Goal: Information Seeking & Learning: Learn about a topic

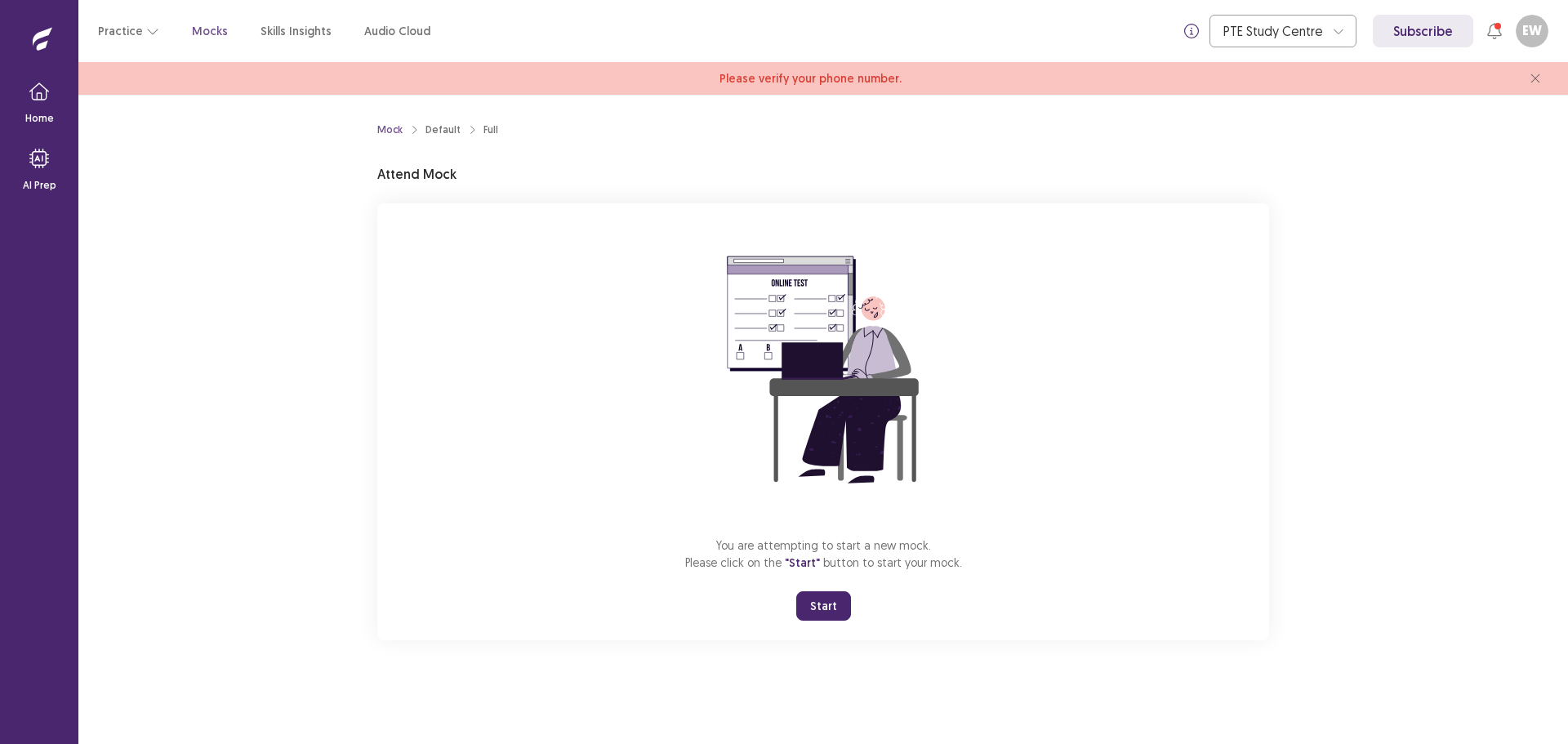
click at [820, 603] on button "Start" at bounding box center [823, 606] width 55 height 29
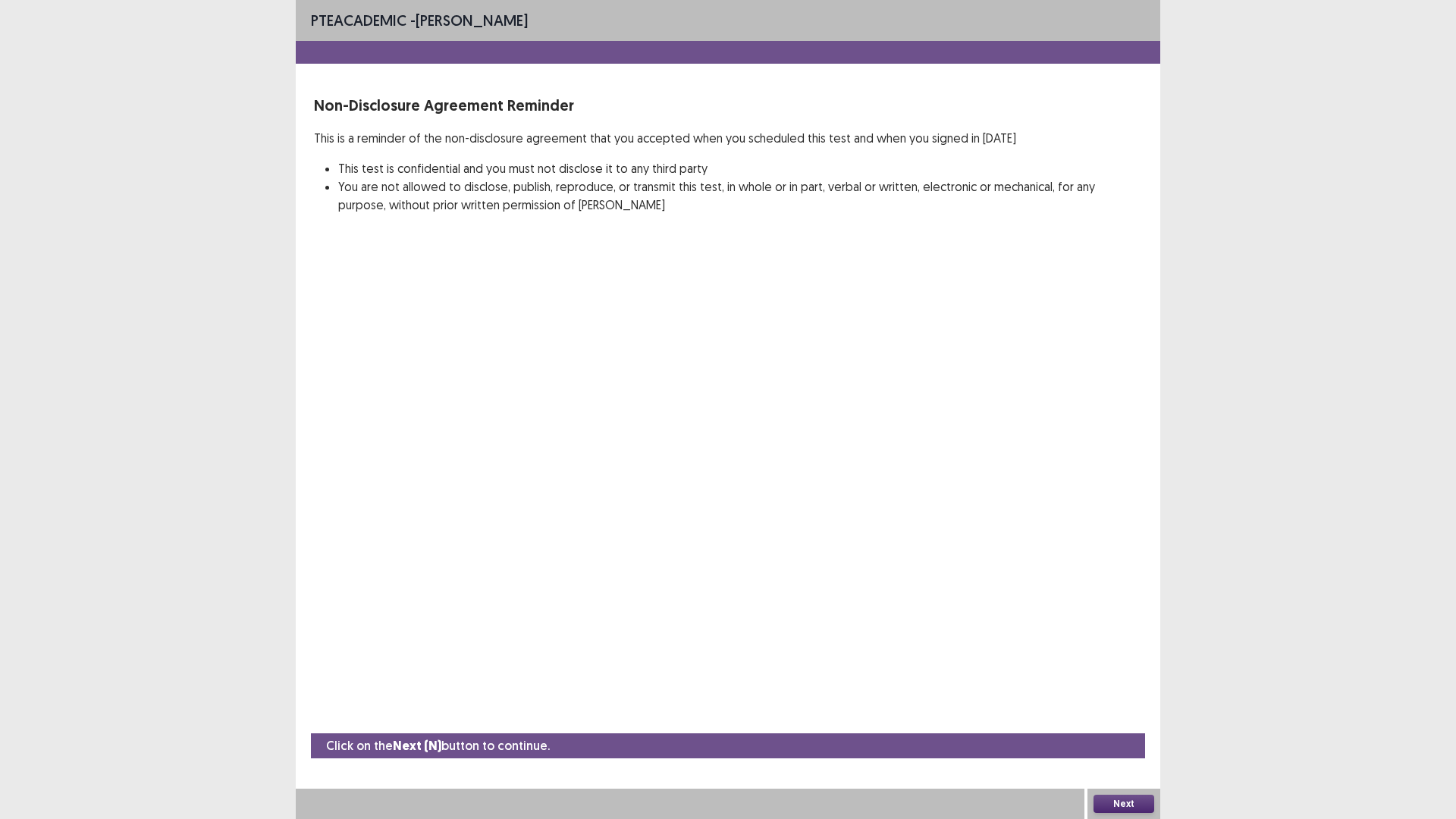
click at [1123, 690] on button "Next" at bounding box center [1123, 804] width 60 height 19
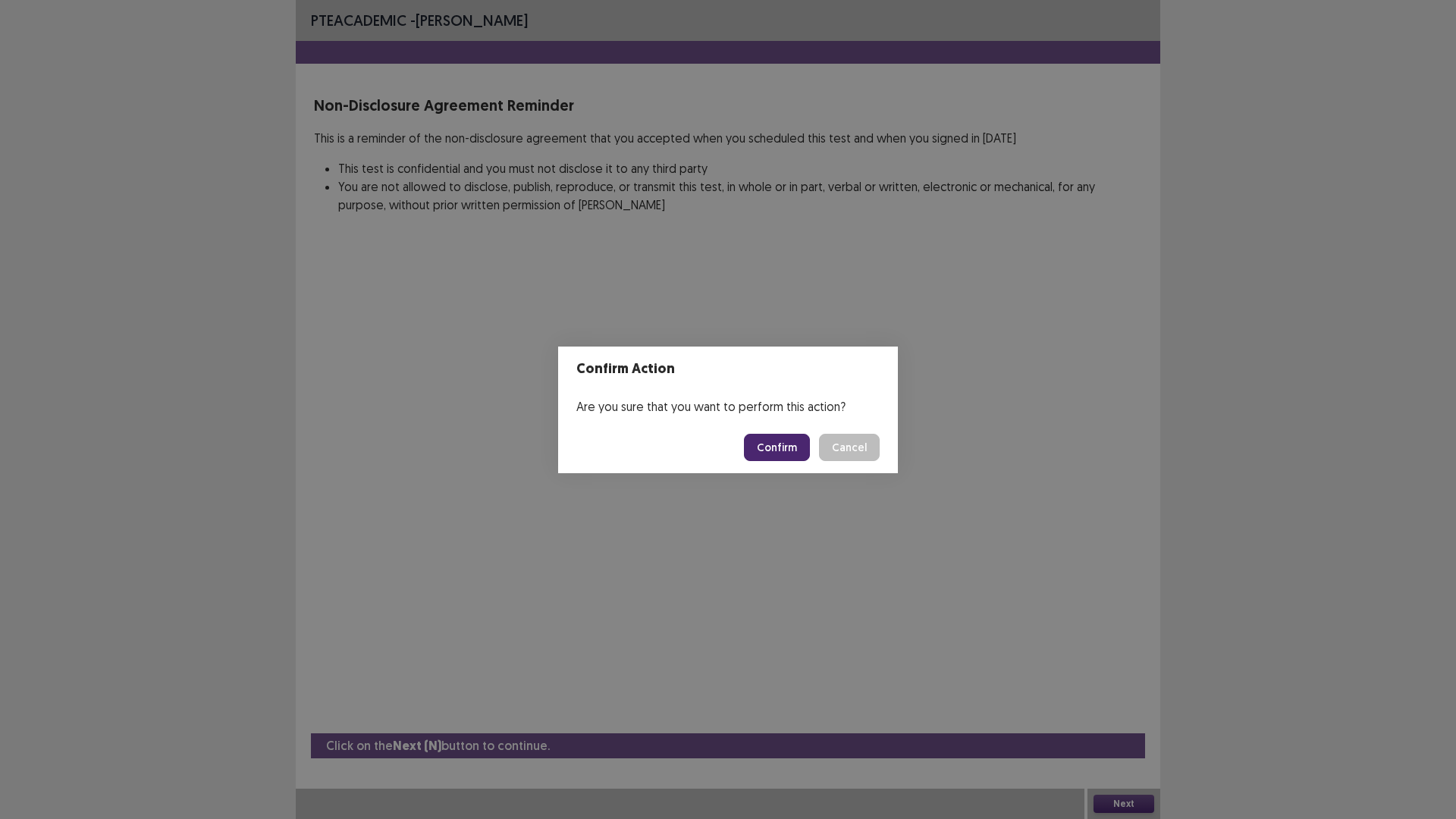
click at [776, 445] on button "Confirm" at bounding box center [777, 448] width 66 height 27
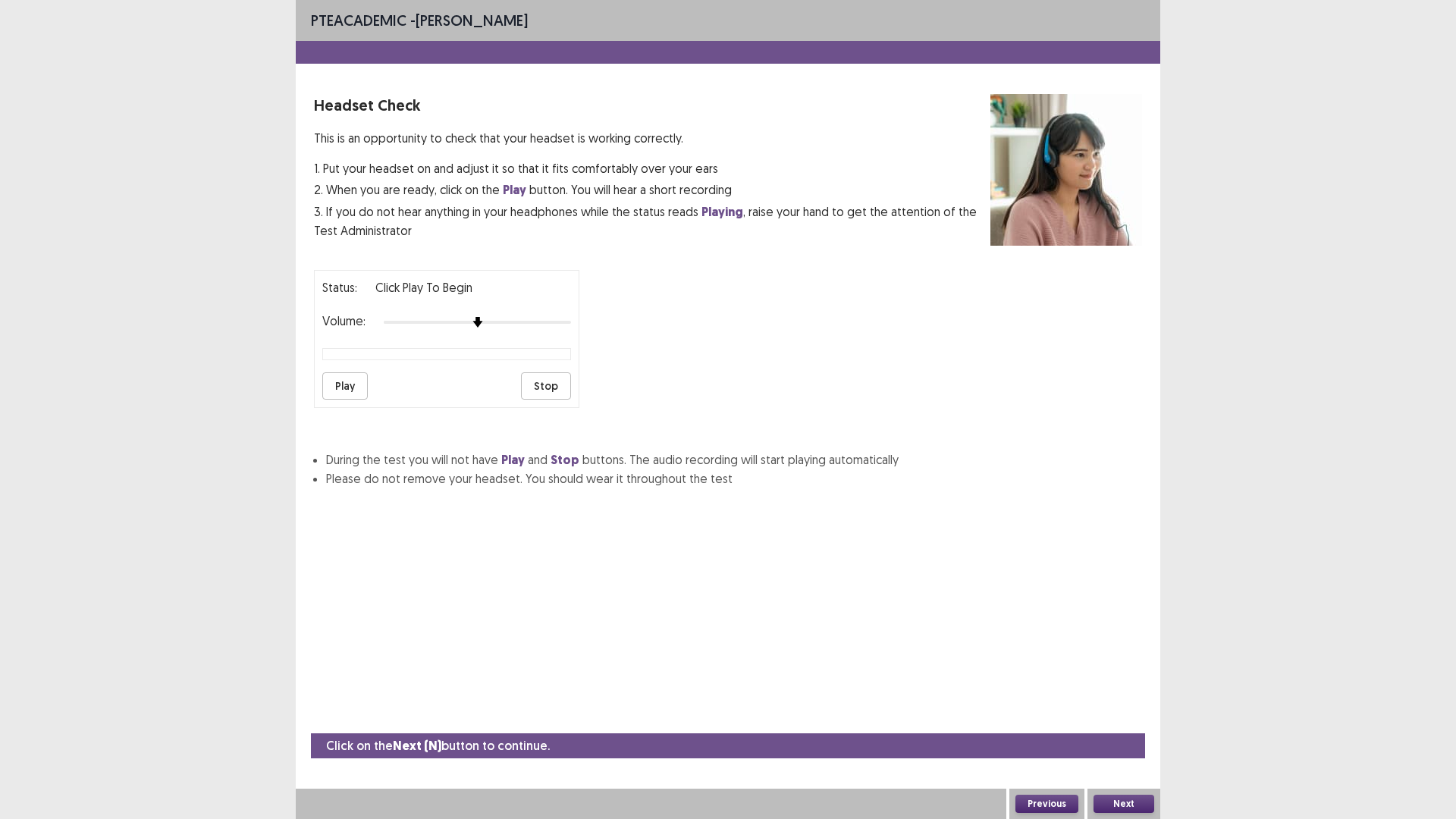
click at [1111, 690] on button "Next" at bounding box center [1123, 804] width 60 height 19
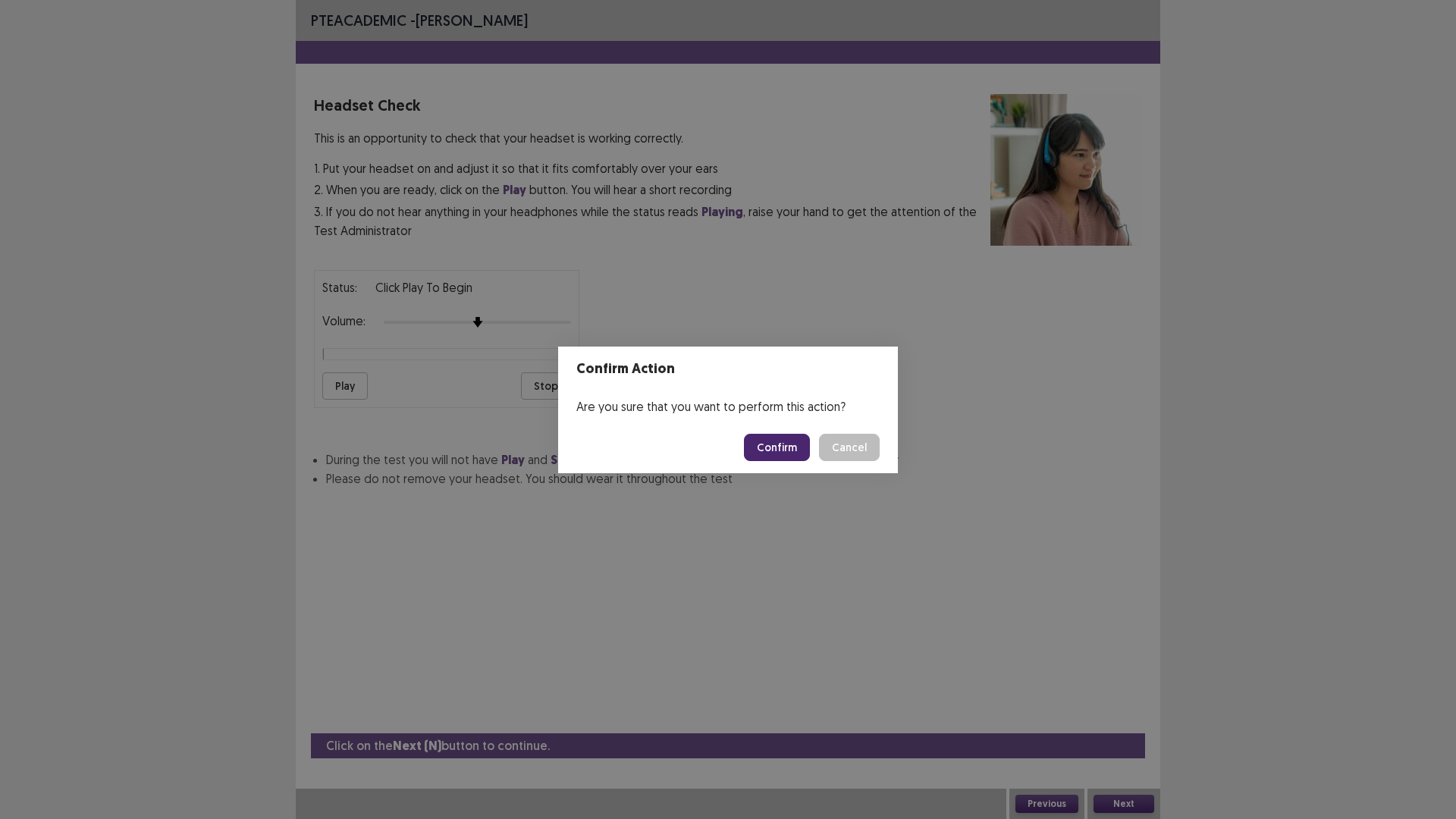
click at [848, 450] on button "Cancel" at bounding box center [849, 448] width 60 height 27
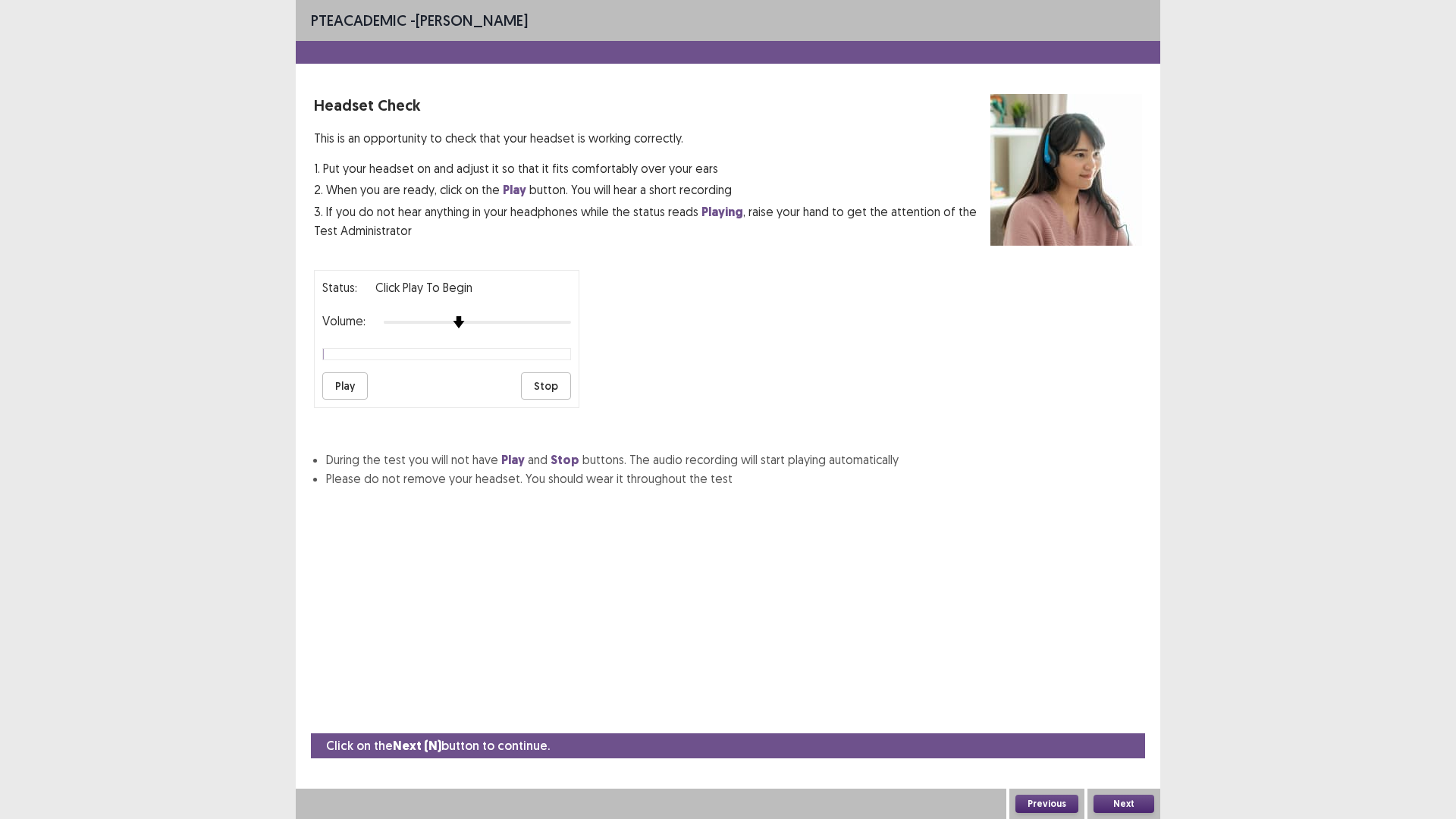
click at [466, 340] on div "Status: Click Play to Begin Volume: Play Stop" at bounding box center [447, 338] width 266 height 138
click at [315, 391] on div "Status: Click Play to Begin Volume: Play Stop" at bounding box center [447, 338] width 266 height 138
click at [348, 390] on button "Play" at bounding box center [345, 386] width 46 height 27
click at [614, 324] on div "Status: playing Volume: Play Stop" at bounding box center [728, 333] width 829 height 150
click at [1111, 690] on button "Next" at bounding box center [1123, 804] width 60 height 19
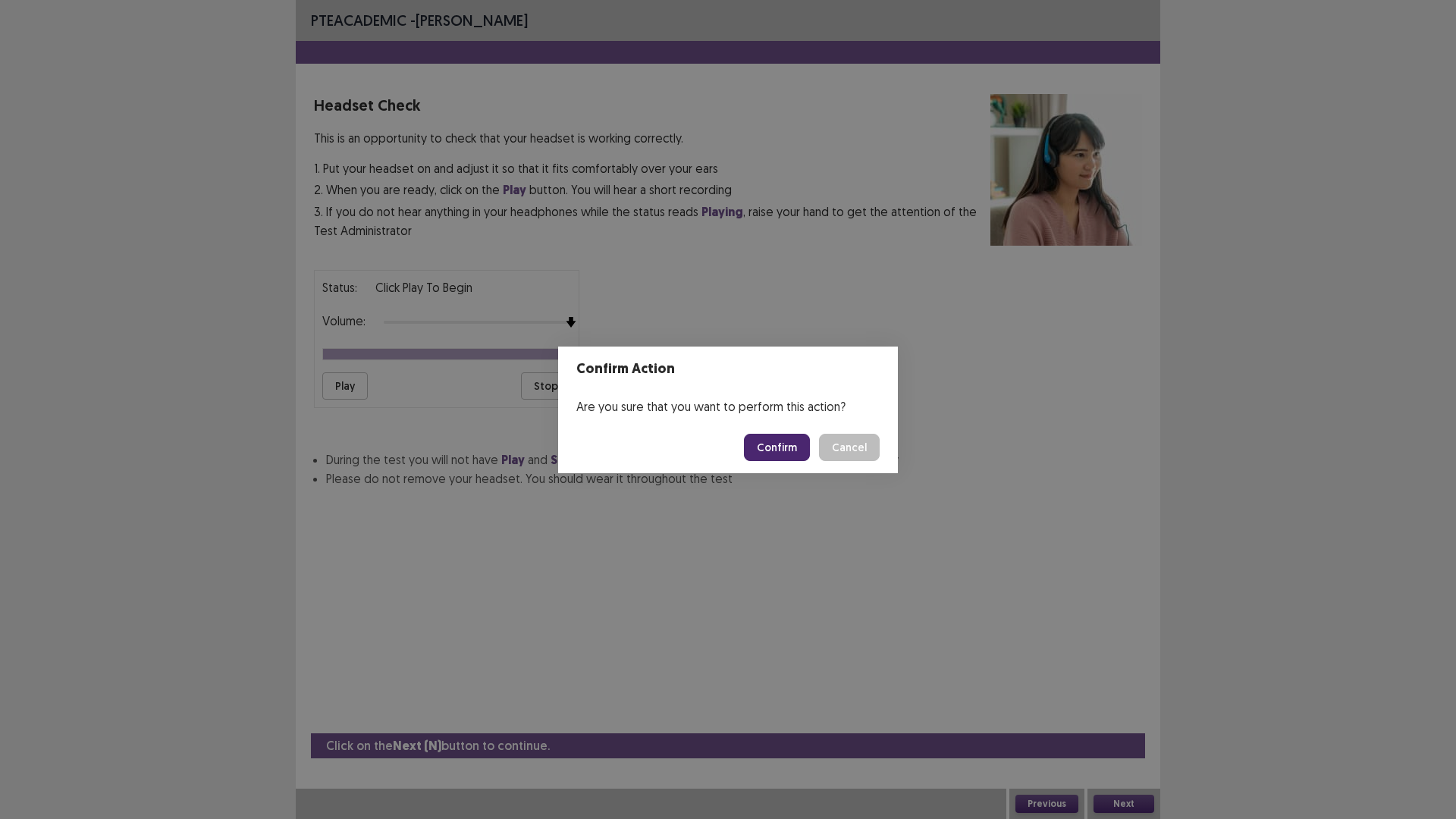
click at [786, 451] on button "Confirm" at bounding box center [777, 448] width 66 height 27
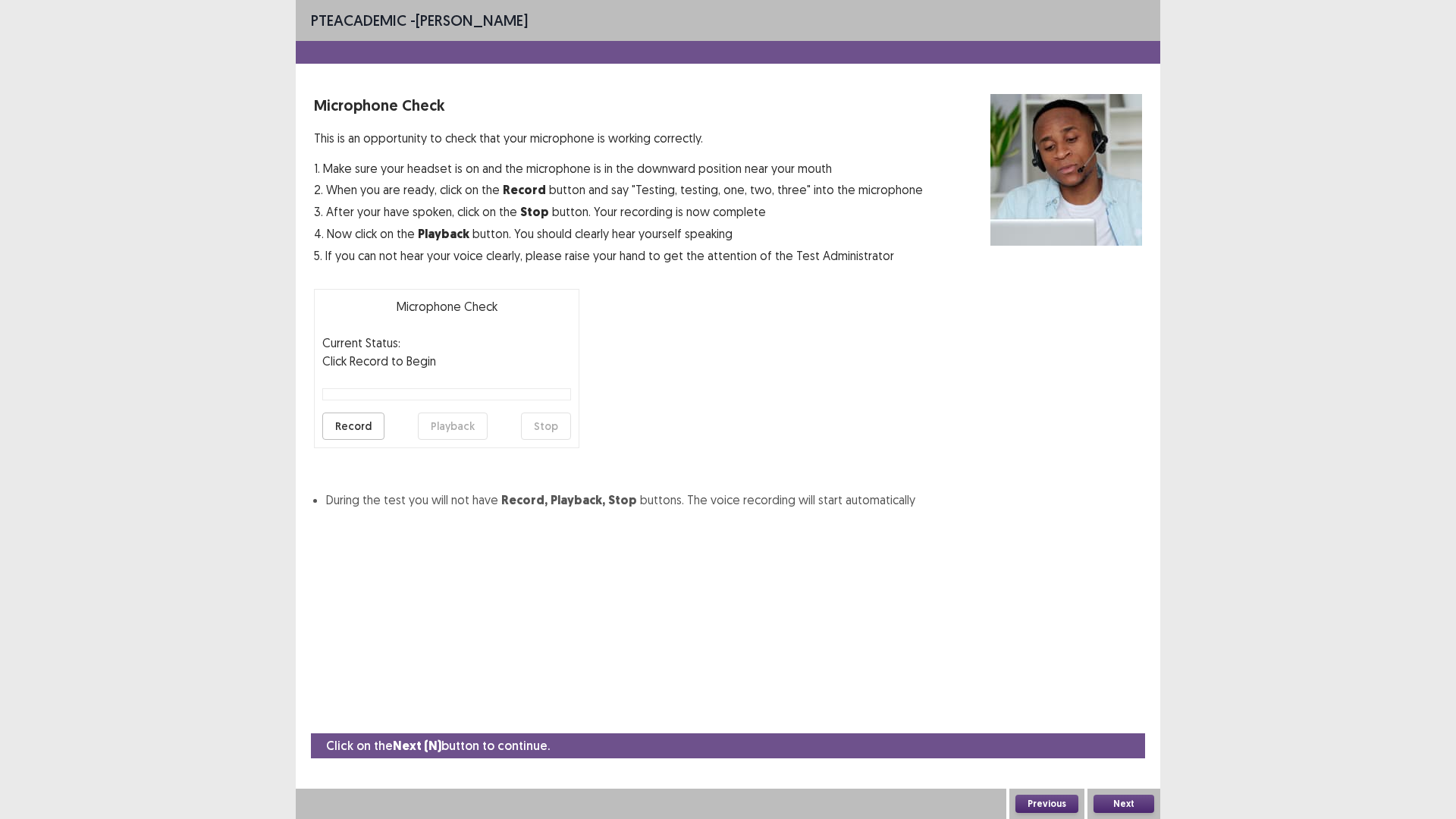
click at [358, 424] on button "Record" at bounding box center [353, 426] width 62 height 27
click at [530, 424] on button "Stop" at bounding box center [546, 426] width 50 height 27
click at [462, 424] on button "Playback" at bounding box center [453, 426] width 70 height 27
click at [1133, 690] on button "Next" at bounding box center [1123, 804] width 60 height 19
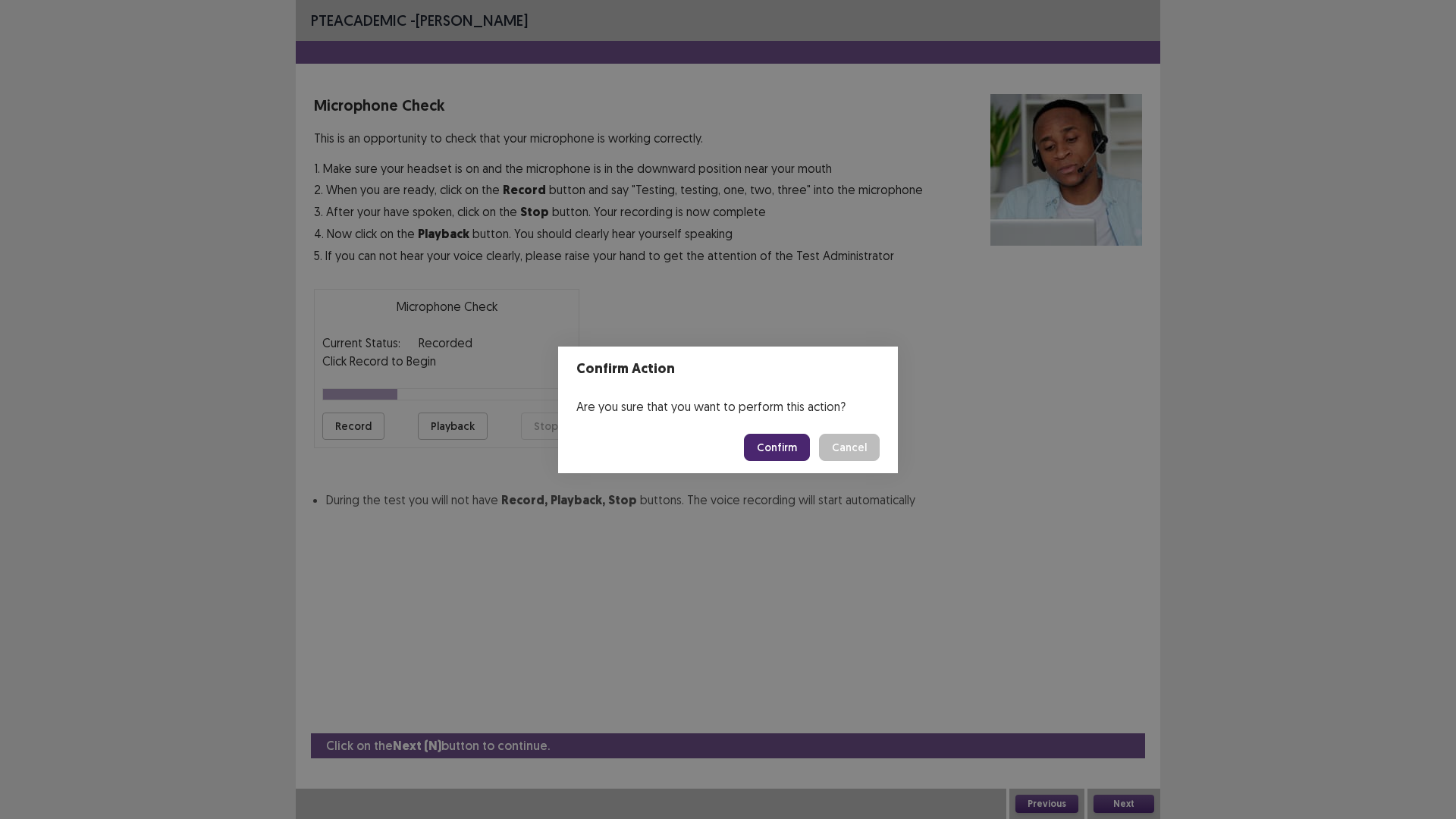
click at [788, 451] on button "Confirm" at bounding box center [777, 448] width 66 height 27
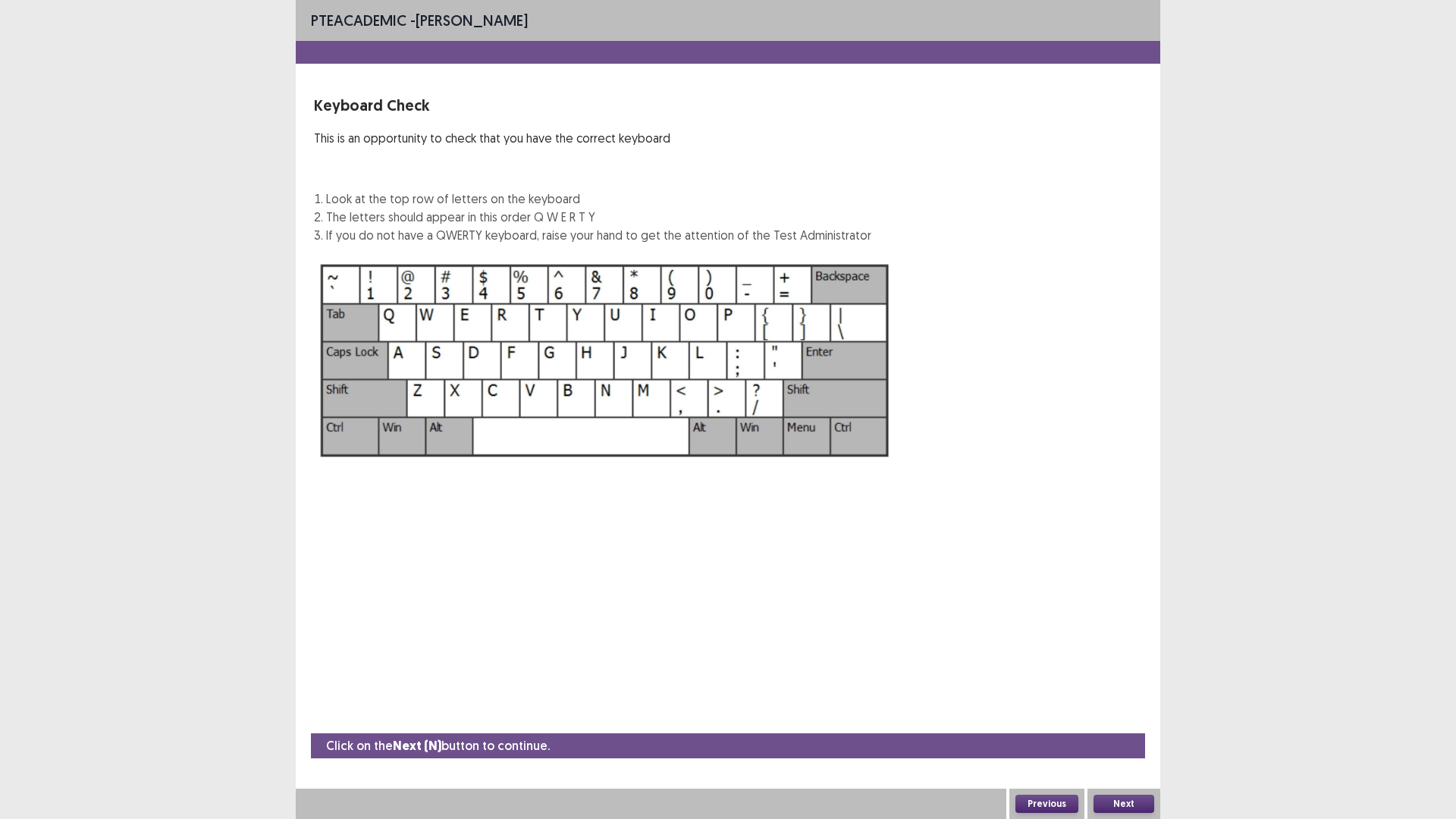
click at [1126, 690] on button "Next" at bounding box center [1123, 804] width 60 height 19
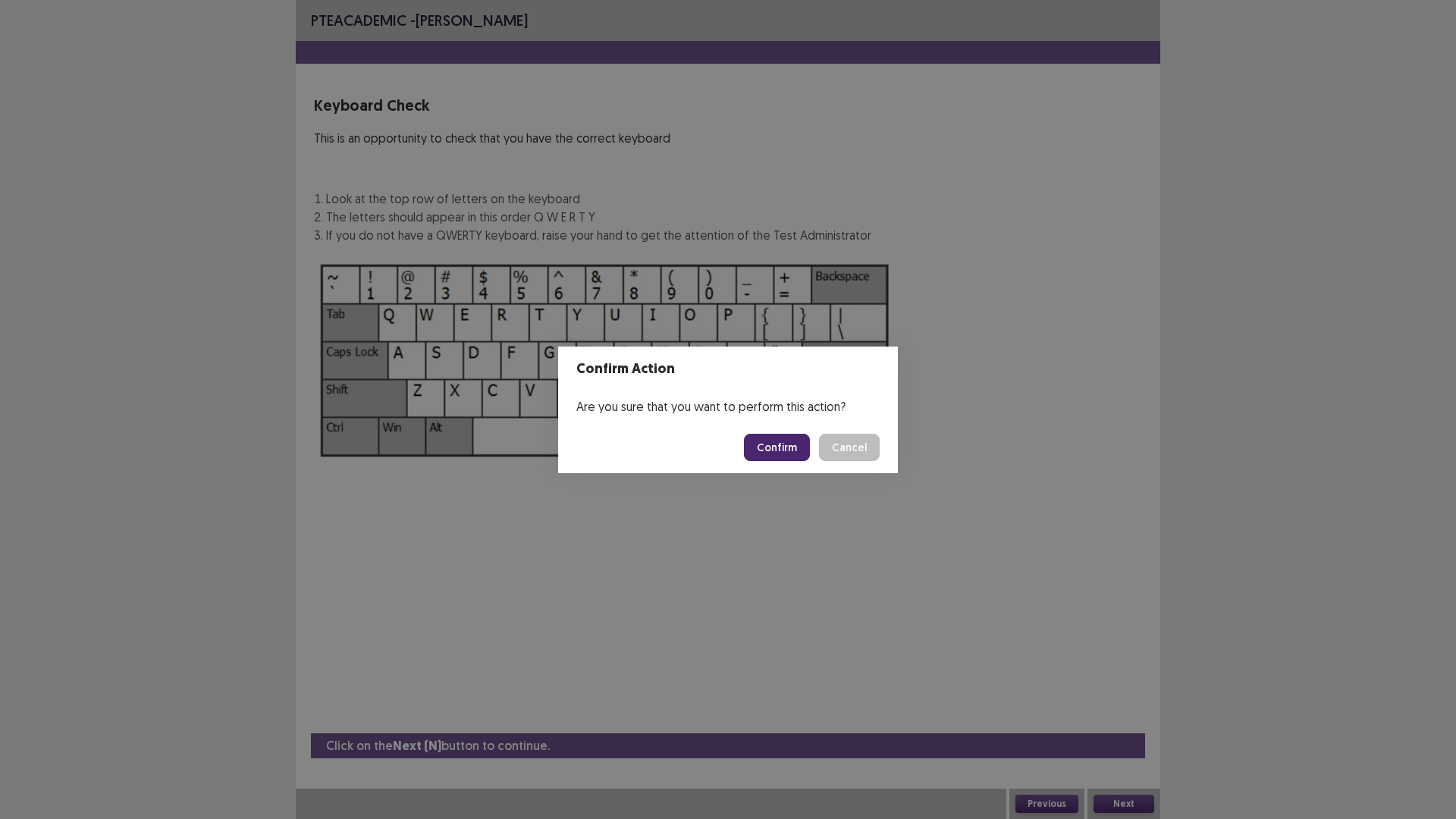
click at [774, 441] on button "Confirm" at bounding box center [777, 448] width 66 height 27
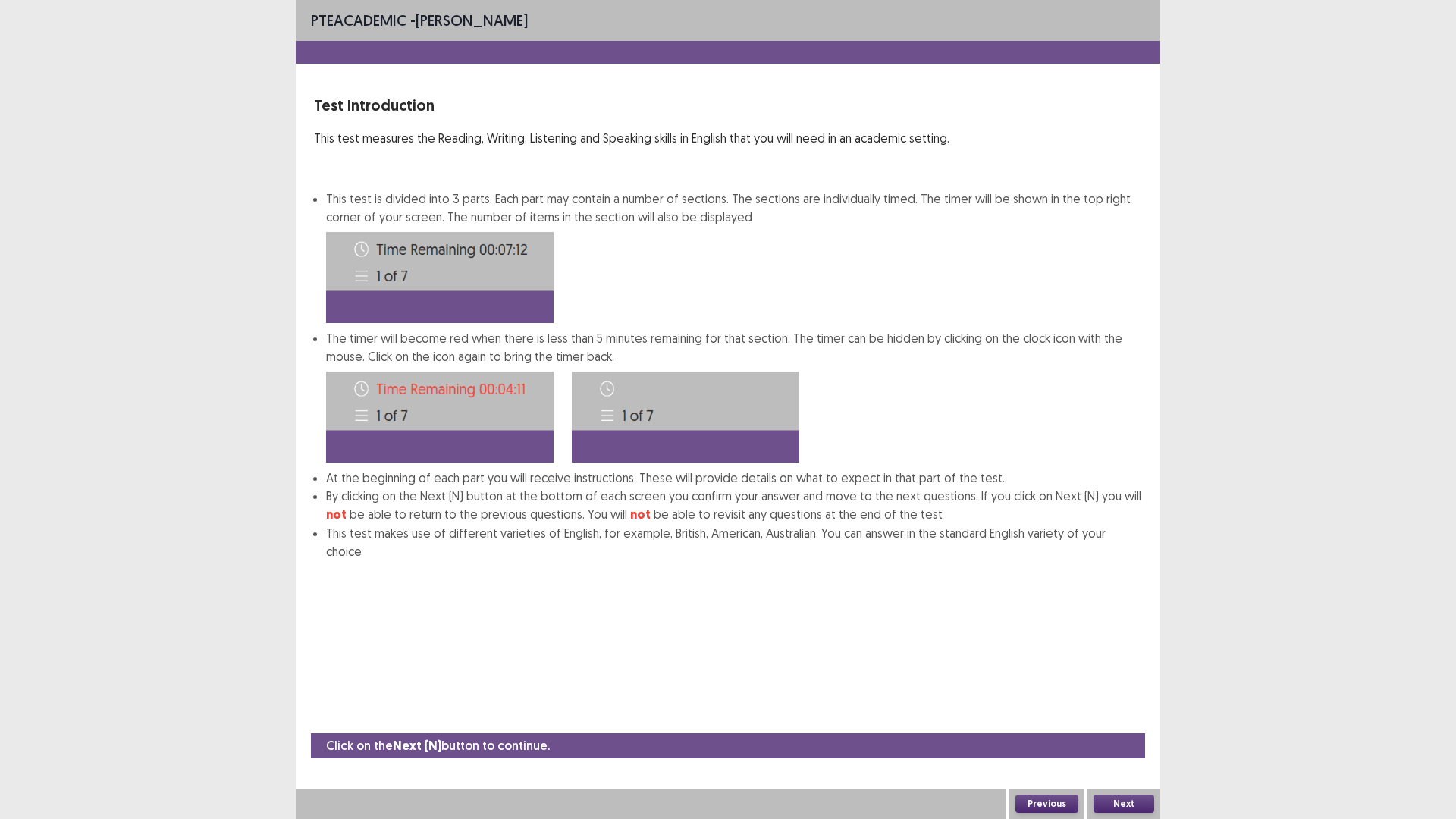
click at [1124, 690] on button "Next" at bounding box center [1123, 804] width 60 height 19
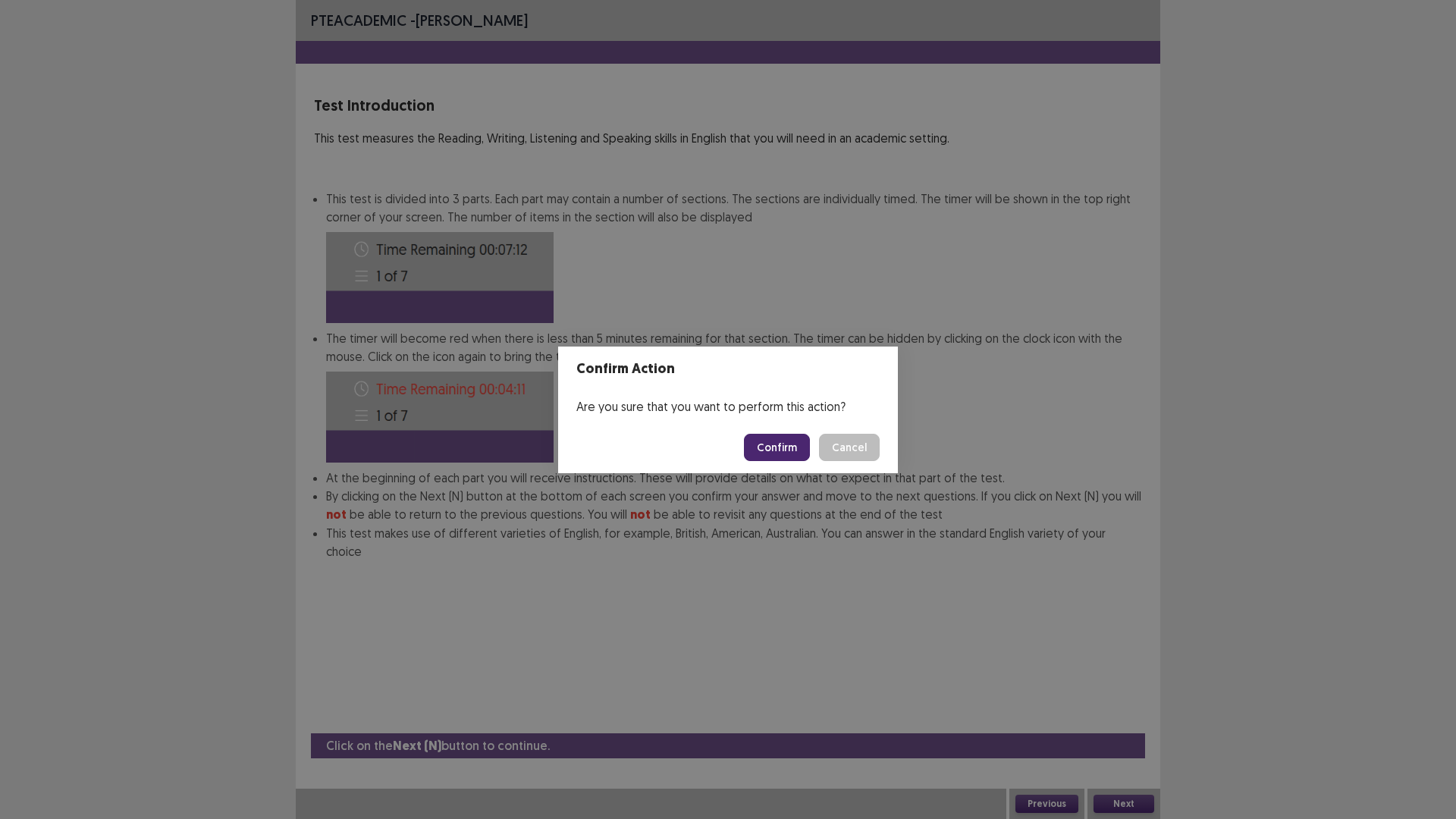
click at [789, 441] on button "Confirm" at bounding box center [777, 448] width 66 height 27
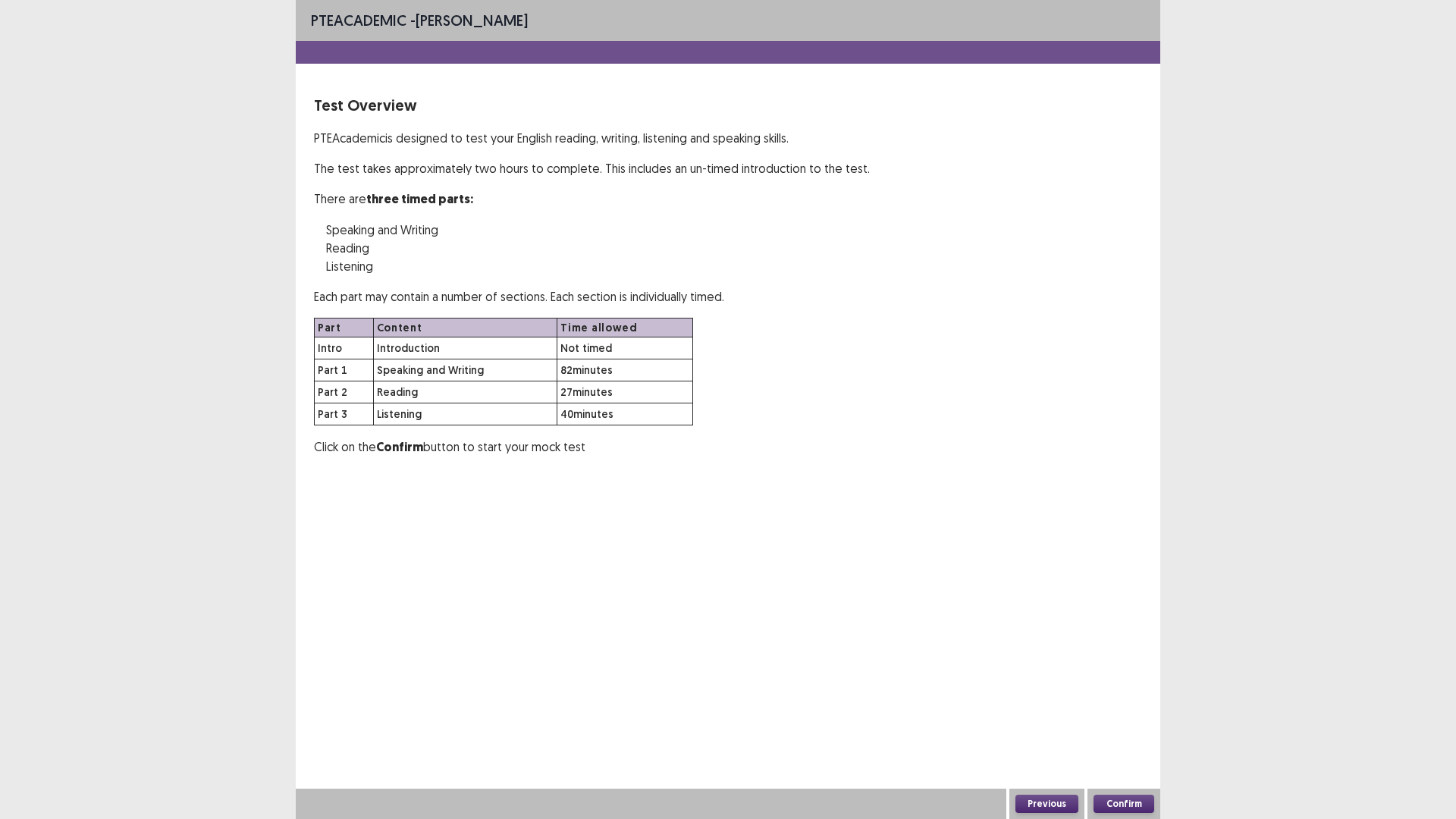
click at [1126, 690] on button "Confirm" at bounding box center [1123, 804] width 60 height 19
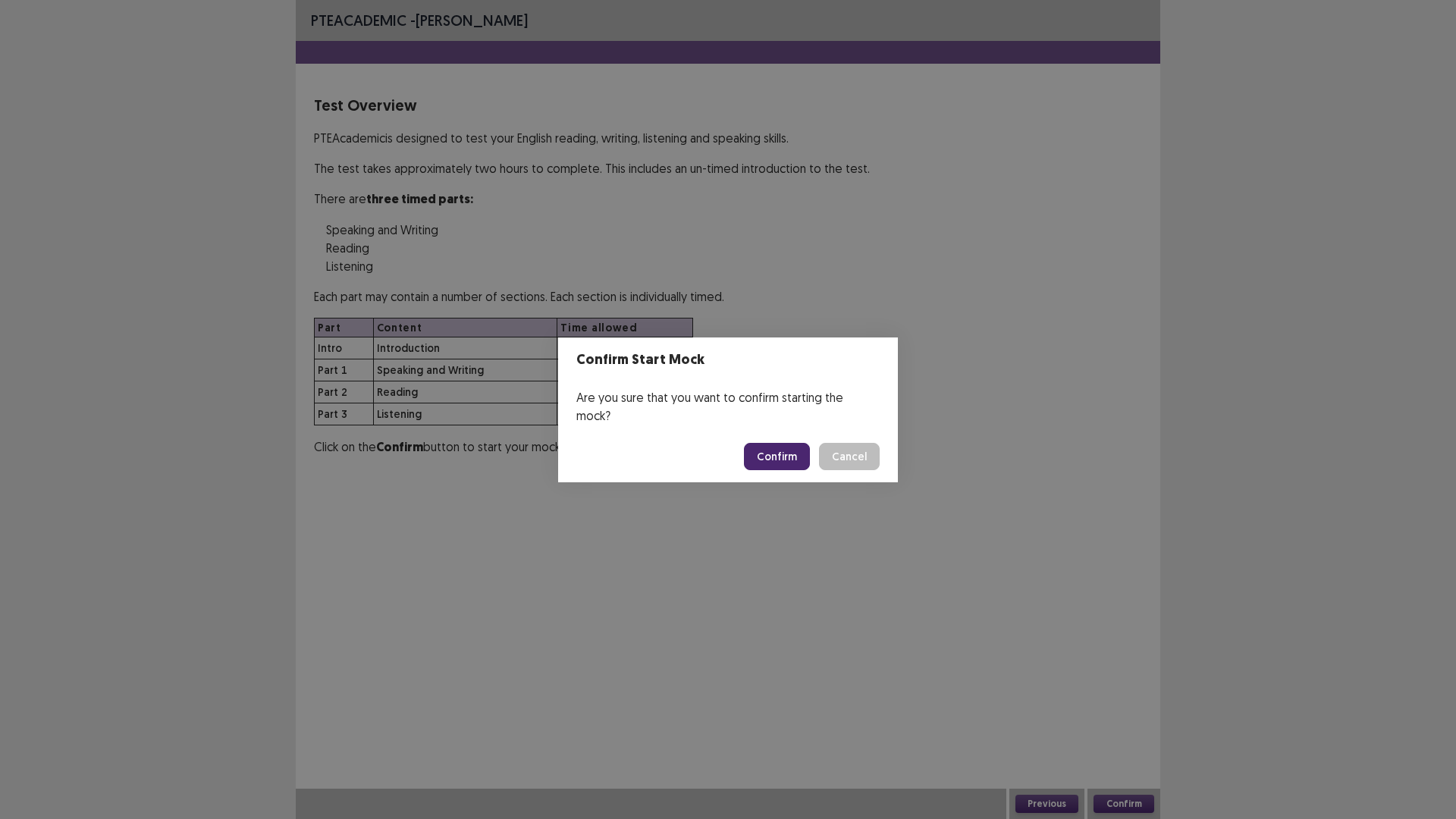
click at [786, 445] on button "Confirm" at bounding box center [777, 457] width 66 height 27
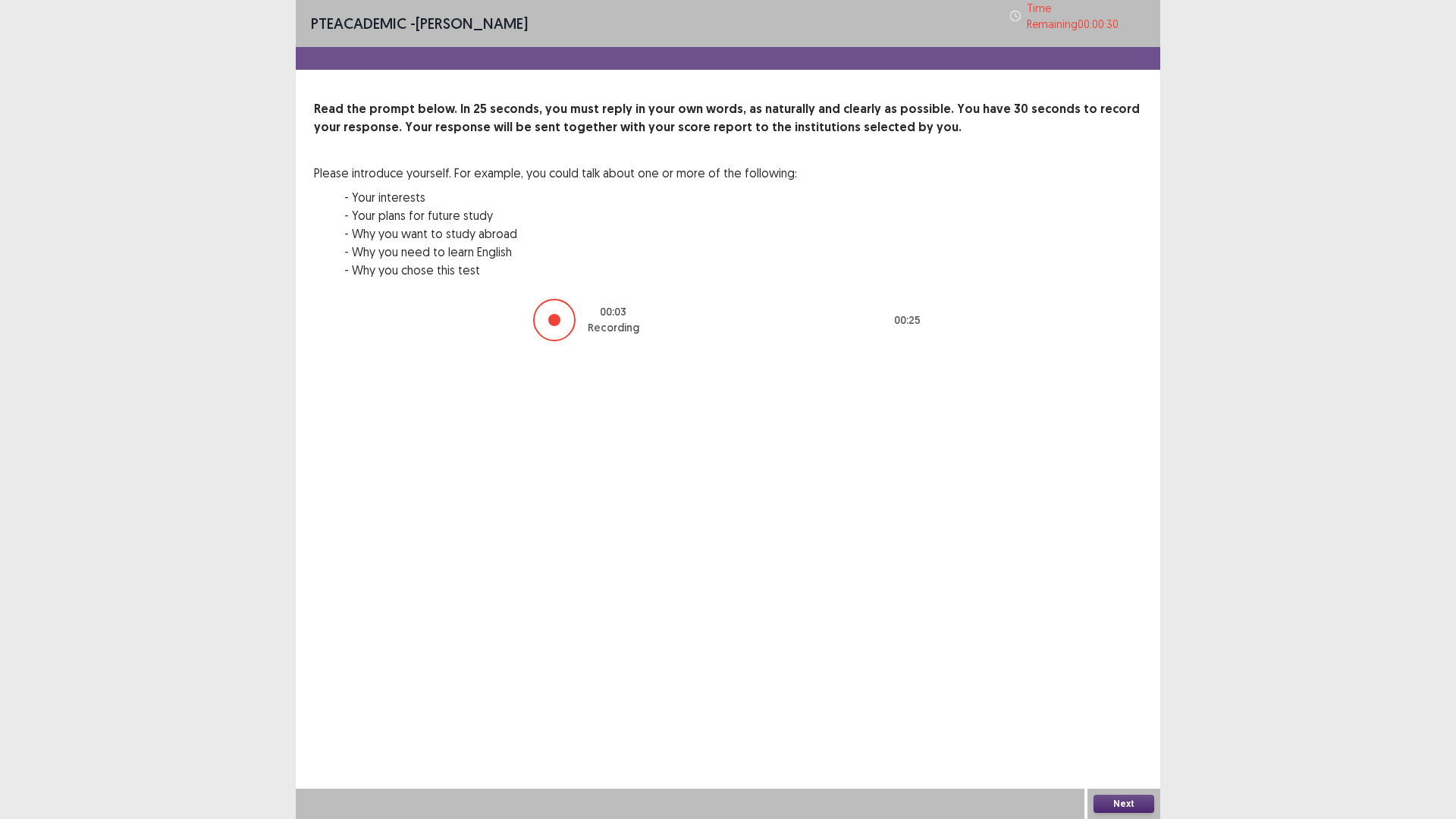
click at [551, 323] on div at bounding box center [554, 320] width 43 height 43
click at [1131, 690] on button "Next" at bounding box center [1123, 804] width 60 height 19
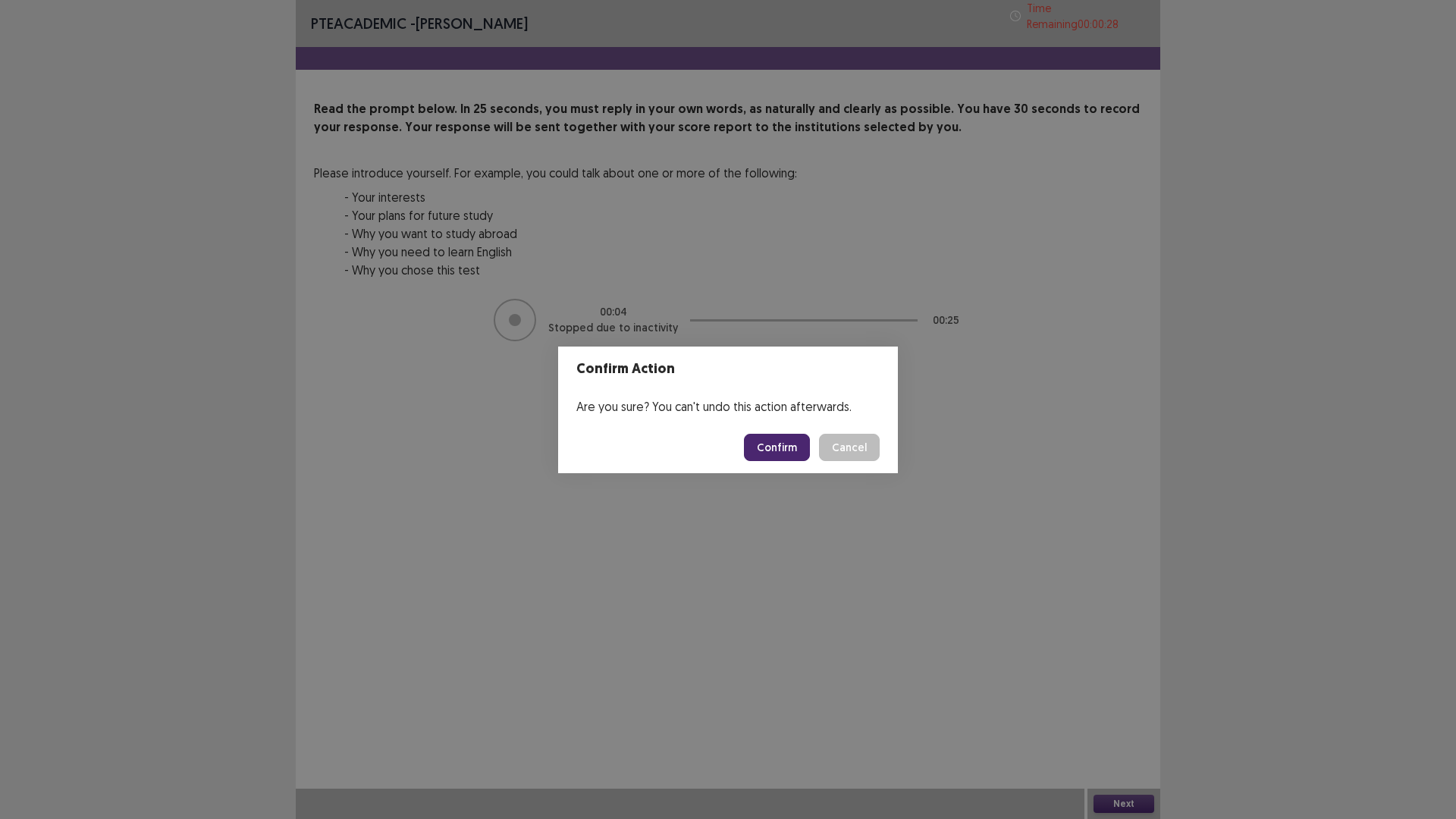
click at [785, 446] on button "Confirm" at bounding box center [777, 448] width 66 height 27
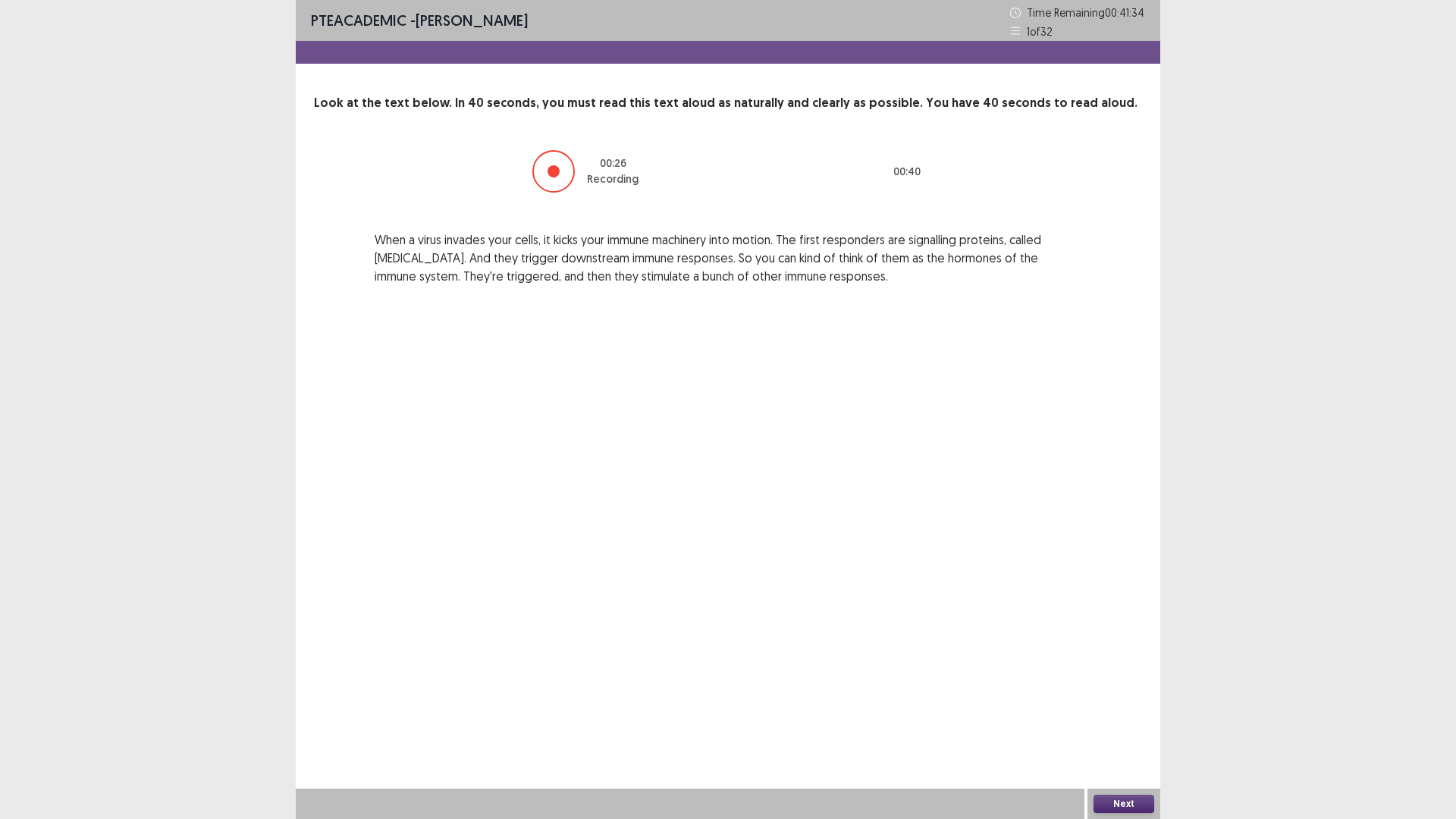
click at [1135, 690] on button "Next" at bounding box center [1123, 804] width 60 height 19
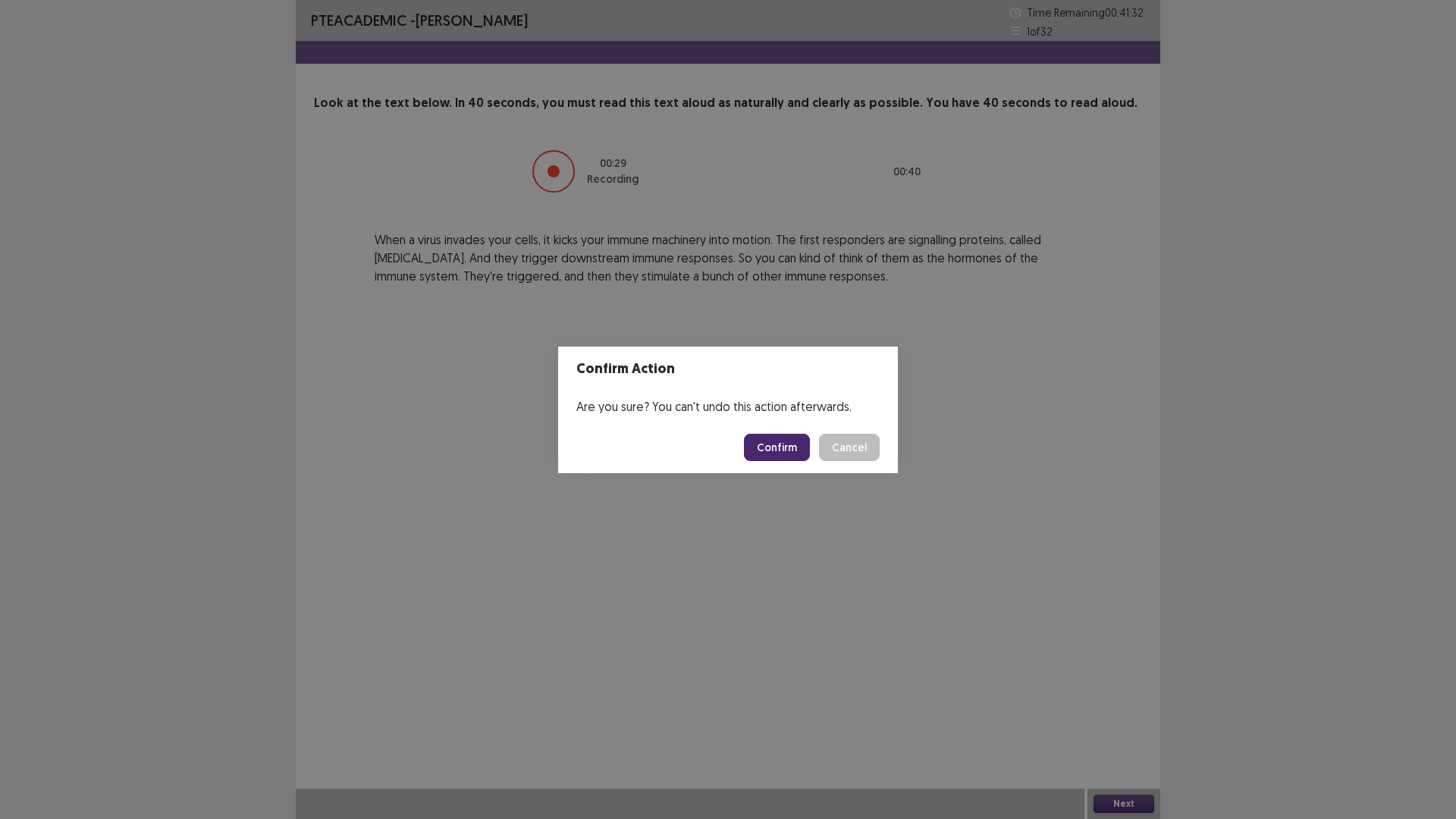
click at [780, 450] on button "Confirm" at bounding box center [777, 448] width 66 height 27
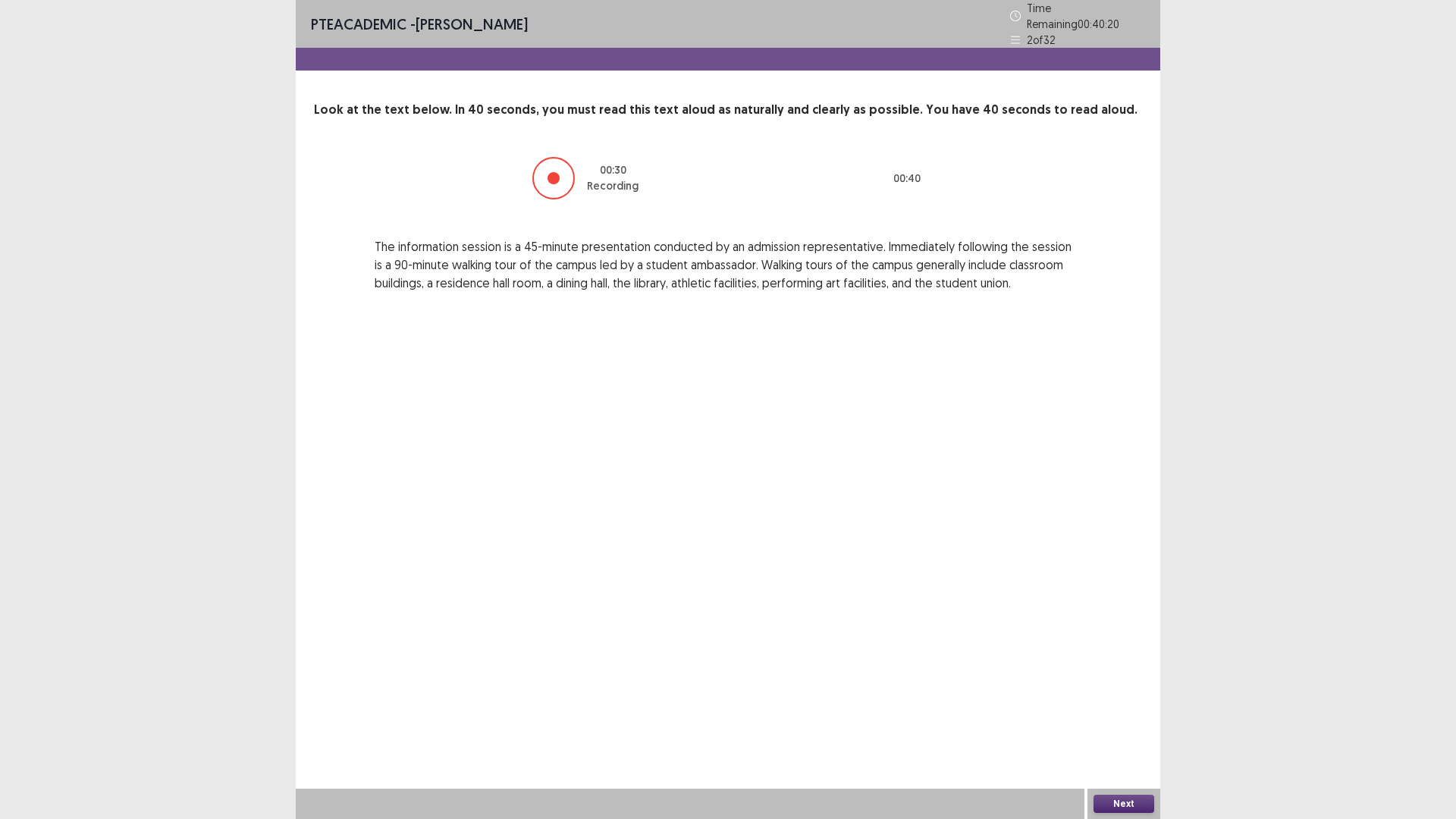
click at [1117, 690] on button "Next" at bounding box center [1123, 804] width 60 height 19
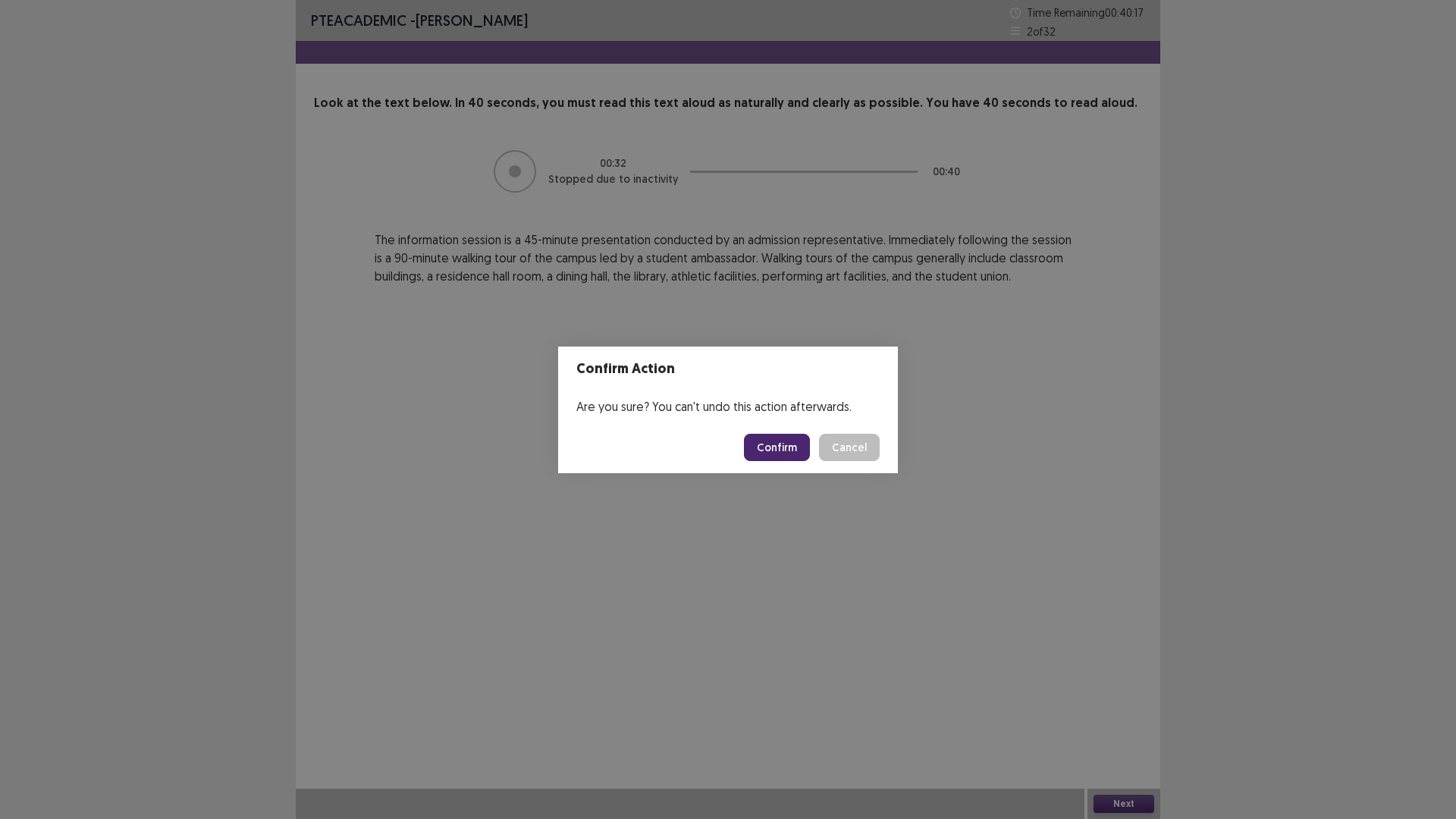
click at [776, 441] on button "Confirm" at bounding box center [777, 448] width 66 height 27
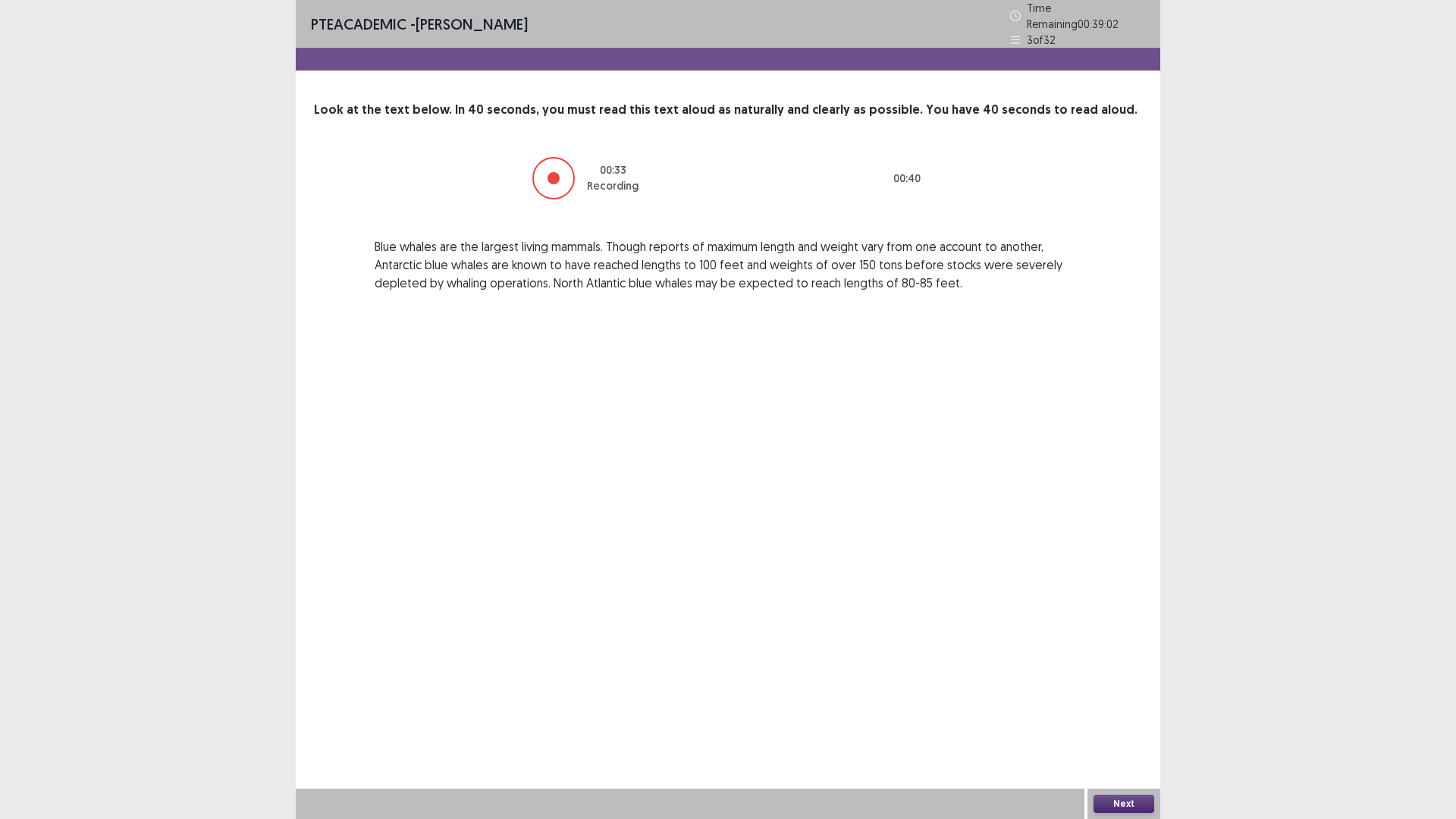
click at [1123, 690] on button "Next" at bounding box center [1123, 804] width 60 height 19
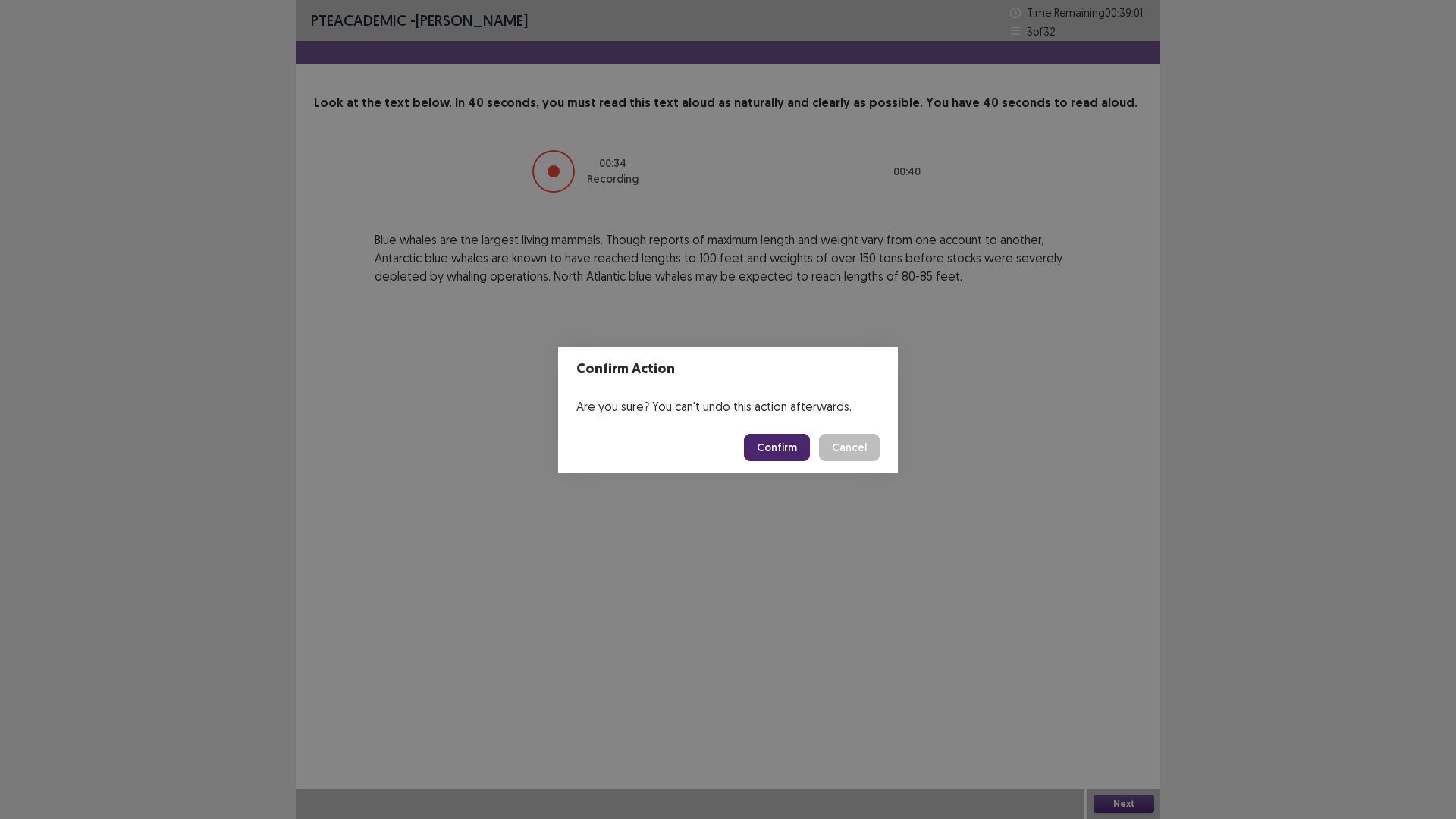
click at [771, 451] on button "Confirm" at bounding box center [777, 448] width 66 height 27
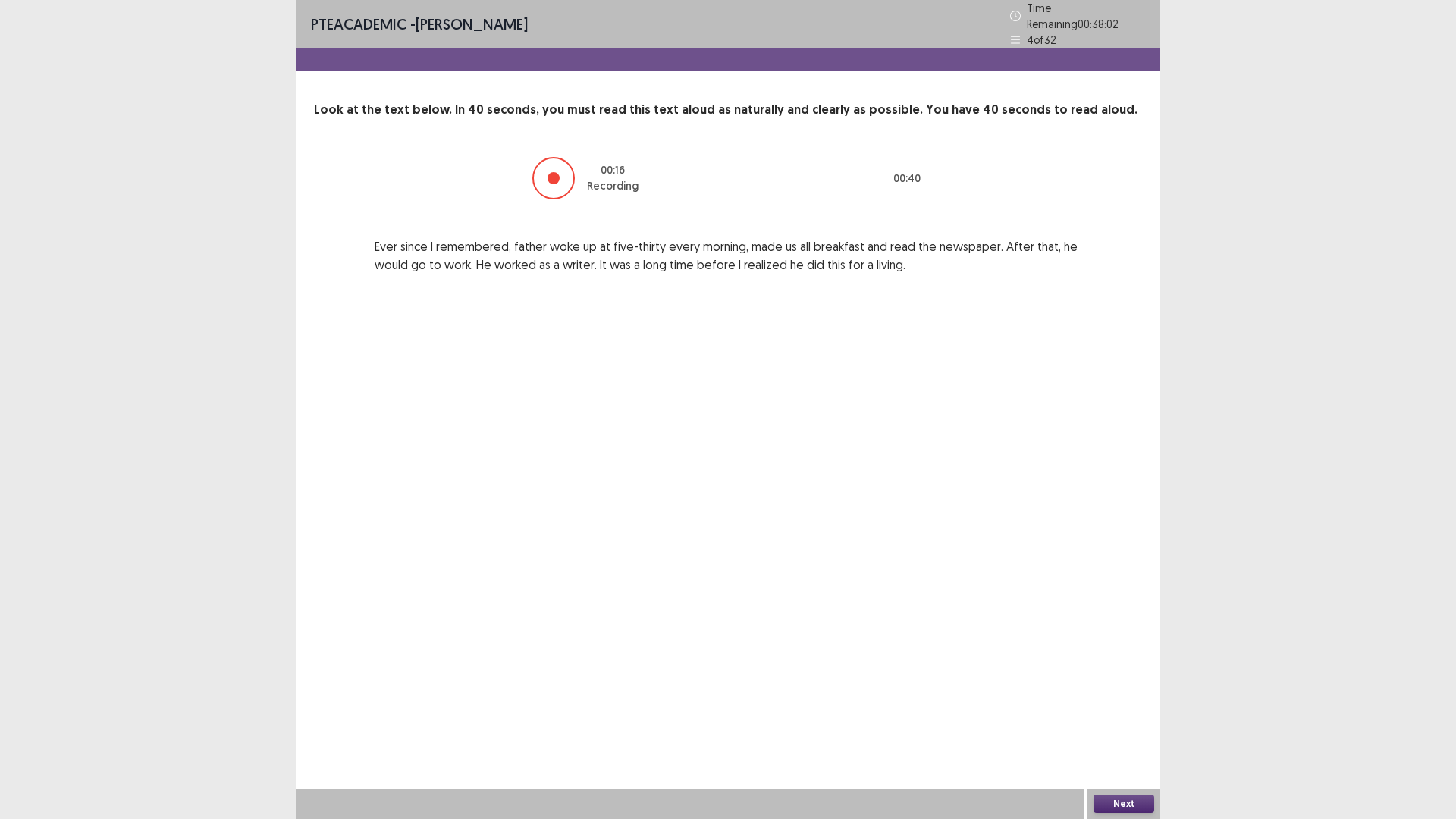
click at [1132, 690] on button "Next" at bounding box center [1123, 804] width 60 height 19
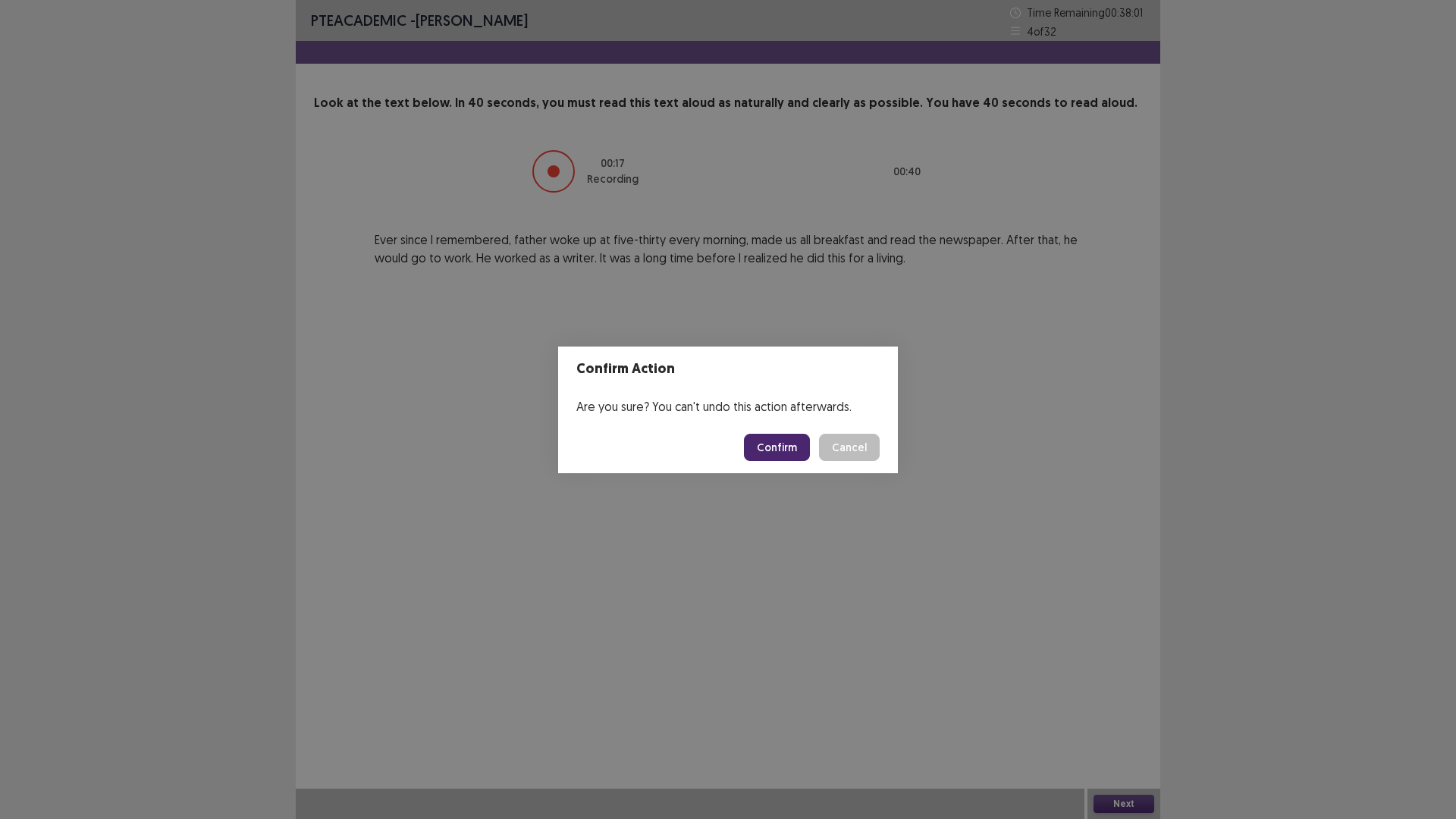
click at [788, 449] on button "Confirm" at bounding box center [777, 448] width 66 height 27
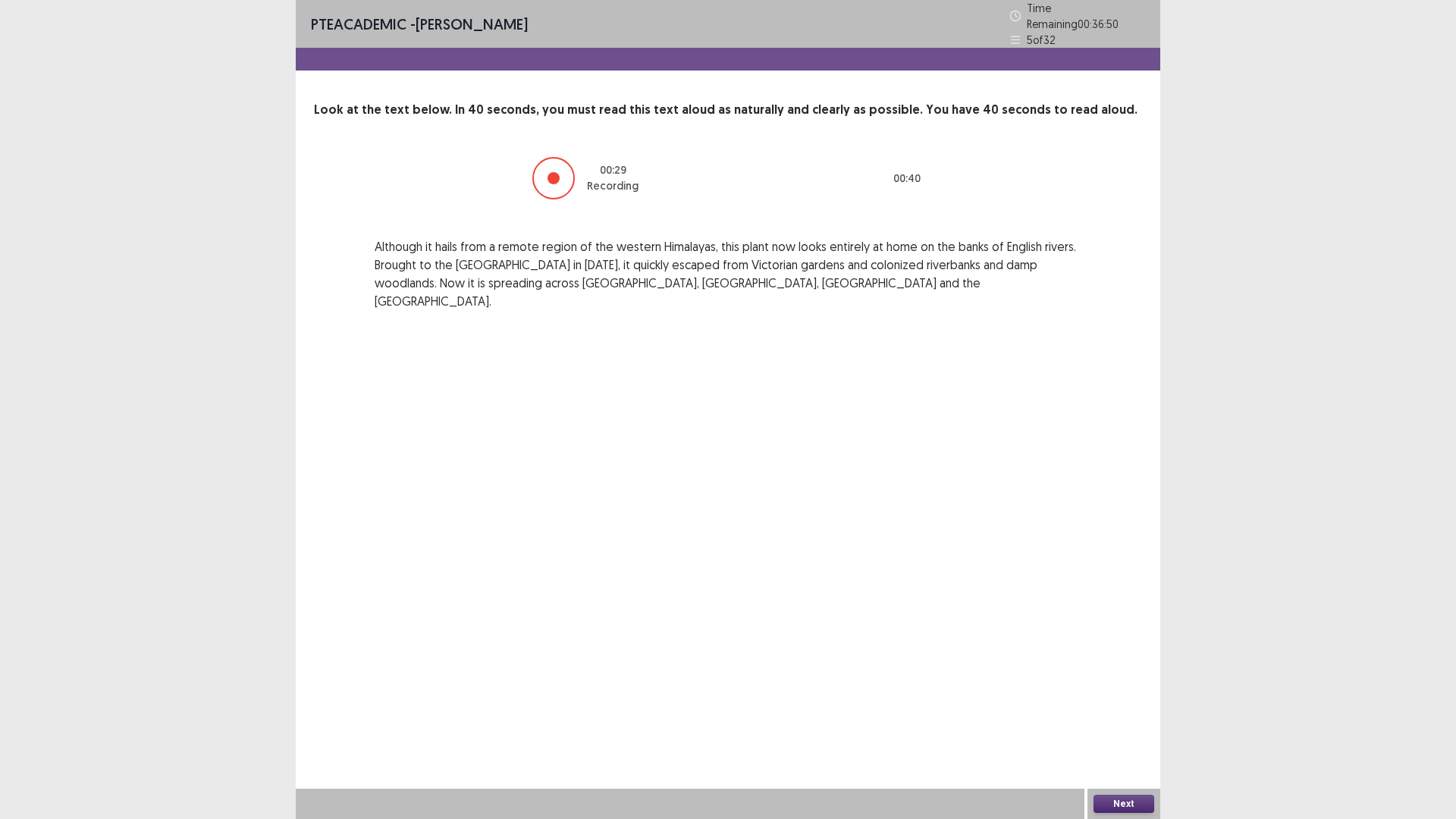
click at [1134, 690] on button "Next" at bounding box center [1123, 804] width 60 height 19
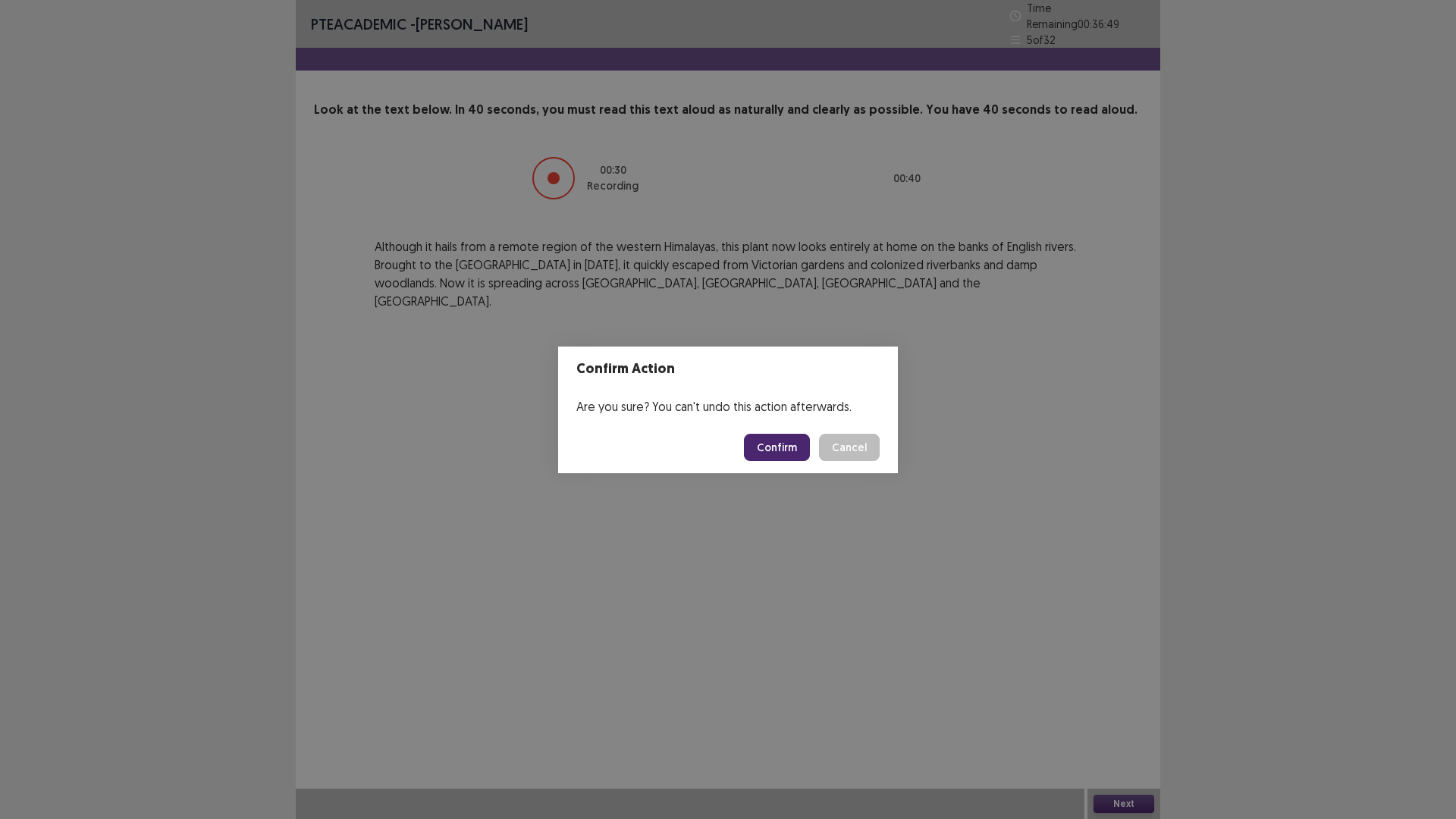
click at [780, 450] on button "Confirm" at bounding box center [777, 448] width 66 height 27
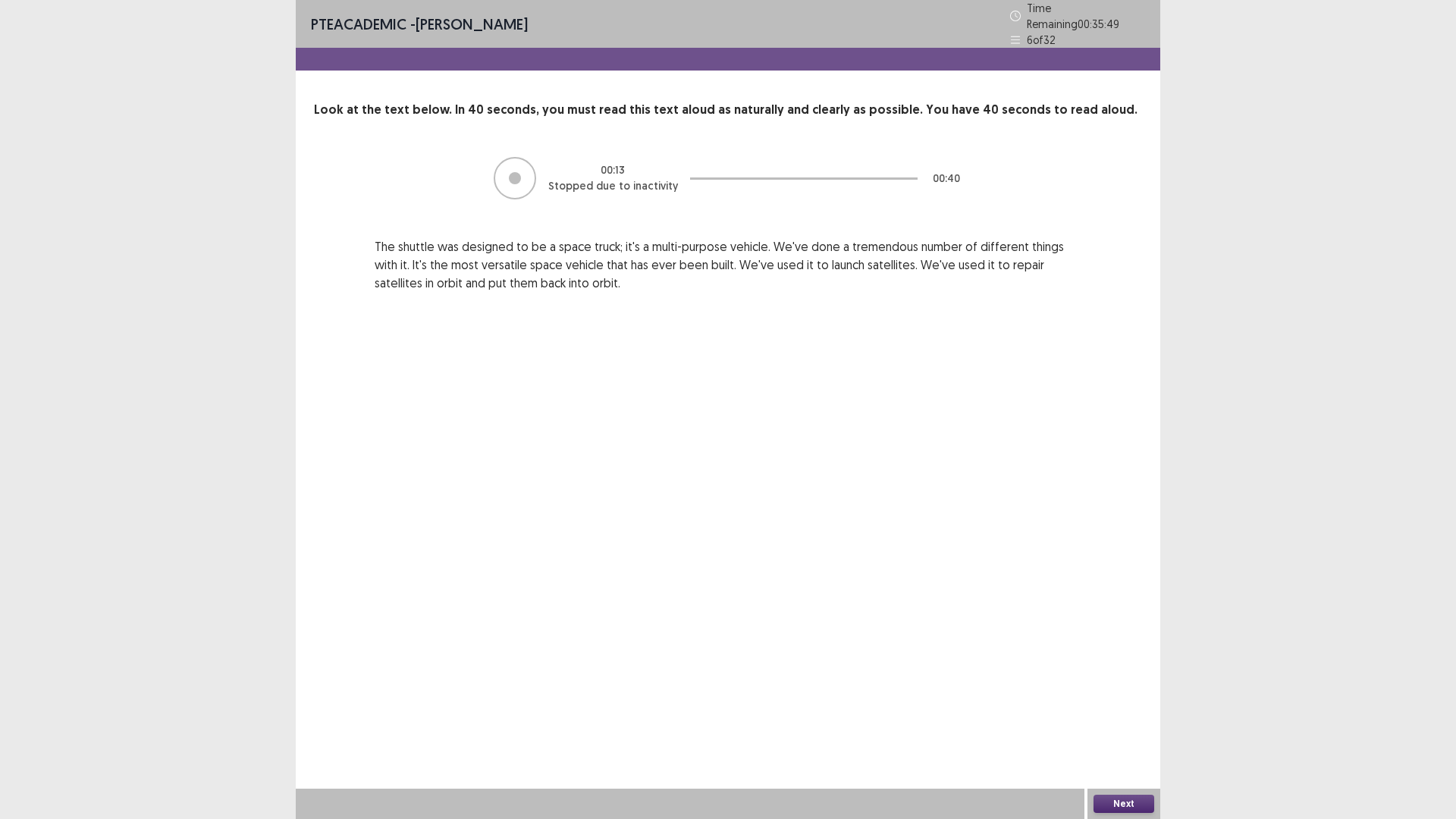
click at [1133, 690] on button "Next" at bounding box center [1123, 804] width 60 height 19
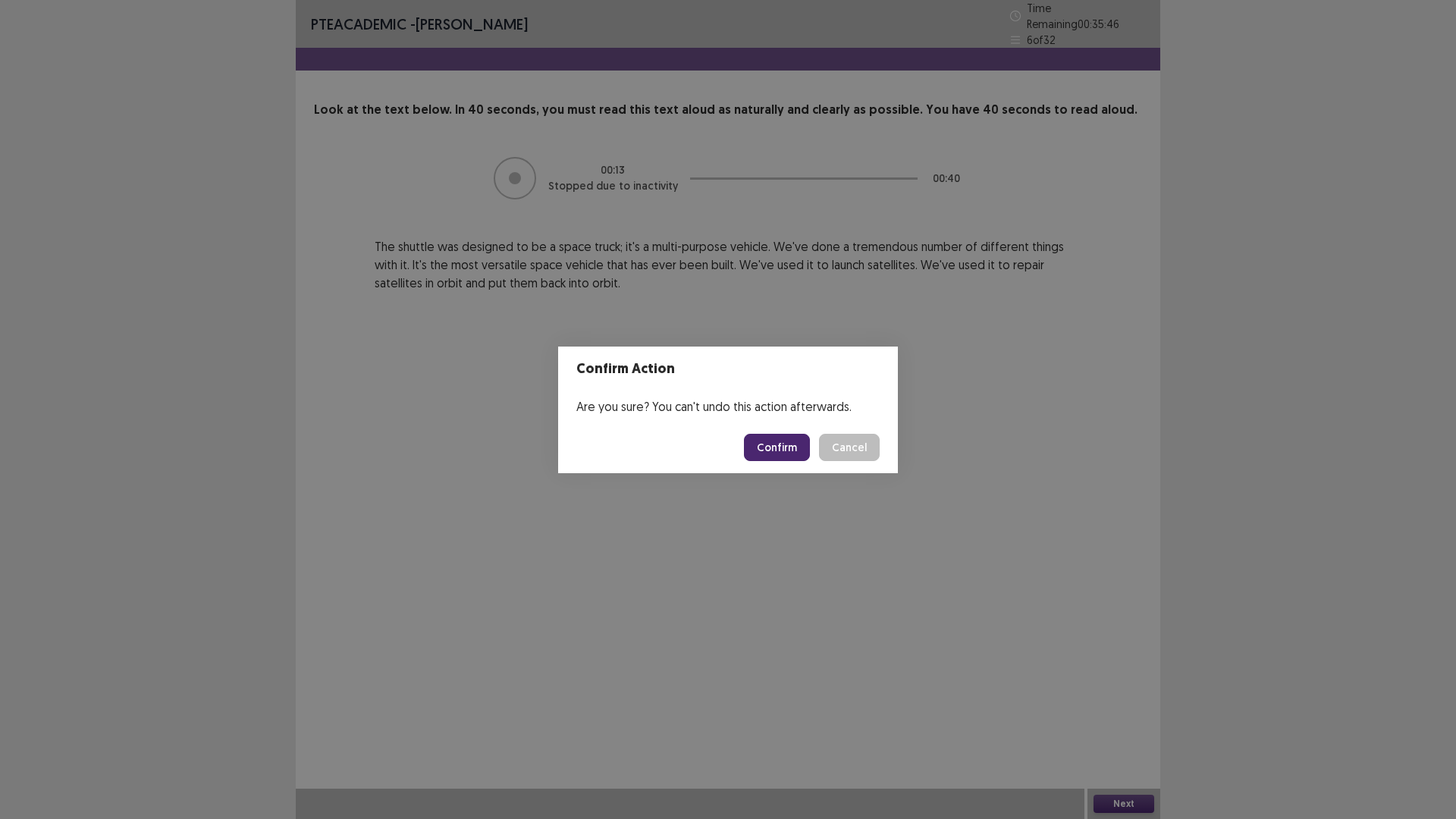
click at [777, 450] on button "Confirm" at bounding box center [777, 448] width 66 height 27
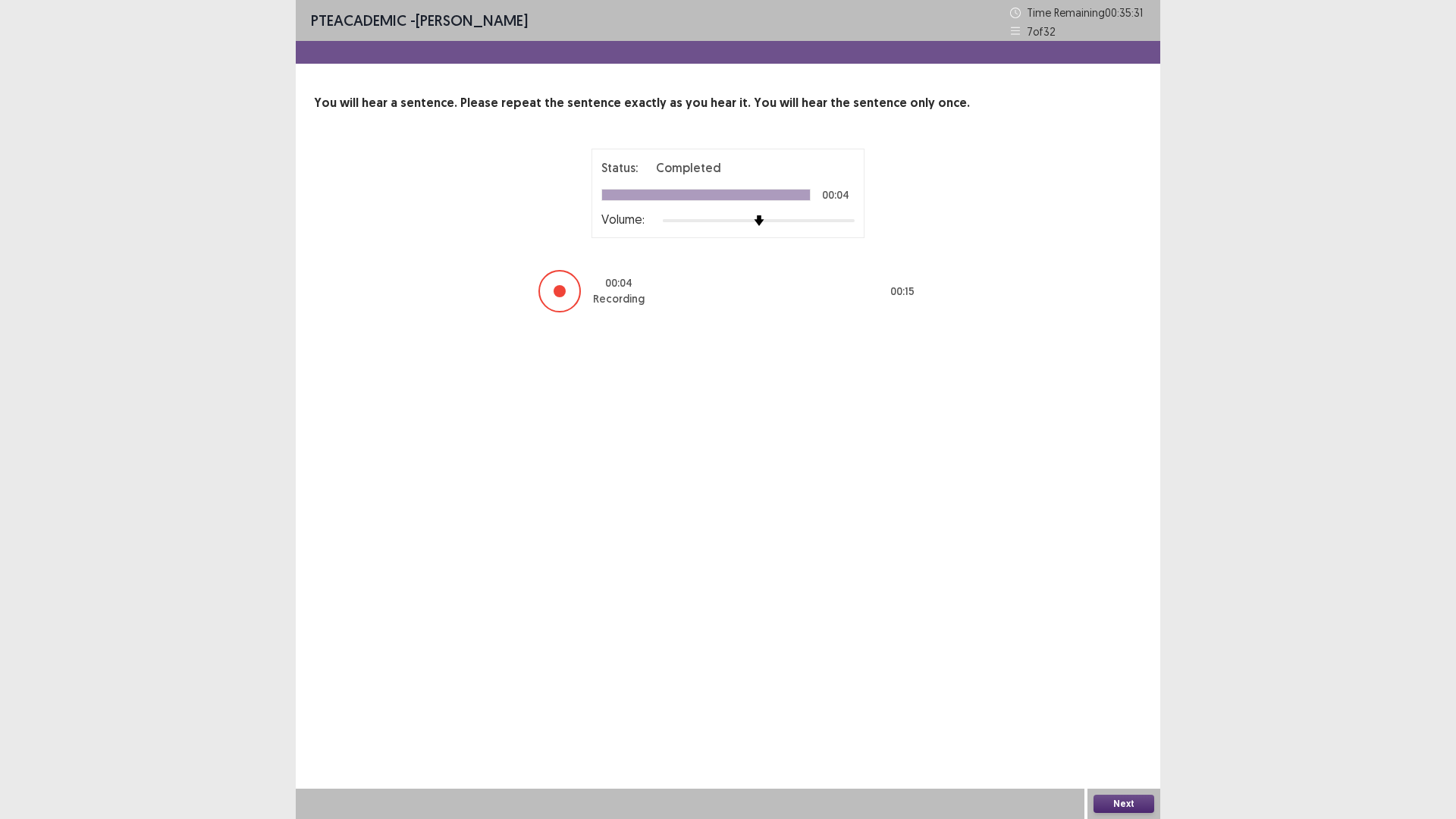
click at [1118, 690] on button "Next" at bounding box center [1123, 804] width 60 height 19
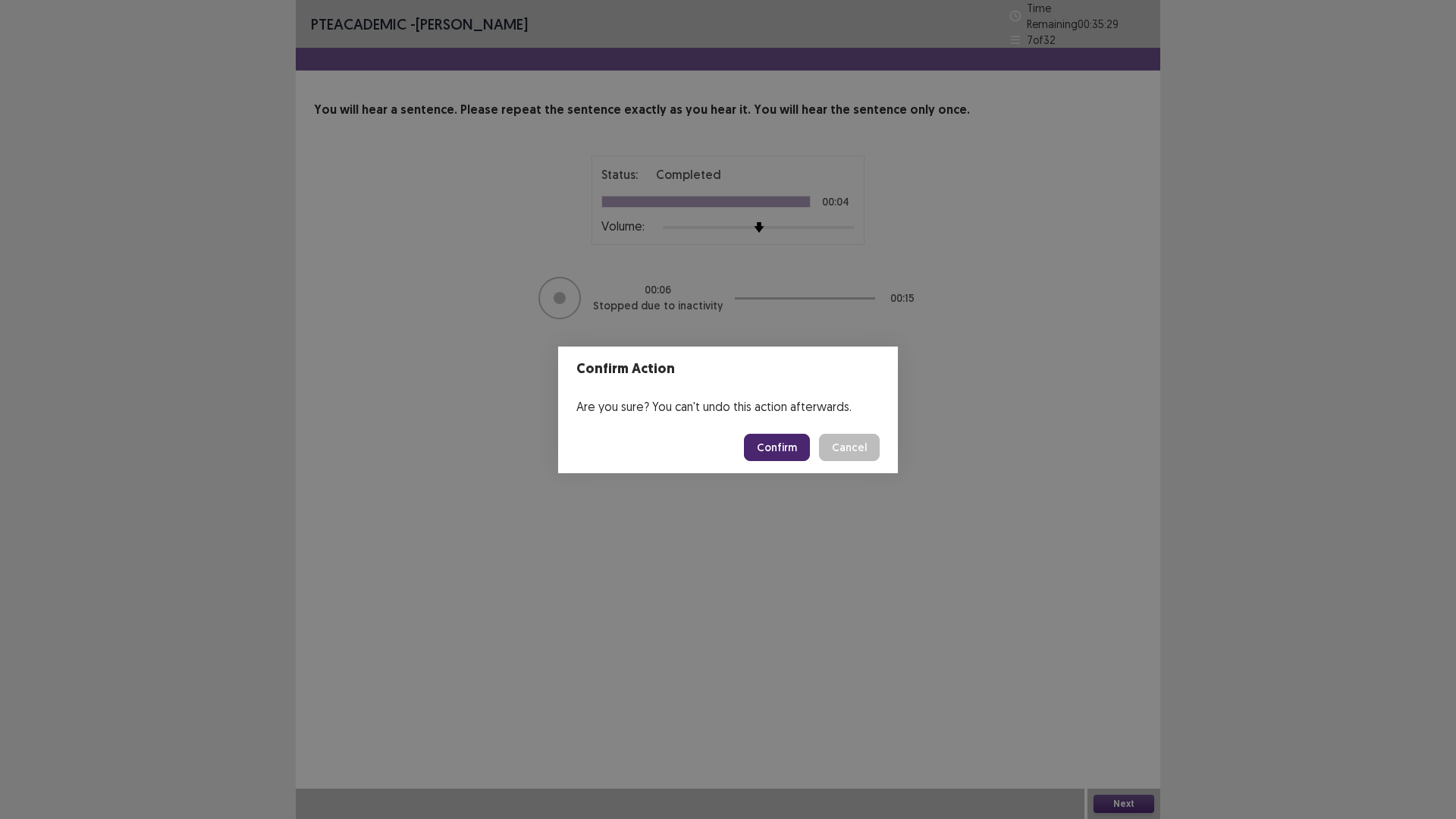
click at [777, 445] on button "Confirm" at bounding box center [777, 448] width 66 height 27
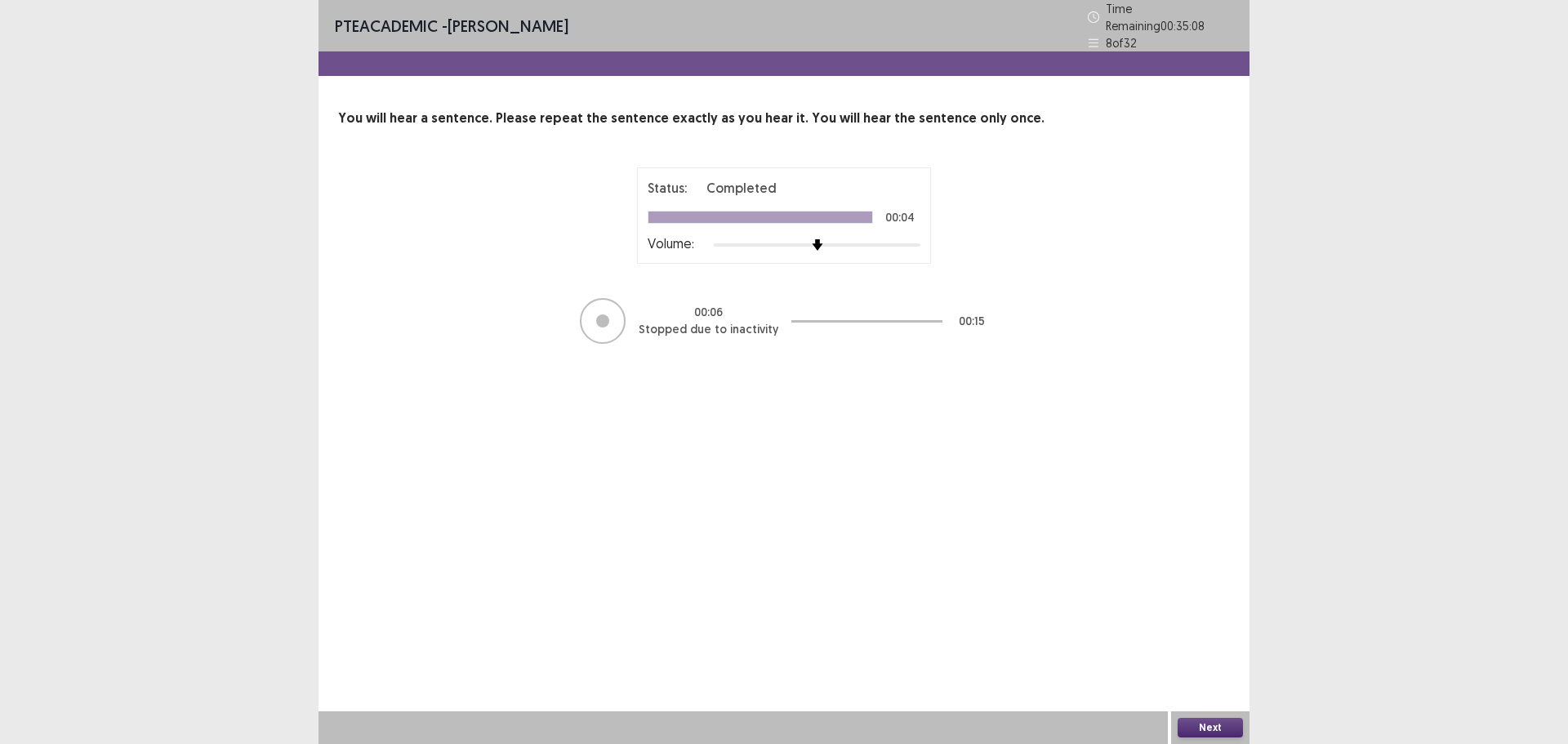
click at [1213, 730] on button "Next" at bounding box center [1210, 728] width 65 height 20
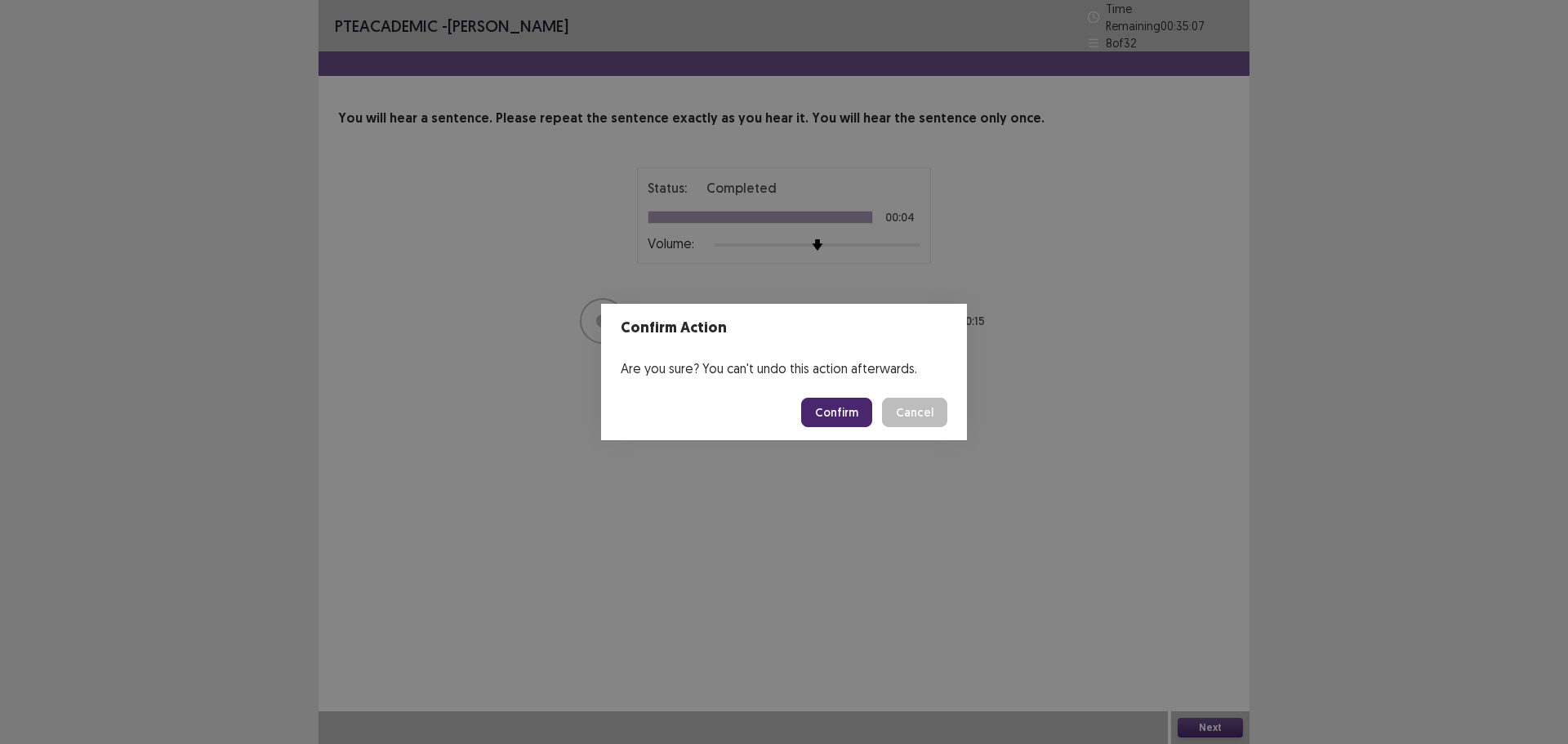
click at [823, 408] on button "Confirm" at bounding box center [837, 413] width 71 height 29
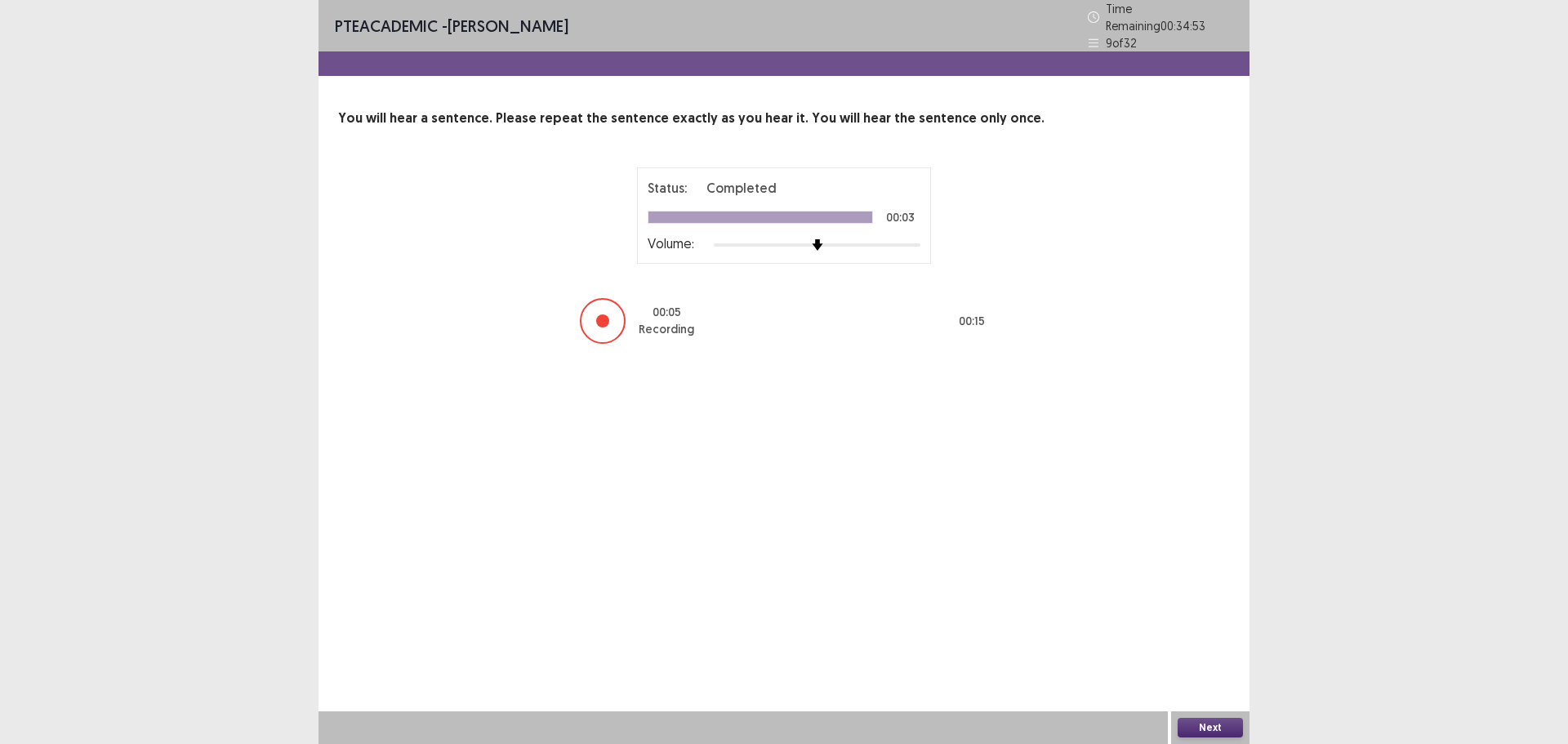
click at [1214, 726] on button "Next" at bounding box center [1210, 728] width 65 height 20
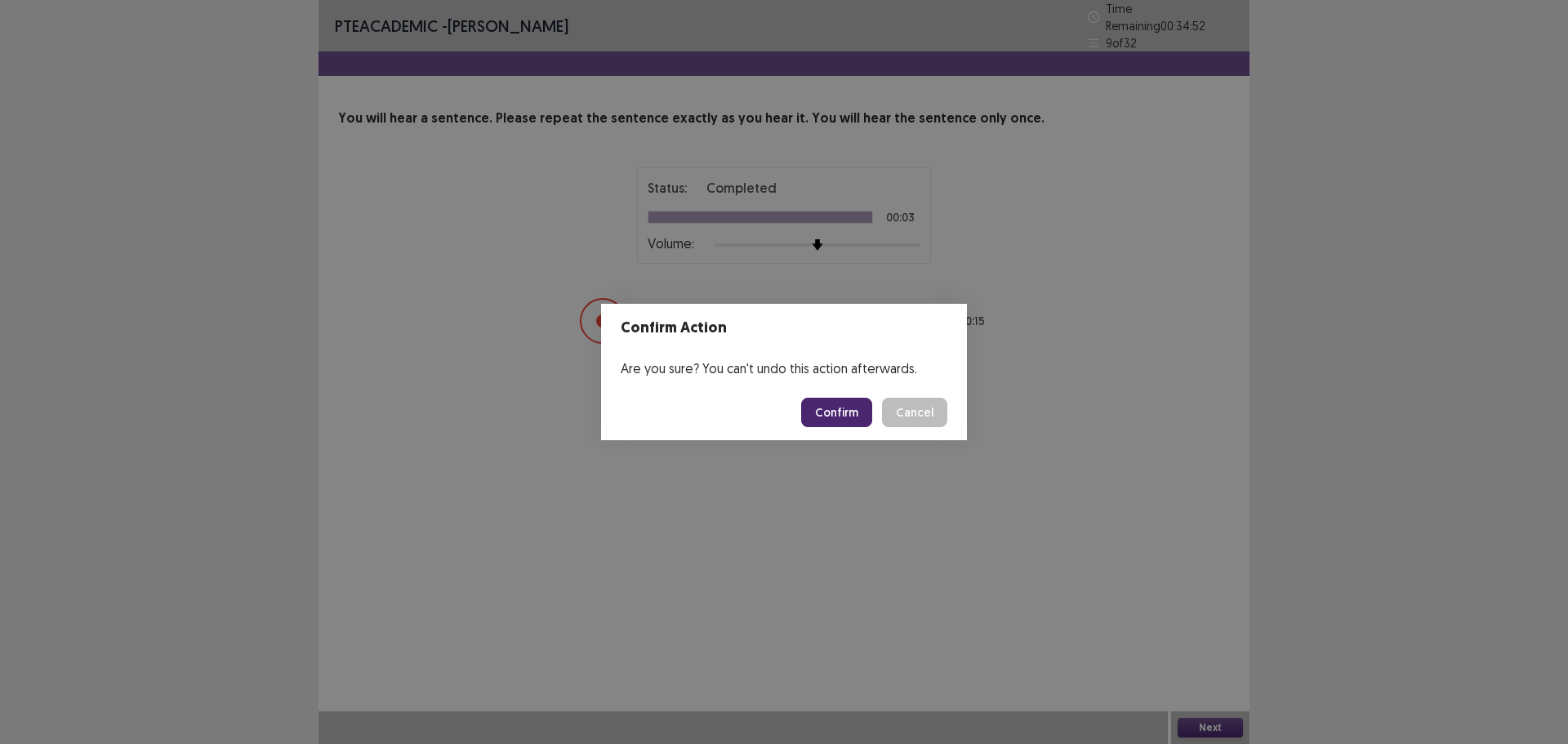
click at [845, 416] on button "Confirm" at bounding box center [837, 413] width 71 height 29
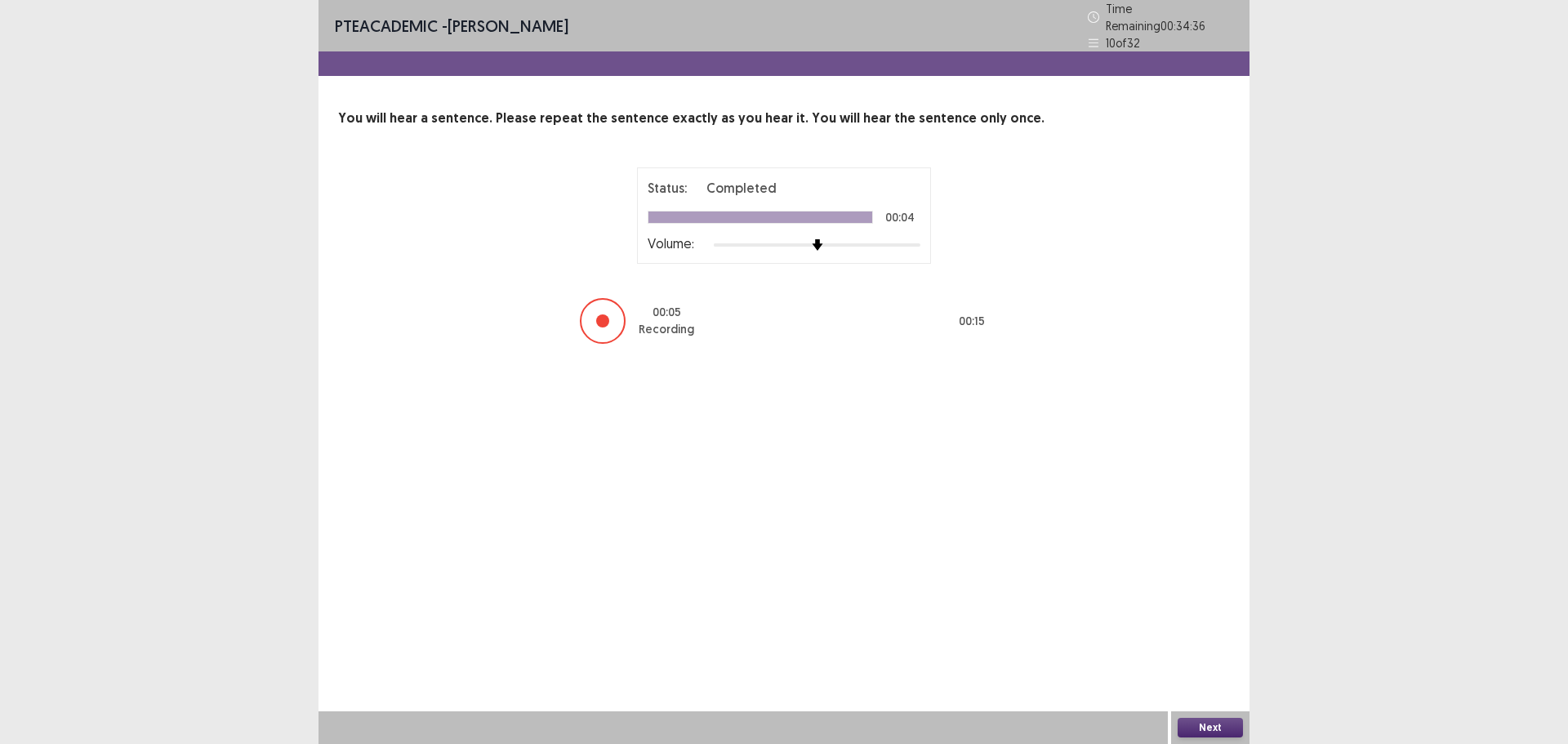
click at [1195, 728] on button "Next" at bounding box center [1210, 728] width 65 height 20
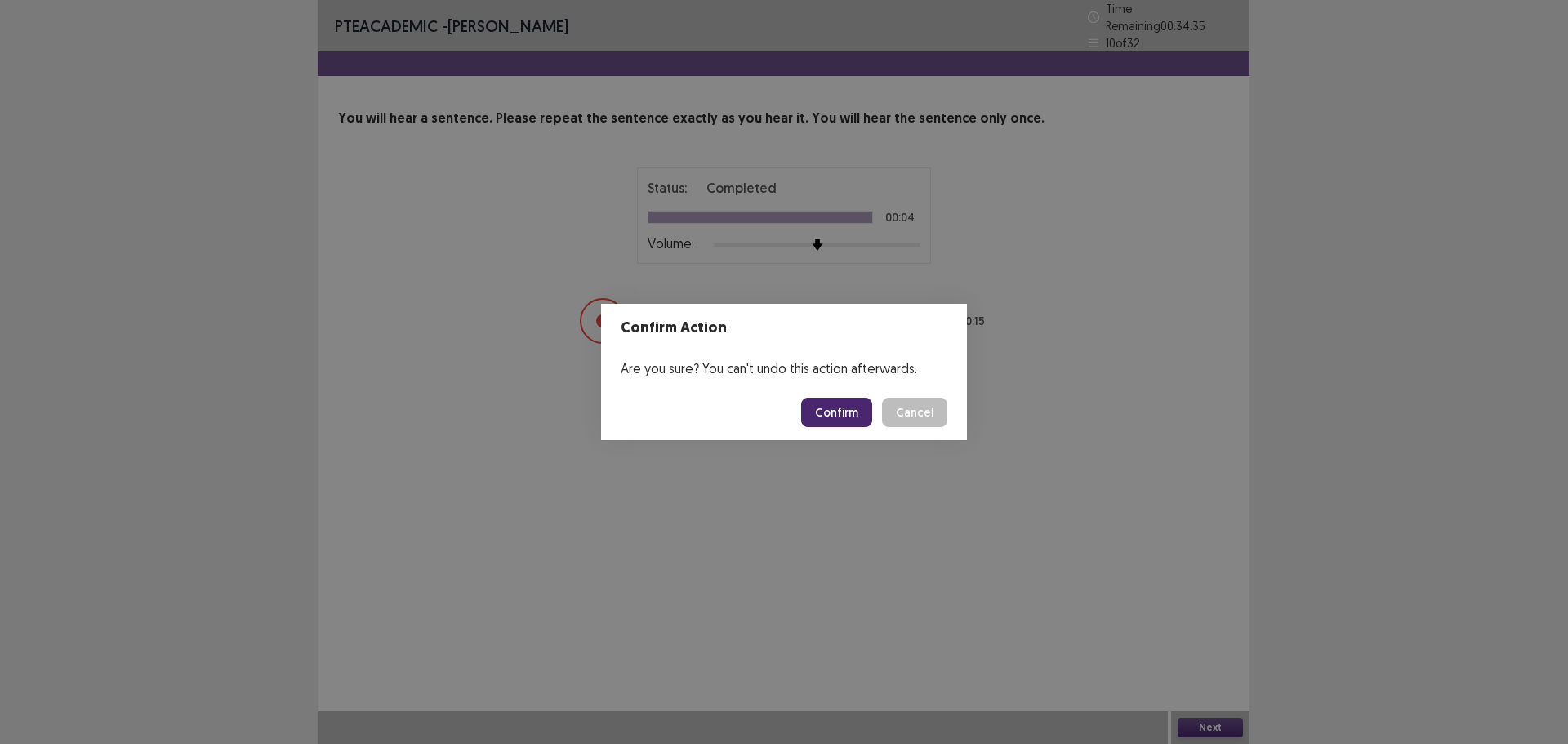
click at [842, 409] on button "Confirm" at bounding box center [837, 413] width 71 height 29
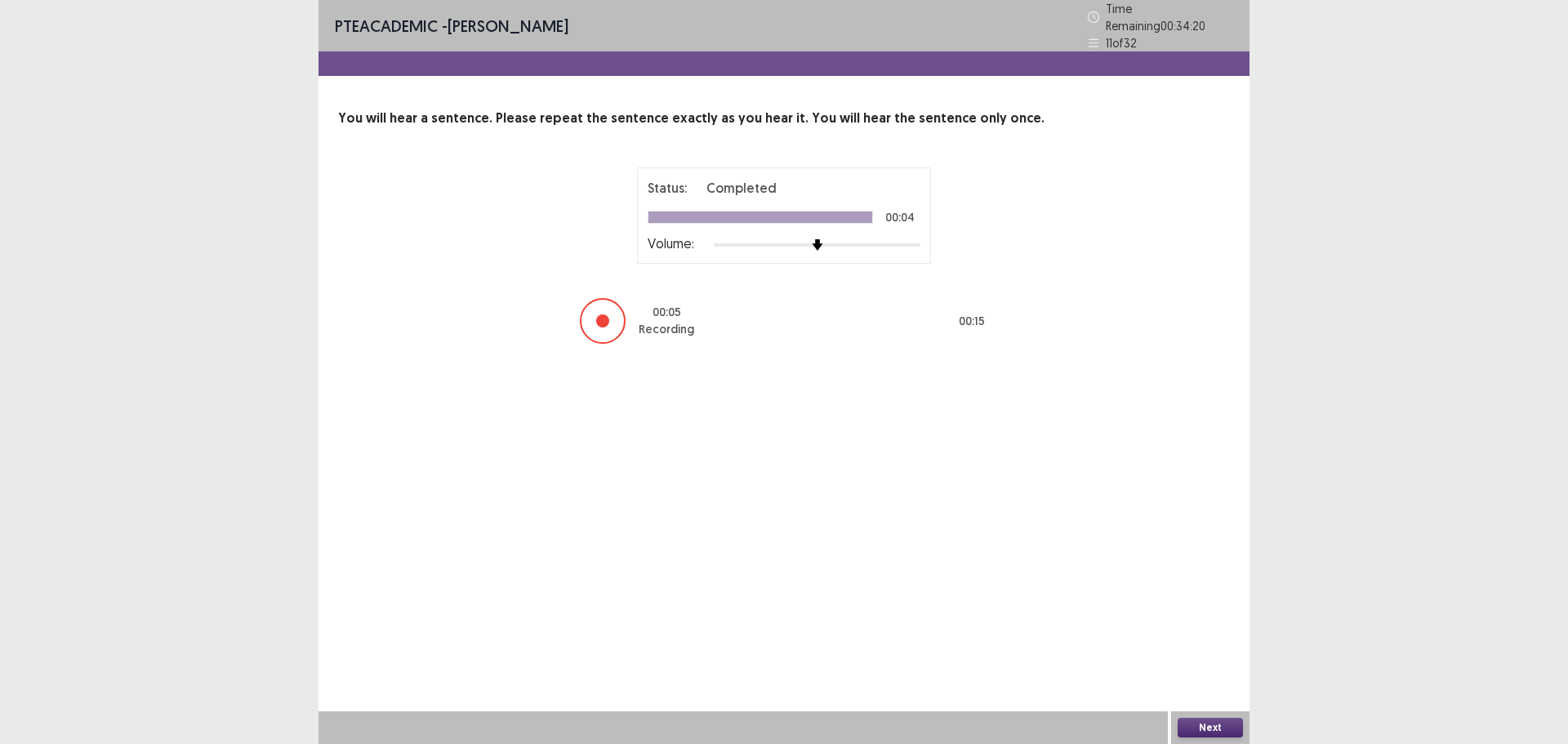
click at [1208, 723] on button "Next" at bounding box center [1210, 728] width 65 height 20
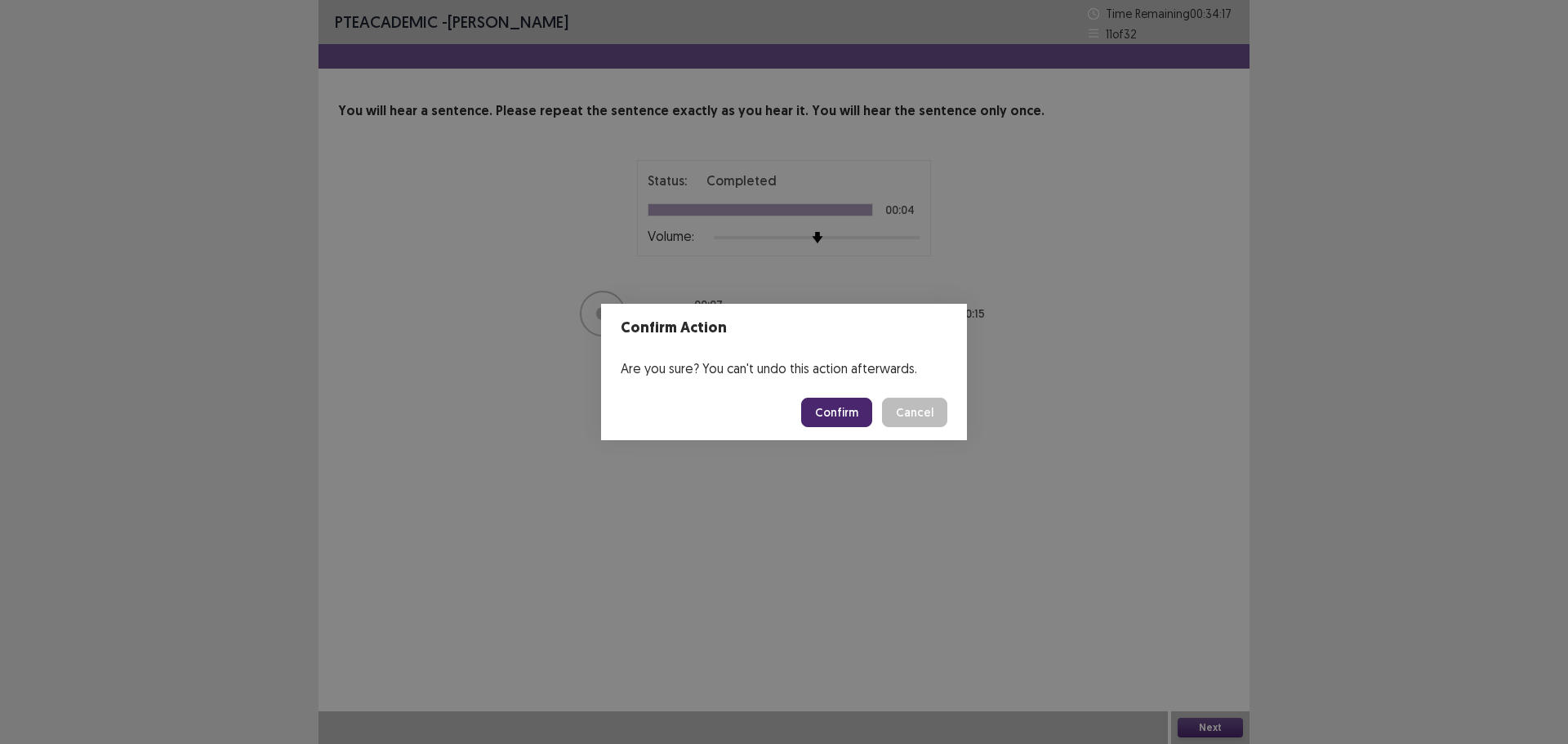
click at [828, 413] on button "Confirm" at bounding box center [837, 413] width 71 height 29
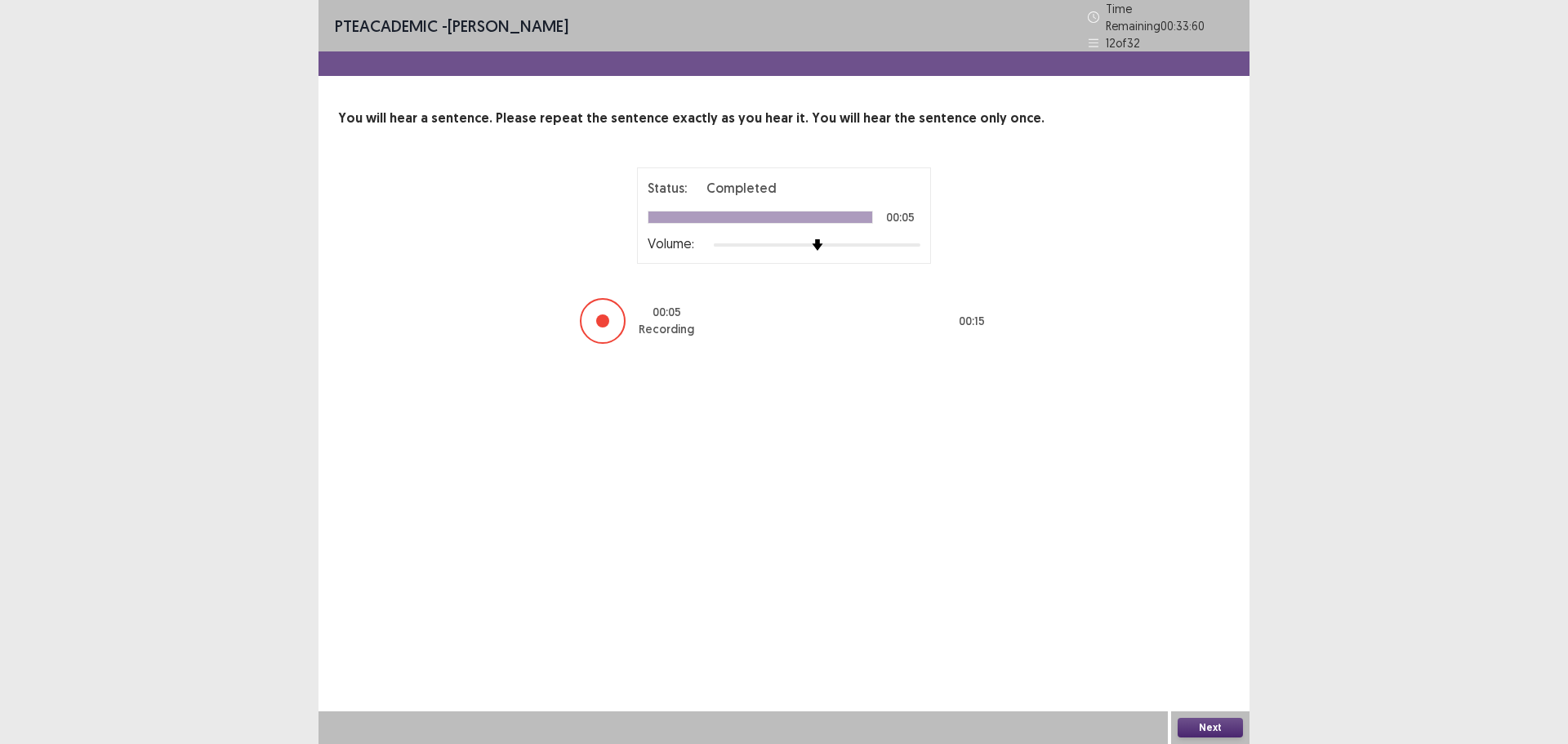
click at [1195, 728] on button "Next" at bounding box center [1210, 728] width 65 height 20
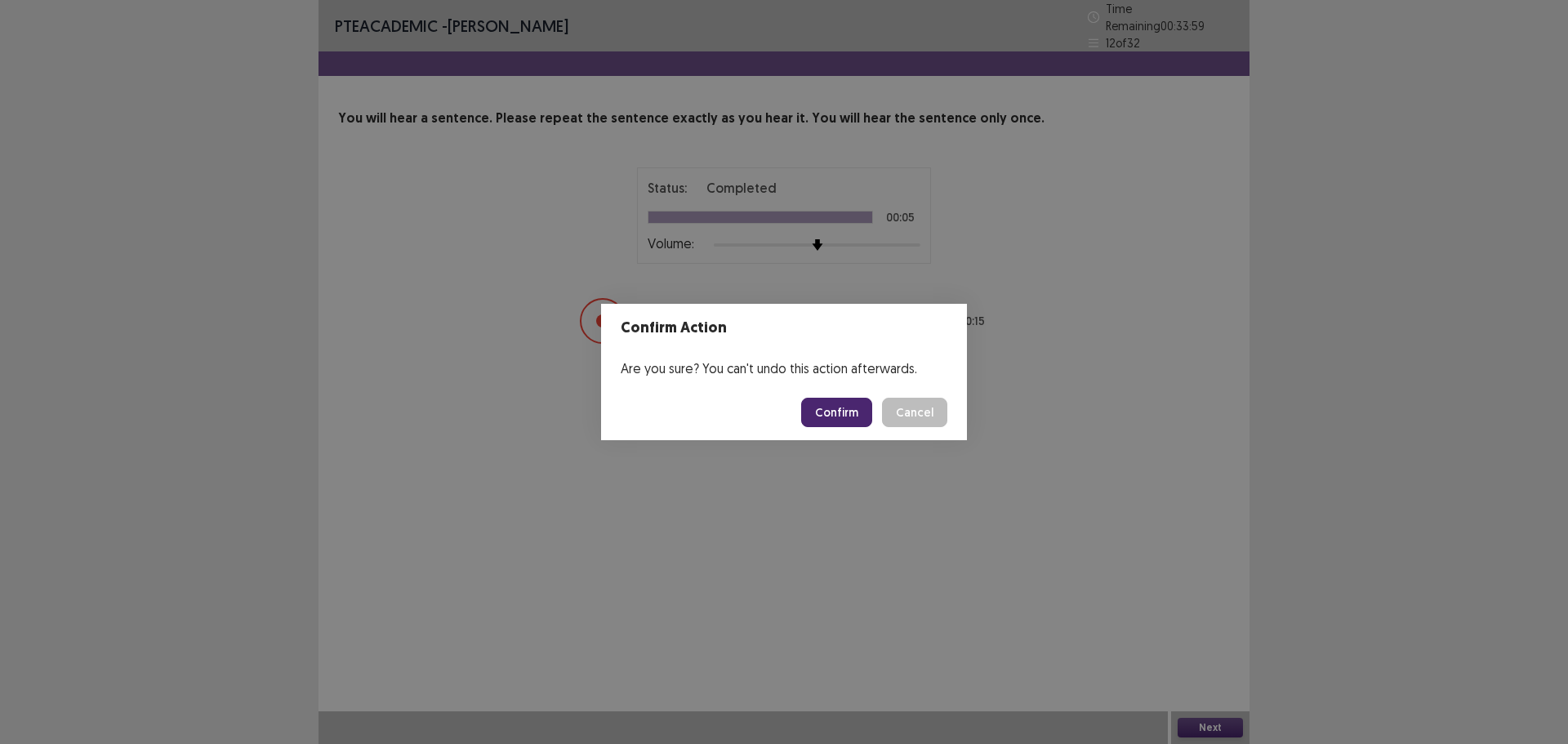
click at [840, 414] on button "Confirm" at bounding box center [837, 413] width 71 height 29
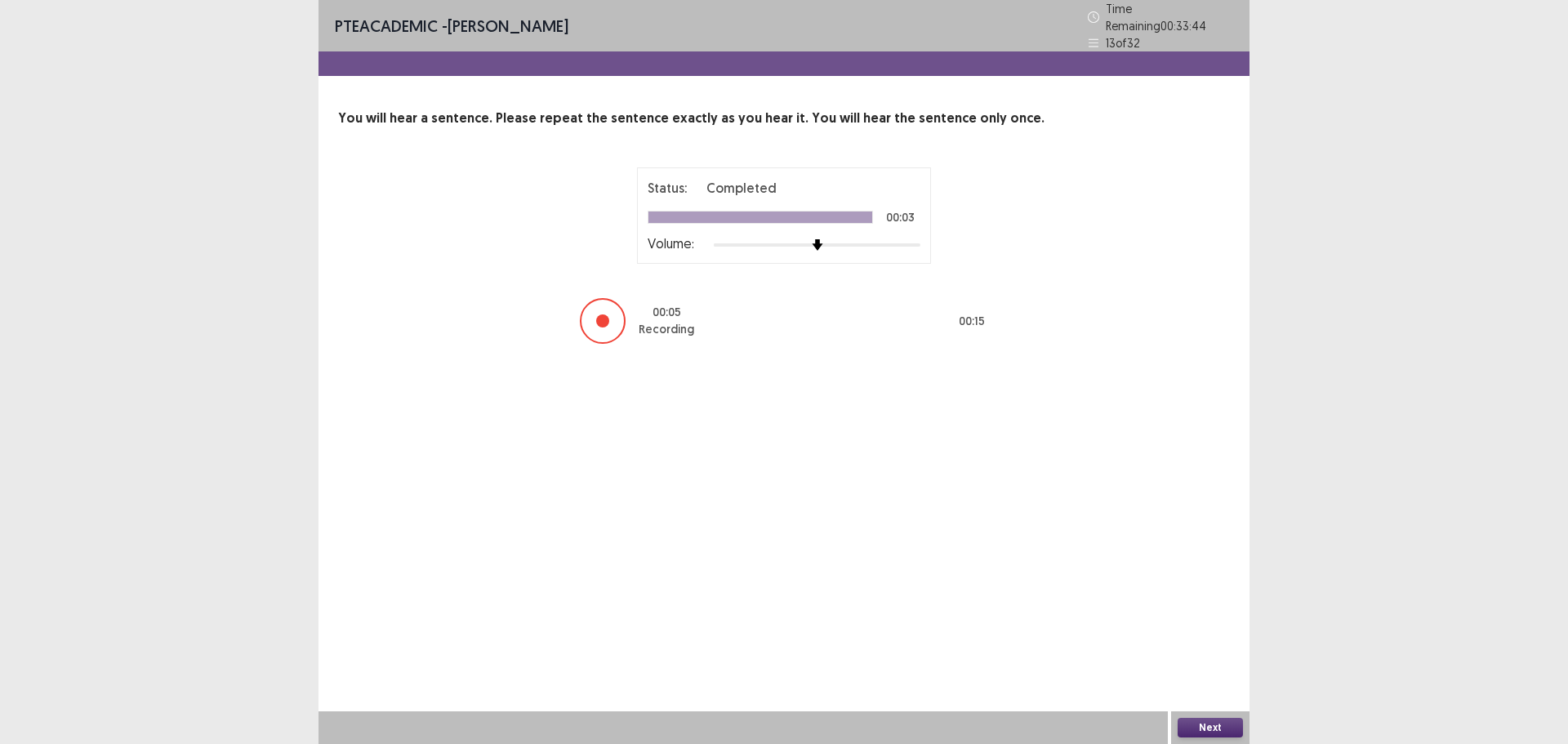
click at [1216, 726] on button "Next" at bounding box center [1210, 728] width 65 height 20
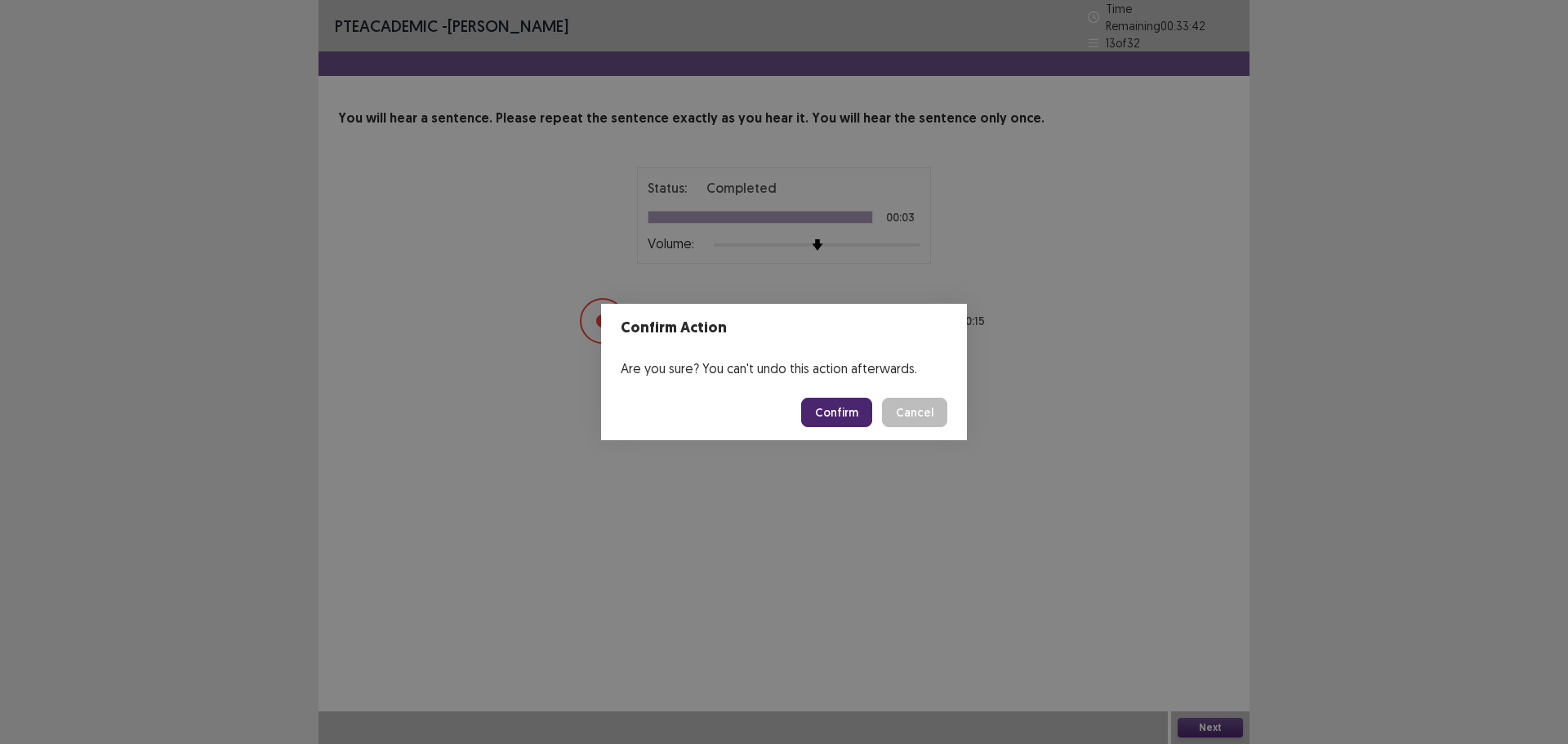
click at [849, 411] on button "Confirm" at bounding box center [837, 413] width 71 height 29
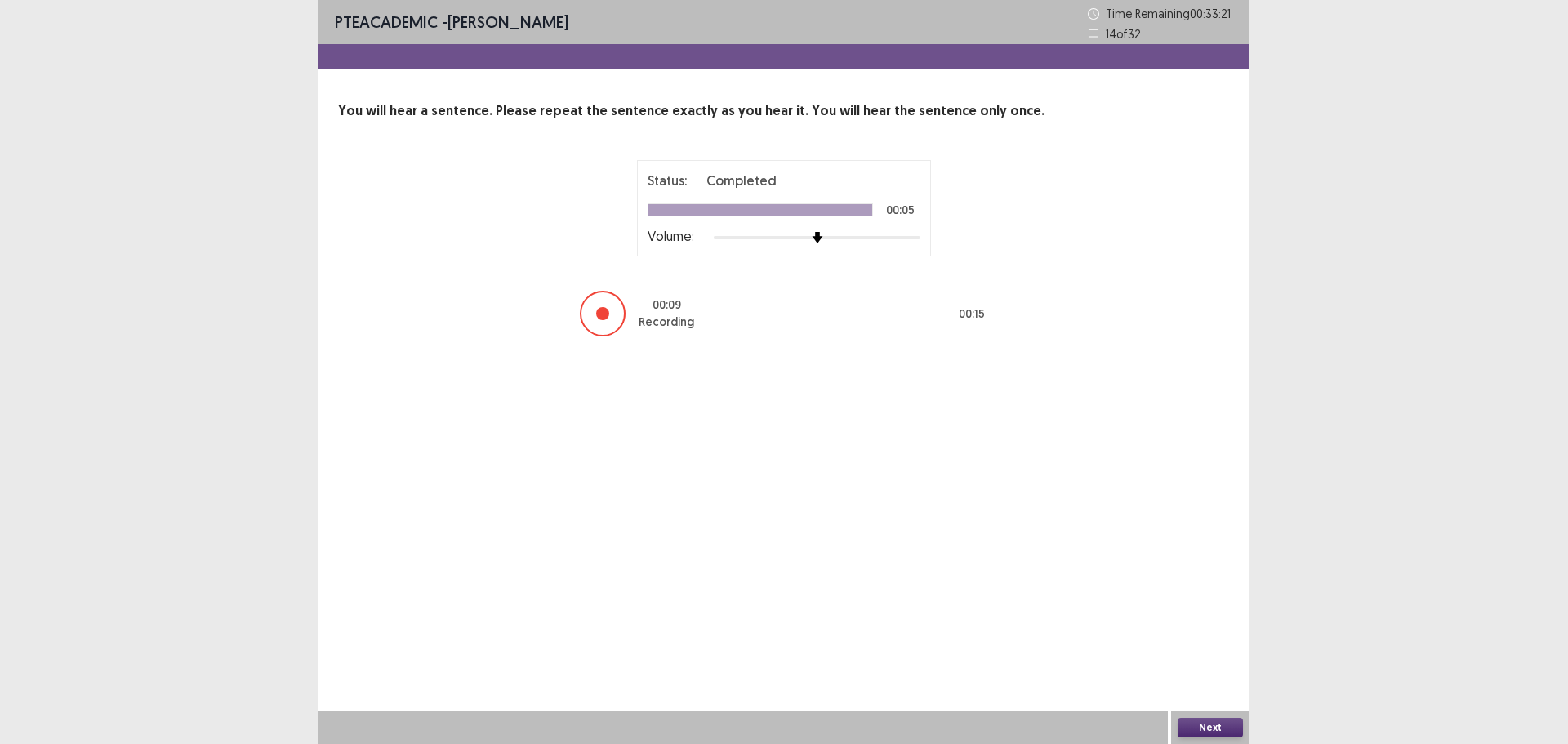
click at [1196, 728] on button "Next" at bounding box center [1210, 728] width 65 height 20
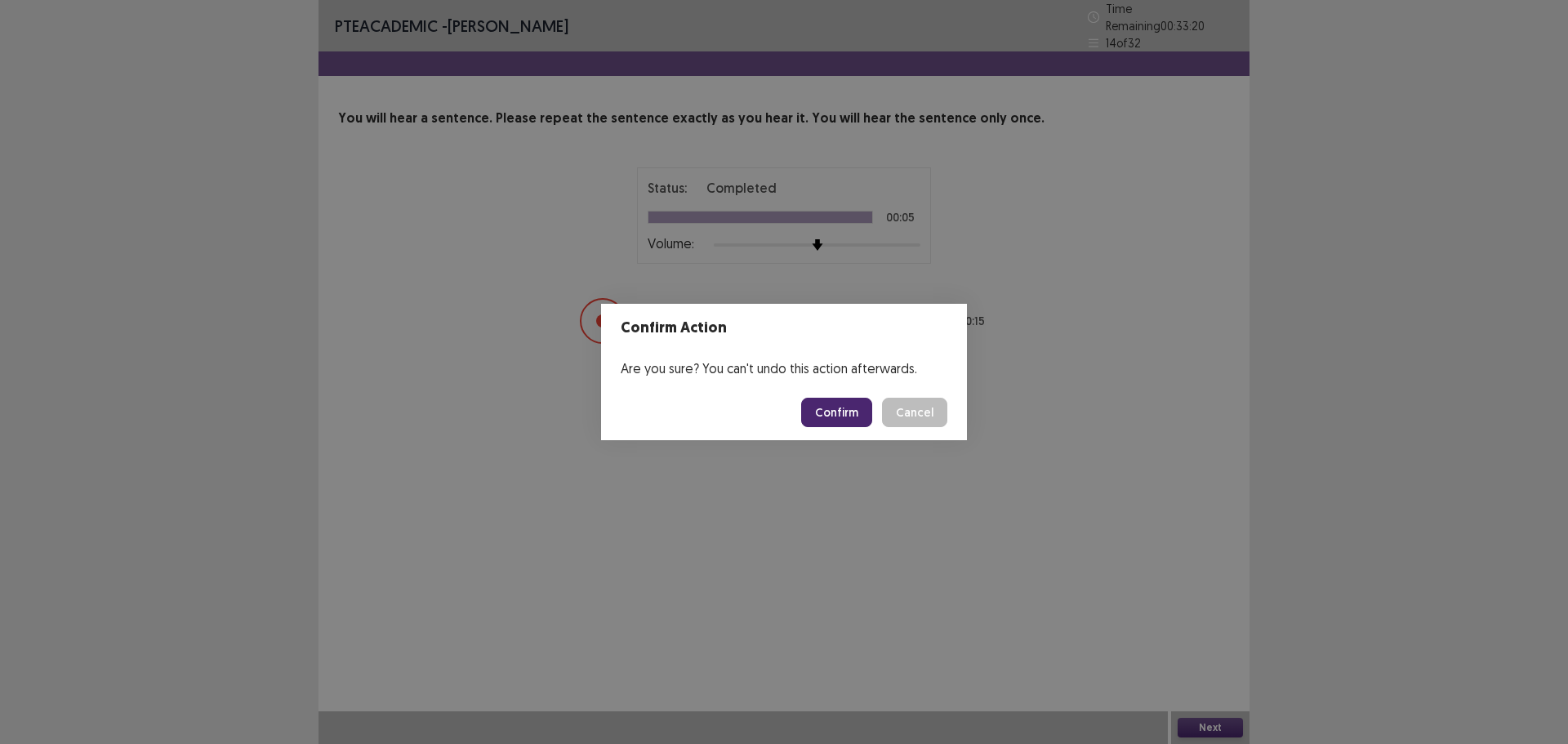
click at [847, 414] on button "Confirm" at bounding box center [837, 413] width 71 height 29
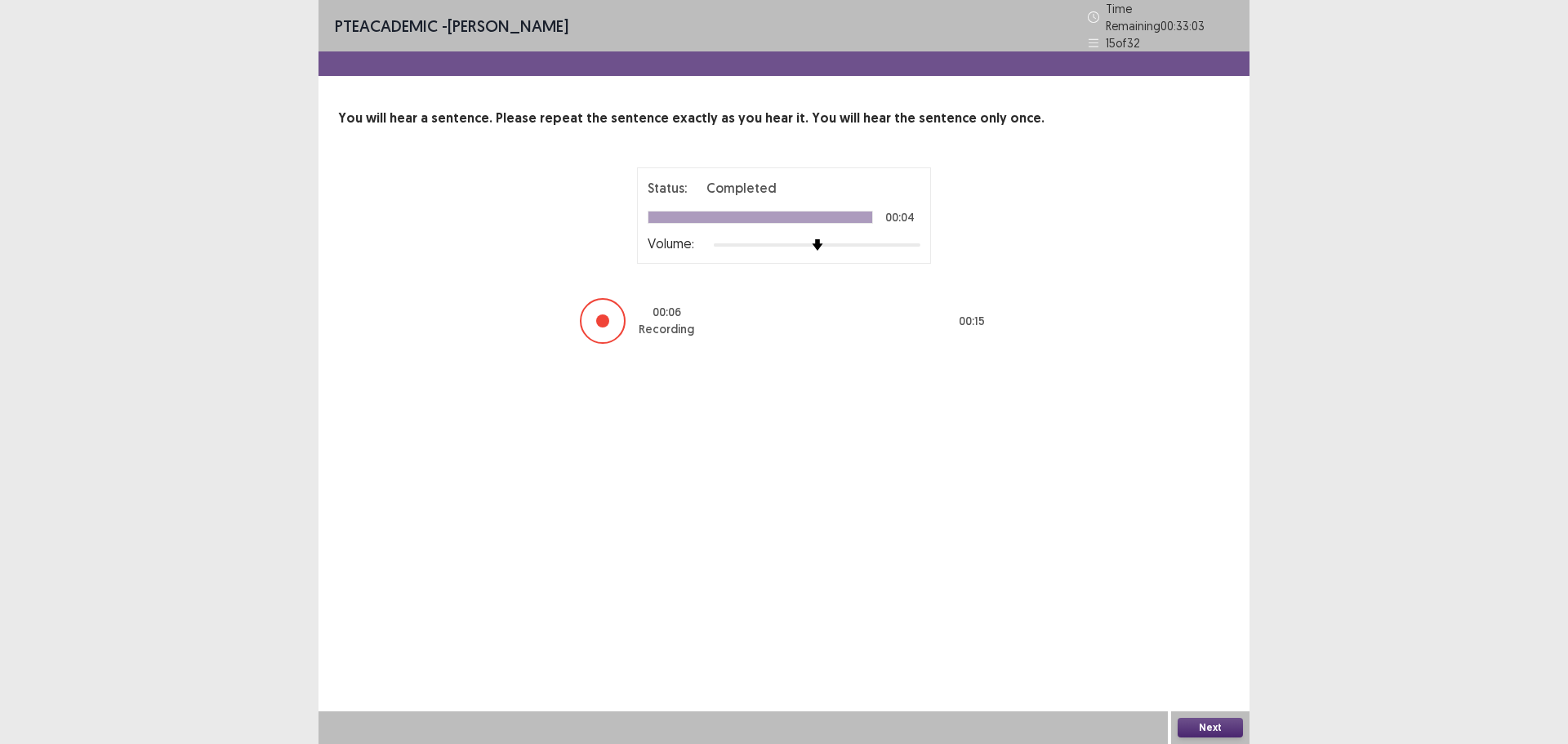
click at [1191, 728] on button "Next" at bounding box center [1210, 728] width 65 height 20
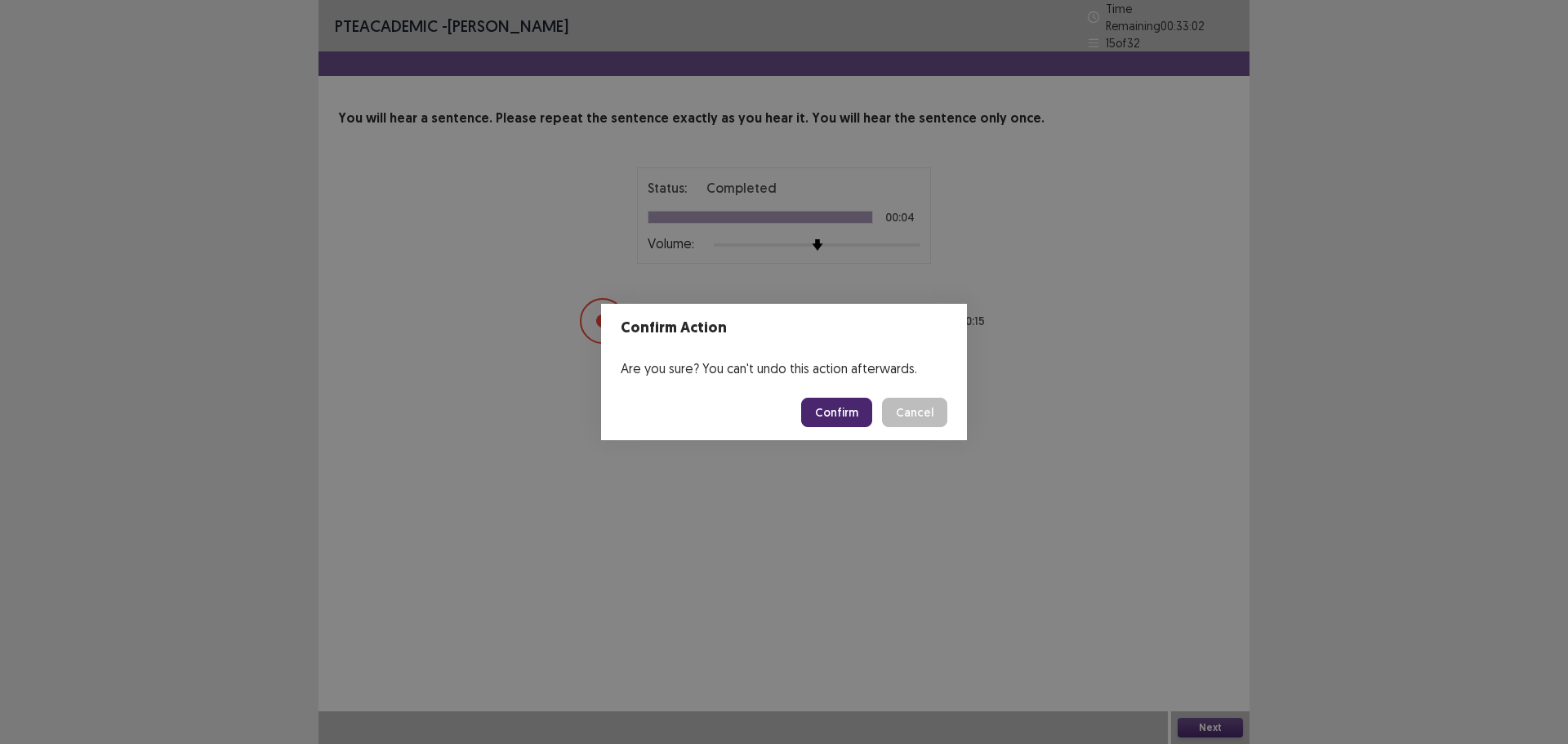
click at [844, 414] on button "Confirm" at bounding box center [837, 413] width 71 height 29
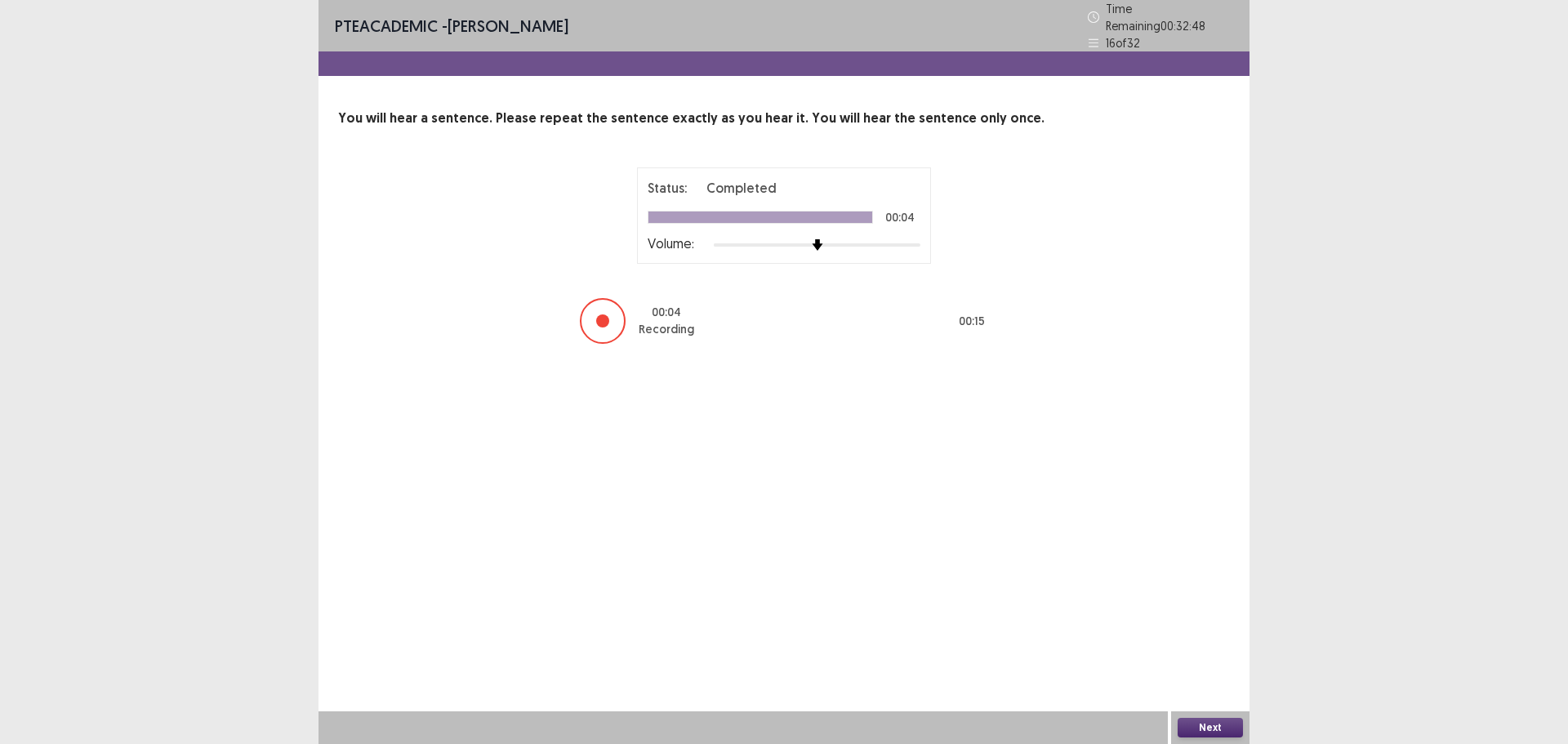
click at [1212, 731] on button "Next" at bounding box center [1210, 728] width 65 height 20
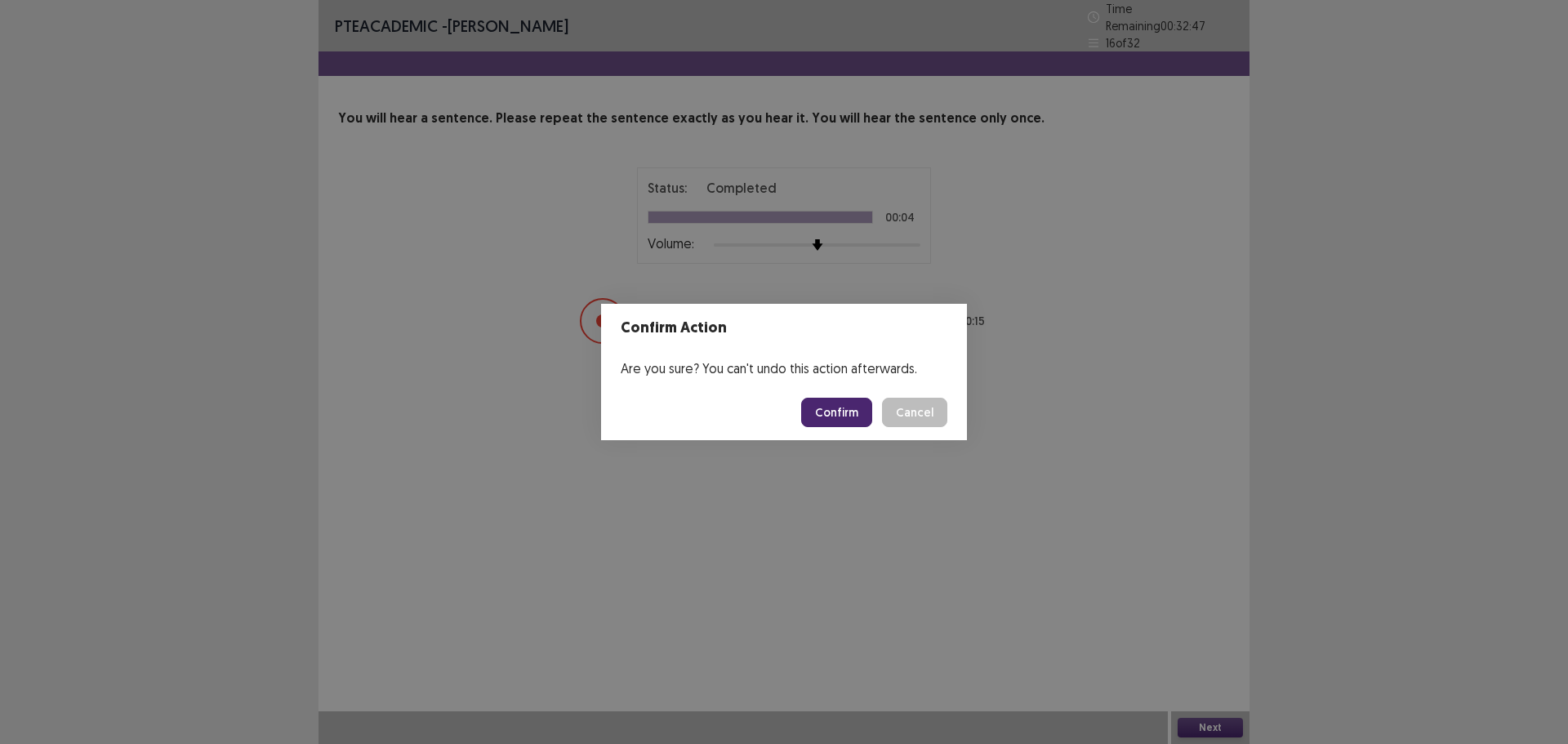
click at [850, 414] on button "Confirm" at bounding box center [837, 413] width 71 height 29
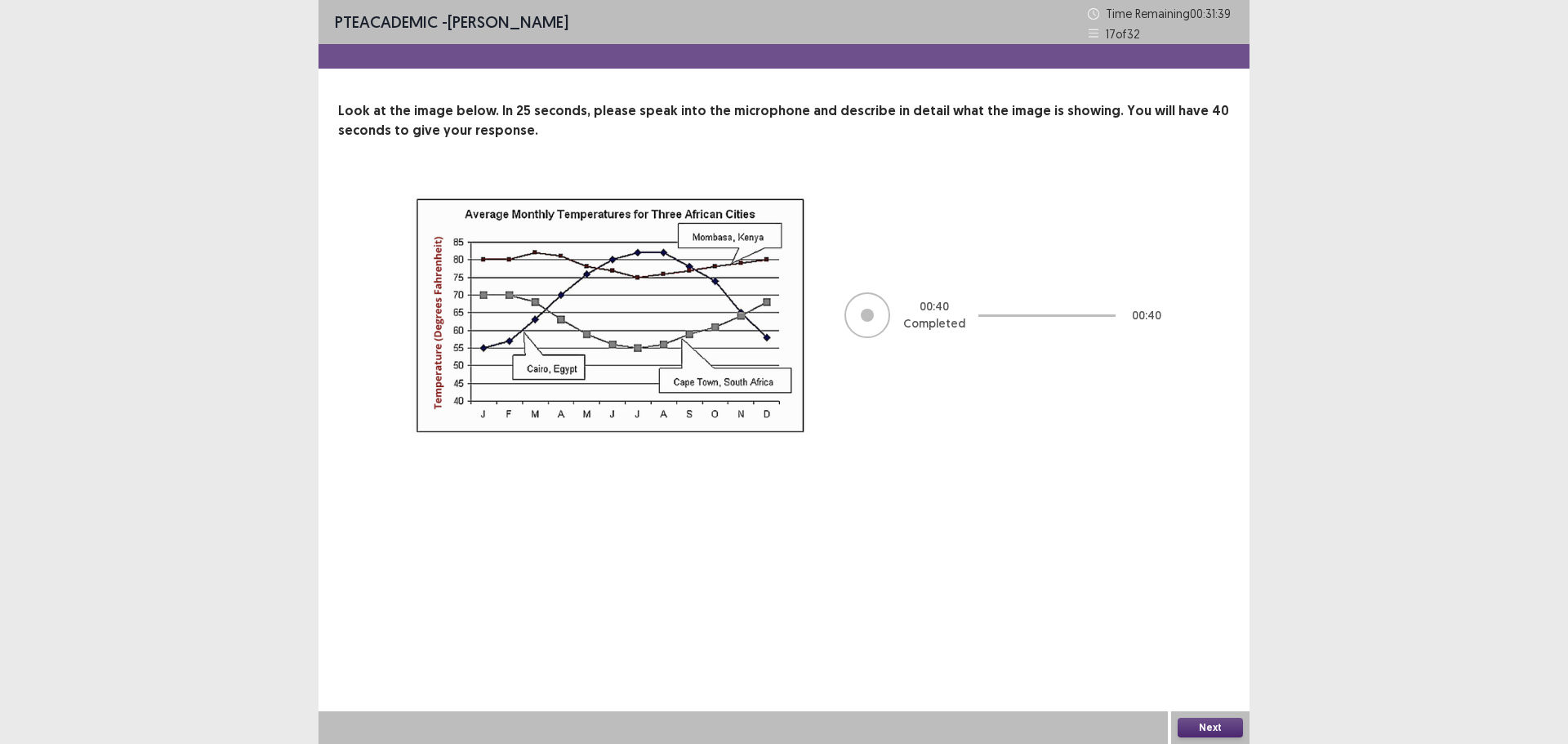
click at [1187, 728] on button "Next" at bounding box center [1210, 728] width 65 height 20
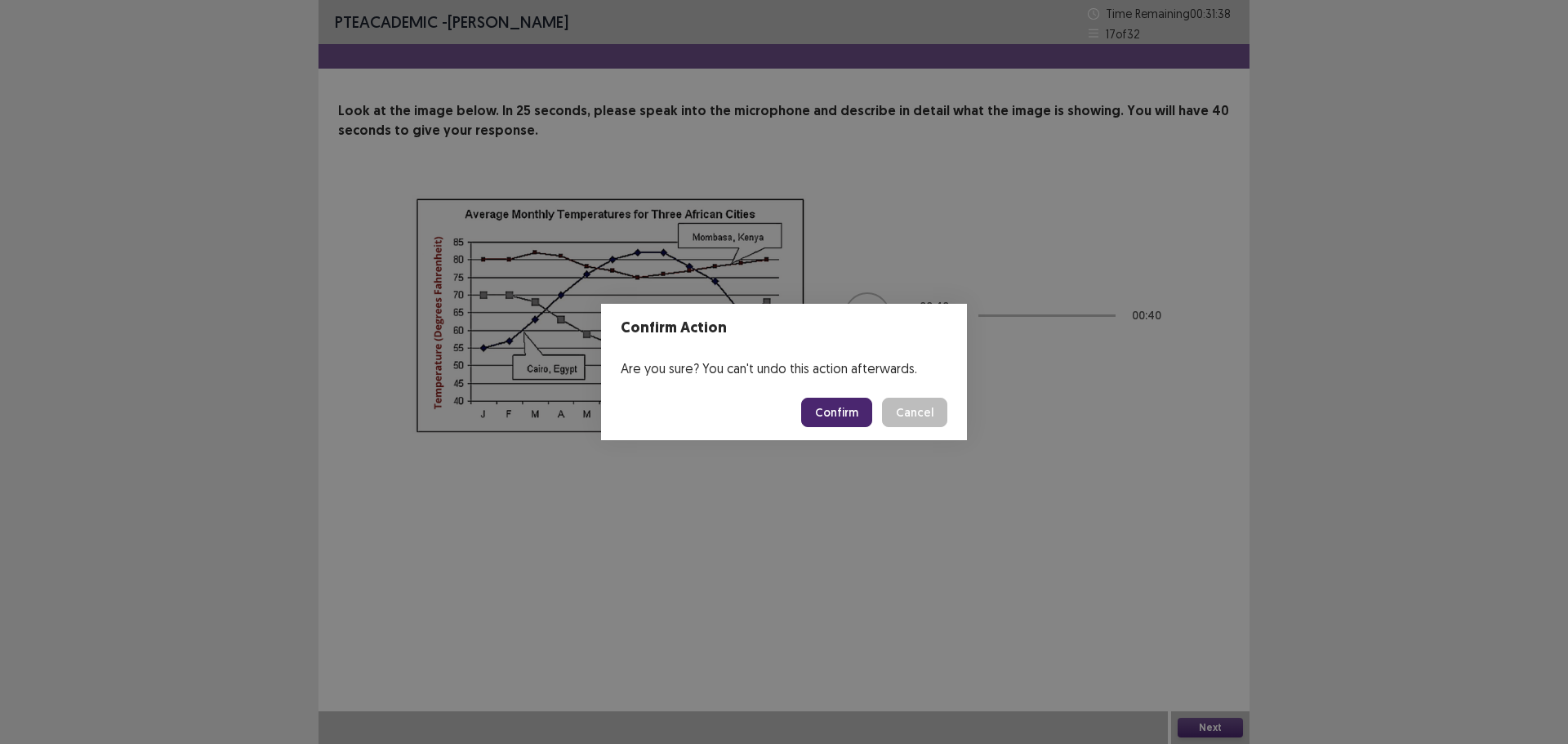
click at [833, 409] on button "Confirm" at bounding box center [837, 413] width 71 height 29
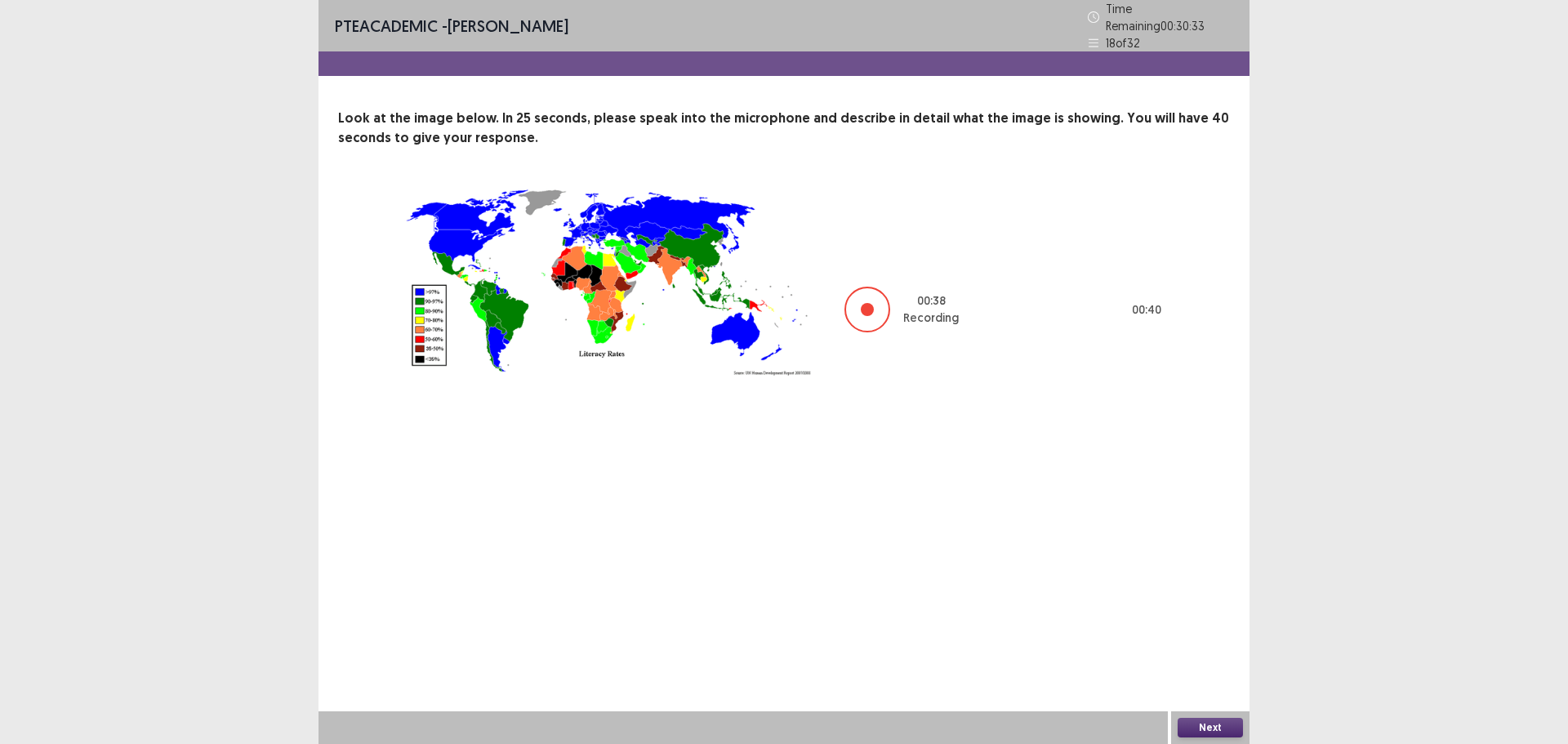
click at [1201, 729] on button "Next" at bounding box center [1210, 728] width 65 height 20
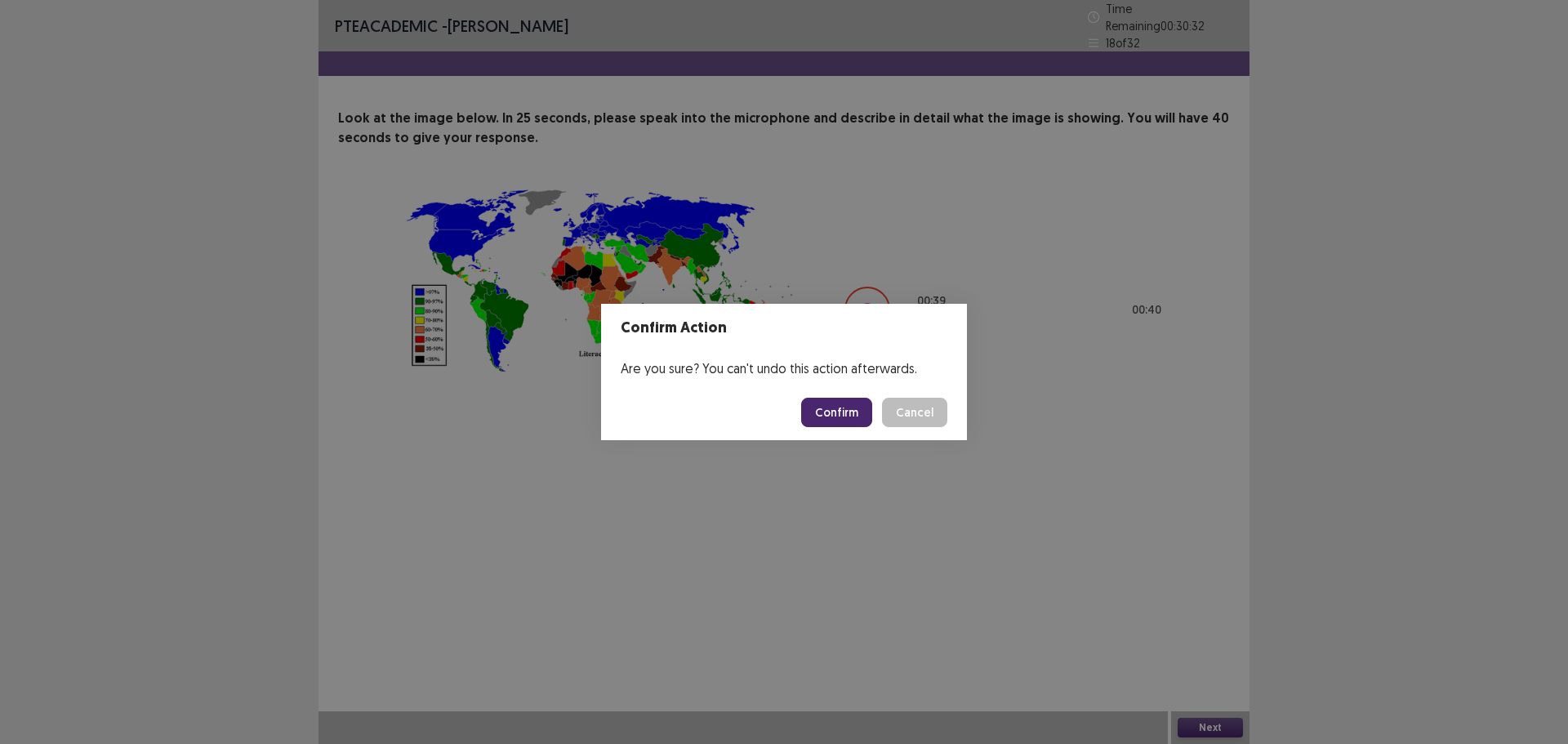
click at [826, 414] on button "Confirm" at bounding box center [837, 413] width 71 height 29
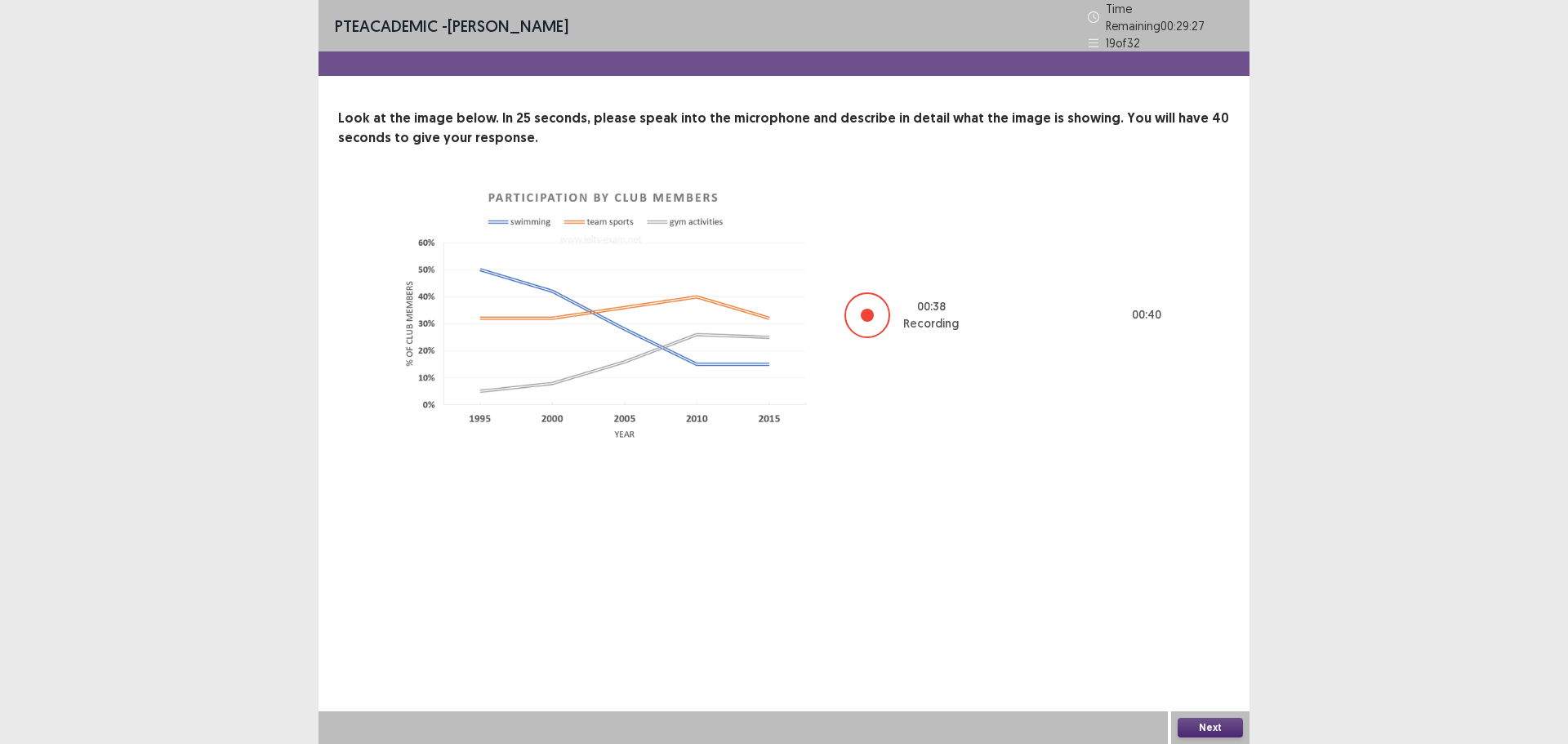
click at [1193, 724] on button "Next" at bounding box center [1210, 728] width 65 height 20
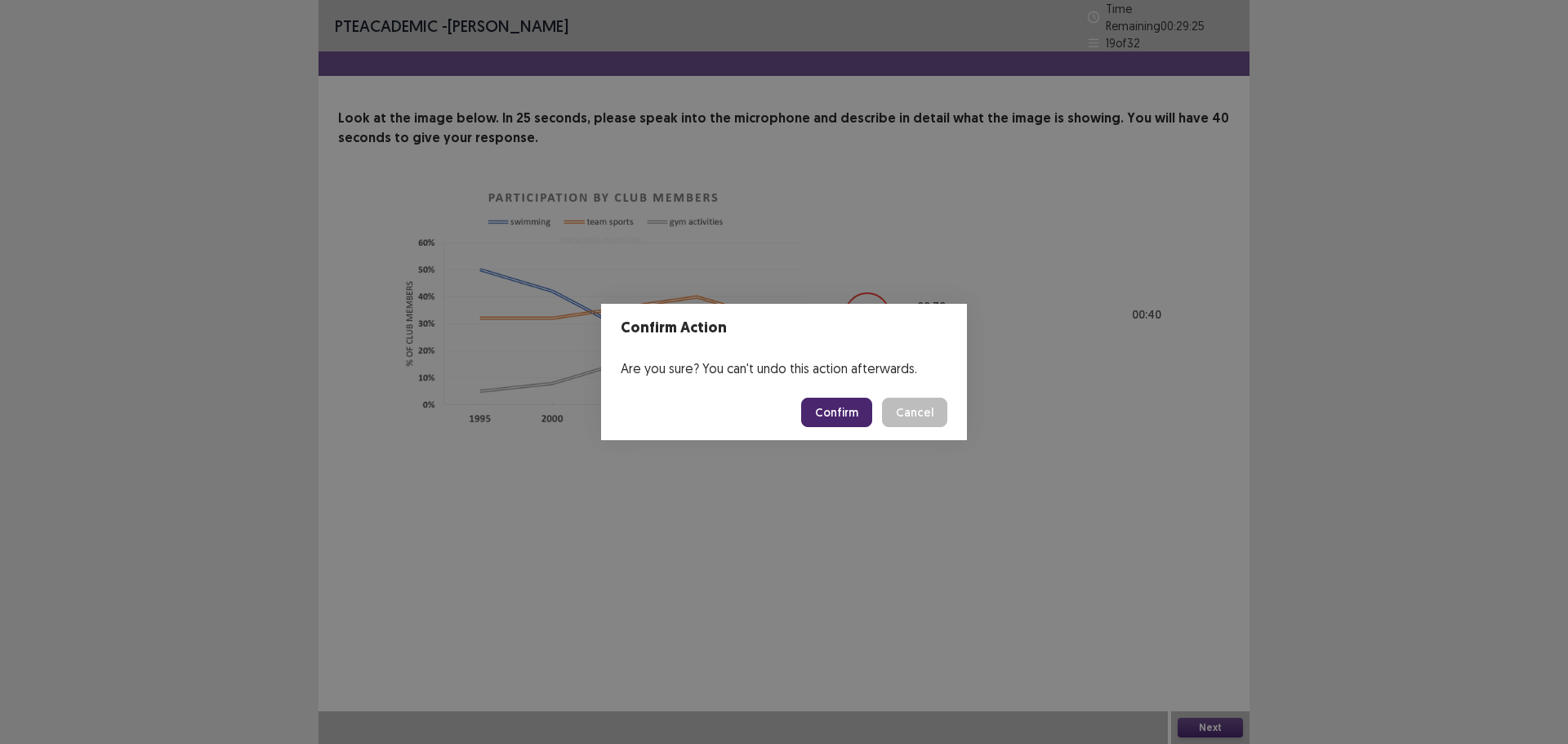
click at [835, 421] on button "Confirm" at bounding box center [837, 413] width 71 height 29
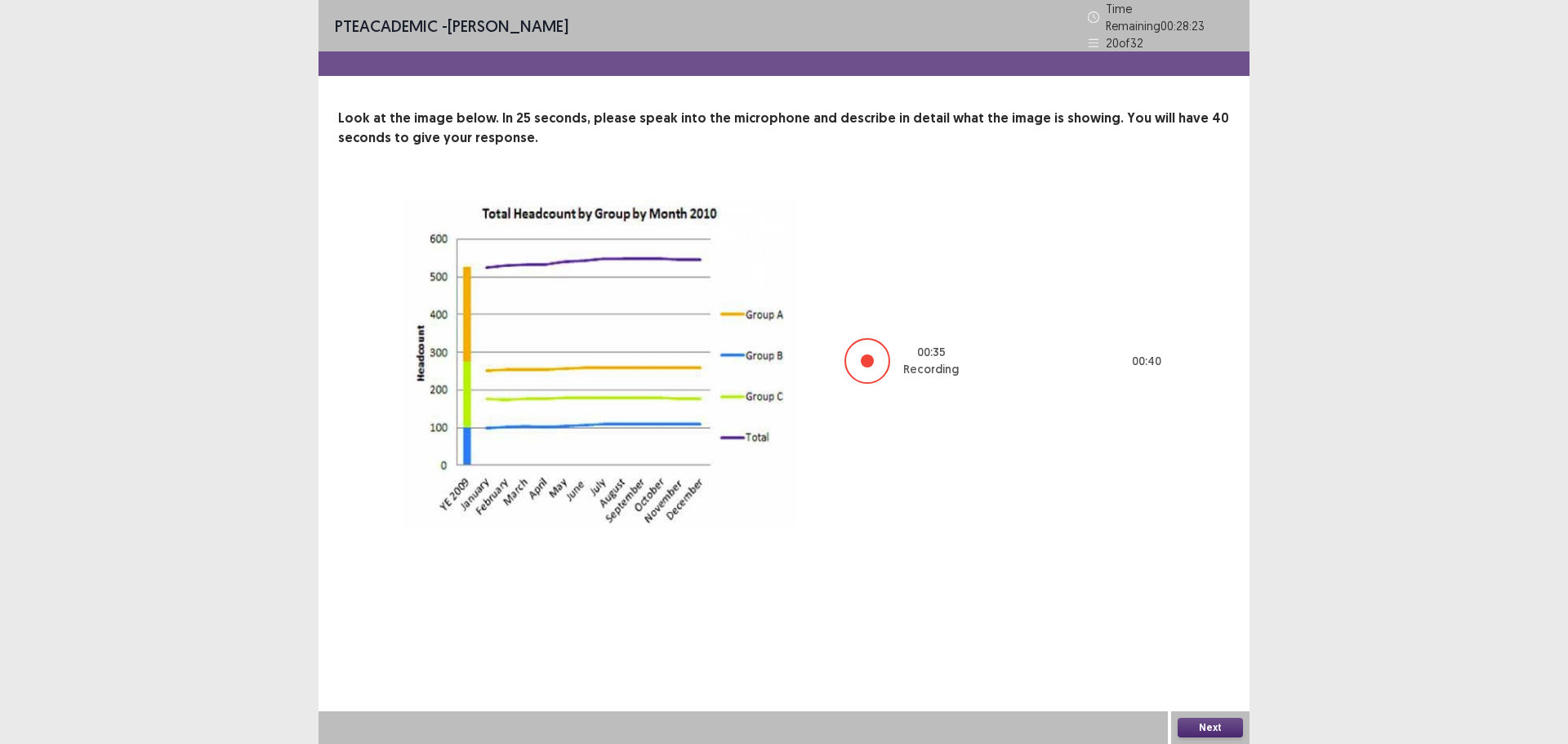
click at [1209, 728] on button "Next" at bounding box center [1210, 728] width 65 height 20
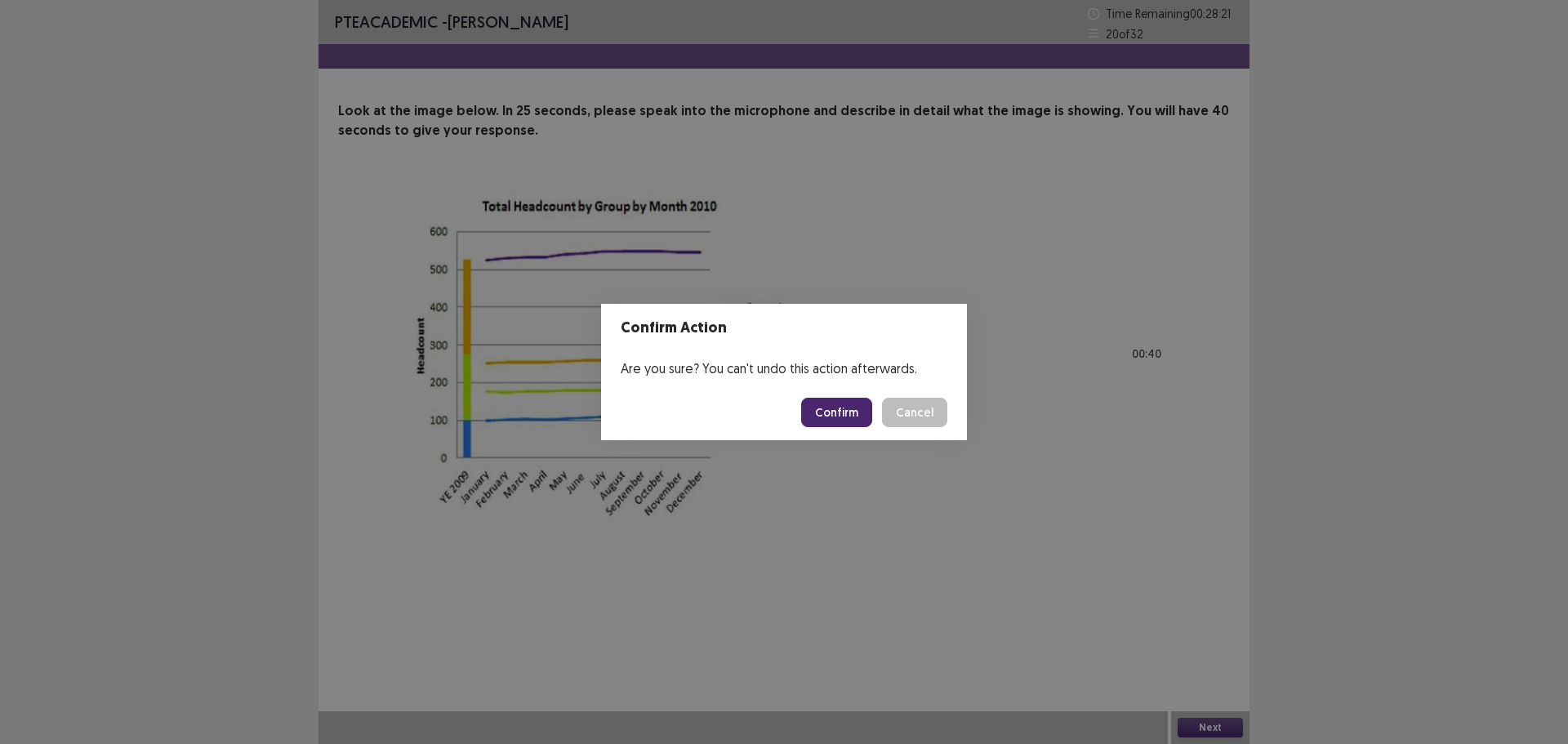
click at [830, 418] on button "Confirm" at bounding box center [837, 413] width 71 height 29
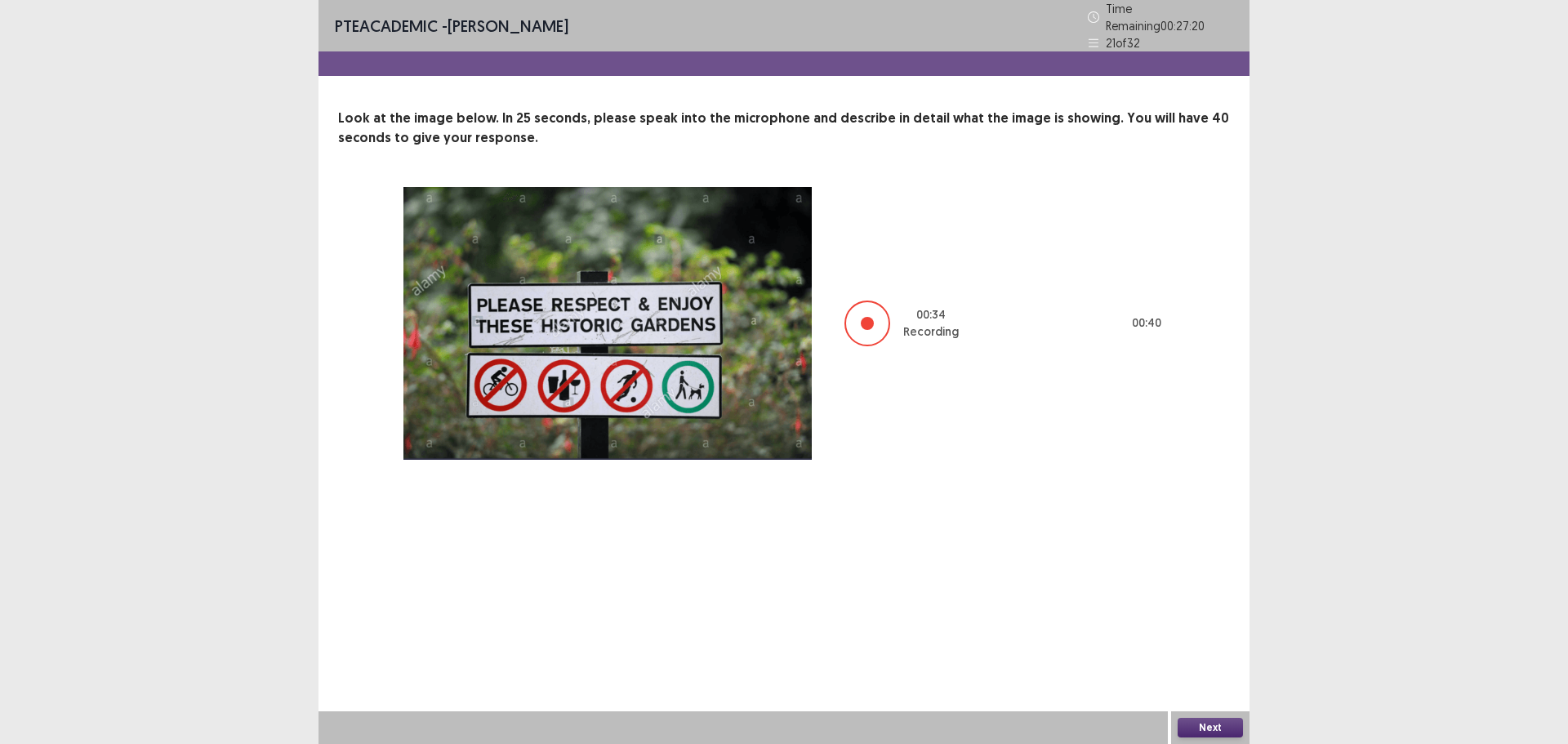
click at [1203, 729] on button "Next" at bounding box center [1210, 728] width 65 height 20
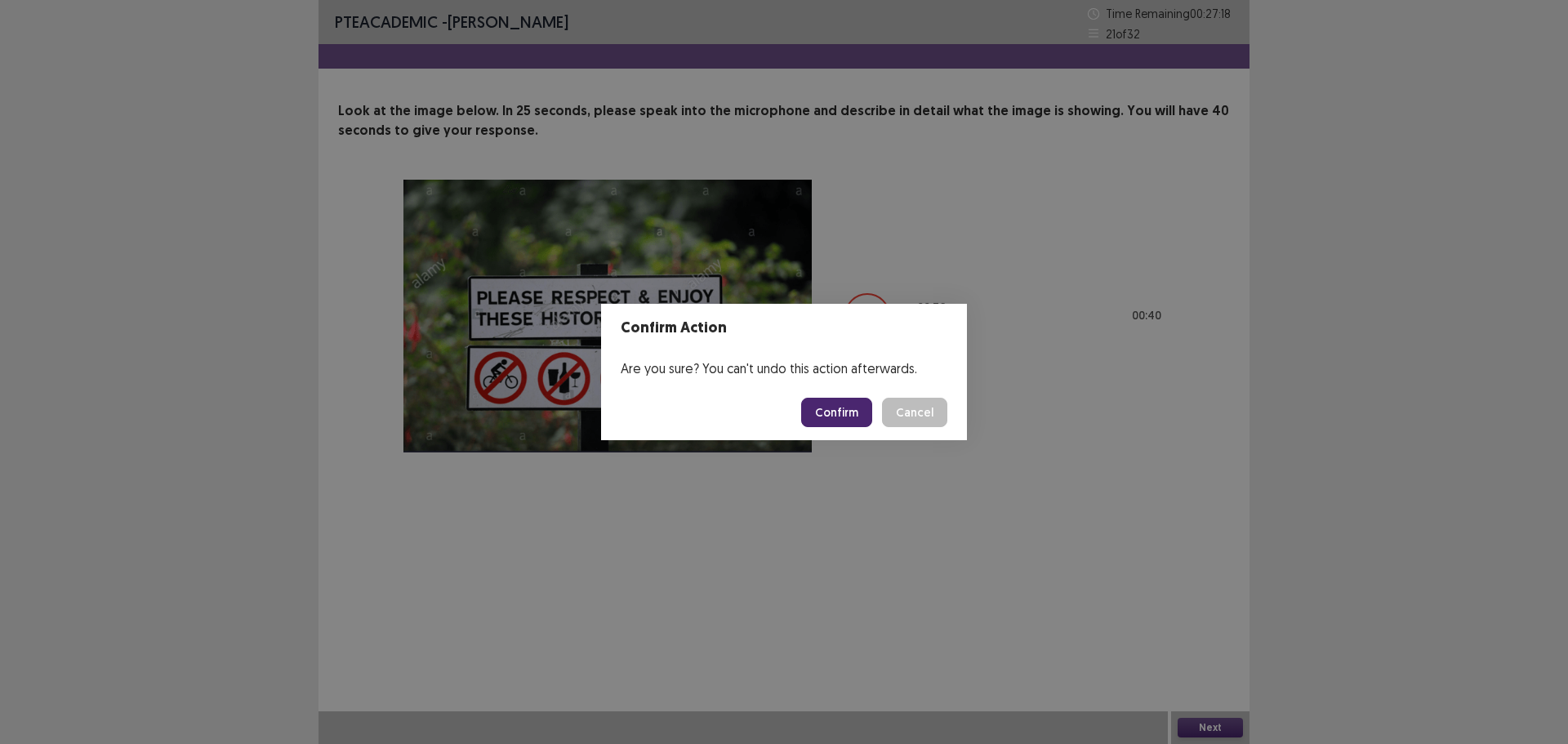
click at [840, 418] on button "Confirm" at bounding box center [837, 413] width 71 height 29
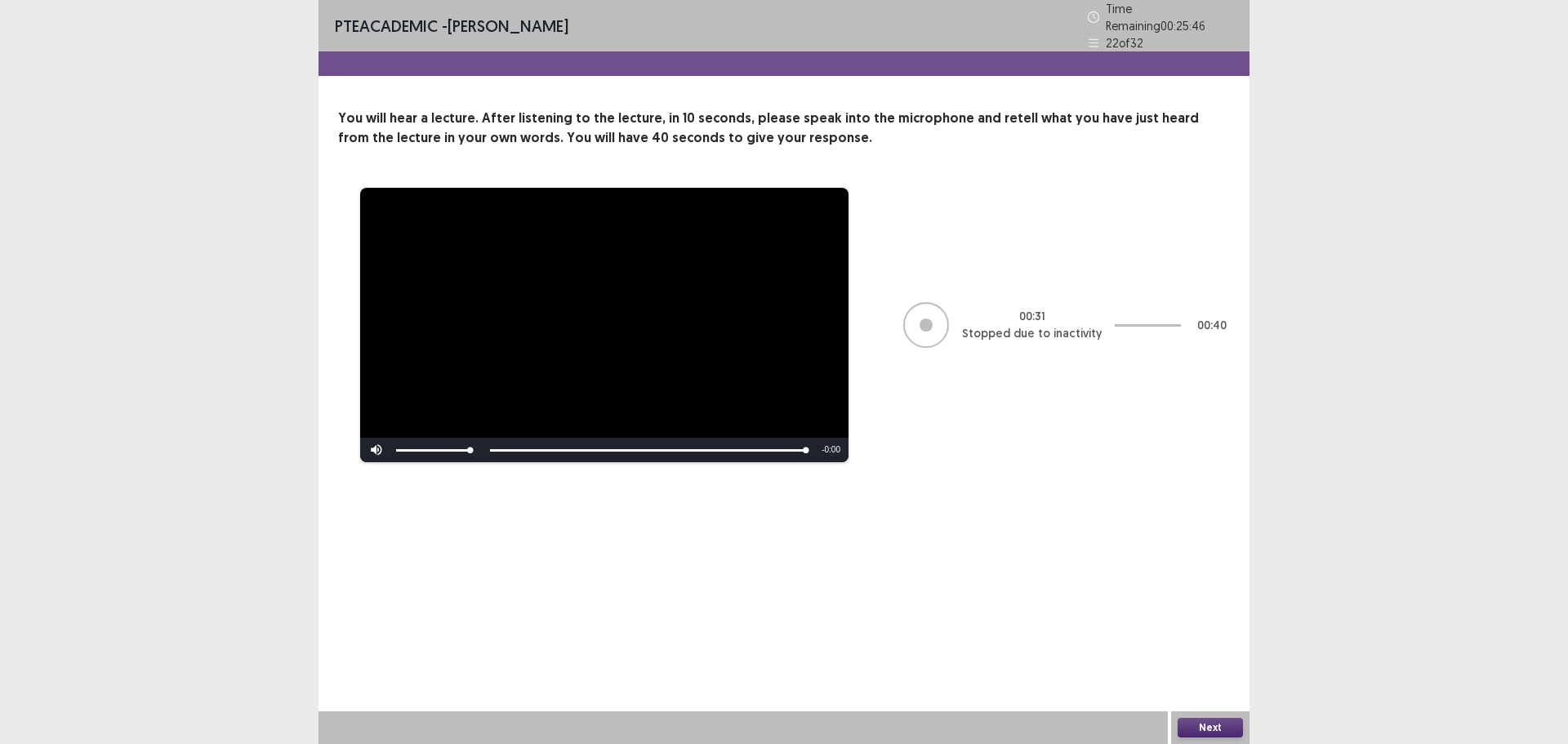
click at [1212, 728] on button "Next" at bounding box center [1210, 728] width 65 height 20
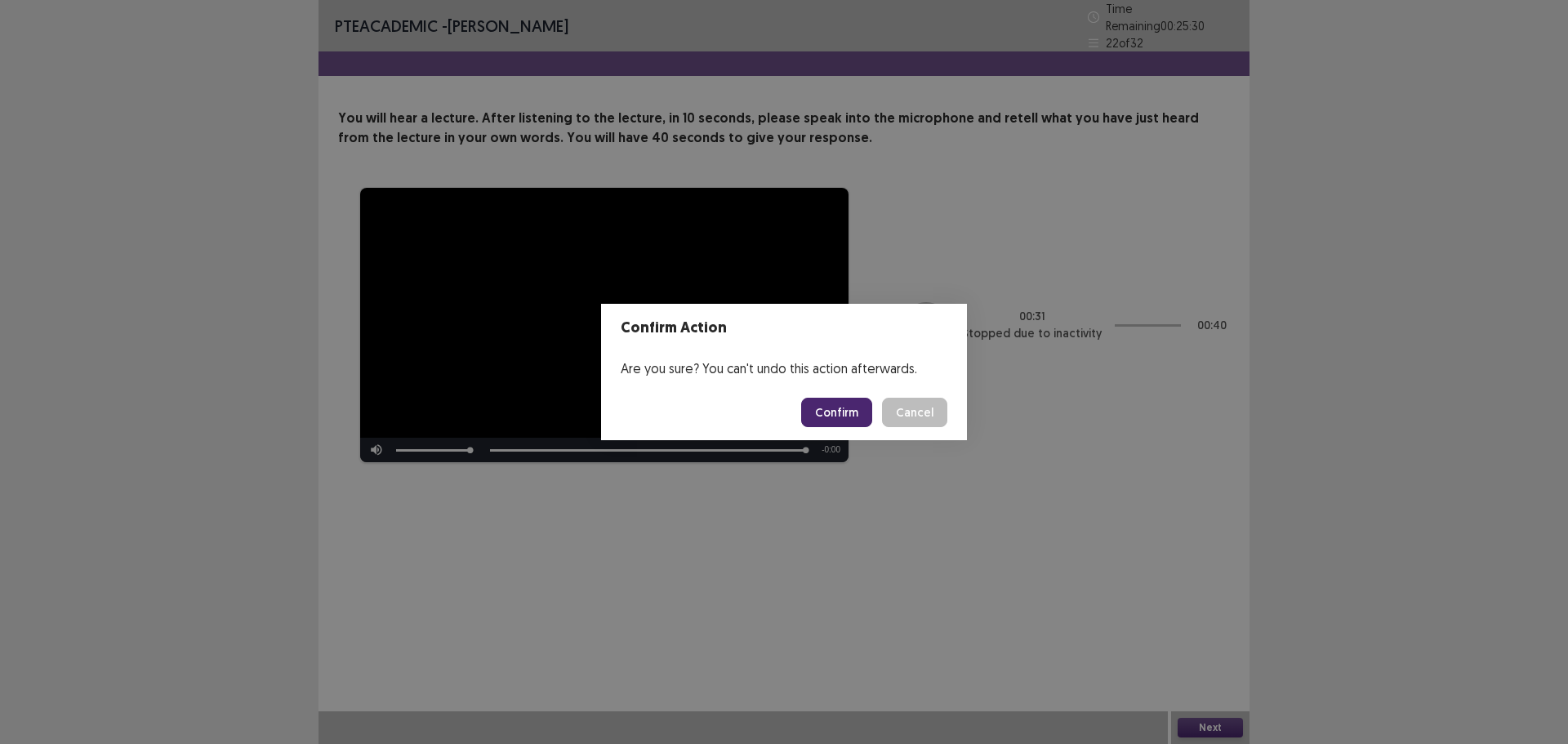
click at [851, 410] on button "Confirm" at bounding box center [837, 413] width 71 height 29
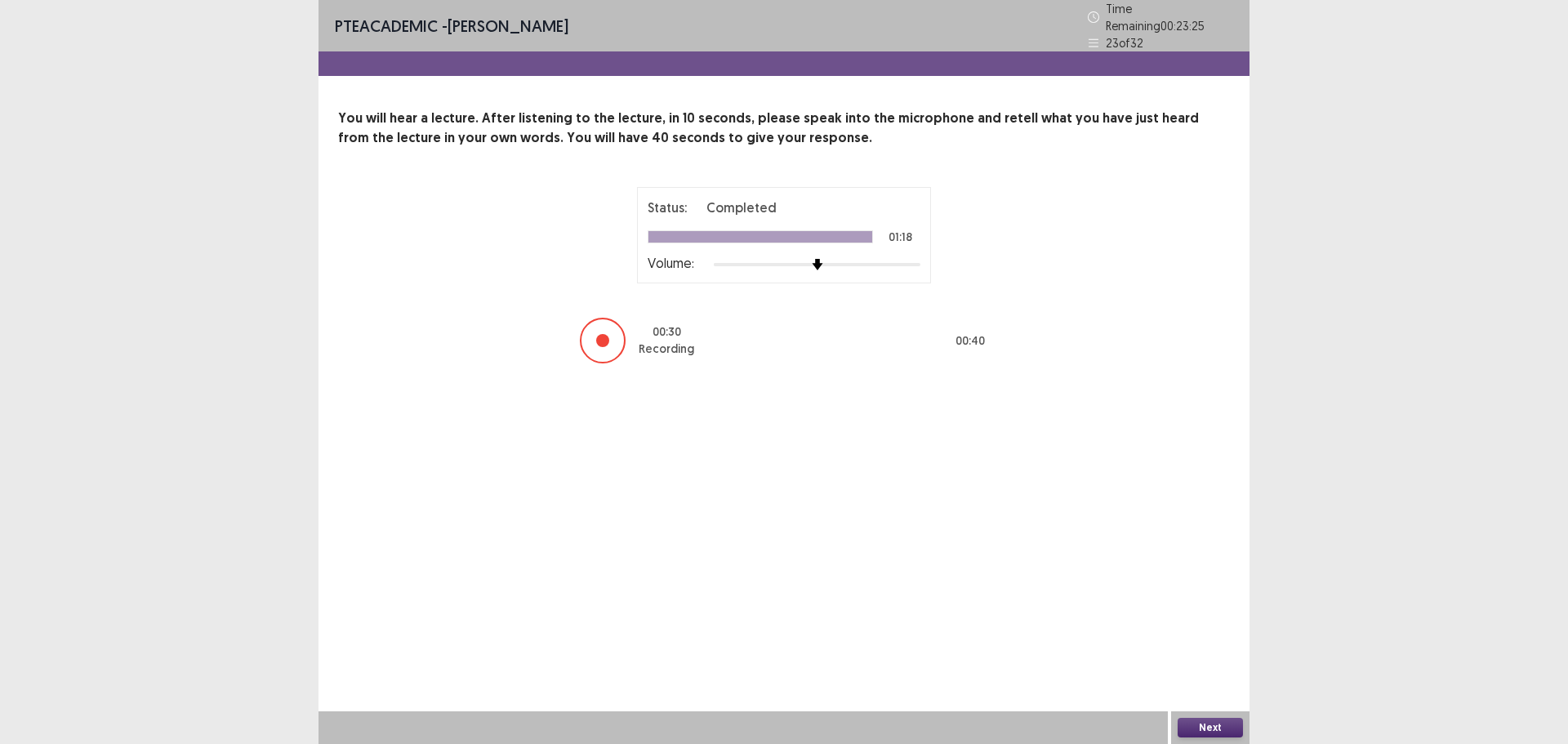
click at [1214, 724] on button "Next" at bounding box center [1210, 728] width 65 height 20
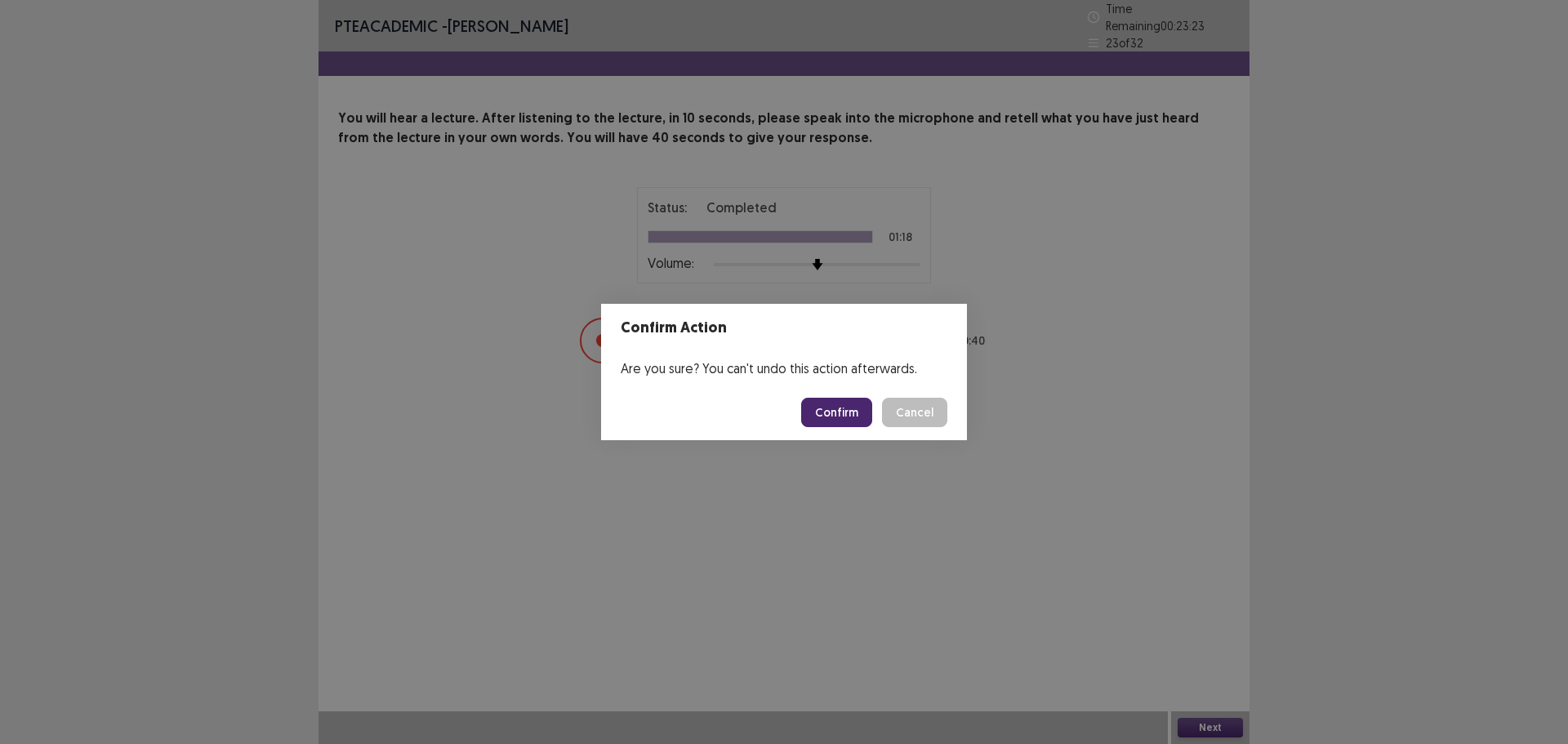
click at [841, 409] on button "Confirm" at bounding box center [837, 413] width 71 height 29
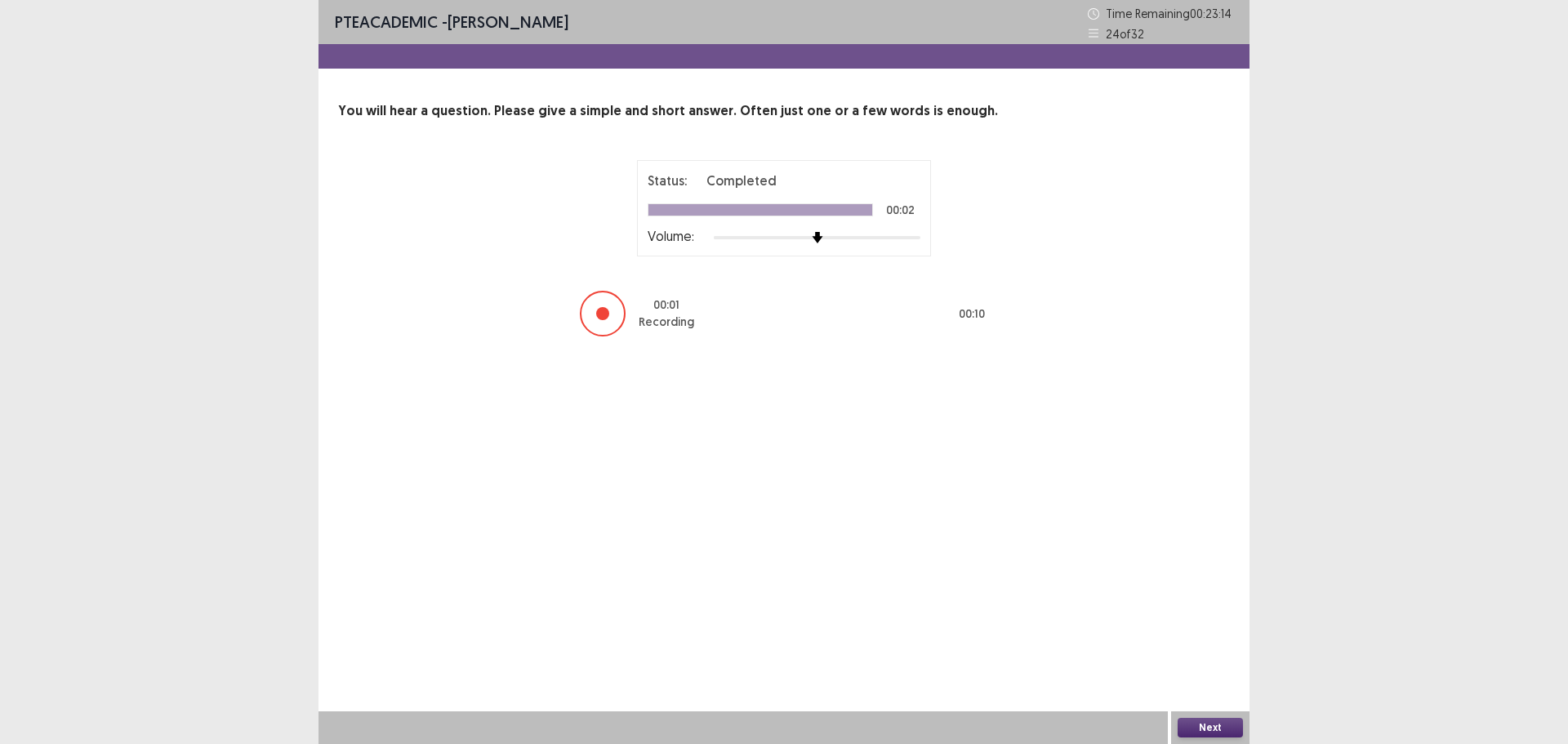
click at [1196, 726] on button "Next" at bounding box center [1210, 728] width 65 height 20
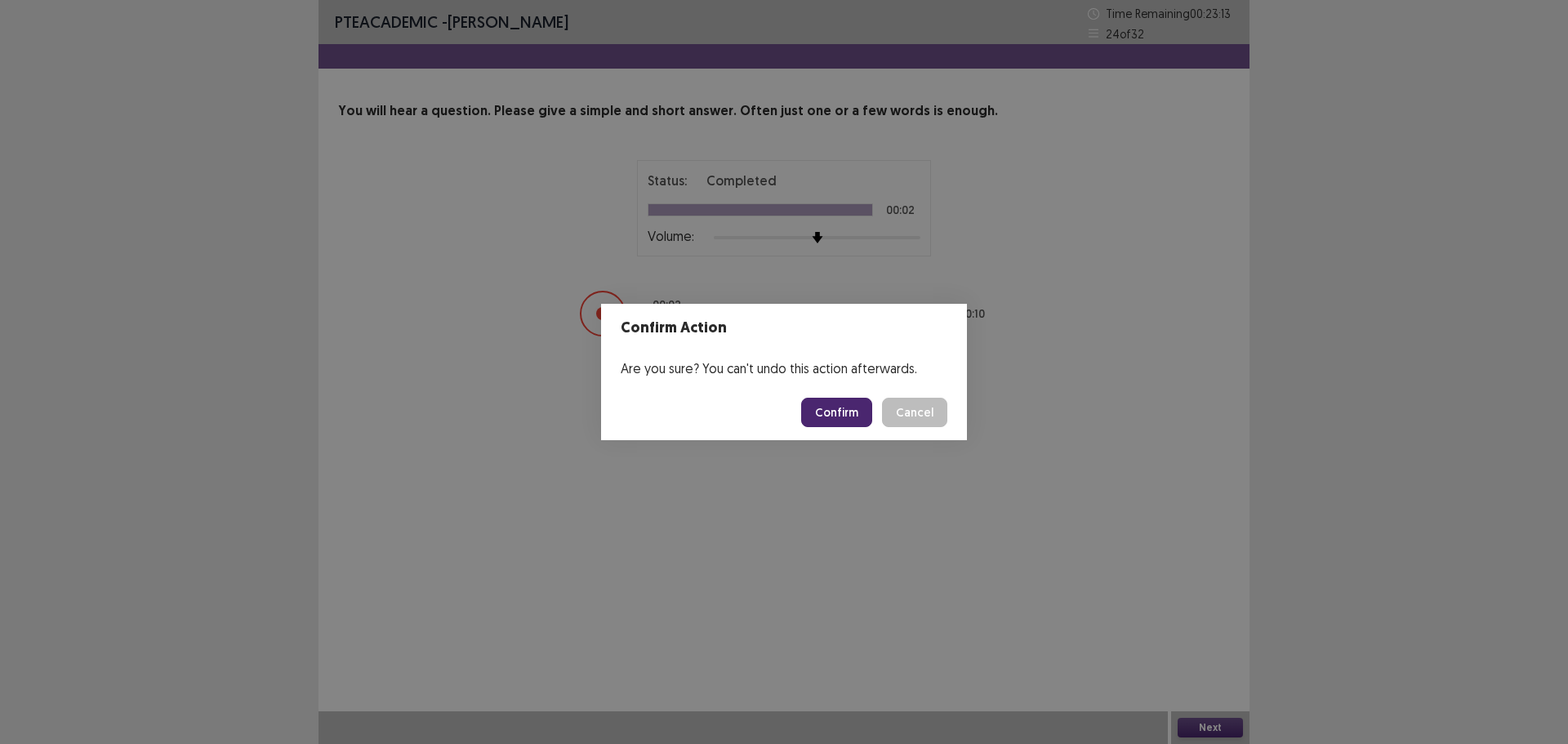
click at [847, 419] on button "Confirm" at bounding box center [837, 413] width 71 height 29
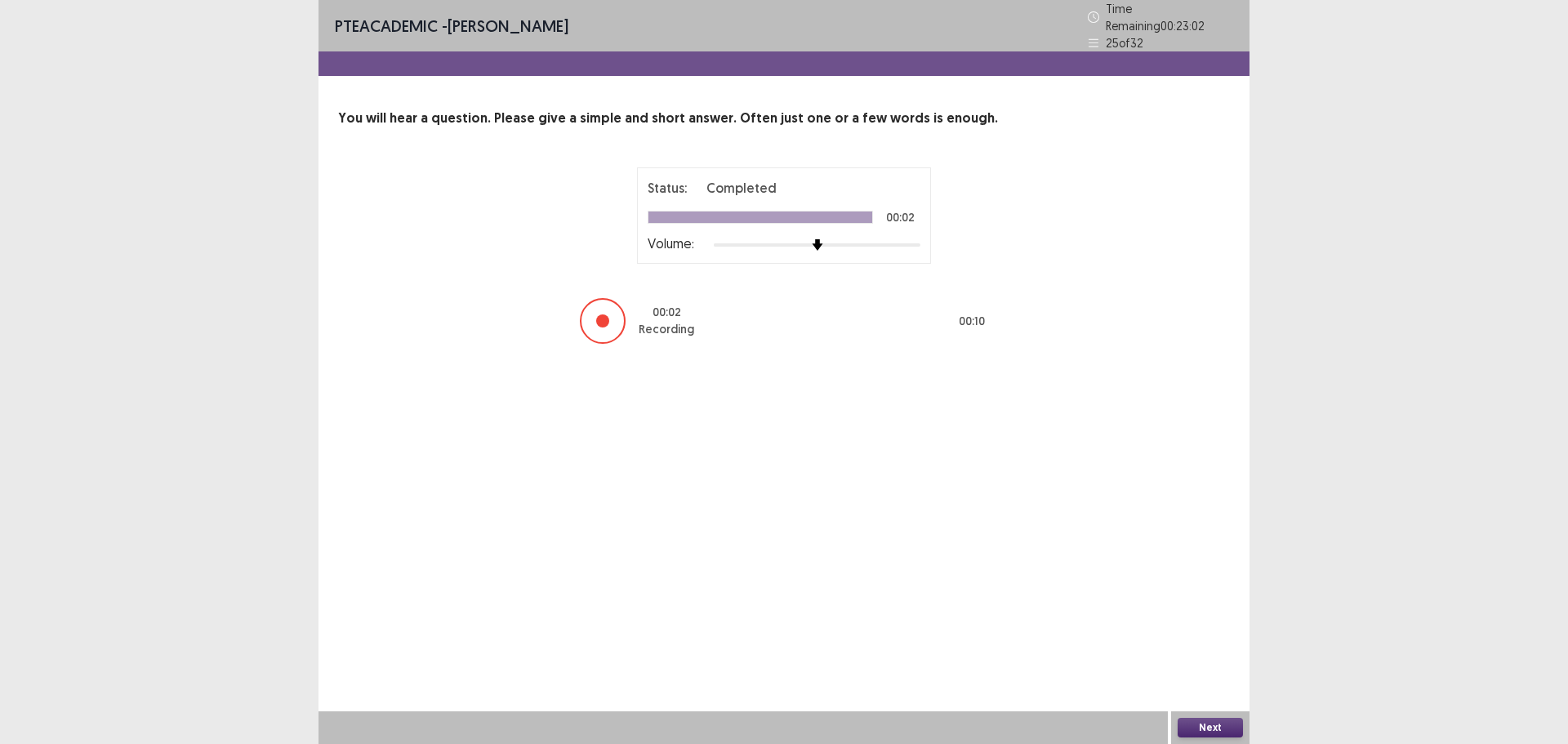
click at [1212, 723] on button "Next" at bounding box center [1210, 728] width 65 height 20
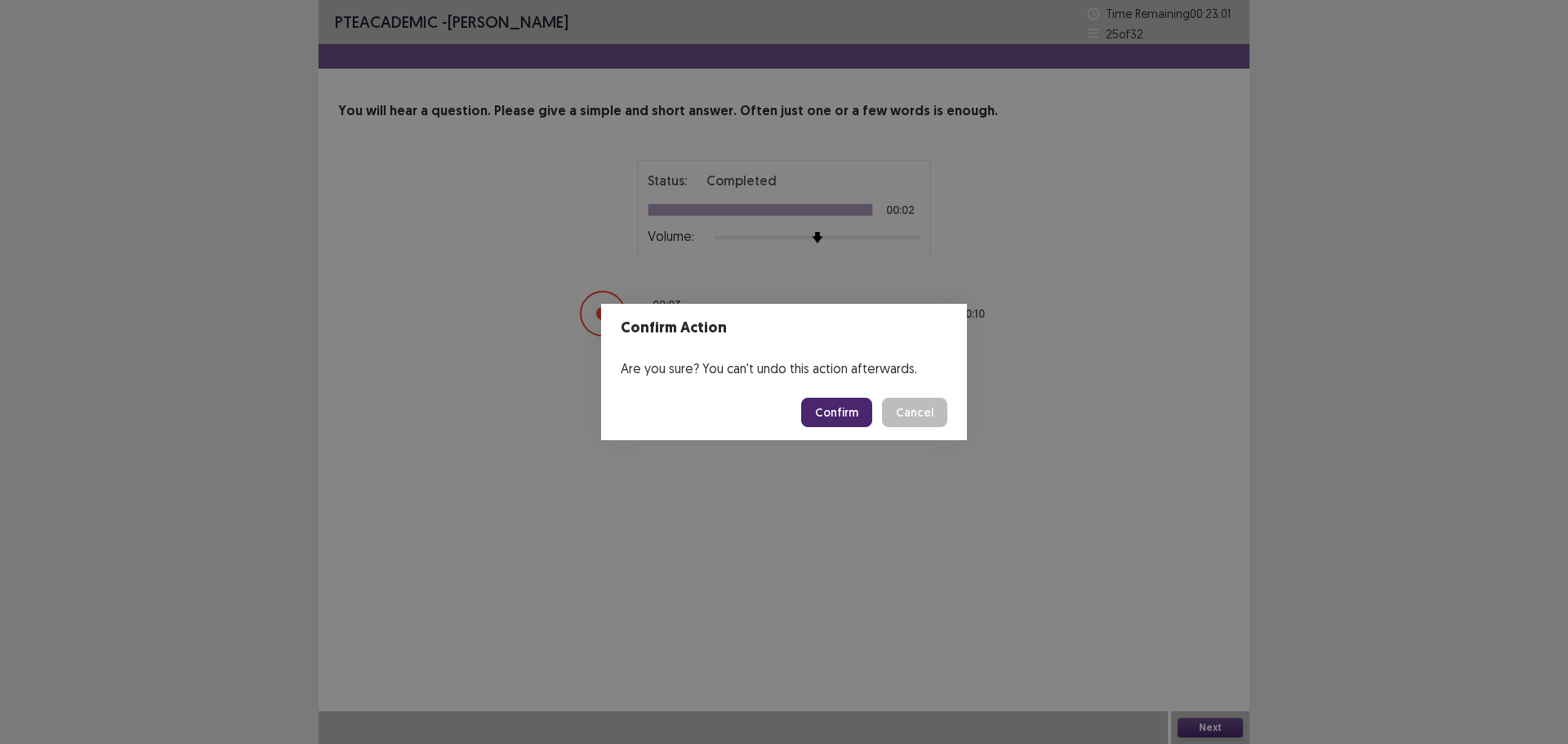
click at [845, 422] on button "Confirm" at bounding box center [837, 413] width 71 height 29
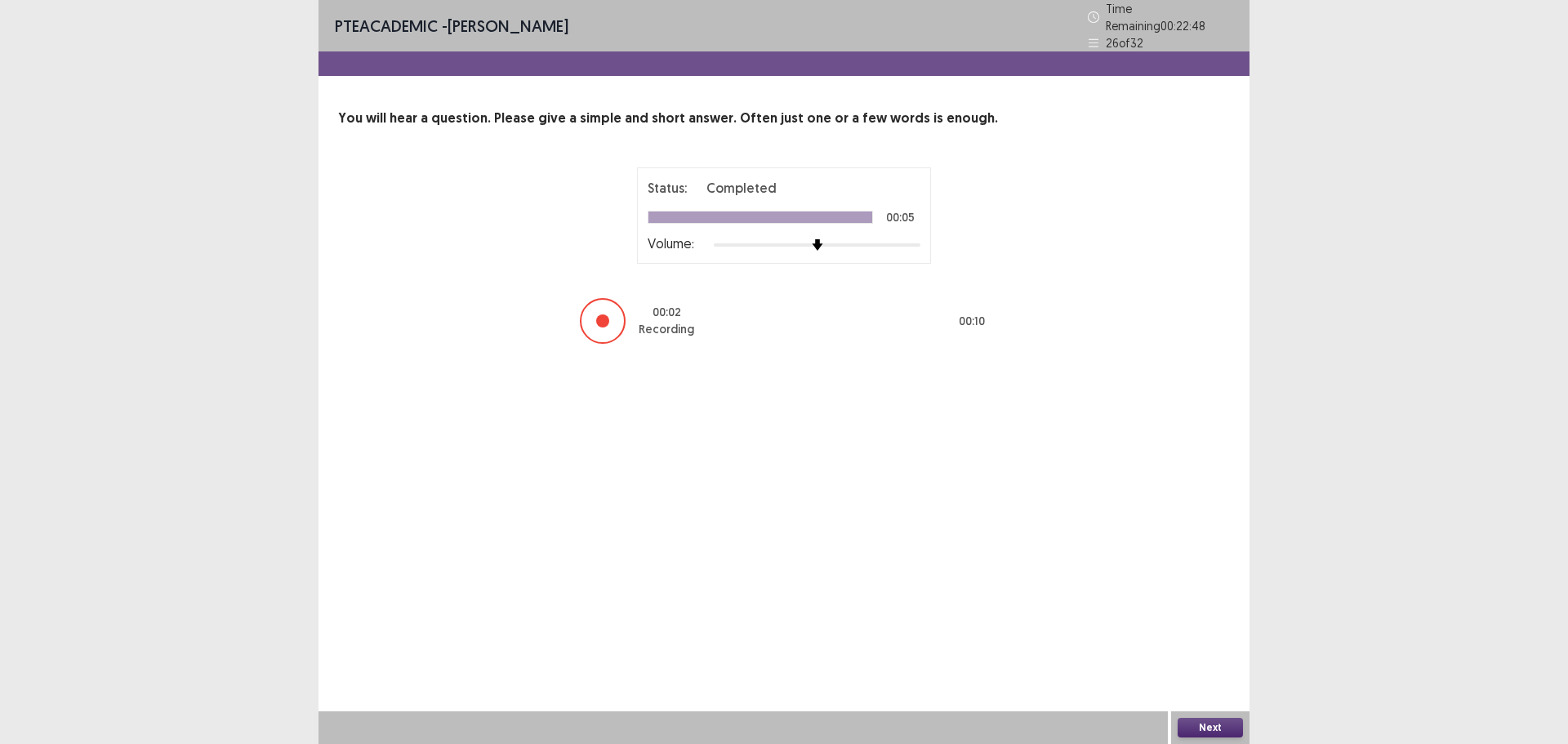
click at [1194, 729] on button "Next" at bounding box center [1210, 728] width 65 height 20
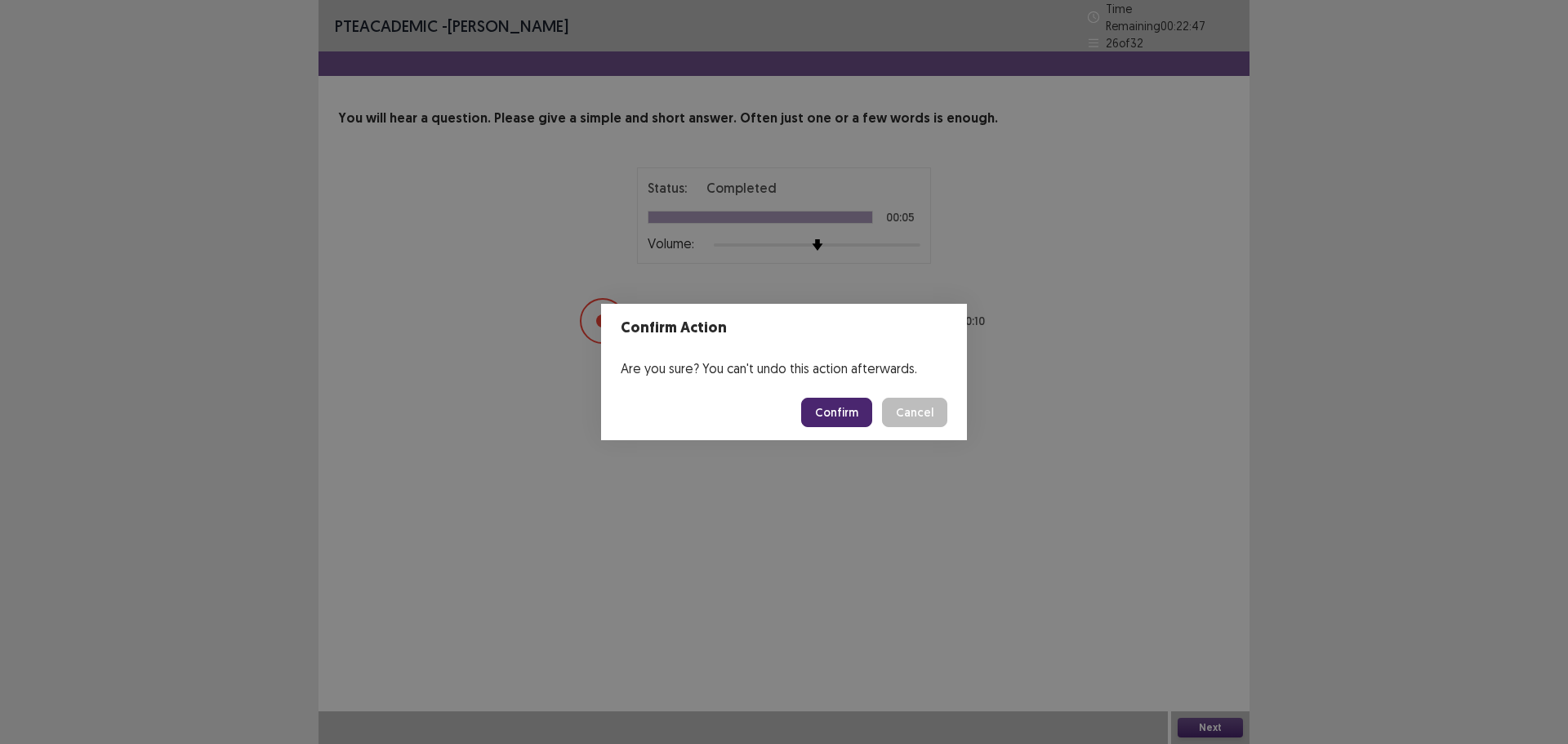
click at [842, 407] on button "Confirm" at bounding box center [837, 413] width 71 height 29
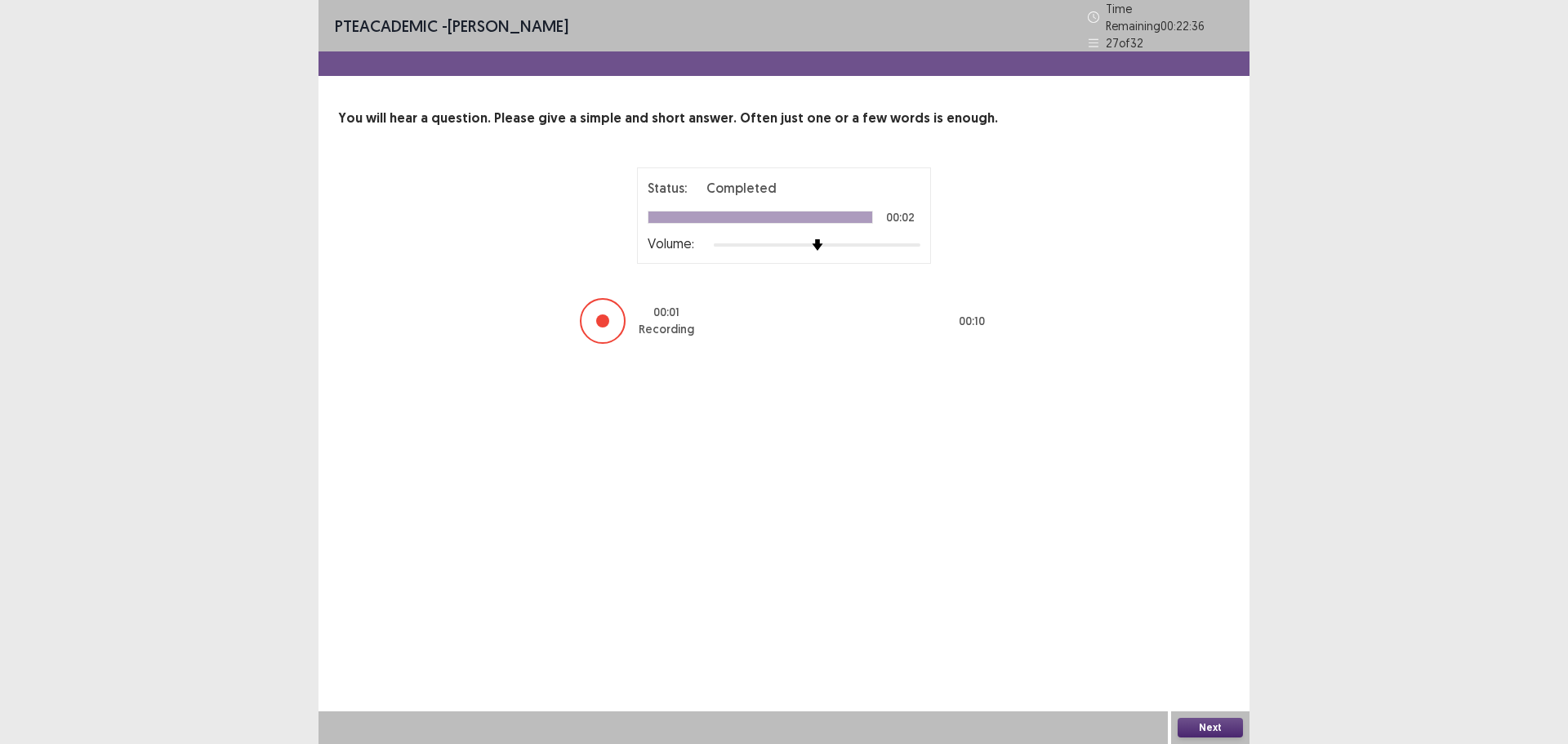
click at [1186, 726] on button "Next" at bounding box center [1210, 728] width 65 height 20
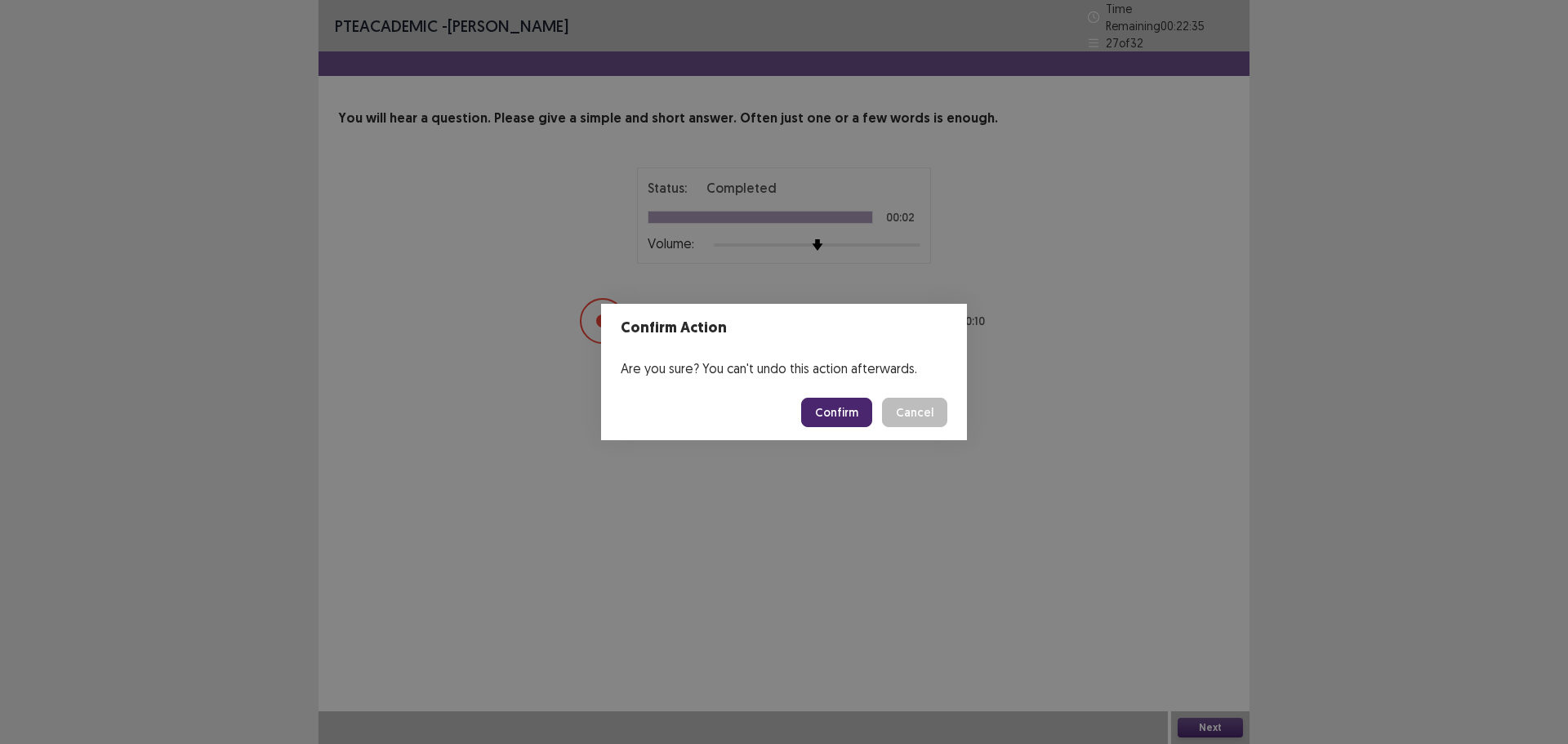
click at [844, 410] on button "Confirm" at bounding box center [837, 413] width 71 height 29
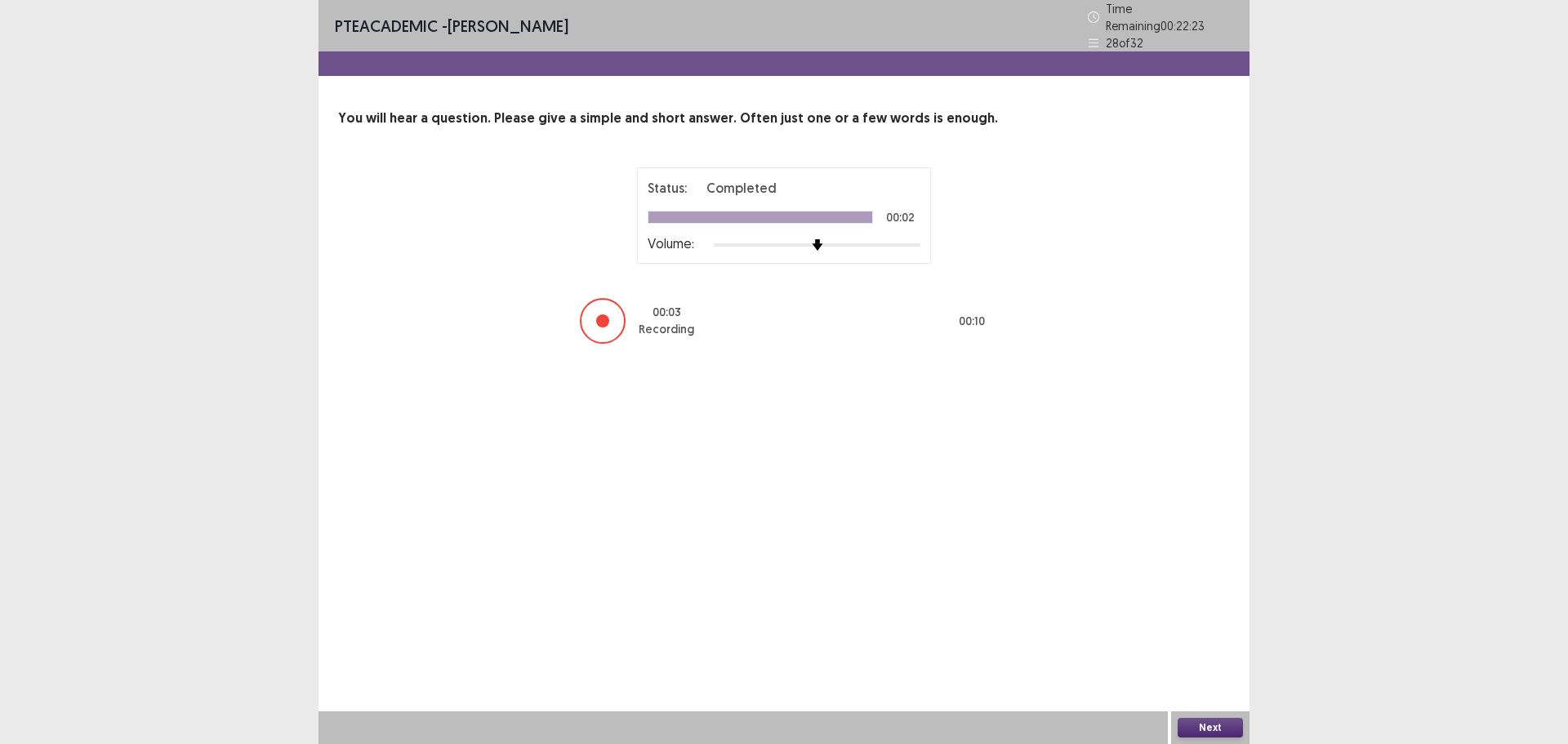
click at [1206, 724] on button "Next" at bounding box center [1210, 728] width 65 height 20
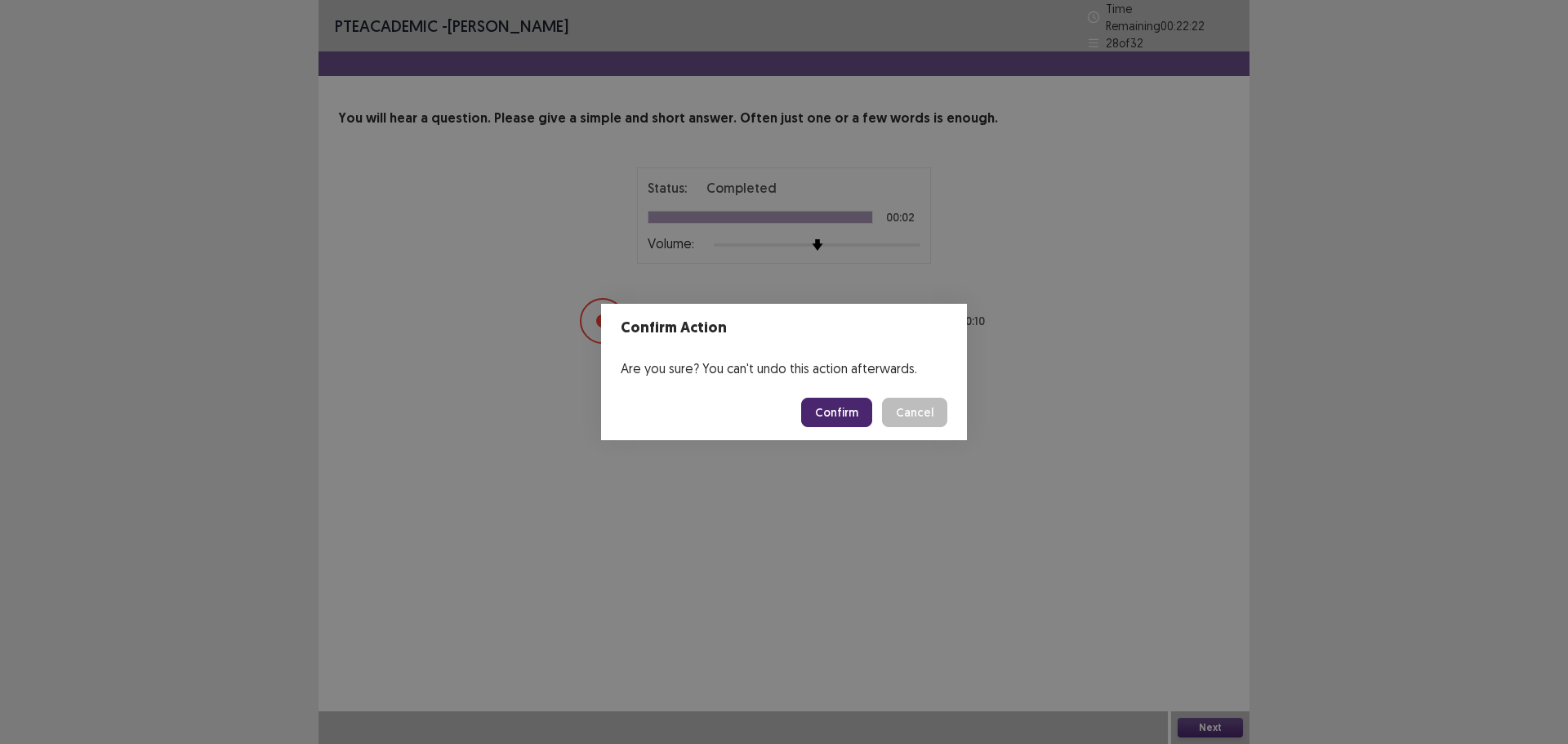
click at [849, 414] on button "Confirm" at bounding box center [837, 413] width 71 height 29
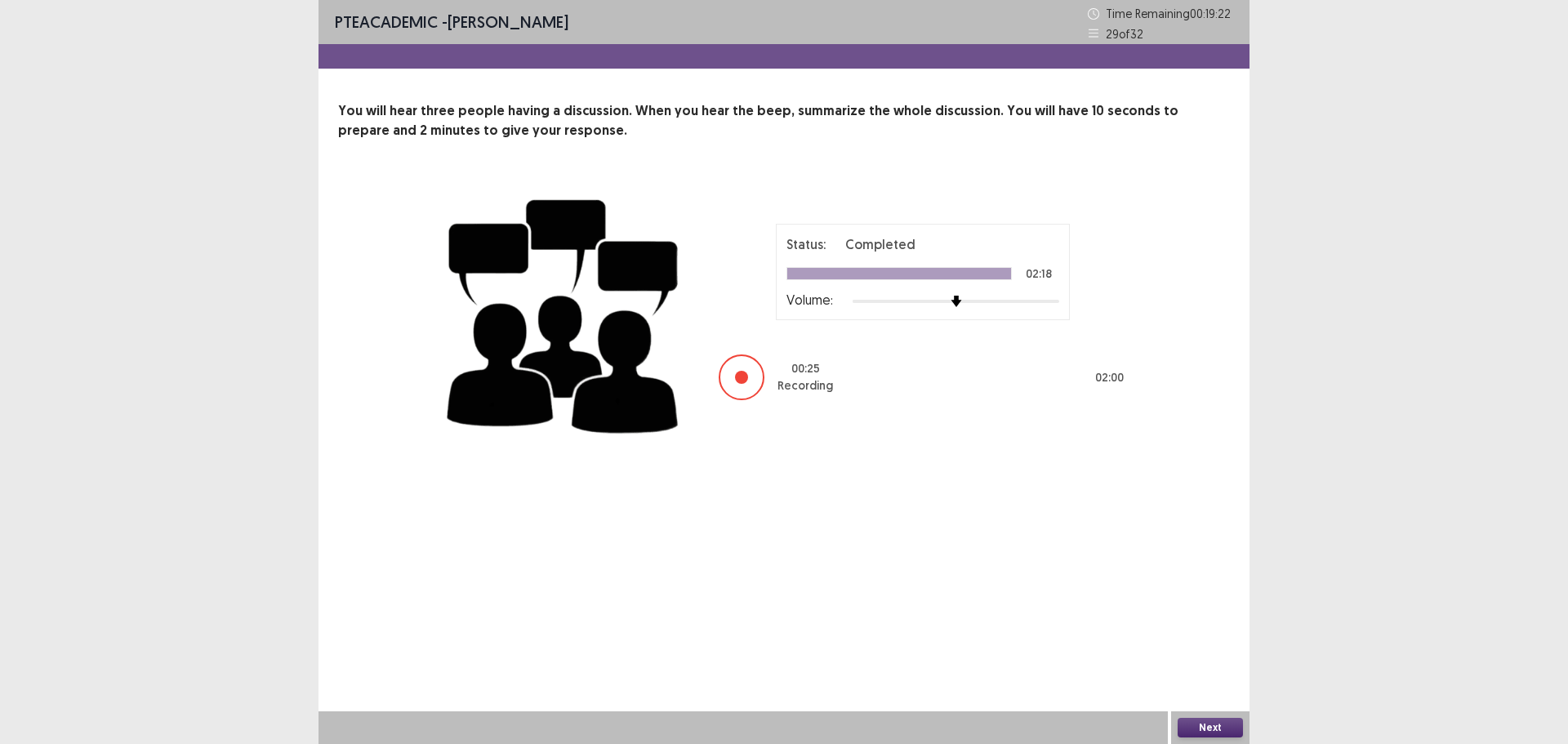
click at [1190, 727] on button "Next" at bounding box center [1210, 728] width 65 height 20
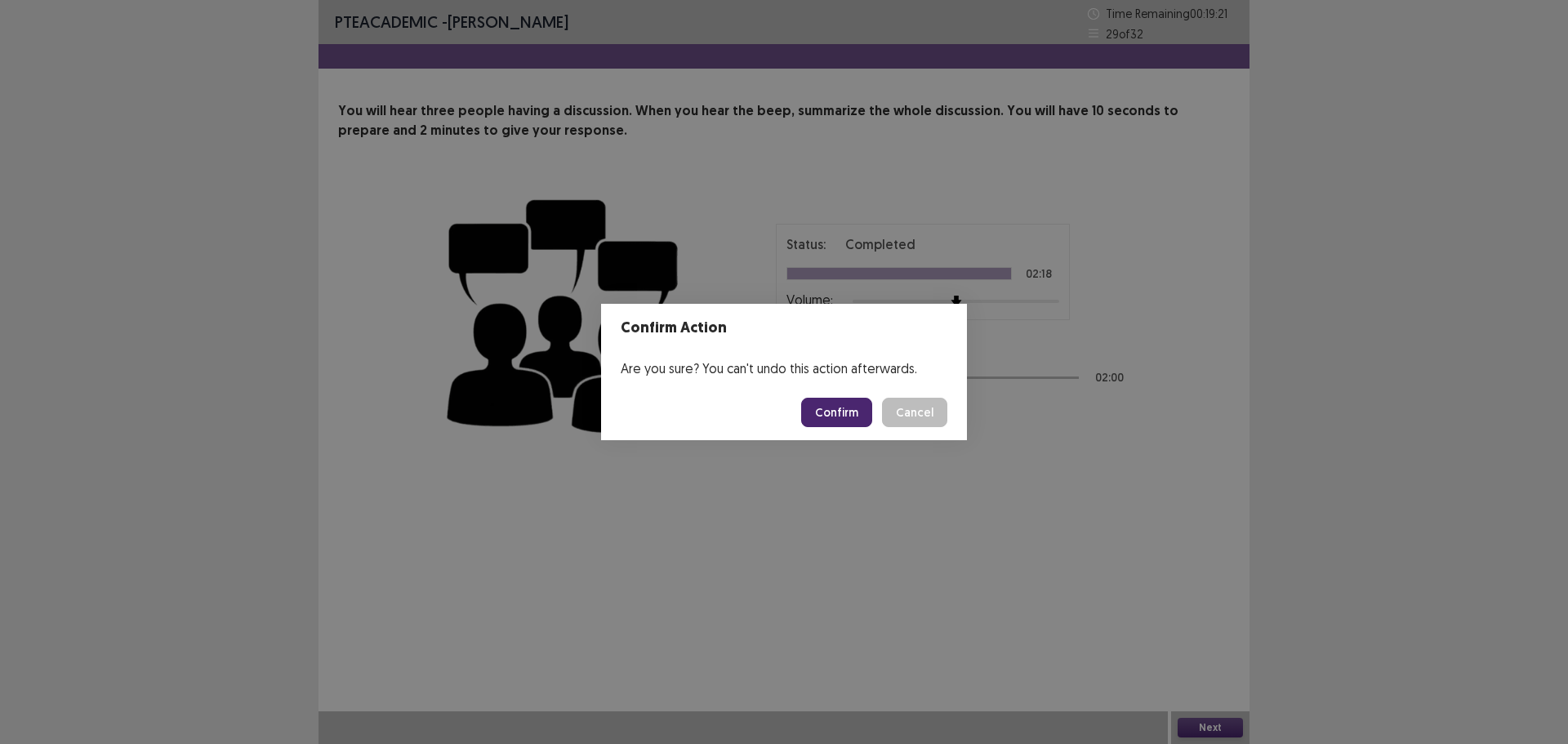
click at [837, 408] on button "Confirm" at bounding box center [837, 413] width 71 height 29
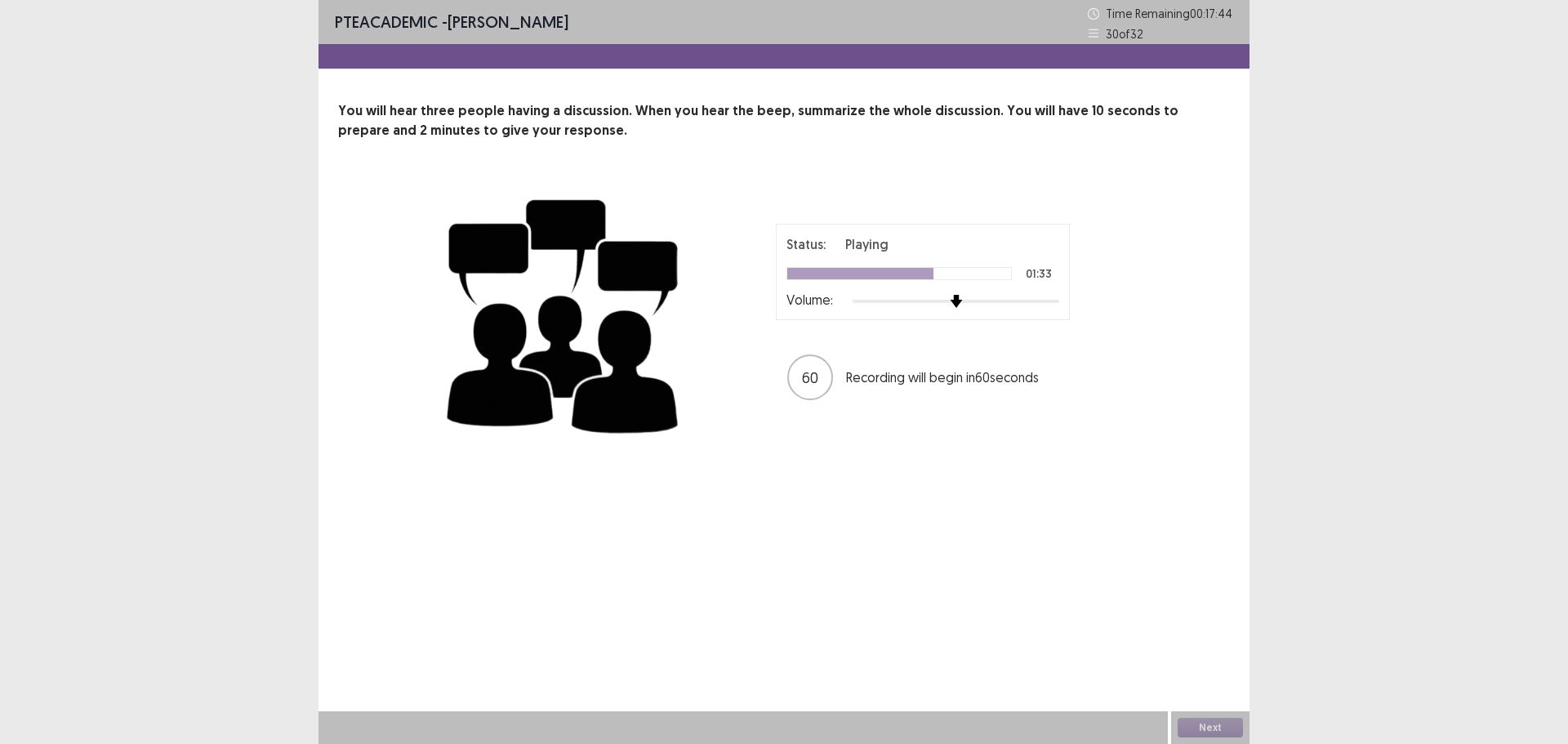
click at [1154, 302] on div "Status: Playing 01:33 Volume: 60 Recording will begin in 60 seconds" at bounding box center [784, 313] width 892 height 267
click at [1194, 724] on button "Next" at bounding box center [1210, 728] width 65 height 20
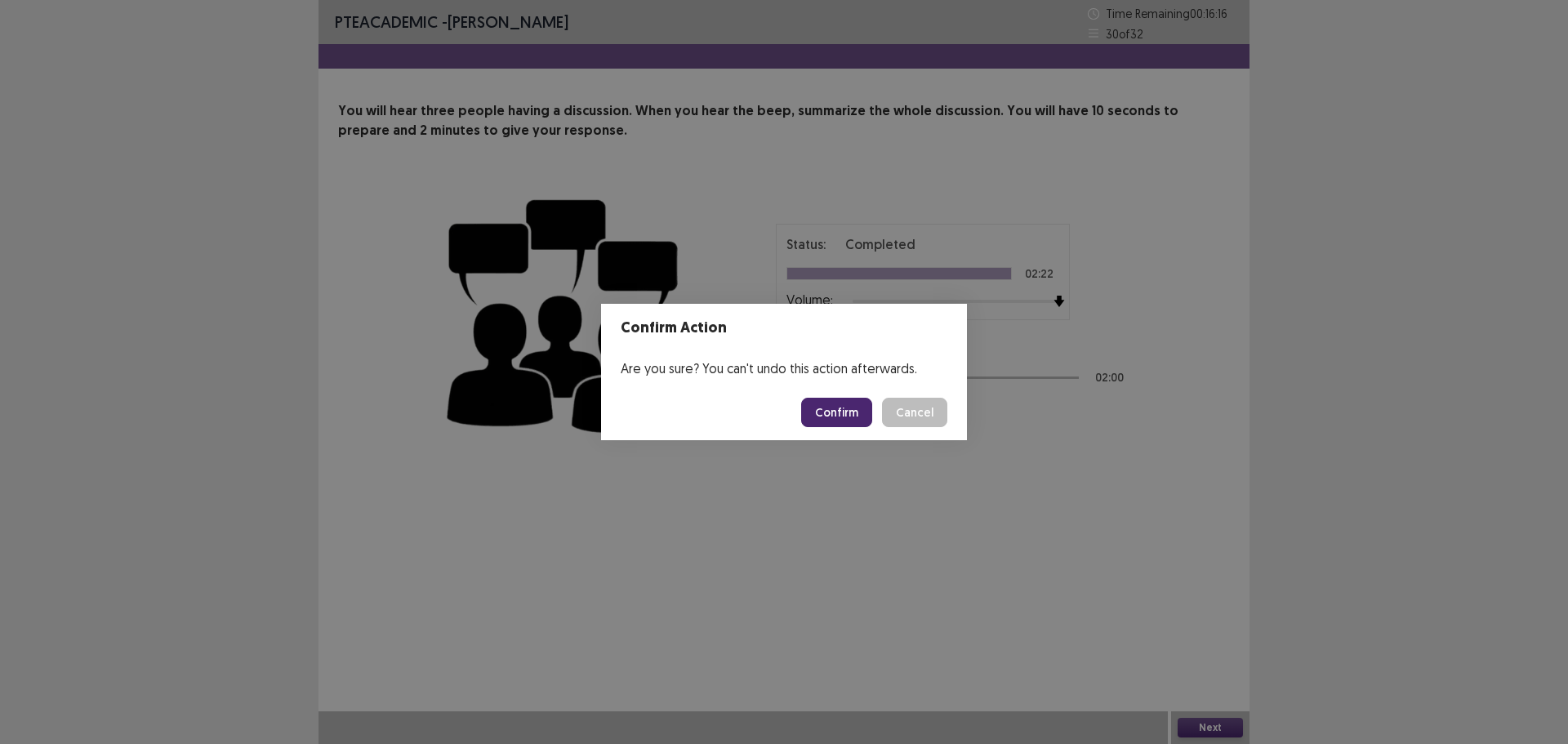
click at [815, 413] on button "Confirm" at bounding box center [837, 413] width 71 height 29
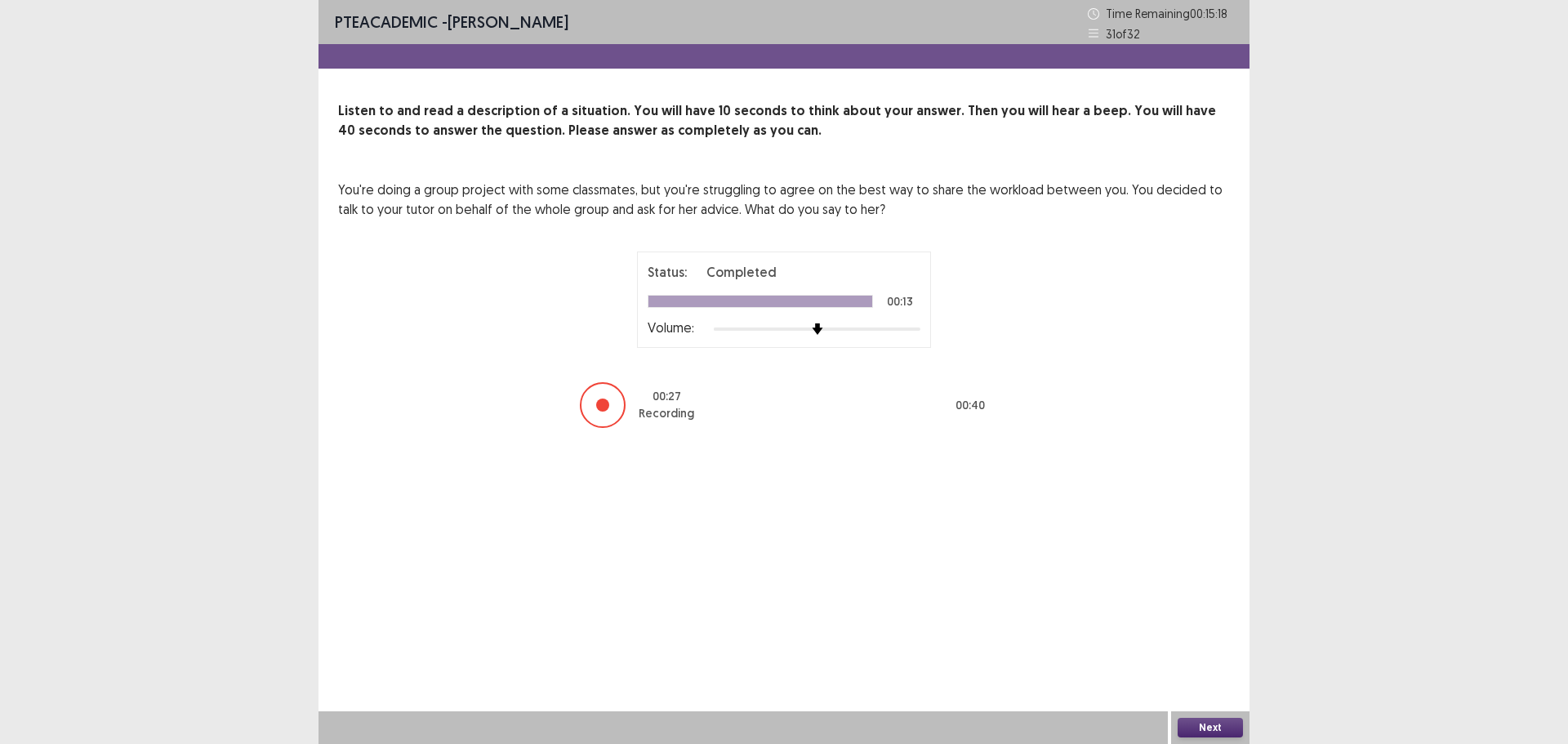
click at [1198, 724] on button "Next" at bounding box center [1210, 728] width 65 height 20
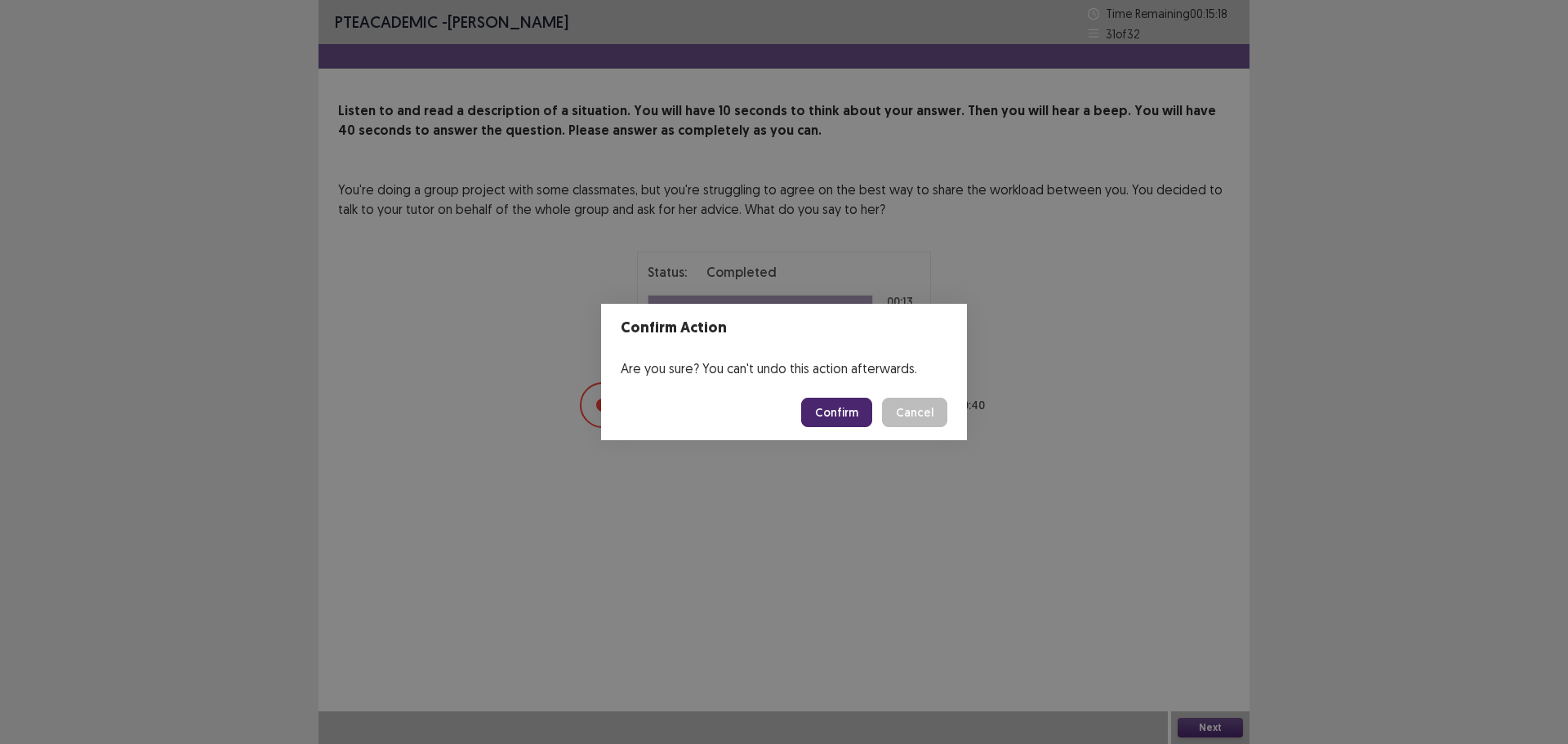
click at [847, 414] on button "Confirm" at bounding box center [837, 413] width 71 height 29
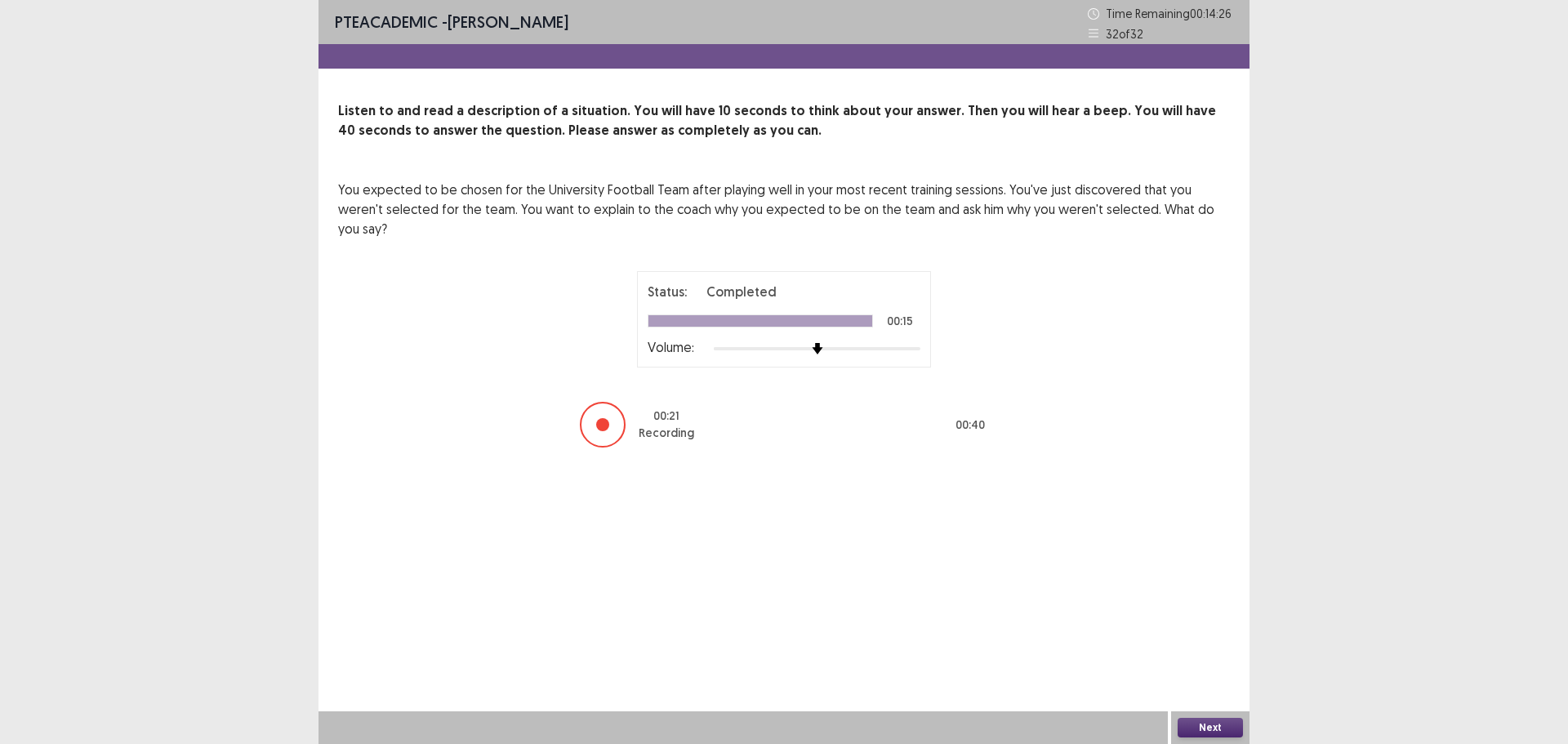
click at [1199, 734] on button "Next" at bounding box center [1210, 728] width 65 height 20
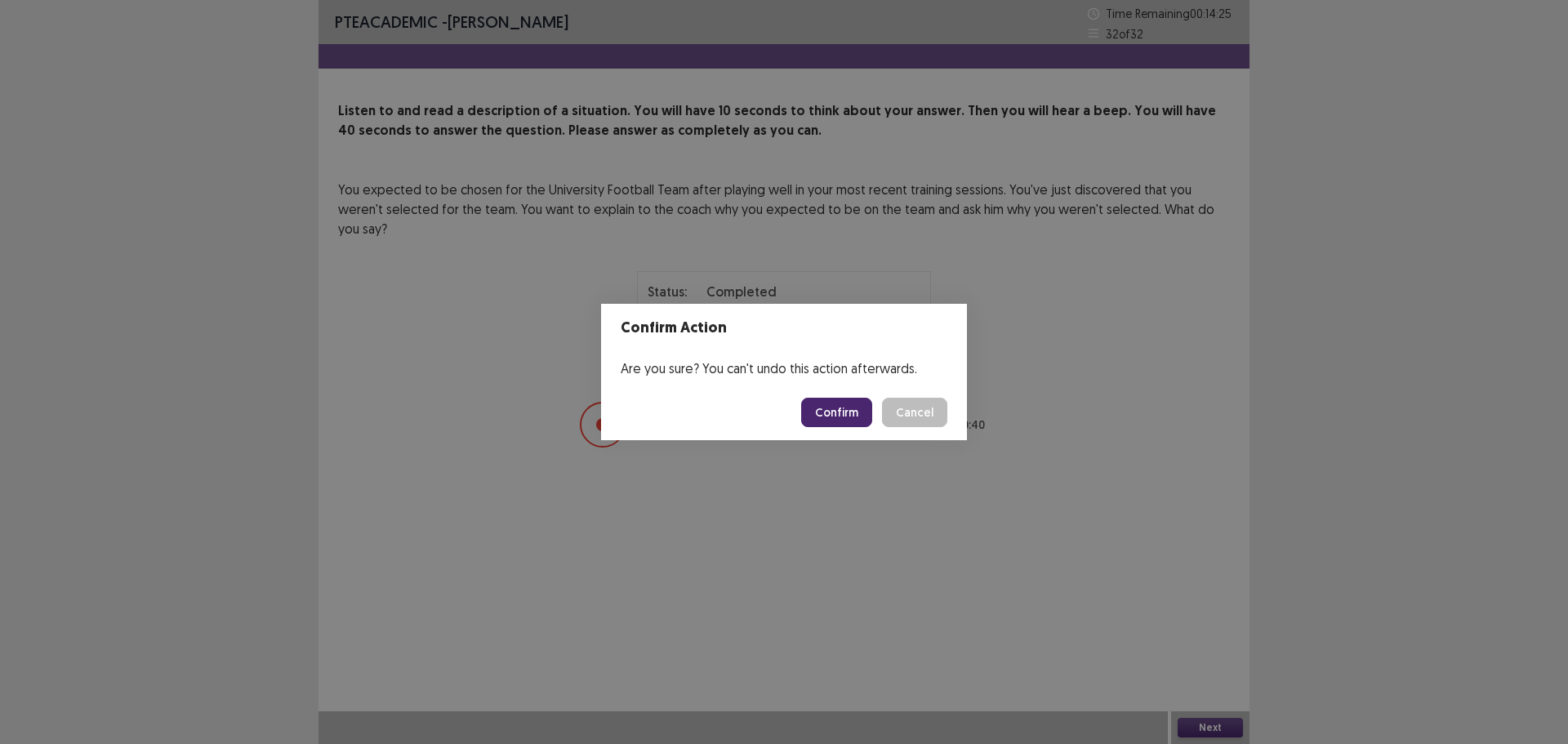
click at [835, 414] on button "Confirm" at bounding box center [837, 413] width 71 height 29
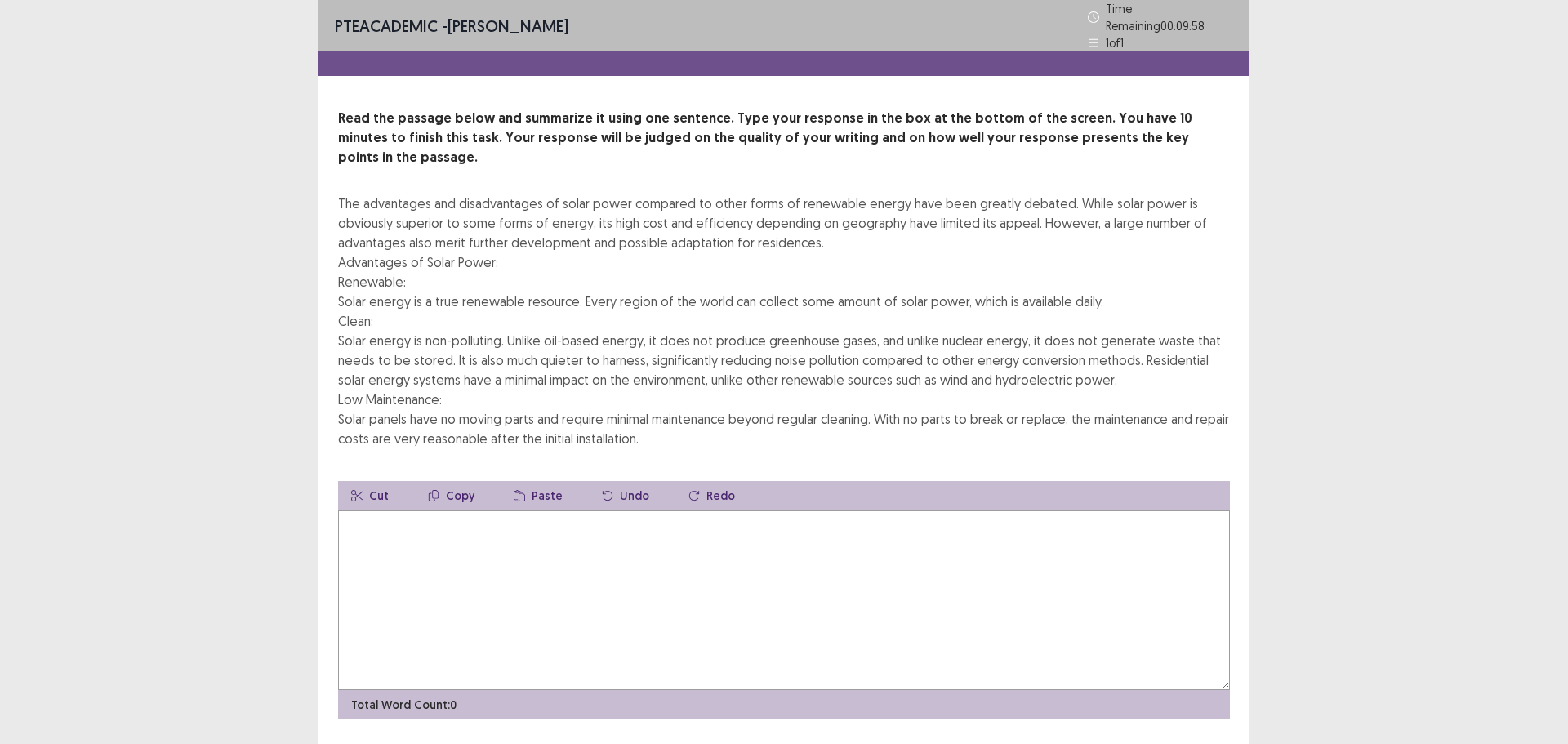
click at [604, 548] on textarea at bounding box center [784, 600] width 892 height 179
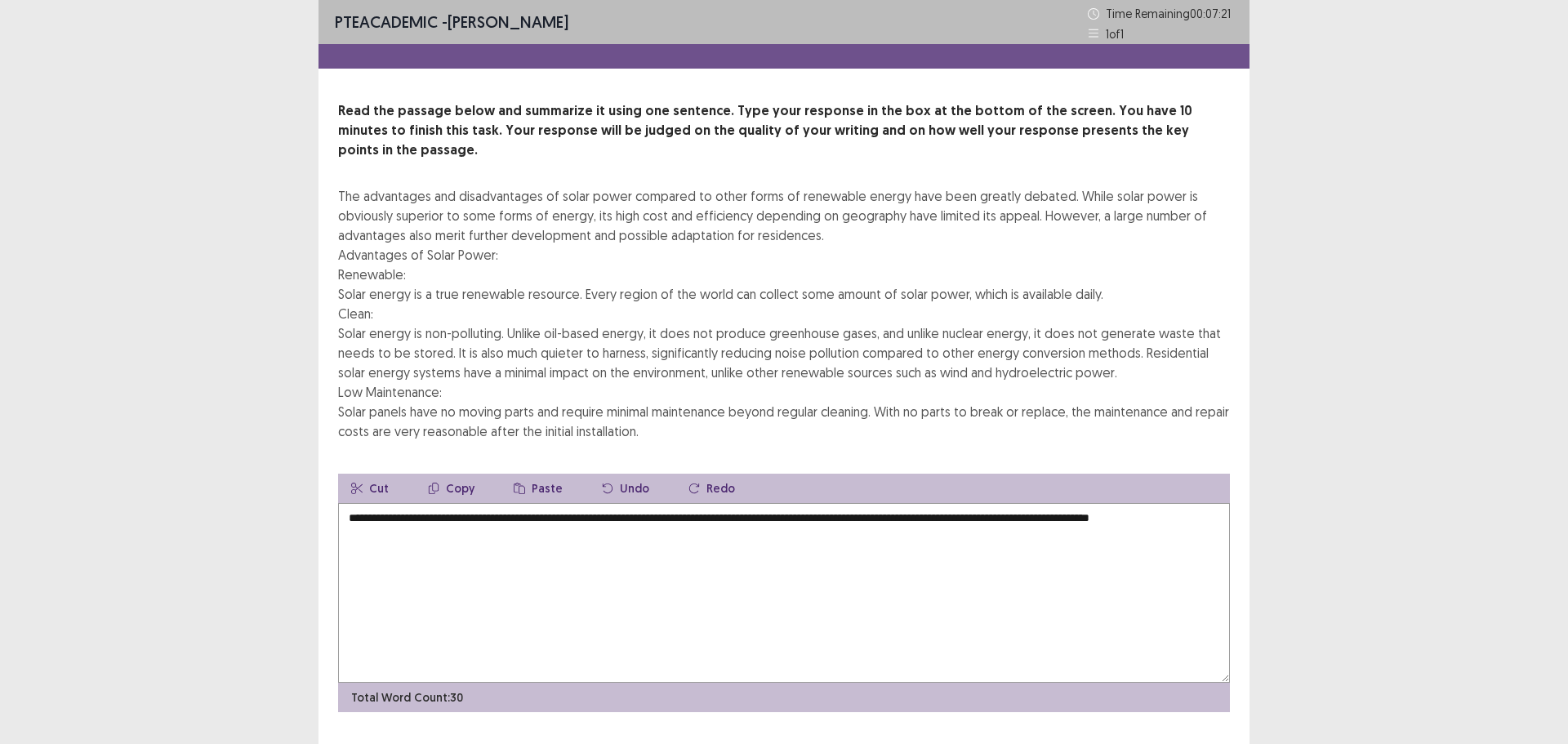
drag, startPoint x: 1053, startPoint y: 501, endPoint x: 1033, endPoint y: 506, distance: 20.6
click at [1033, 506] on textarea "**********" at bounding box center [784, 592] width 892 height 179
click at [1033, 522] on textarea "**********" at bounding box center [784, 592] width 892 height 179
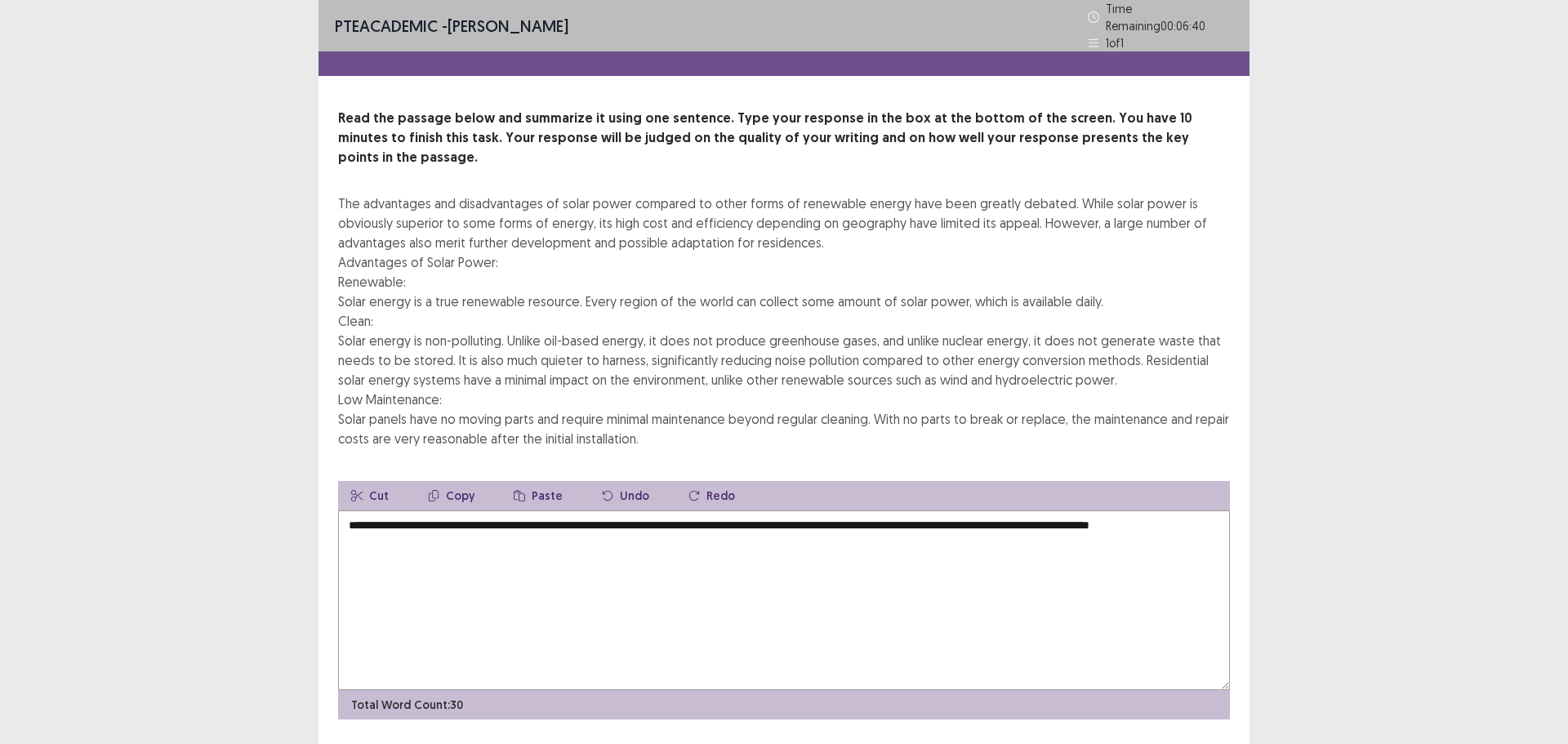
drag, startPoint x: 607, startPoint y: 535, endPoint x: 1059, endPoint y: 496, distance: 453.7
click at [1059, 511] on textarea "**********" at bounding box center [784, 600] width 892 height 179
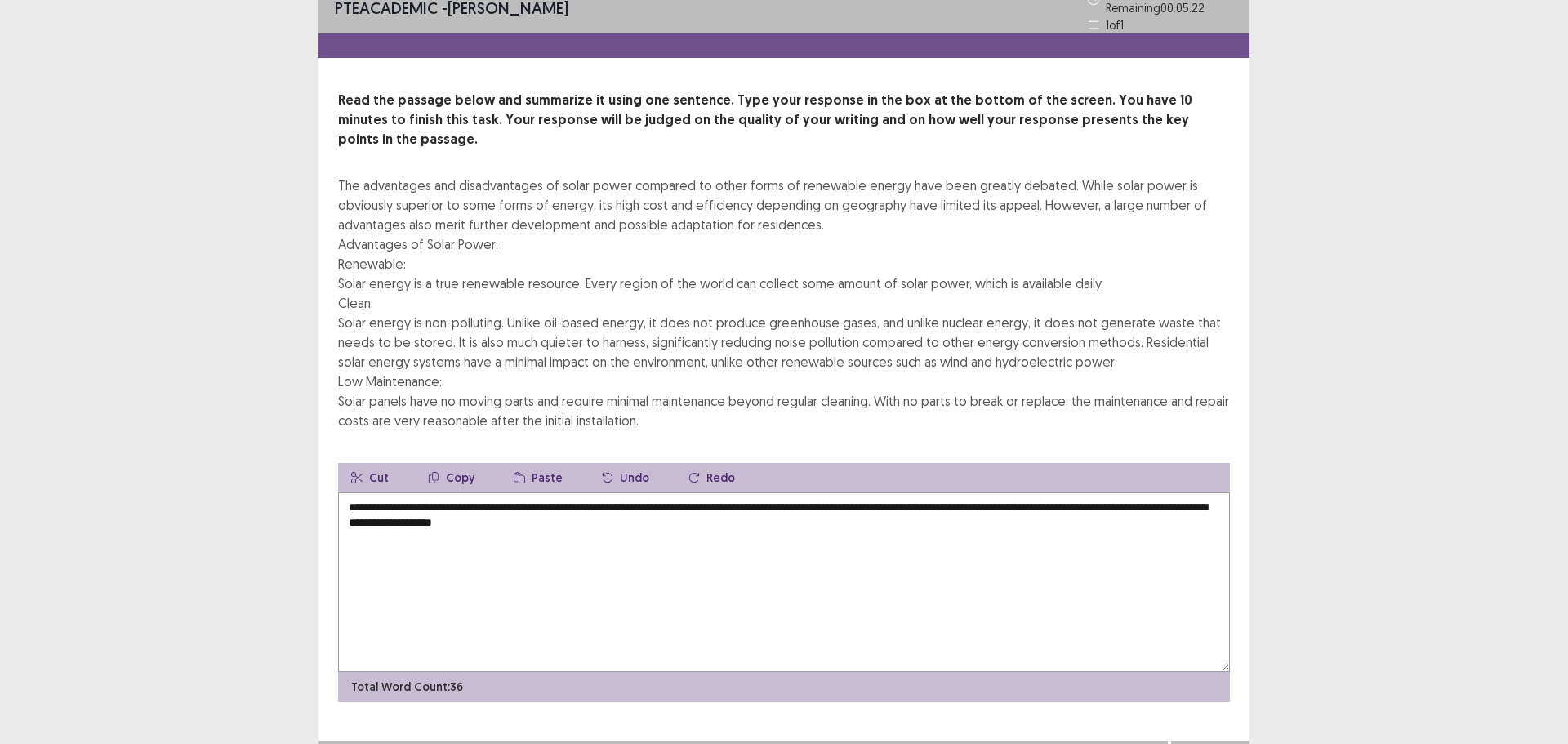
scroll to position [21, 0]
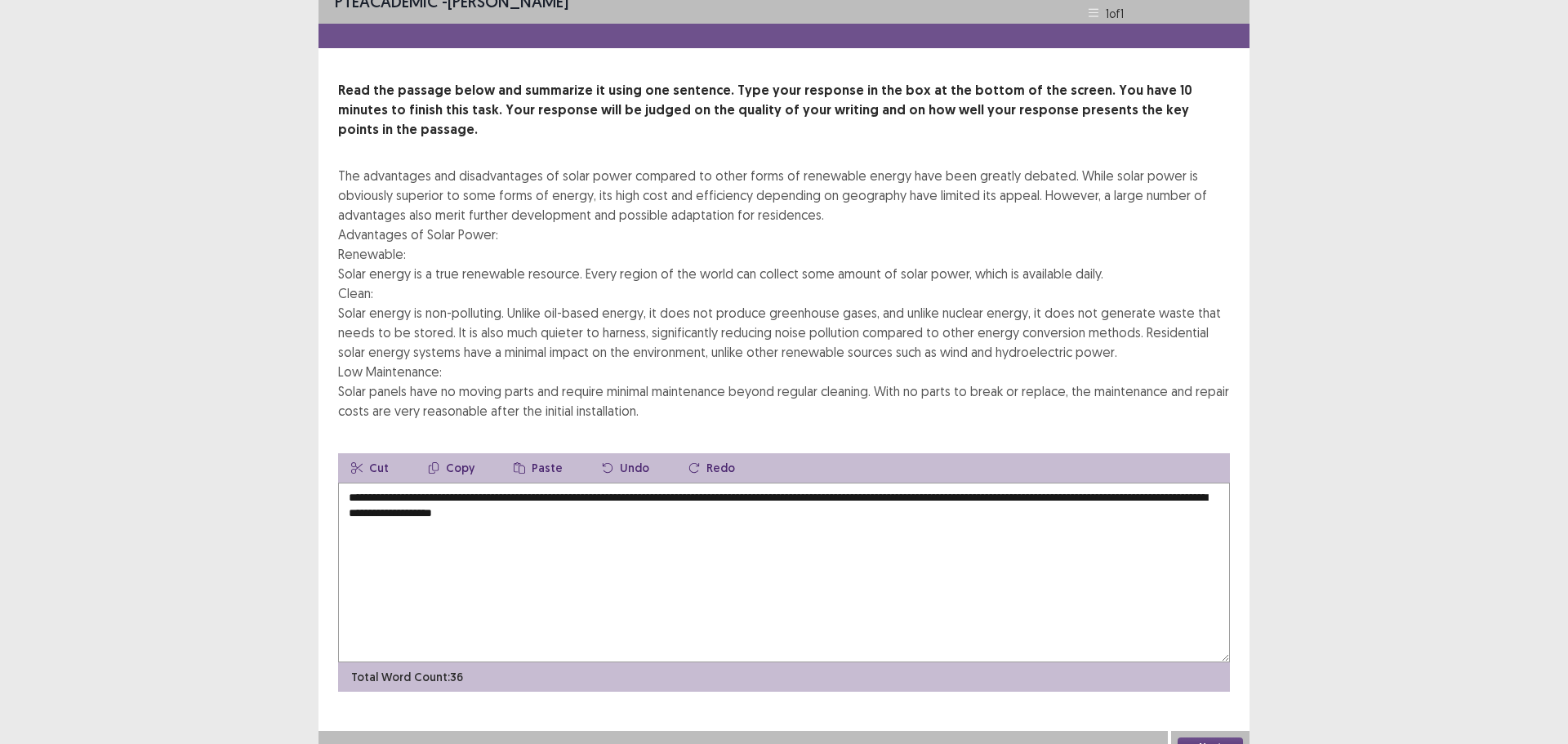
drag, startPoint x: 1052, startPoint y: 477, endPoint x: 1034, endPoint y: 486, distance: 20.1
click at [1034, 486] on textarea "**********" at bounding box center [784, 572] width 892 height 179
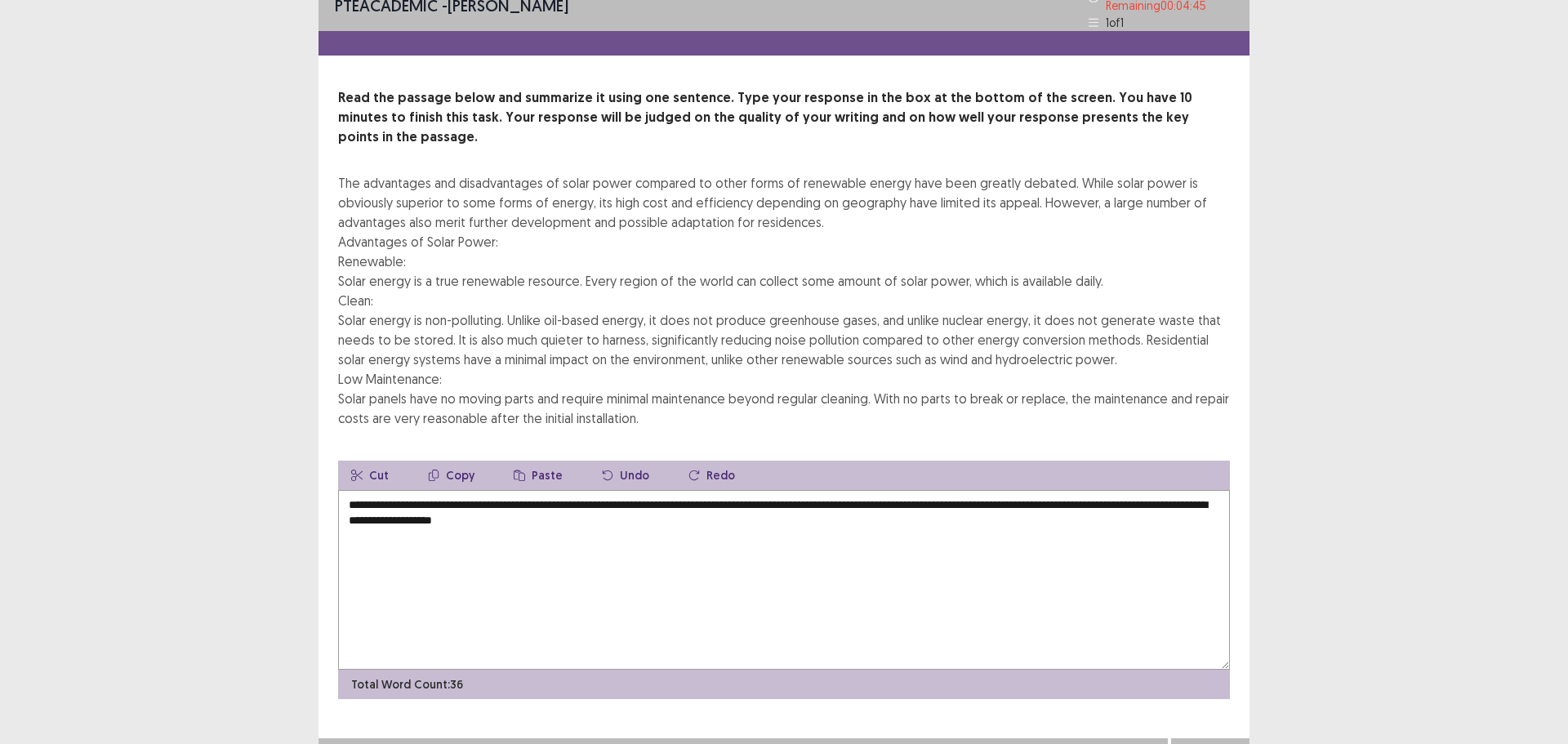
type textarea "**********"
click at [1202, 743] on button "Next" at bounding box center [1210, 754] width 65 height 20
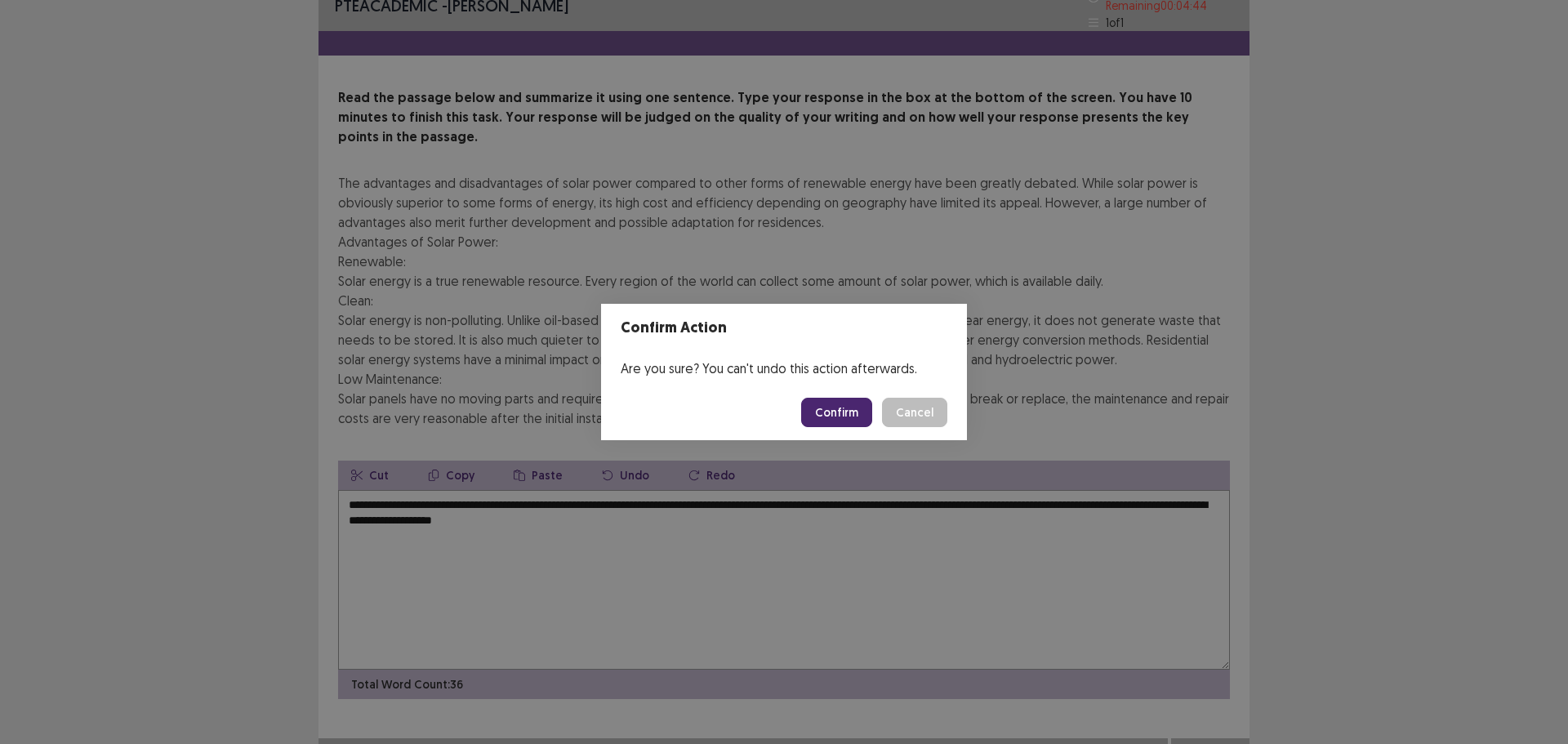
click at [849, 424] on button "Confirm" at bounding box center [837, 413] width 71 height 29
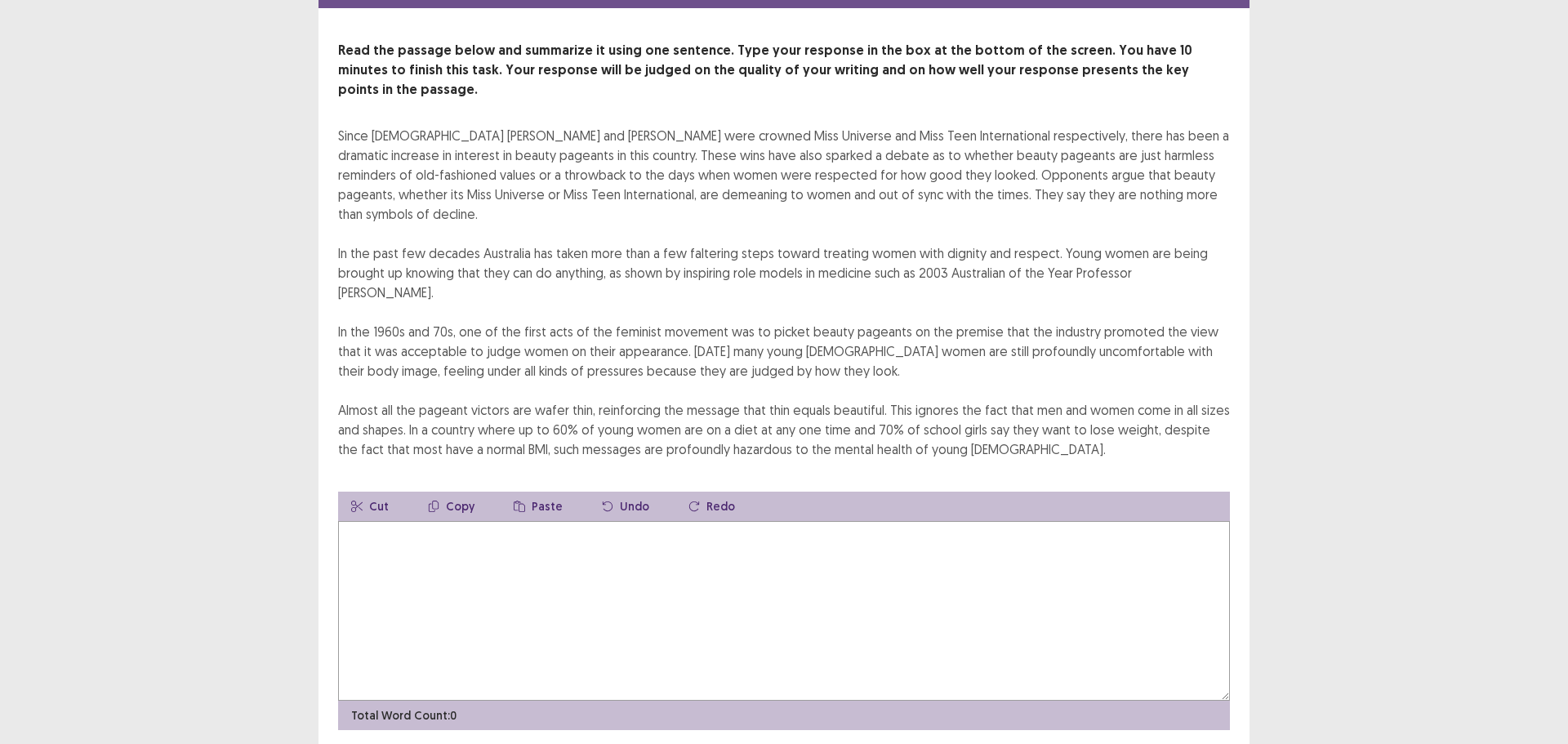
scroll to position [79, 0]
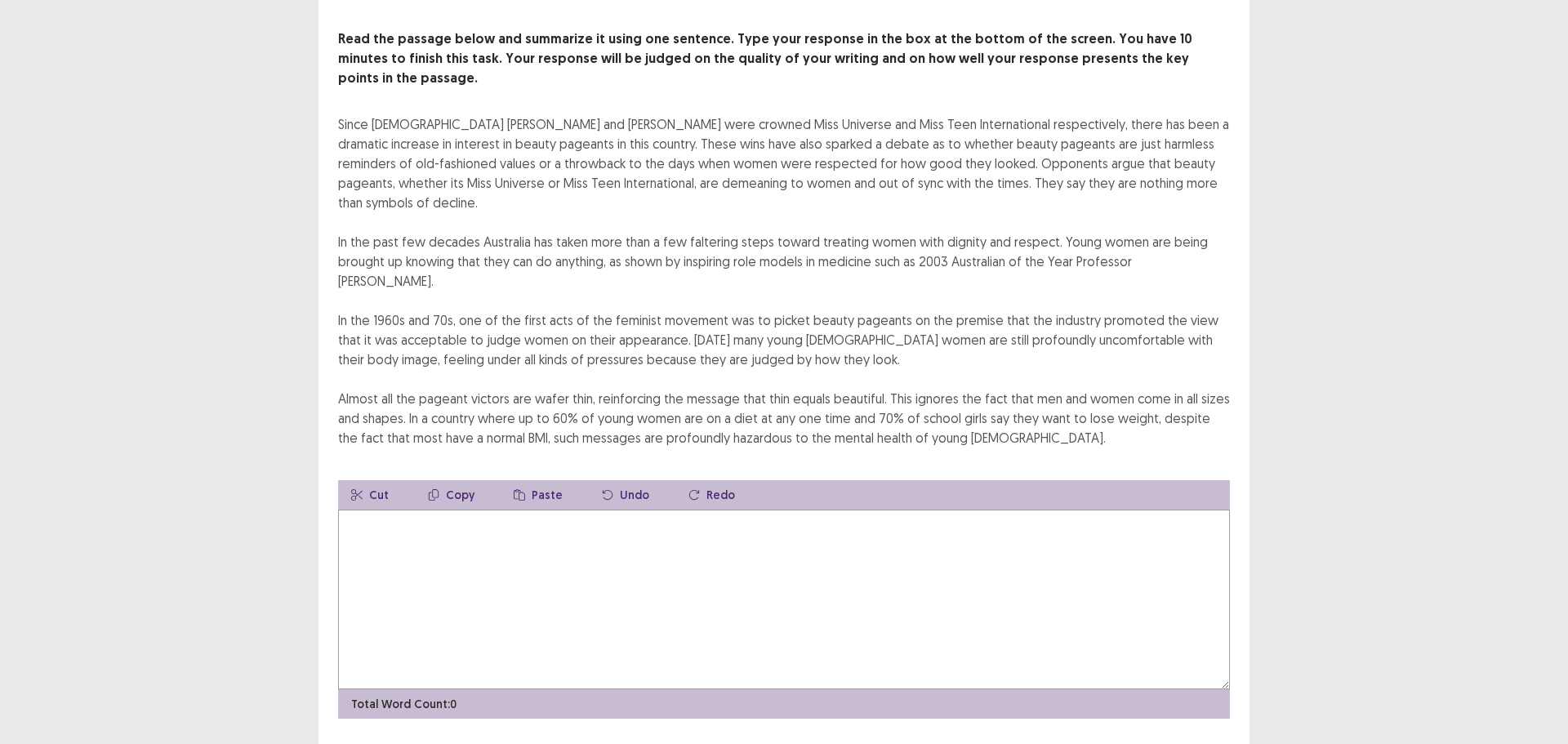
click at [580, 522] on textarea at bounding box center [784, 599] width 892 height 179
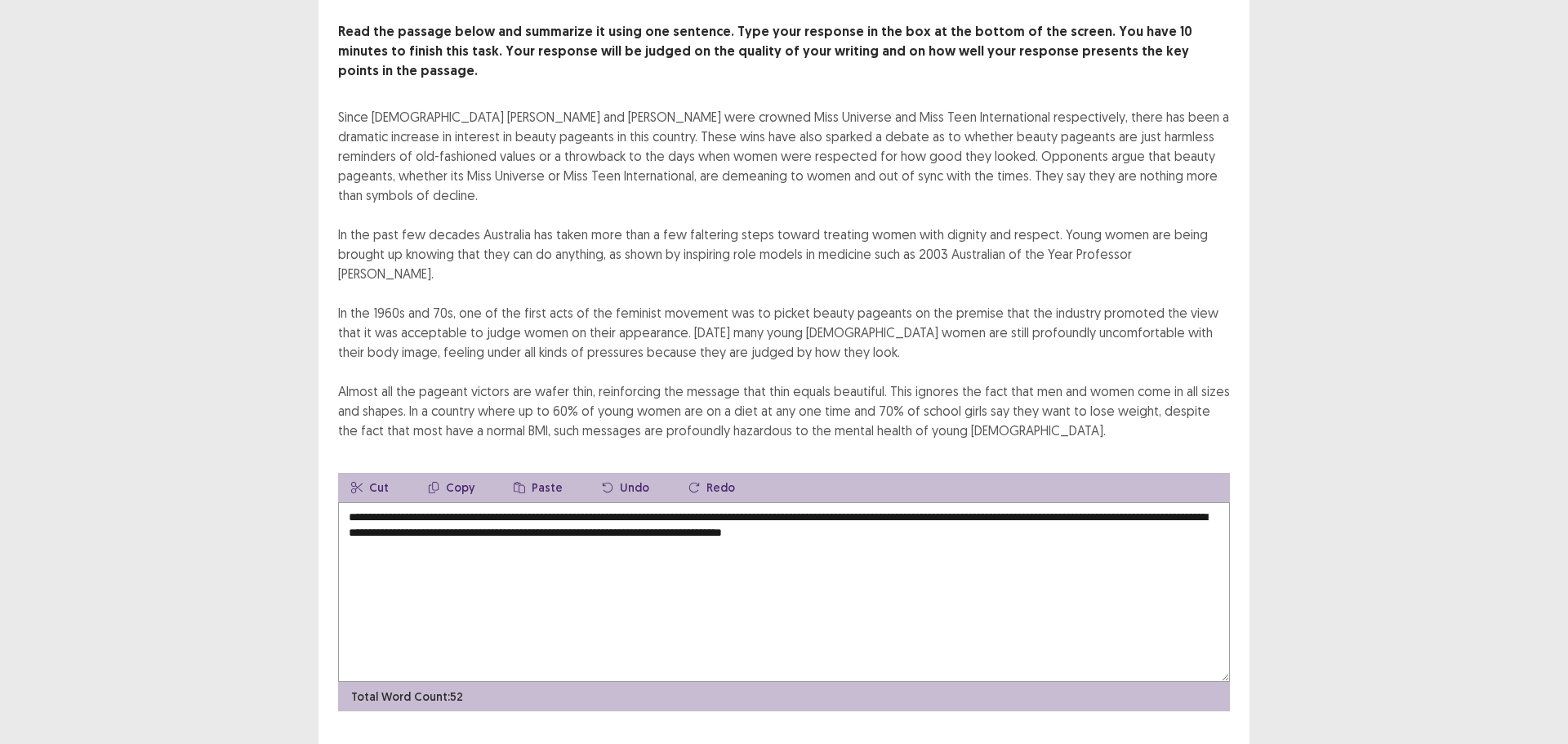
type textarea "**********"
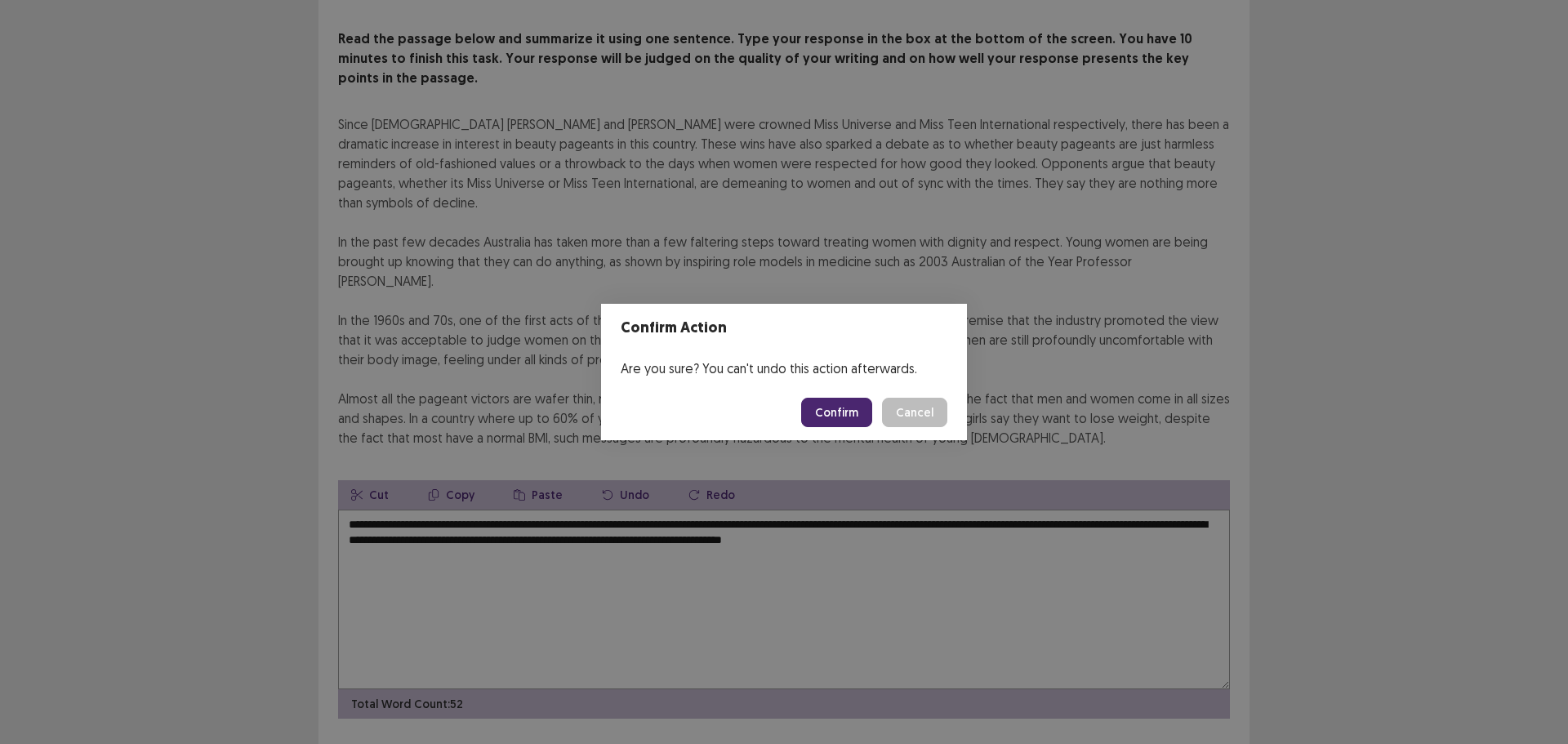
click at [835, 406] on button "Confirm" at bounding box center [837, 413] width 71 height 29
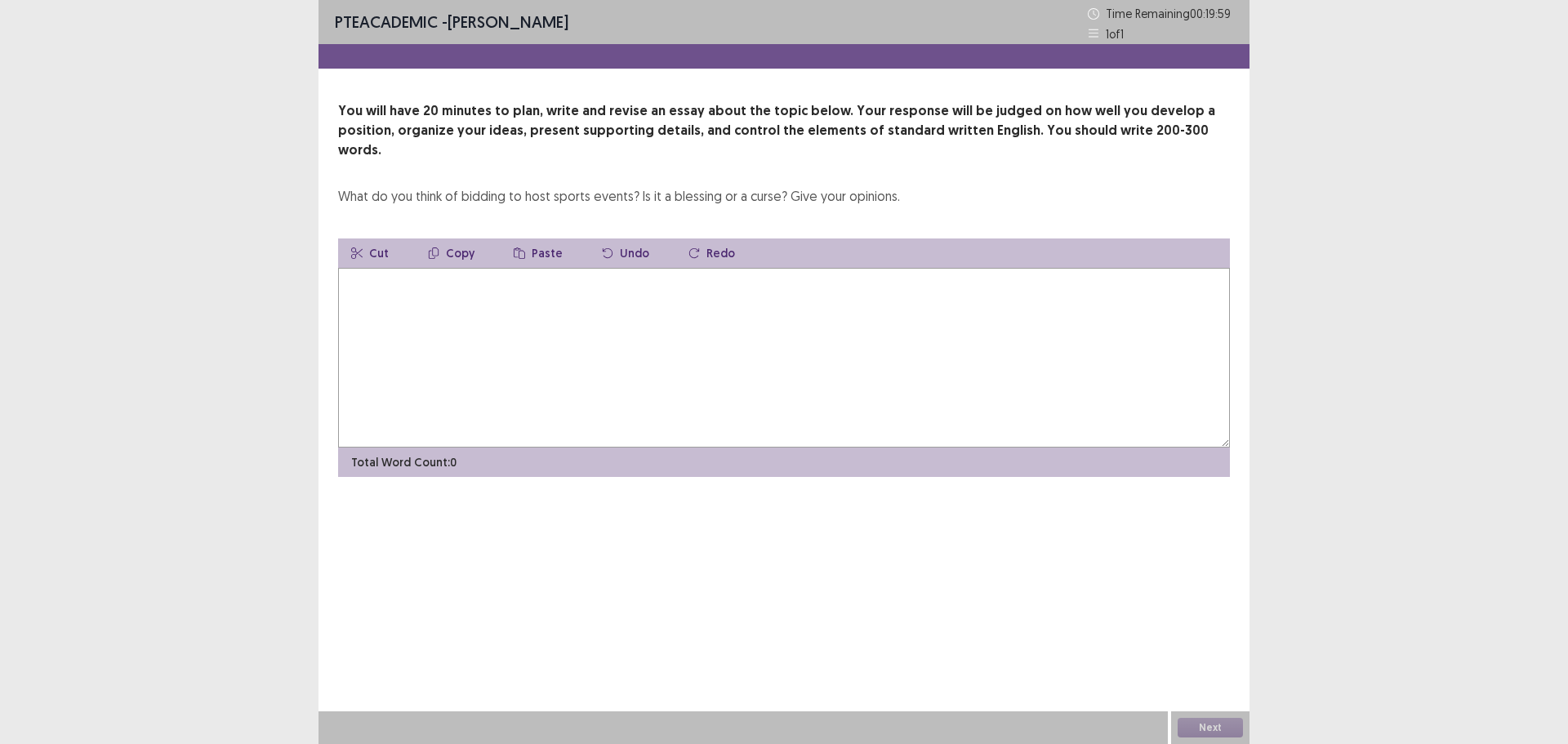
click at [658, 353] on textarea at bounding box center [784, 357] width 892 height 179
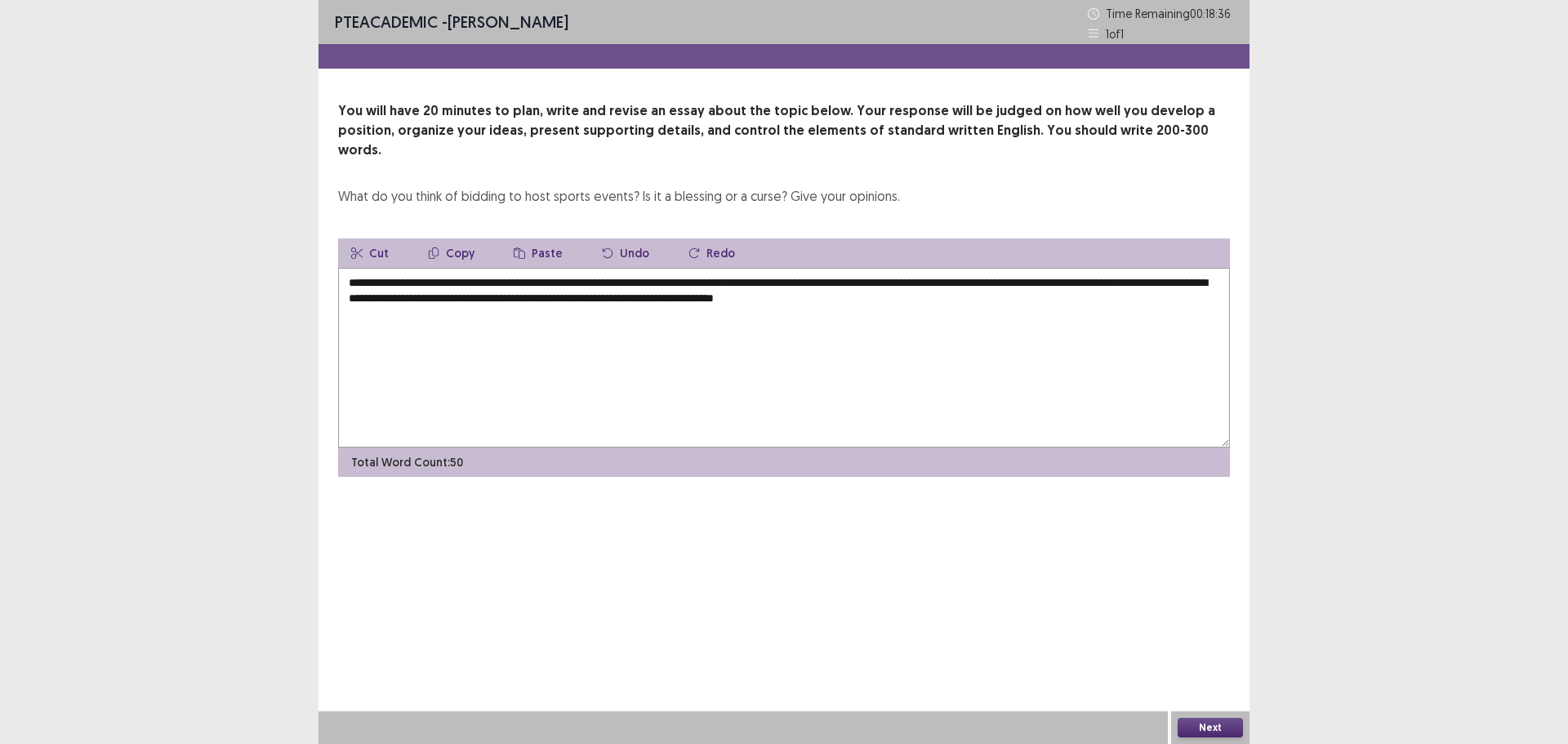
click at [1113, 302] on textarea "**********" at bounding box center [784, 357] width 892 height 179
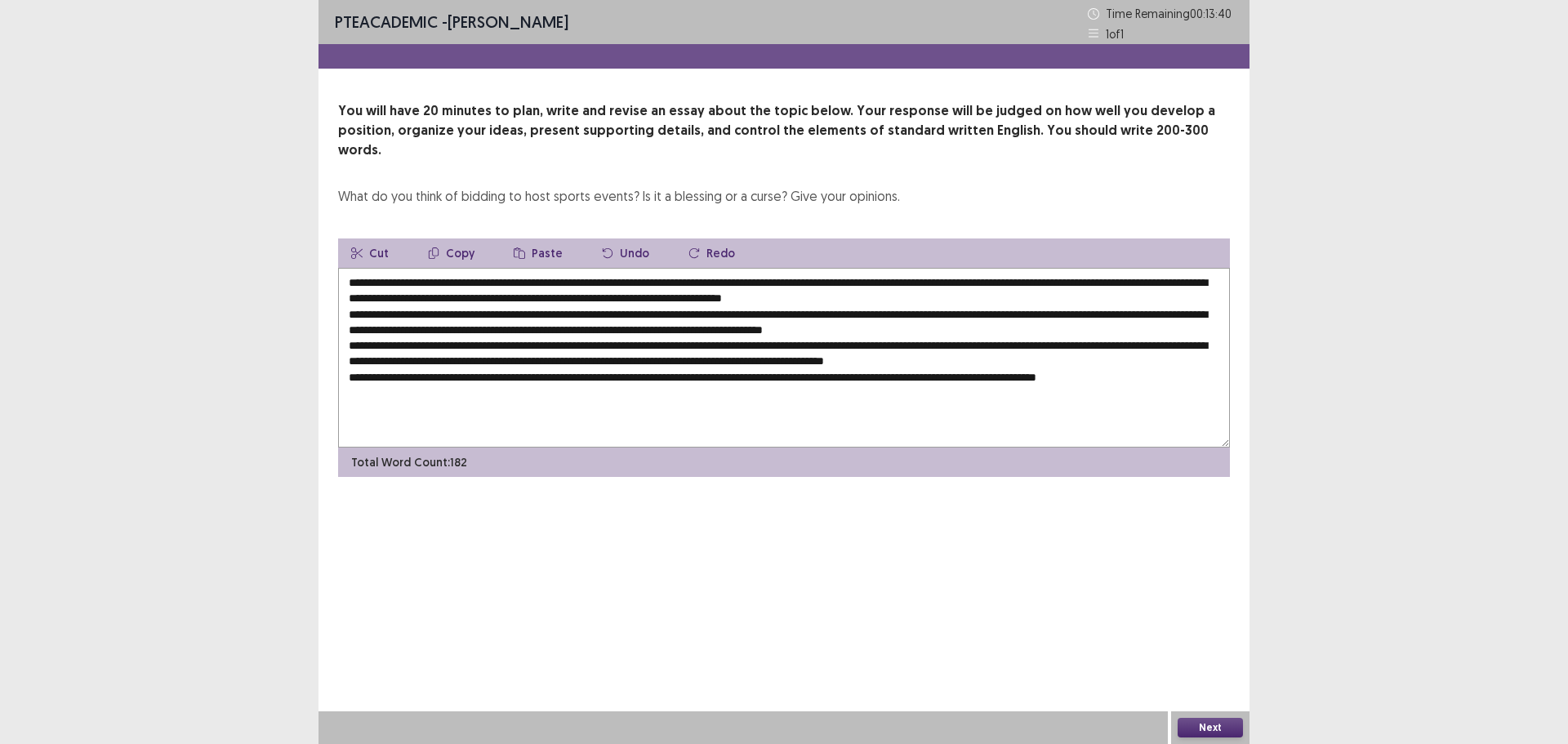
drag, startPoint x: 429, startPoint y: 261, endPoint x: 474, endPoint y: 266, distance: 45.3
click at [474, 268] on textarea at bounding box center [784, 357] width 892 height 179
drag, startPoint x: 445, startPoint y: 264, endPoint x: 480, endPoint y: 273, distance: 36.1
click at [472, 268] on textarea at bounding box center [784, 357] width 892 height 179
click at [611, 268] on textarea at bounding box center [784, 357] width 892 height 179
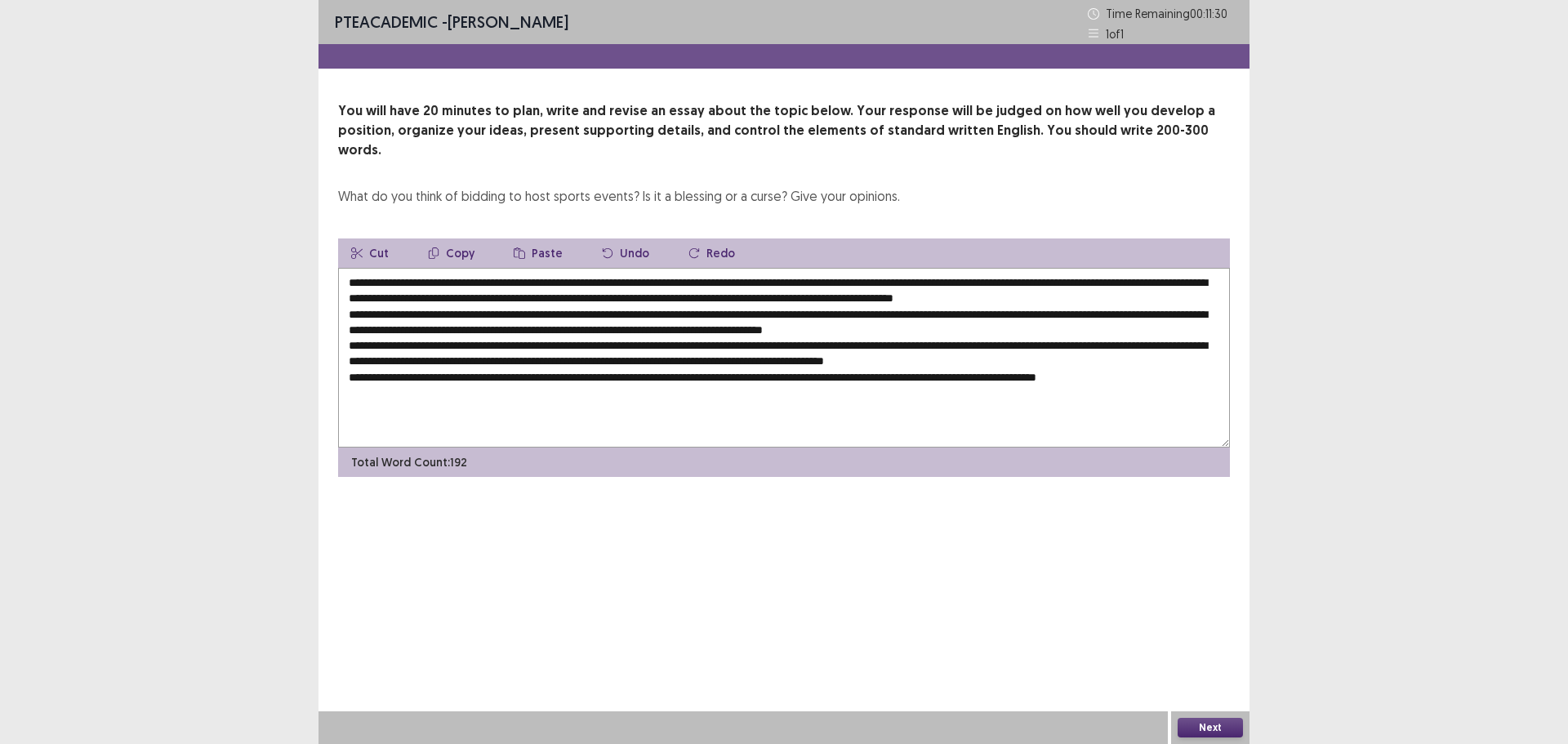
drag, startPoint x: 427, startPoint y: 261, endPoint x: 371, endPoint y: 268, distance: 56.4
click at [371, 268] on textarea at bounding box center [784, 357] width 892 height 179
click at [890, 277] on textarea at bounding box center [784, 357] width 892 height 179
click at [1126, 279] on textarea at bounding box center [784, 357] width 892 height 179
drag, startPoint x: 415, startPoint y: 262, endPoint x: 675, endPoint y: 264, distance: 260.0
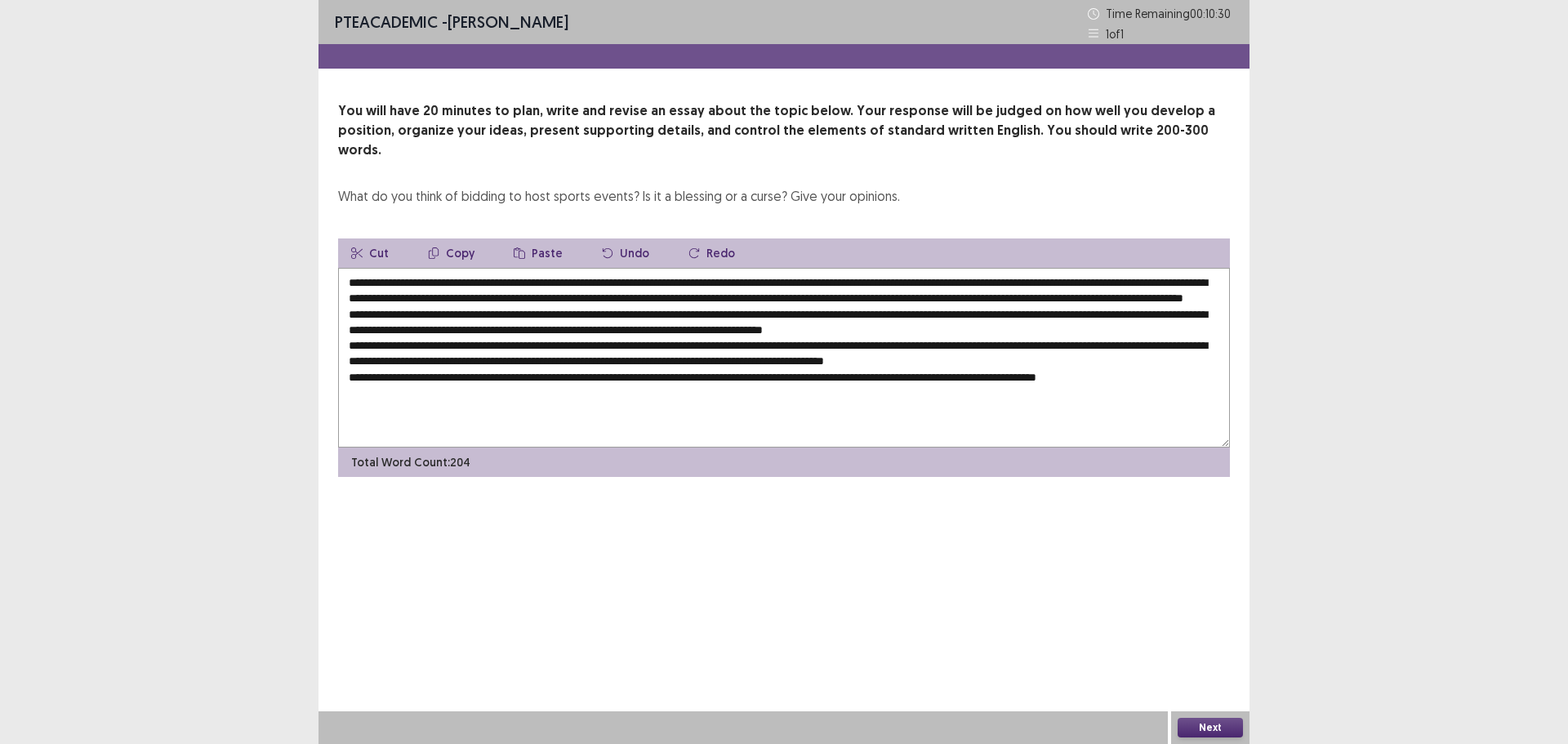
click at [675, 268] on textarea at bounding box center [784, 357] width 892 height 179
drag, startPoint x: 579, startPoint y: 310, endPoint x: 555, endPoint y: 310, distance: 24.0
click at [555, 310] on textarea at bounding box center [784, 357] width 892 height 179
drag, startPoint x: 581, startPoint y: 310, endPoint x: 630, endPoint y: 312, distance: 49.0
click at [630, 312] on textarea at bounding box center [784, 357] width 892 height 179
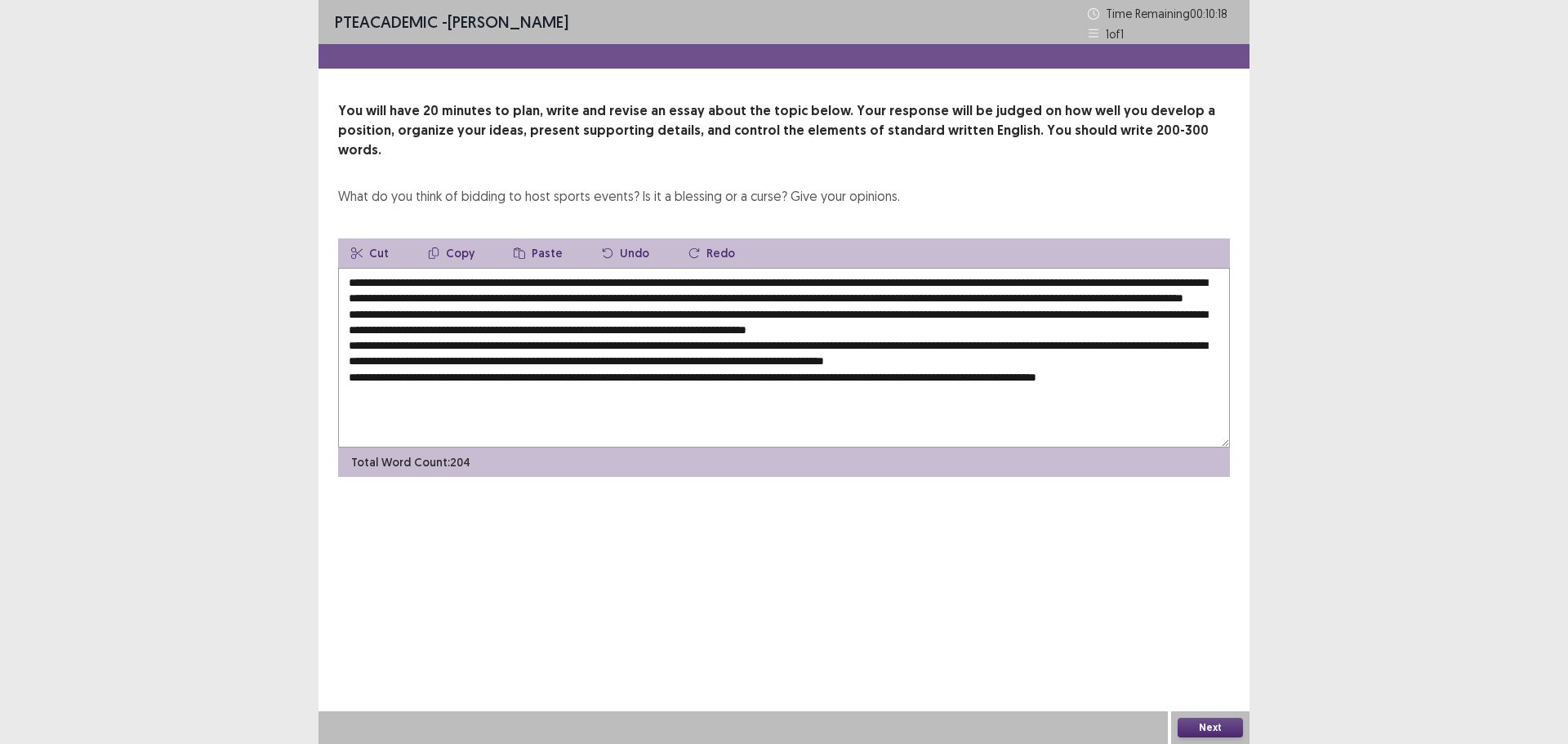
paste textarea "**********"
drag, startPoint x: 866, startPoint y: 277, endPoint x: 1071, endPoint y: 280, distance: 205.0
click at [1071, 280] on textarea at bounding box center [784, 357] width 892 height 179
click at [1218, 312] on textarea at bounding box center [784, 357] width 892 height 179
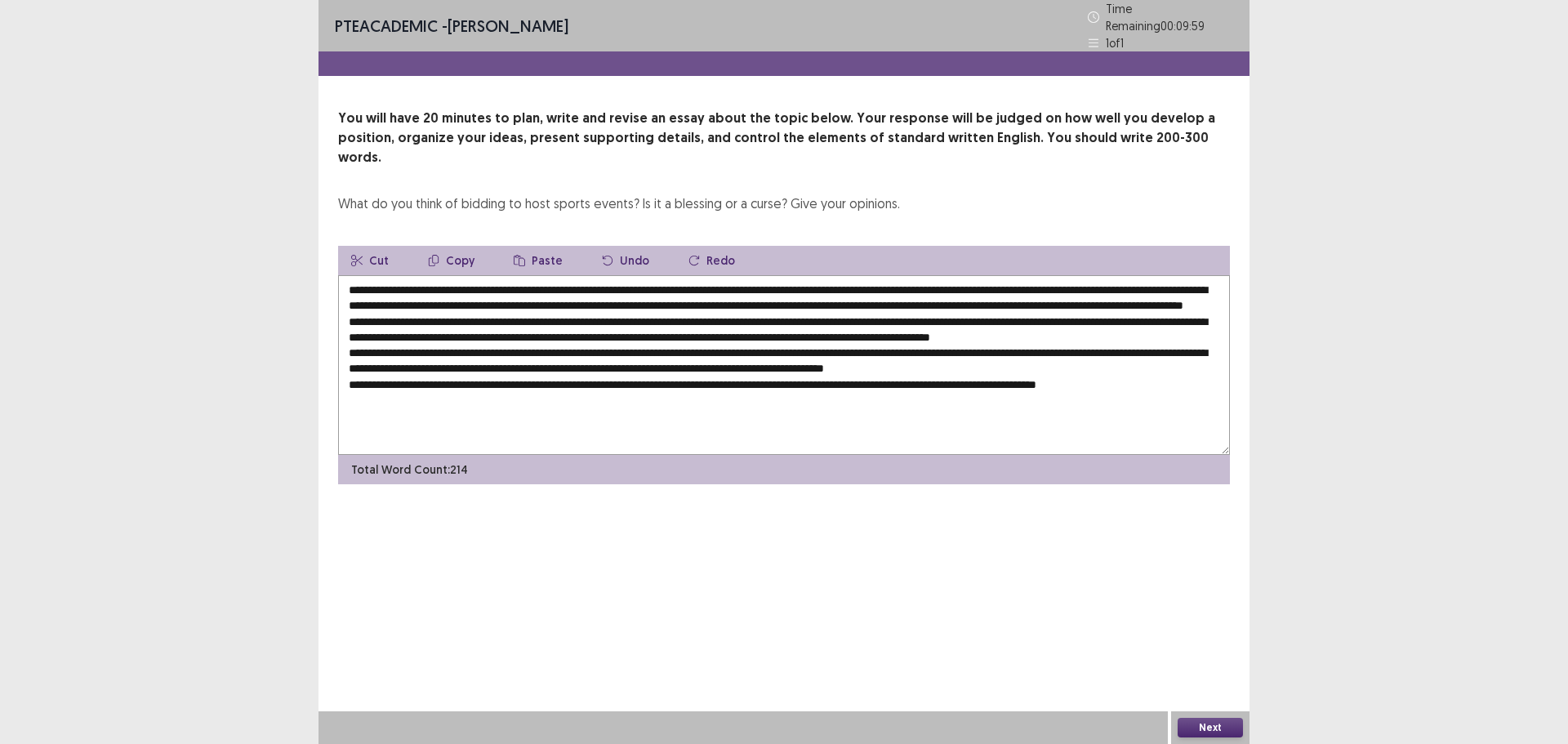
paste textarea "**********"
drag, startPoint x: 748, startPoint y: 323, endPoint x: 762, endPoint y: 325, distance: 14.1
click at [761, 325] on textarea at bounding box center [784, 364] width 892 height 179
drag, startPoint x: 763, startPoint y: 325, endPoint x: 748, endPoint y: 325, distance: 15.0
click at [748, 325] on textarea at bounding box center [784, 364] width 892 height 179
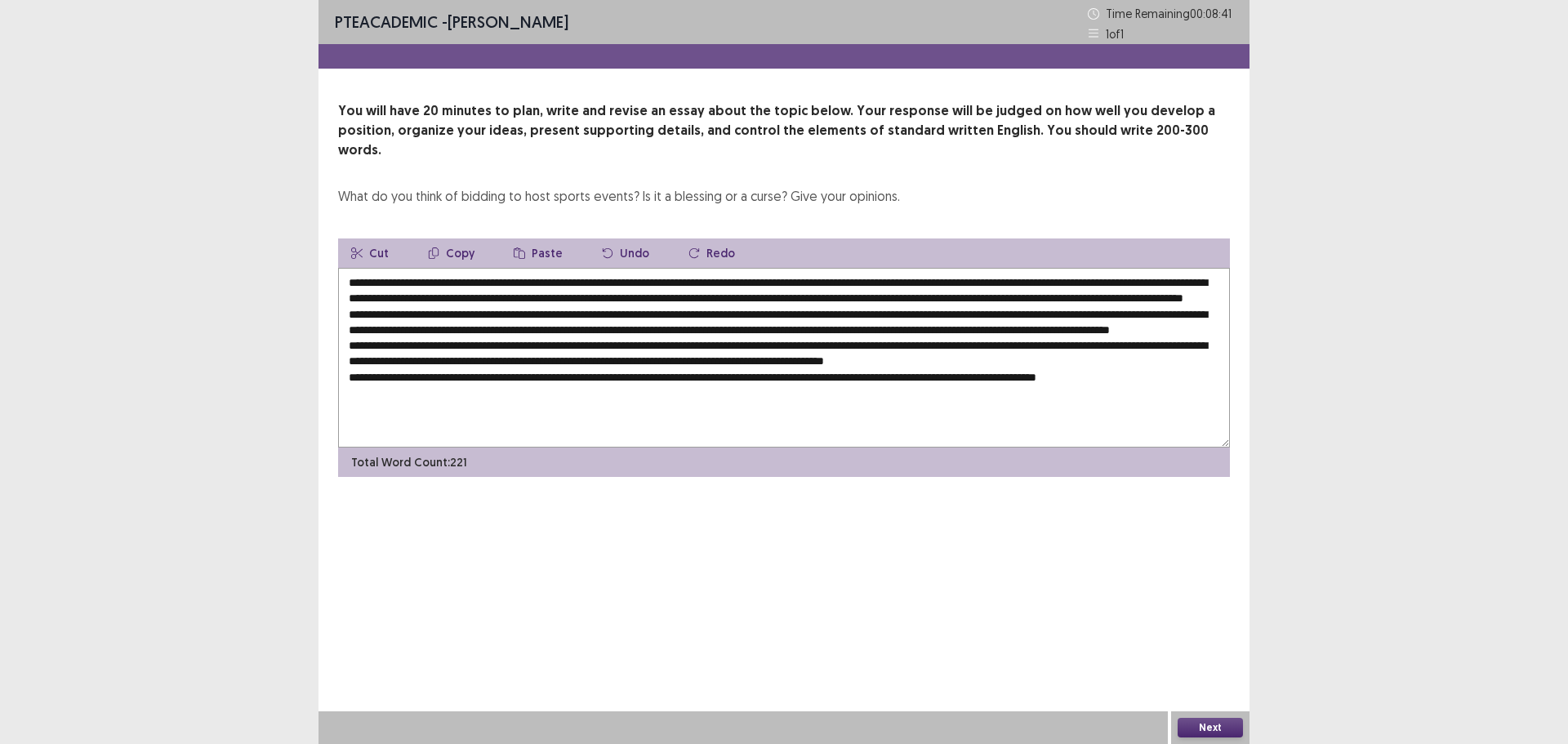
drag, startPoint x: 1063, startPoint y: 322, endPoint x: 1080, endPoint y: 326, distance: 17.5
click at [1080, 326] on textarea at bounding box center [784, 357] width 892 height 179
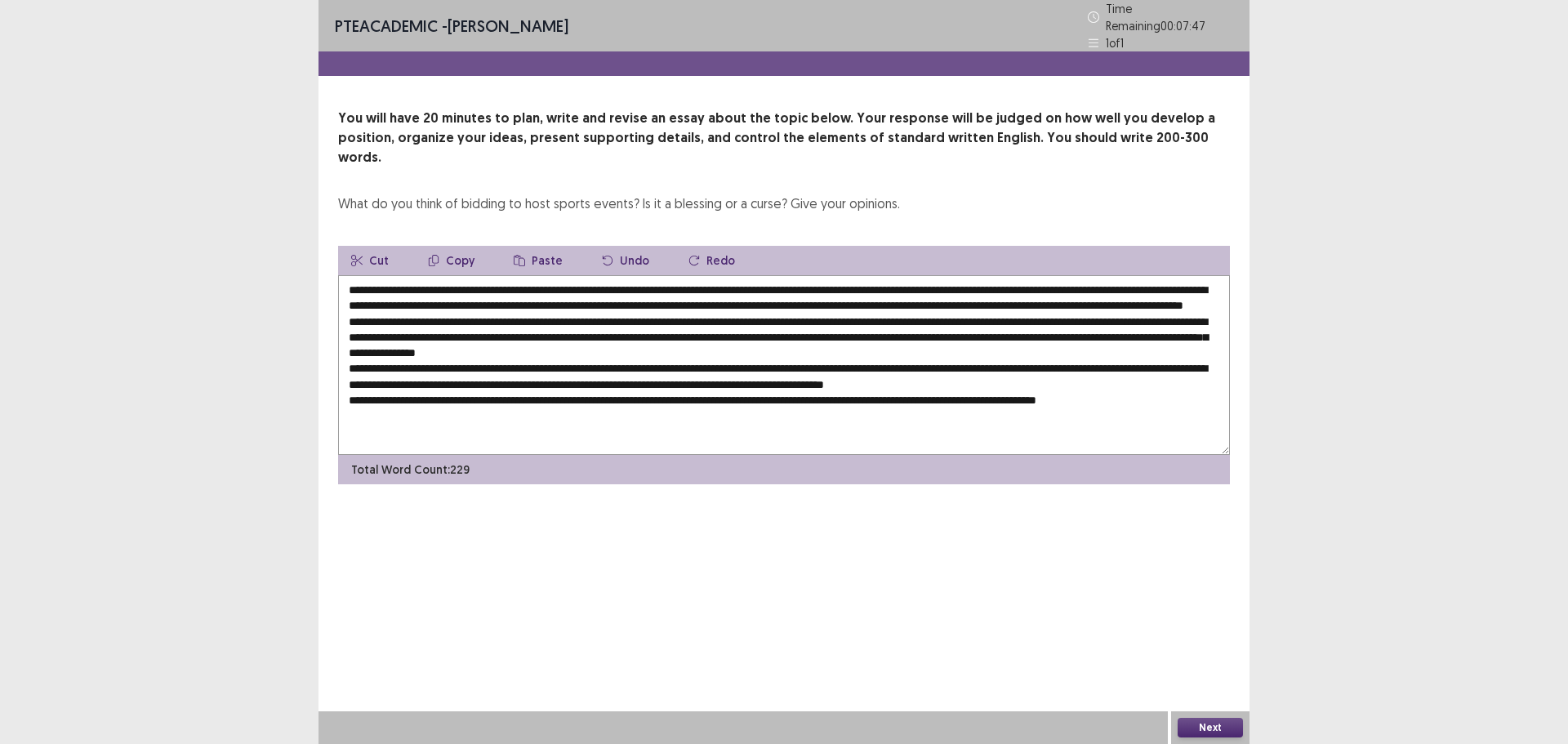
drag, startPoint x: 641, startPoint y: 342, endPoint x: 668, endPoint y: 341, distance: 27.0
click at [668, 341] on textarea at bounding box center [784, 364] width 892 height 179
paste textarea "**********"
drag, startPoint x: 662, startPoint y: 344, endPoint x: 638, endPoint y: 348, distance: 24.3
click at [638, 348] on textarea at bounding box center [784, 364] width 892 height 179
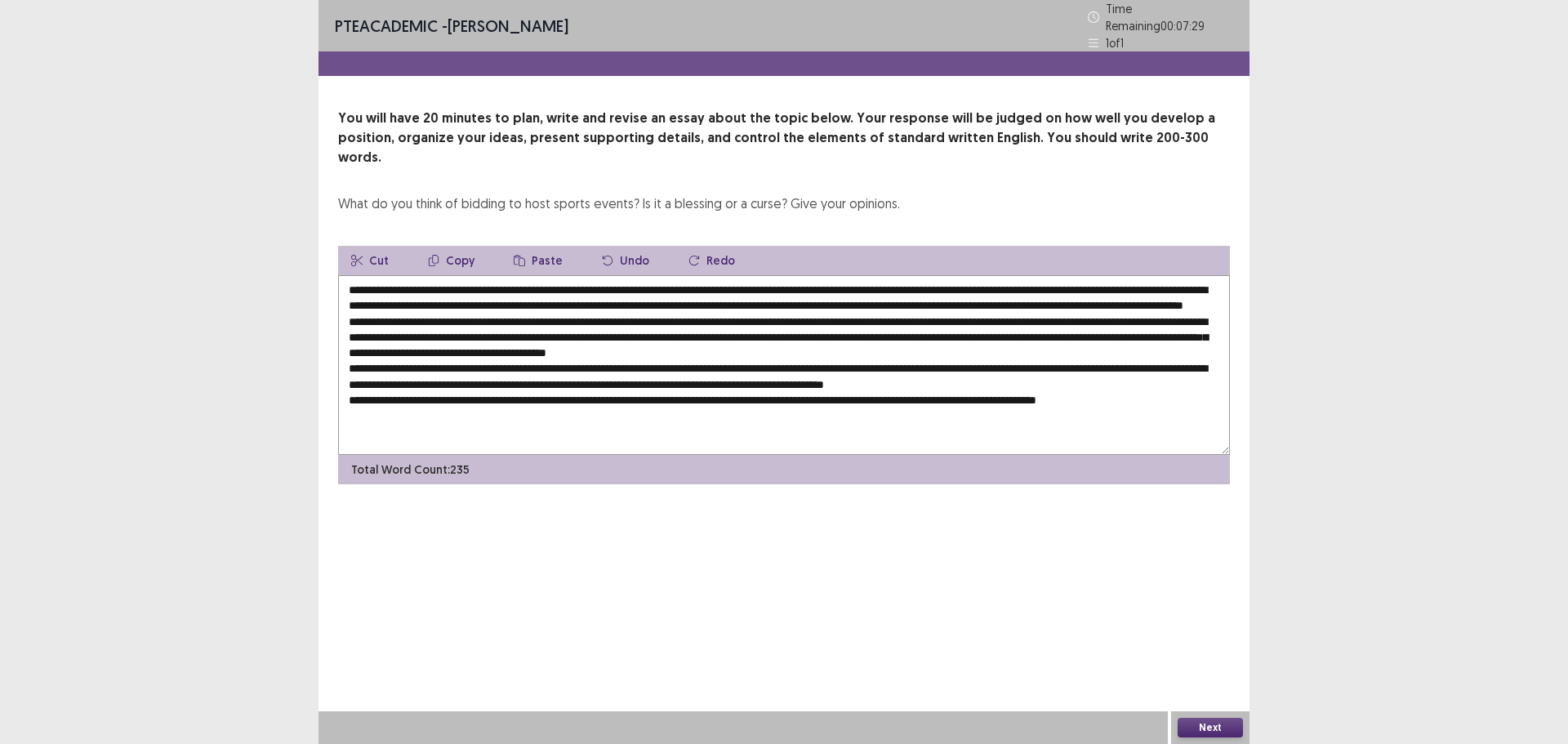
drag, startPoint x: 415, startPoint y: 264, endPoint x: 676, endPoint y: 266, distance: 261.0
click at [676, 275] on textarea at bounding box center [784, 364] width 892 height 179
click at [594, 359] on textarea at bounding box center [784, 364] width 892 height 179
drag, startPoint x: 592, startPoint y: 358, endPoint x: 619, endPoint y: 358, distance: 27.0
click at [619, 358] on textarea at bounding box center [784, 364] width 892 height 179
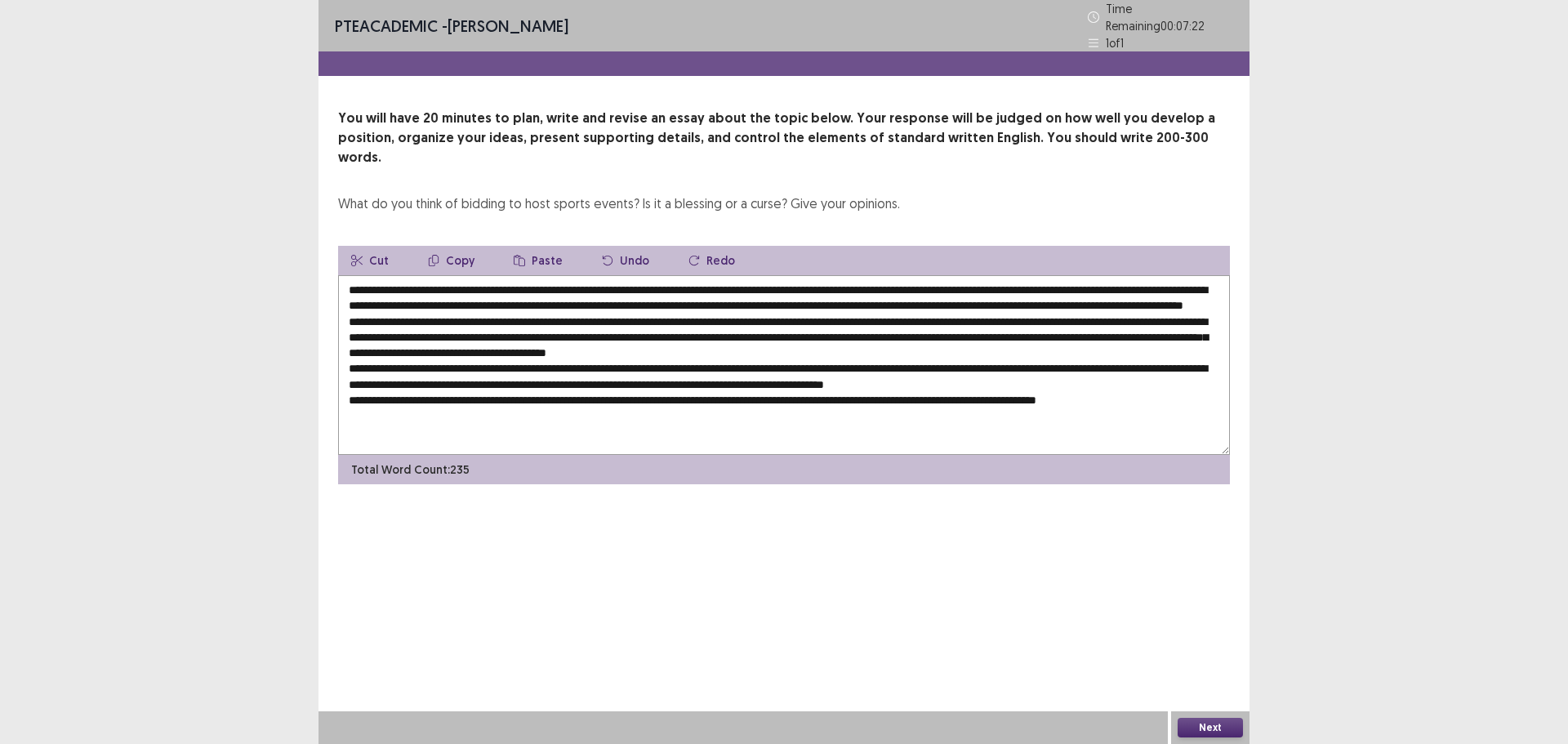
paste textarea "**********"
drag, startPoint x: 850, startPoint y: 358, endPoint x: 740, endPoint y: 365, distance: 110.2
click at [740, 365] on textarea at bounding box center [784, 364] width 892 height 179
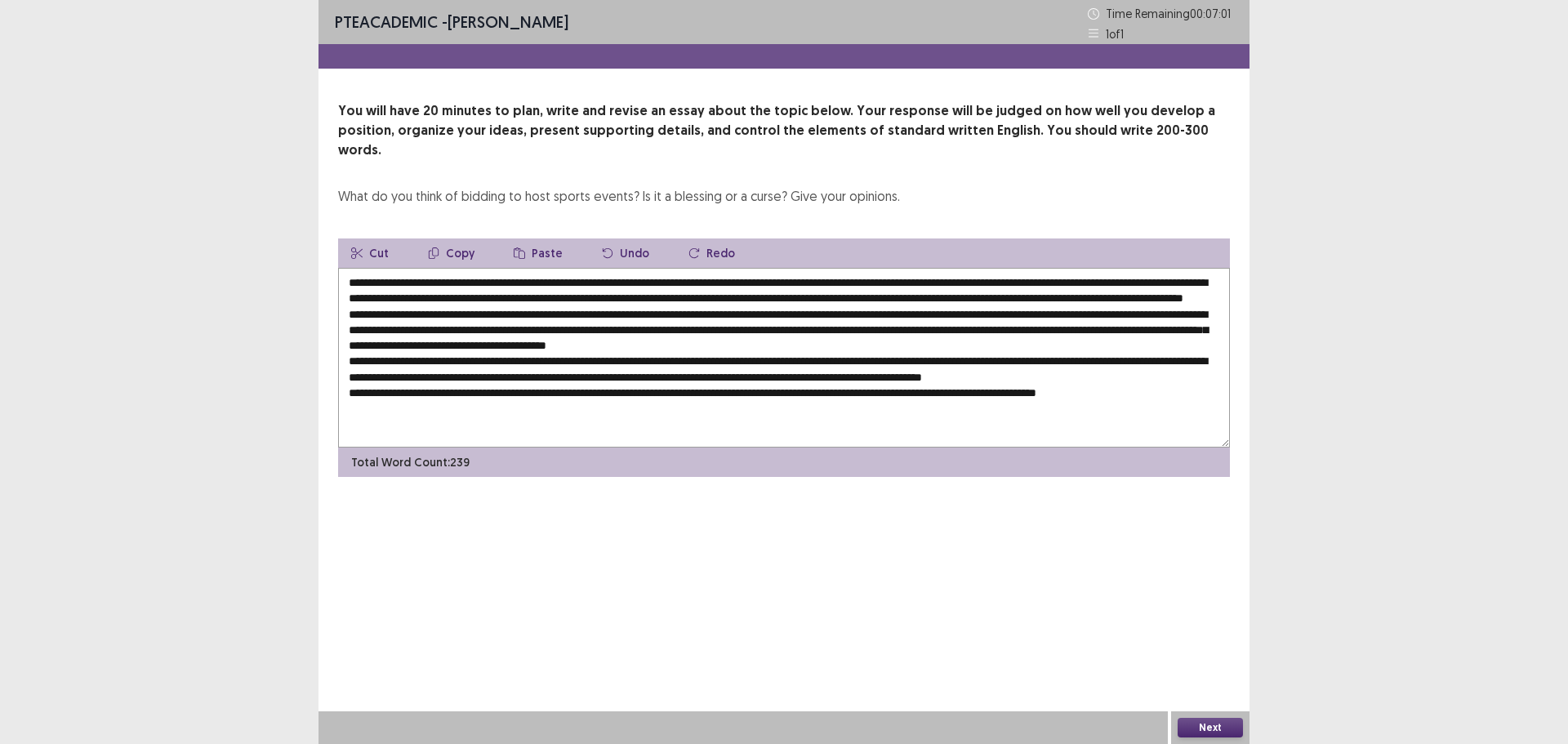
drag, startPoint x: 564, startPoint y: 262, endPoint x: 676, endPoint y: 263, distance: 112.0
click at [676, 268] on textarea at bounding box center [784, 357] width 892 height 179
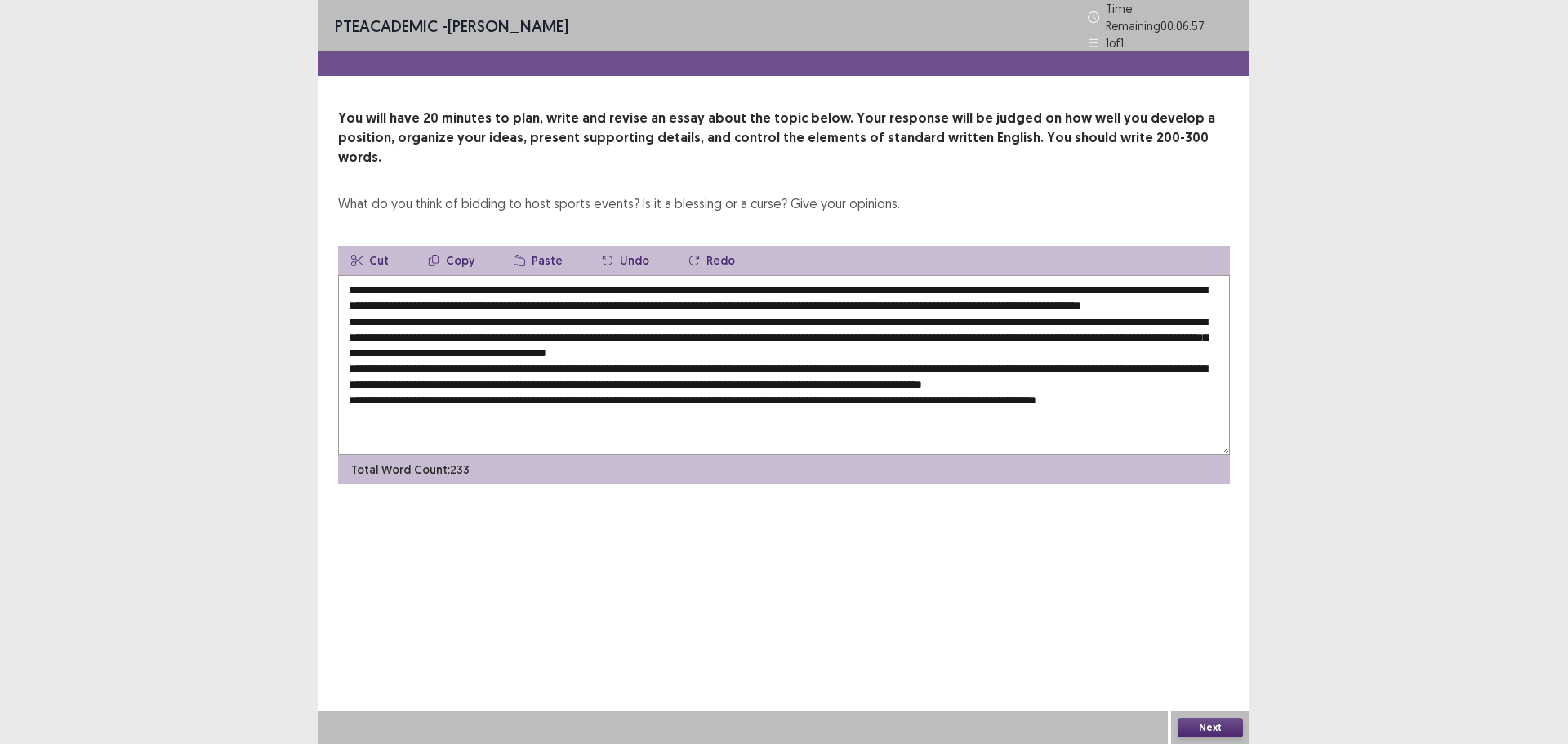
click at [570, 275] on textarea at bounding box center [784, 364] width 892 height 179
drag, startPoint x: 729, startPoint y: 311, endPoint x: 842, endPoint y: 313, distance: 113.0
click at [842, 313] on textarea at bounding box center [784, 364] width 892 height 179
drag, startPoint x: 1003, startPoint y: 280, endPoint x: 388, endPoint y: 294, distance: 615.2
click at [388, 294] on textarea at bounding box center [784, 364] width 892 height 179
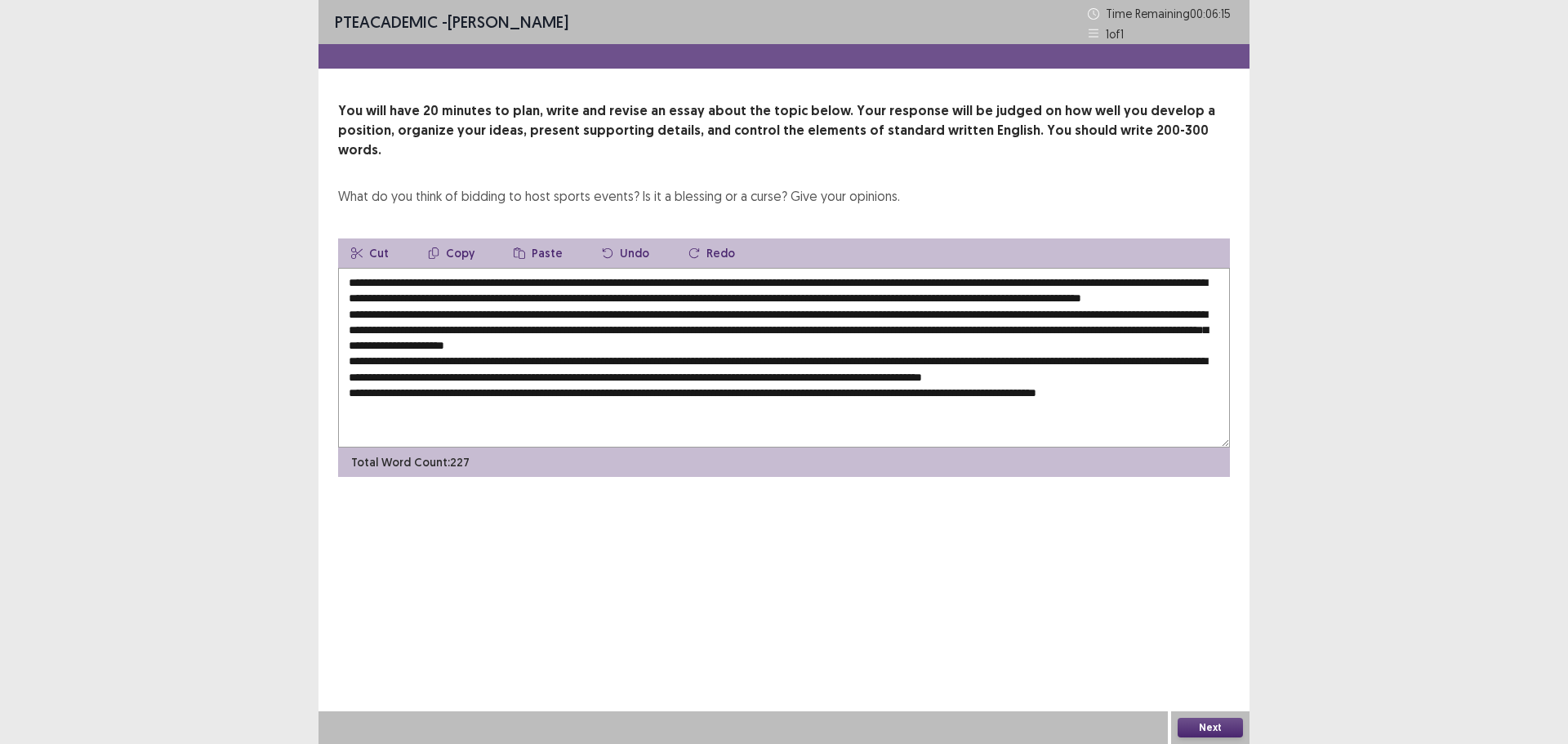
click at [442, 375] on textarea at bounding box center [784, 357] width 892 height 179
paste textarea "**********"
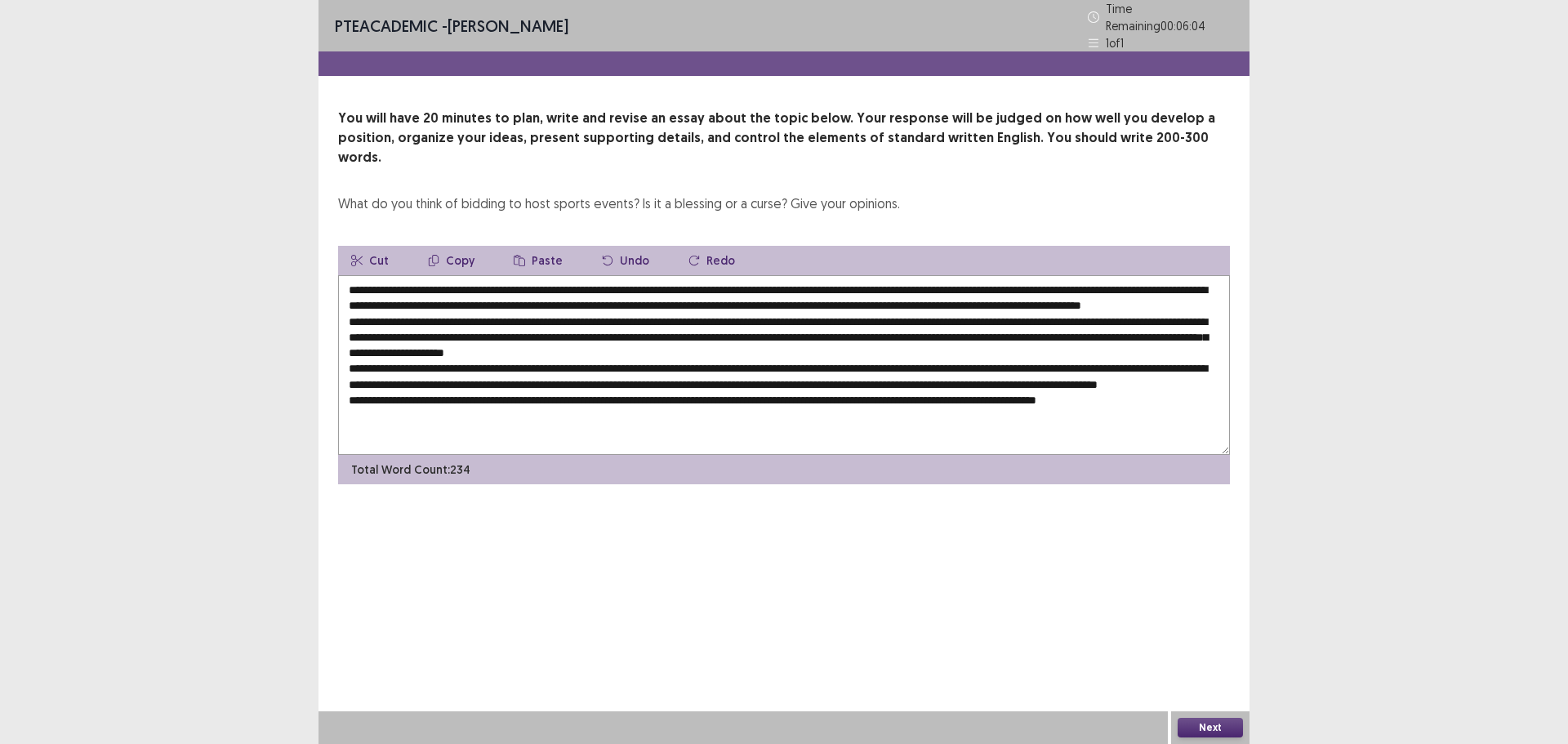
drag, startPoint x: 458, startPoint y: 375, endPoint x: 434, endPoint y: 378, distance: 24.2
click at [434, 378] on textarea at bounding box center [784, 364] width 892 height 179
drag, startPoint x: 1122, startPoint y: 309, endPoint x: 1099, endPoint y: 311, distance: 23.1
click at [1099, 311] on textarea at bounding box center [784, 364] width 892 height 179
drag, startPoint x: 1140, startPoint y: 377, endPoint x: 1155, endPoint y: 378, distance: 15.0
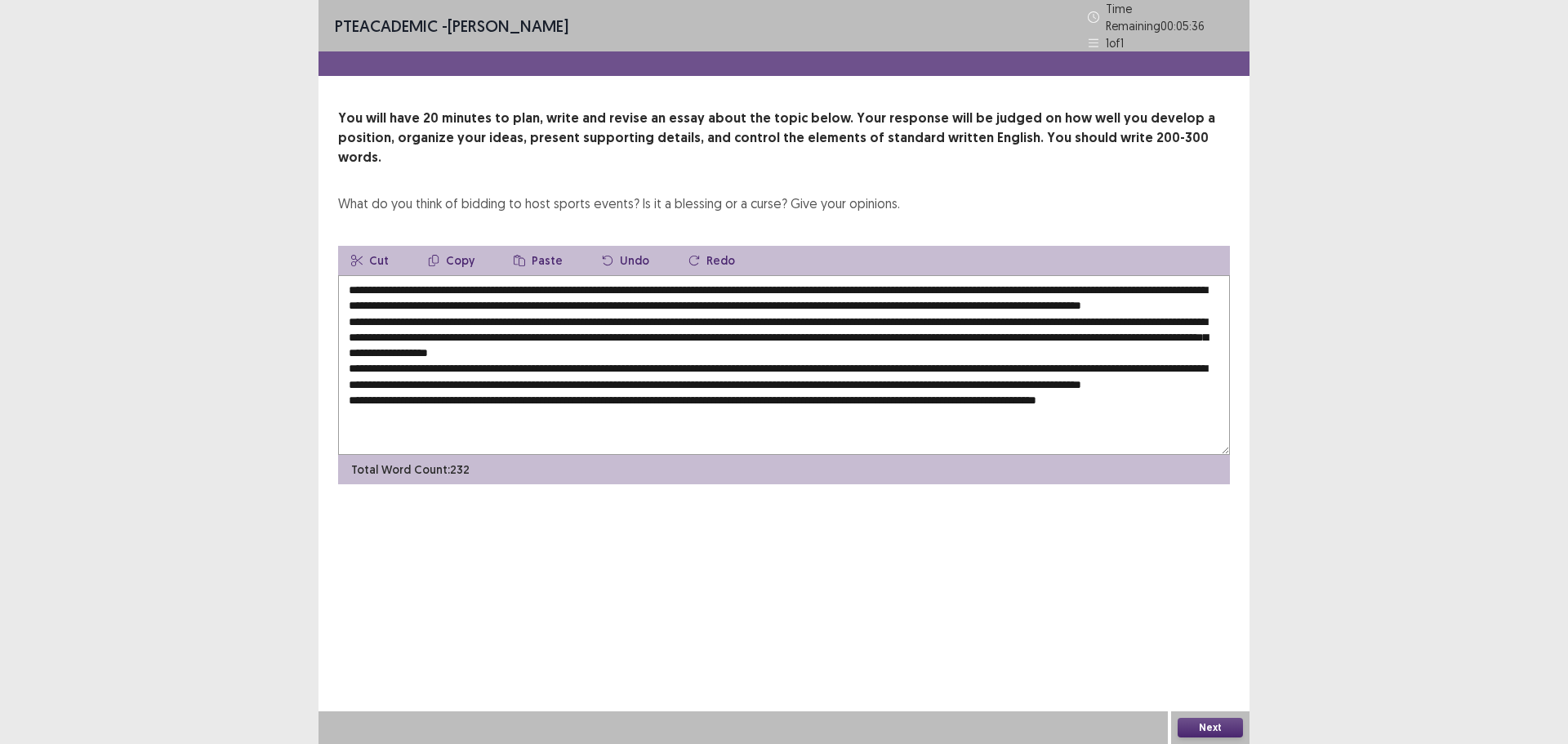
click at [1155, 378] on textarea at bounding box center [784, 364] width 892 height 179
drag, startPoint x: 611, startPoint y: 388, endPoint x: 637, endPoint y: 388, distance: 26.0
click at [637, 388] on textarea at bounding box center [784, 364] width 892 height 179
paste textarea "**********"
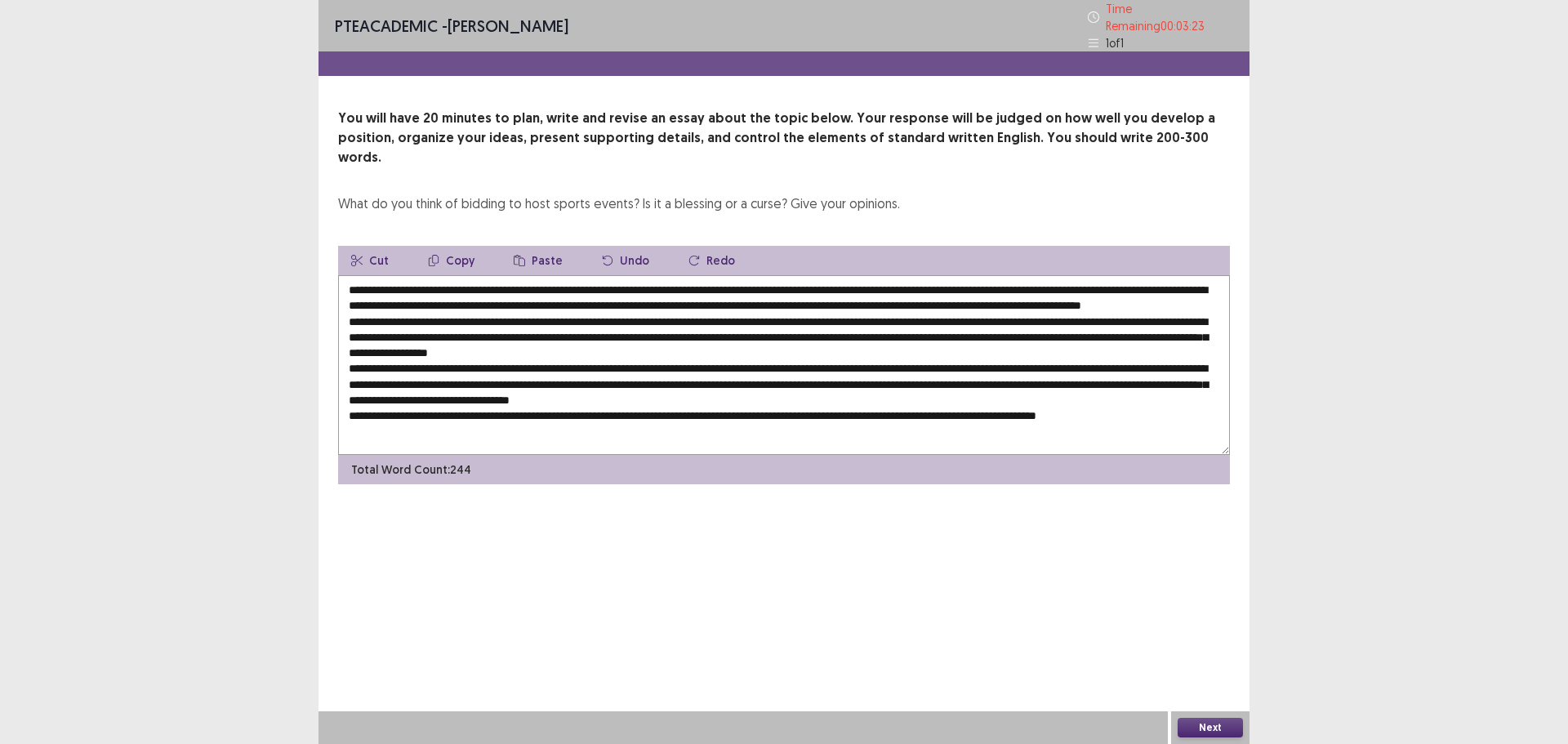
drag, startPoint x: 632, startPoint y: 388, endPoint x: 610, endPoint y: 393, distance: 22.6
click at [610, 393] on textarea at bounding box center [784, 364] width 892 height 179
drag, startPoint x: 417, startPoint y: 263, endPoint x: 561, endPoint y: 269, distance: 144.1
click at [561, 275] on textarea at bounding box center [784, 364] width 892 height 179
drag, startPoint x: 731, startPoint y: 407, endPoint x: 759, endPoint y: 411, distance: 28.3
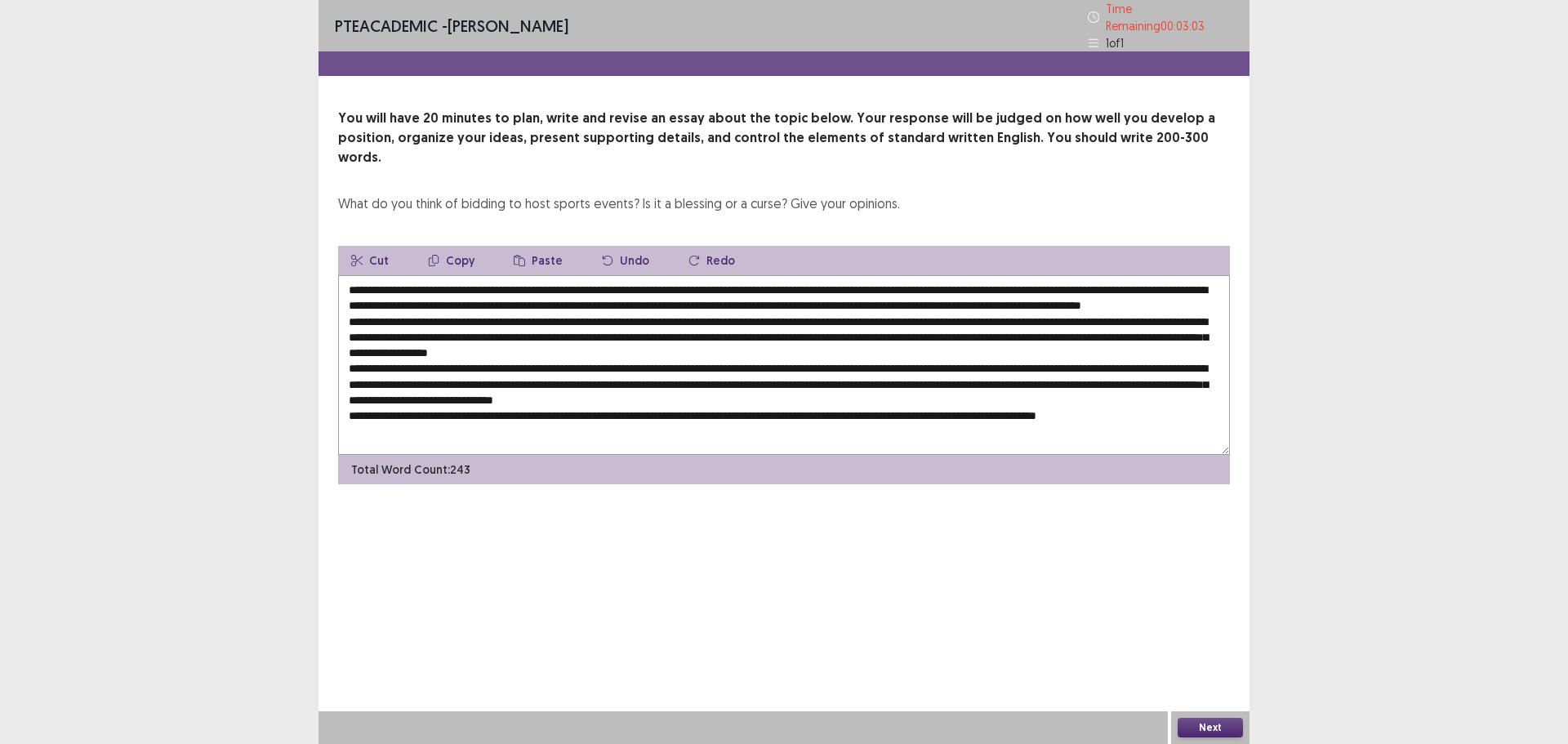
click at [759, 411] on textarea at bounding box center [784, 364] width 892 height 179
paste textarea "**********"
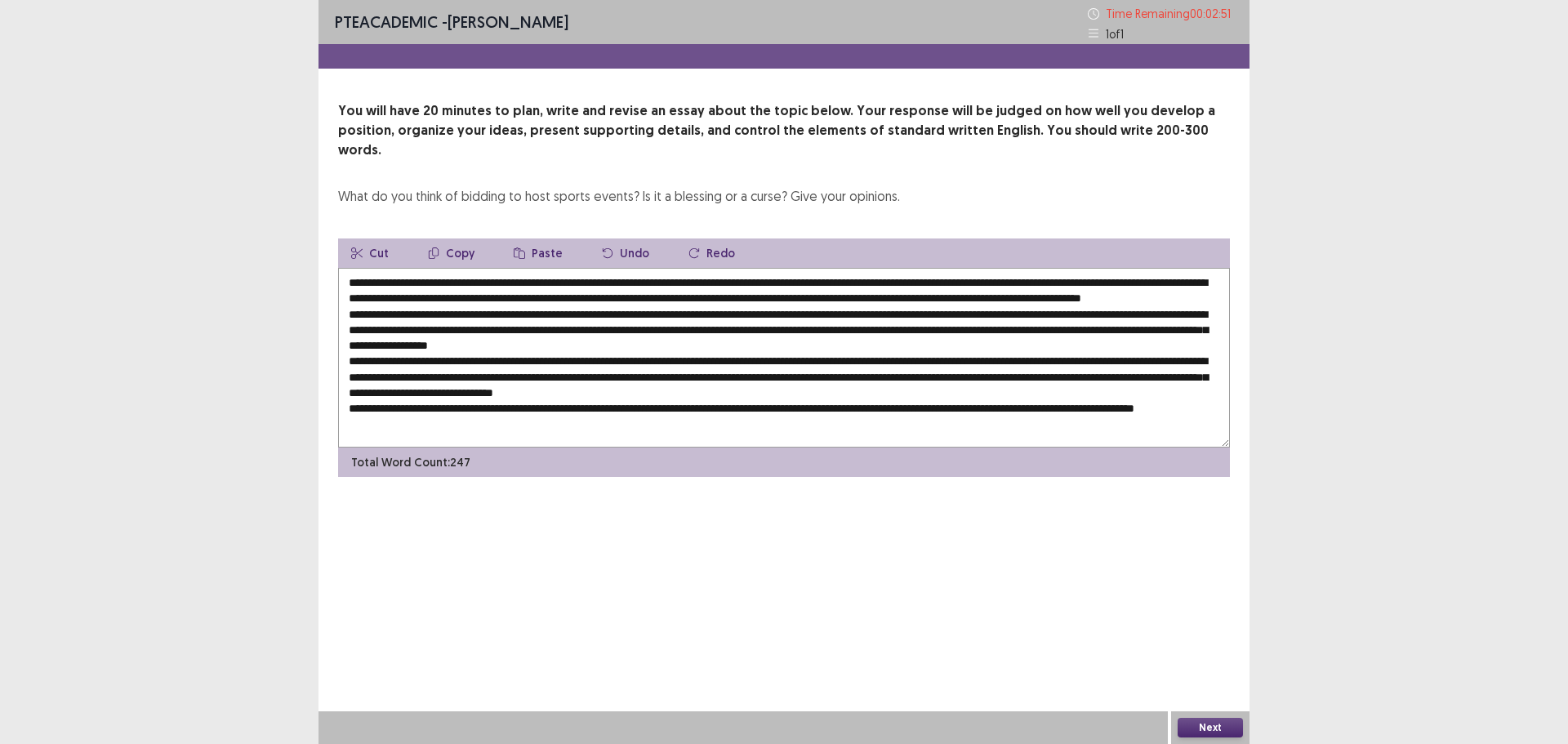
drag, startPoint x: 1120, startPoint y: 407, endPoint x: 1043, endPoint y: 403, distance: 77.1
click at [1043, 403] on textarea at bounding box center [784, 357] width 892 height 179
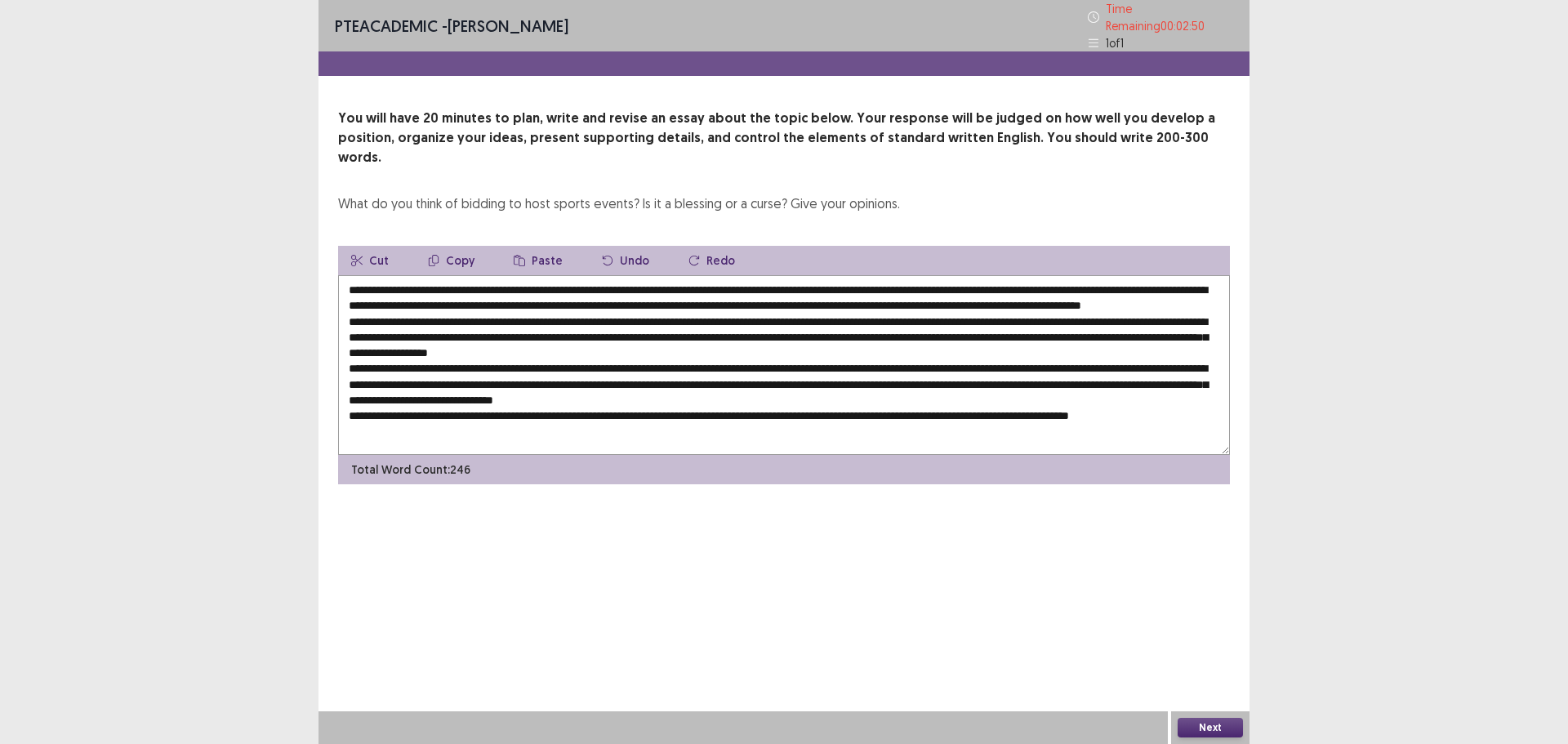
scroll to position [0, 0]
type textarea "**********"
click at [1209, 730] on button "Next" at bounding box center [1210, 728] width 65 height 20
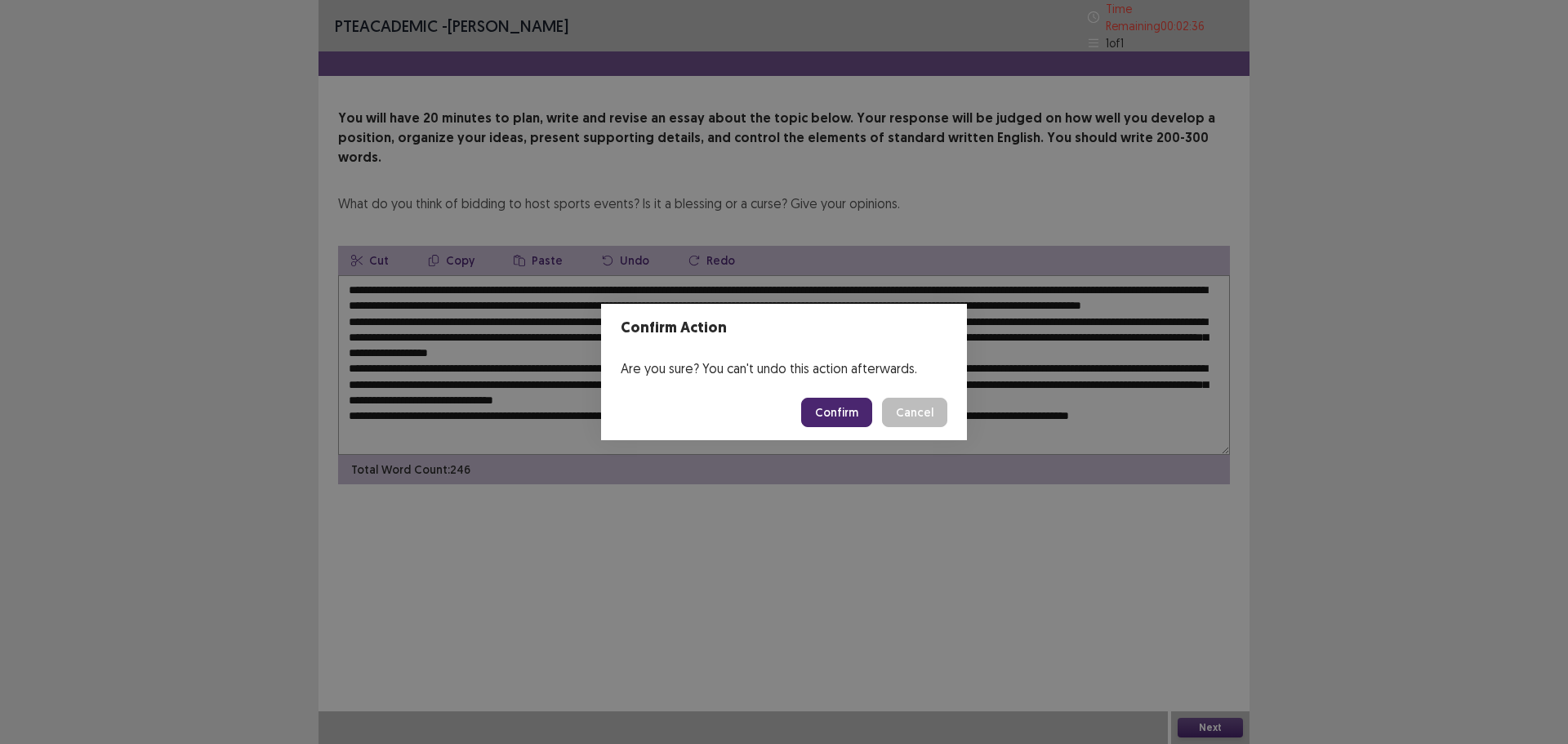
click at [830, 416] on button "Confirm" at bounding box center [837, 413] width 71 height 29
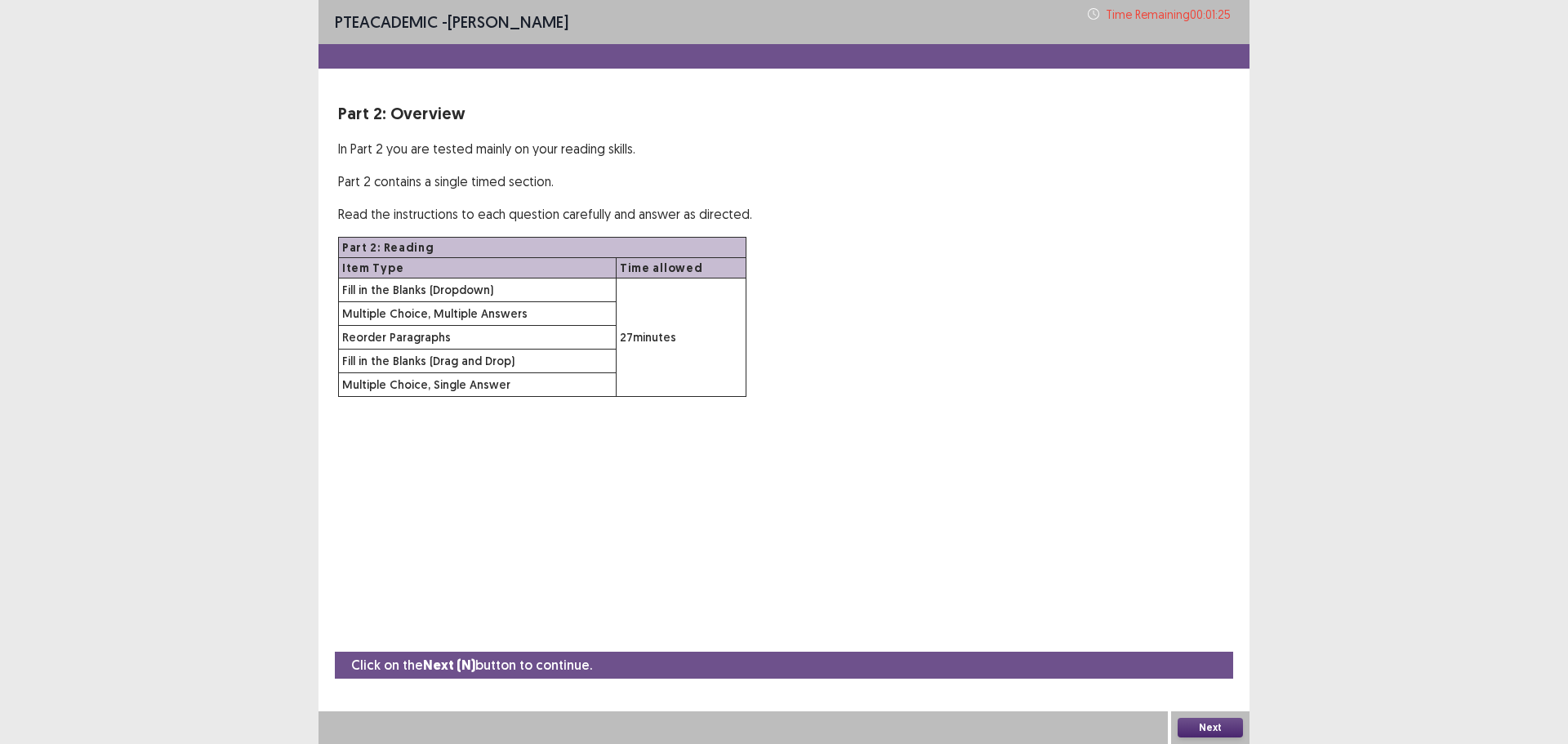
click at [1209, 731] on button "Next" at bounding box center [1210, 728] width 65 height 20
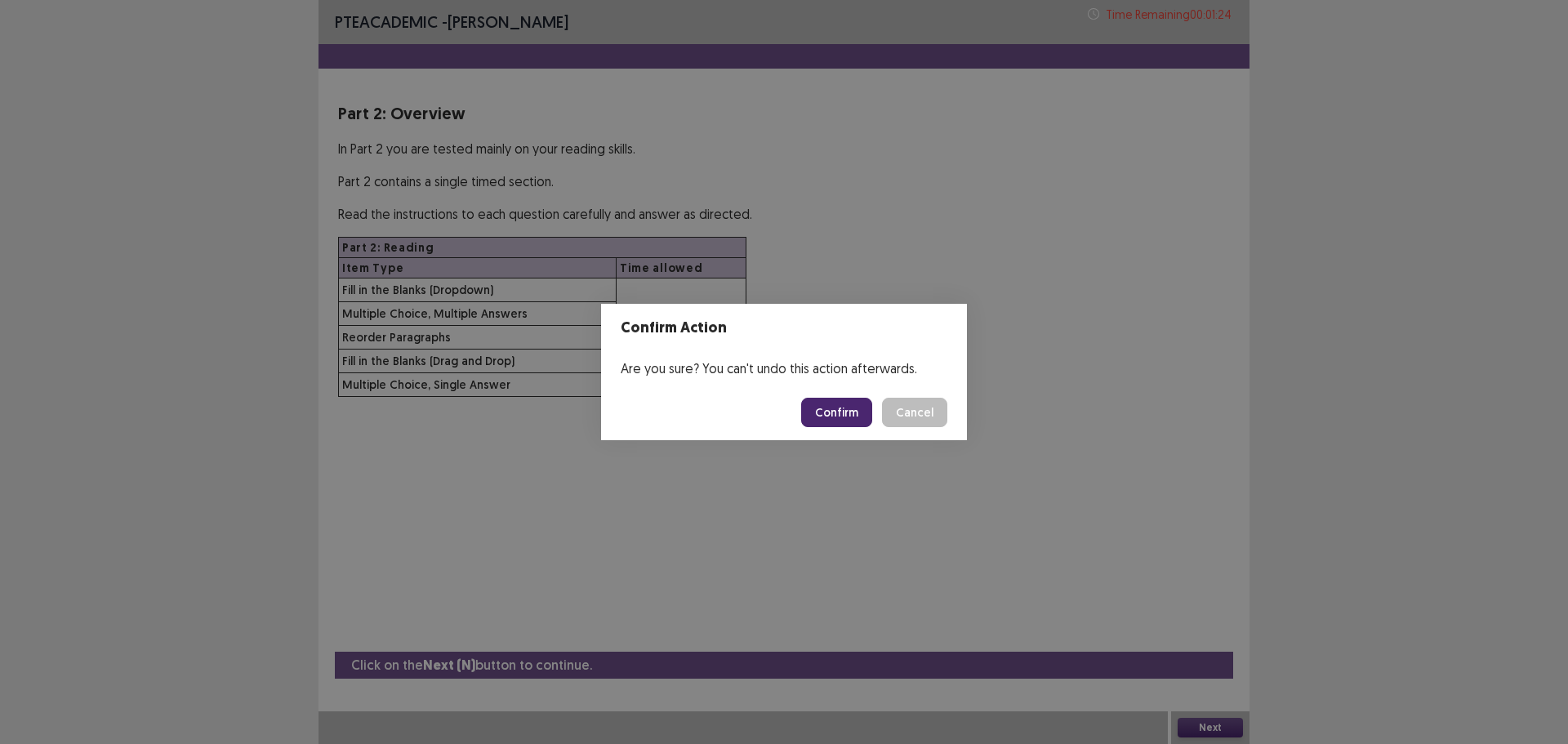
click at [837, 417] on button "Confirm" at bounding box center [837, 413] width 71 height 29
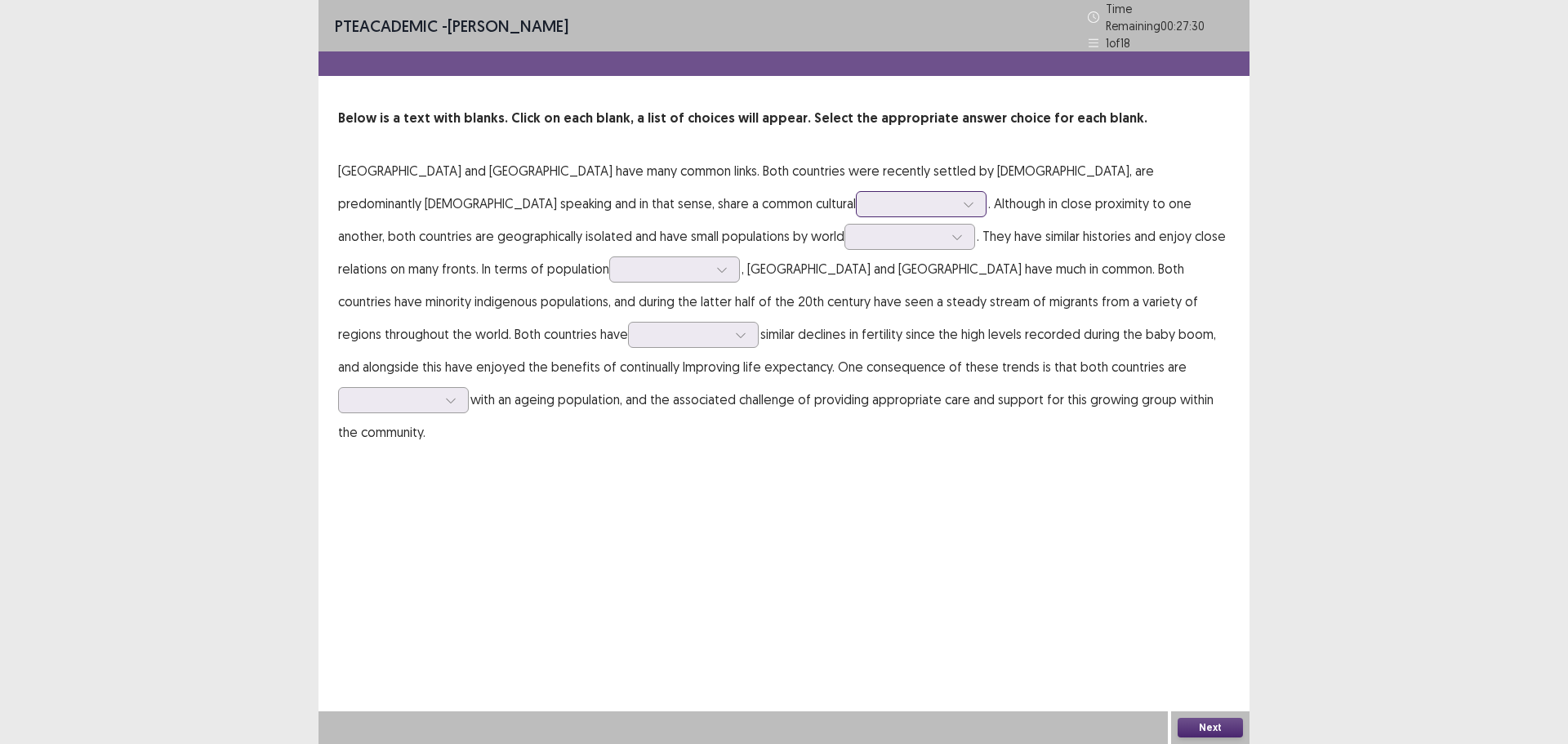
click at [870, 199] on div at bounding box center [912, 204] width 85 height 16
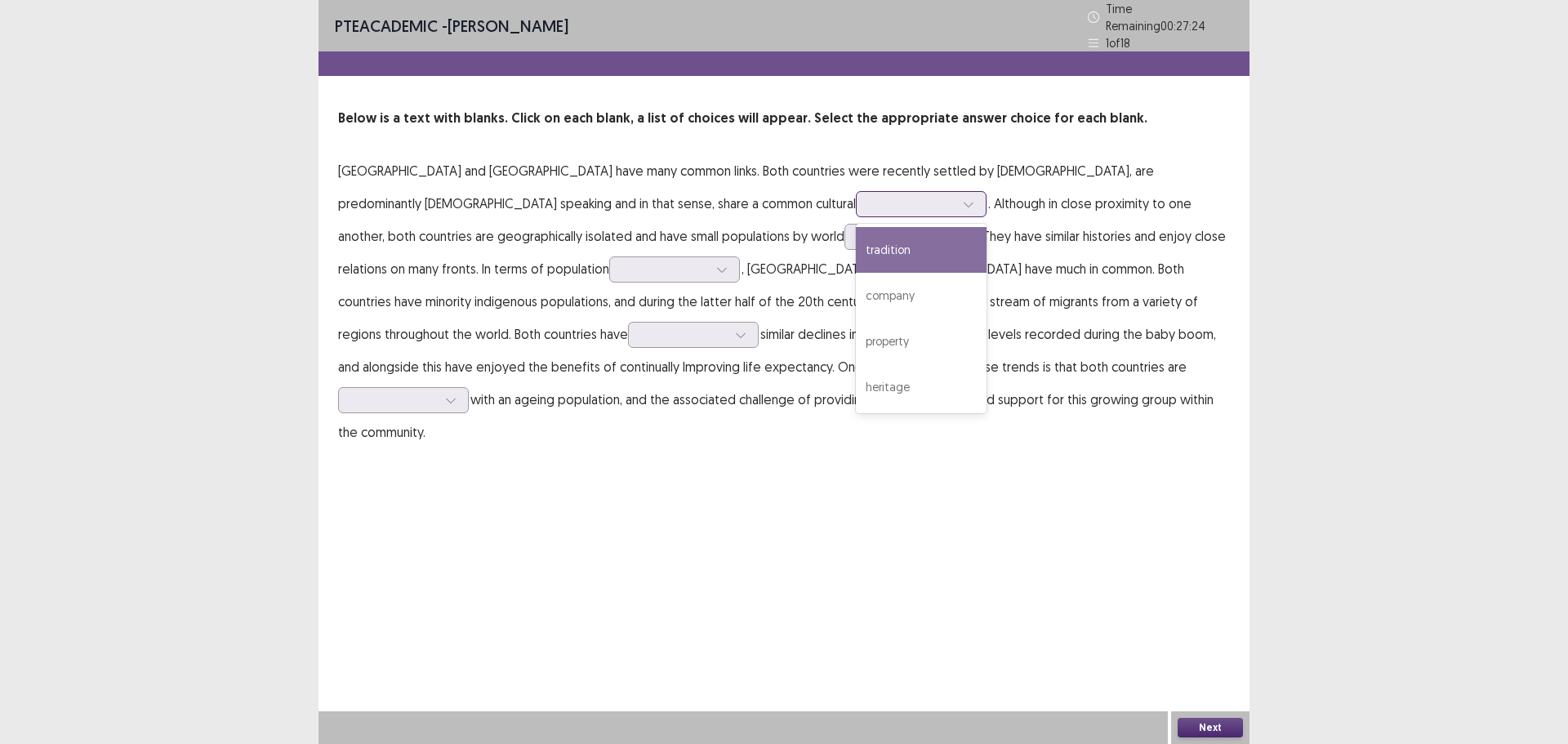
drag, startPoint x: 596, startPoint y: 248, endPoint x: 629, endPoint y: 239, distance: 34.2
click at [856, 248] on div "tradition" at bounding box center [921, 250] width 131 height 46
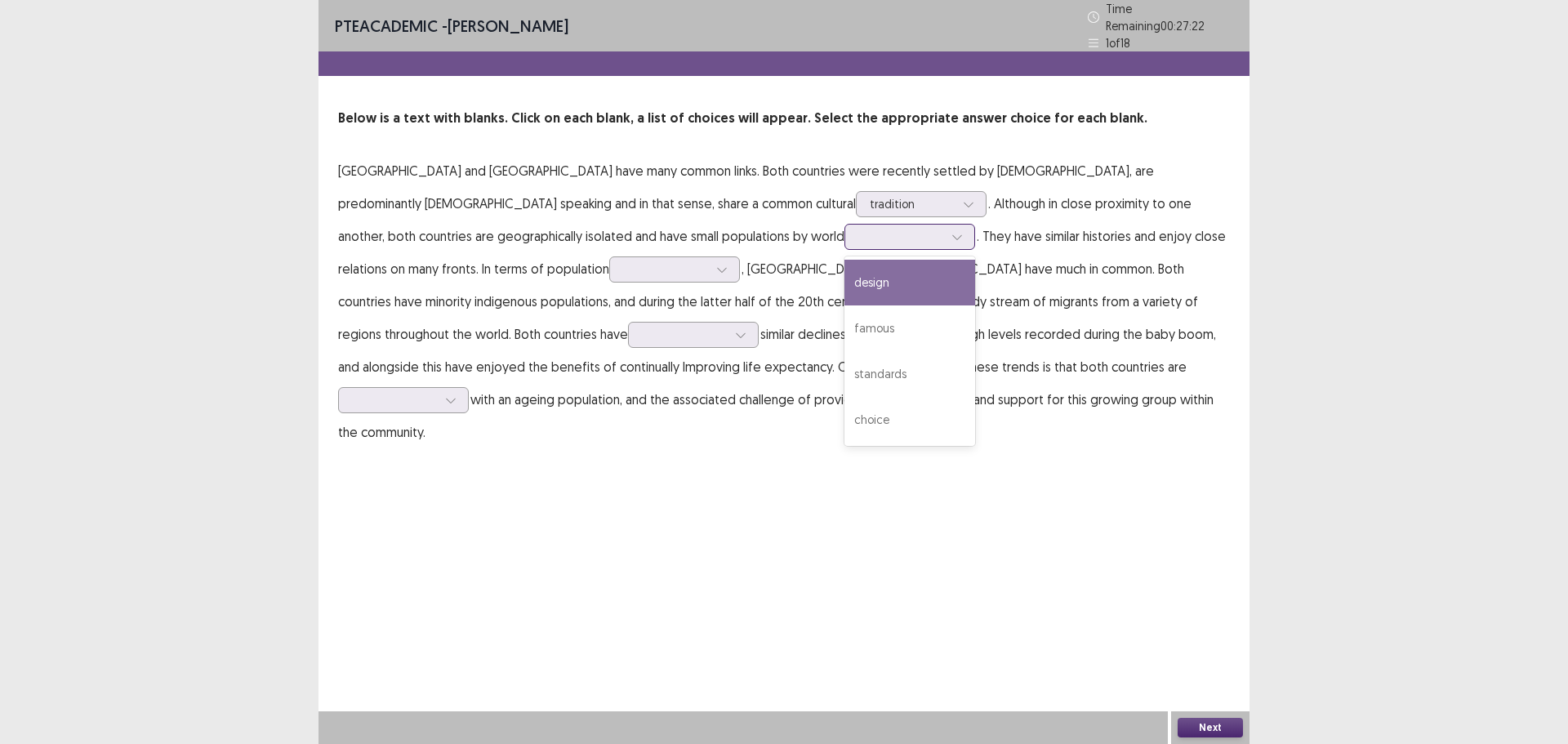
click at [859, 235] on div at bounding box center [901, 237] width 85 height 16
click at [845, 279] on div "design" at bounding box center [910, 283] width 131 height 46
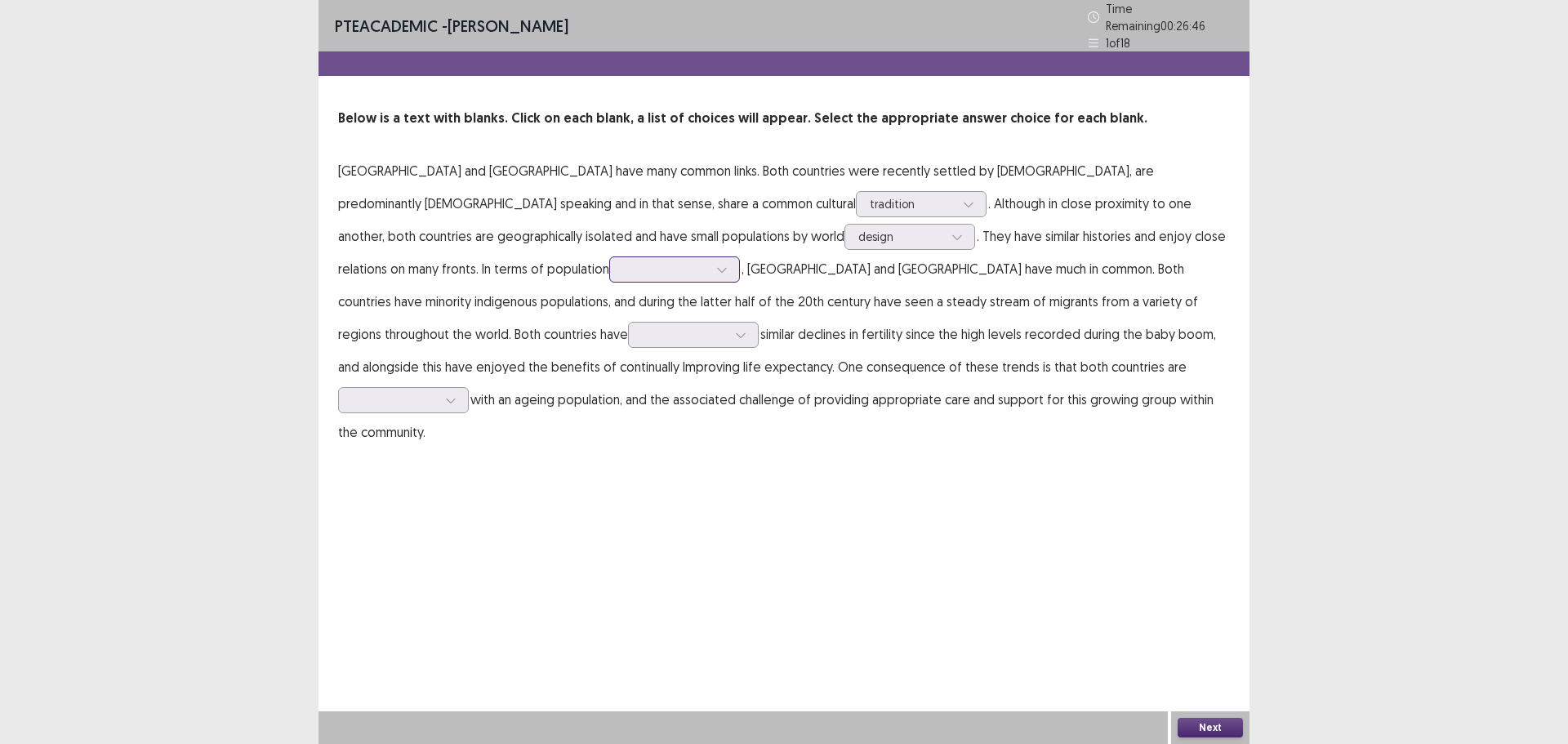
click at [709, 269] on div at bounding box center [722, 270] width 24 height 24
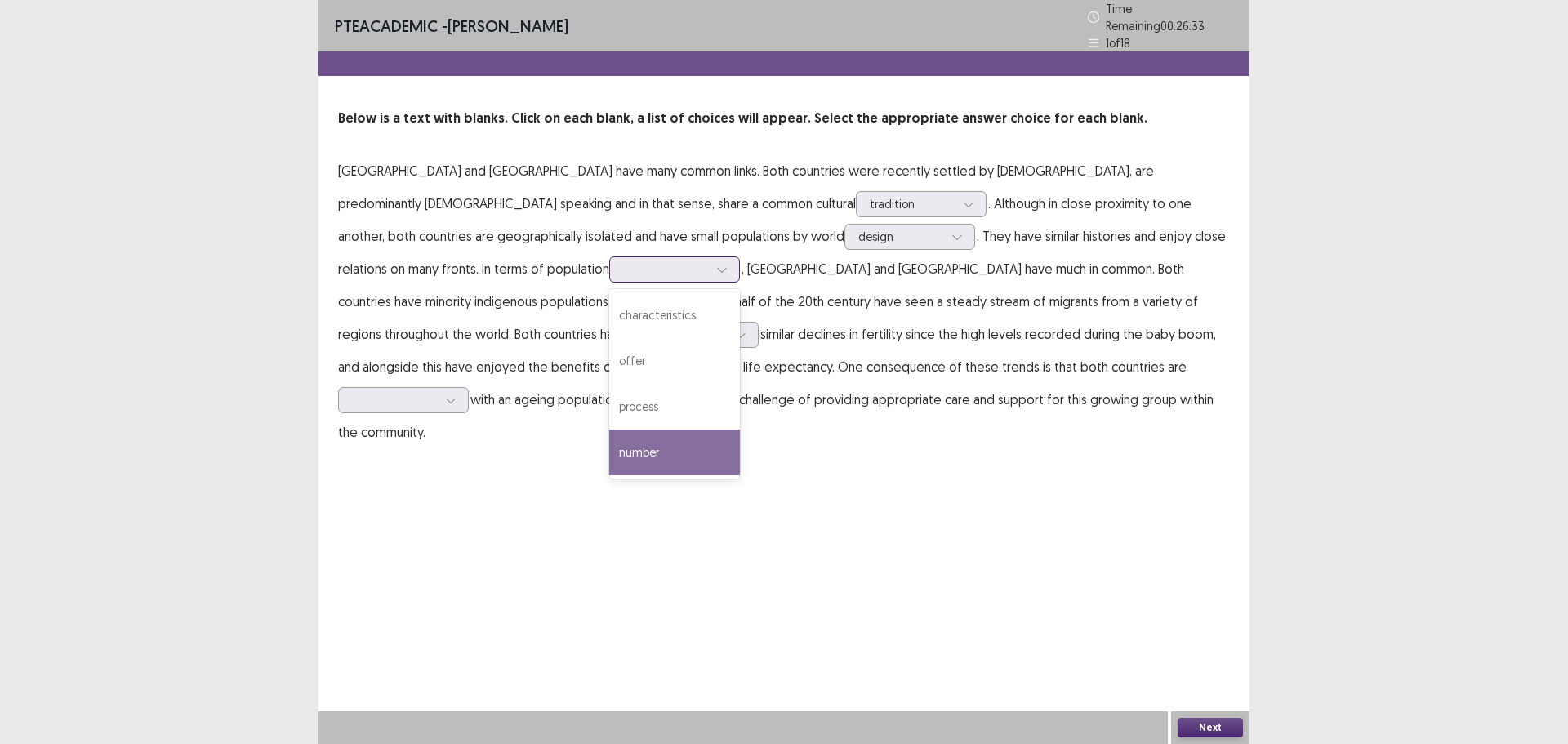
click at [610, 439] on div "number" at bounding box center [675, 452] width 131 height 46
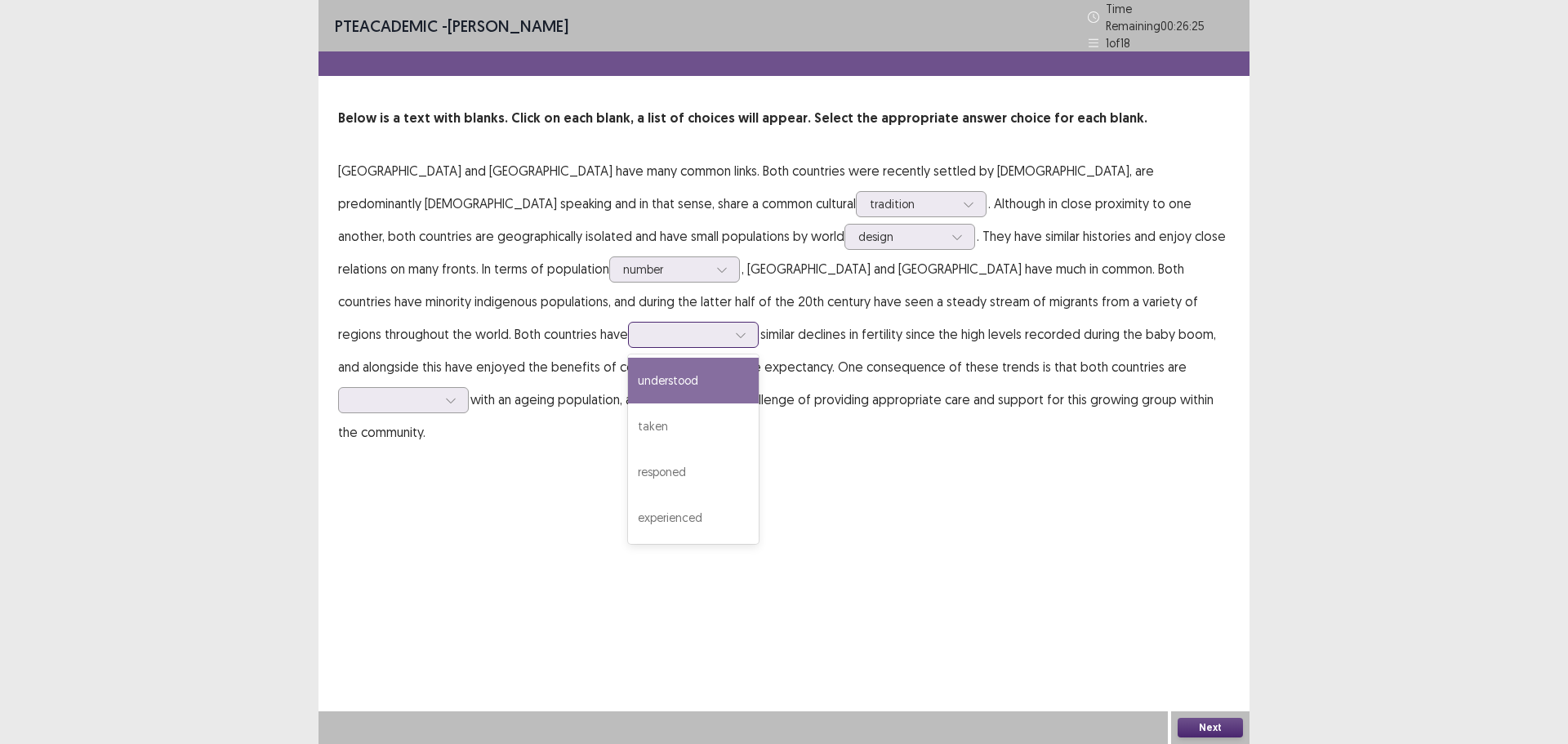
drag, startPoint x: 1101, startPoint y: 292, endPoint x: 1093, endPoint y: 297, distance: 9.4
click at [727, 327] on div at bounding box center [684, 335] width 85 height 16
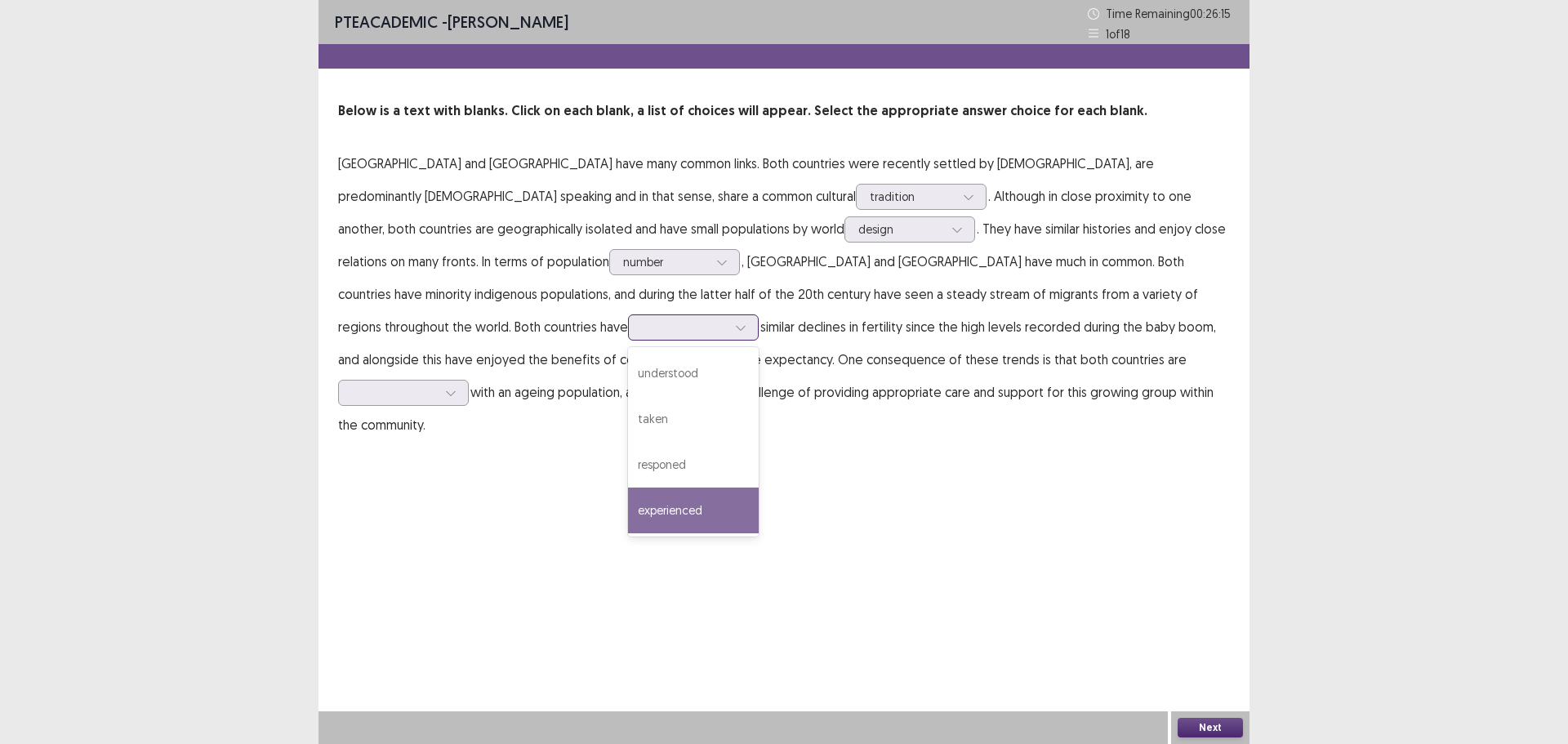
click at [759, 487] on div "experienced" at bounding box center [693, 510] width 131 height 46
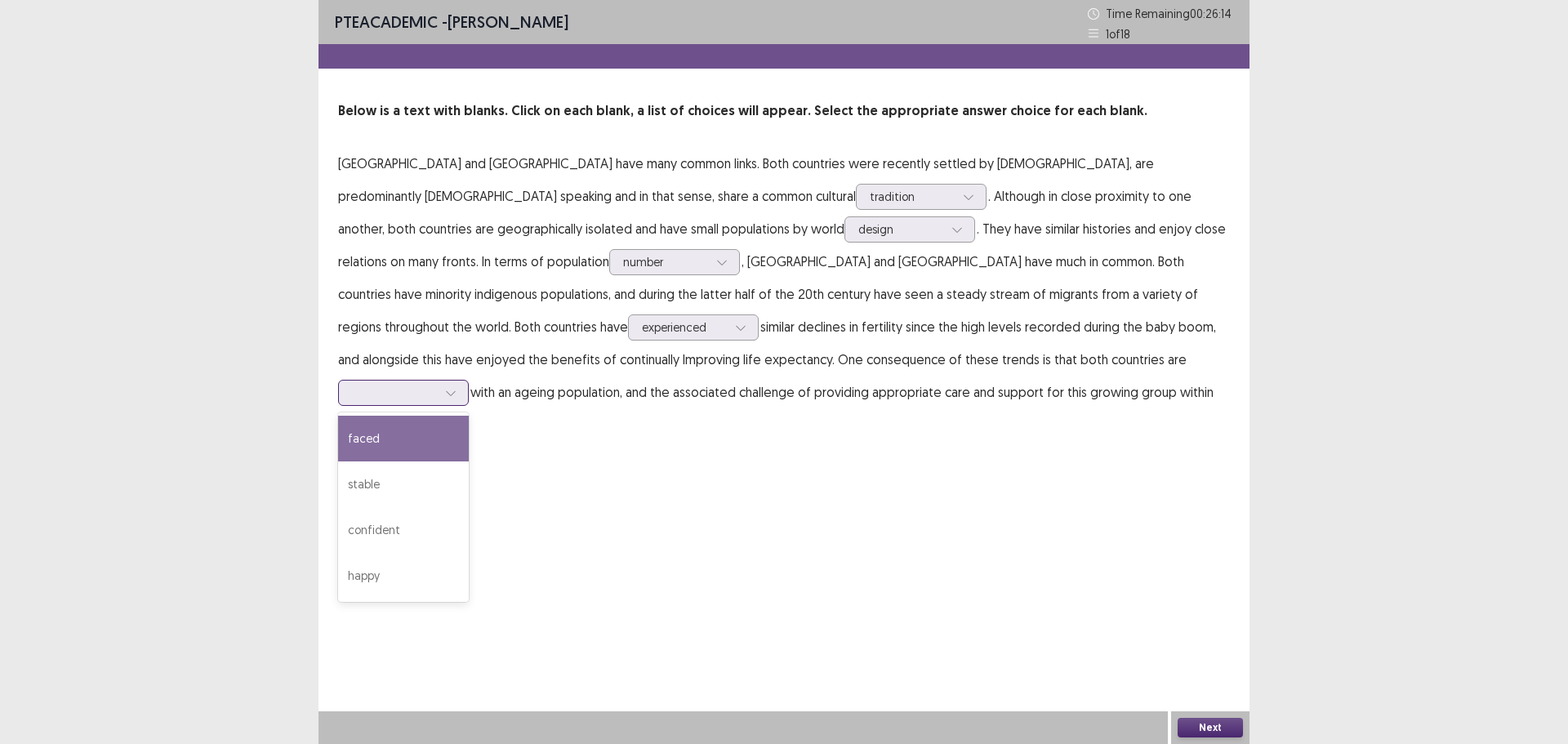
click at [437, 385] on div at bounding box center [395, 393] width 85 height 16
click at [469, 421] on div "faced" at bounding box center [403, 438] width 131 height 46
click at [1208, 737] on button "Next" at bounding box center [1210, 728] width 65 height 20
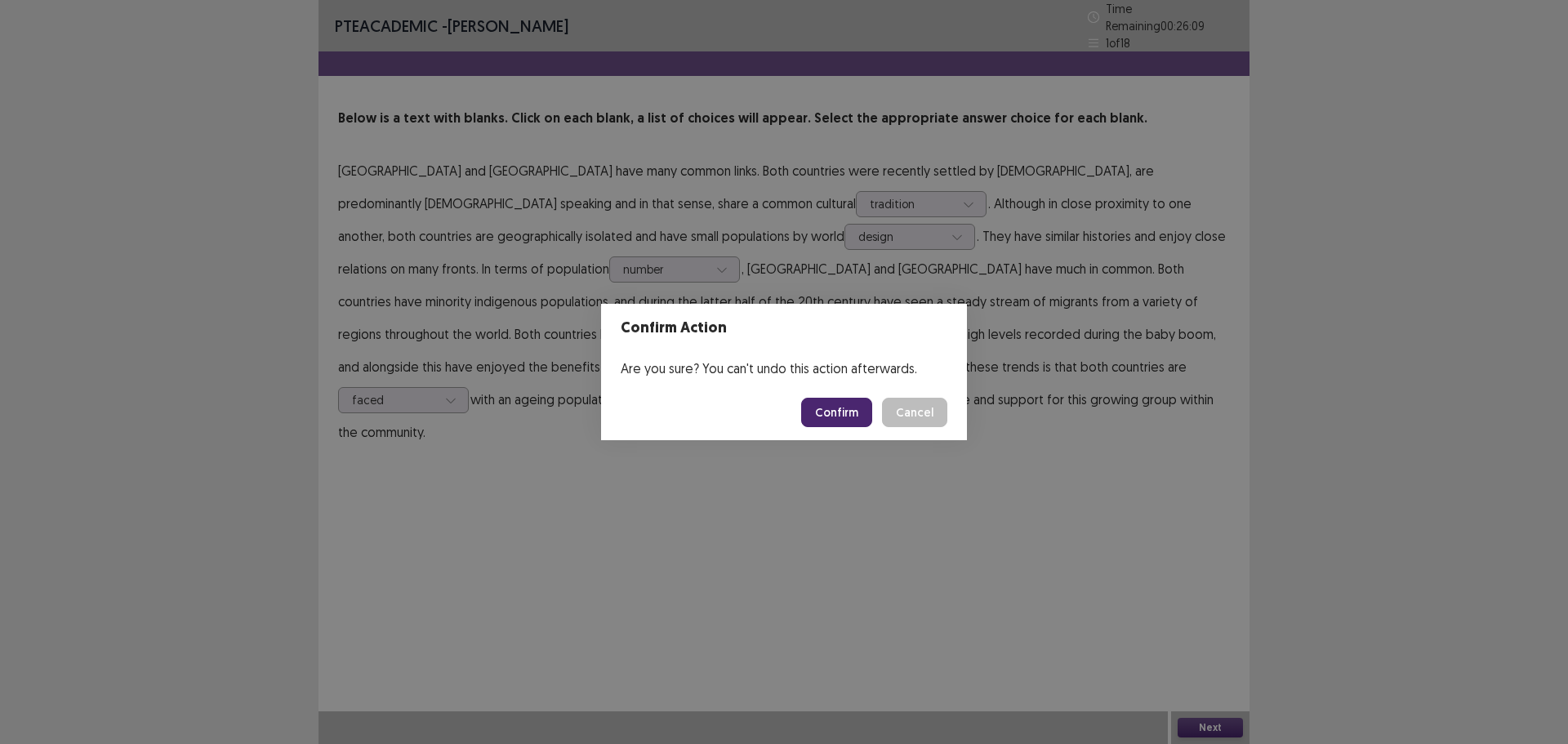
click at [843, 417] on button "Confirm" at bounding box center [837, 413] width 71 height 29
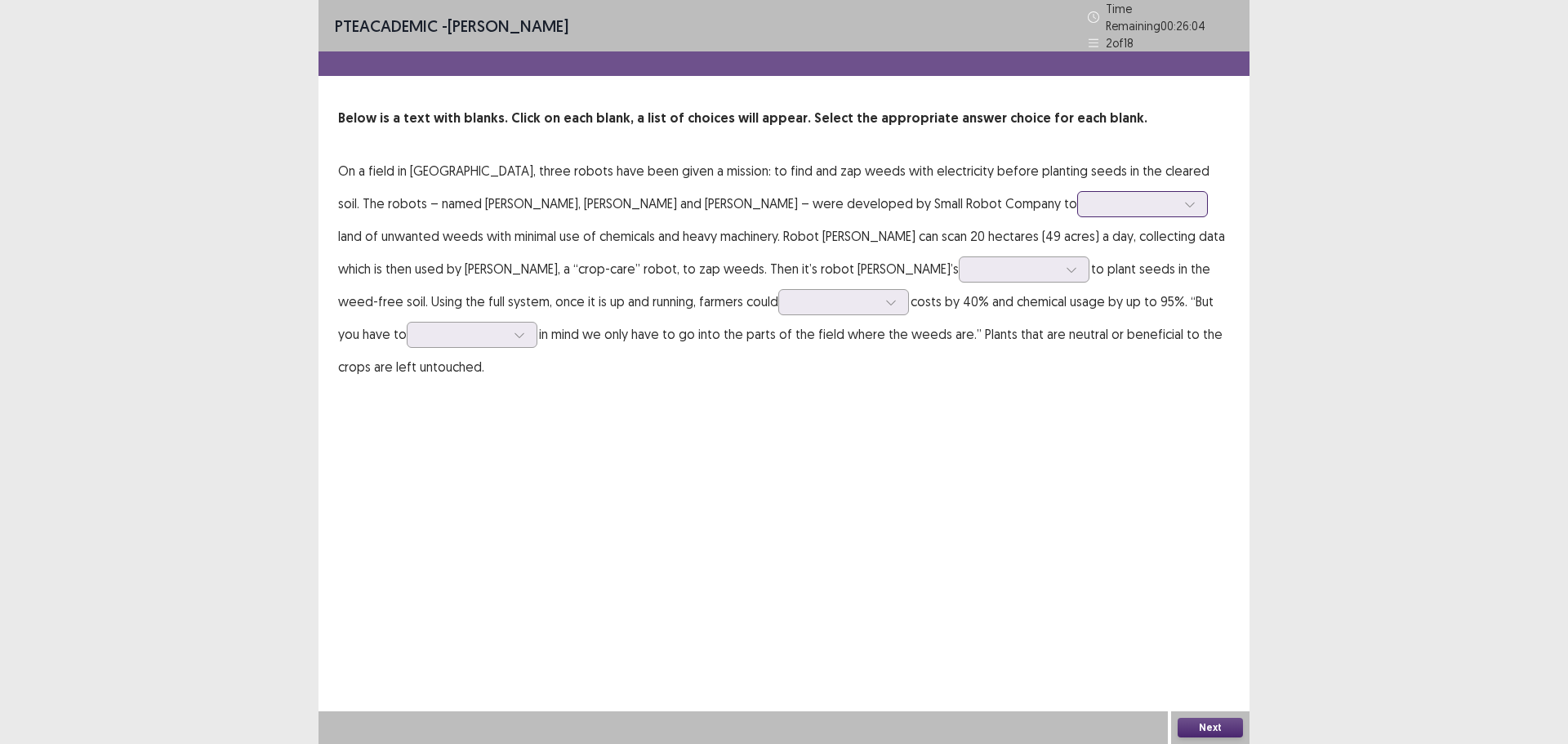
click at [1091, 205] on div at bounding box center [1134, 204] width 85 height 16
click at [663, 211] on p "On a field in [GEOGRAPHIC_DATA], three robots have been given a mission: to fin…" at bounding box center [784, 269] width 892 height 229
click at [973, 261] on div at bounding box center [1016, 269] width 85 height 16
click at [959, 359] on div "chore" at bounding box center [1024, 361] width 131 height 46
click at [793, 297] on div at bounding box center [835, 302] width 85 height 16
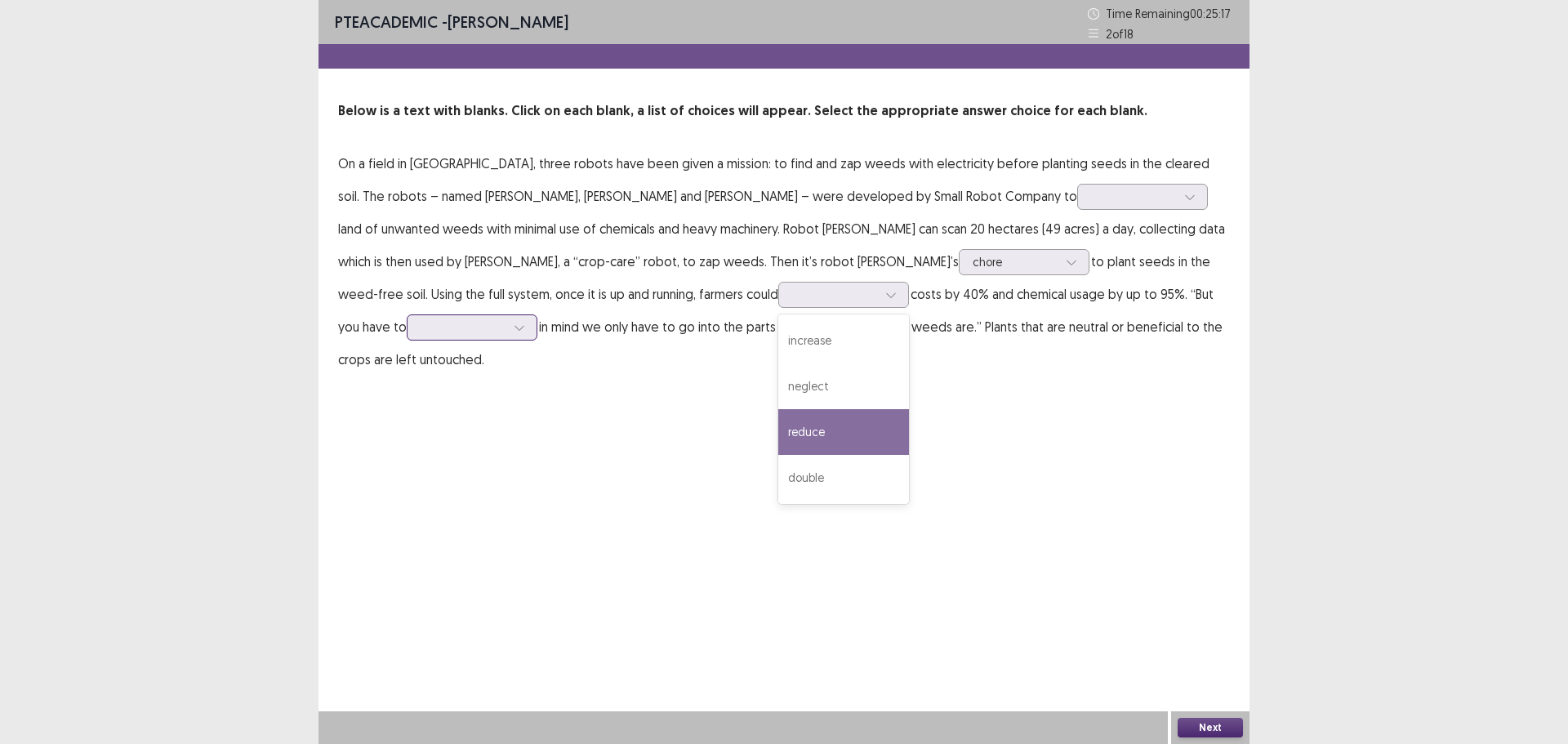
click at [506, 319] on div at bounding box center [463, 327] width 85 height 16
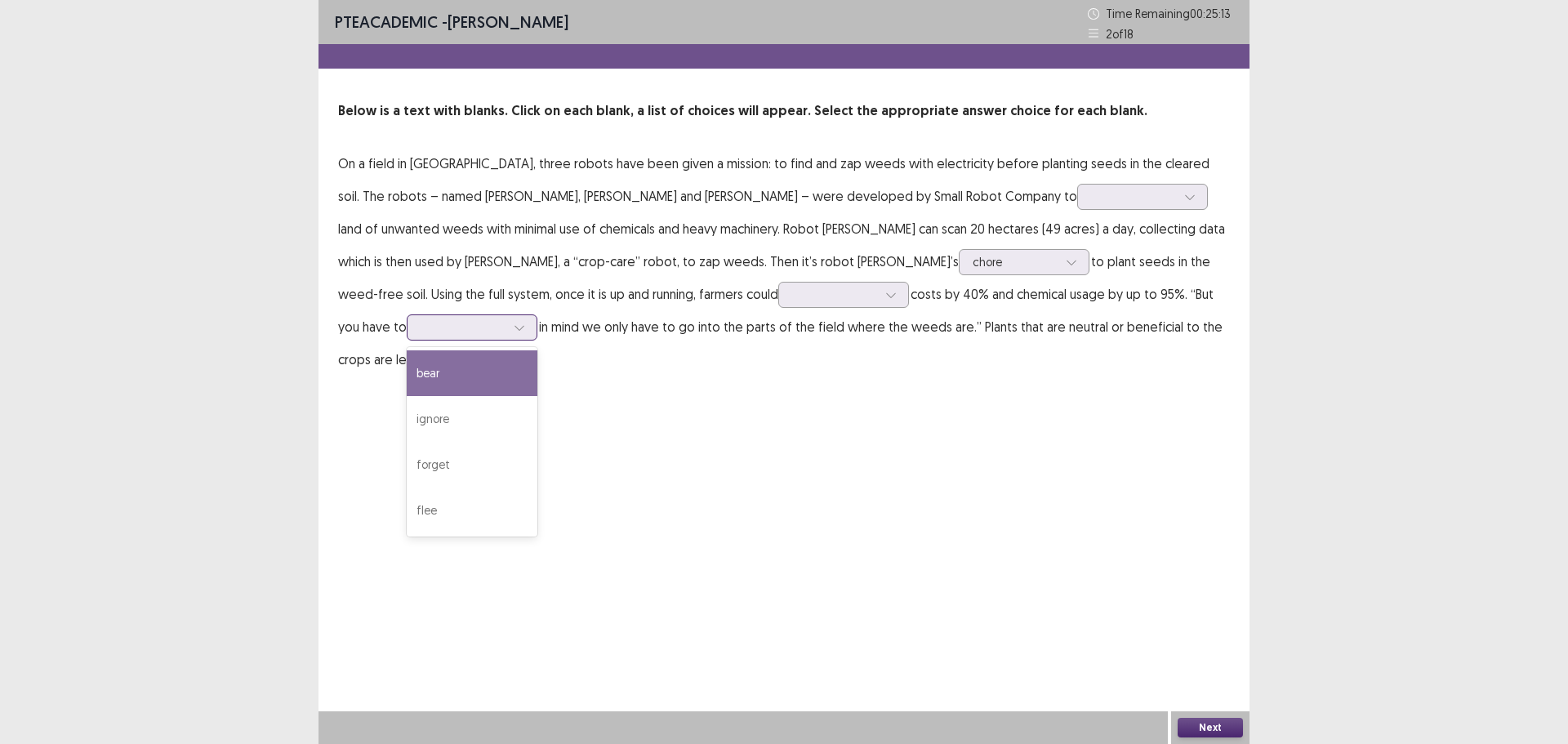
click at [538, 354] on div "bear" at bounding box center [472, 373] width 131 height 46
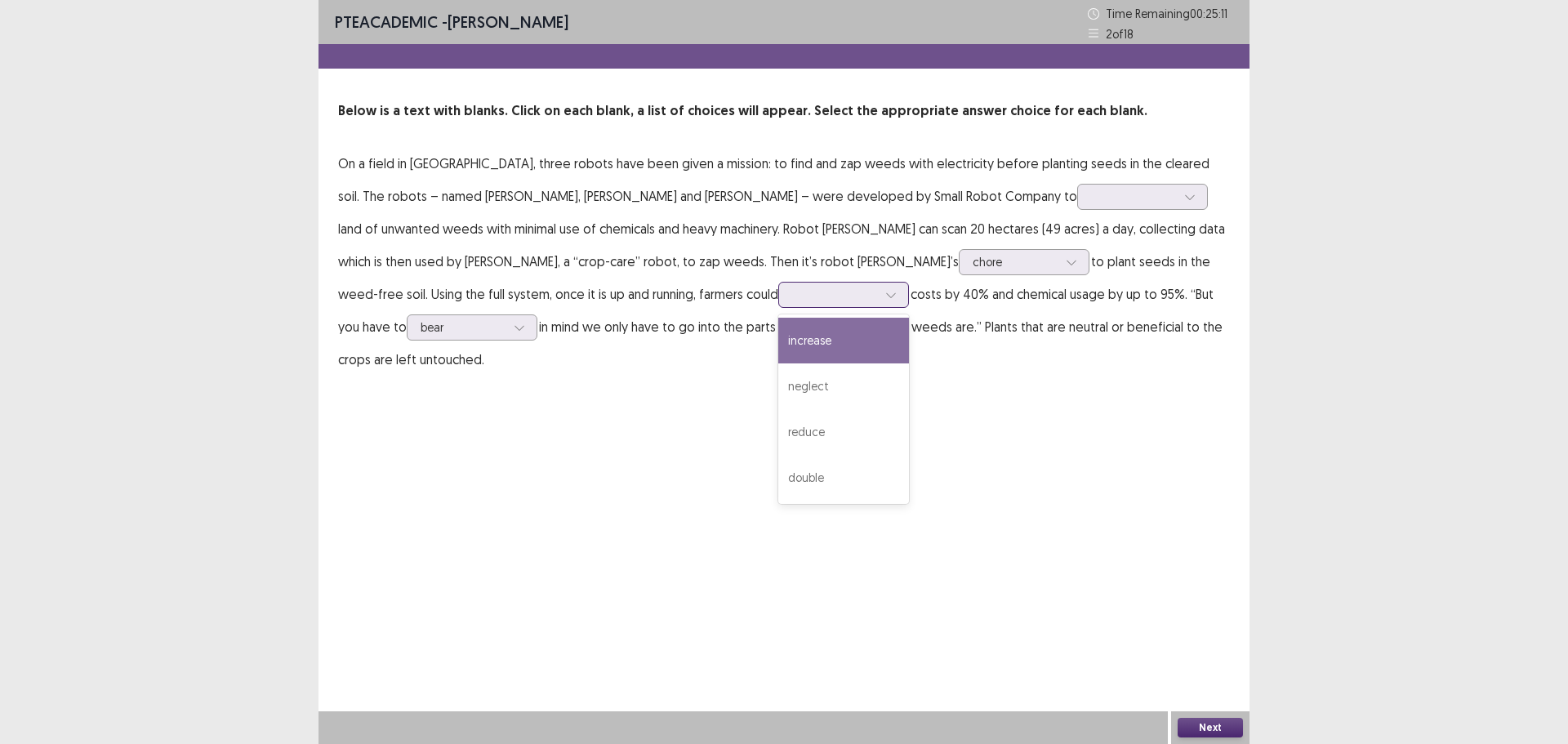
click at [879, 284] on div at bounding box center [891, 295] width 24 height 24
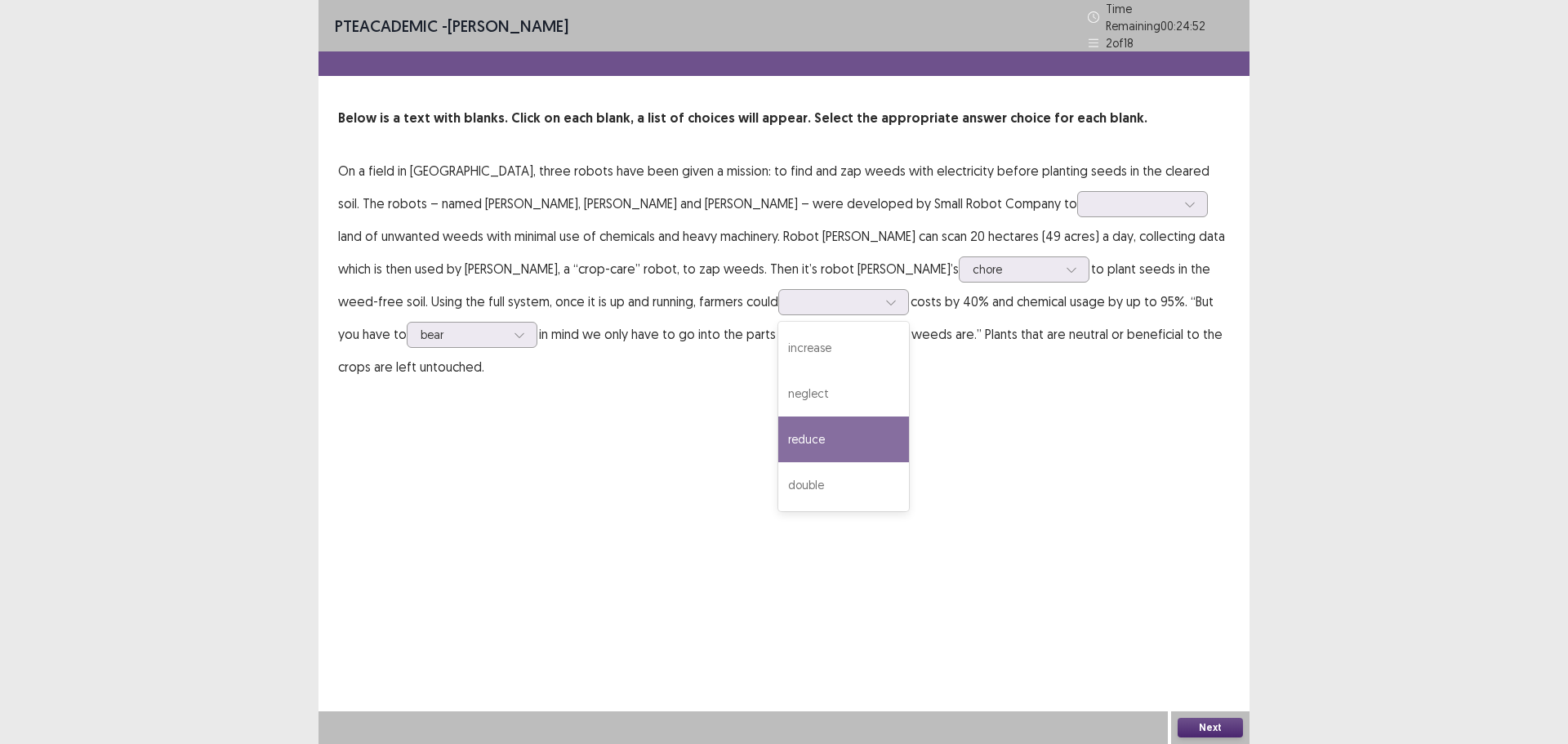
click at [606, 380] on div "PTE academic - [PERSON_NAME] Time Remaining 00 : 24 : 52 2 of 18 Below is a tex…" at bounding box center [784, 372] width 931 height 744
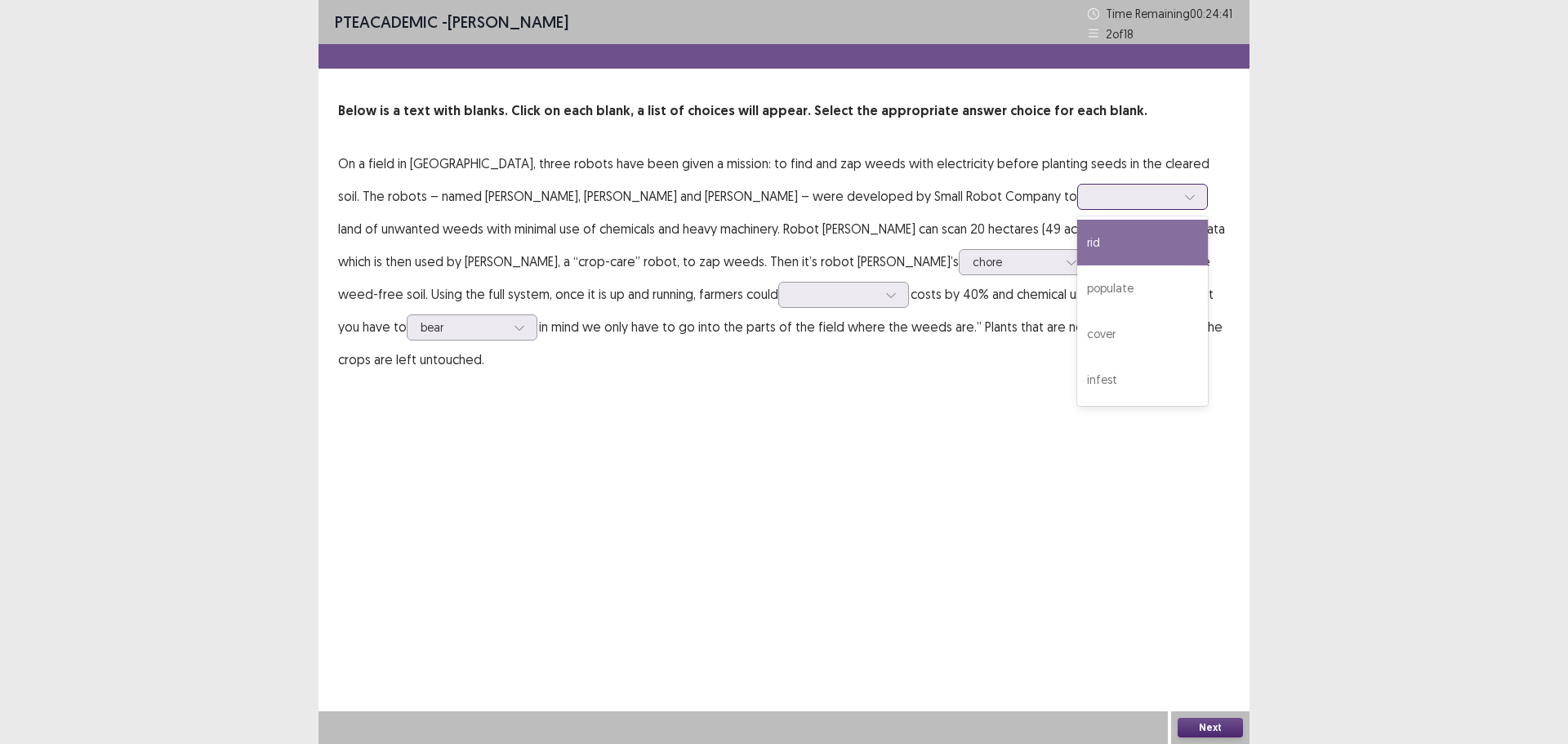
click at [1091, 194] on div at bounding box center [1134, 197] width 85 height 16
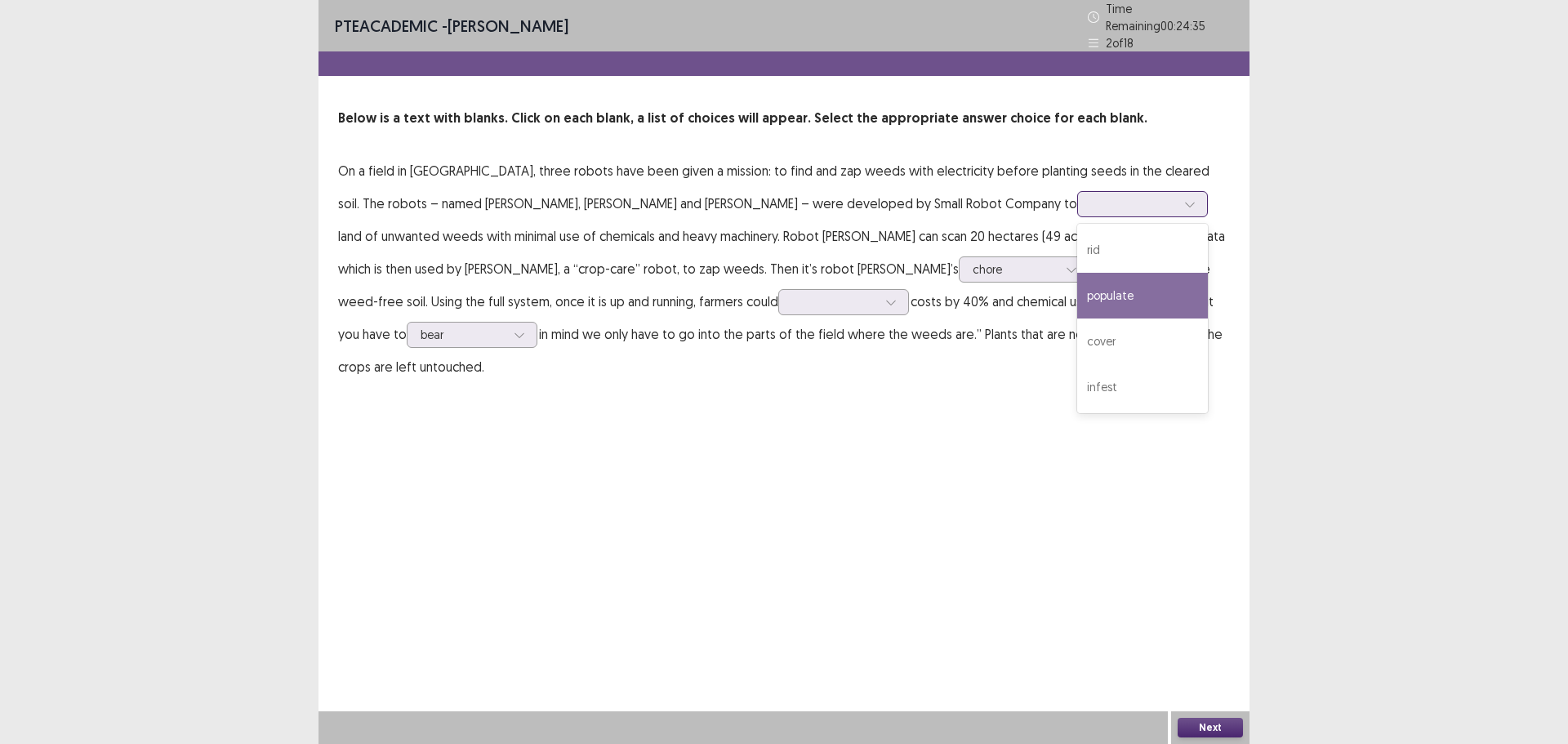
click at [1077, 301] on div "populate" at bounding box center [1142, 296] width 131 height 46
click at [1091, 196] on div at bounding box center [1134, 204] width 85 height 16
click at [988, 216] on p "On a field in [GEOGRAPHIC_DATA], three robots have been given a mission: to fin…" at bounding box center [784, 269] width 892 height 229
click at [442, 308] on p "On a field in [GEOGRAPHIC_DATA], three robots have been given a mission: to fin…" at bounding box center [784, 269] width 892 height 229
click at [879, 300] on div at bounding box center [891, 302] width 24 height 24
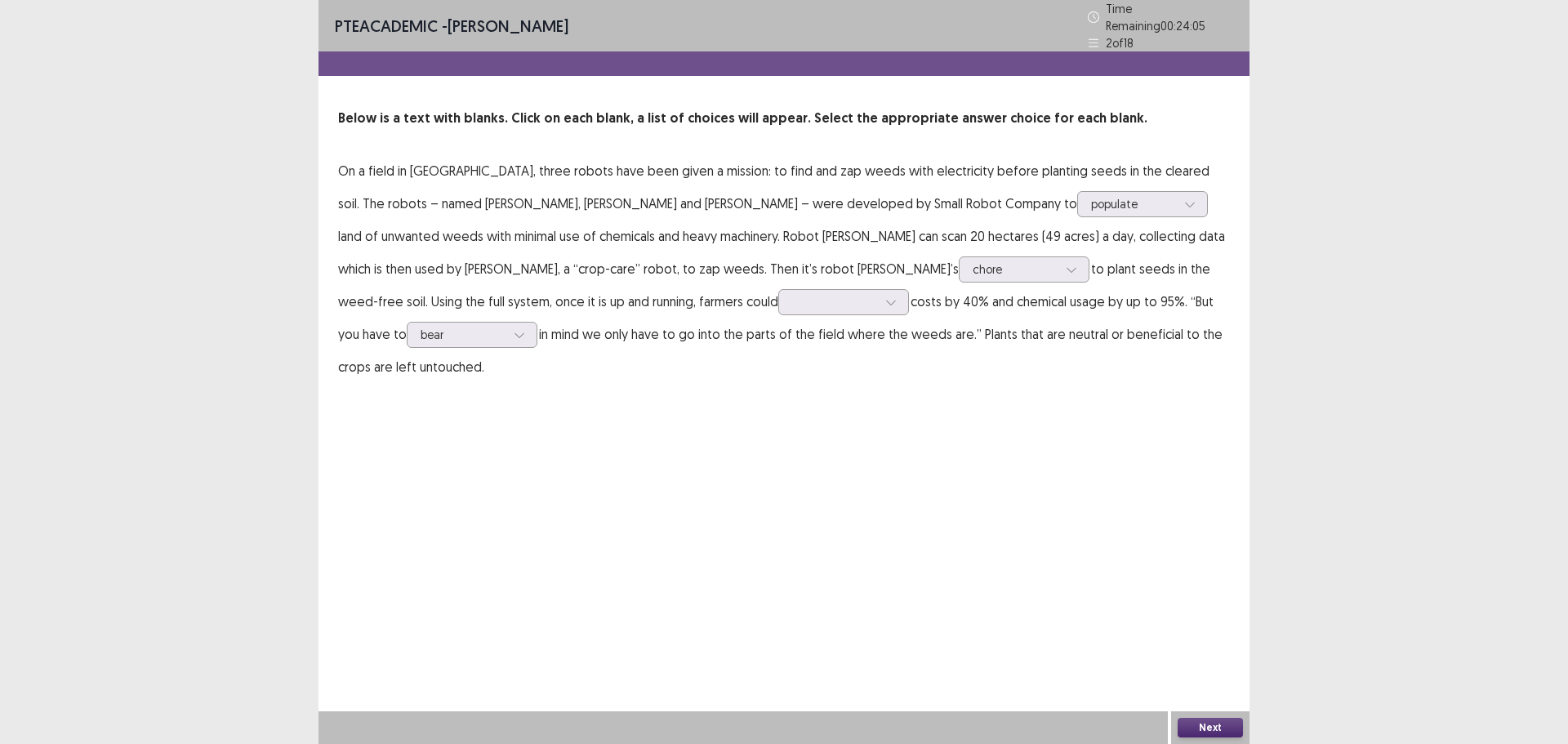
click at [731, 367] on div "PTE academic - [PERSON_NAME] Time Remaining 00 : 24 : 05 2 of 18 Below is a tex…" at bounding box center [784, 207] width 931 height 415
click at [793, 295] on div at bounding box center [835, 302] width 85 height 16
click at [779, 463] on div "double" at bounding box center [844, 485] width 131 height 46
click at [1227, 725] on button "Next" at bounding box center [1210, 728] width 65 height 20
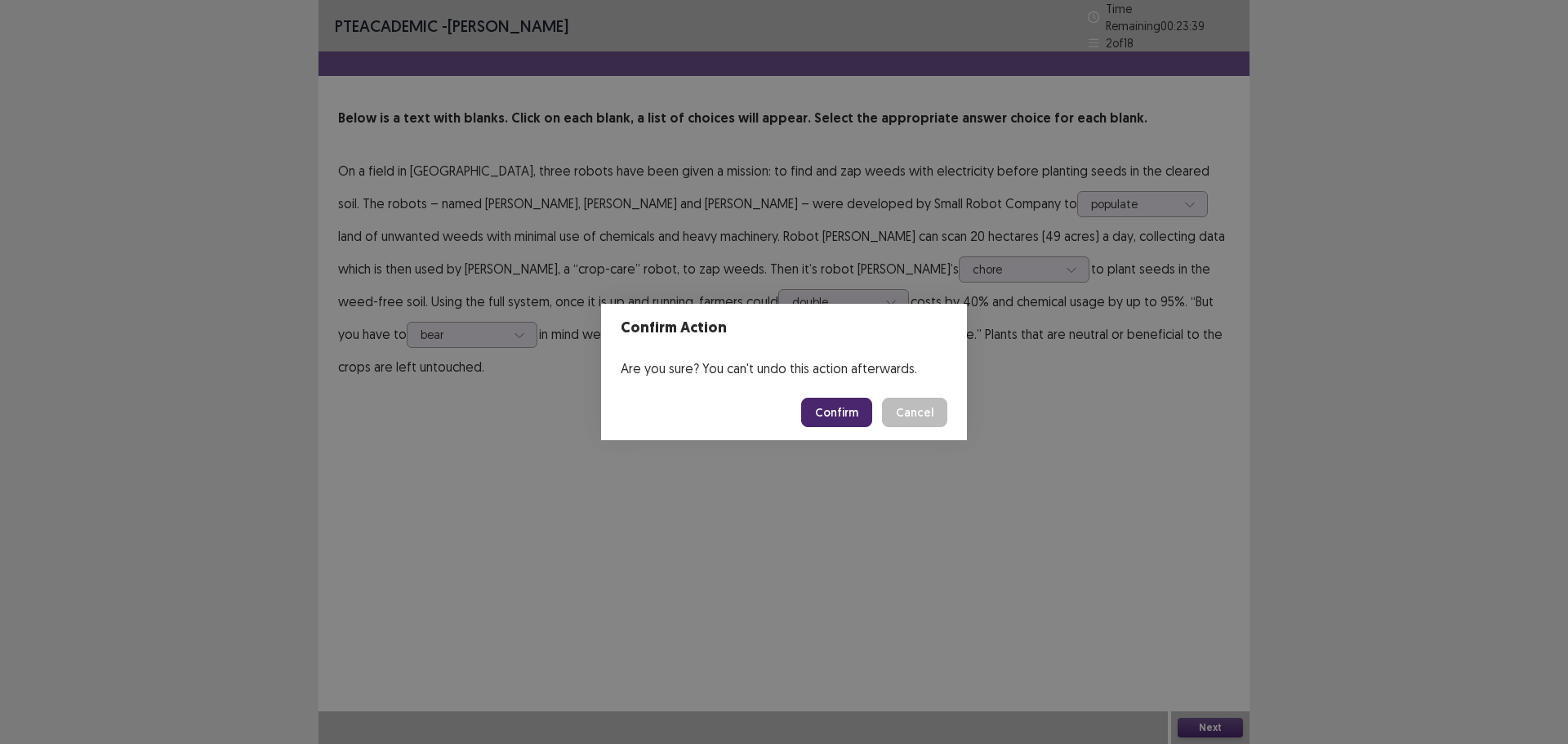
click at [836, 416] on button "Confirm" at bounding box center [837, 413] width 71 height 29
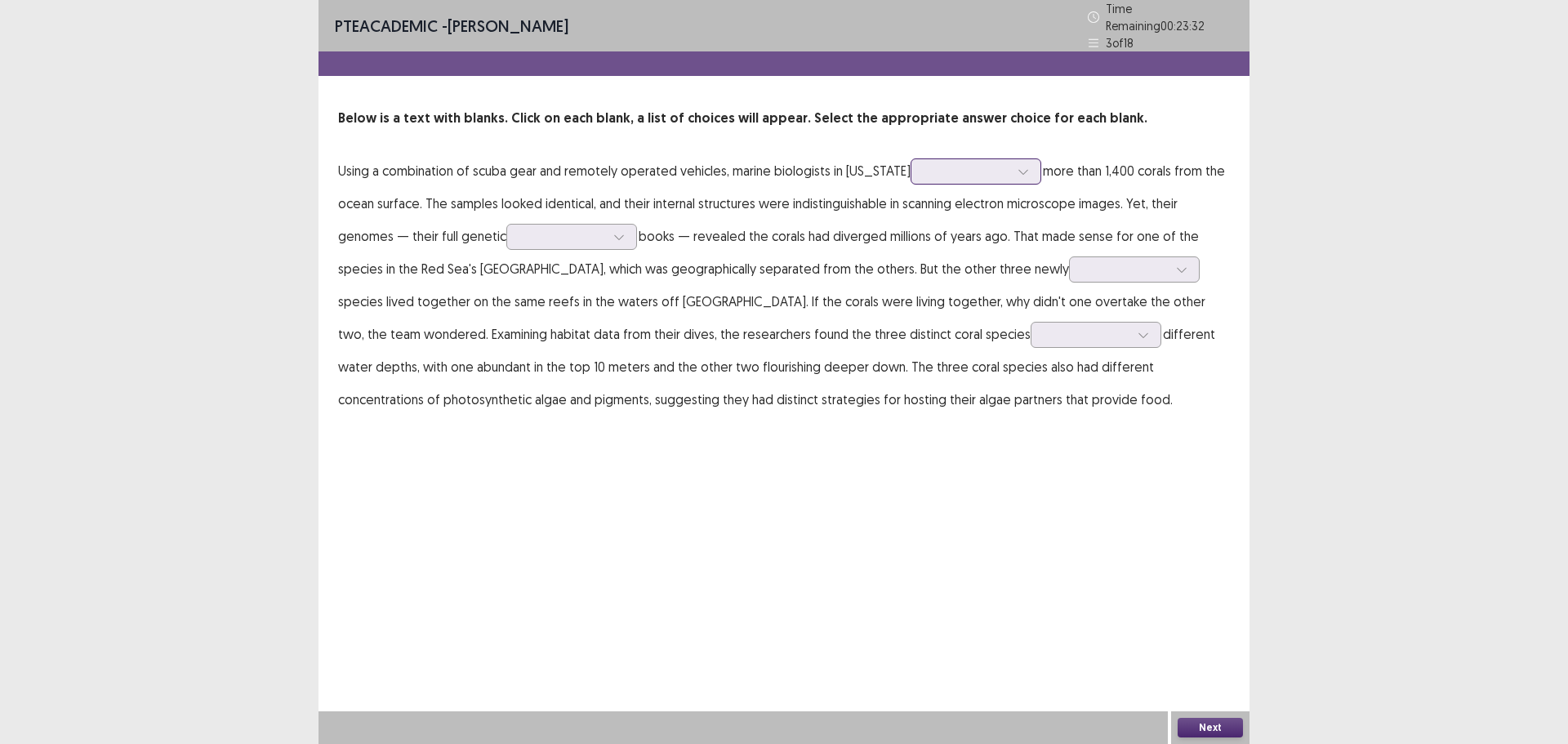
click at [924, 164] on div at bounding box center [967, 171] width 85 height 16
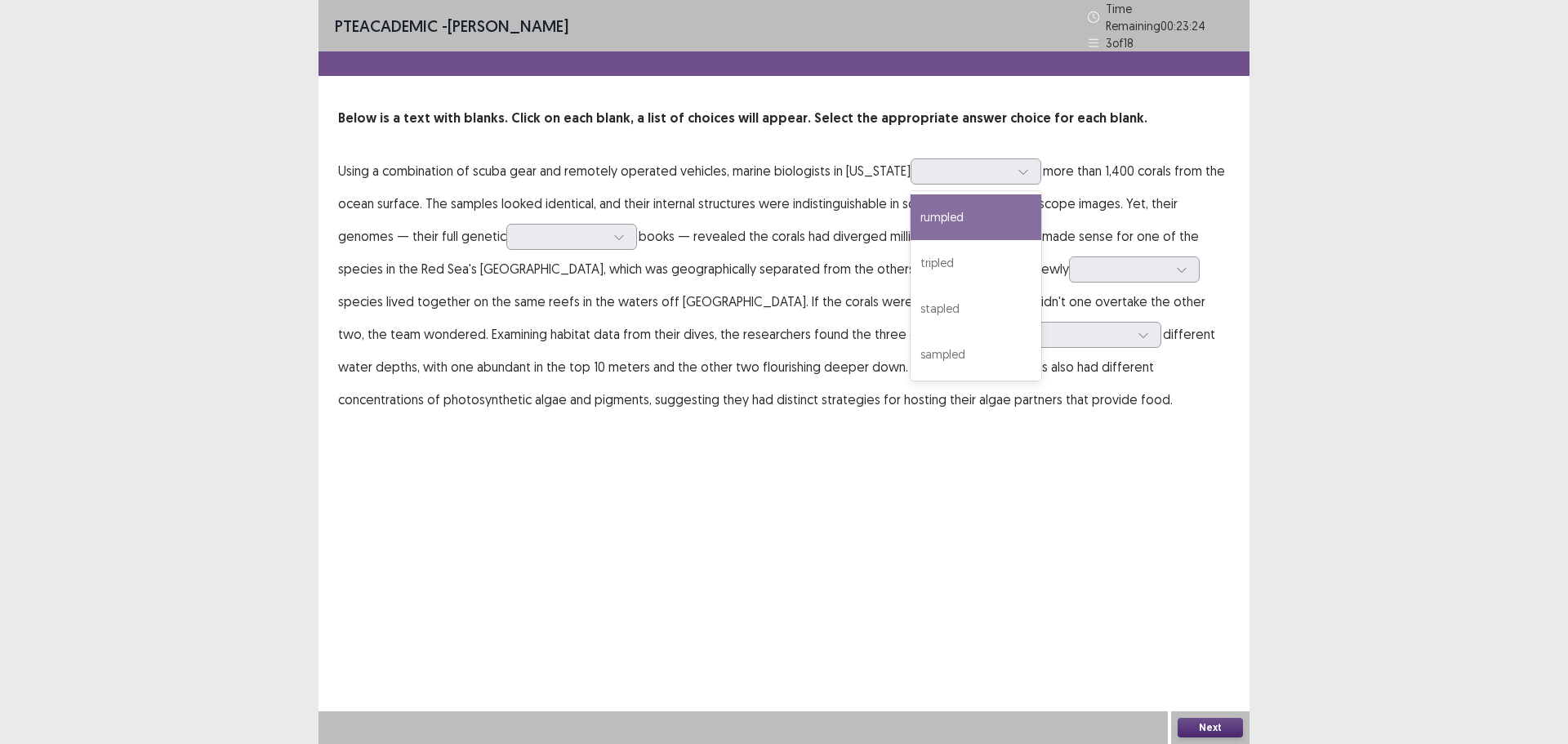
drag, startPoint x: 590, startPoint y: 202, endPoint x: 624, endPoint y: 202, distance: 34.0
click at [591, 202] on p "Using a combination of scuba gear and remotely operated vehicles, marine biolog…" at bounding box center [784, 284] width 892 height 261
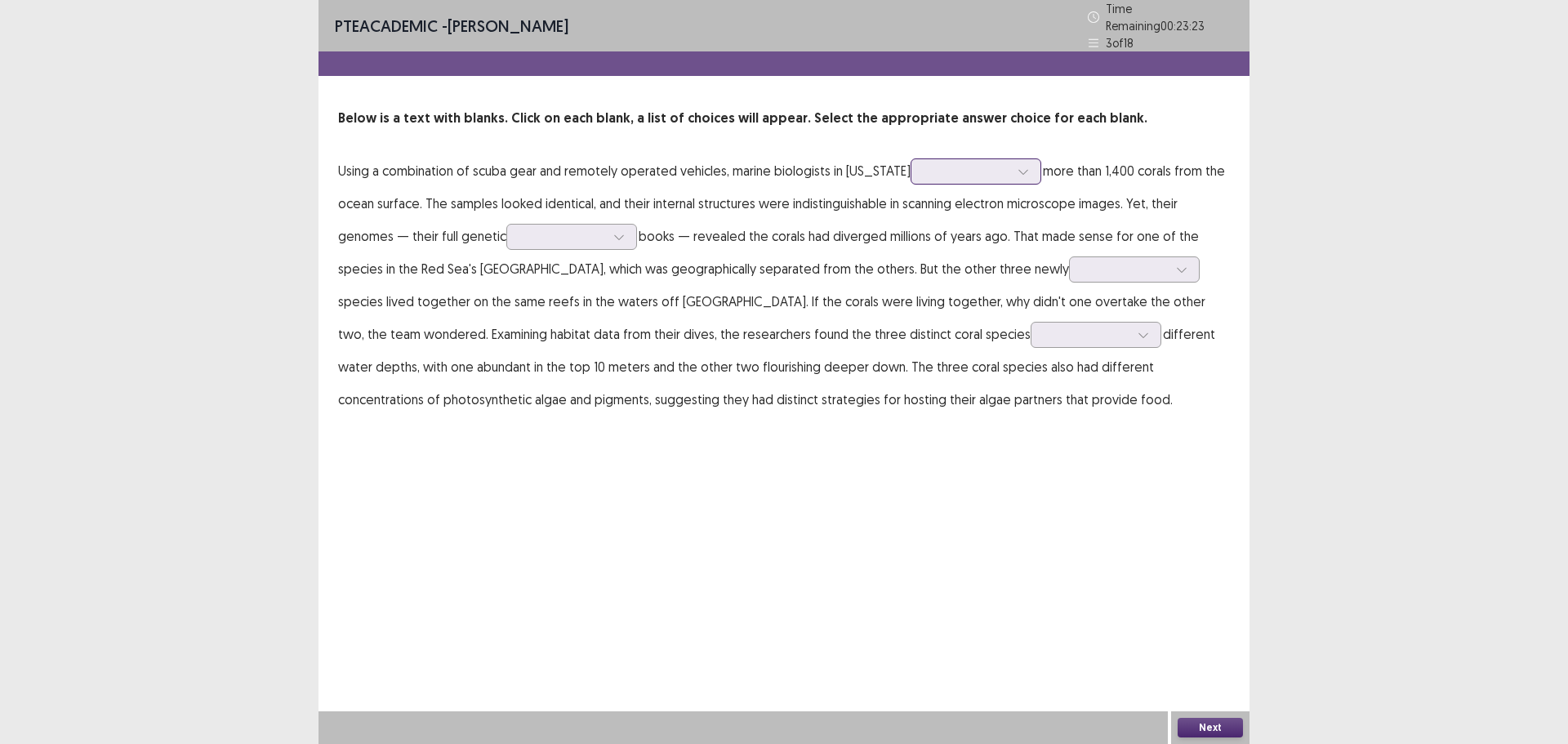
click at [924, 166] on div at bounding box center [967, 171] width 85 height 16
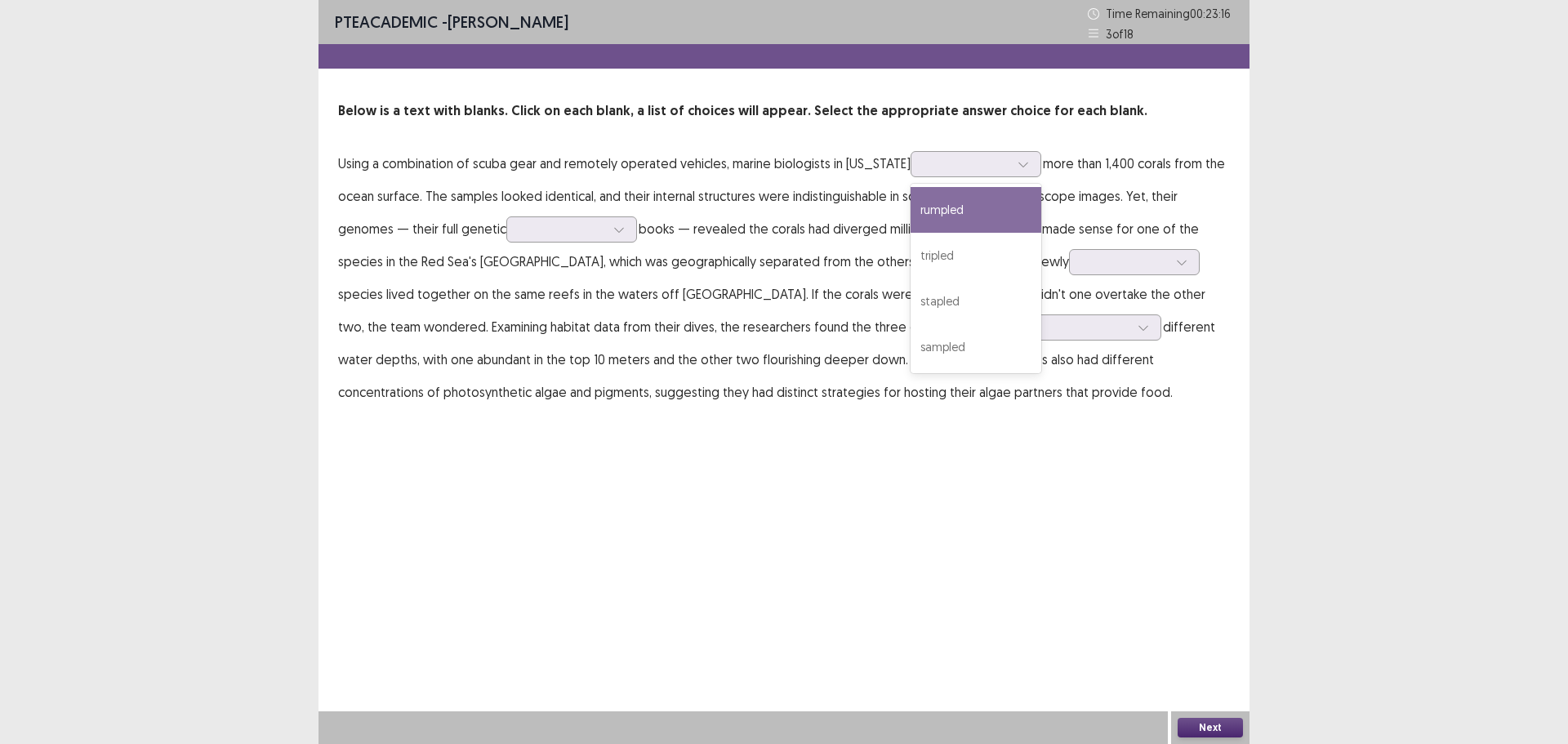
click at [1092, 187] on p "Using a combination of scuba gear and remotely operated vehicles, marine biolog…" at bounding box center [784, 277] width 892 height 261
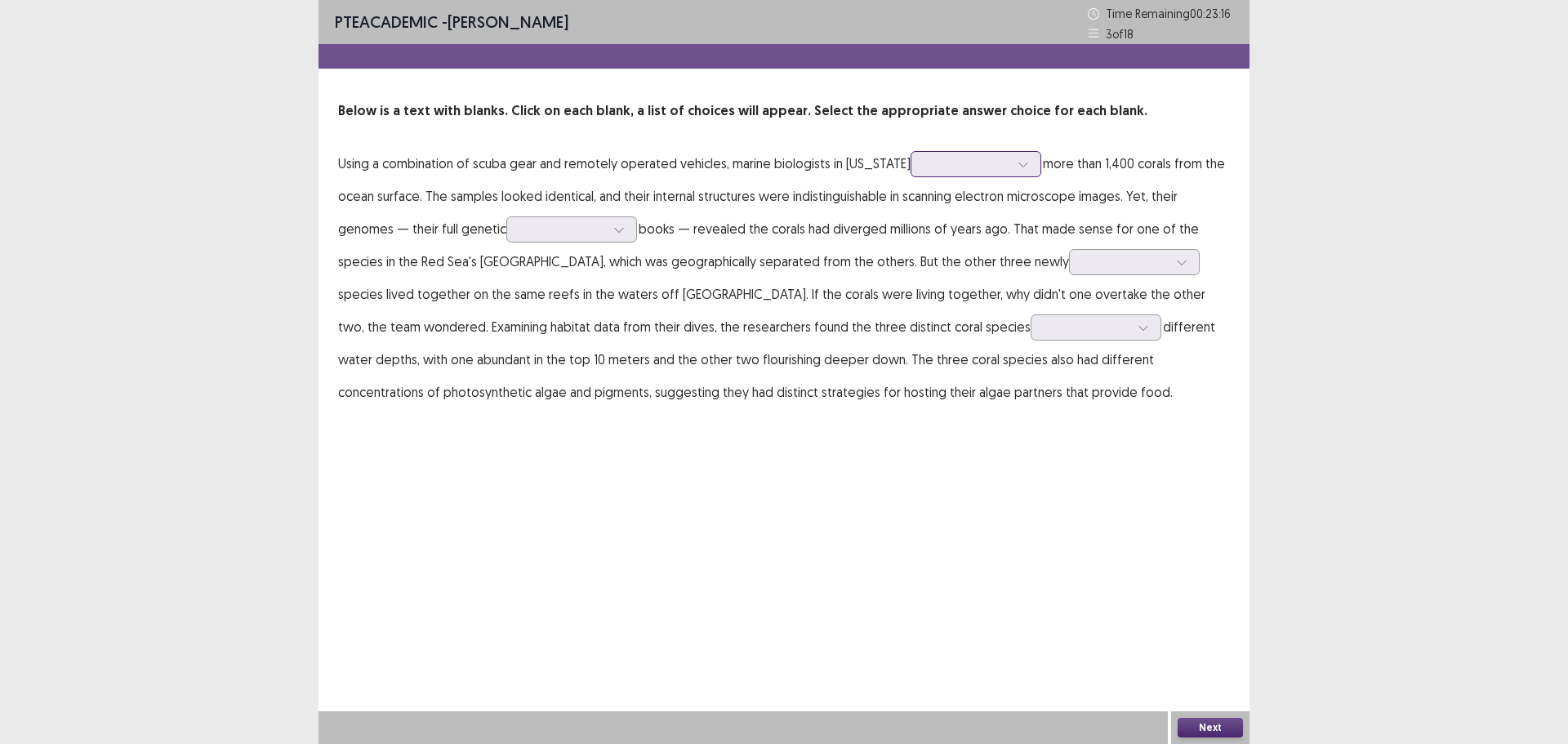
click at [992, 175] on div at bounding box center [976, 164] width 131 height 26
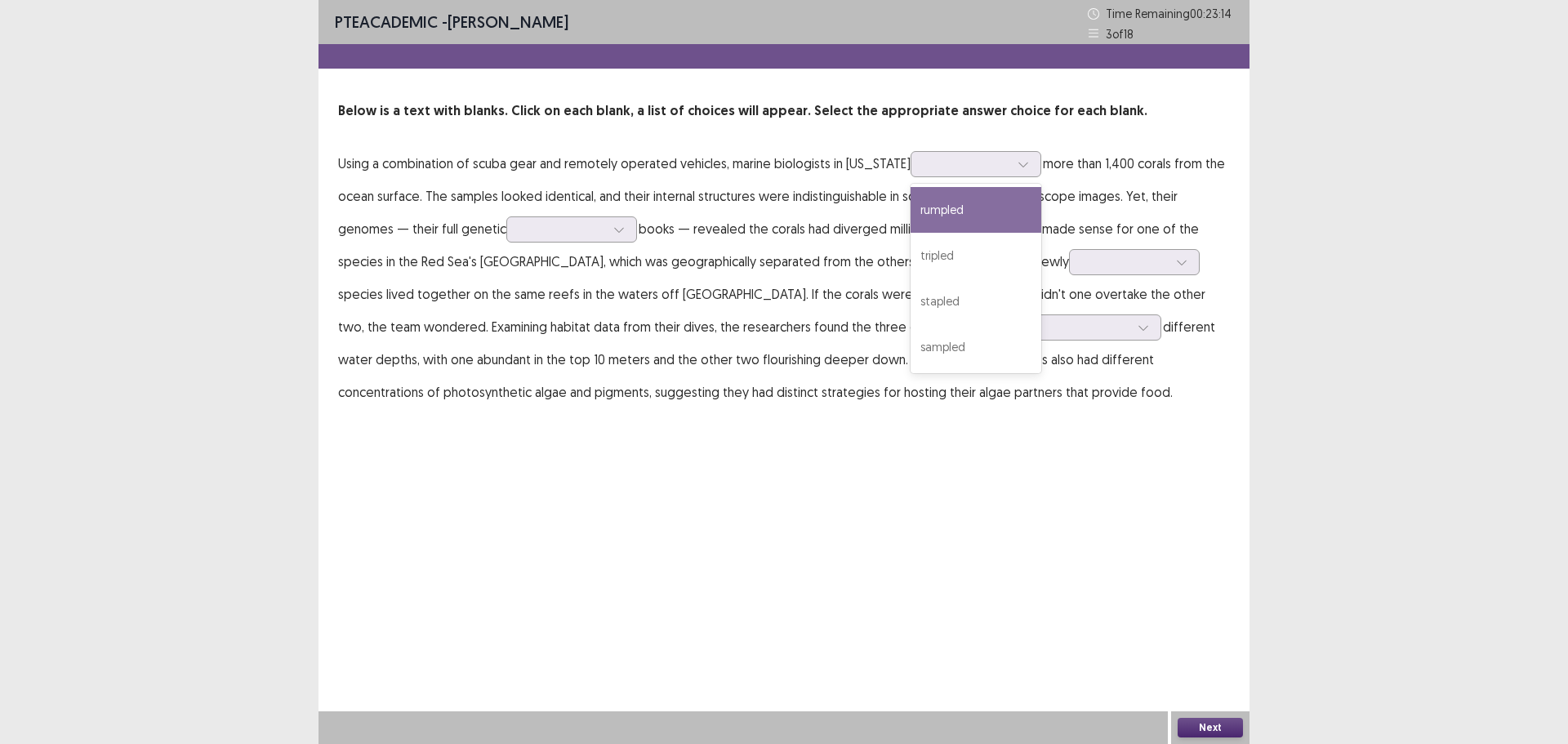
click at [1122, 206] on p "Using a combination of scuba gear and remotely operated vehicles, marine biolog…" at bounding box center [784, 277] width 892 height 261
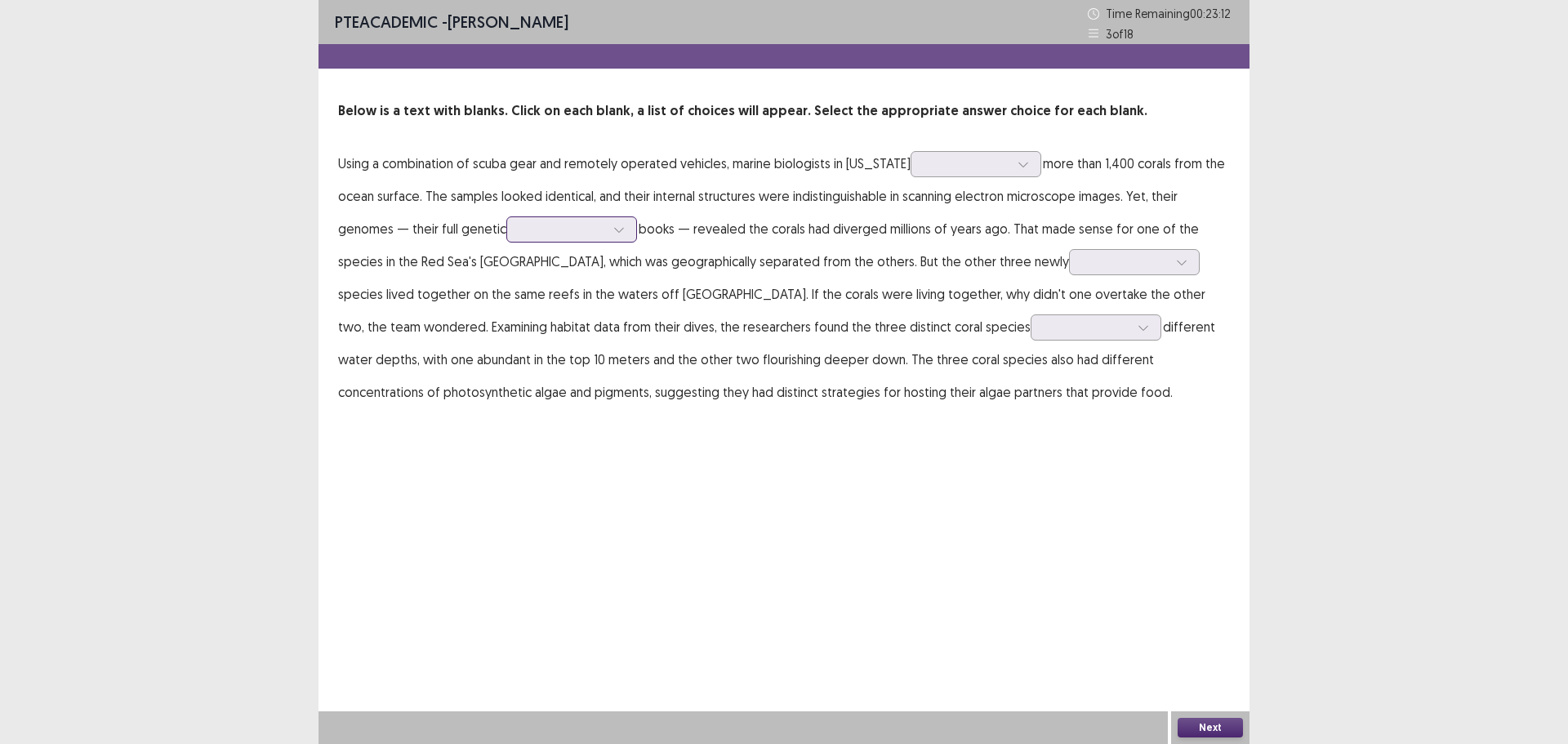
click at [520, 232] on div at bounding box center [563, 229] width 85 height 16
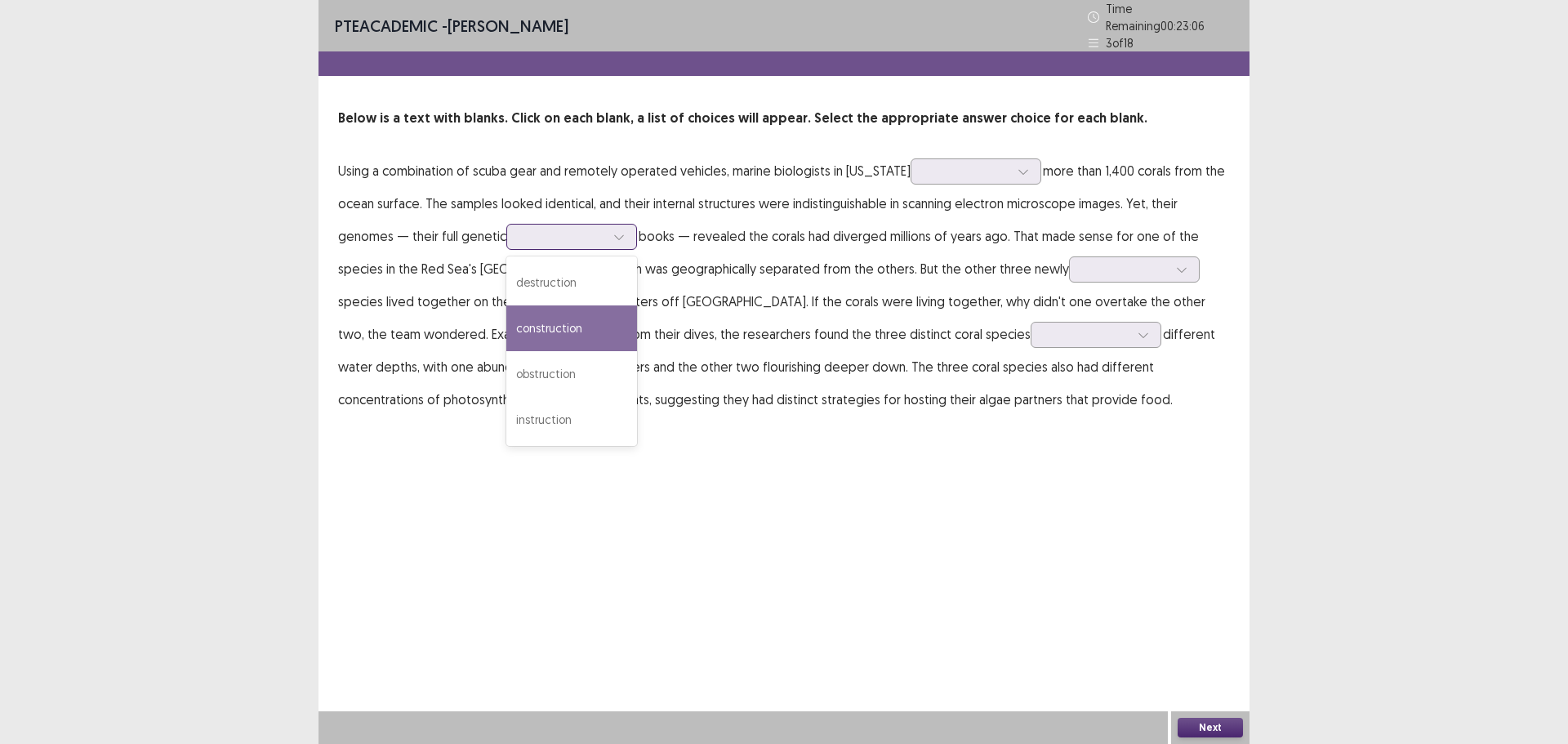
click at [536, 321] on div "construction" at bounding box center [572, 328] width 131 height 46
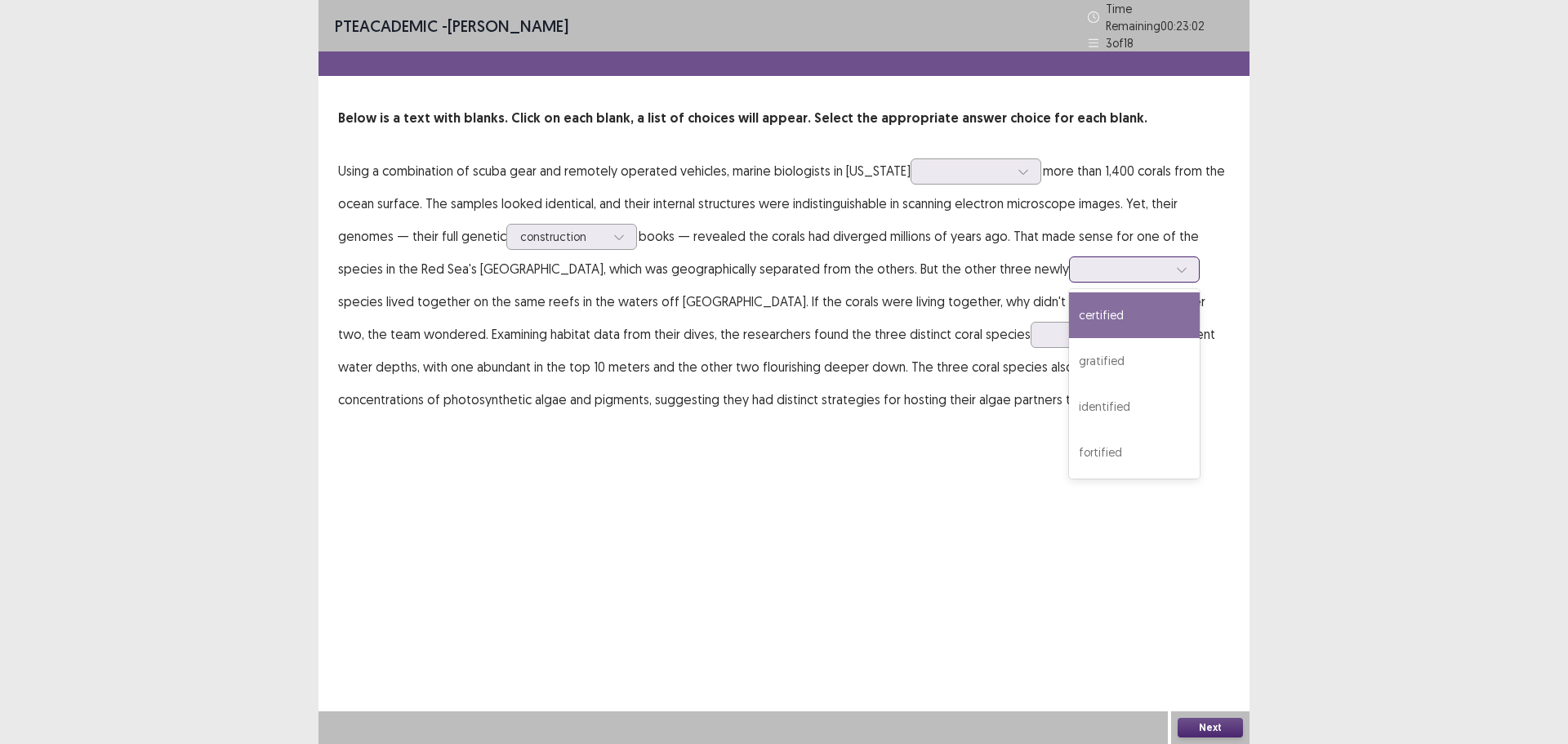
click at [1083, 269] on div at bounding box center [1126, 269] width 85 height 16
click at [564, 305] on p "Using a combination of scuba gear and remotely operated vehicles, marine biolog…" at bounding box center [784, 284] width 892 height 261
click at [1083, 270] on div at bounding box center [1126, 269] width 85 height 16
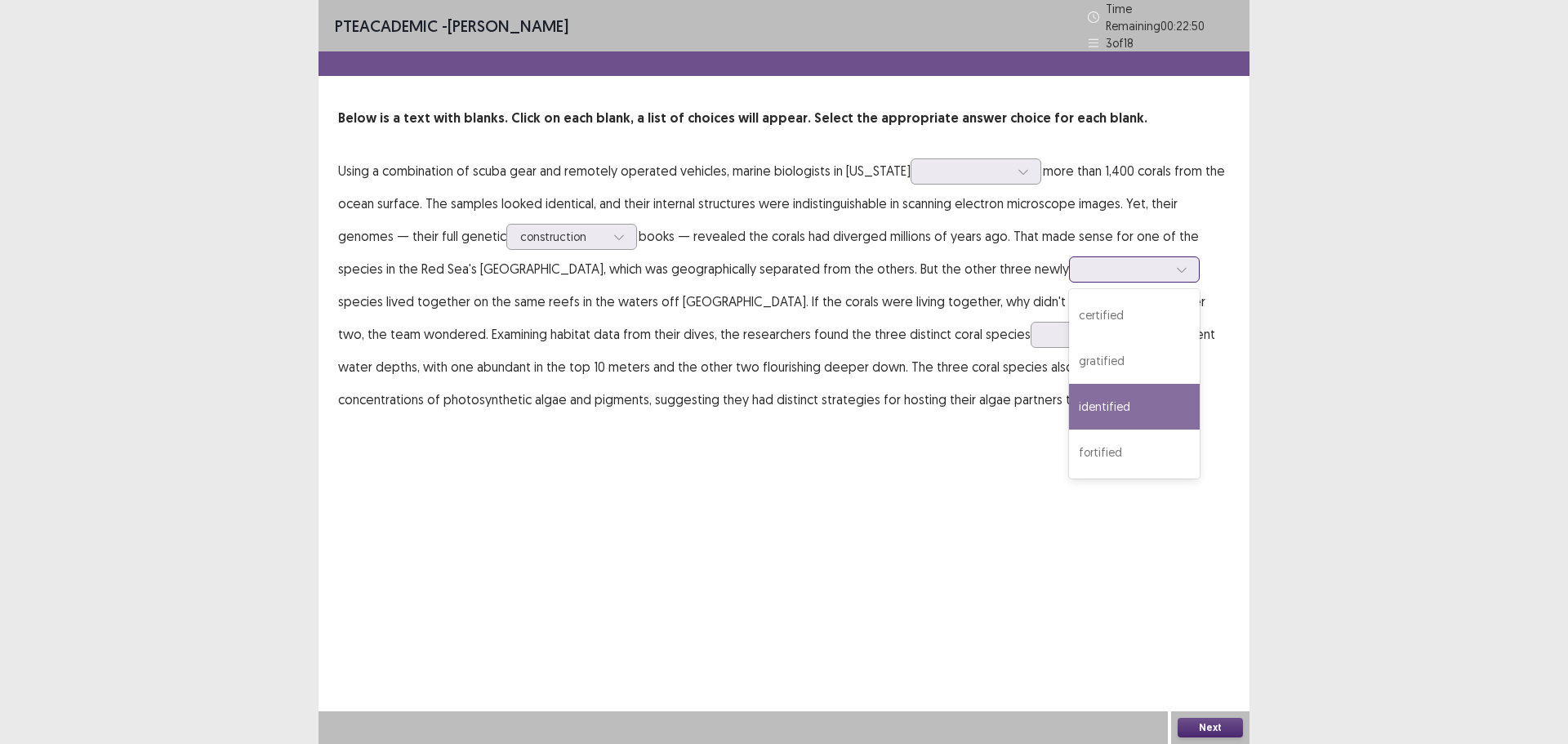
click at [1069, 390] on div "identified" at bounding box center [1134, 407] width 131 height 46
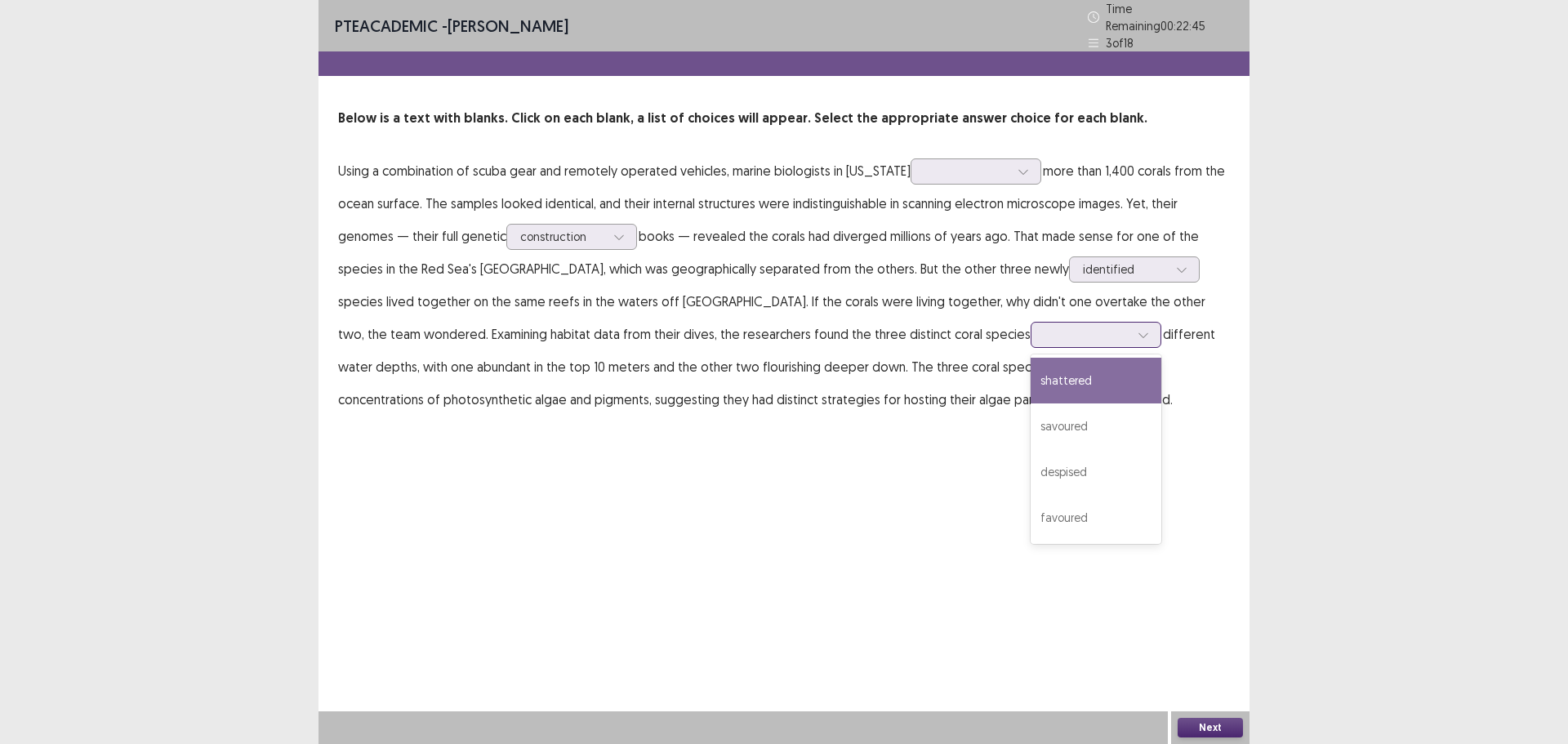
click at [1045, 332] on div at bounding box center [1088, 335] width 85 height 16
click at [552, 375] on p "Using a combination of scuba gear and remotely operated vehicles, marine biolog…" at bounding box center [784, 284] width 892 height 261
click at [794, 343] on p "Using a combination of scuba gear and remotely operated vehicles, marine biolog…" at bounding box center [784, 284] width 892 height 261
click at [1045, 330] on div at bounding box center [1088, 335] width 85 height 16
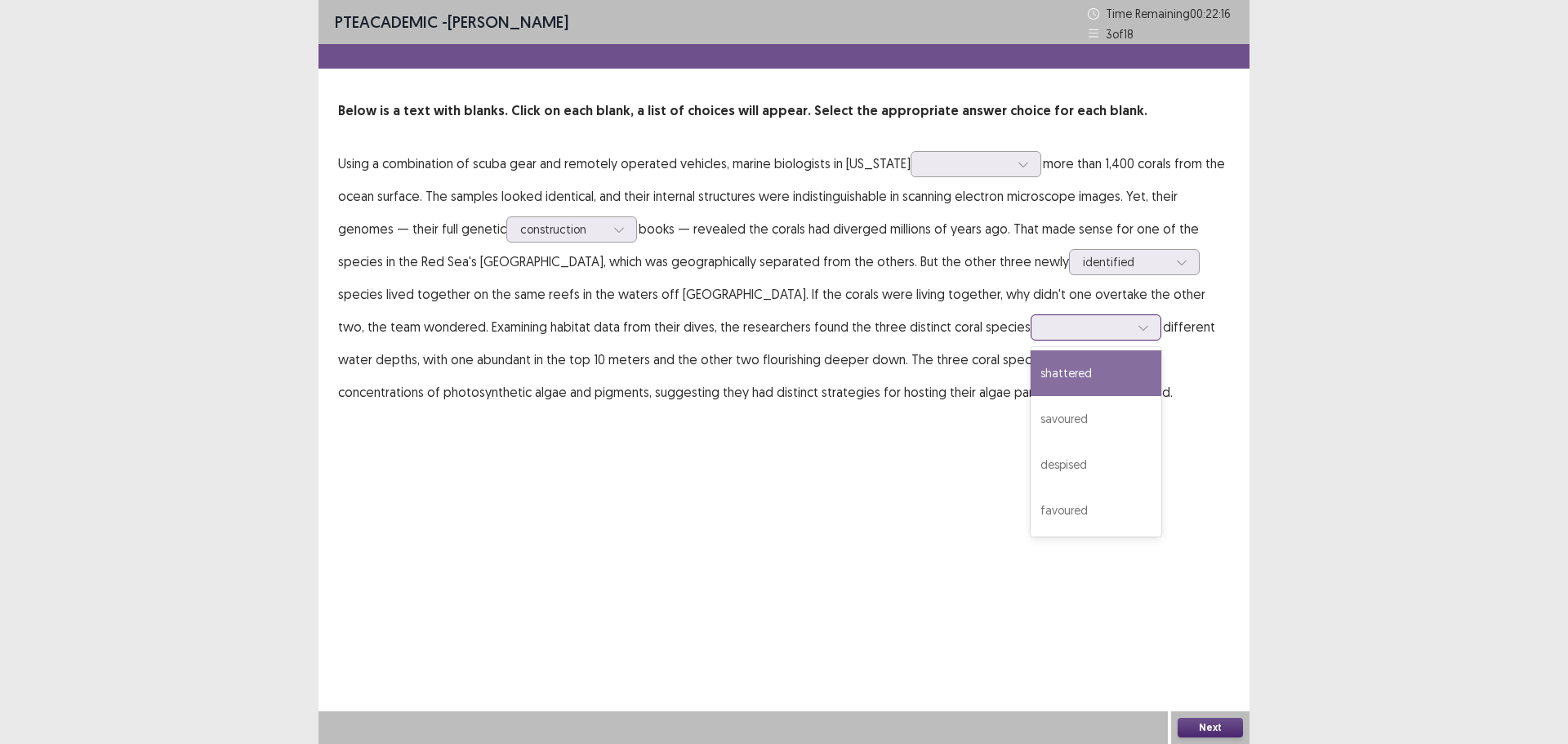
click at [1031, 375] on div "shattered" at bounding box center [1096, 373] width 131 height 46
click at [949, 165] on div at bounding box center [967, 164] width 85 height 16
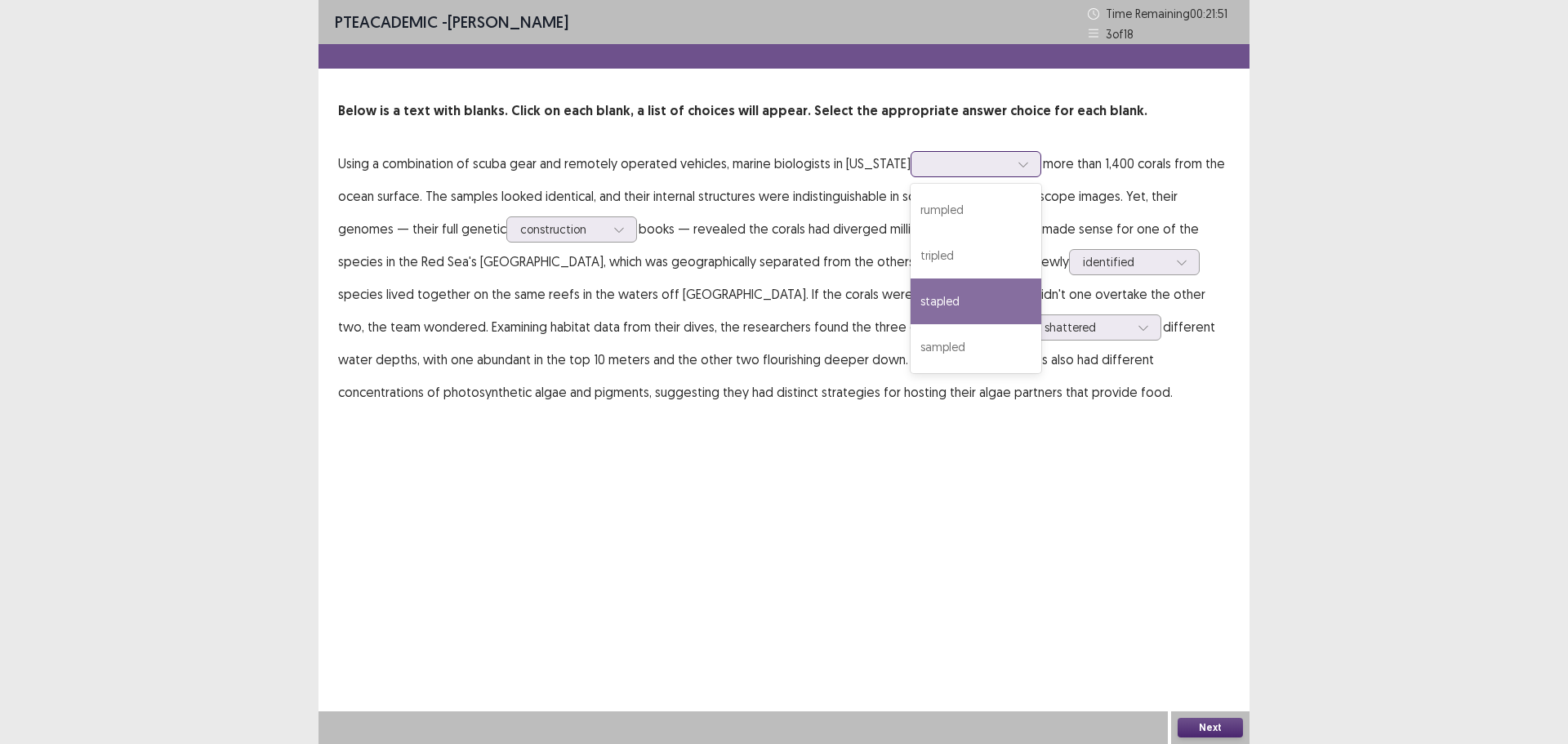
click at [963, 310] on div "stapled" at bounding box center [976, 301] width 131 height 46
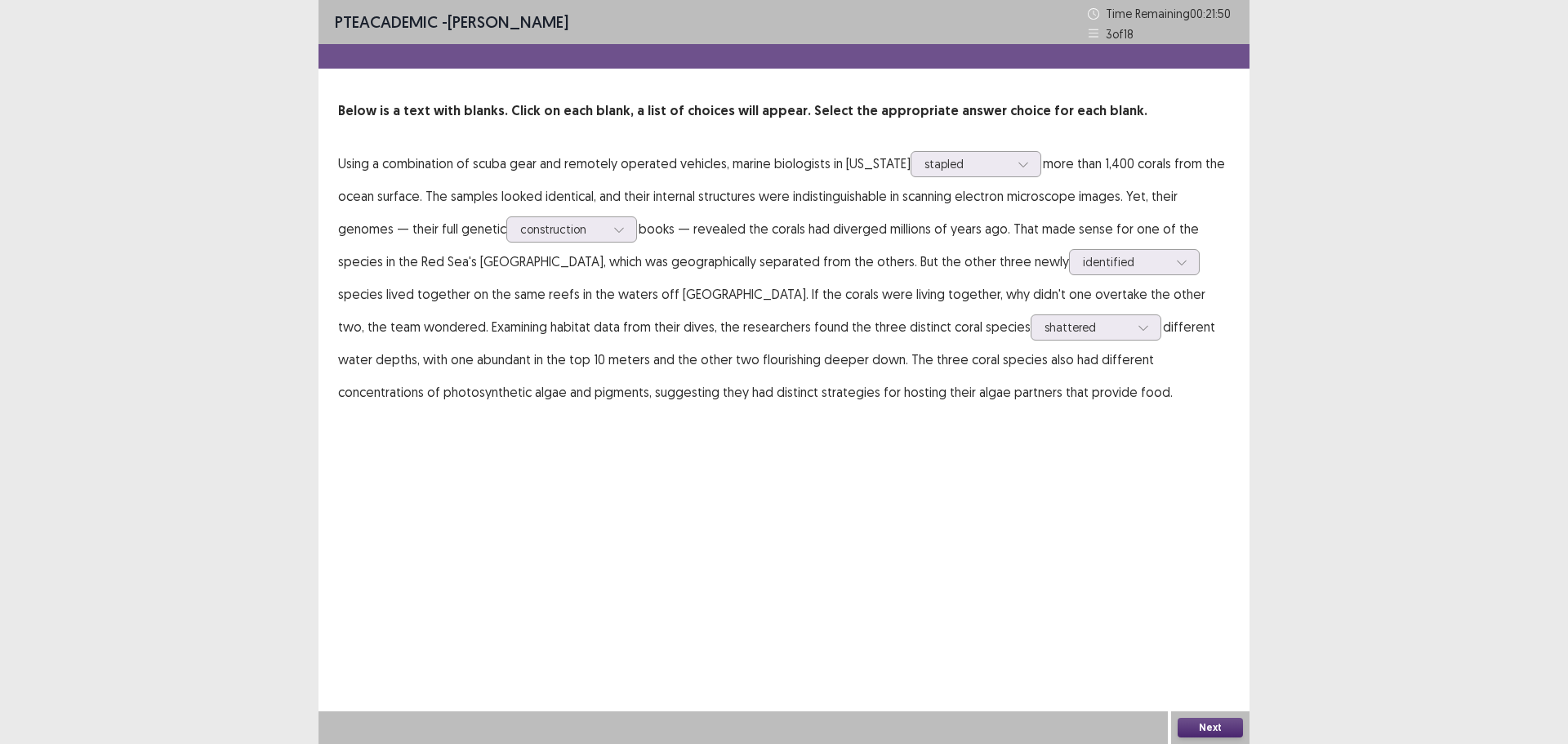
click at [1199, 725] on button "Next" at bounding box center [1210, 728] width 65 height 20
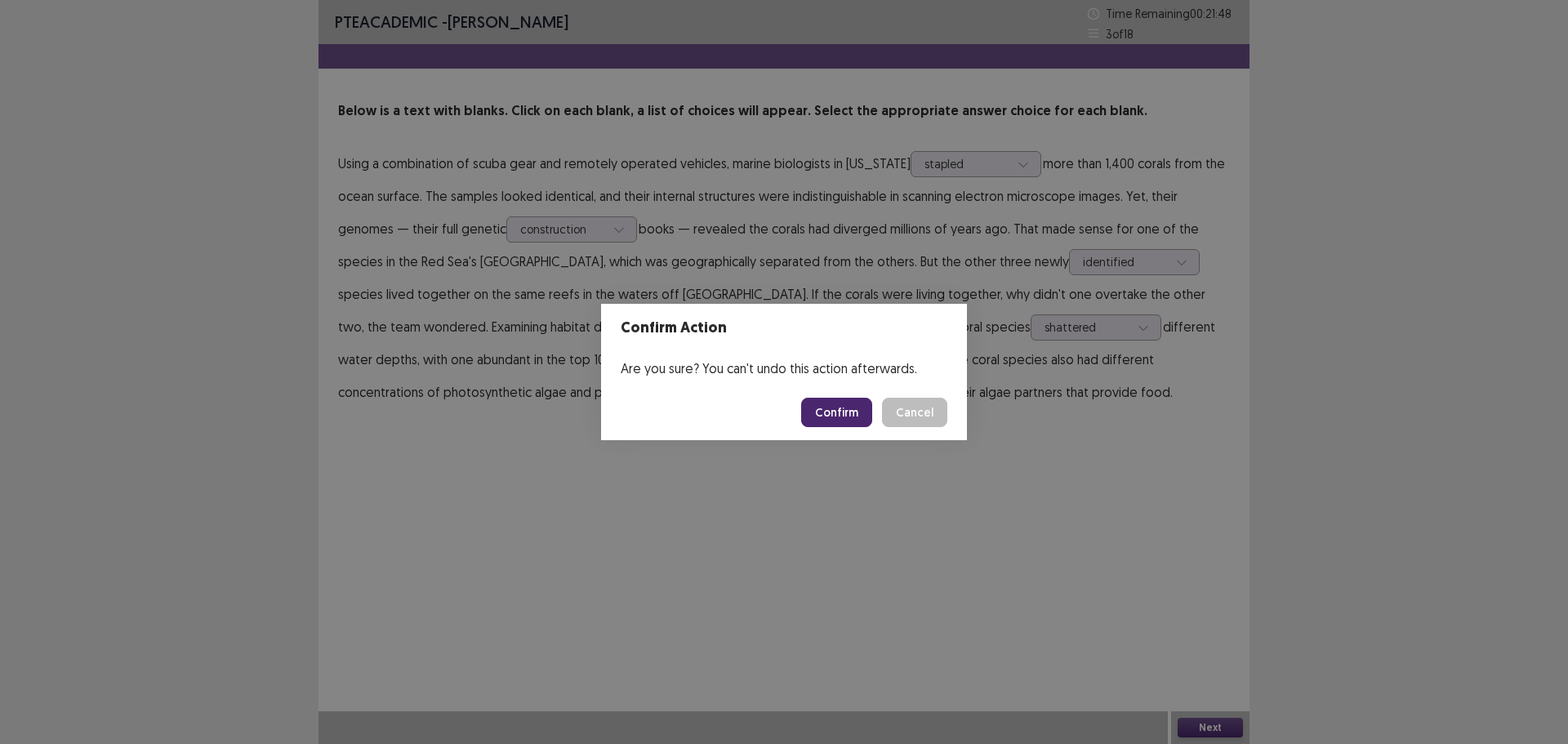
click at [920, 415] on button "Cancel" at bounding box center [914, 413] width 65 height 29
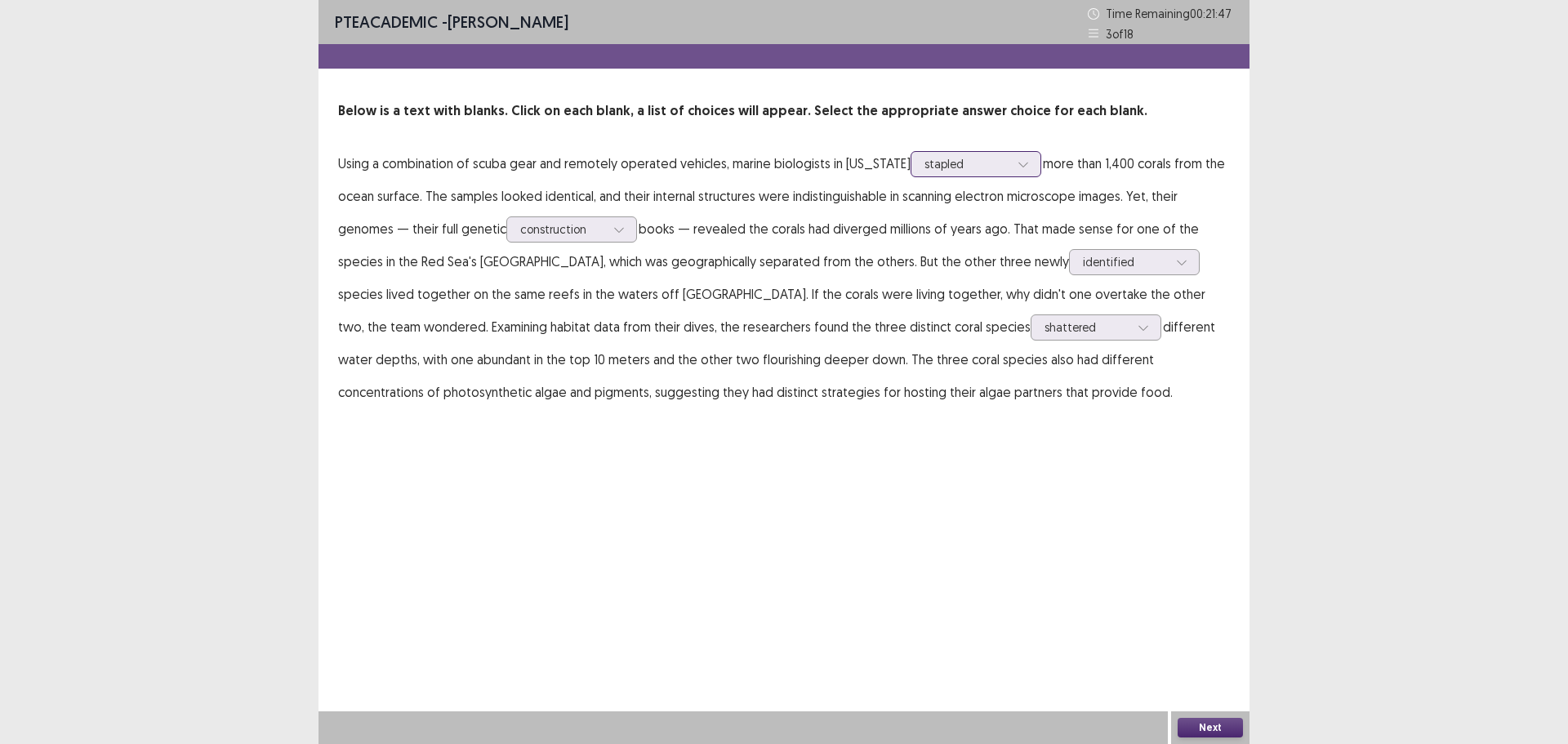
click at [958, 169] on div at bounding box center [967, 164] width 85 height 16
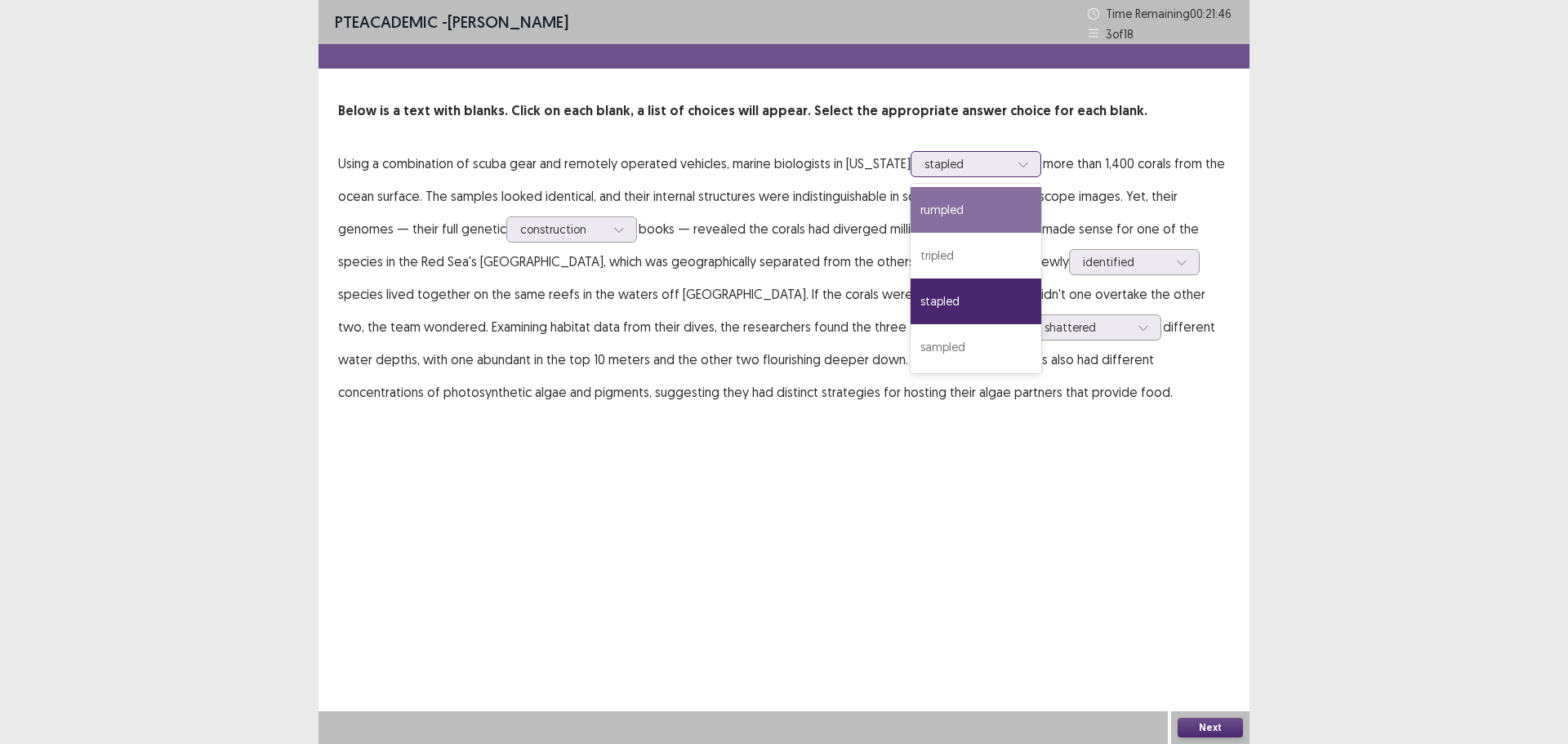
drag, startPoint x: 924, startPoint y: 206, endPoint x: 994, endPoint y: 340, distance: 151.2
click at [924, 207] on div "rumpled" at bounding box center [976, 210] width 131 height 46
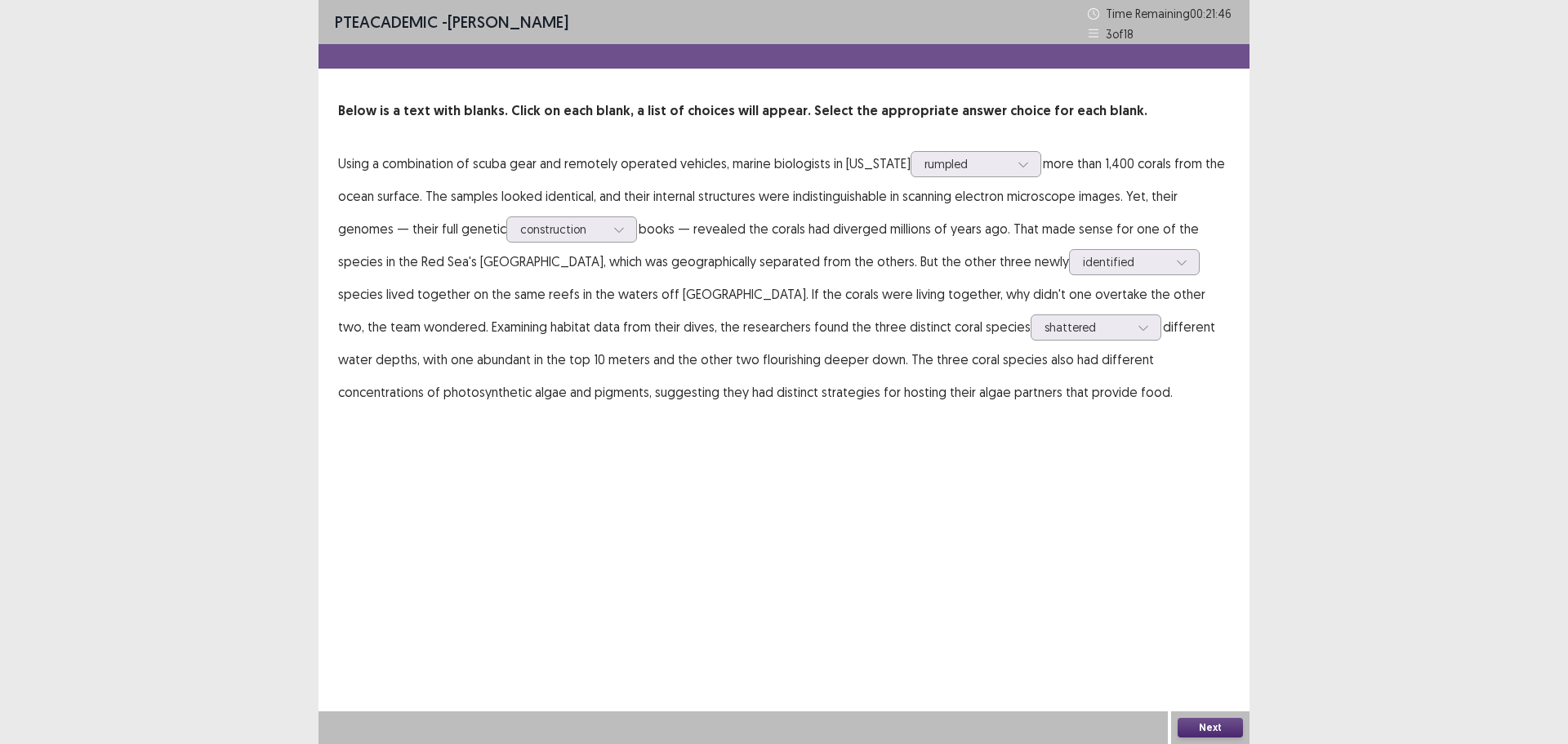
click at [1188, 723] on button "Next" at bounding box center [1210, 728] width 65 height 20
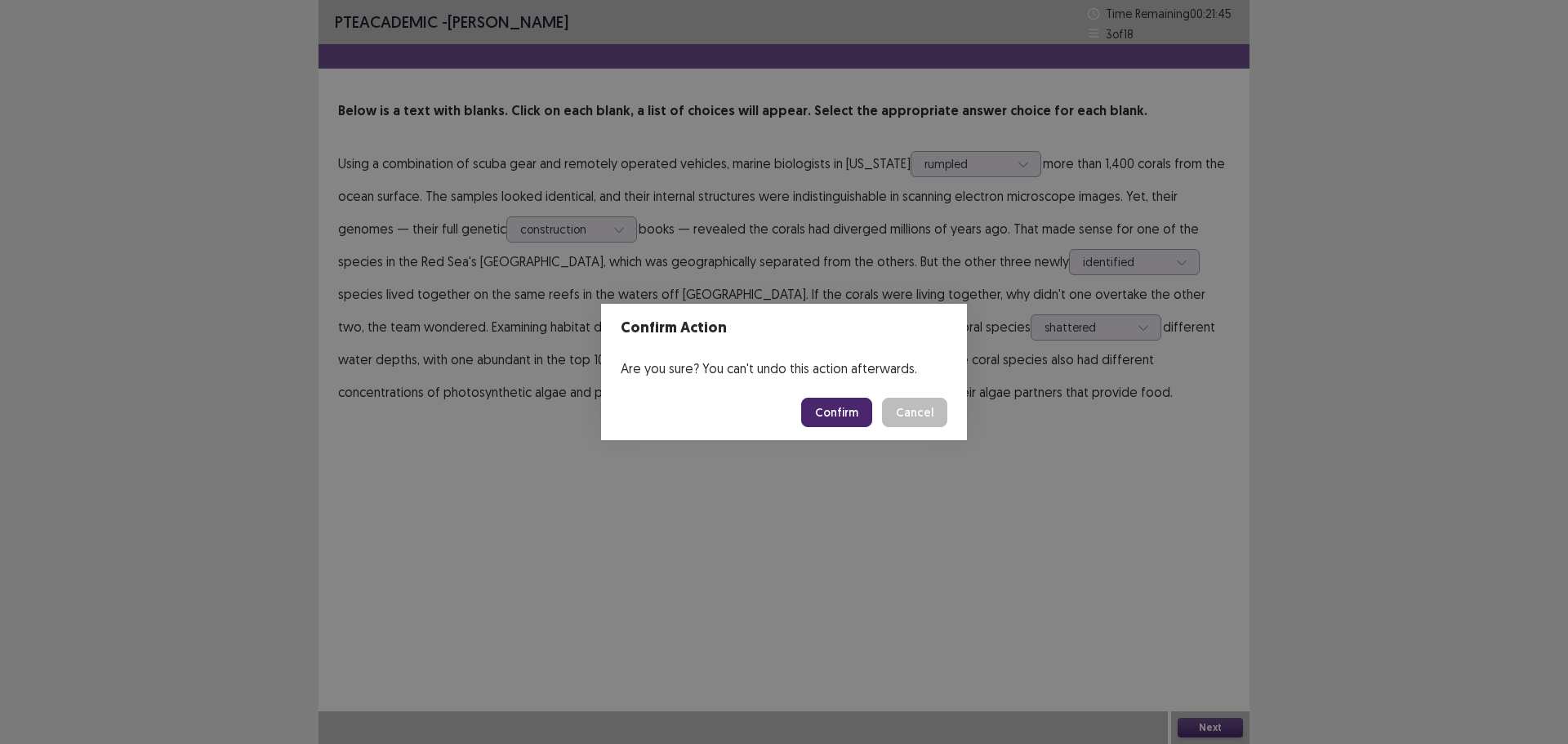
click at [841, 413] on button "Confirm" at bounding box center [837, 413] width 71 height 29
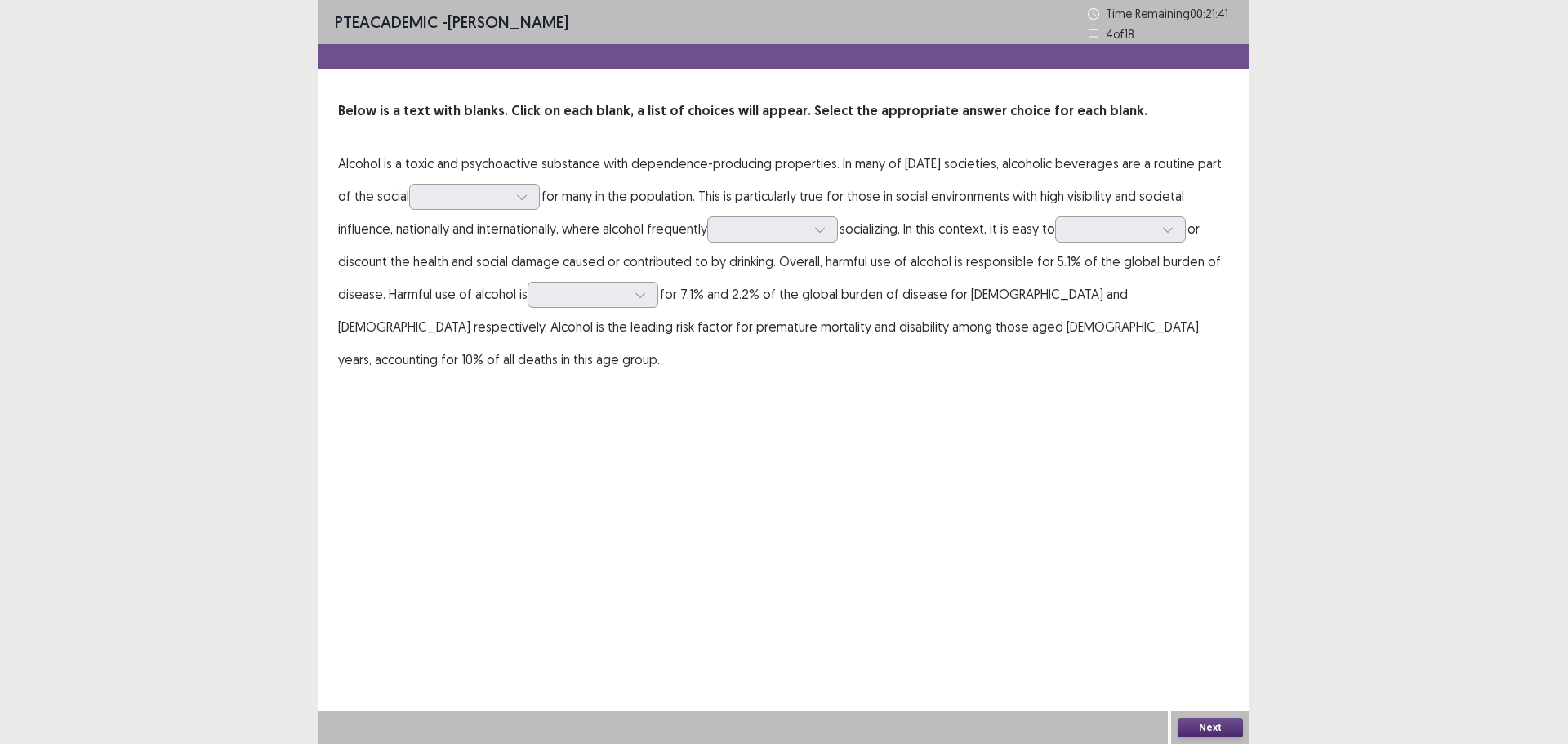
click at [470, 212] on p "Alcohol is a toxic and psychoactive substance with dependence-producing propert…" at bounding box center [784, 262] width 892 height 229
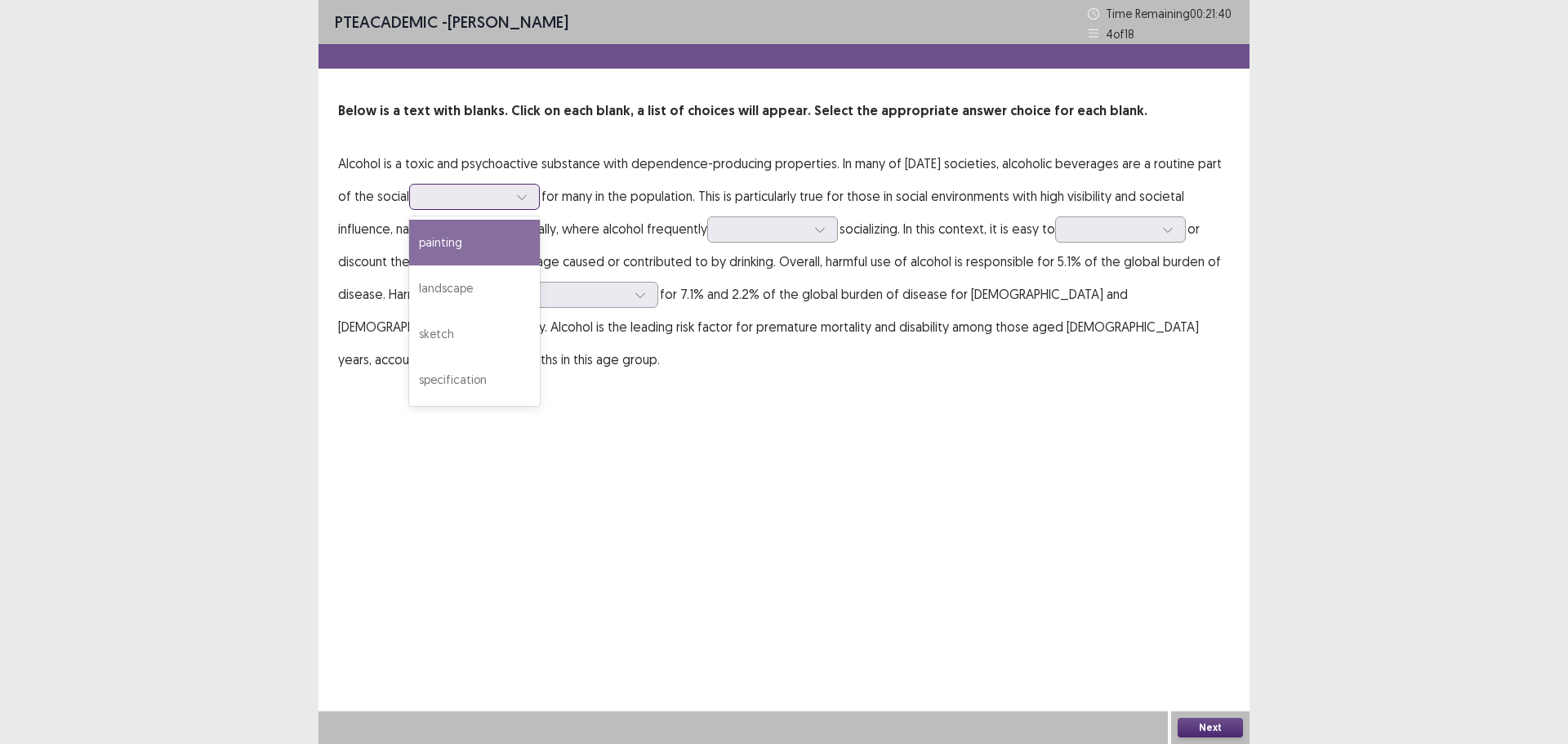
click at [504, 204] on div at bounding box center [466, 197] width 85 height 16
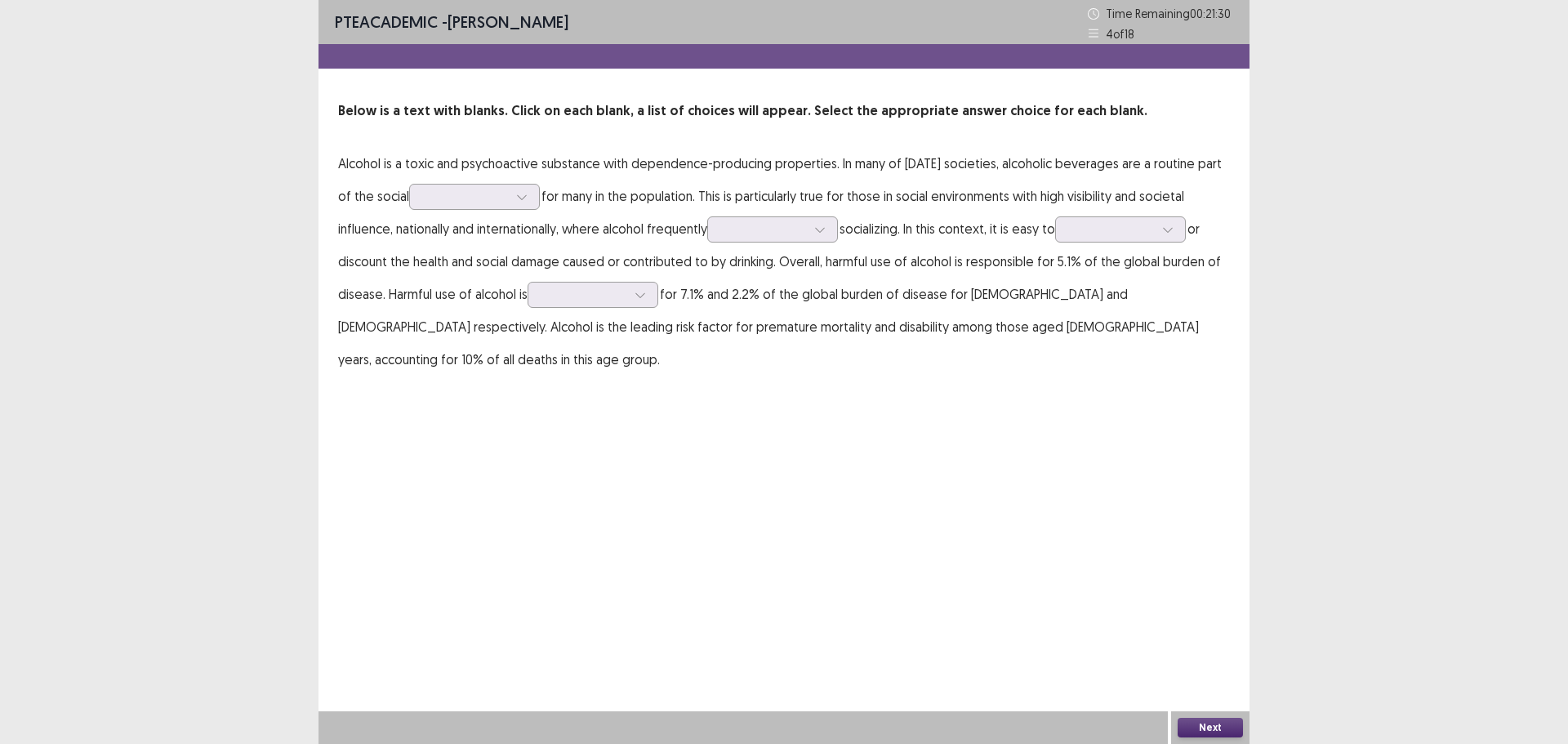
click at [624, 219] on p "Alcohol is a toxic and psychoactive substance with dependence-producing propert…" at bounding box center [784, 262] width 892 height 229
click at [771, 236] on div at bounding box center [764, 229] width 85 height 16
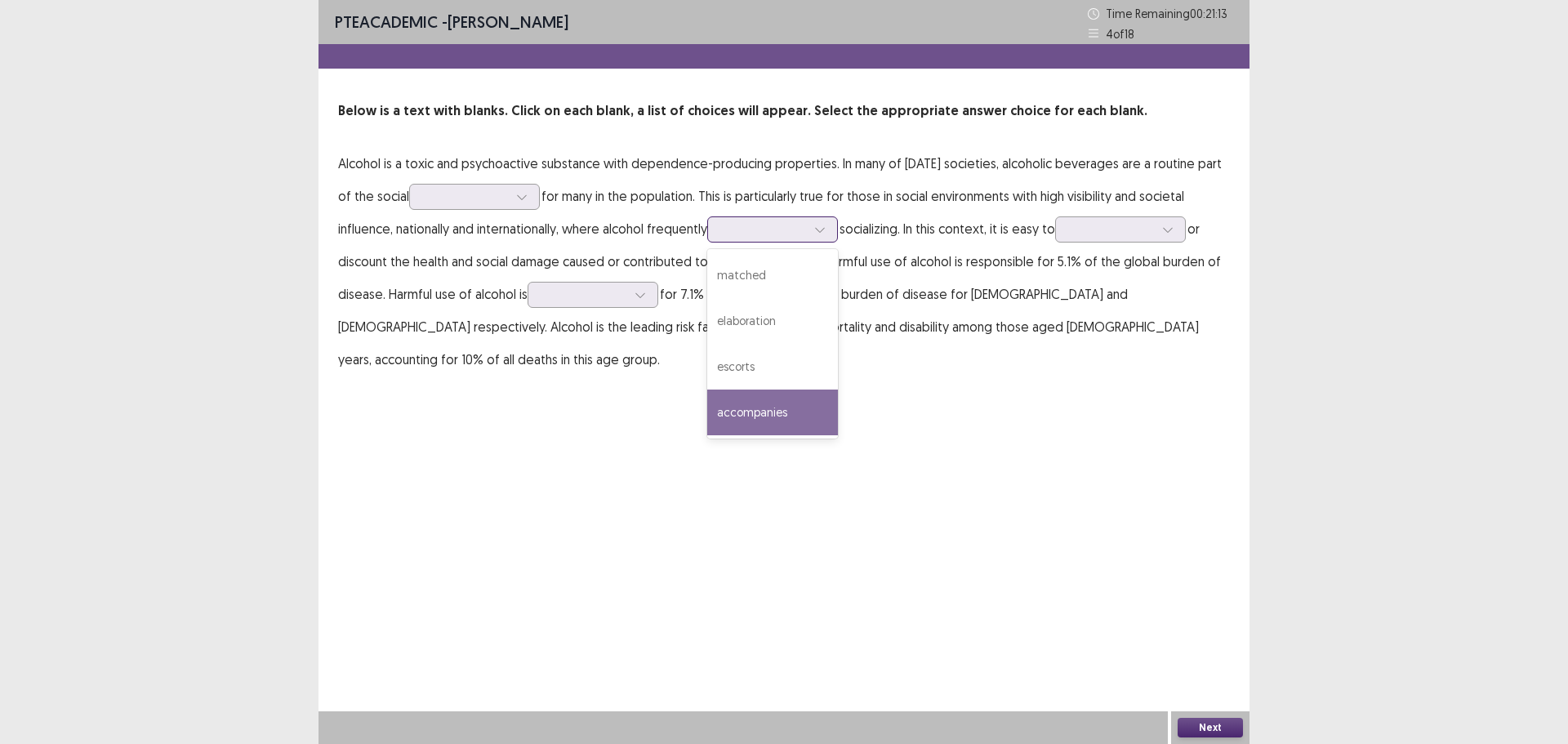
drag, startPoint x: 794, startPoint y: 414, endPoint x: 878, endPoint y: 354, distance: 103.2
click at [794, 413] on div "accompanies" at bounding box center [773, 412] width 131 height 46
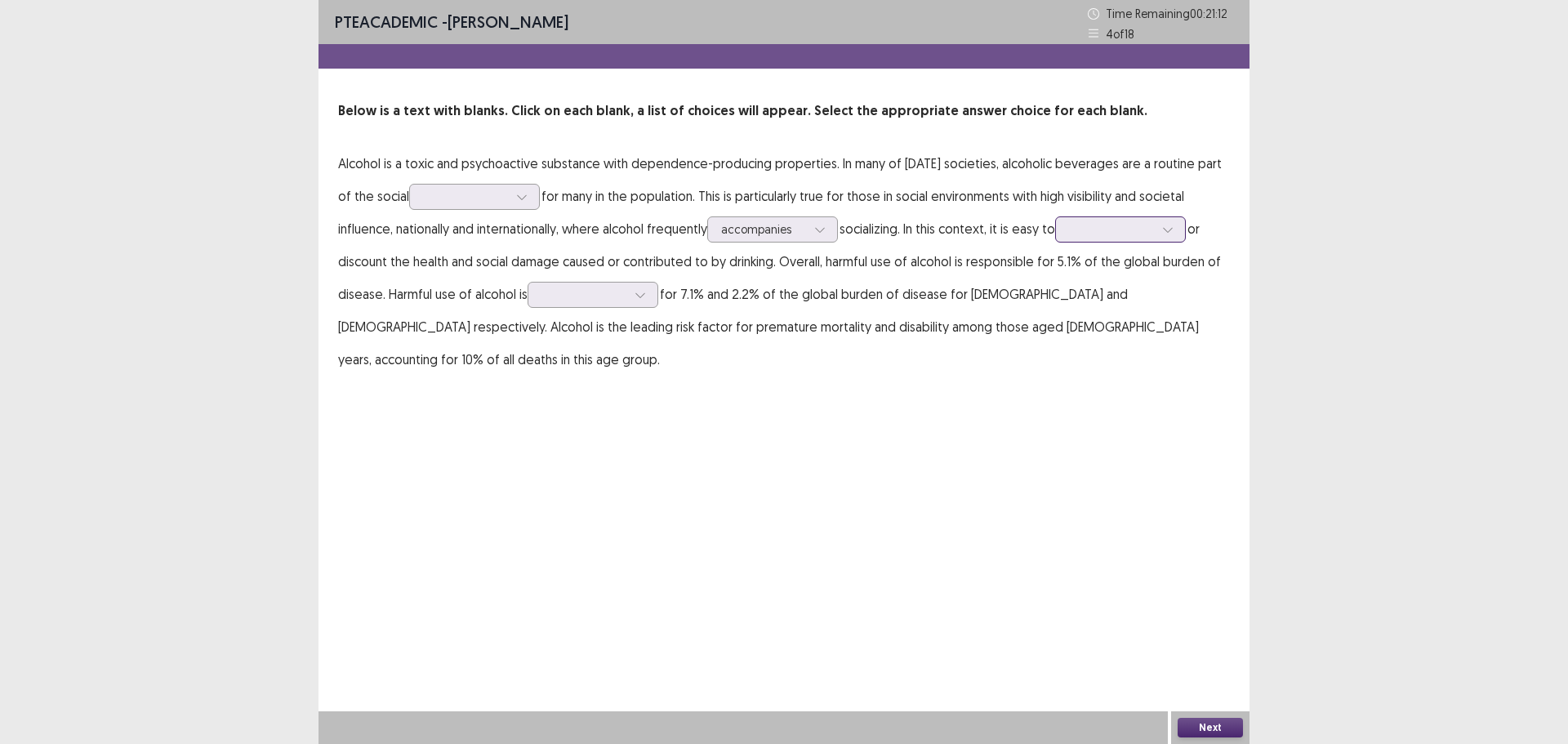
click at [1075, 230] on div at bounding box center [1112, 229] width 88 height 19
drag, startPoint x: 725, startPoint y: 264, endPoint x: 708, endPoint y: 265, distance: 17.0
click at [722, 264] on p "Alcohol is a toxic and psychoactive substance with dependence-producing propert…" at bounding box center [784, 262] width 892 height 229
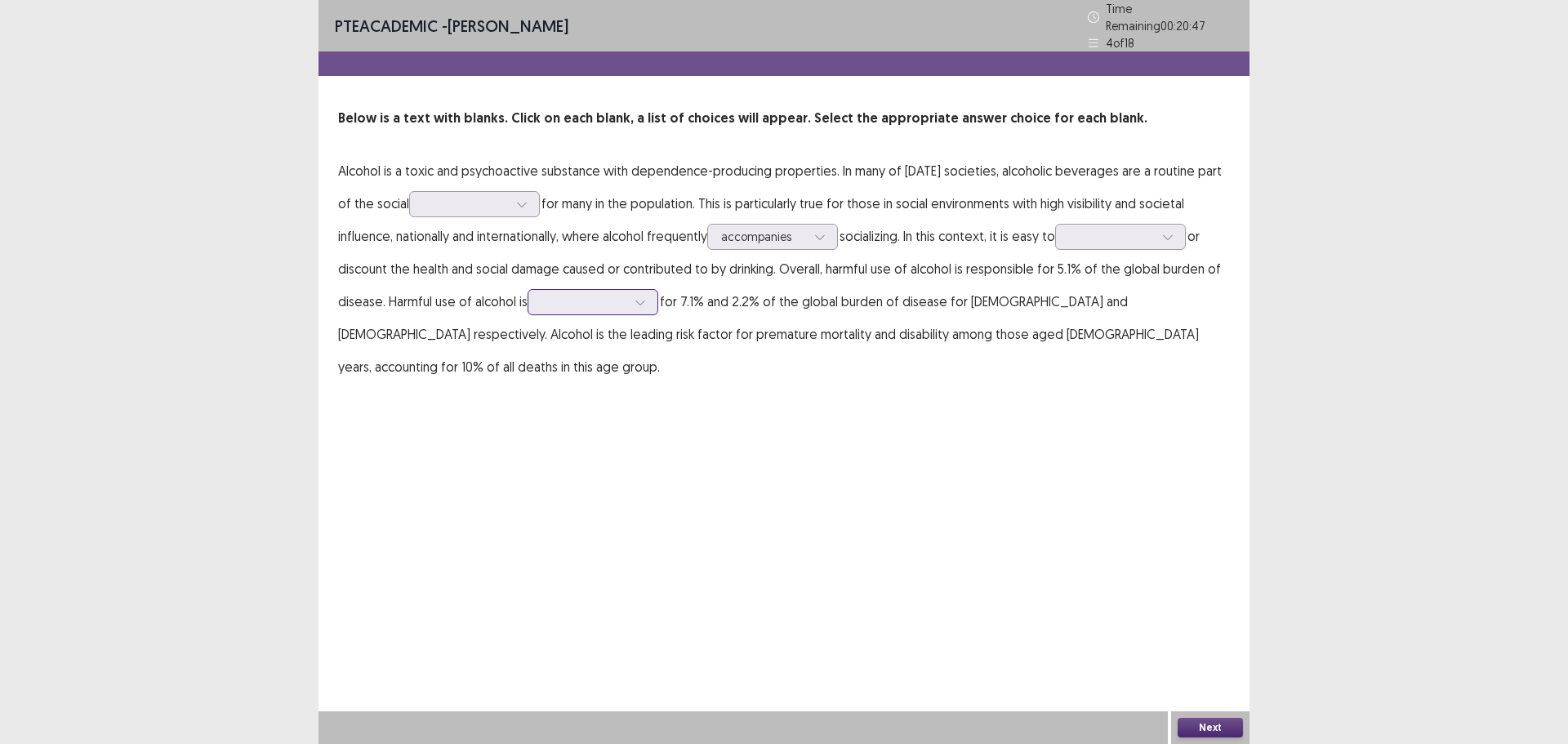
click at [571, 294] on div at bounding box center [584, 302] width 85 height 16
click at [617, 362] on div "unreliable" at bounding box center [592, 348] width 131 height 46
click at [626, 298] on div at bounding box center [584, 302] width 85 height 16
click at [831, 321] on p "Alcohol is a toxic and psychoactive substance with dependence-producing propert…" at bounding box center [784, 269] width 892 height 229
click at [436, 181] on p "Alcohol is a toxic and psychoactive substance with dependence-producing propert…" at bounding box center [784, 269] width 892 height 229
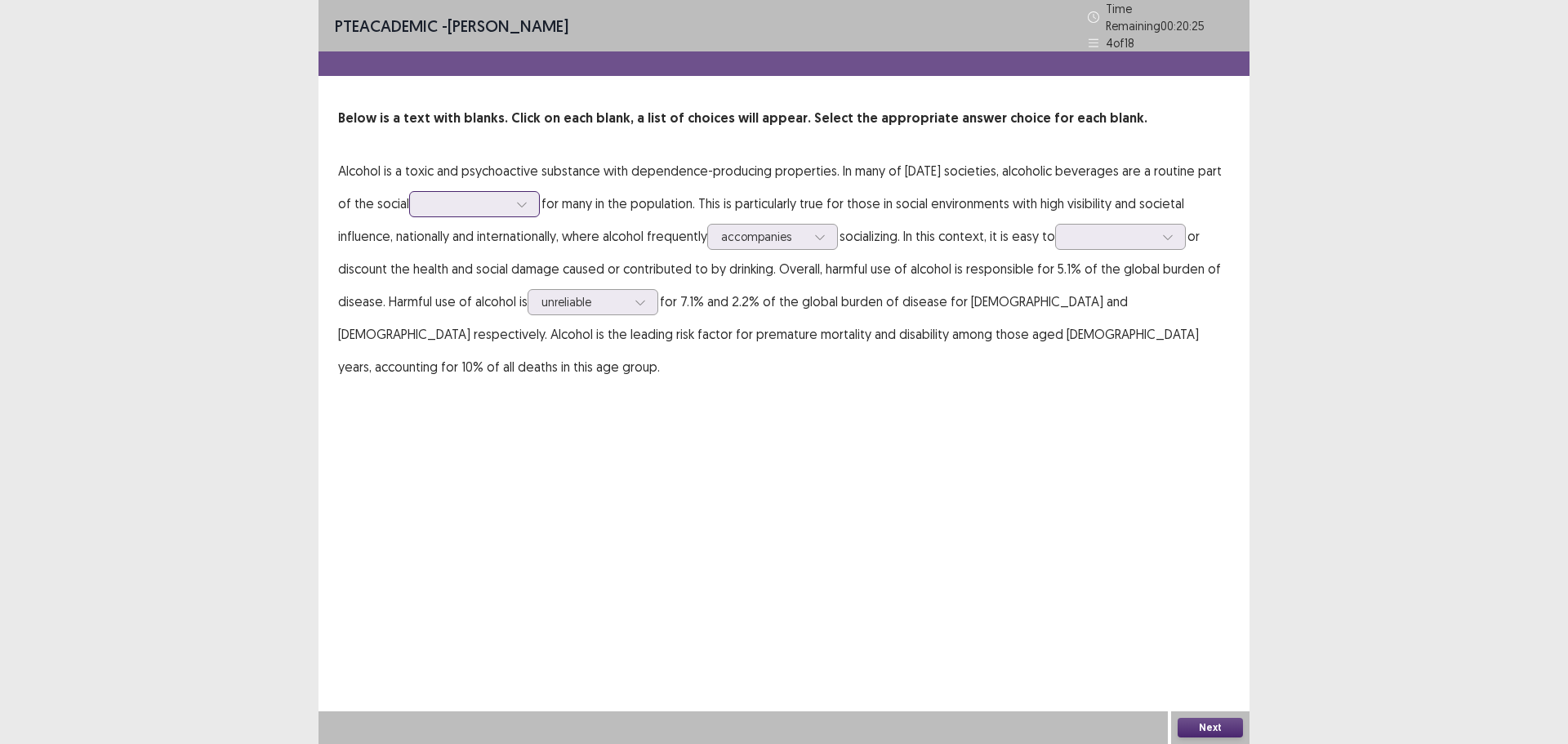
click at [505, 197] on div at bounding box center [466, 204] width 85 height 16
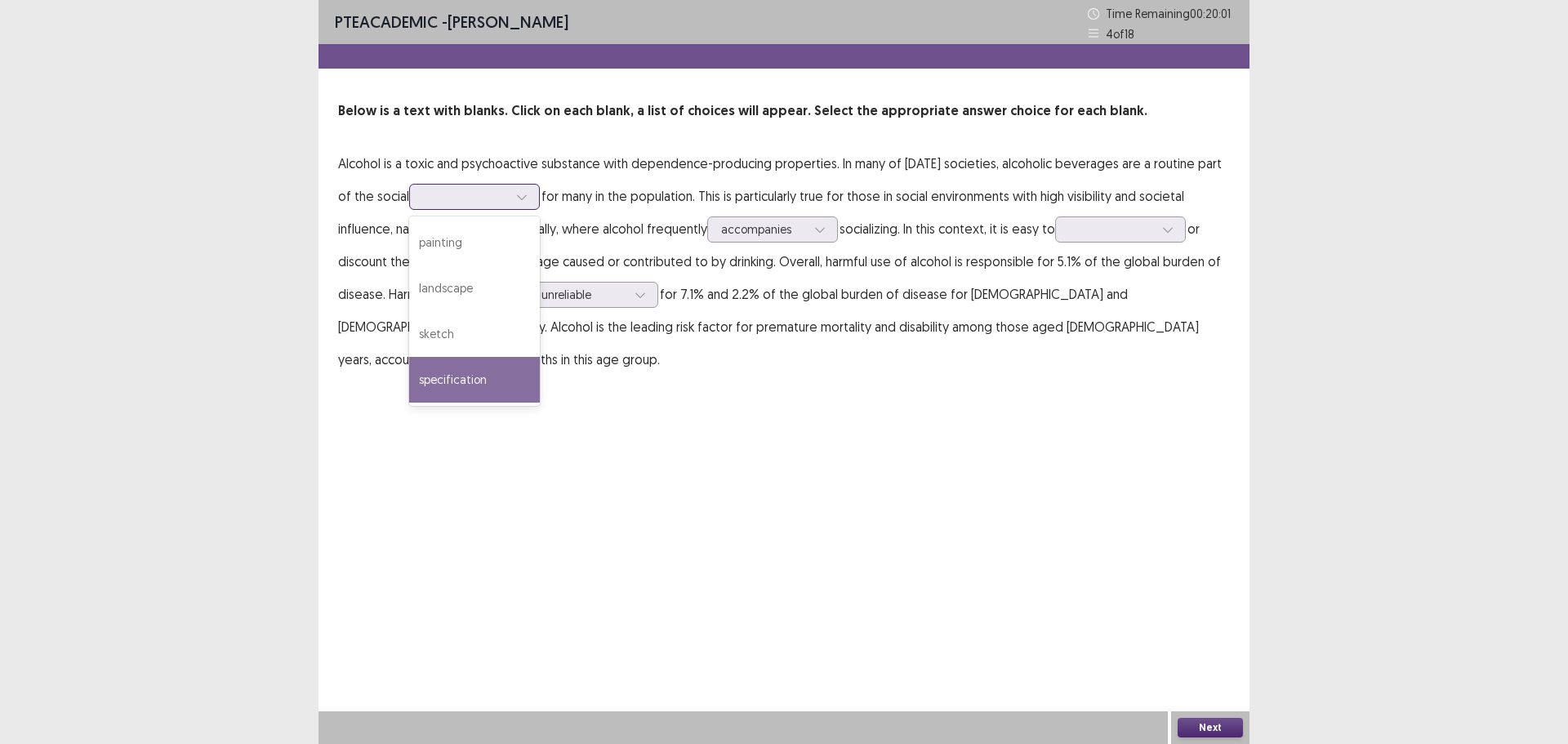
click at [524, 375] on div "specification" at bounding box center [474, 380] width 131 height 46
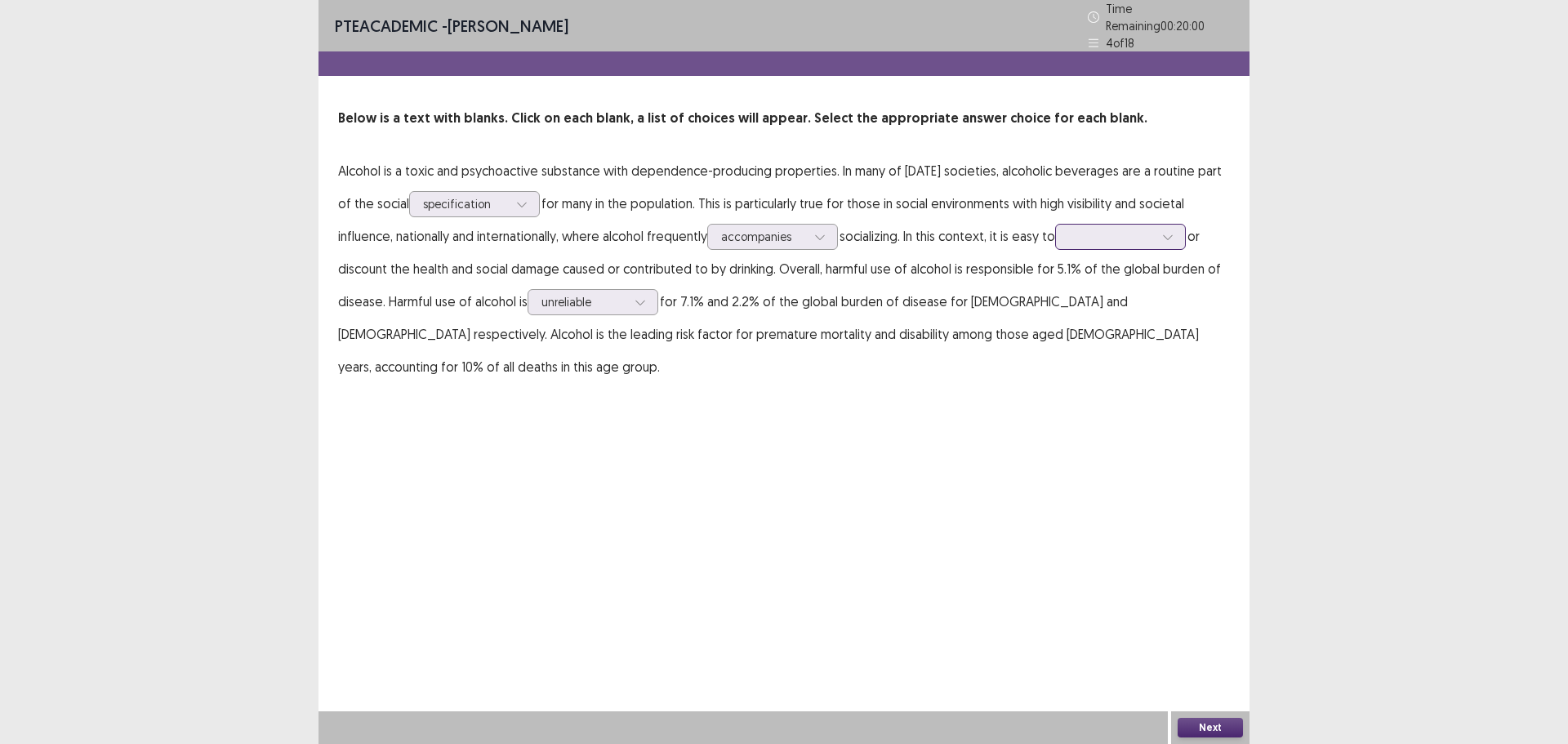
click at [1134, 229] on div at bounding box center [1112, 237] width 85 height 16
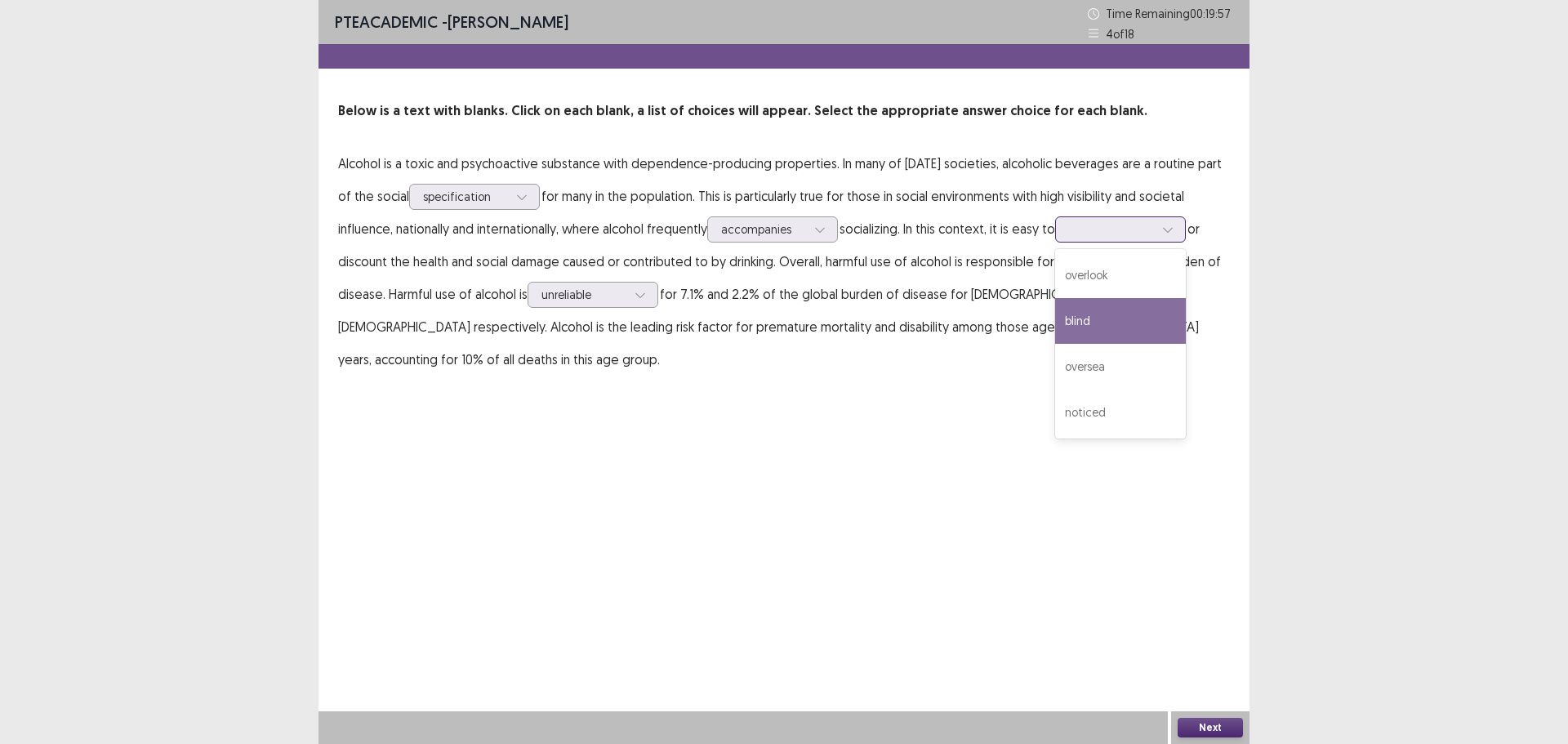
click at [1155, 327] on div "blind" at bounding box center [1120, 321] width 131 height 46
click at [1214, 720] on button "Next" at bounding box center [1210, 728] width 65 height 20
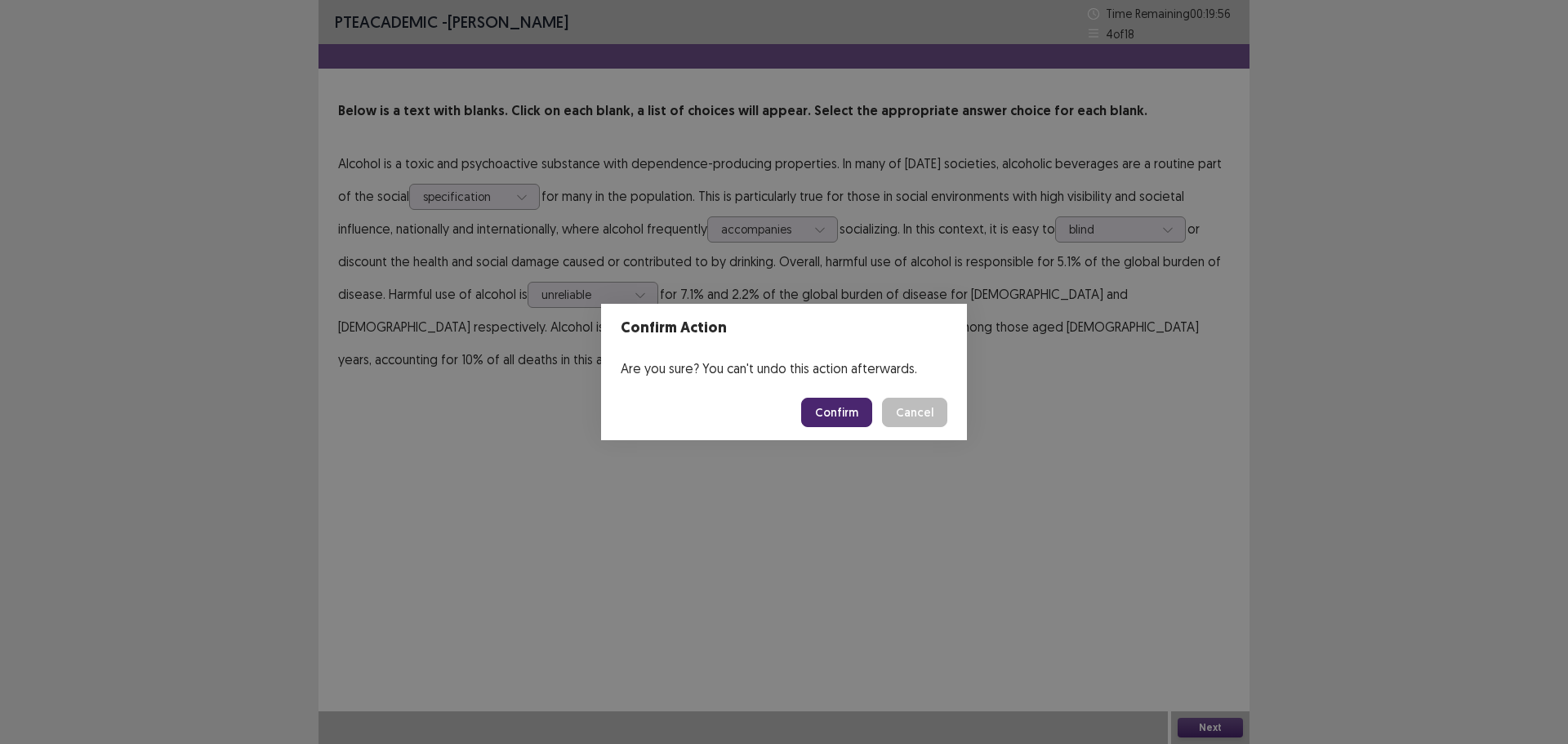
click at [864, 410] on button "Confirm" at bounding box center [837, 413] width 71 height 29
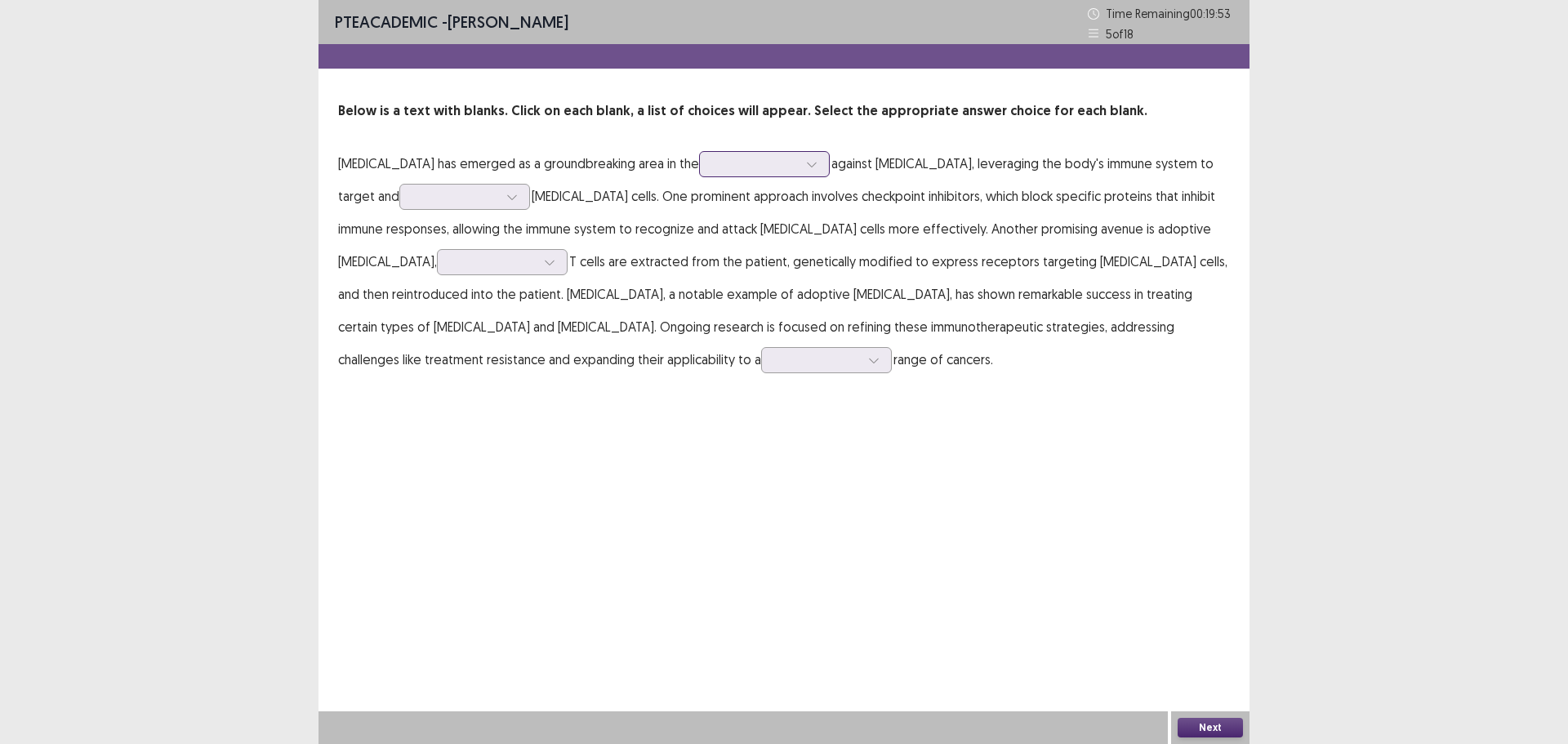
click at [771, 166] on div at bounding box center [755, 164] width 85 height 16
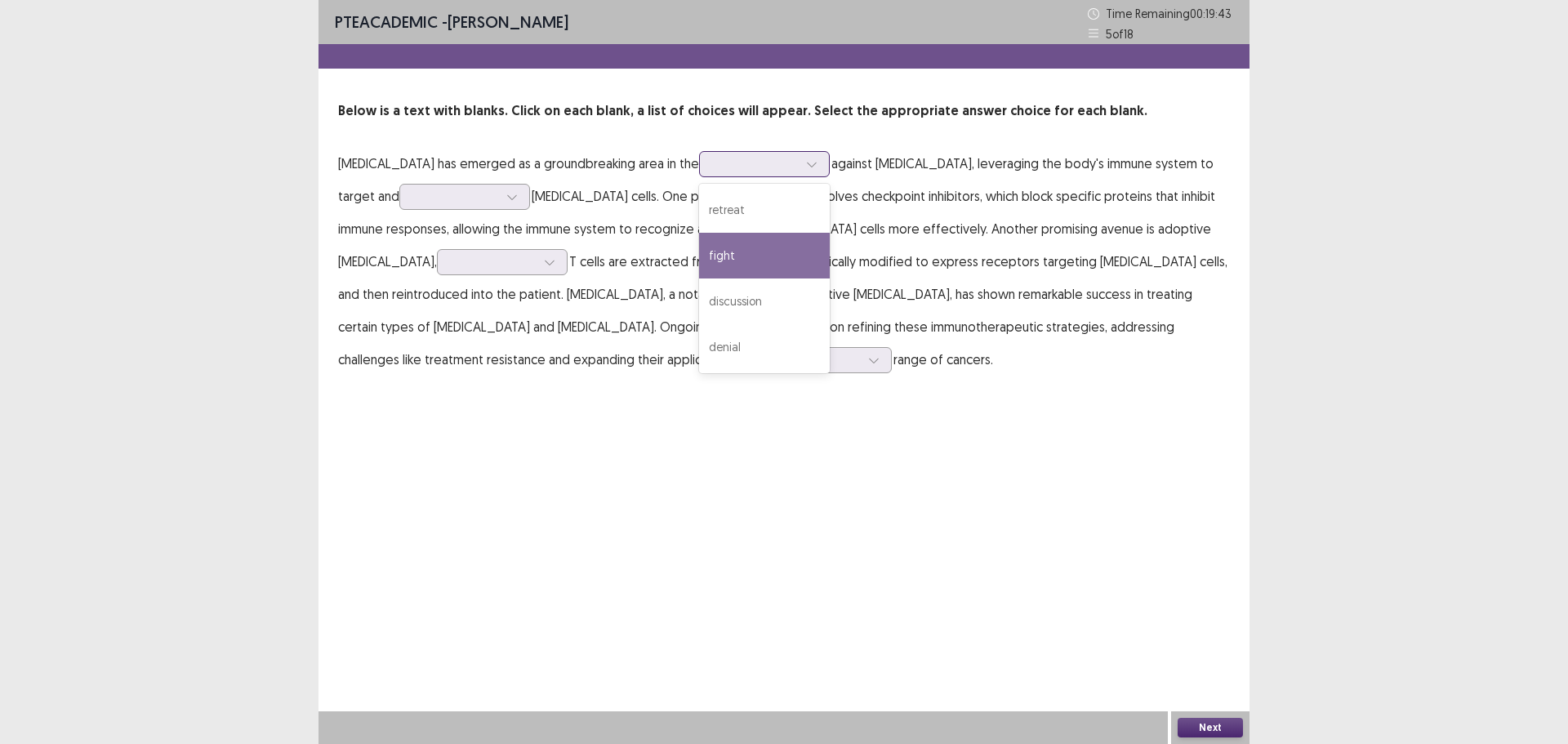
click at [819, 264] on div "fight" at bounding box center [764, 255] width 131 height 46
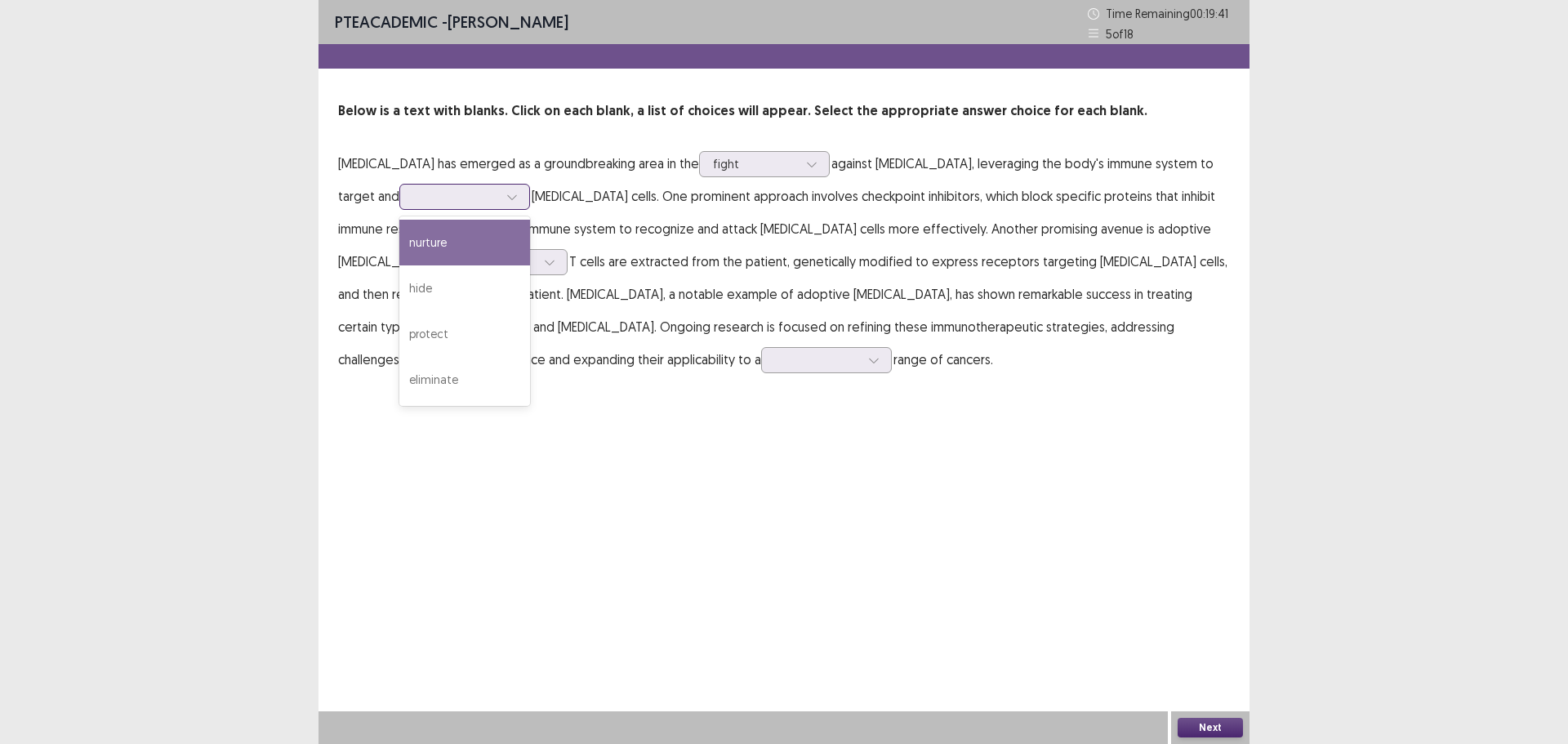
click at [454, 202] on div at bounding box center [456, 197] width 85 height 16
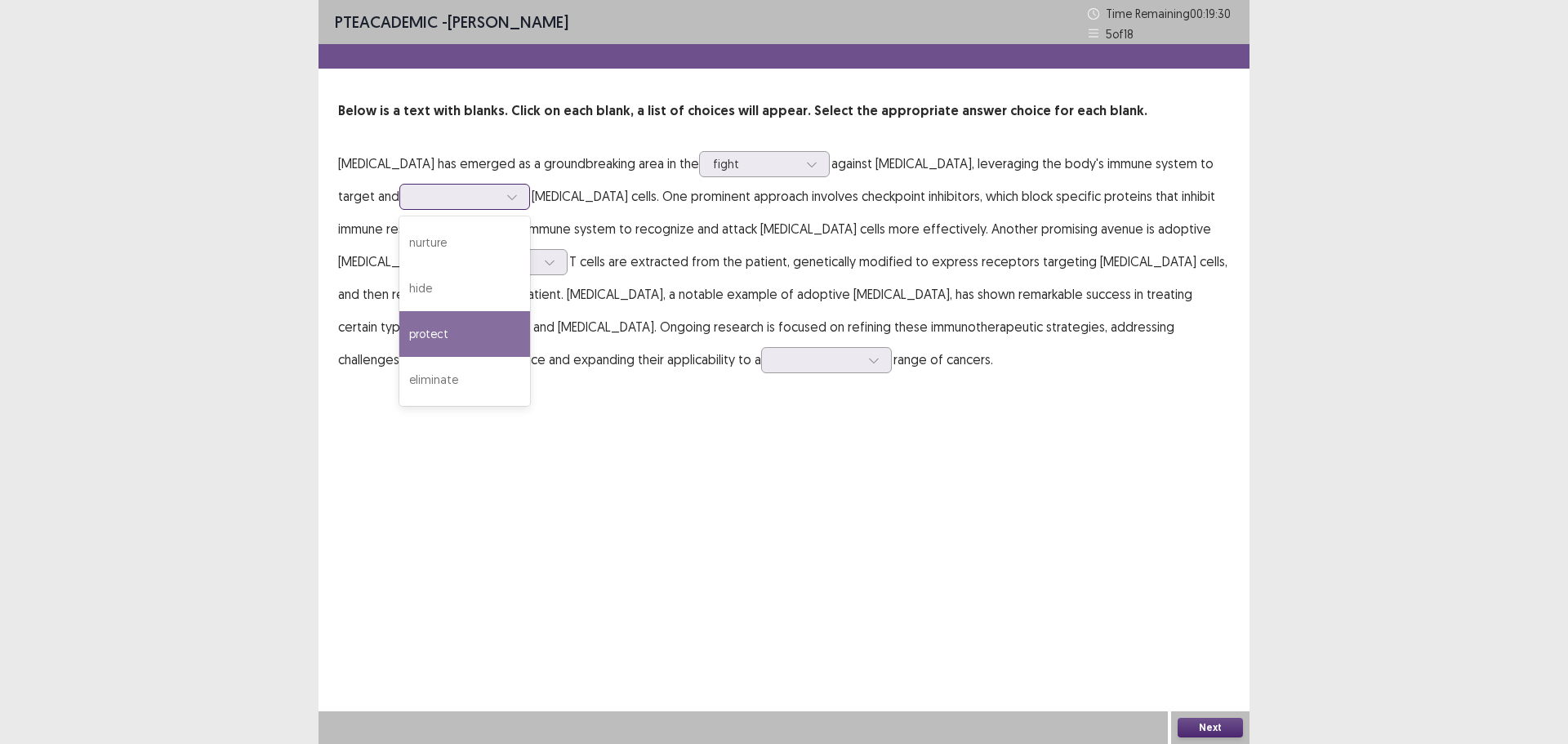
click at [506, 338] on div "protect" at bounding box center [465, 334] width 131 height 46
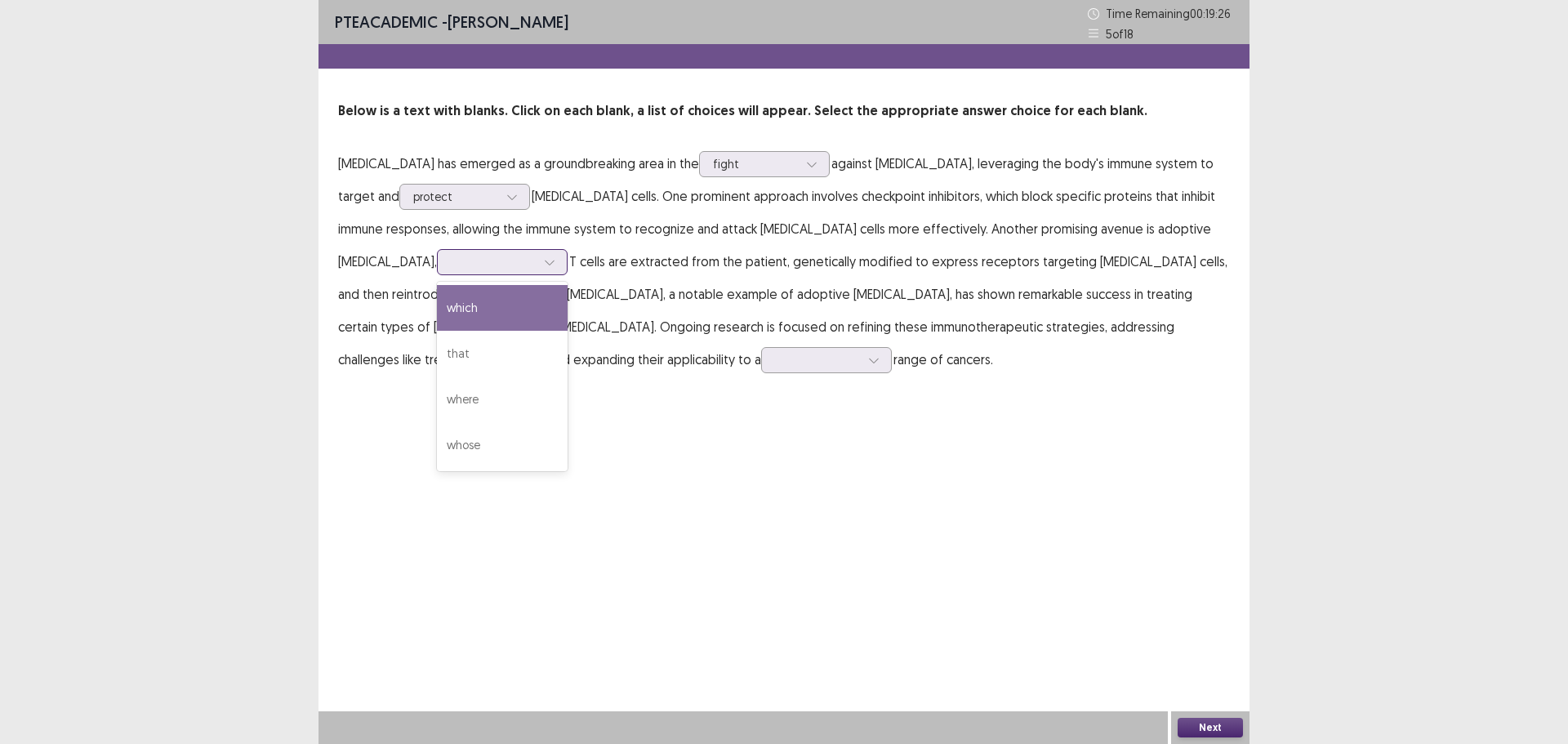
click at [451, 254] on div at bounding box center [493, 262] width 85 height 16
click at [445, 317] on div "which" at bounding box center [502, 308] width 131 height 46
click at [775, 362] on div at bounding box center [818, 360] width 85 height 16
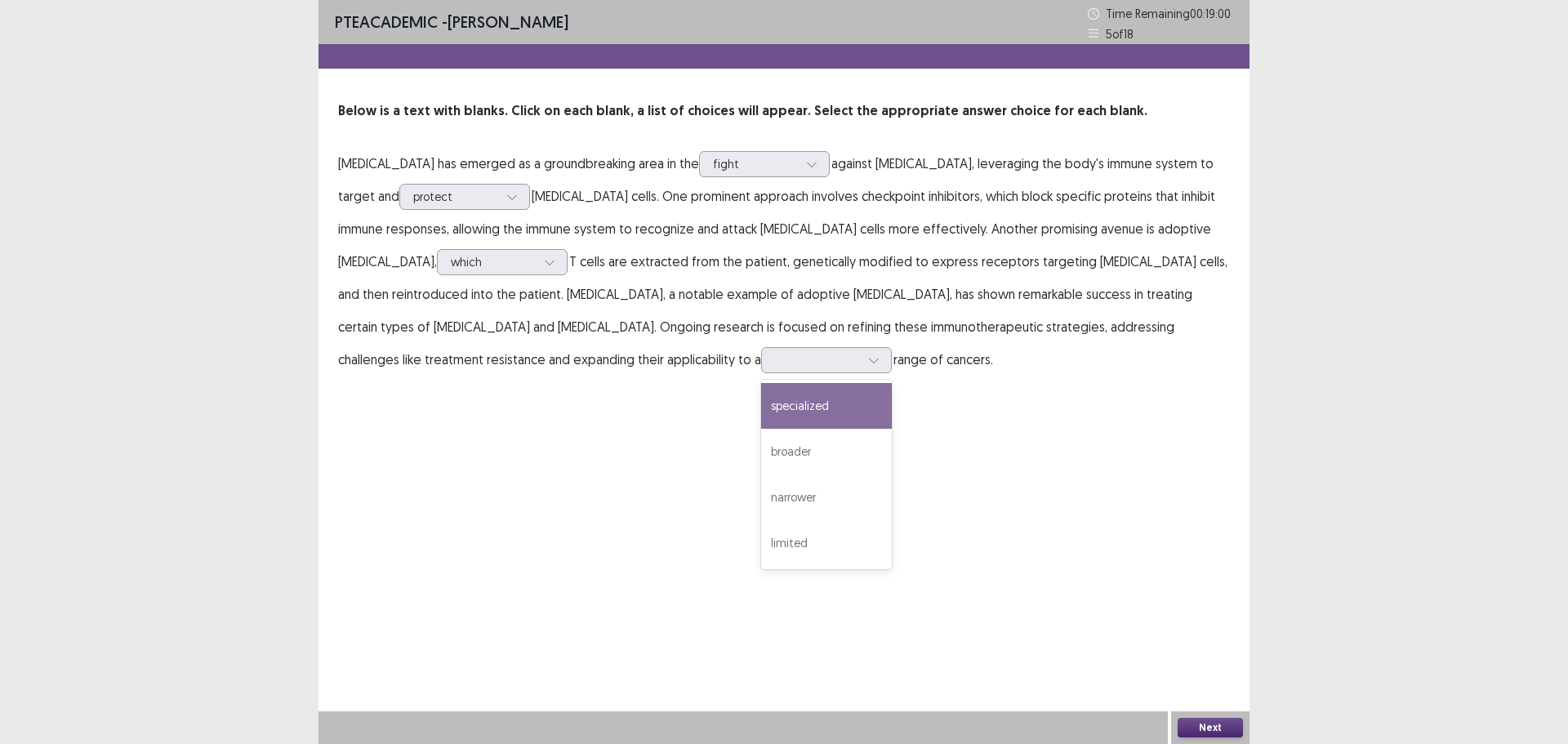
drag, startPoint x: 856, startPoint y: 395, endPoint x: 816, endPoint y: 384, distance: 41.5
click at [848, 392] on div "PTE academic - [PERSON_NAME] Time Remaining 00 : 19 : 00 5 of 18 Below is a tex…" at bounding box center [784, 204] width 931 height 408
click at [775, 368] on div at bounding box center [818, 360] width 85 height 16
click at [761, 454] on div "broader" at bounding box center [826, 451] width 131 height 46
click at [1212, 724] on button "Next" at bounding box center [1210, 728] width 65 height 20
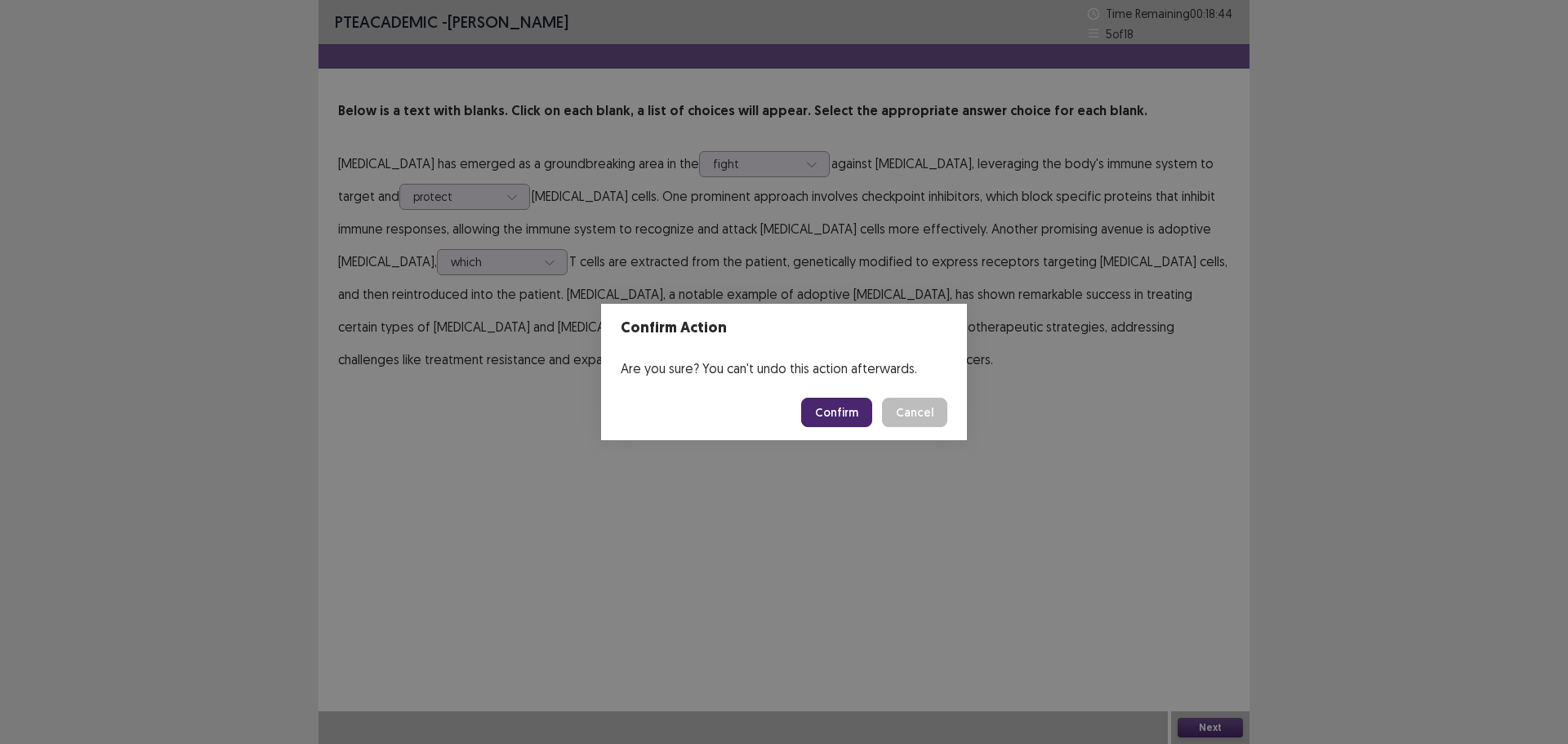
click at [921, 414] on button "Cancel" at bounding box center [914, 413] width 65 height 29
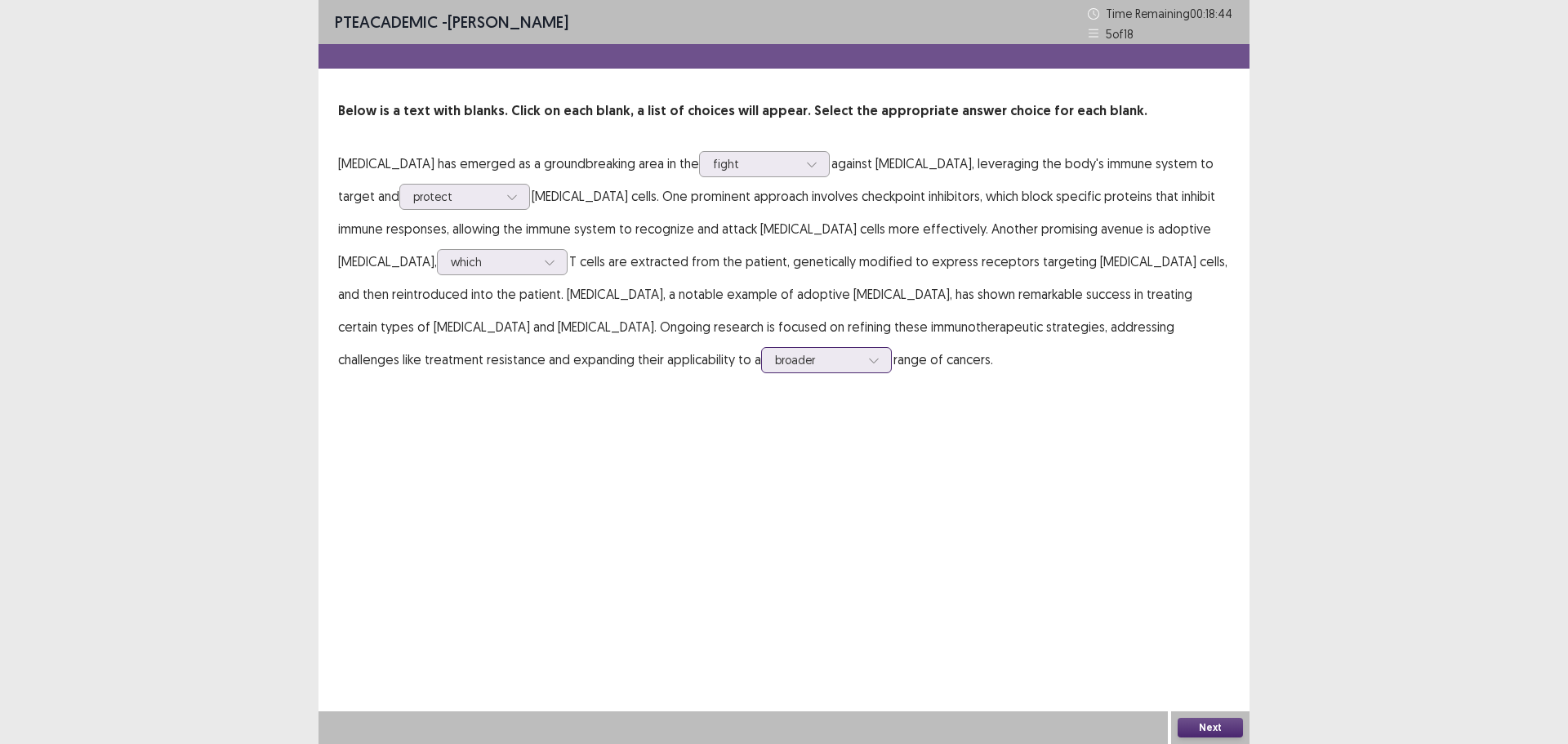
click at [775, 366] on div at bounding box center [818, 360] width 85 height 16
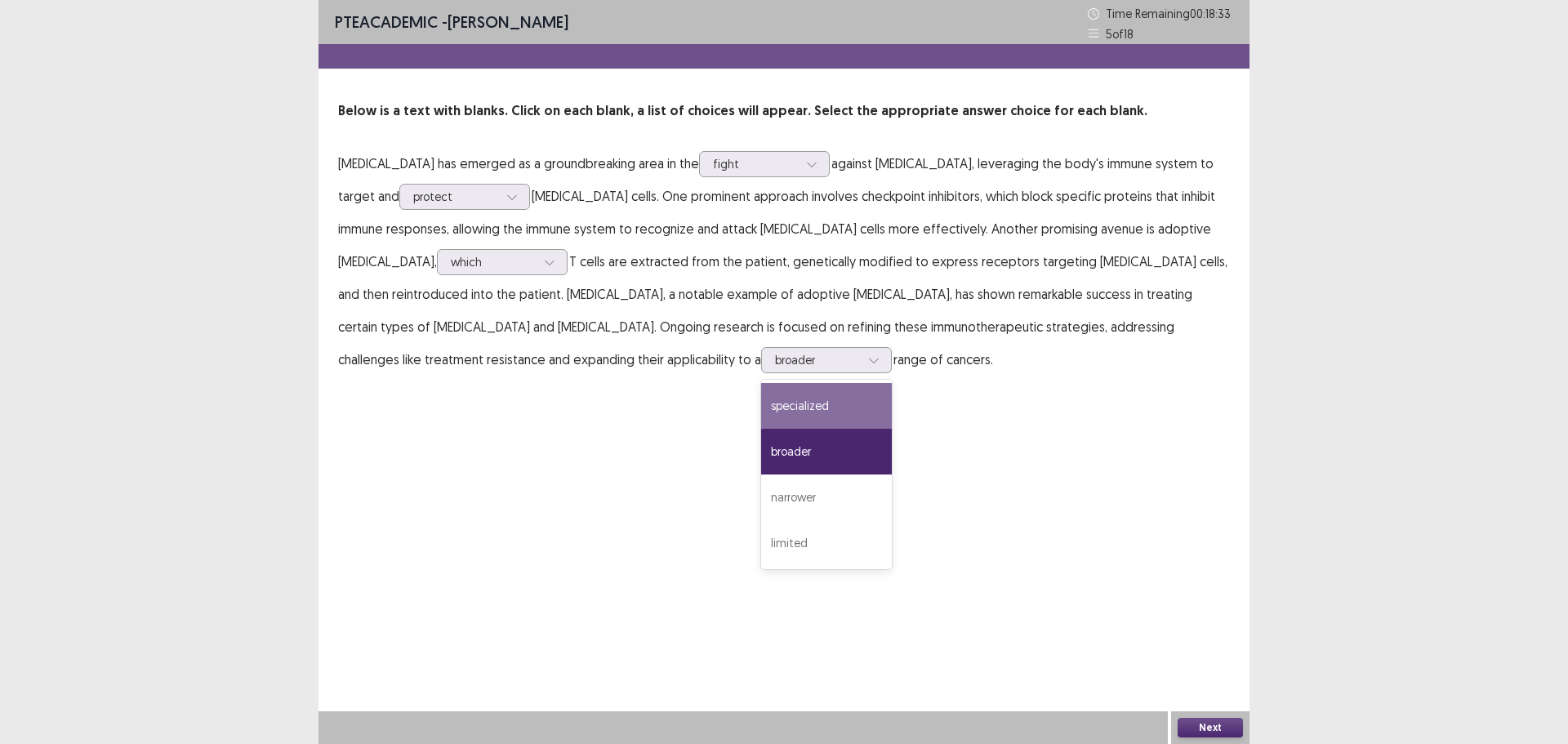
click at [693, 446] on div "PTE academic - [PERSON_NAME] Time Remaining 00 : 18 : 33 5 of 18 Below is a tex…" at bounding box center [784, 372] width 931 height 744
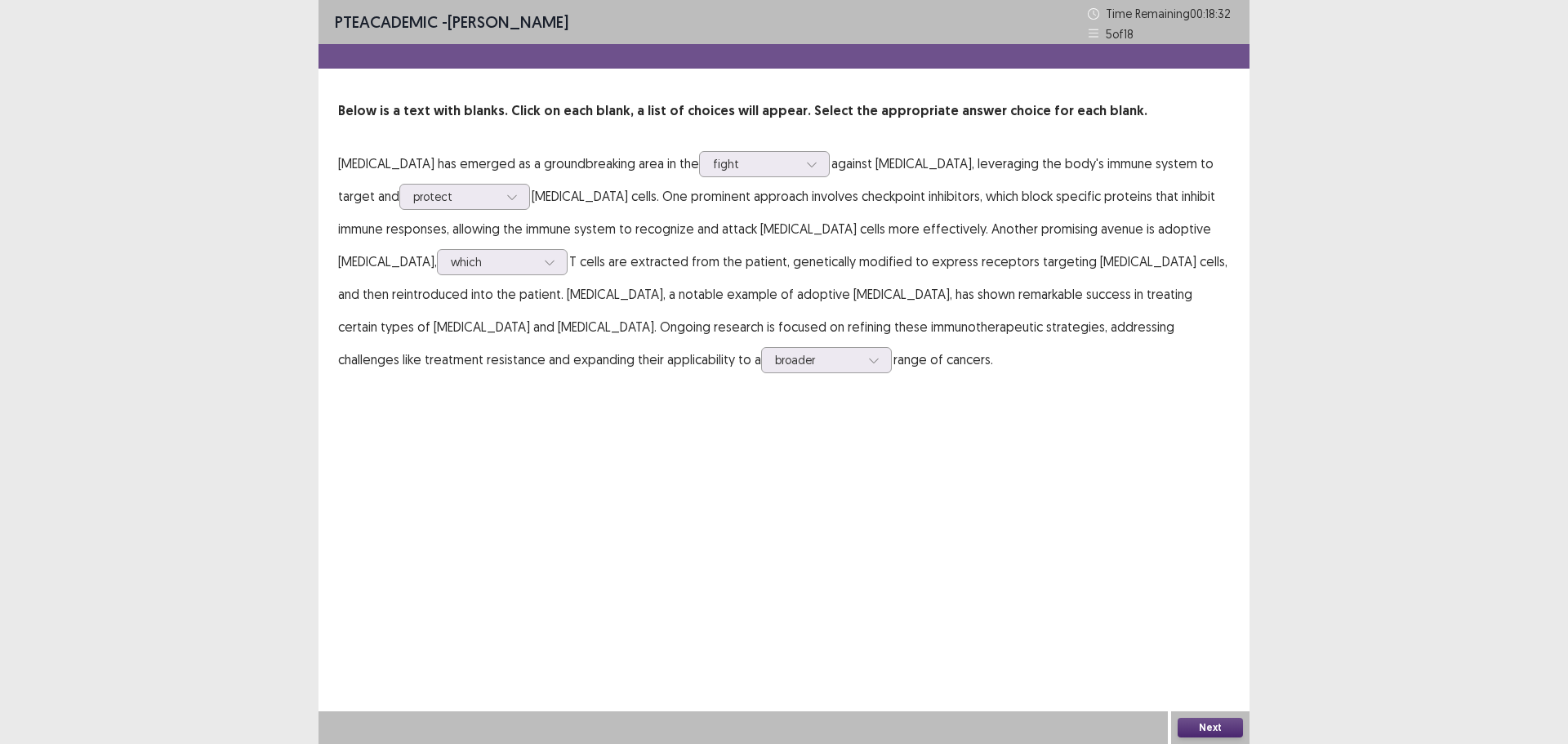
click at [1176, 721] on div "Next" at bounding box center [1211, 728] width 78 height 33
click at [1205, 730] on button "Next" at bounding box center [1210, 728] width 65 height 20
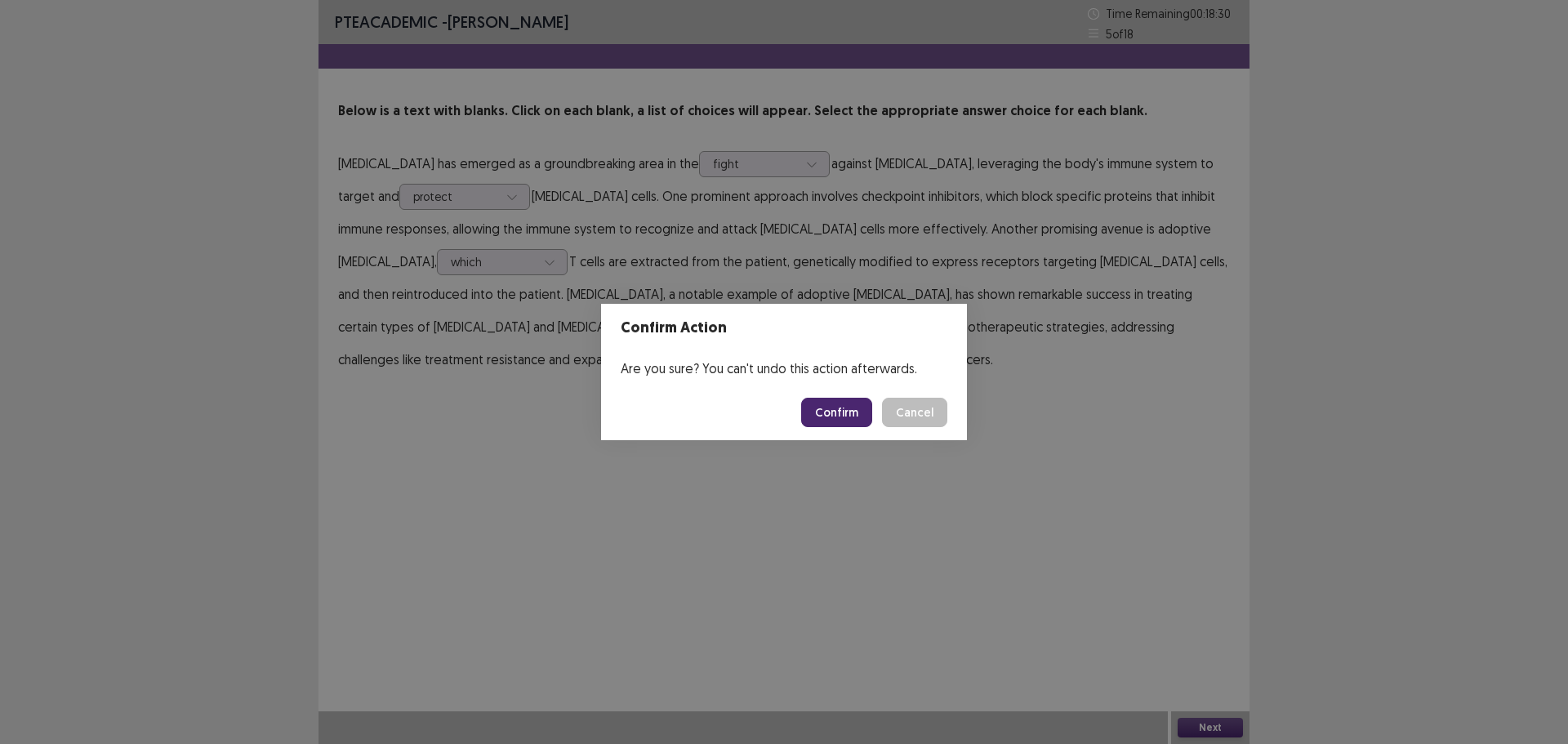
click at [842, 426] on button "Confirm" at bounding box center [837, 413] width 71 height 29
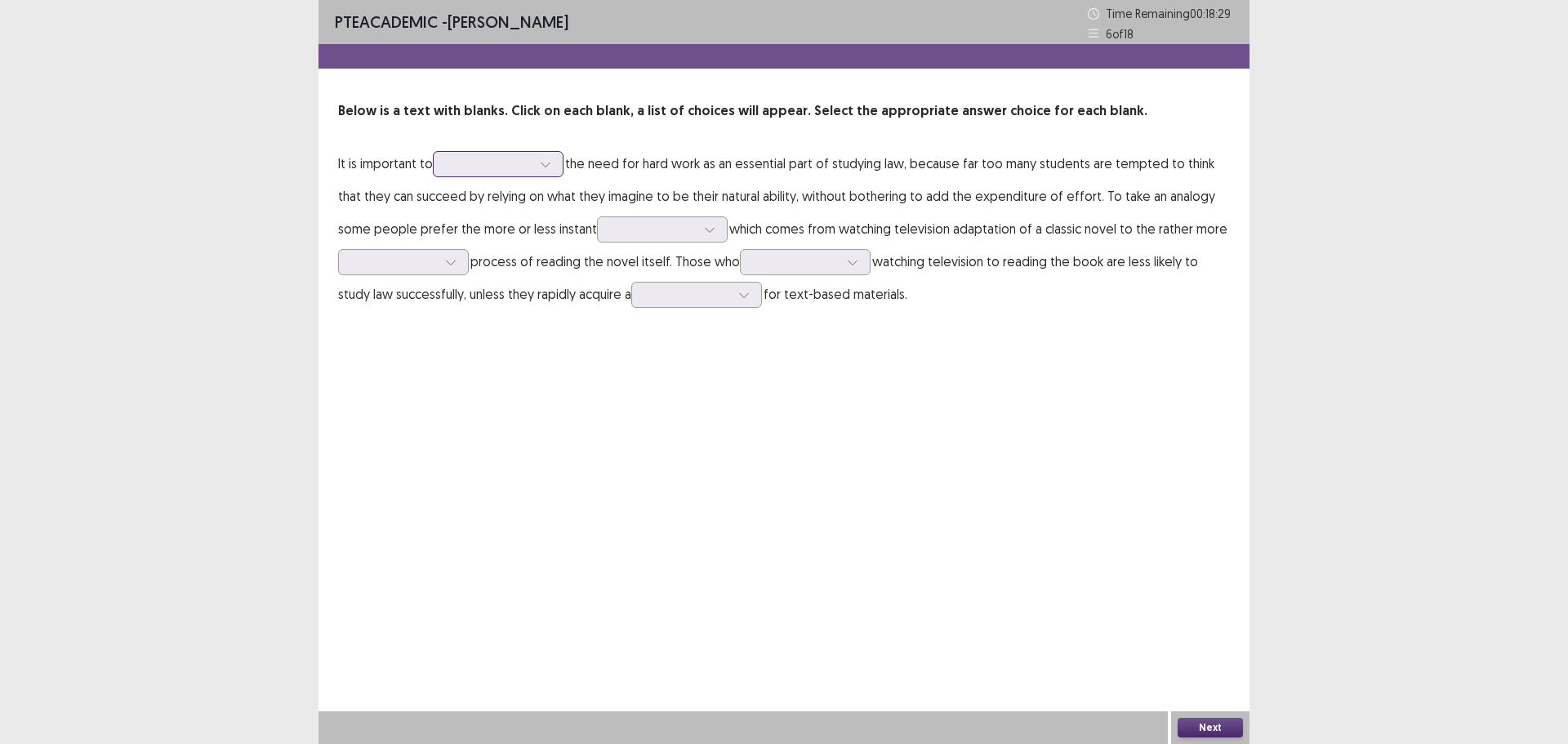
click at [476, 173] on div at bounding box center [489, 164] width 88 height 19
click at [554, 211] on div "emphasize" at bounding box center [498, 210] width 131 height 46
click at [613, 225] on div at bounding box center [654, 229] width 85 height 16
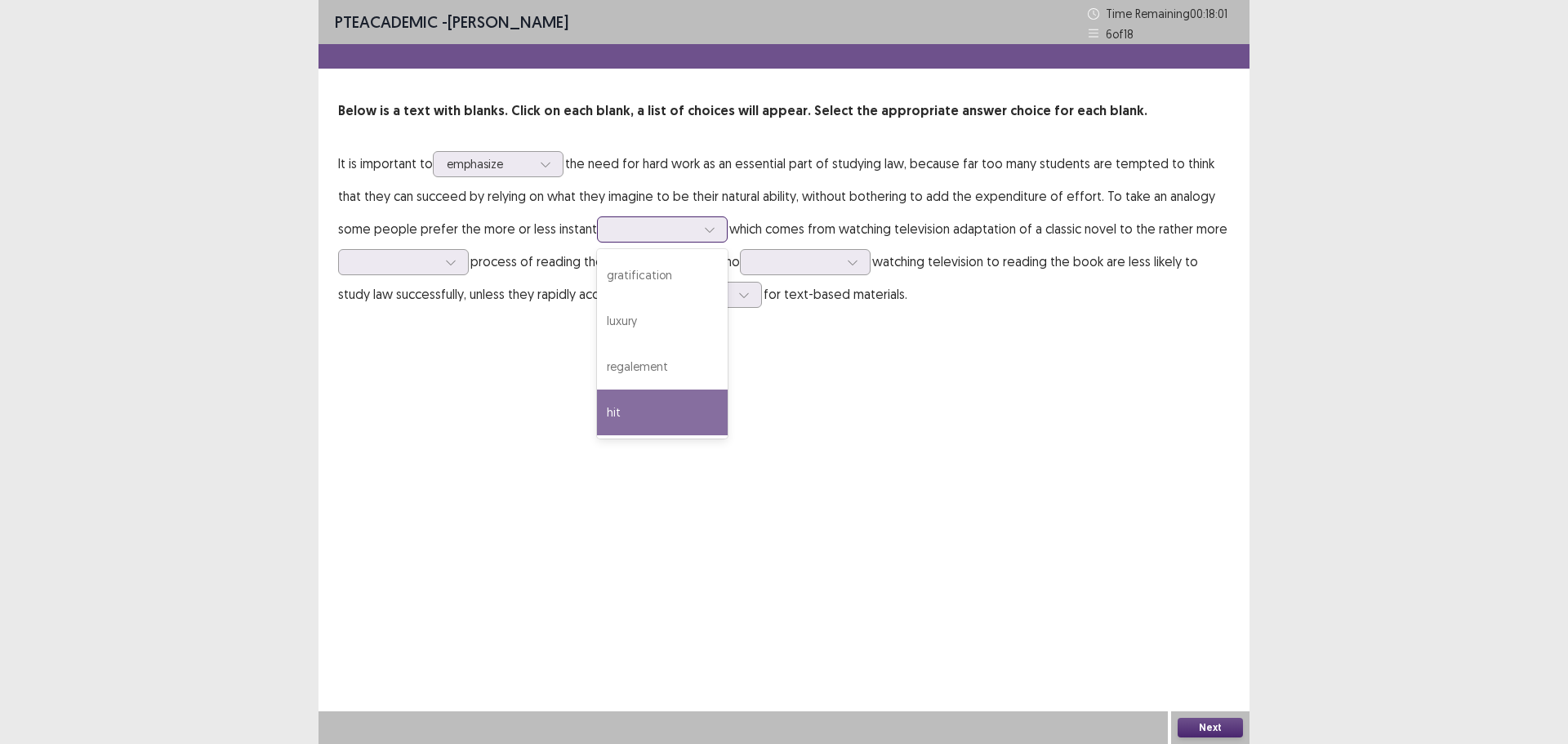
drag, startPoint x: 659, startPoint y: 410, endPoint x: 661, endPoint y: 372, distance: 38.1
click at [659, 411] on div "hit" at bounding box center [663, 412] width 131 height 46
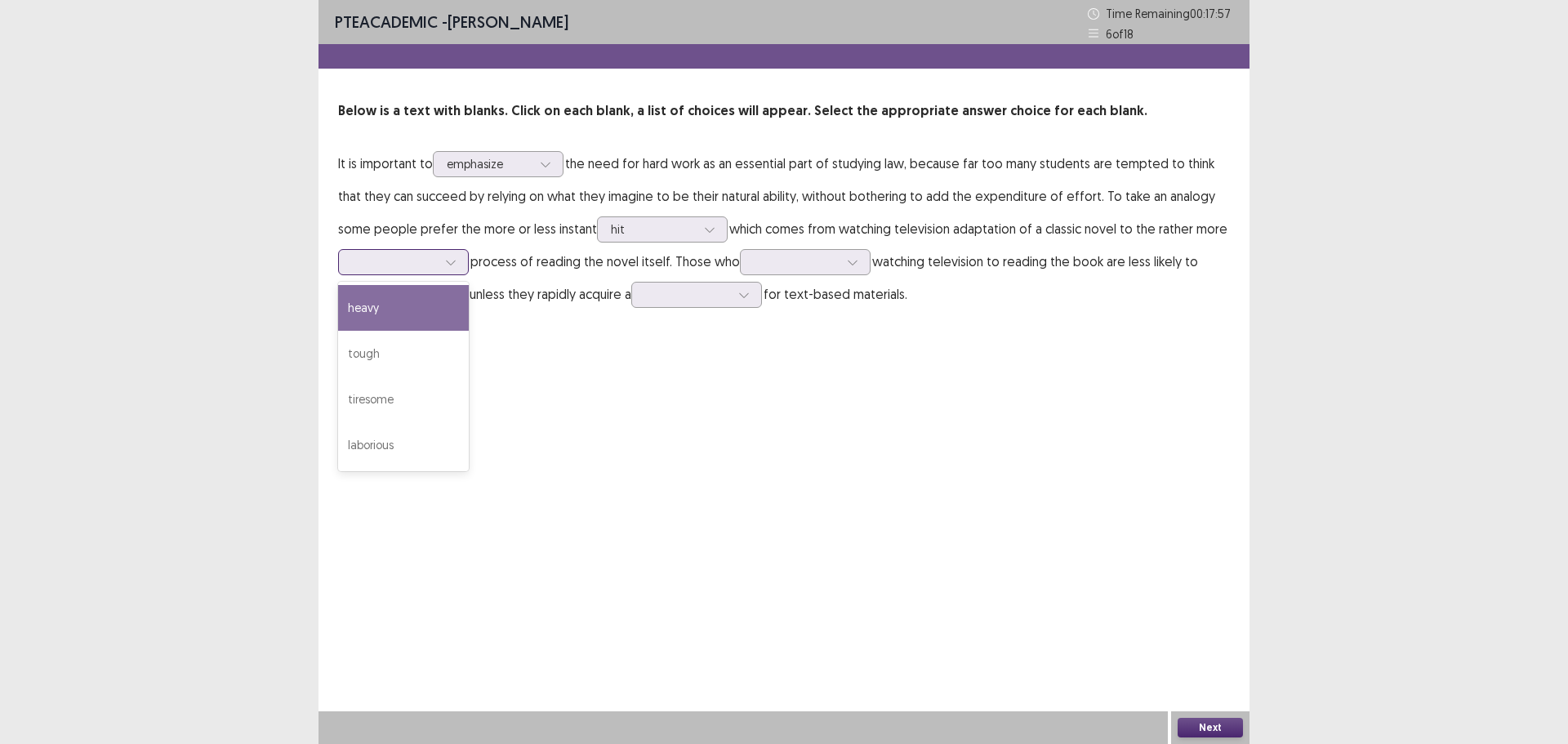
click at [452, 262] on icon at bounding box center [450, 262] width 11 height 11
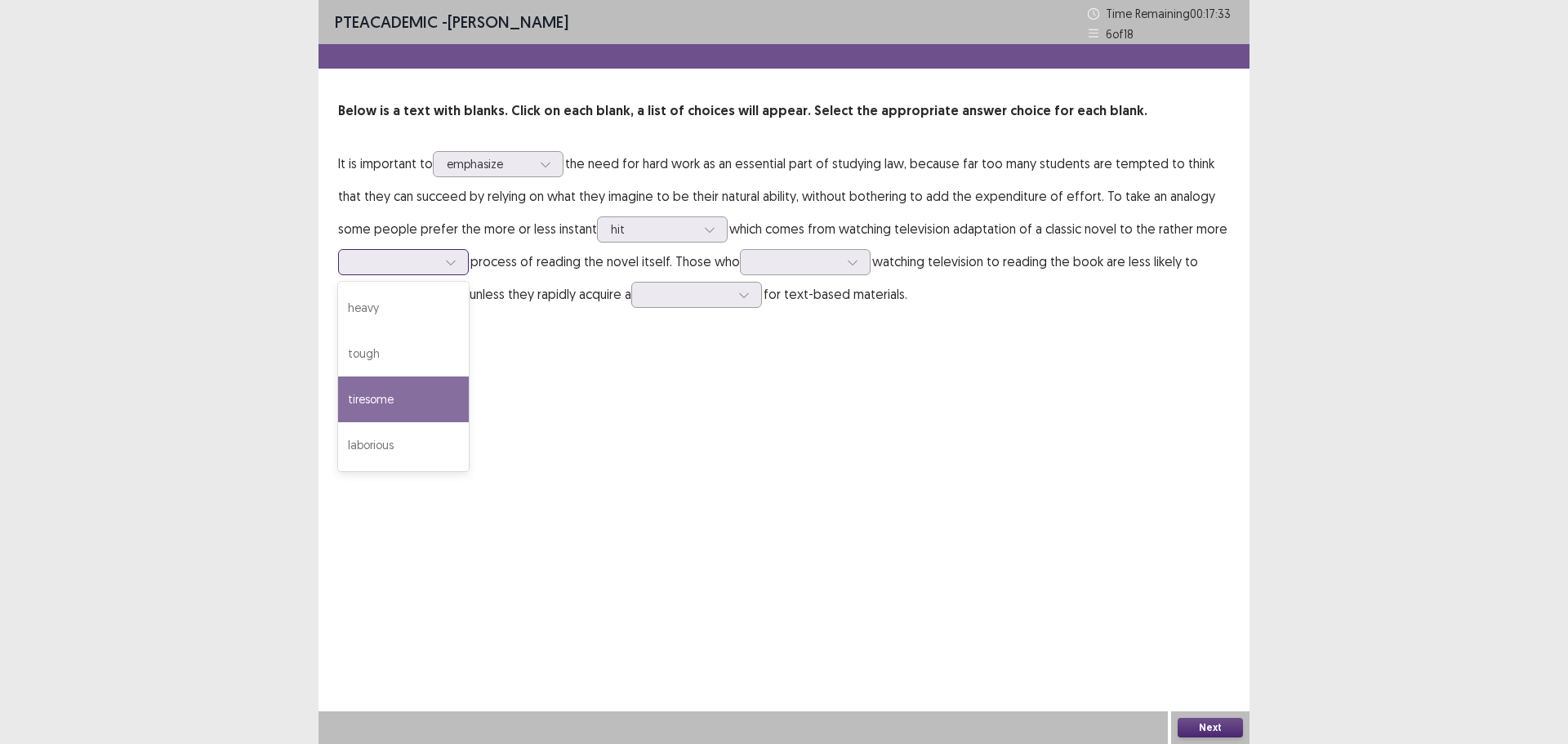
click at [434, 403] on div "tiresome" at bounding box center [403, 399] width 131 height 46
click at [421, 261] on div at bounding box center [395, 262] width 85 height 16
click at [437, 428] on div "laborious" at bounding box center [403, 445] width 131 height 46
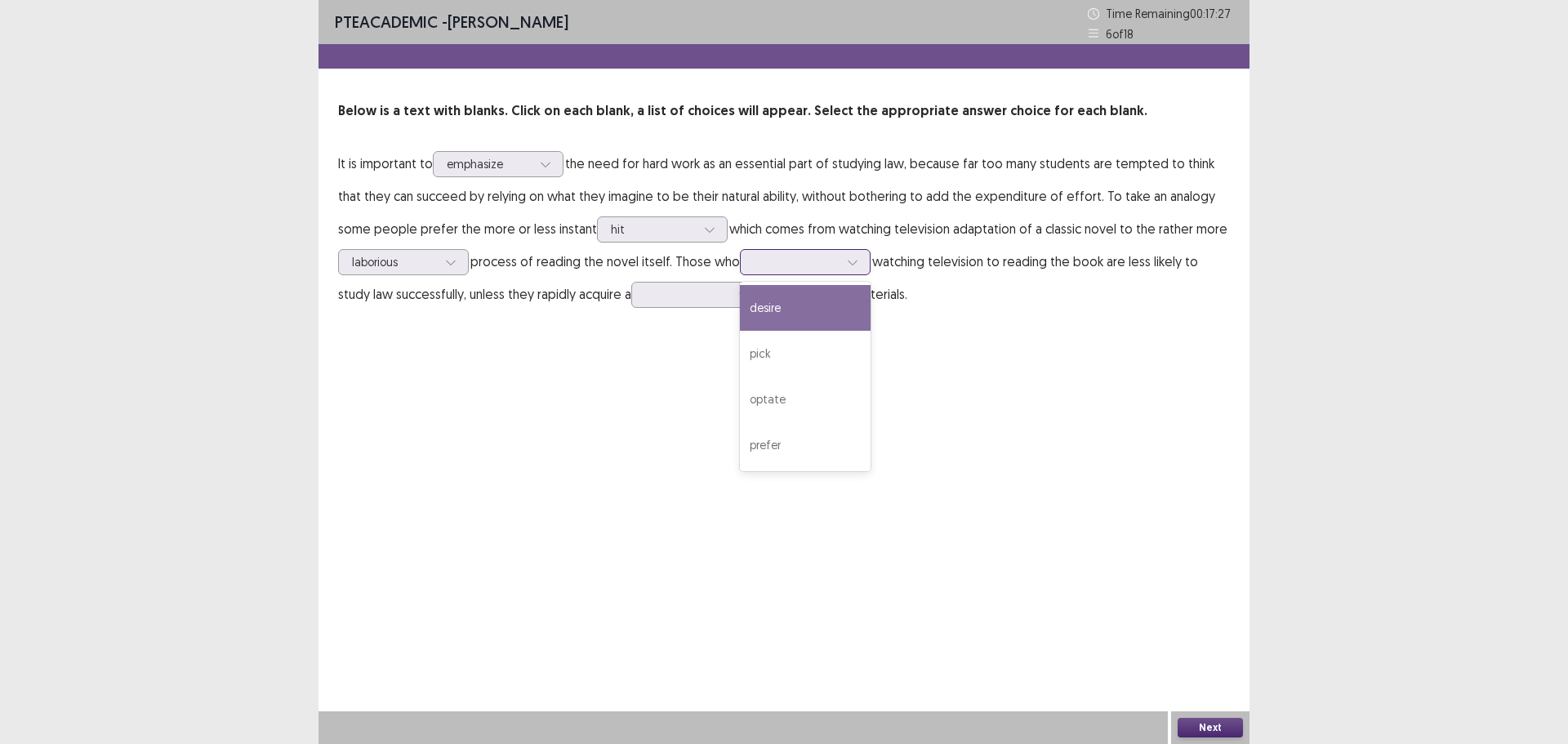
click at [761, 266] on div at bounding box center [796, 262] width 85 height 16
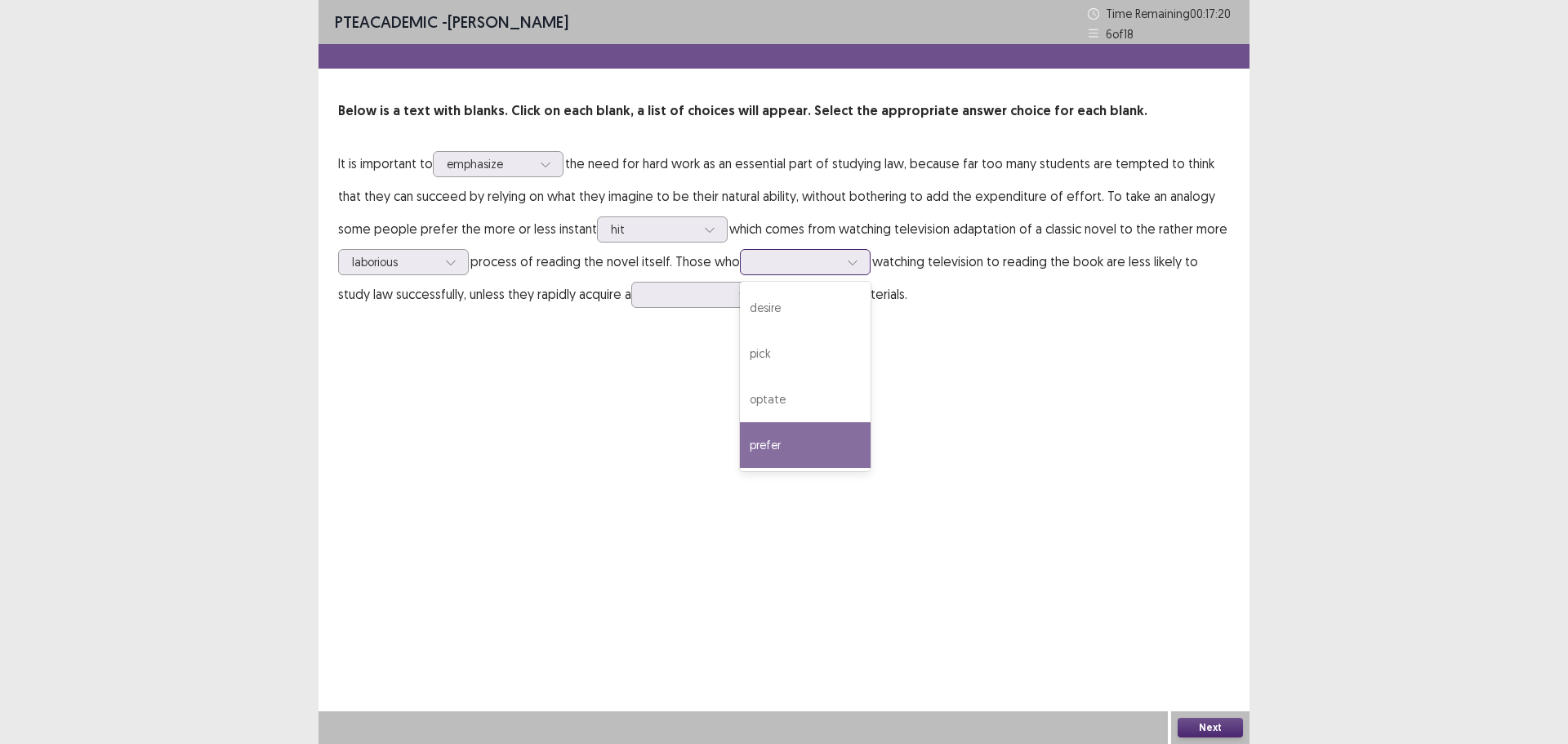
click at [822, 441] on div "prefer" at bounding box center [805, 445] width 131 height 46
click at [856, 258] on icon at bounding box center [853, 262] width 11 height 11
click at [836, 400] on div "optate" at bounding box center [805, 399] width 131 height 46
click at [847, 262] on icon at bounding box center [853, 262] width 11 height 11
drag, startPoint x: 907, startPoint y: 298, endPoint x: 637, endPoint y: 132, distance: 316.9
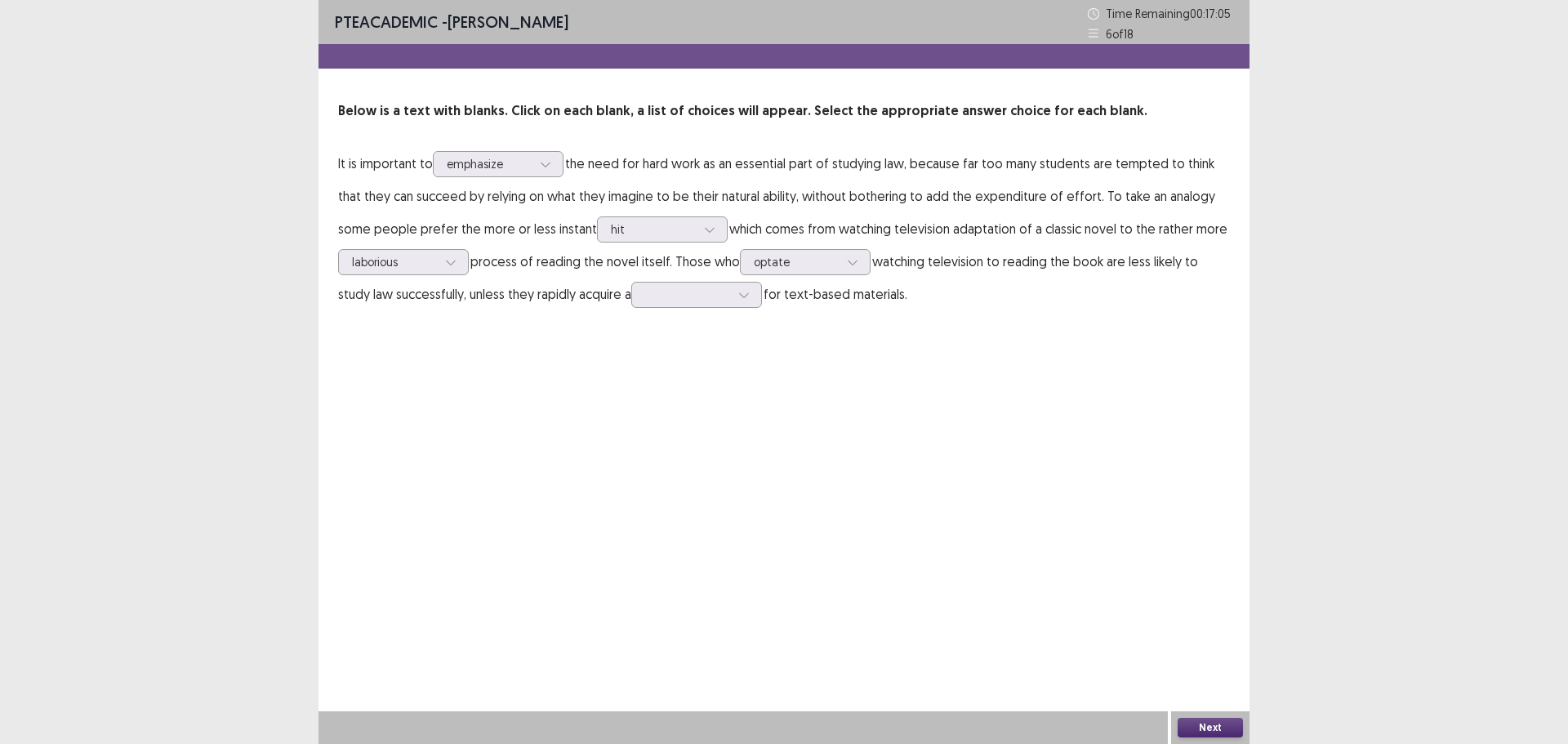
click at [908, 299] on p "It is important to emphasize the need for hard work as an essential part of stu…" at bounding box center [784, 229] width 892 height 163
click at [799, 264] on div at bounding box center [796, 262] width 85 height 16
click at [990, 307] on p "It is important to emphasize the need for hard work as an essential part of stu…" at bounding box center [784, 229] width 892 height 163
click at [663, 300] on div at bounding box center [688, 295] width 85 height 16
click at [705, 477] on div "taste" at bounding box center [696, 478] width 131 height 46
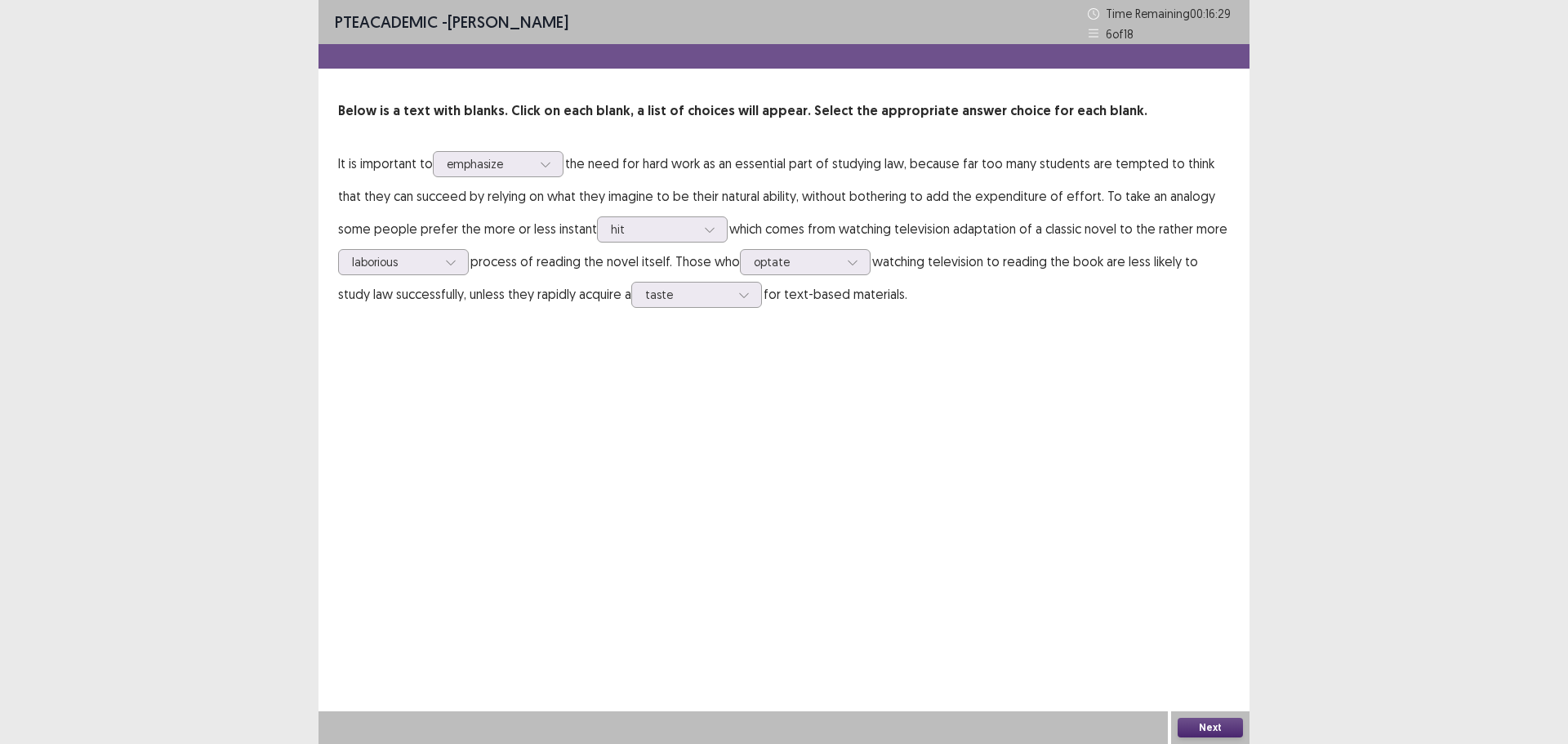
click at [1218, 726] on button "Next" at bounding box center [1210, 728] width 65 height 20
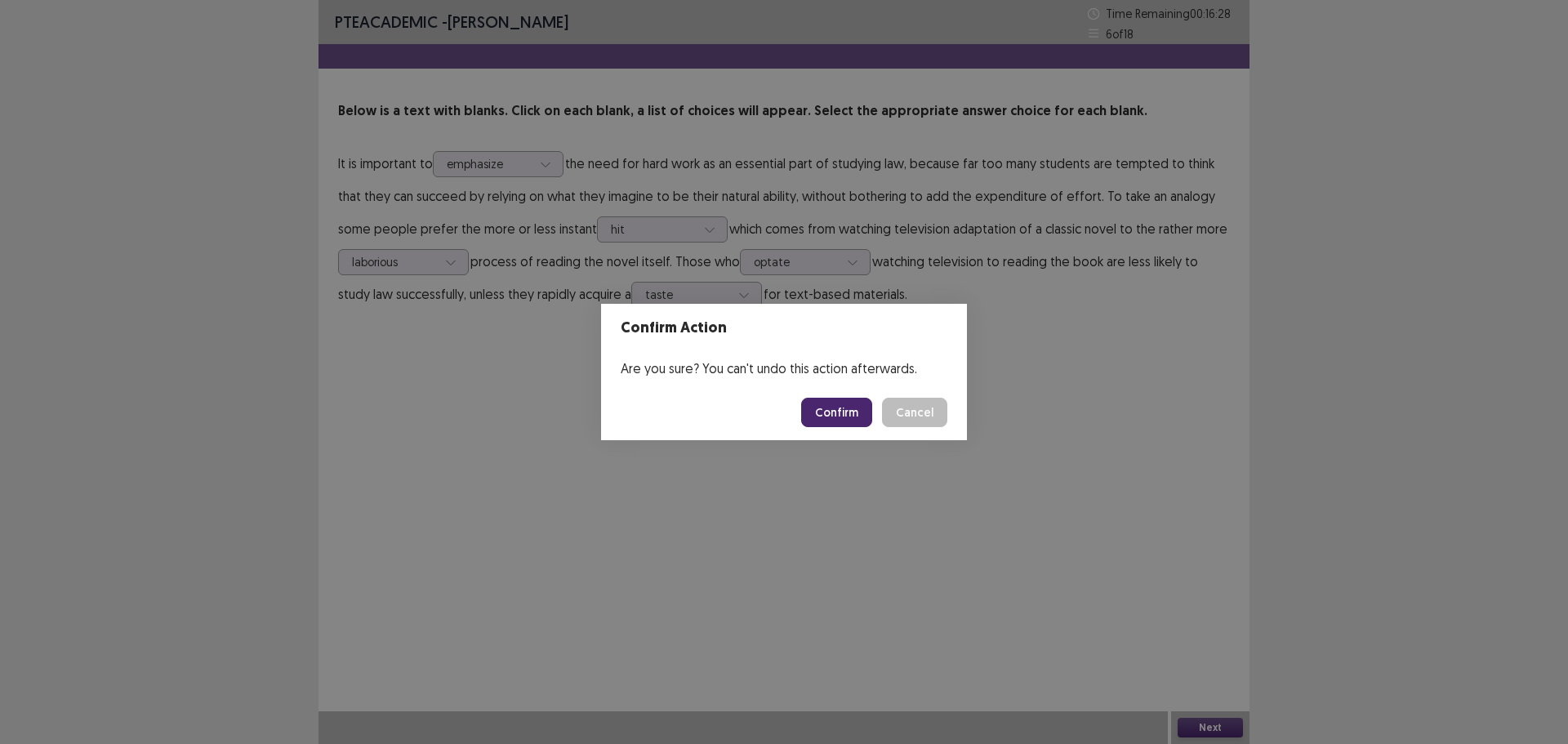
click at [836, 409] on button "Confirm" at bounding box center [837, 413] width 71 height 29
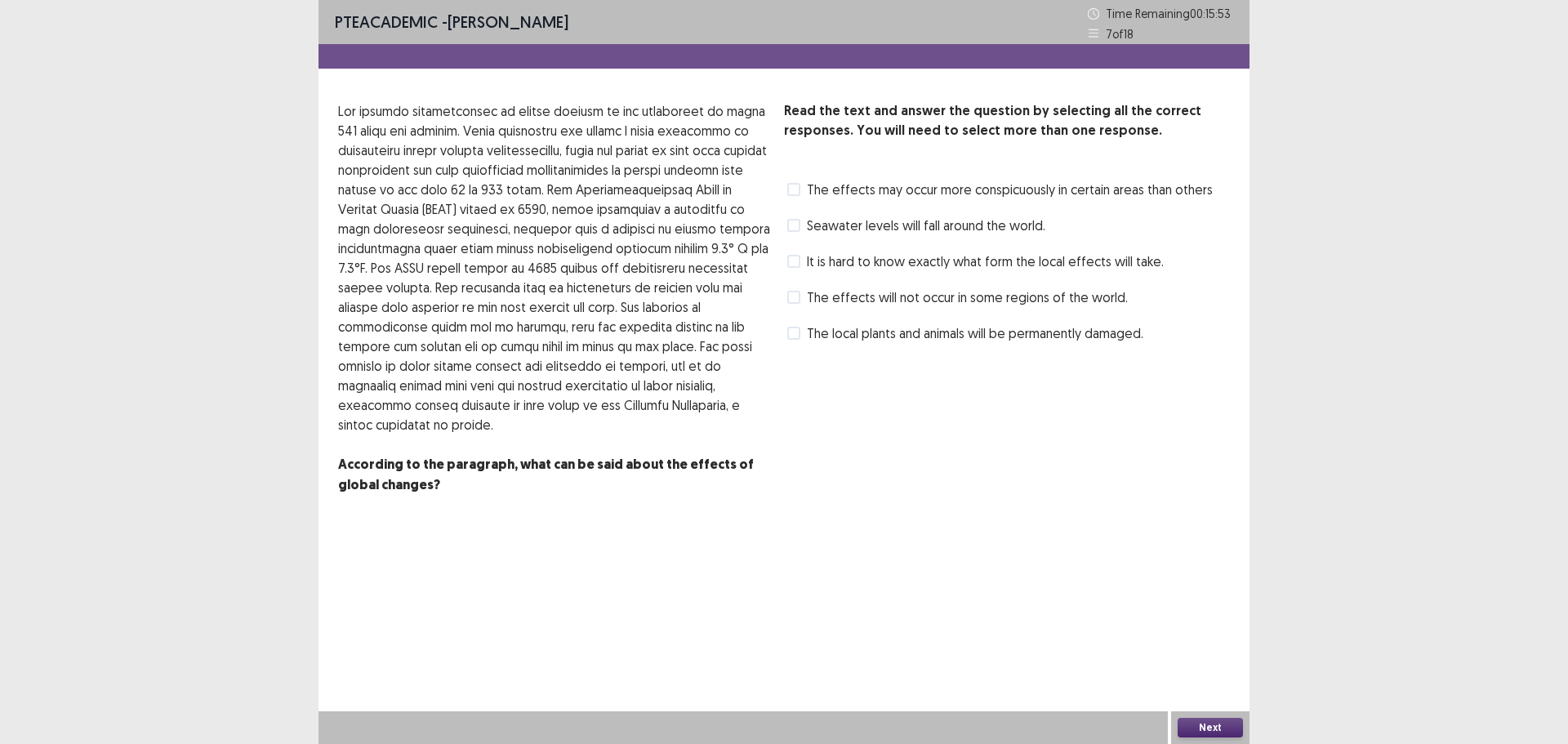
drag, startPoint x: 802, startPoint y: 337, endPoint x: 820, endPoint y: 350, distance: 22.2
click at [801, 337] on label "The local plants and animals will be permanently damaged." at bounding box center [965, 333] width 356 height 20
click at [842, 187] on span "The effects may occur more conspicuously in certain areas than others" at bounding box center [1010, 189] width 406 height 20
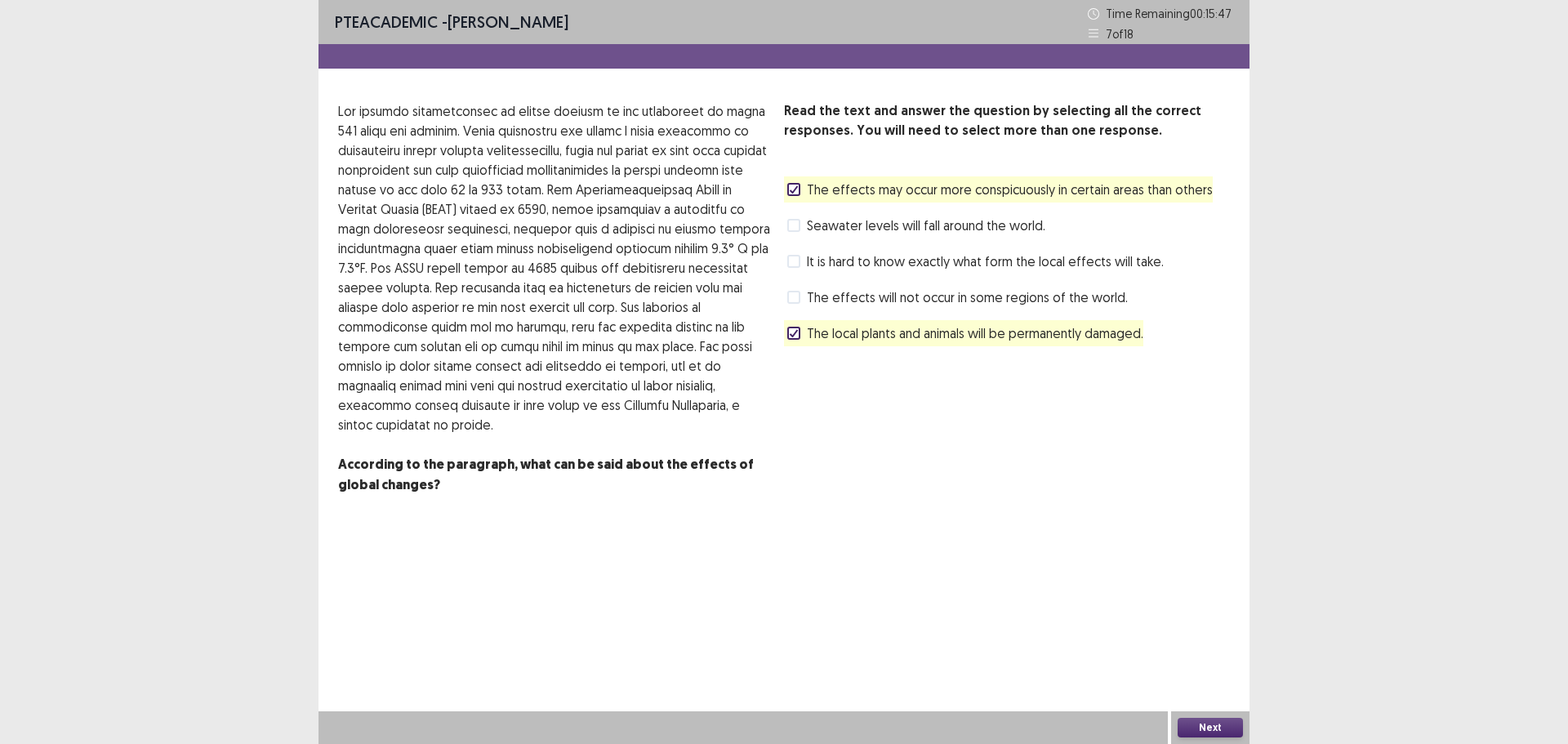
click at [838, 326] on span "The local plants and animals will be permanently damaged." at bounding box center [976, 333] width 336 height 20
click at [1211, 723] on button "Next" at bounding box center [1210, 728] width 65 height 20
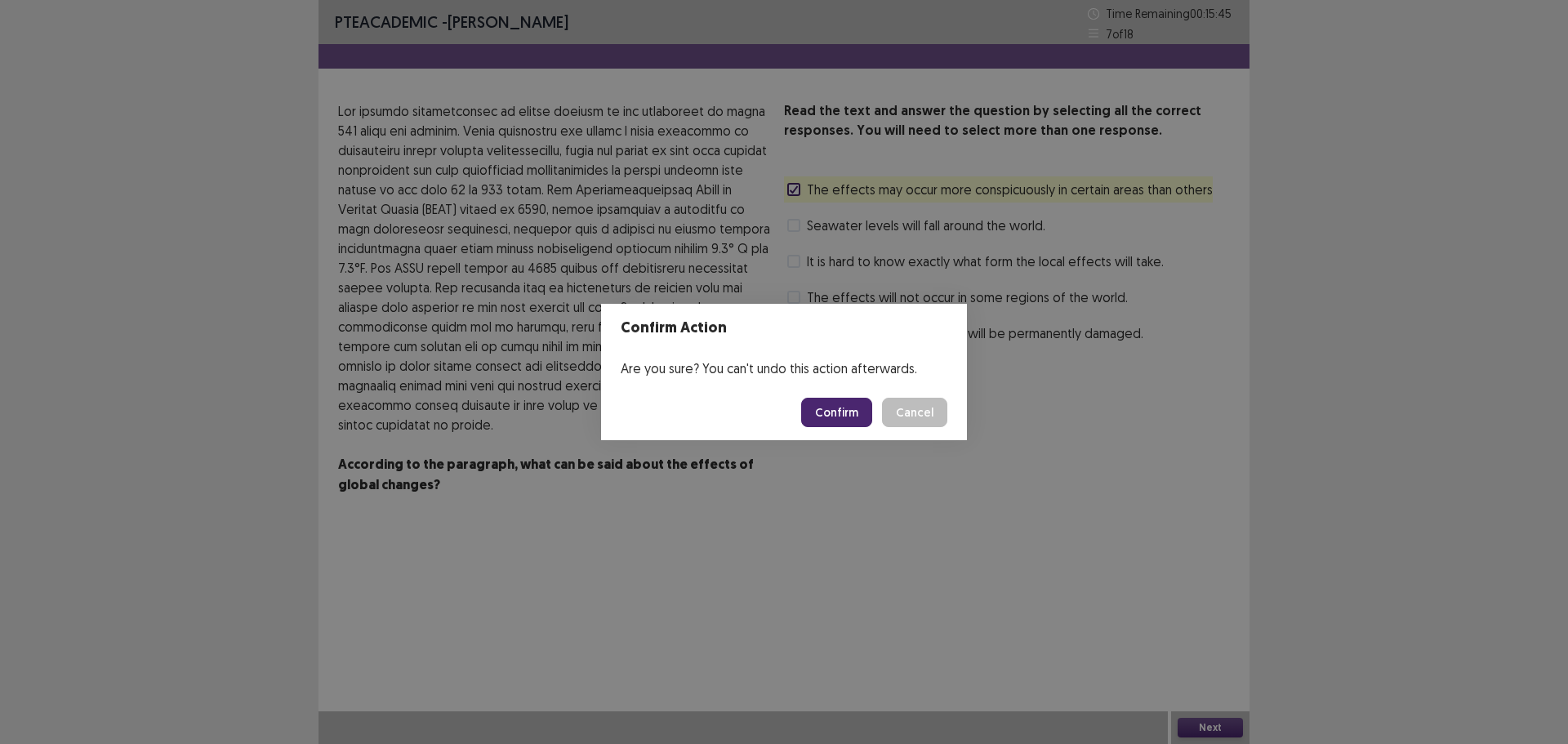
click at [818, 409] on button "Confirm" at bounding box center [837, 413] width 71 height 29
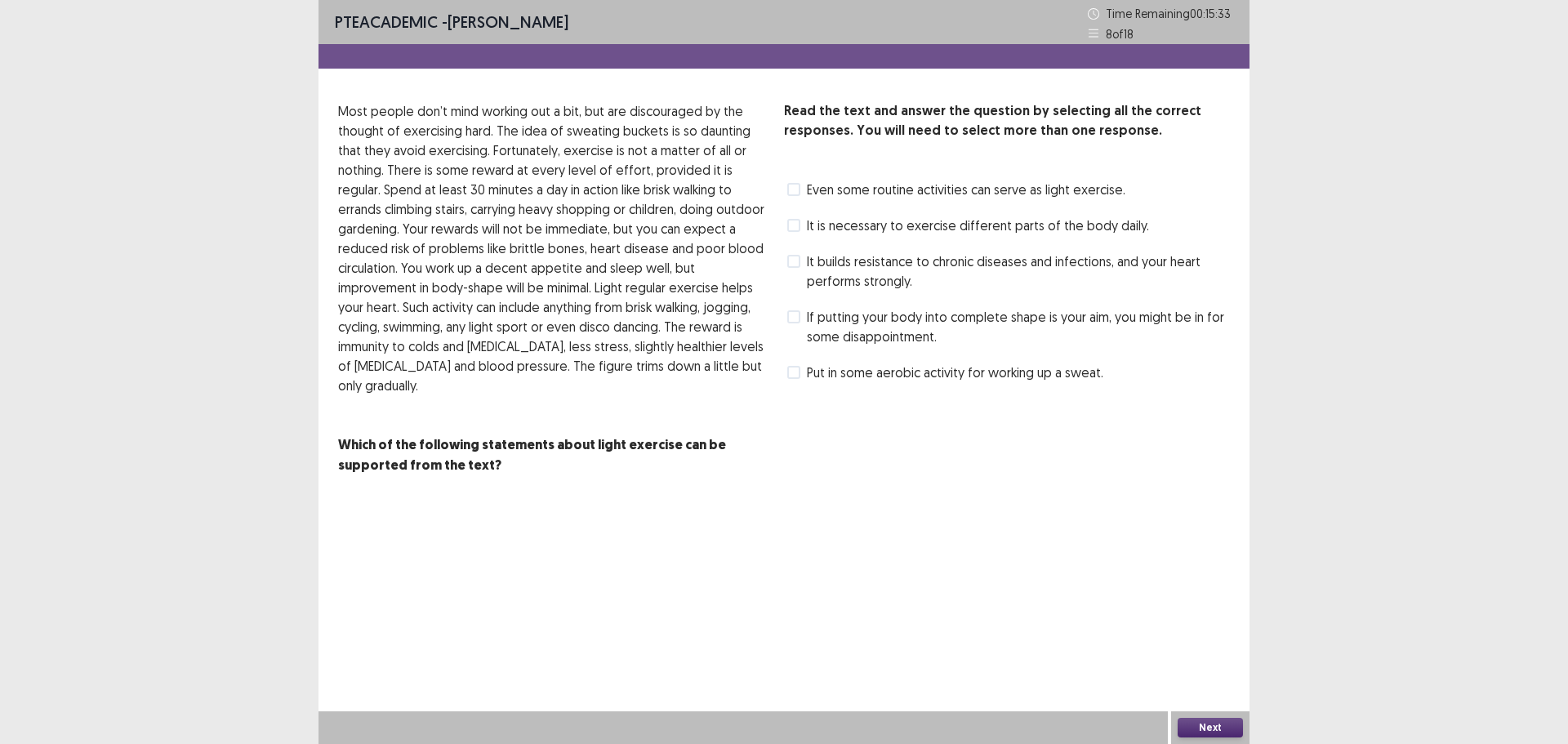
click at [800, 227] on span at bounding box center [794, 225] width 13 height 13
click at [815, 193] on span "Even some routine activities can serve as light exercise." at bounding box center [966, 189] width 318 height 20
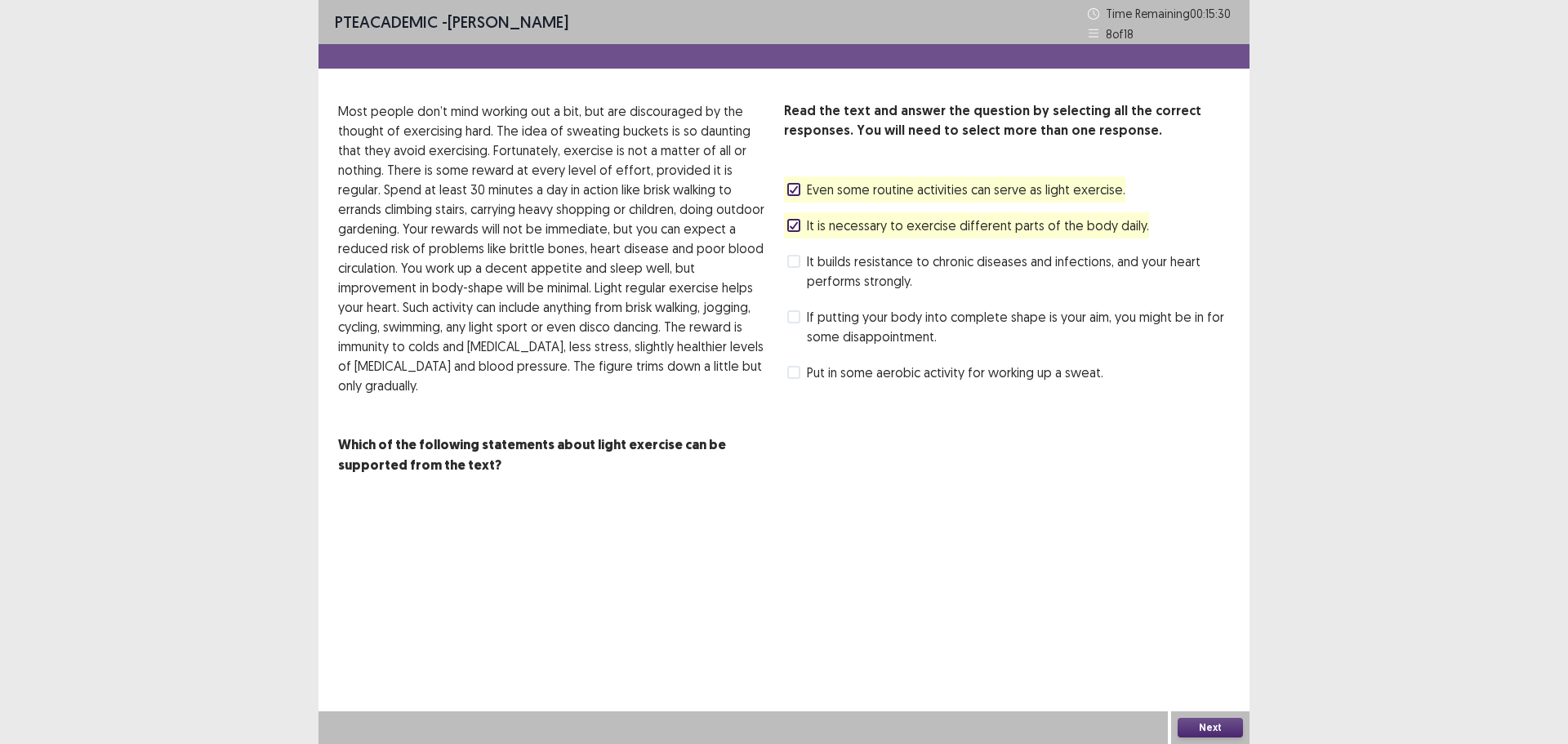
click at [1212, 733] on button "Next" at bounding box center [1210, 728] width 65 height 20
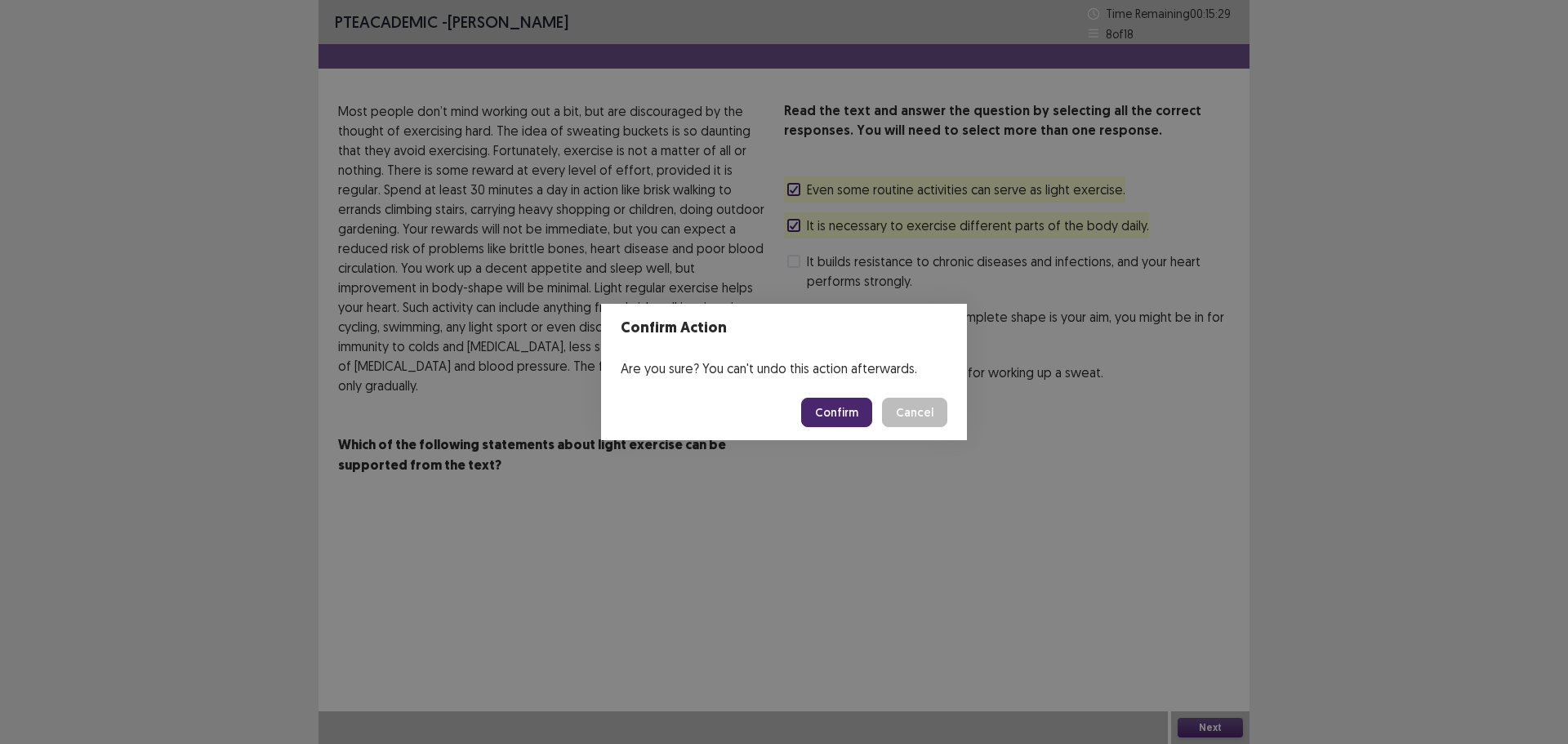
drag, startPoint x: 828, startPoint y: 401, endPoint x: 842, endPoint y: 404, distance: 14.3
click at [829, 401] on button "Confirm" at bounding box center [837, 413] width 71 height 29
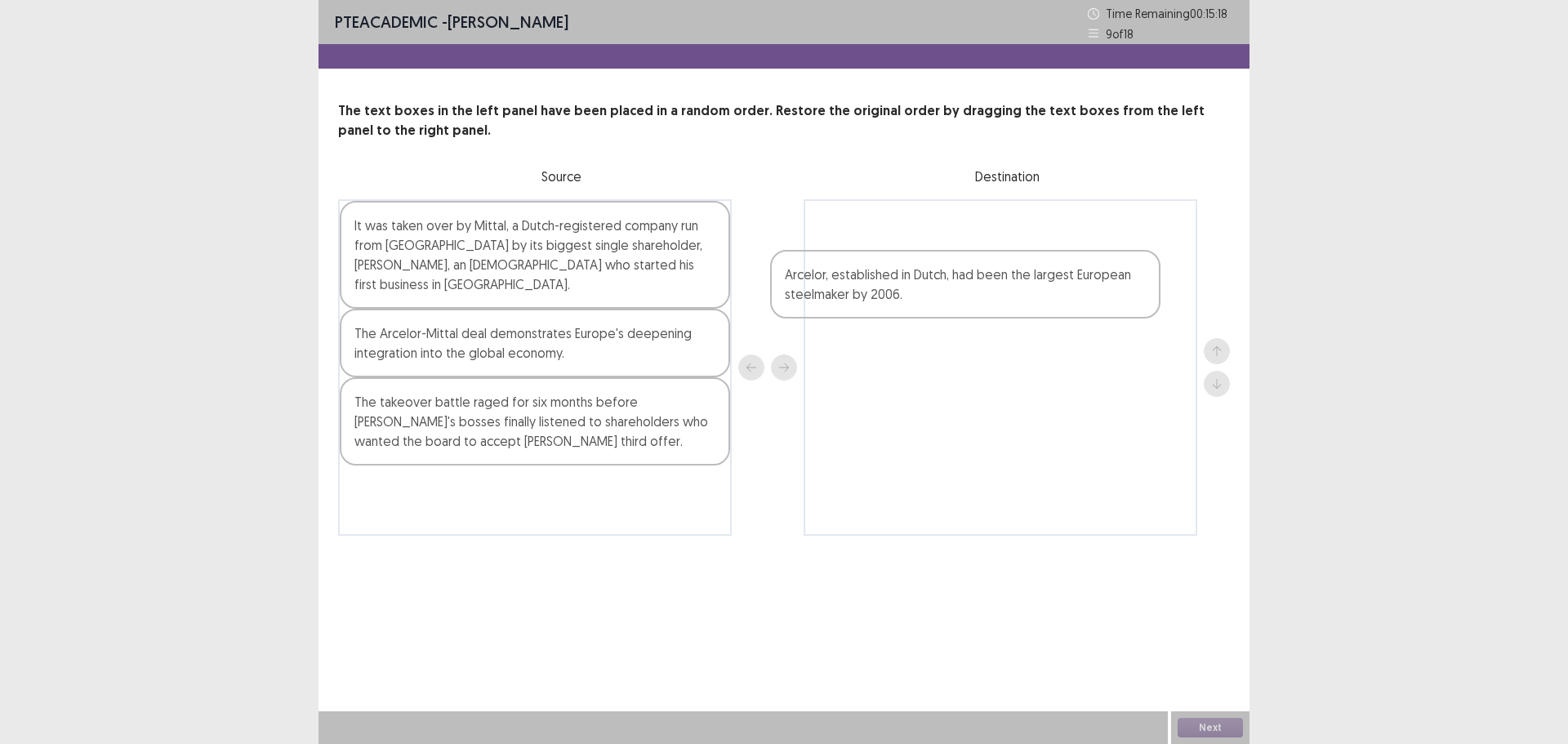
drag, startPoint x: 510, startPoint y: 342, endPoint x: 977, endPoint y: 290, distance: 469.9
click at [977, 290] on div "It was taken over by Mittal, a Dutch-registered company run from [GEOGRAPHIC_DA…" at bounding box center [784, 368] width 892 height 336
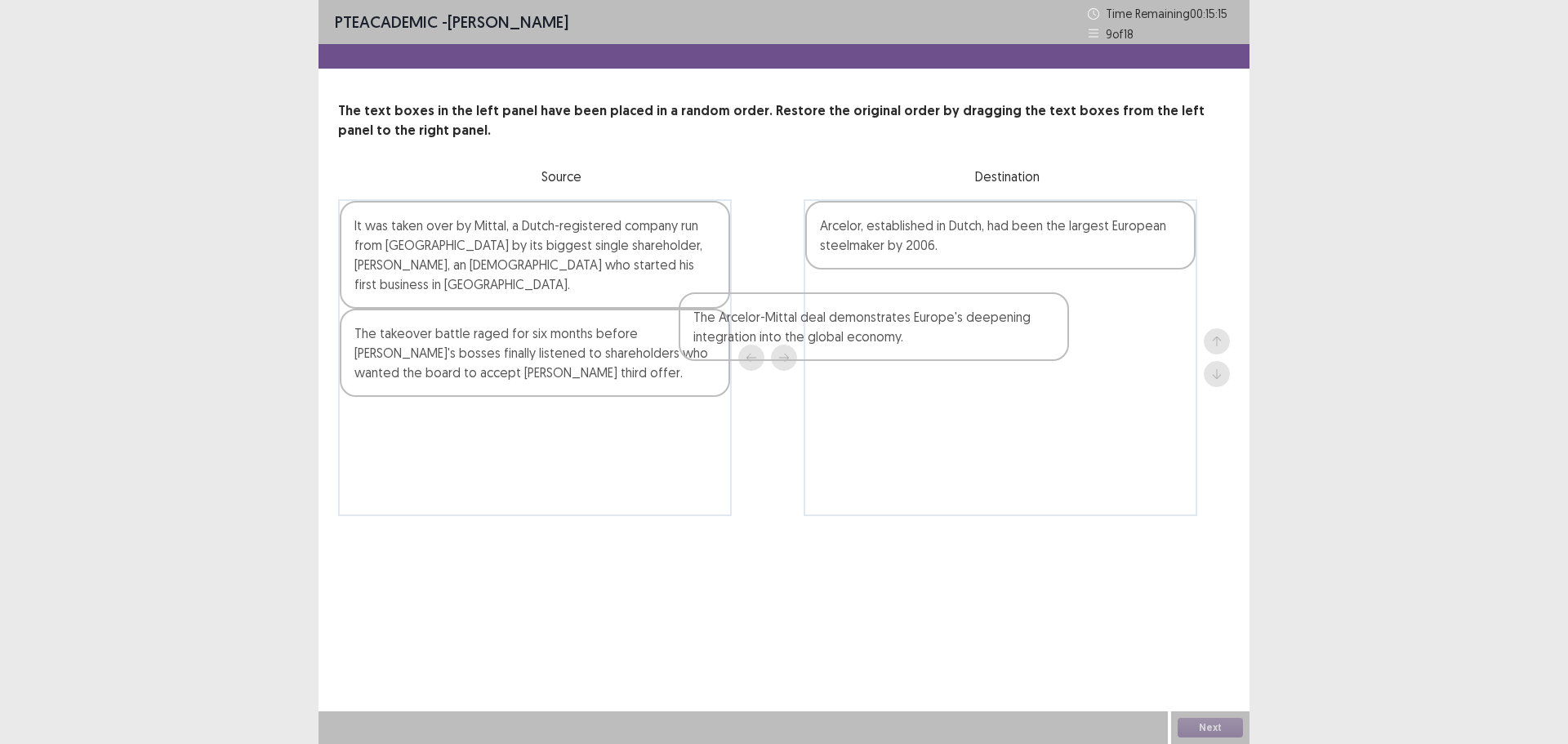
drag, startPoint x: 558, startPoint y: 342, endPoint x: 1044, endPoint y: 335, distance: 486.1
click at [1044, 335] on div "It was taken over by Mittal, a Dutch-registered company run from [GEOGRAPHIC_DA…" at bounding box center [784, 357] width 892 height 317
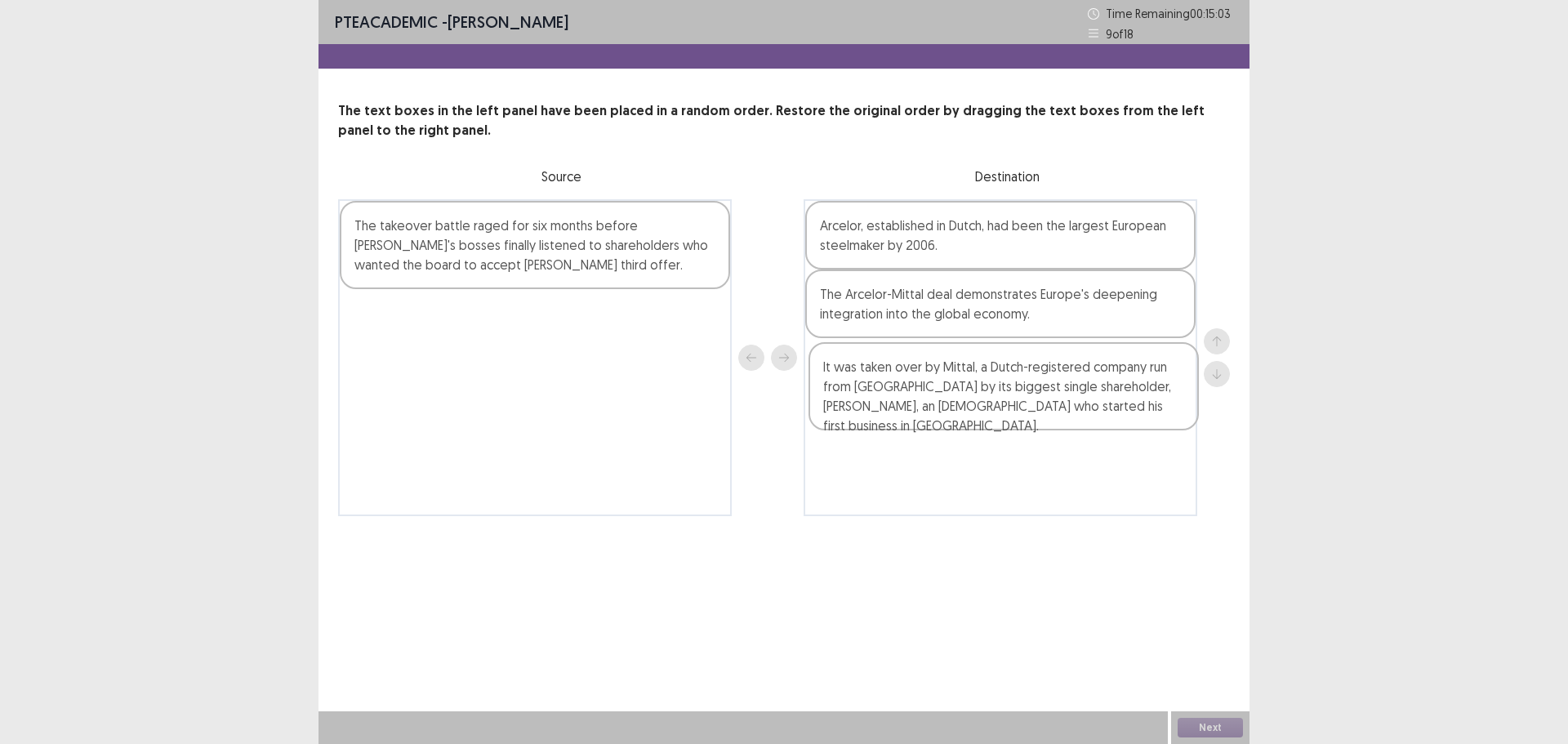
drag, startPoint x: 652, startPoint y: 241, endPoint x: 1127, endPoint y: 381, distance: 495.2
click at [1127, 381] on div "It was taken over by Mittal, a Dutch-registered company run from [GEOGRAPHIC_DA…" at bounding box center [784, 357] width 892 height 317
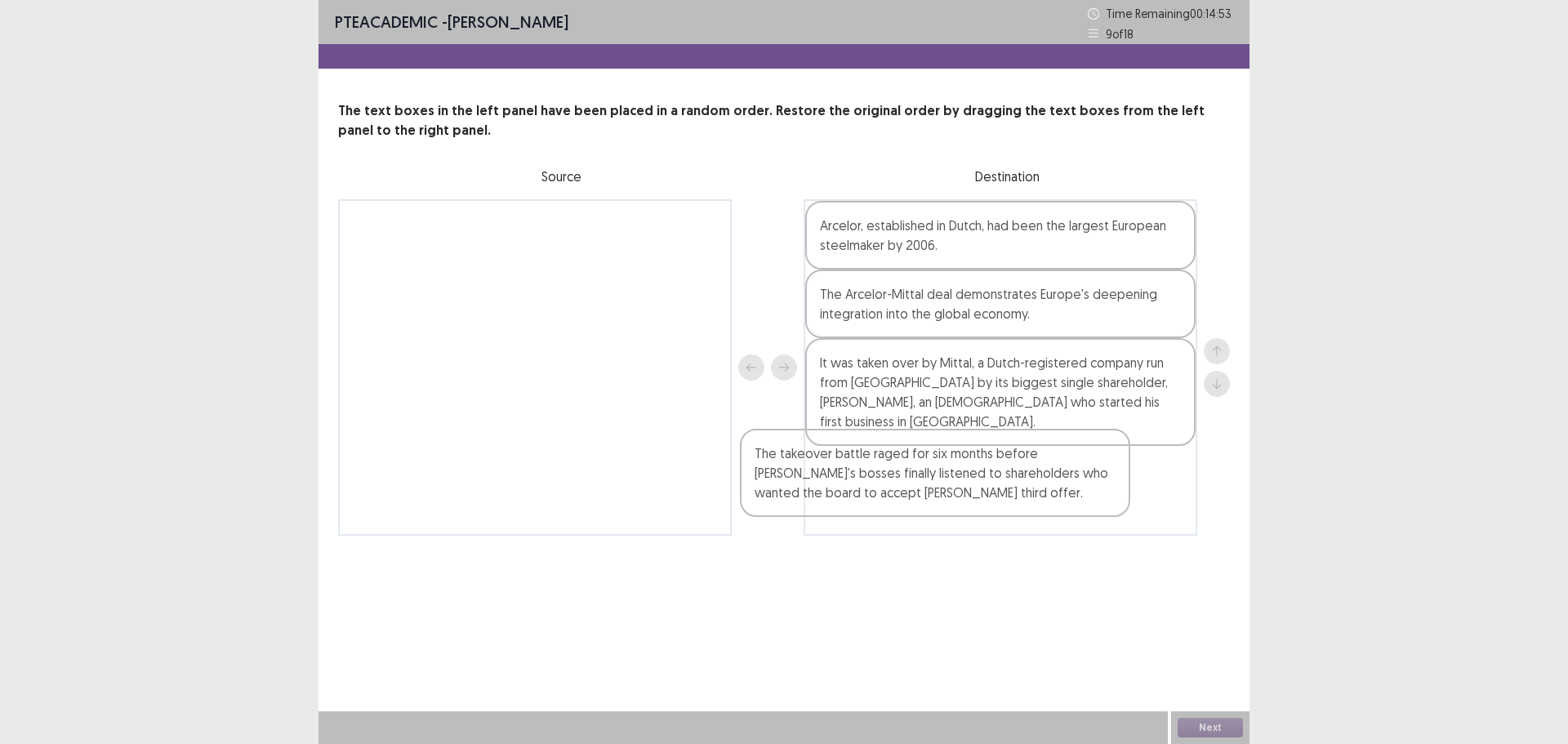
drag, startPoint x: 572, startPoint y: 267, endPoint x: 996, endPoint y: 500, distance: 483.8
click at [995, 500] on div "The takeover battle raged for six months before [PERSON_NAME]'s bosses finally …" at bounding box center [784, 368] width 892 height 336
click at [1201, 728] on button "Next" at bounding box center [1210, 728] width 65 height 20
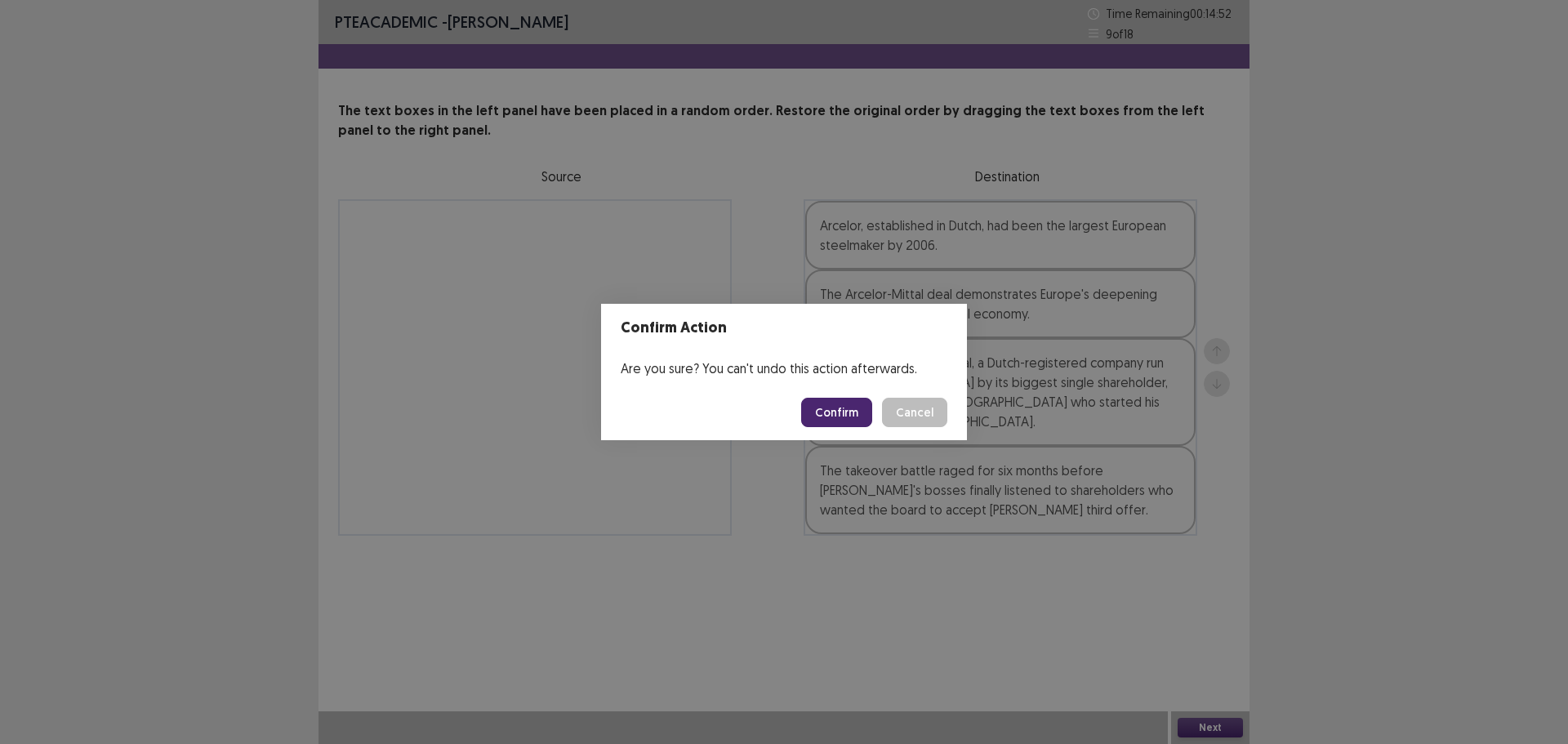
click at [839, 415] on button "Confirm" at bounding box center [837, 413] width 71 height 29
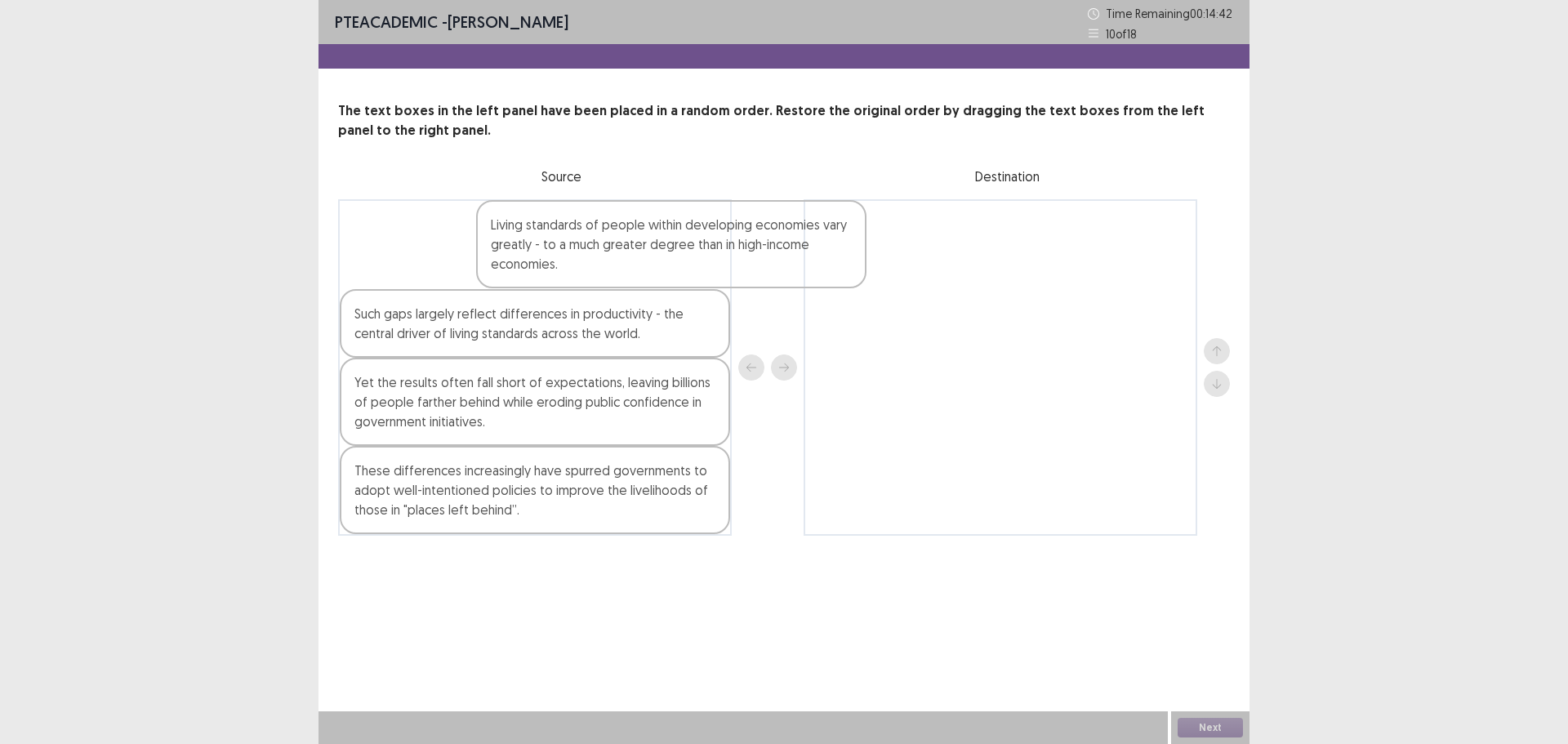
drag, startPoint x: 497, startPoint y: 271, endPoint x: 1118, endPoint y: 266, distance: 621.0
click at [1116, 266] on div "Living standards of people within developing economies vary greatly - to a much…" at bounding box center [784, 368] width 892 height 336
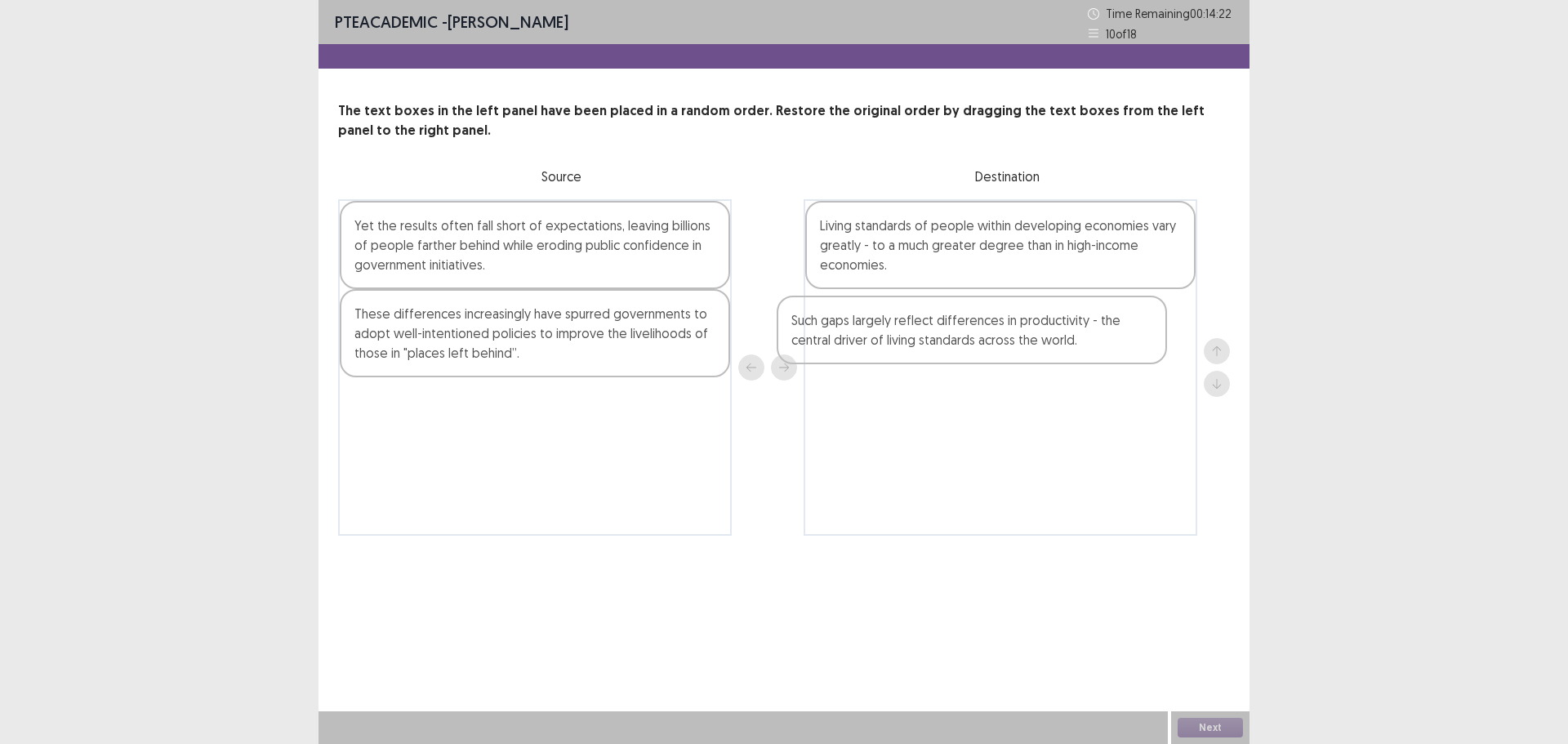
drag, startPoint x: 500, startPoint y: 260, endPoint x: 943, endPoint y: 356, distance: 453.3
click at [943, 356] on div "Such gaps largely reflect differences in productivity - the central driver of l…" at bounding box center [784, 368] width 892 height 336
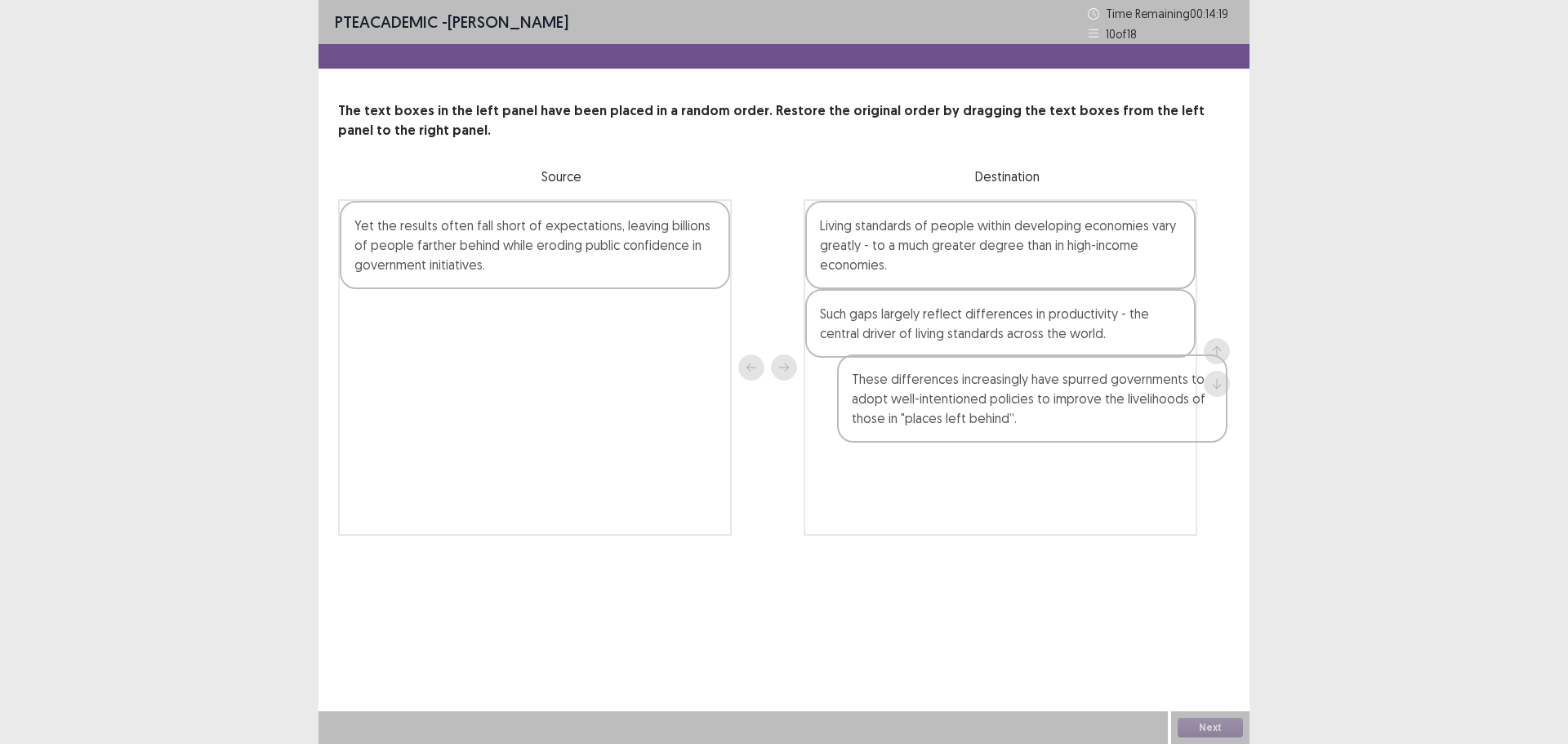
drag, startPoint x: 579, startPoint y: 345, endPoint x: 1056, endPoint y: 406, distance: 480.9
click at [1056, 406] on div "Yet the results often fall short of expectations, leaving billions of people fa…" at bounding box center [784, 368] width 892 height 336
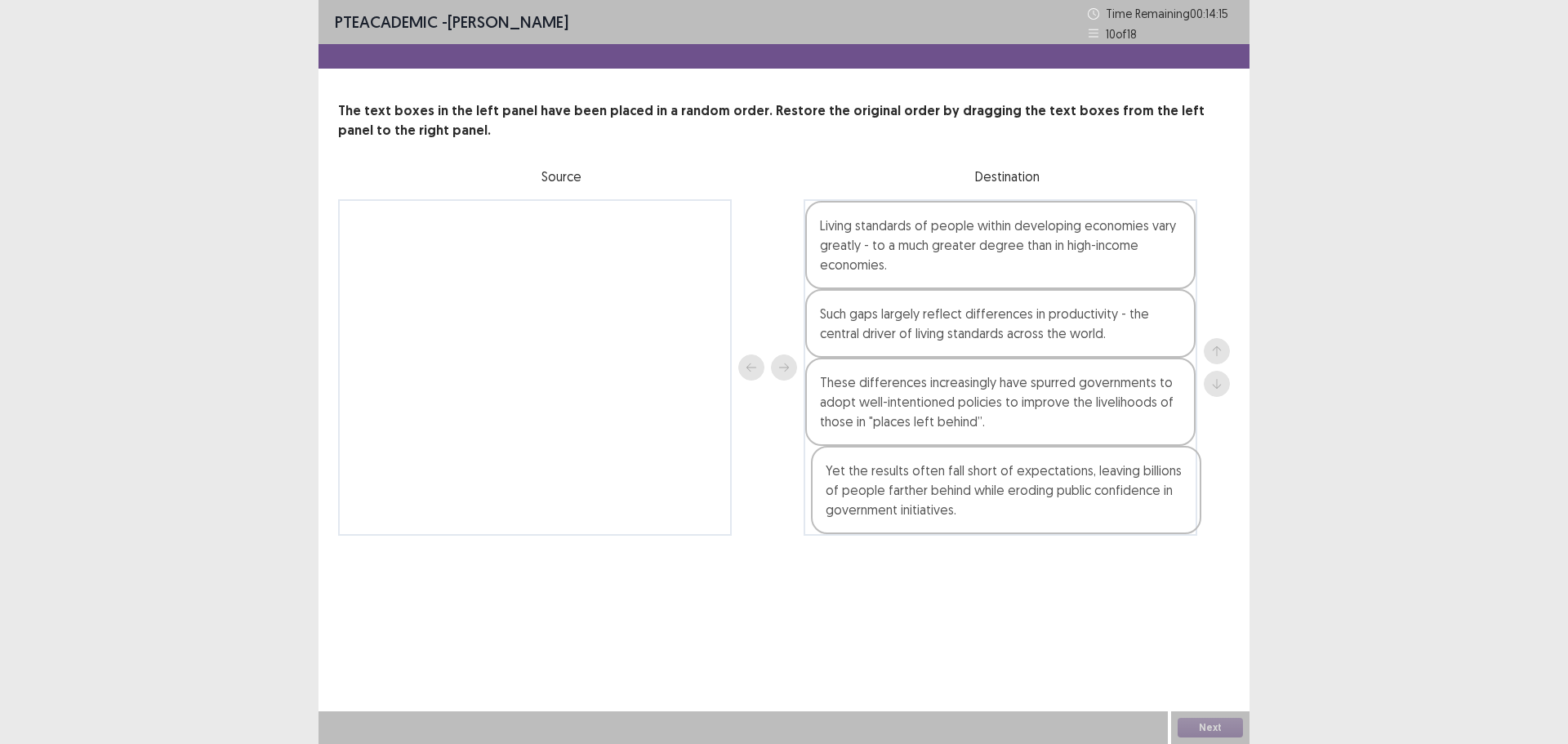
drag, startPoint x: 574, startPoint y: 256, endPoint x: 1050, endPoint y: 504, distance: 536.7
click at [1050, 504] on div "Yet the results often fall short of expectations, leaving billions of people fa…" at bounding box center [784, 368] width 892 height 336
click at [1199, 741] on div "Next" at bounding box center [1211, 728] width 78 height 33
click at [1213, 738] on div "Next" at bounding box center [1211, 728] width 78 height 33
click at [1224, 725] on button "Next" at bounding box center [1210, 728] width 65 height 20
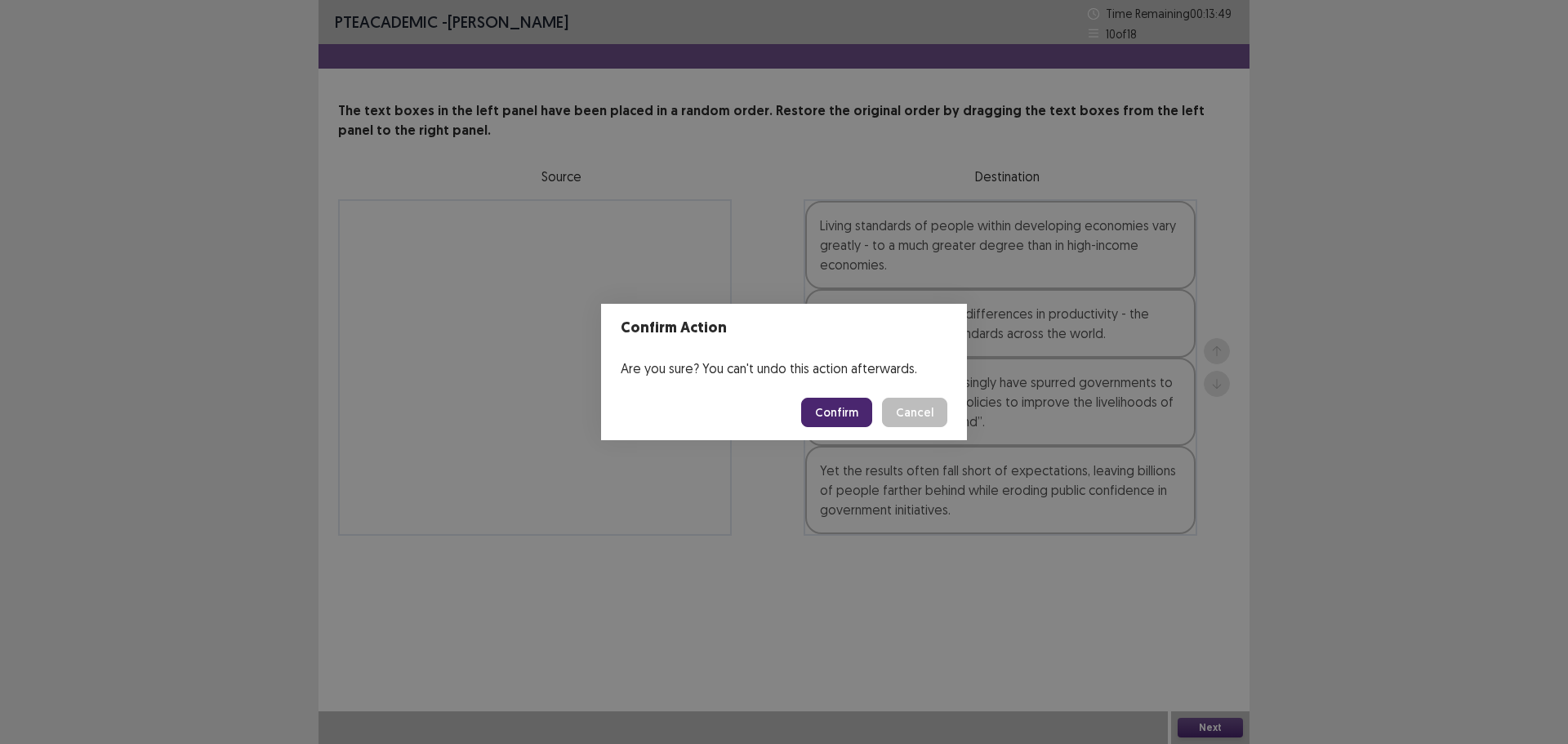
click at [850, 413] on button "Confirm" at bounding box center [837, 413] width 71 height 29
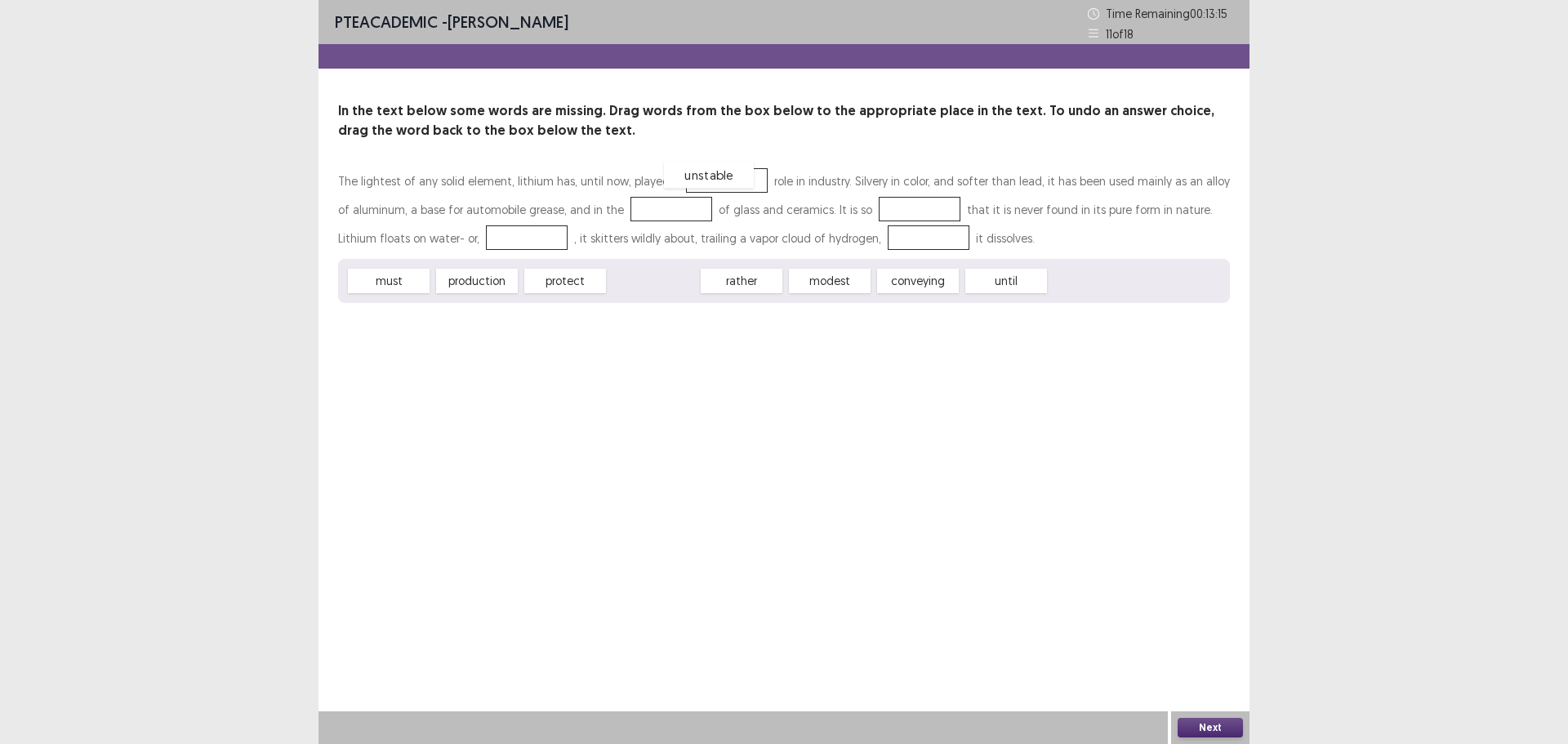
drag, startPoint x: 640, startPoint y: 282, endPoint x: 696, endPoint y: 176, distance: 119.9
drag, startPoint x: 731, startPoint y: 285, endPoint x: 637, endPoint y: 218, distance: 115.4
drag, startPoint x: 735, startPoint y: 283, endPoint x: 891, endPoint y: 206, distance: 174.0
drag, startPoint x: 729, startPoint y: 282, endPoint x: 864, endPoint y: 238, distance: 142.0
drag, startPoint x: 482, startPoint y: 278, endPoint x: 715, endPoint y: 182, distance: 252.0
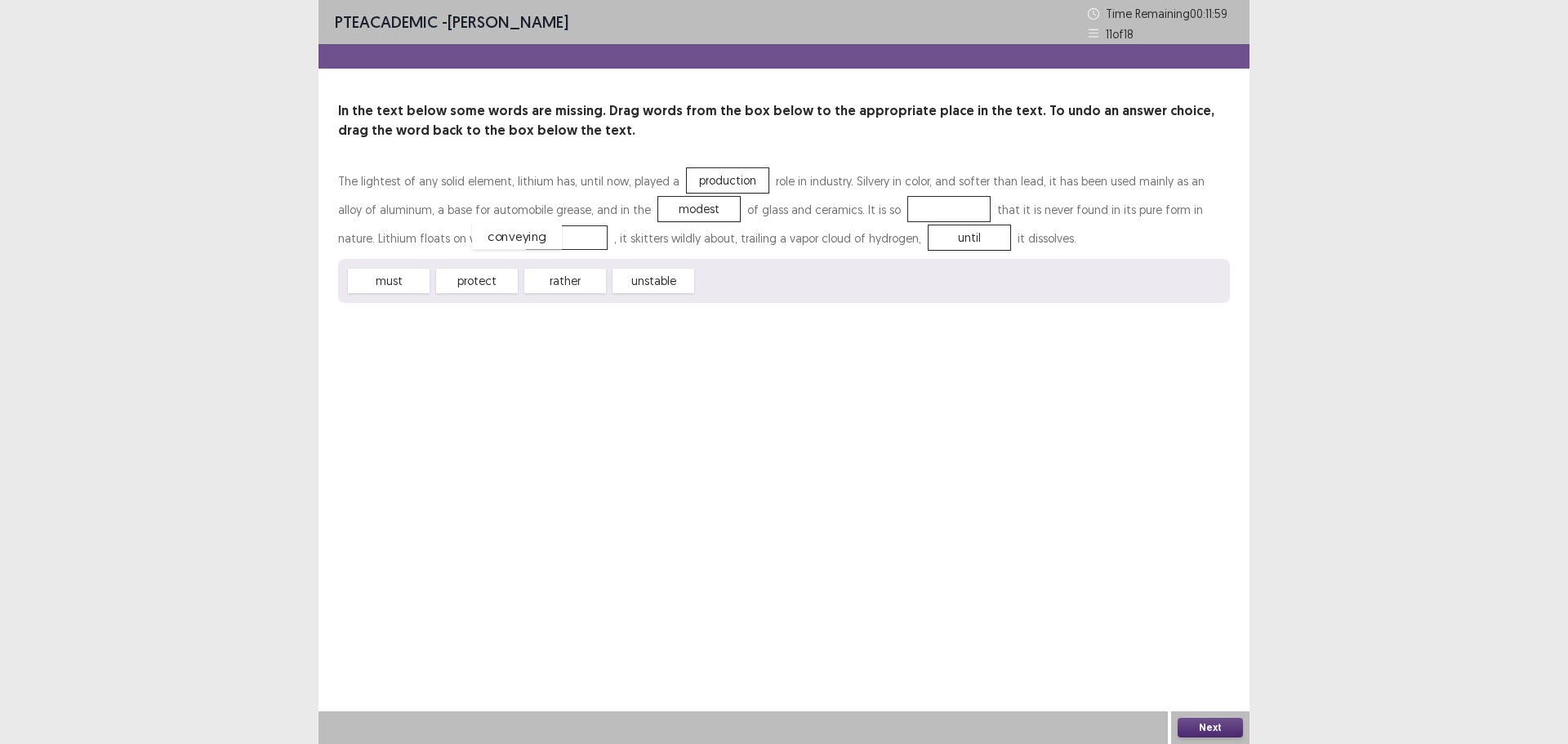
drag, startPoint x: 876, startPoint y: 204, endPoint x: 440, endPoint y: 230, distance: 436.8
drag, startPoint x: 658, startPoint y: 276, endPoint x: 897, endPoint y: 206, distance: 249.0
click at [1217, 724] on button "Next" at bounding box center [1210, 728] width 65 height 20
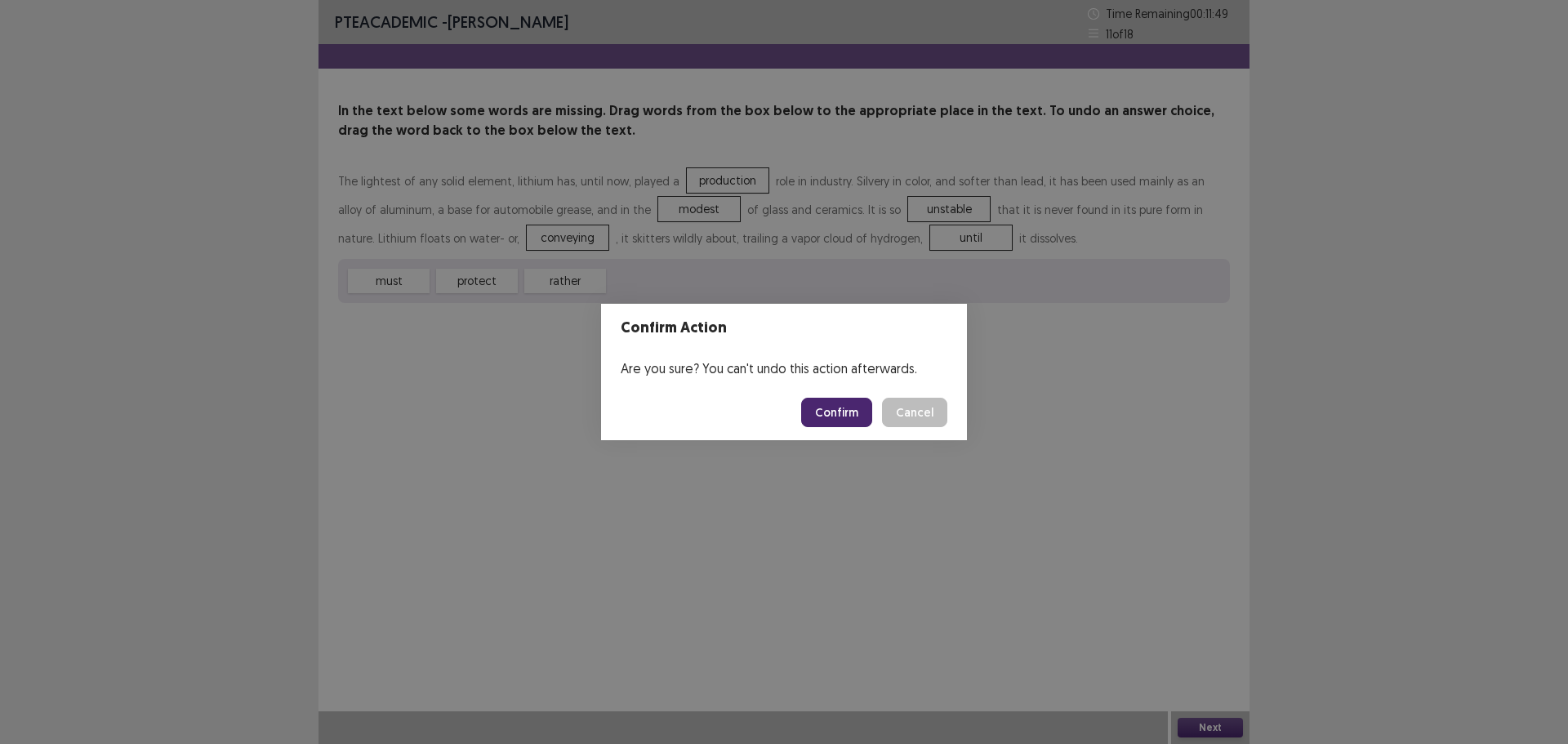
click at [840, 411] on button "Confirm" at bounding box center [837, 413] width 71 height 29
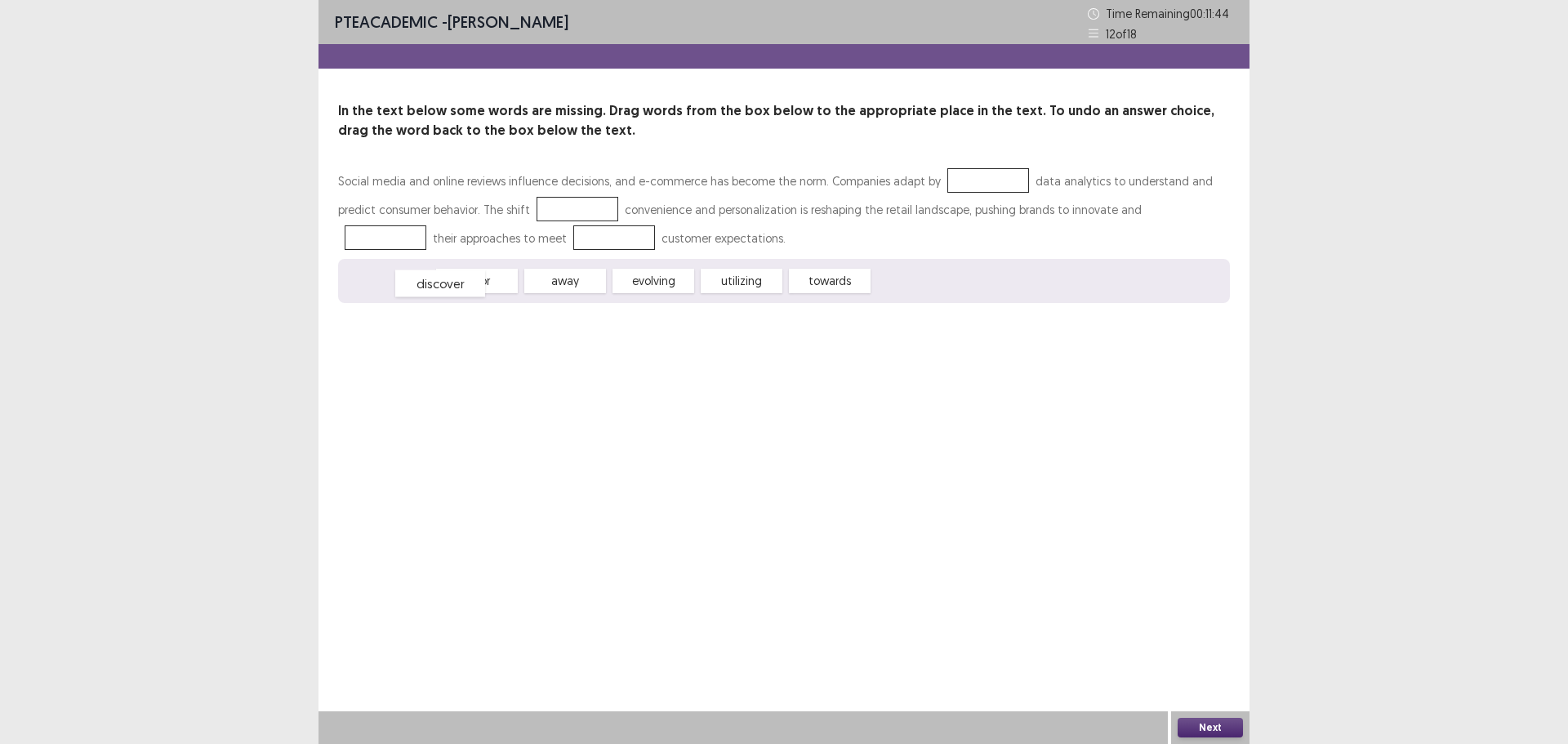
drag, startPoint x: 413, startPoint y: 281, endPoint x: 429, endPoint y: 281, distance: 16.0
click at [429, 281] on div "discover" at bounding box center [441, 284] width 90 height 27
drag, startPoint x: 648, startPoint y: 283, endPoint x: 658, endPoint y: 284, distance: 10.0
click at [658, 284] on div "evolving" at bounding box center [664, 282] width 90 height 27
drag, startPoint x: 811, startPoint y: 280, endPoint x: 547, endPoint y: 218, distance: 271.2
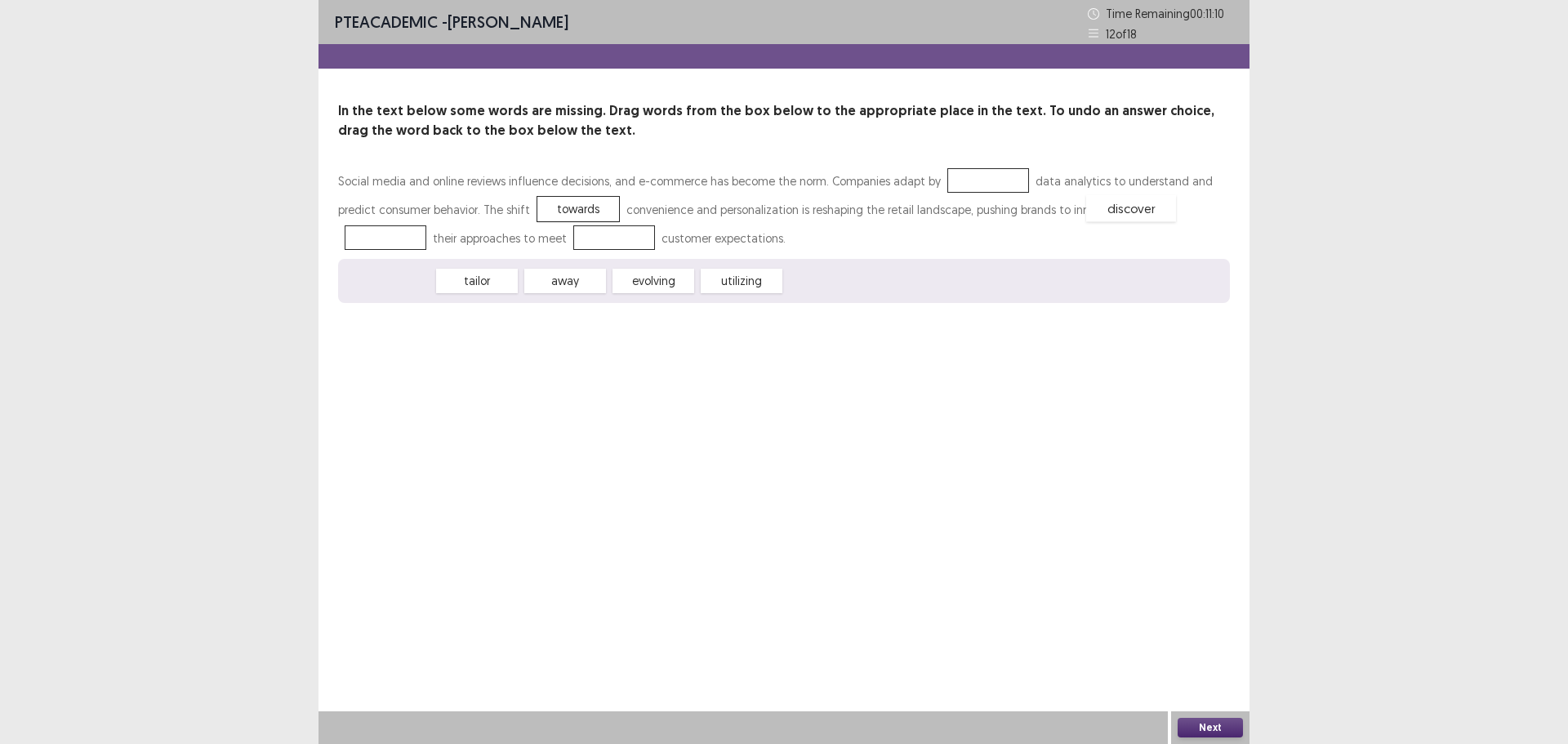
drag, startPoint x: 391, startPoint y: 283, endPoint x: 1136, endPoint y: 209, distance: 748.7
drag, startPoint x: 657, startPoint y: 277, endPoint x: 491, endPoint y: 238, distance: 170.5
drag, startPoint x: 558, startPoint y: 281, endPoint x: 945, endPoint y: 179, distance: 400.2
click at [1212, 734] on button "Next" at bounding box center [1210, 728] width 65 height 20
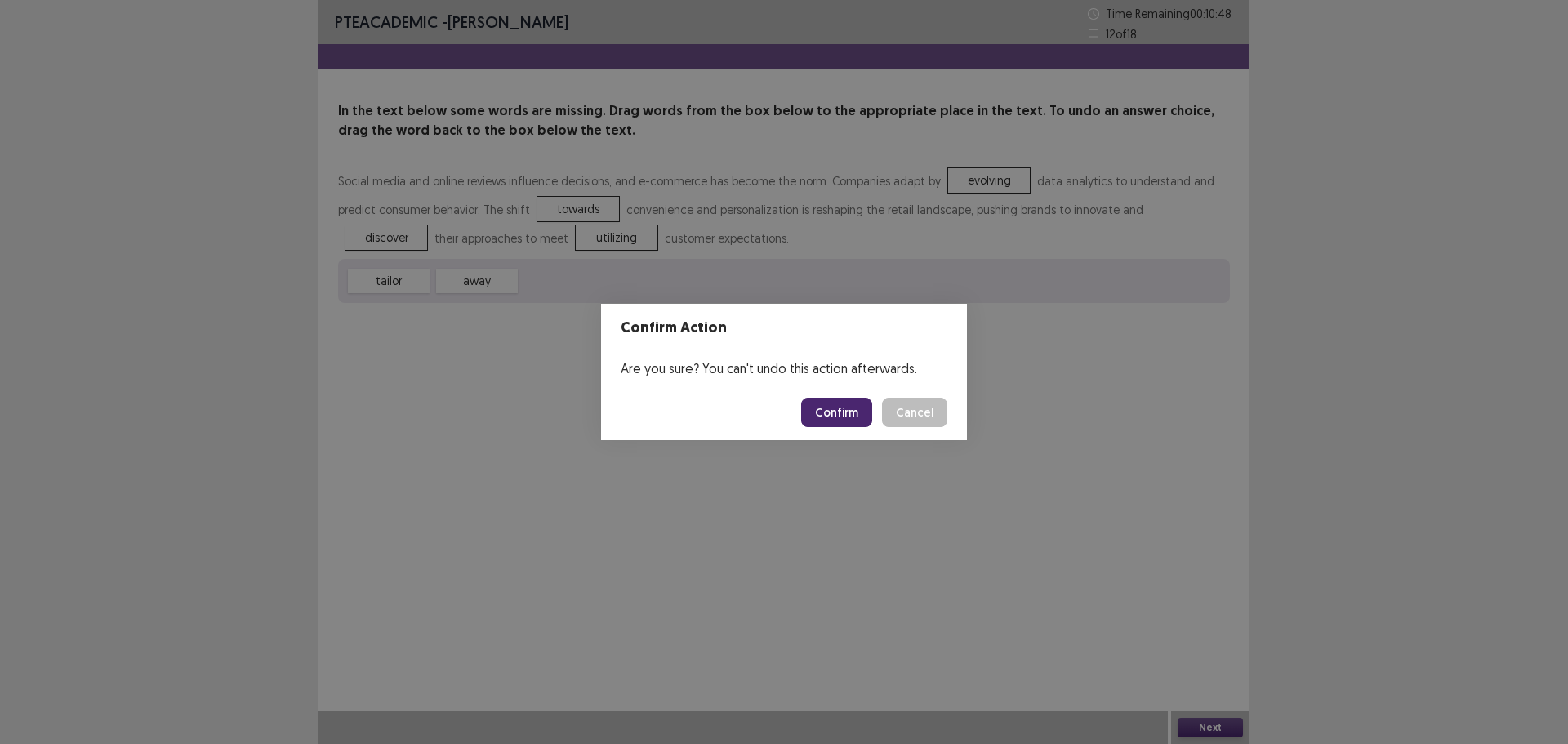
click at [853, 408] on button "Confirm" at bounding box center [837, 413] width 71 height 29
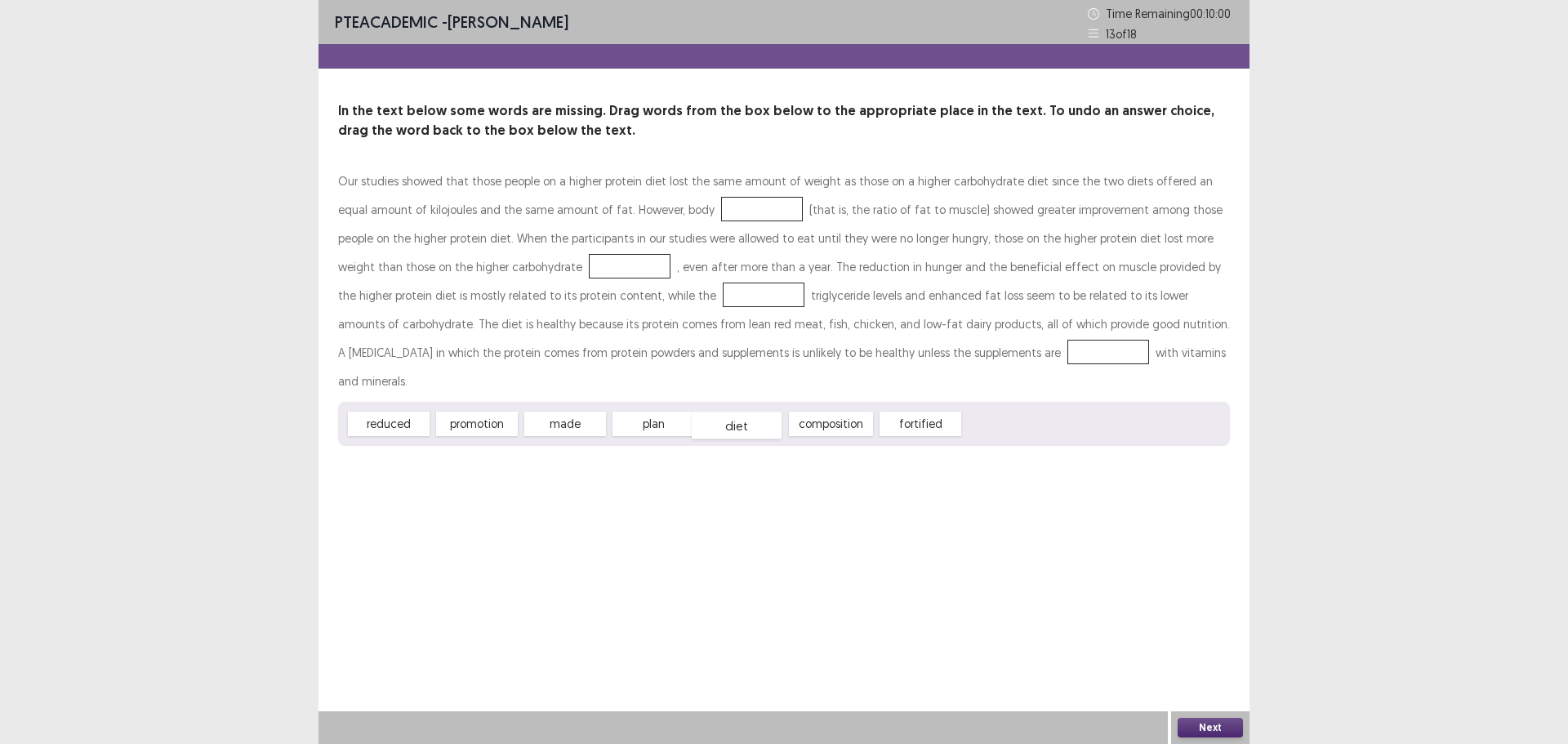
click at [740, 413] on div "diet" at bounding box center [737, 426] width 90 height 27
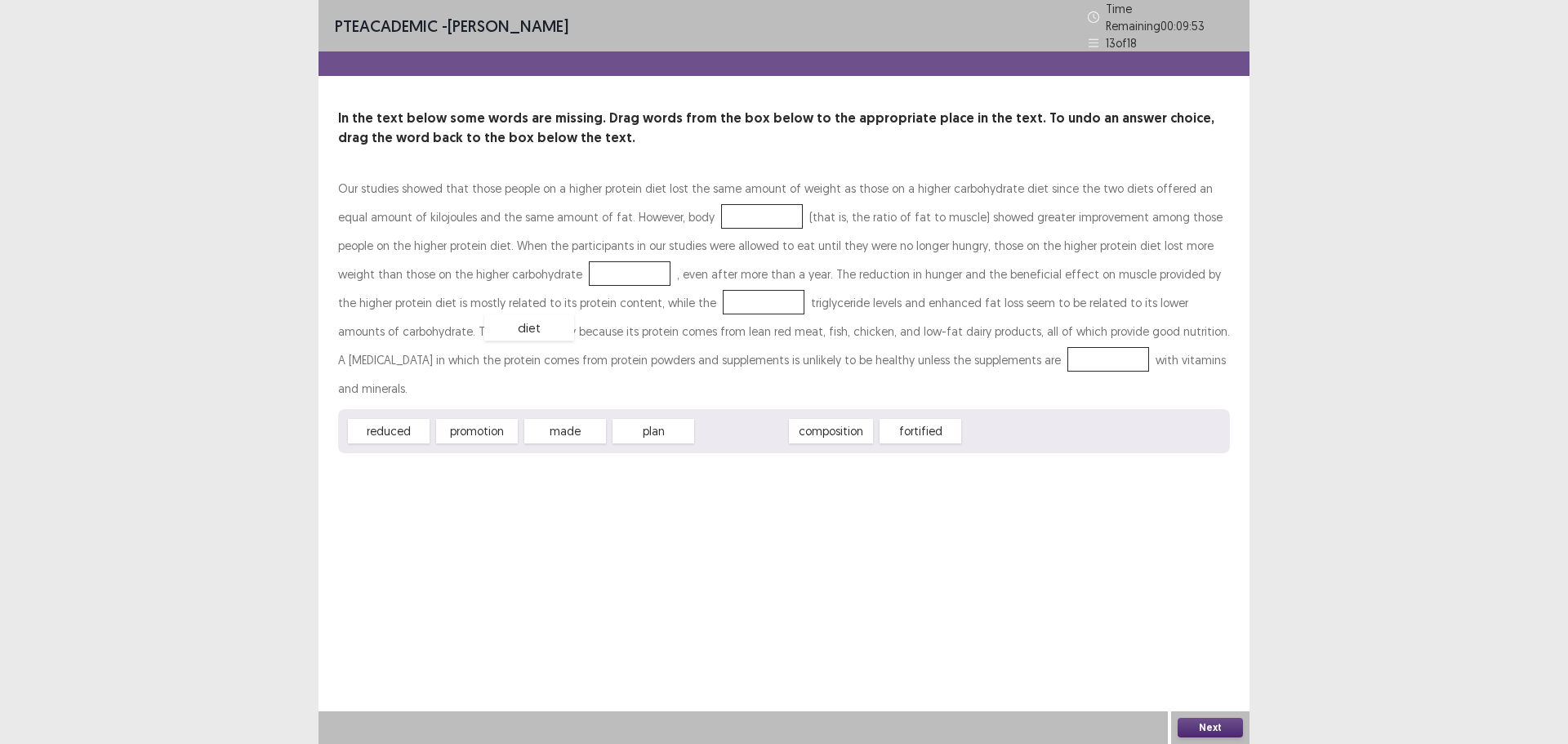
drag, startPoint x: 715, startPoint y: 399, endPoint x: 479, endPoint y: 271, distance: 268.5
drag, startPoint x: 747, startPoint y: 393, endPoint x: 735, endPoint y: 387, distance: 13.4
click at [735, 413] on div "composition" at bounding box center [730, 426] width 92 height 27
drag, startPoint x: 598, startPoint y: 391, endPoint x: 813, endPoint y: 357, distance: 217.7
drag, startPoint x: 652, startPoint y: 396, endPoint x: 716, endPoint y: 207, distance: 199.5
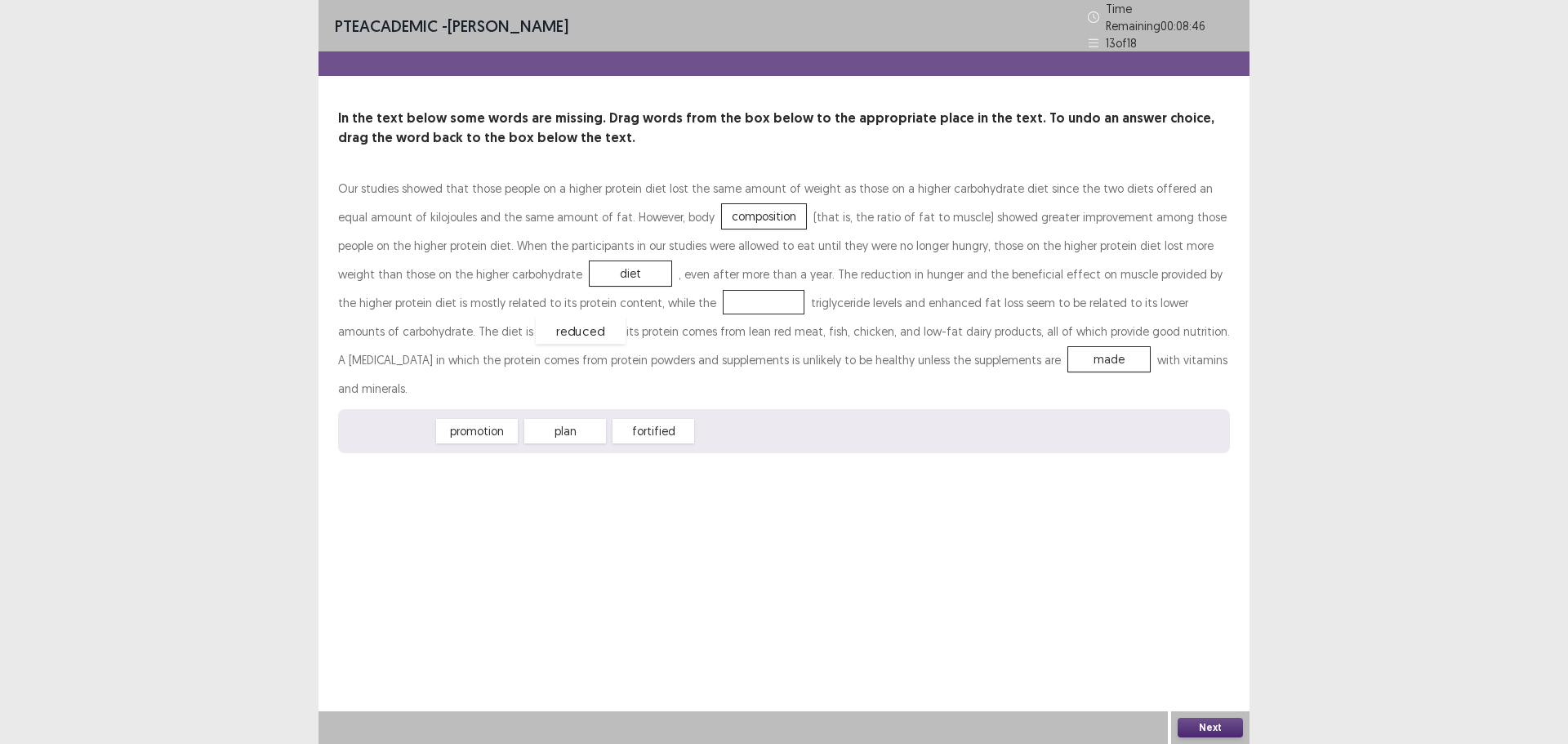
drag, startPoint x: 397, startPoint y: 399, endPoint x: 587, endPoint y: 297, distance: 215.6
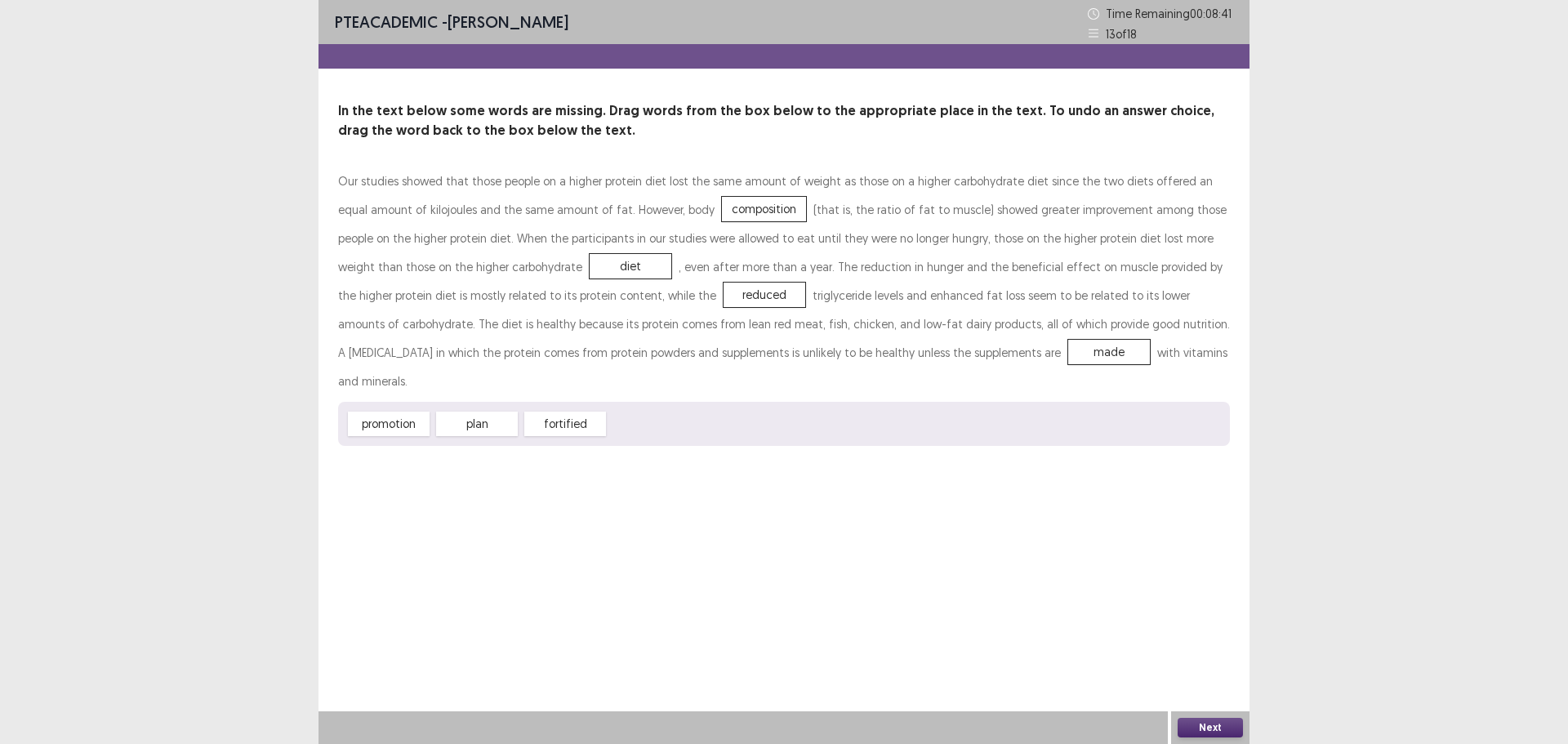
click at [1207, 734] on button "Next" at bounding box center [1210, 728] width 65 height 20
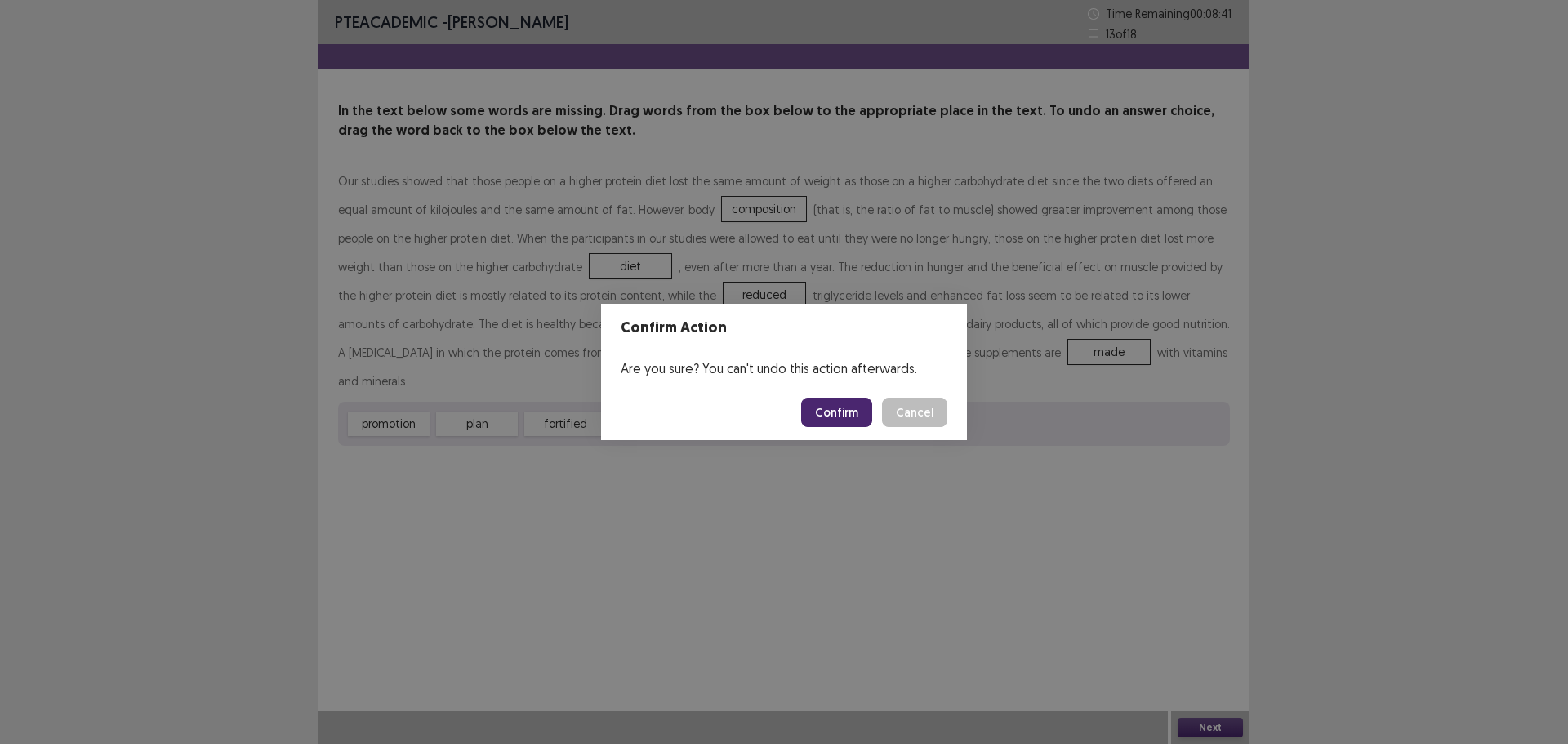
click at [844, 411] on button "Confirm" at bounding box center [837, 413] width 71 height 29
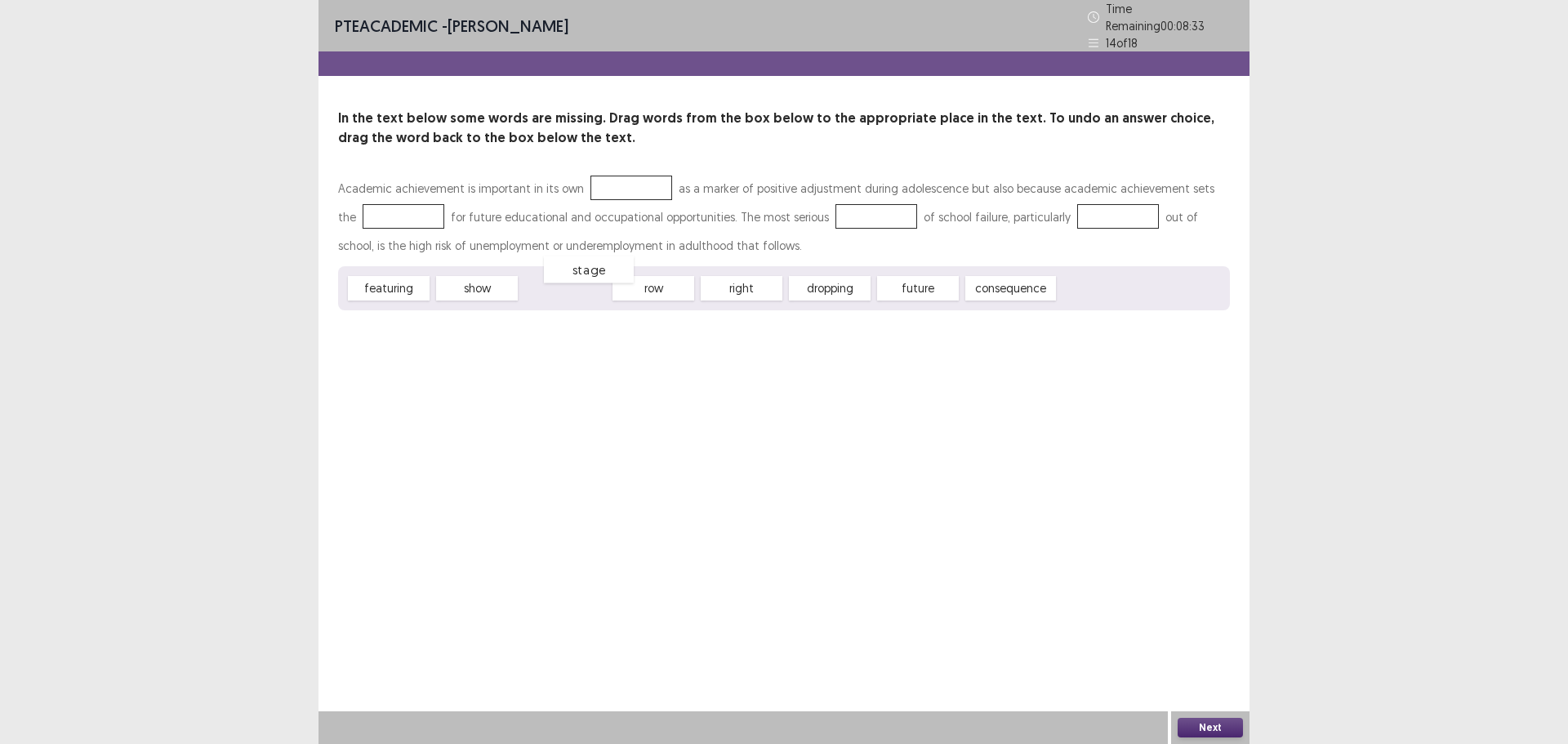
drag, startPoint x: 552, startPoint y: 281, endPoint x: 570, endPoint y: 271, distance: 20.6
click at [570, 271] on div "stage" at bounding box center [589, 270] width 90 height 27
drag, startPoint x: 984, startPoint y: 282, endPoint x: 990, endPoint y: 273, distance: 10.8
click at [990, 273] on div "consequence" at bounding box center [1016, 279] width 100 height 27
drag, startPoint x: 399, startPoint y: 288, endPoint x: 629, endPoint y: 184, distance: 252.4
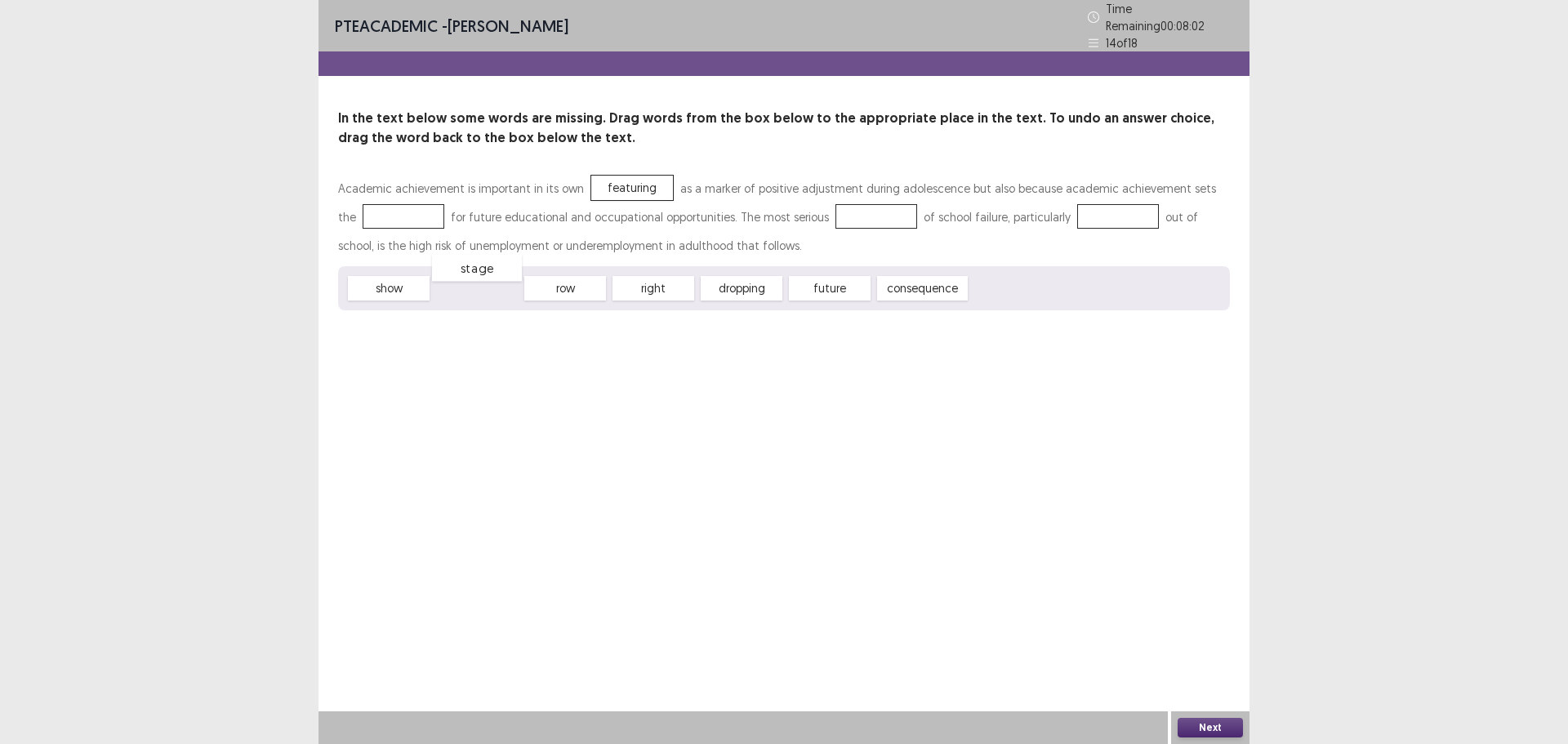
drag, startPoint x: 475, startPoint y: 284, endPoint x: 416, endPoint y: 222, distance: 85.6
drag, startPoint x: 818, startPoint y: 286, endPoint x: 823, endPoint y: 208, distance: 78.2
drag, startPoint x: 652, startPoint y: 282, endPoint x: 1108, endPoint y: 207, distance: 462.1
click at [1202, 720] on button "Next" at bounding box center [1210, 728] width 65 height 20
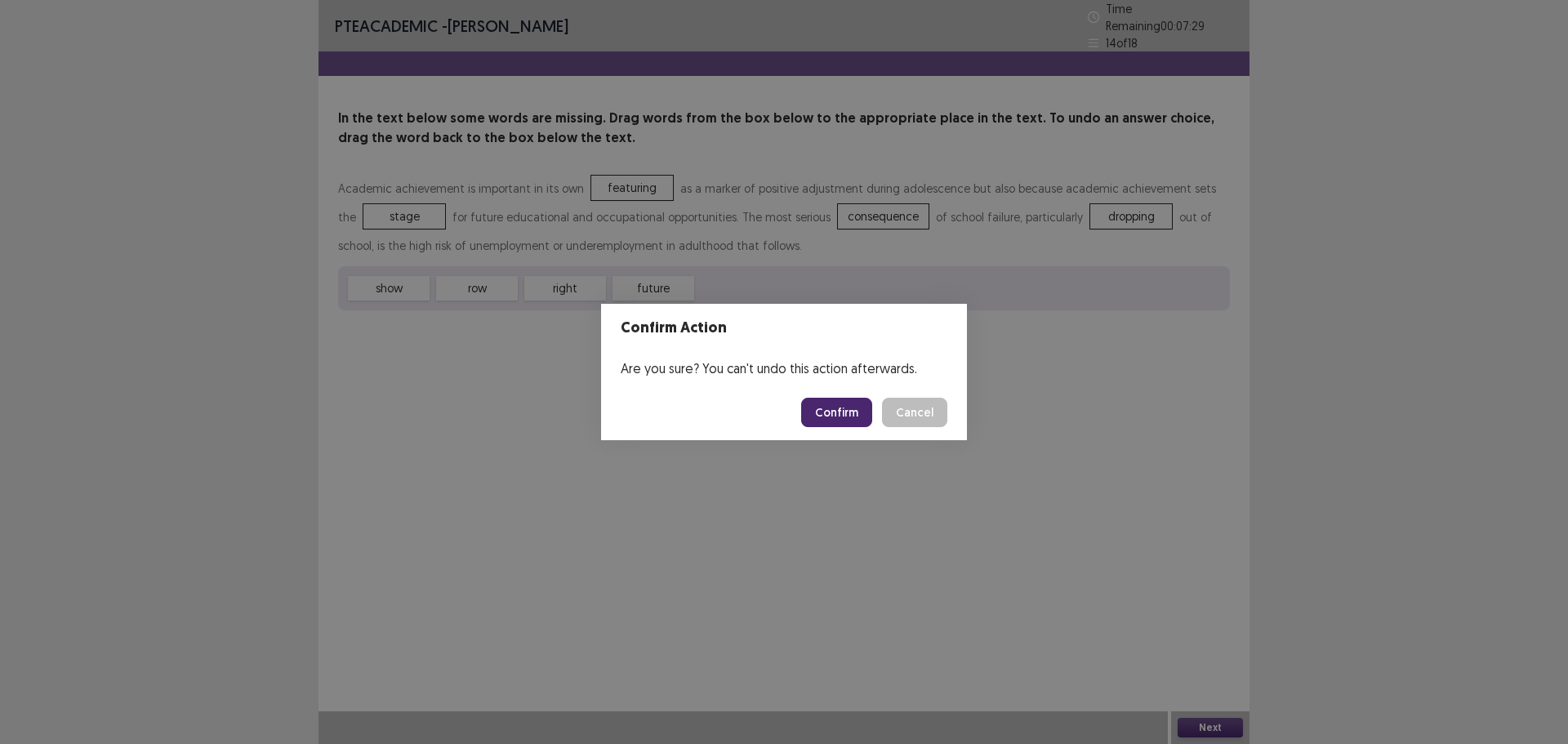
click at [823, 411] on button "Confirm" at bounding box center [837, 413] width 71 height 29
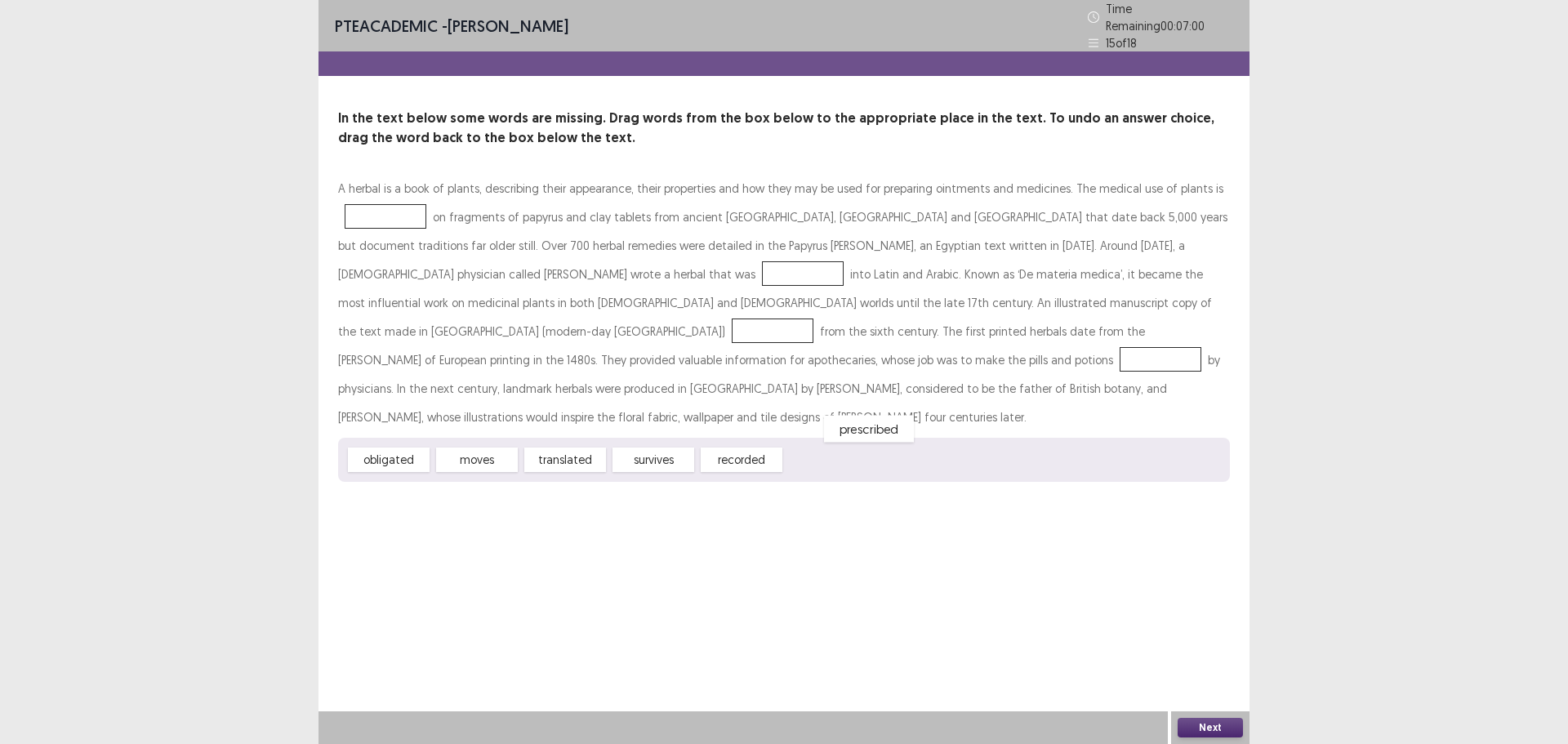
drag, startPoint x: 828, startPoint y: 425, endPoint x: 867, endPoint y: 394, distance: 49.8
click at [867, 415] on div "prescribed" at bounding box center [869, 428] width 90 height 27
drag, startPoint x: 569, startPoint y: 426, endPoint x: 391, endPoint y: 278, distance: 231.5
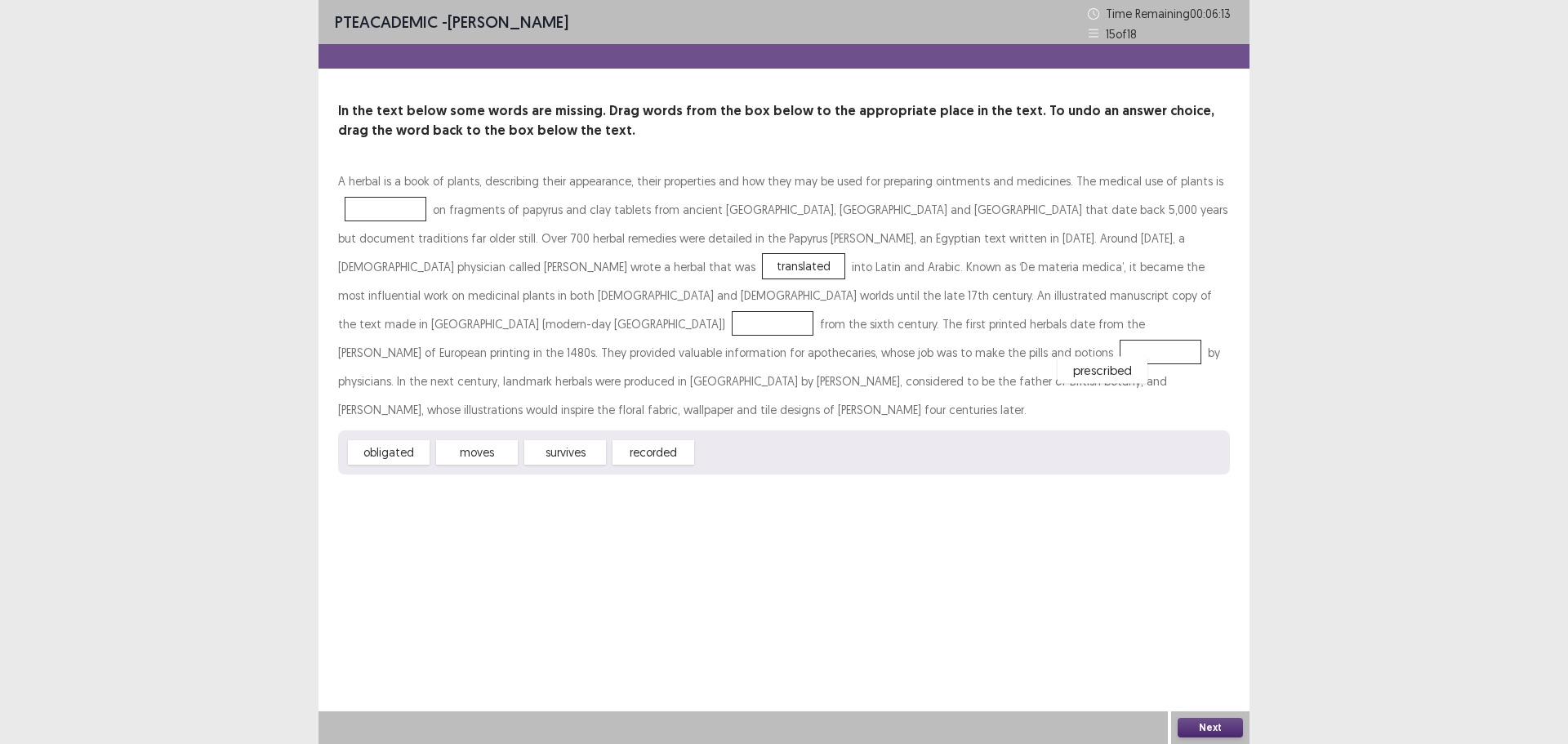
drag, startPoint x: 734, startPoint y: 426, endPoint x: 1089, endPoint y: 335, distance: 366.5
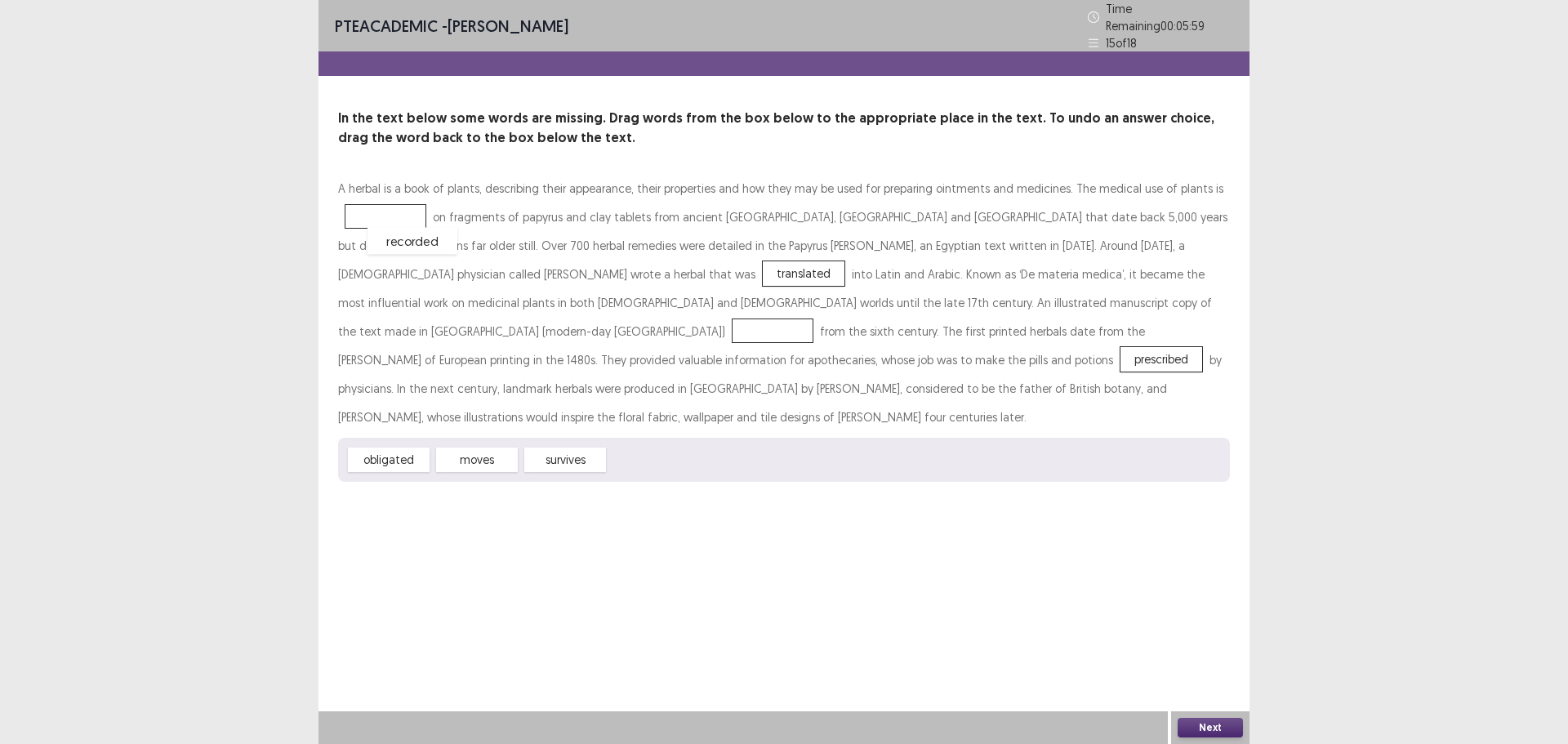
drag, startPoint x: 679, startPoint y: 424, endPoint x: 433, endPoint y: 204, distance: 330.0
drag, startPoint x: 555, startPoint y: 427, endPoint x: 852, endPoint y: 335, distance: 310.9
click at [859, 331] on div "A herbal is a book of plants, describing their appearance, their properties and…" at bounding box center [784, 328] width 892 height 308
drag, startPoint x: 578, startPoint y: 427, endPoint x: 907, endPoint y: 300, distance: 352.7
click at [1219, 733] on button "Next" at bounding box center [1210, 728] width 65 height 20
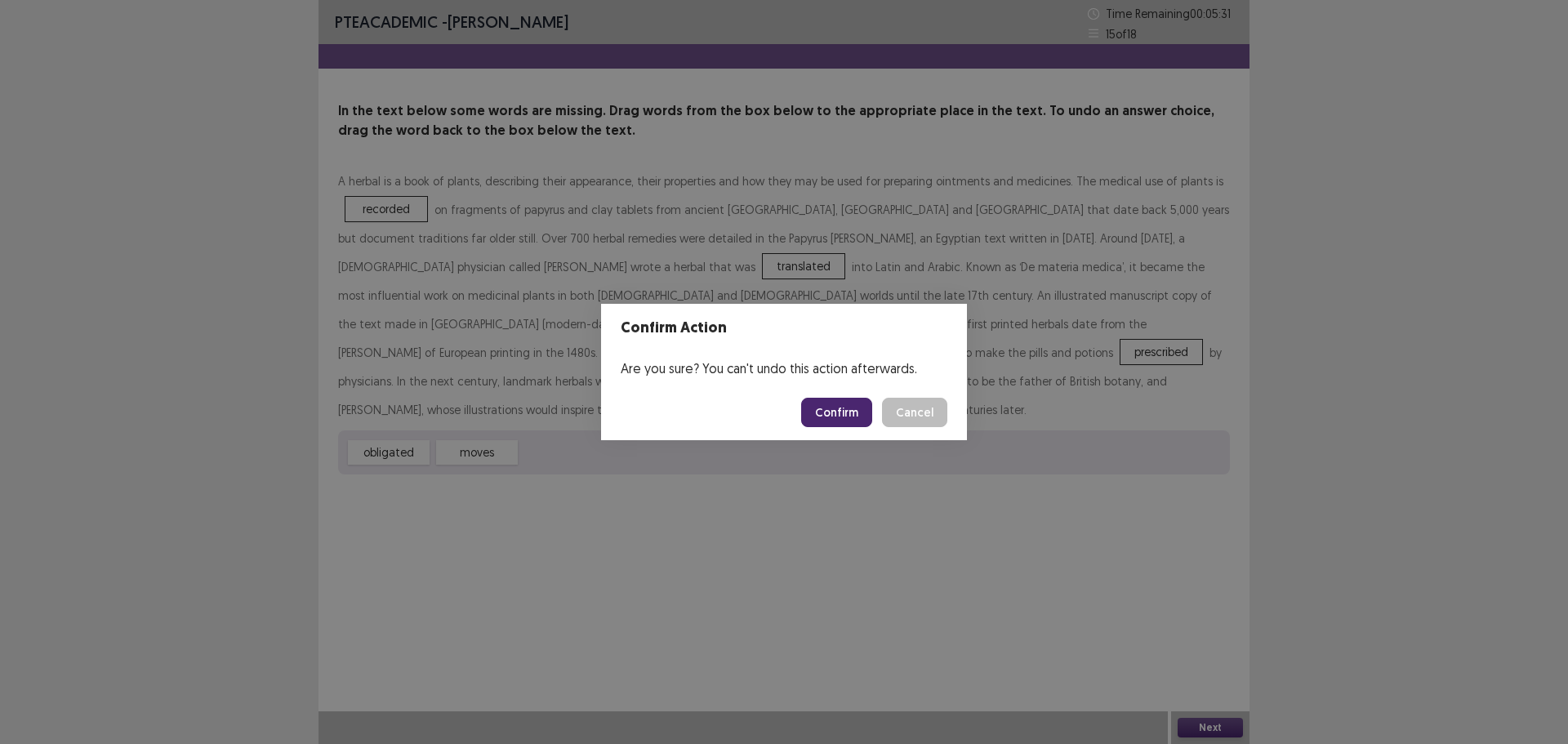
click at [840, 407] on button "Confirm" at bounding box center [837, 413] width 71 height 29
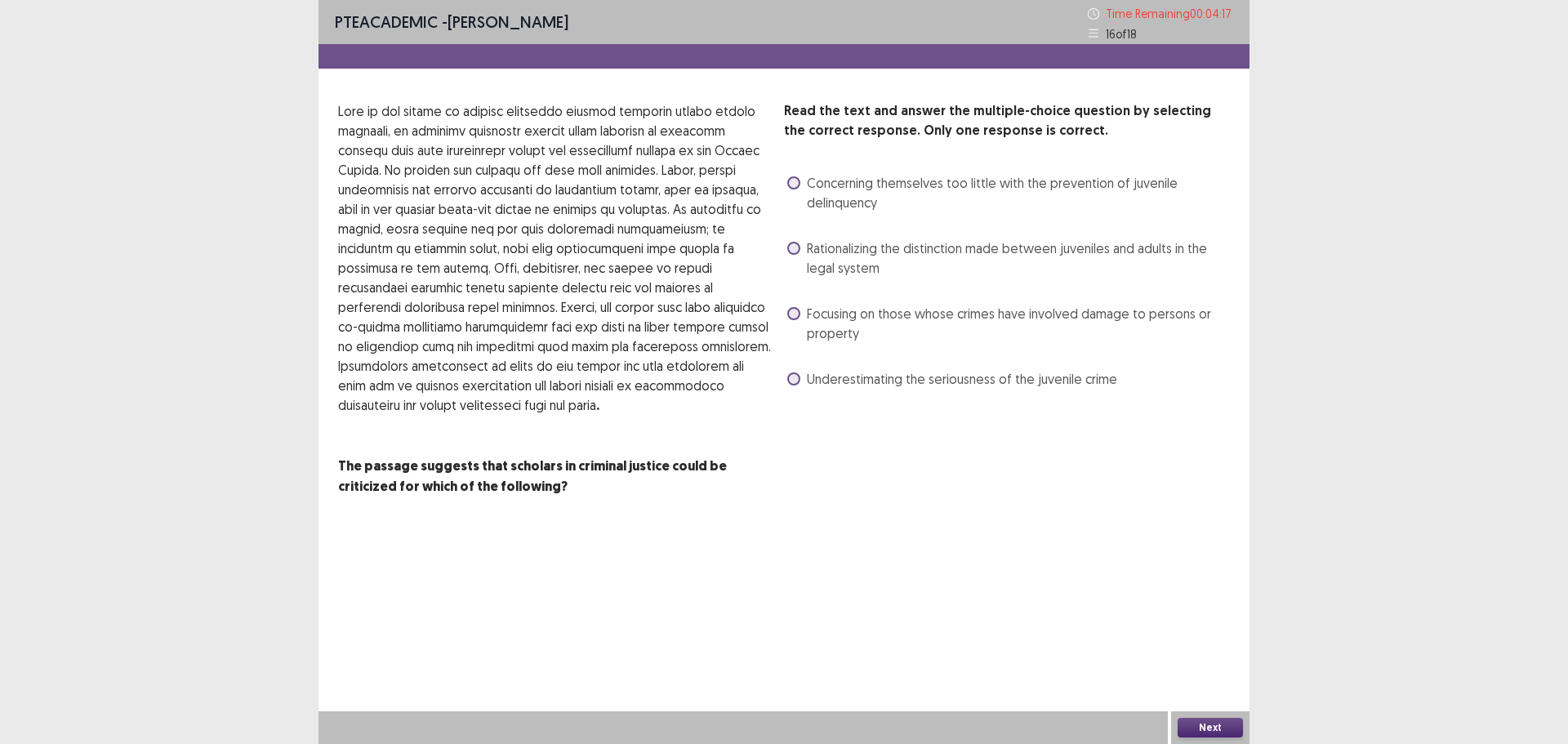
click at [877, 251] on span "Rationalizing the distinction made between juveniles and adults in the legal sy…" at bounding box center [1019, 258] width 423 height 39
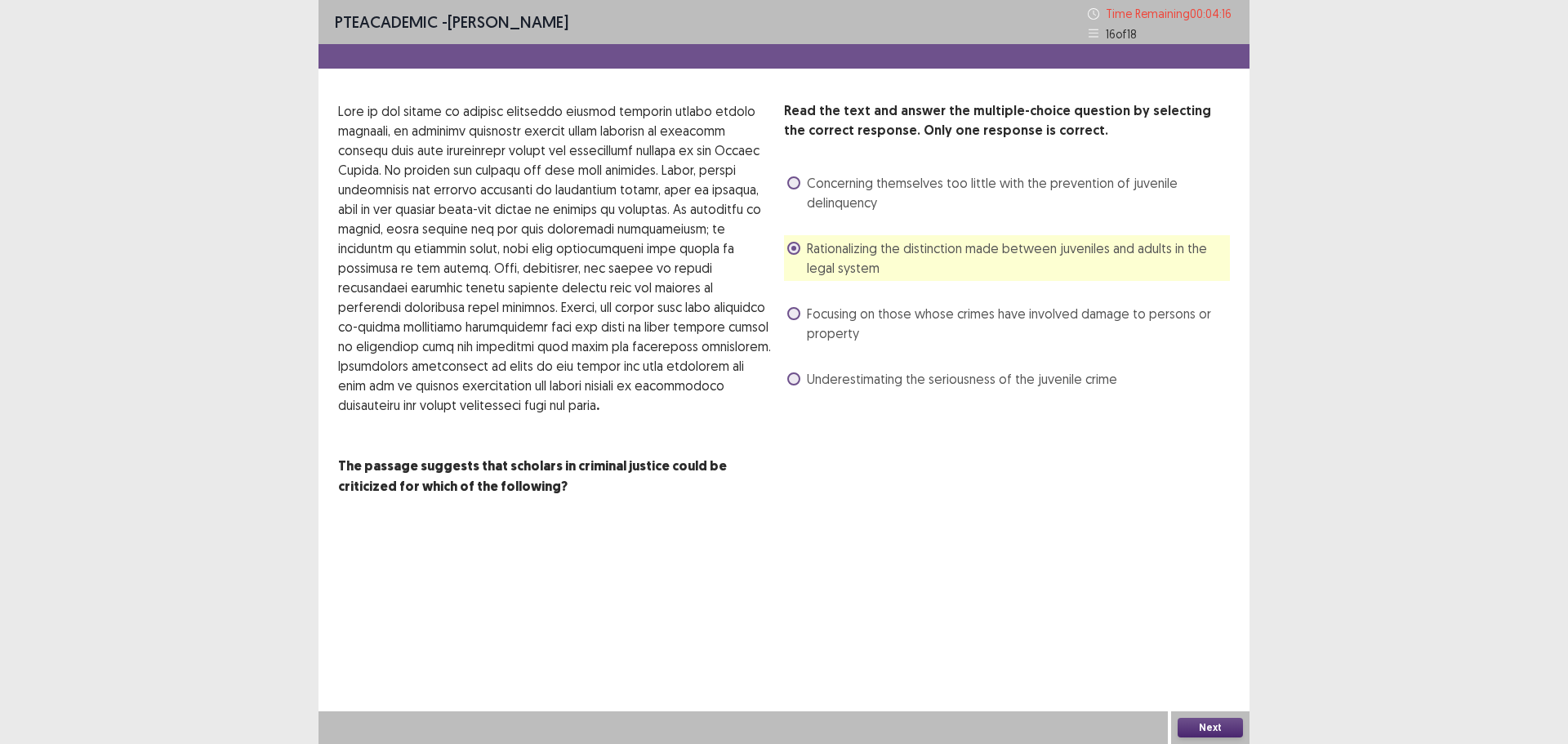
click at [1179, 702] on div "PTE academic - [PERSON_NAME] Time Remaining 00 : 04 : 16 16 of 18 Read the text…" at bounding box center [784, 372] width 931 height 744
click at [1215, 731] on button "Next" at bounding box center [1210, 728] width 65 height 20
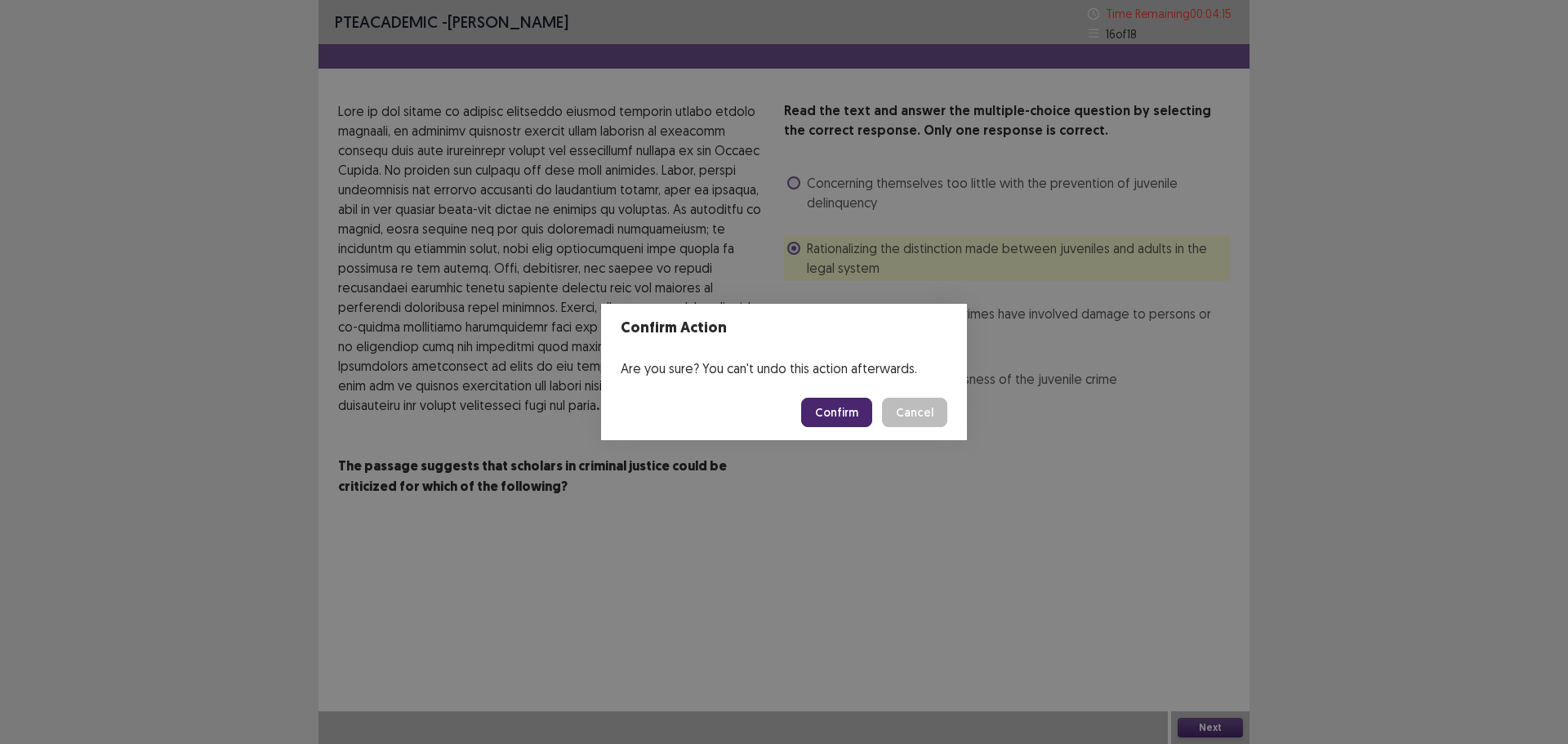
click at [828, 417] on button "Confirm" at bounding box center [837, 413] width 71 height 29
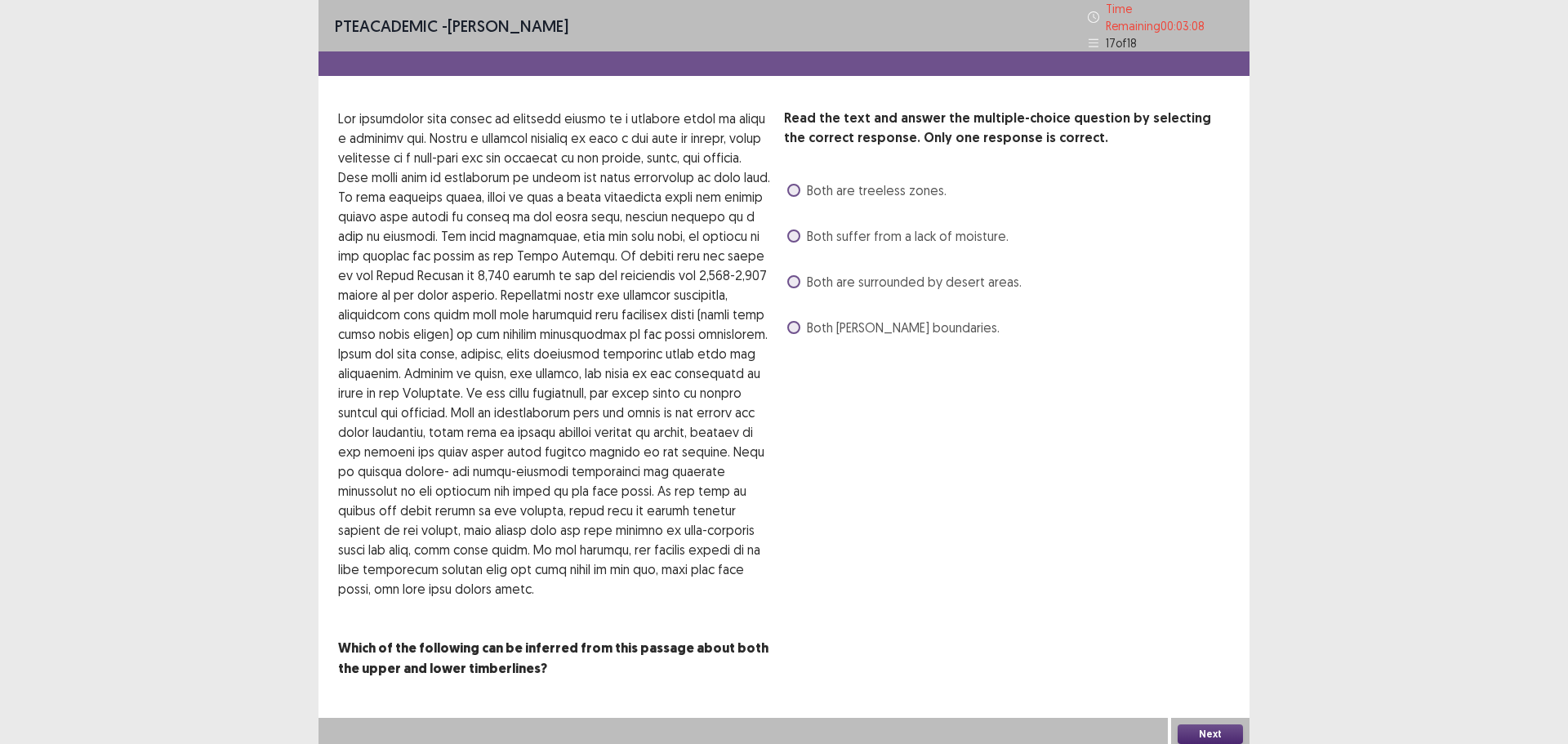
click at [907, 232] on span "Both suffer from a lack of moisture." at bounding box center [908, 236] width 202 height 20
click at [1182, 695] on div "PTE academic - [PERSON_NAME] Time Remaining 00 : 03 : 06 17 of 18 Read the text…" at bounding box center [784, 375] width 931 height 751
click at [1195, 727] on button "Next" at bounding box center [1210, 734] width 65 height 20
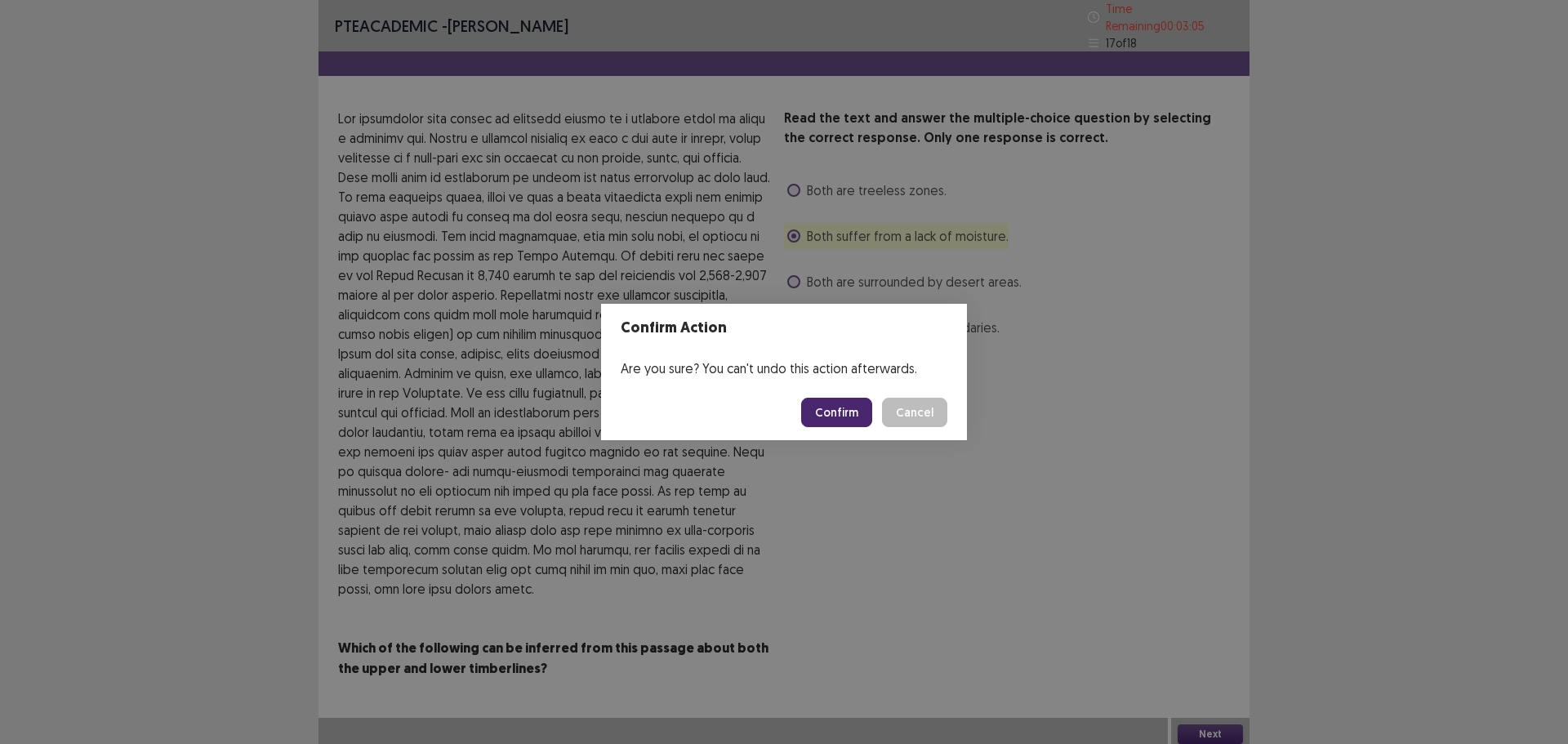
click at [835, 417] on button "Confirm" at bounding box center [837, 413] width 71 height 29
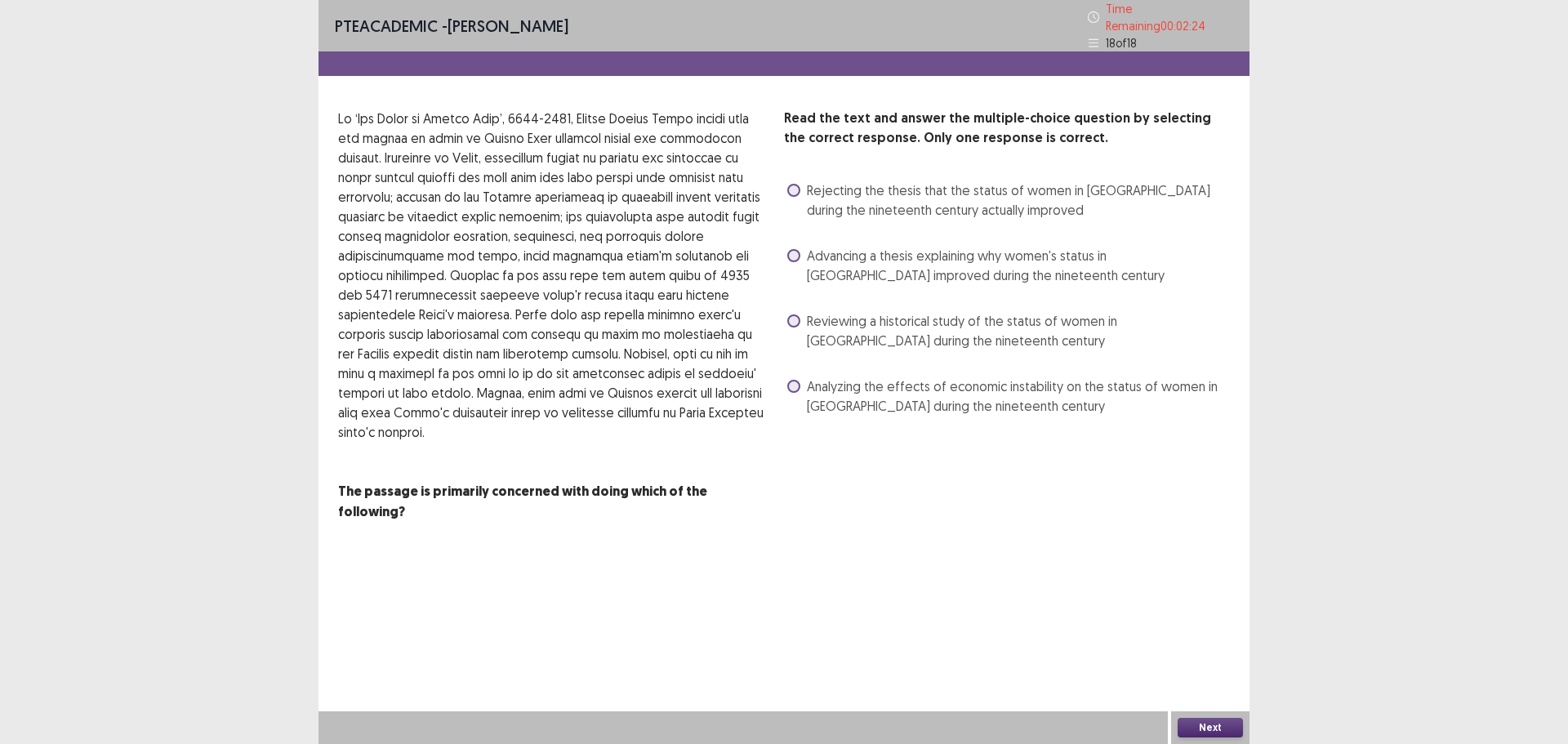
click at [827, 260] on span "Advancing a thesis explaining why women's status in [GEOGRAPHIC_DATA] improved …" at bounding box center [1019, 265] width 423 height 39
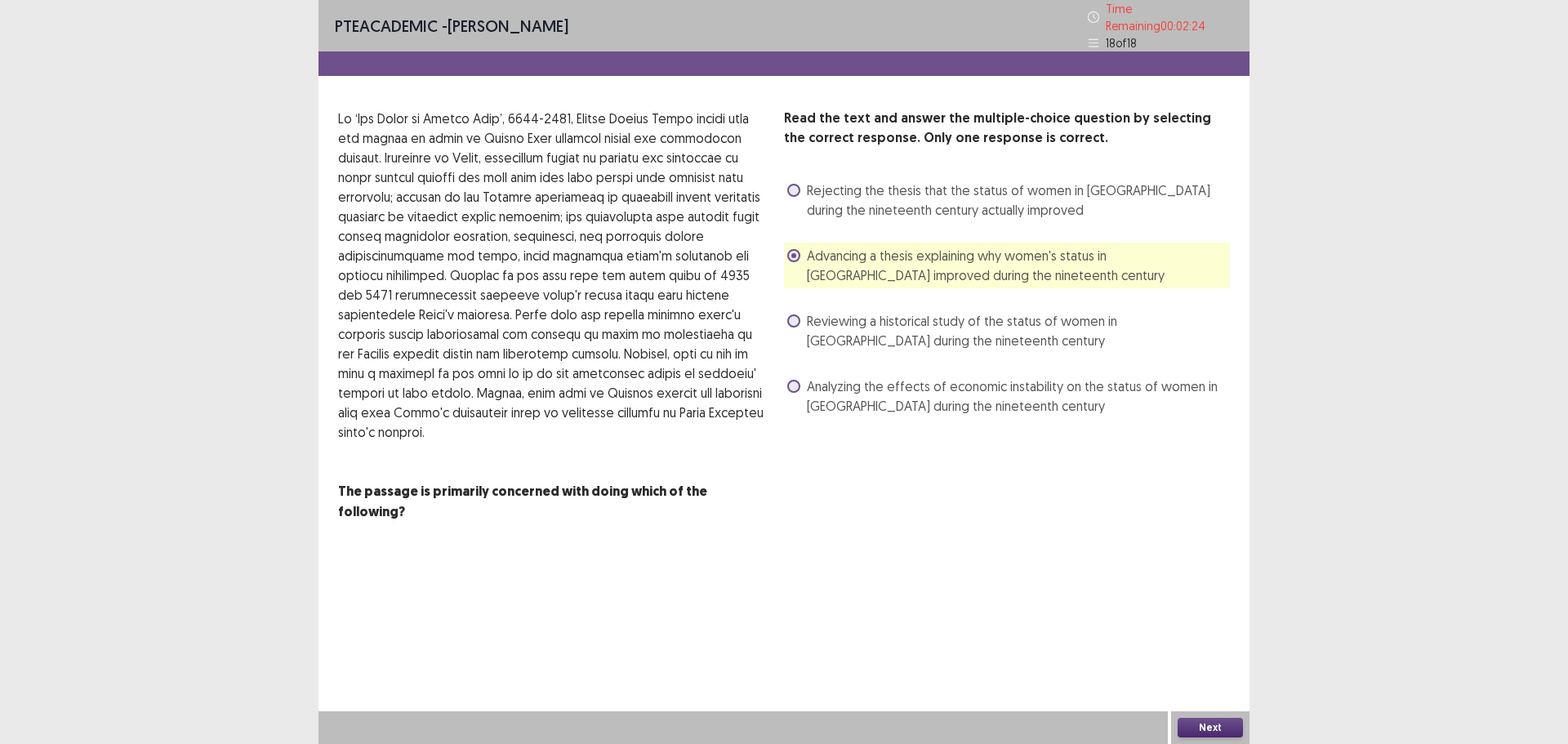
click at [1201, 735] on button "Next" at bounding box center [1210, 728] width 65 height 20
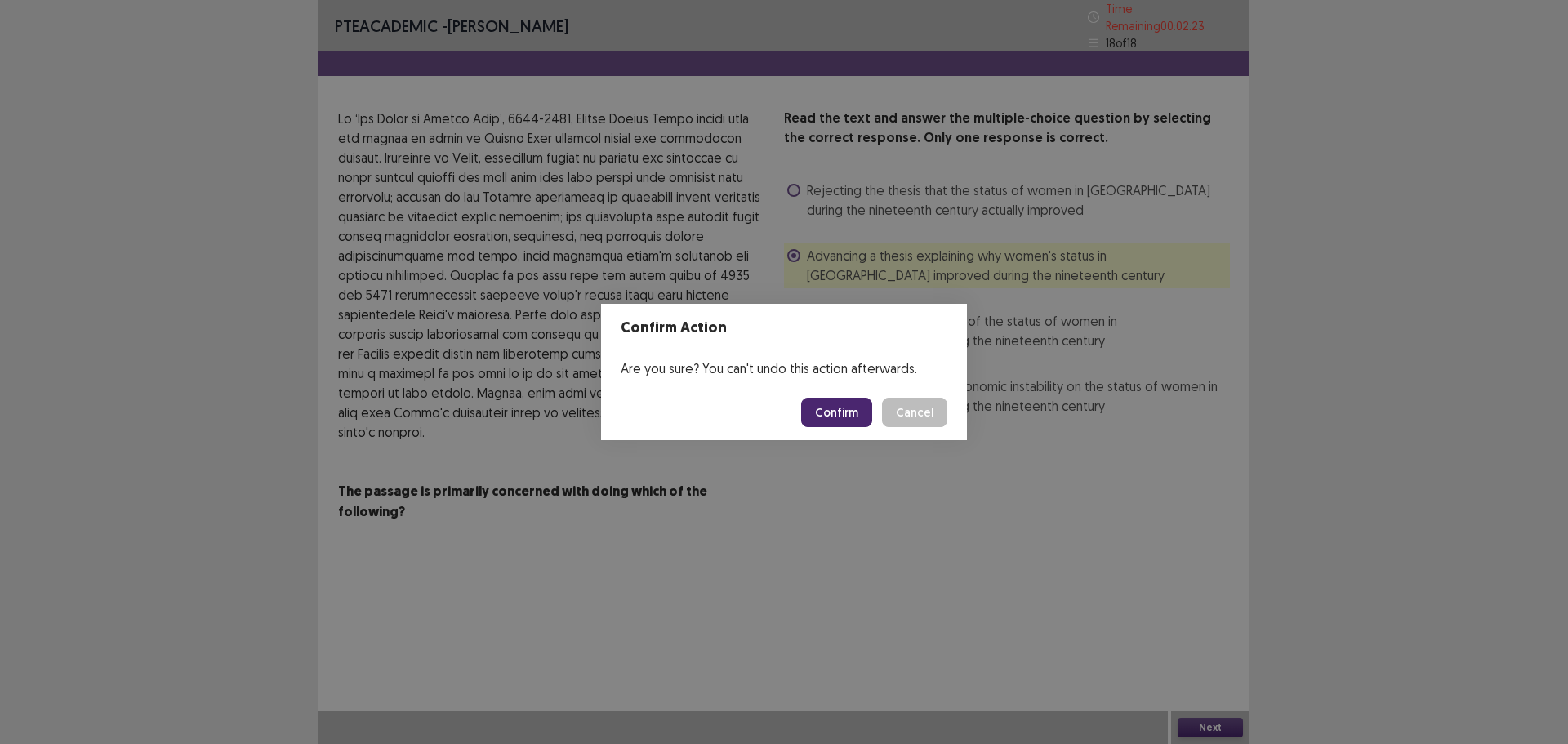
click at [853, 416] on button "Confirm" at bounding box center [837, 413] width 71 height 29
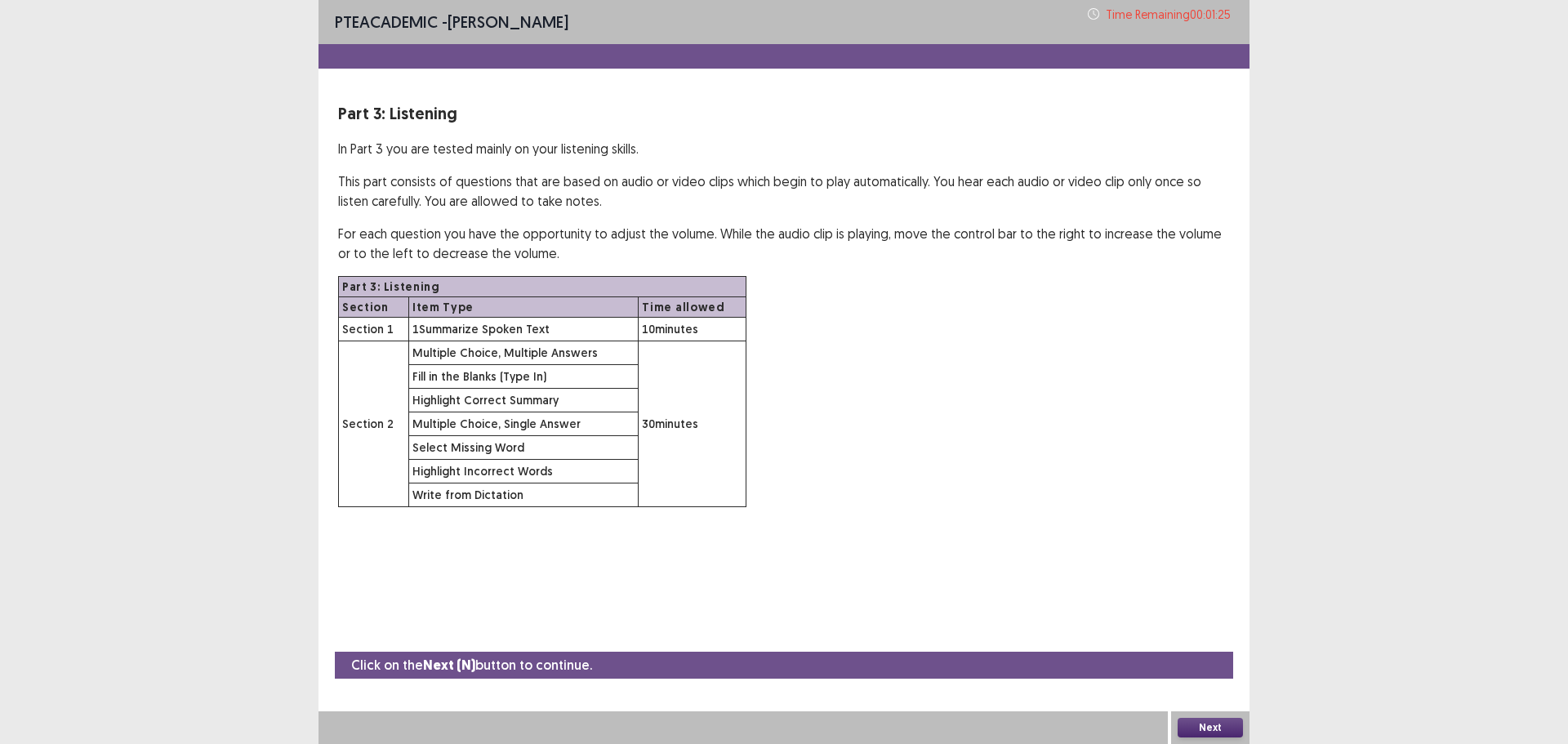
click at [1203, 728] on button "Next" at bounding box center [1210, 728] width 65 height 20
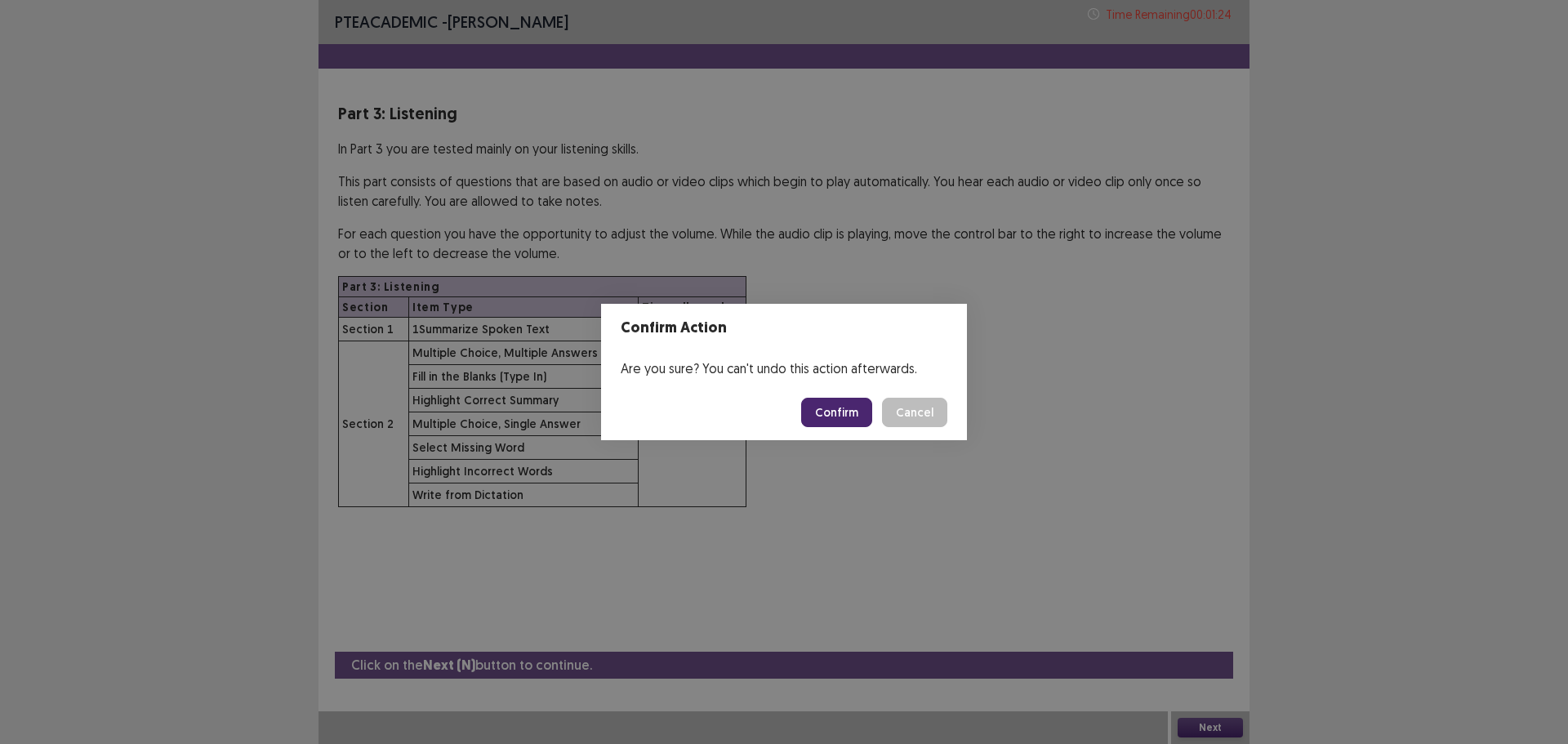
click at [850, 400] on button "Confirm" at bounding box center [837, 413] width 71 height 29
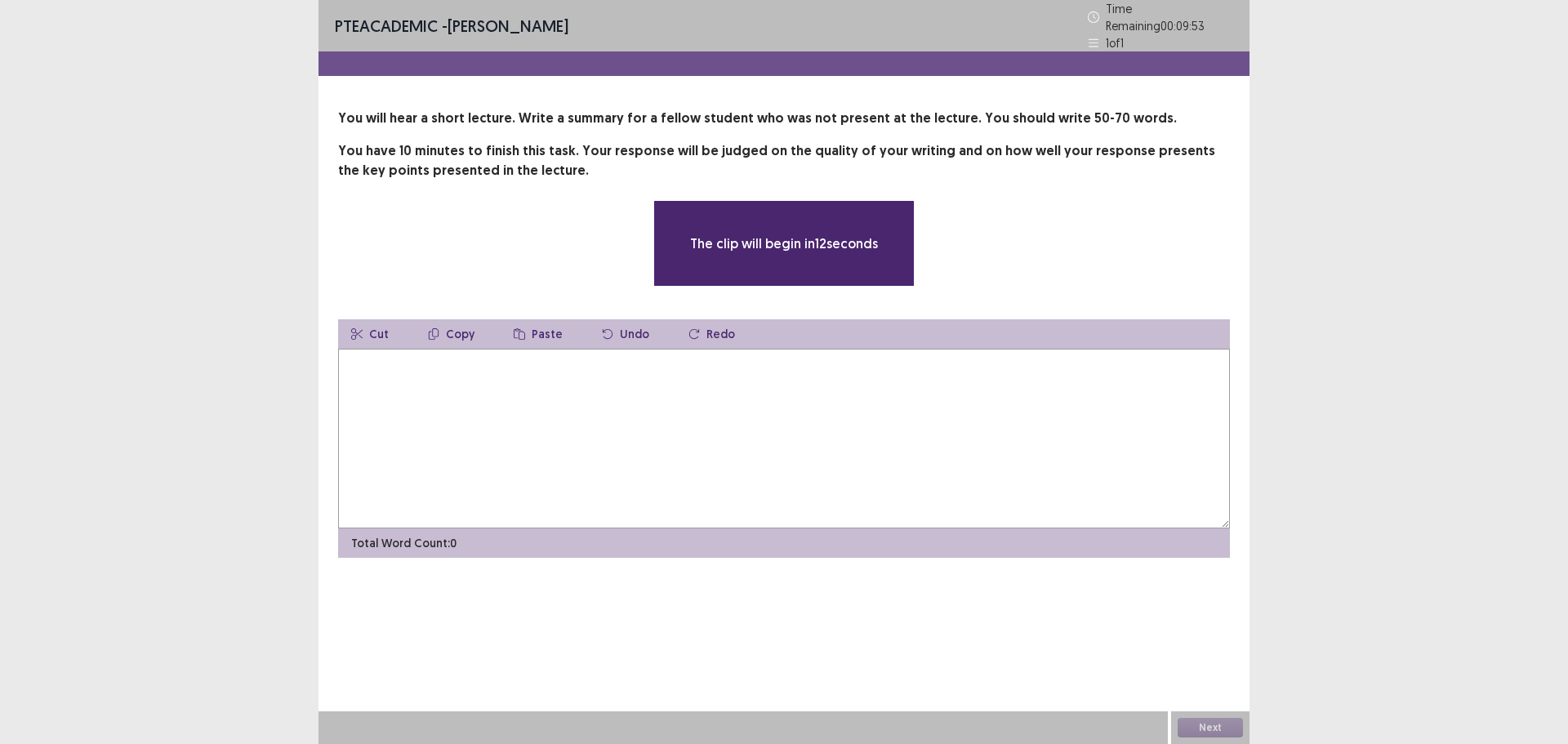
click at [805, 388] on textarea at bounding box center [784, 438] width 892 height 179
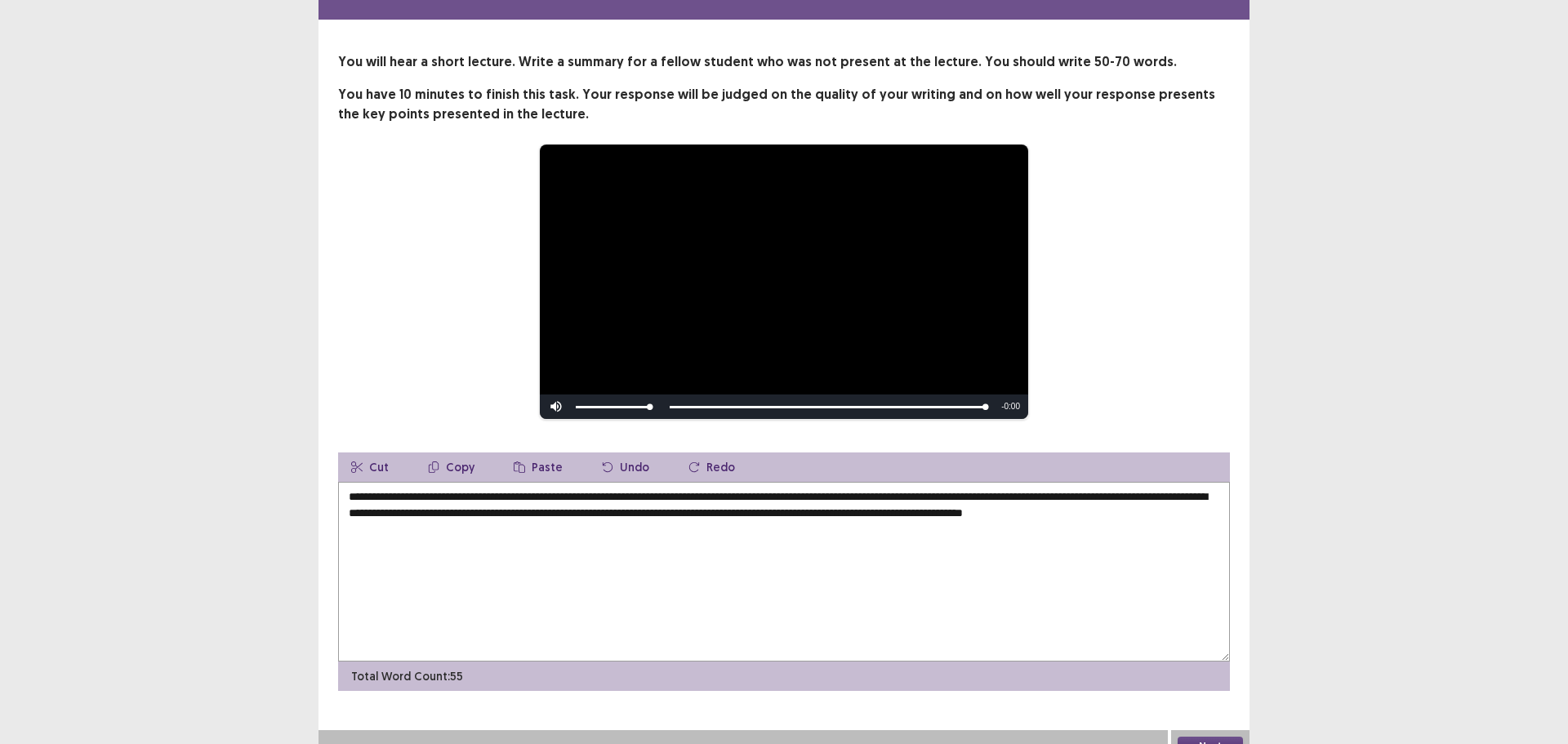
scroll to position [68, 0]
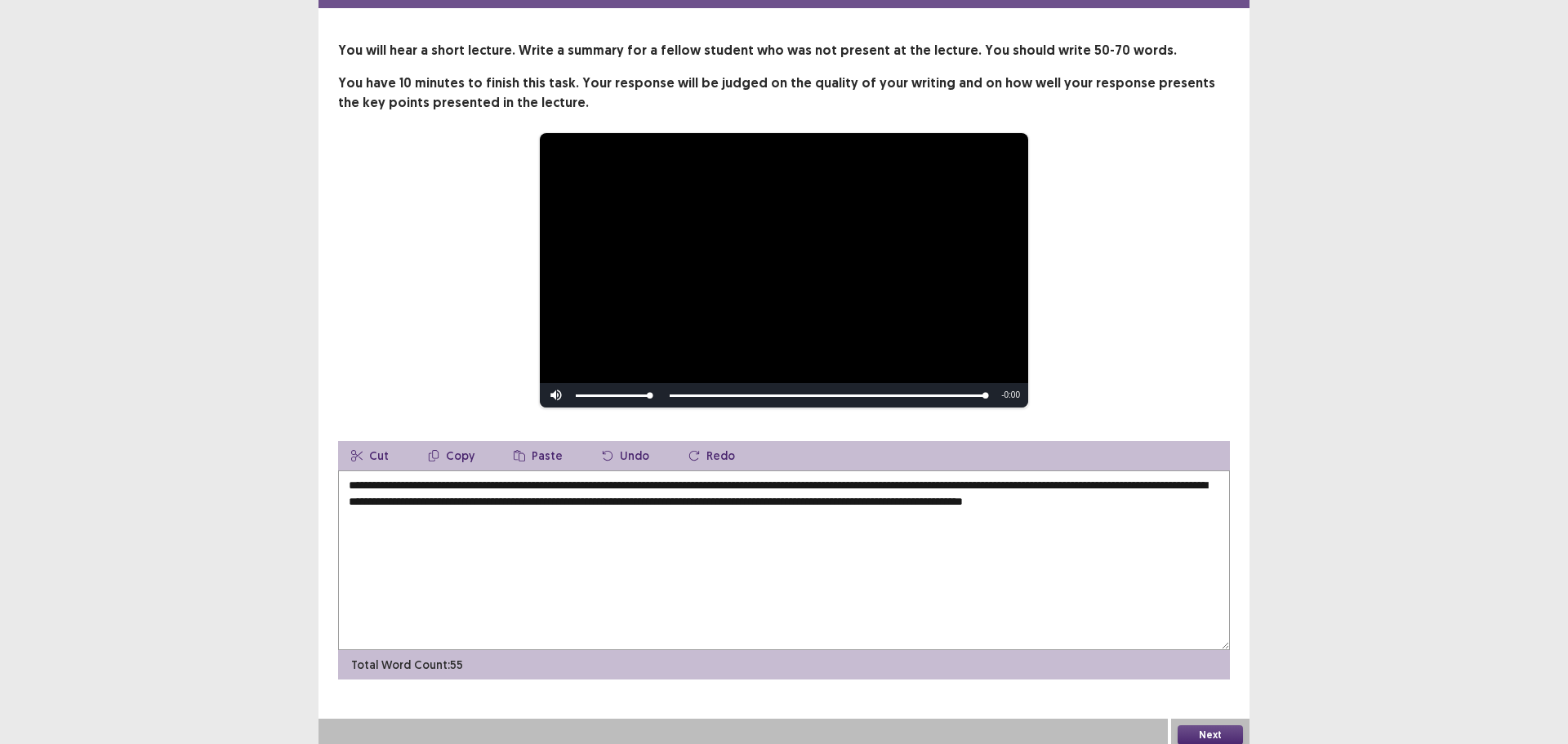
type textarea "**********"
click at [1205, 725] on button "Next" at bounding box center [1210, 734] width 65 height 20
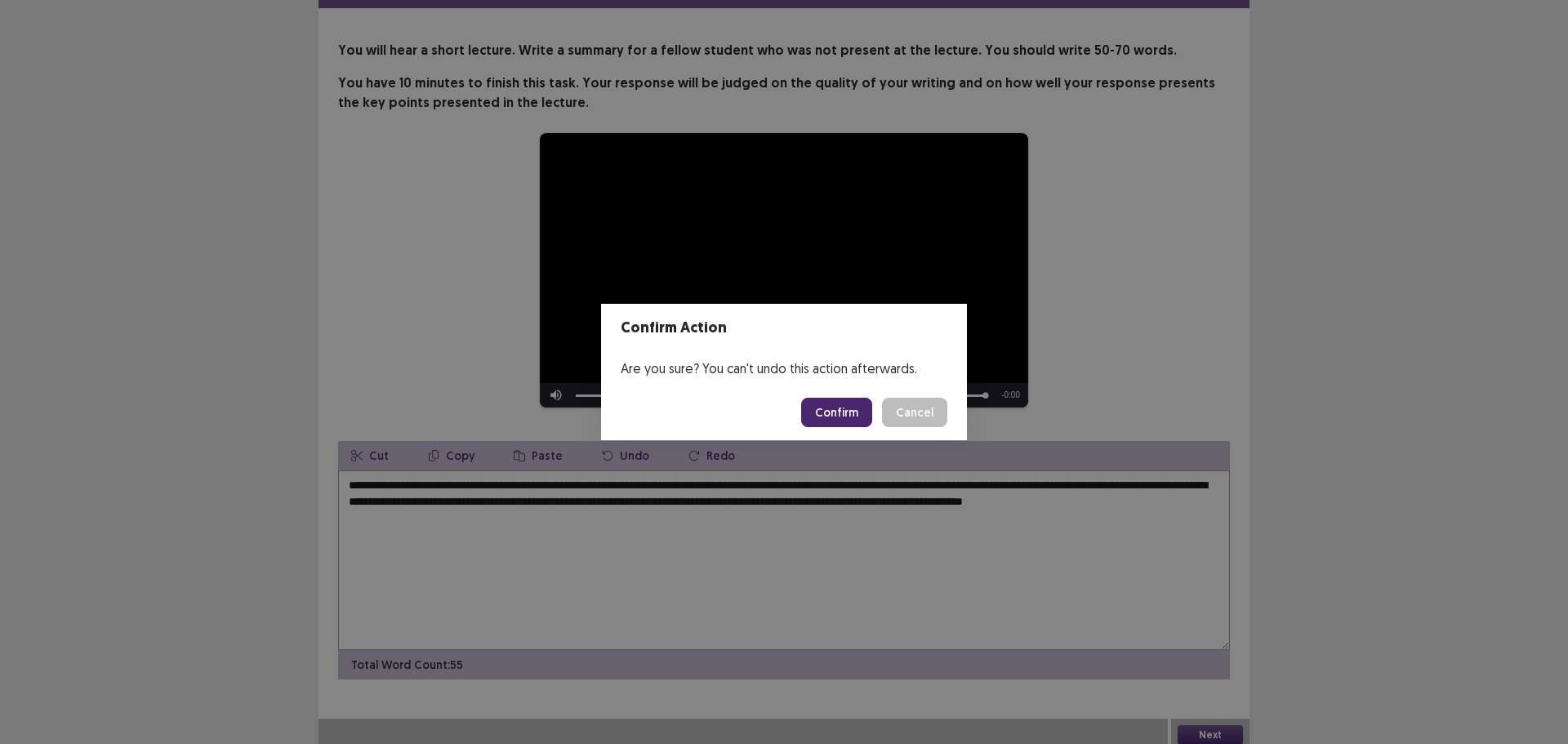
click at [832, 409] on button "Confirm" at bounding box center [837, 413] width 71 height 29
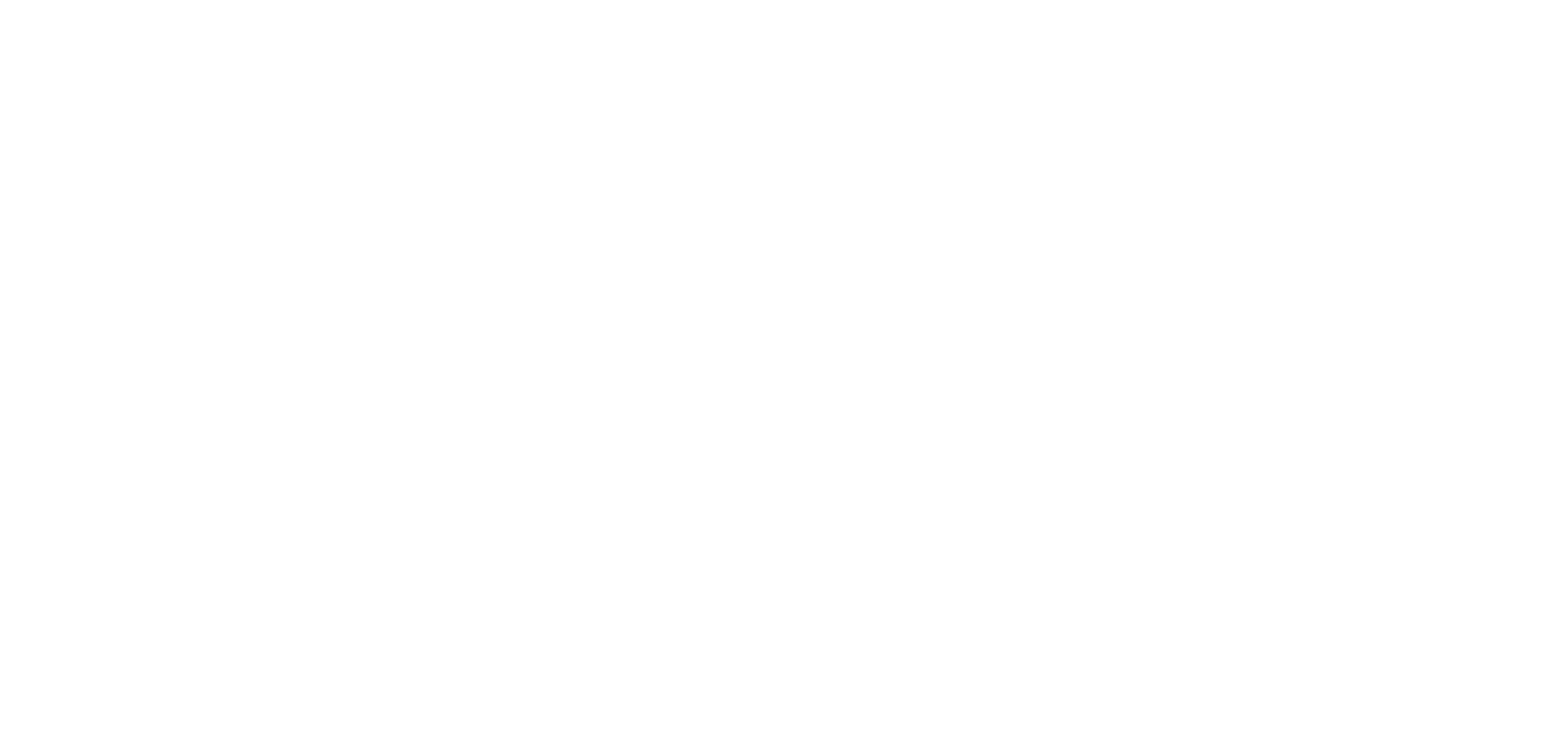
scroll to position [0, 0]
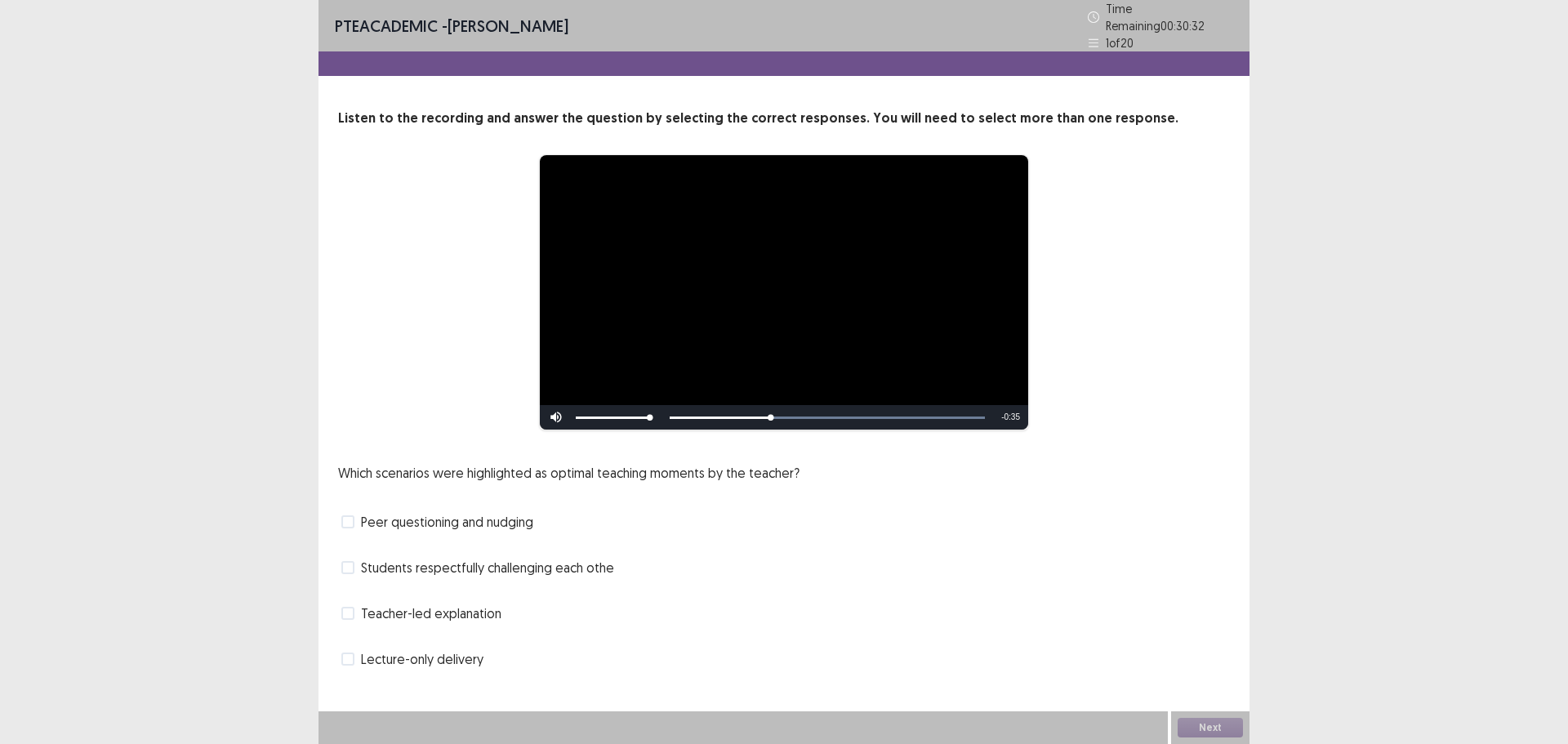
click at [535, 566] on span "Students respectfully challenging each othe" at bounding box center [487, 567] width 253 height 20
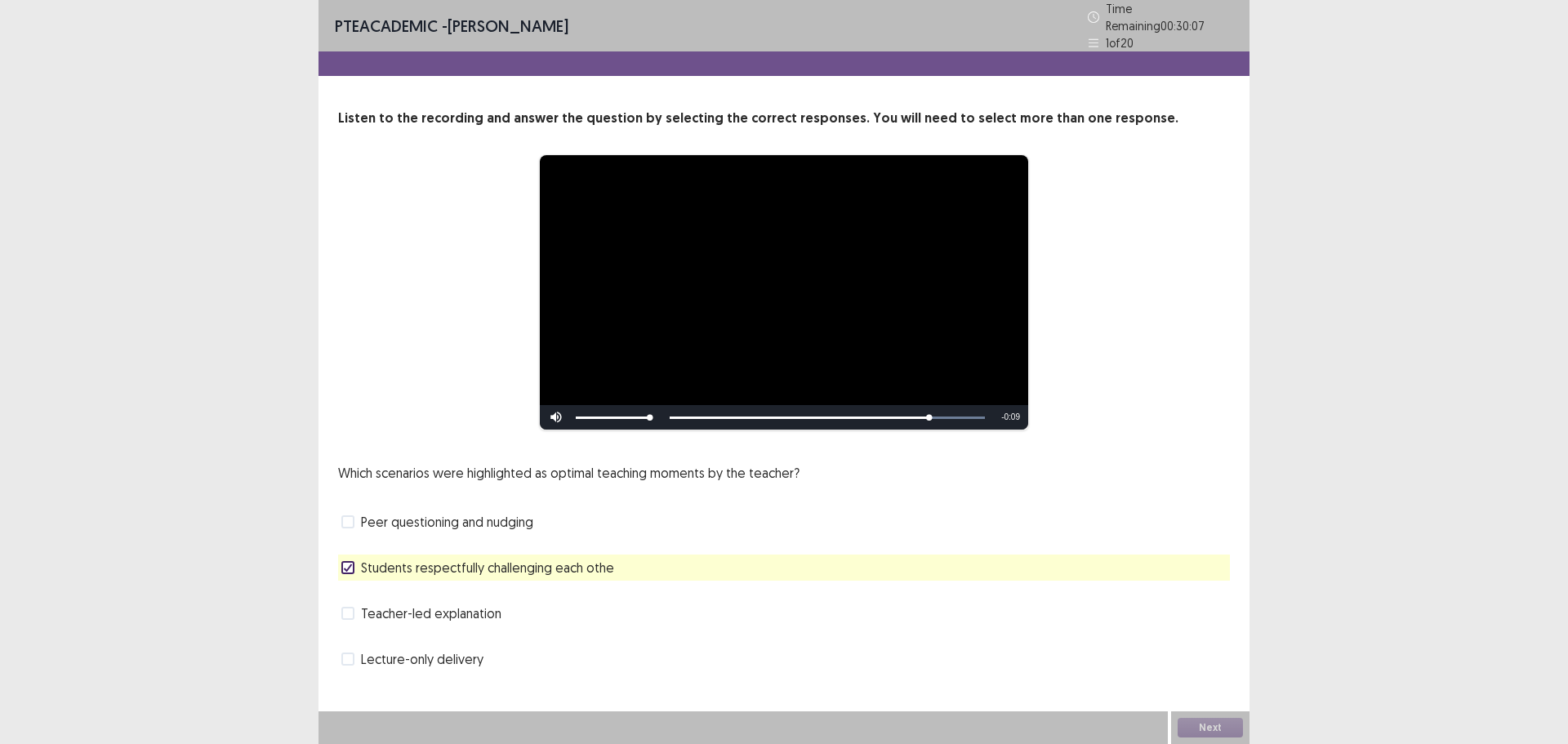
click at [517, 523] on span "Peer questioning and nudging" at bounding box center [447, 522] width 173 height 20
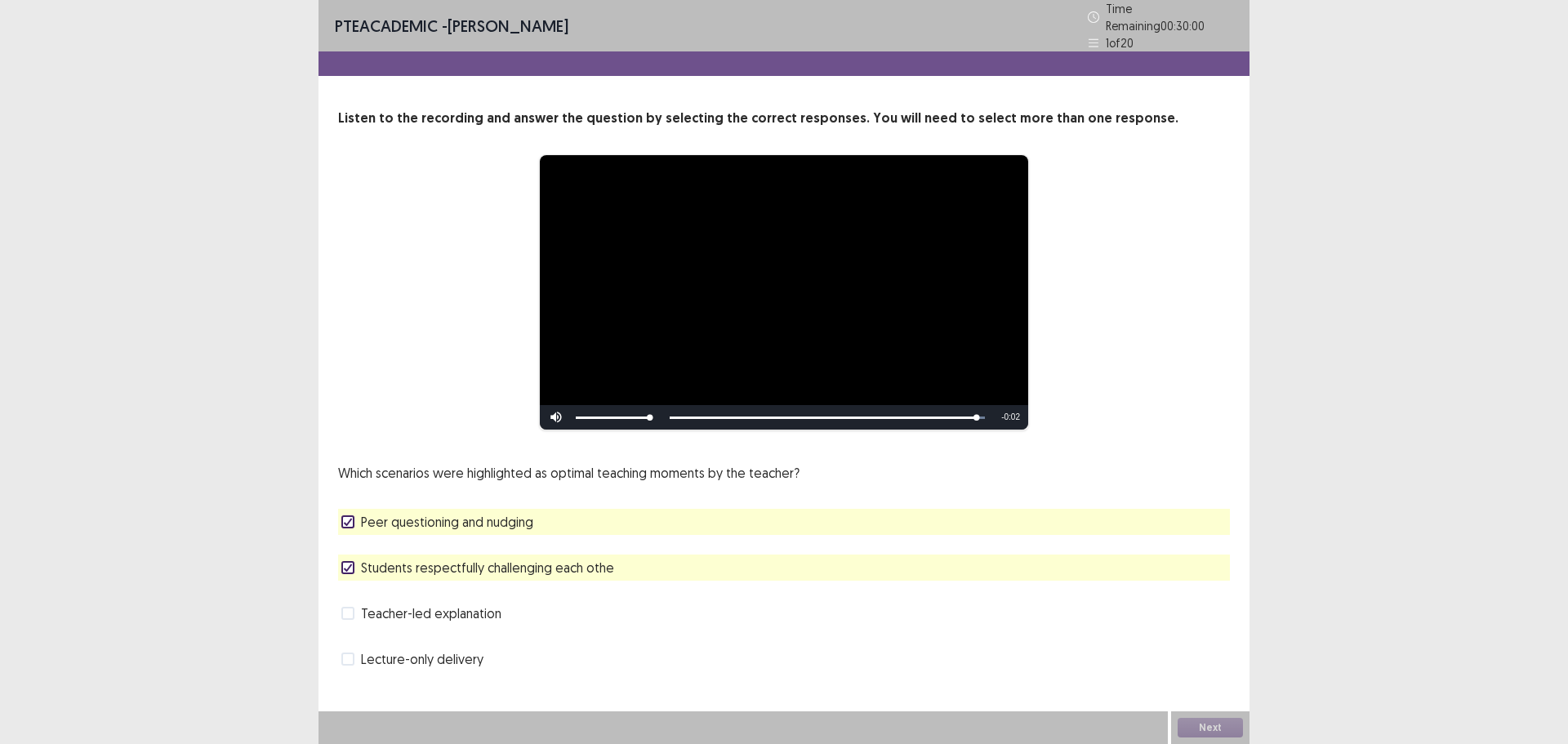
click at [1217, 726] on div "Next" at bounding box center [1211, 728] width 78 height 33
click at [1218, 727] on button "Next" at bounding box center [1210, 728] width 65 height 20
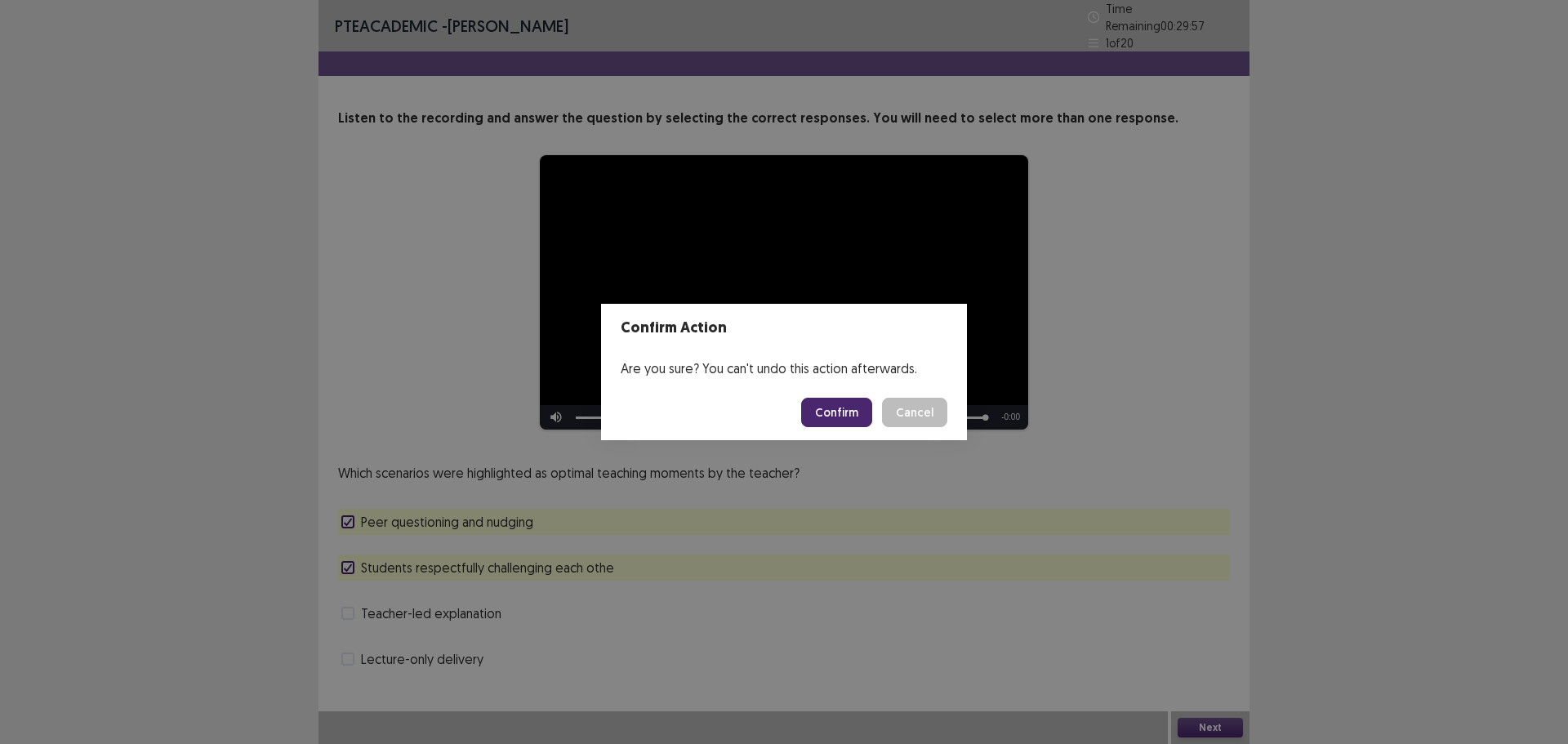
click at [835, 413] on button "Confirm" at bounding box center [837, 413] width 71 height 29
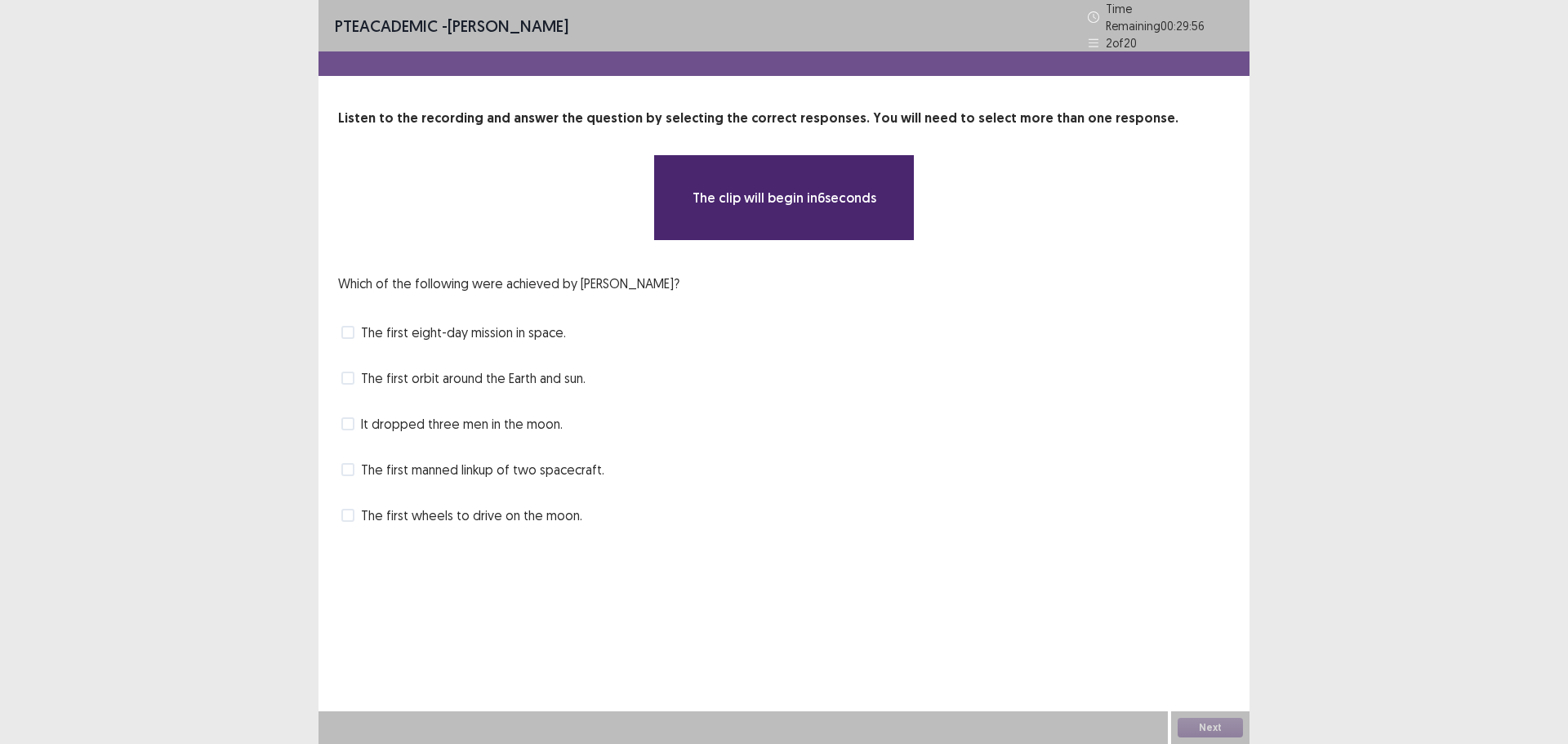
drag, startPoint x: 462, startPoint y: 334, endPoint x: 456, endPoint y: 354, distance: 20.9
click at [462, 333] on span "The first eight-day mission in space." at bounding box center [463, 332] width 205 height 20
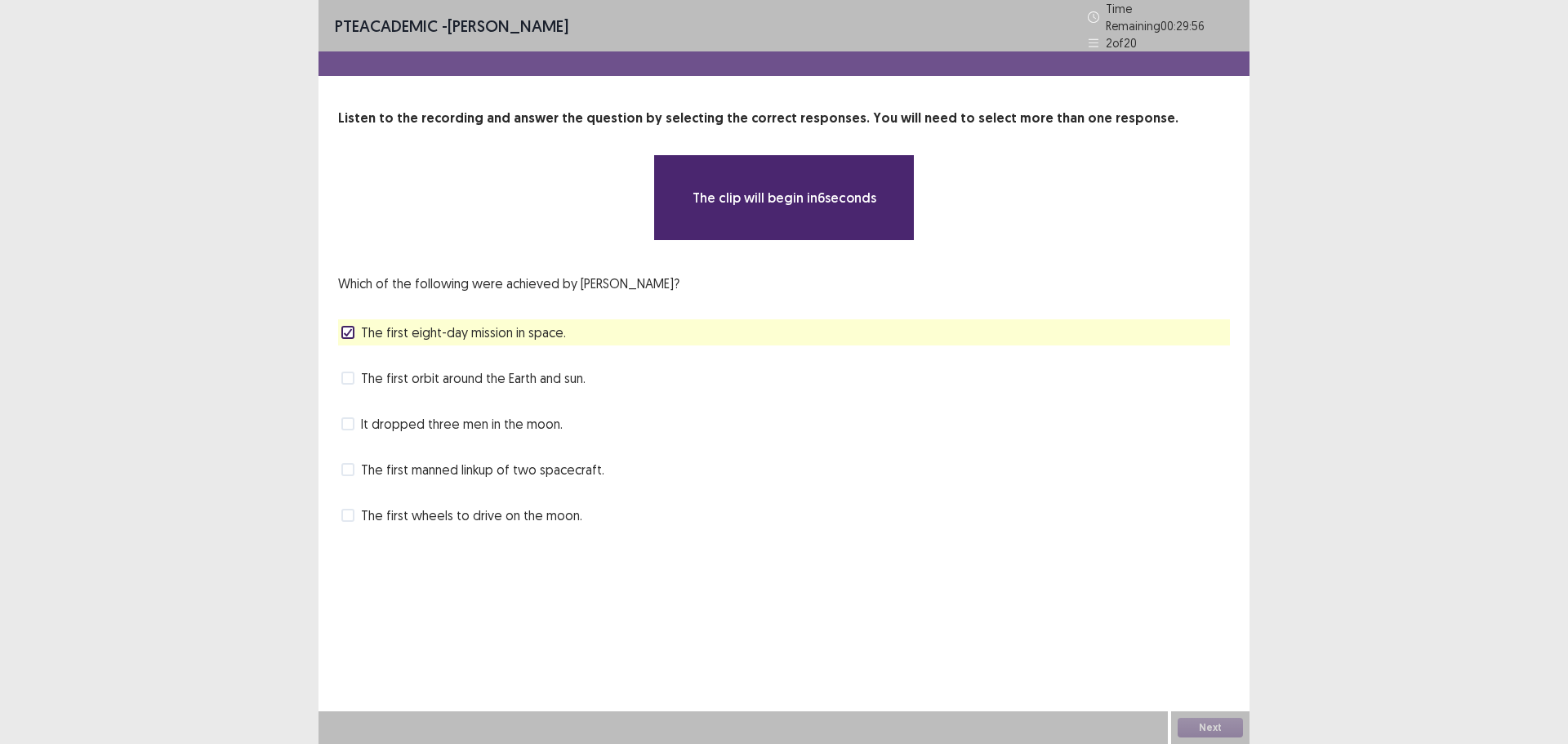
click at [452, 365] on div "The first orbit around the Earth and sun." at bounding box center [784, 378] width 892 height 26
click at [454, 372] on span "The first orbit around the Earth and sun." at bounding box center [473, 378] width 225 height 20
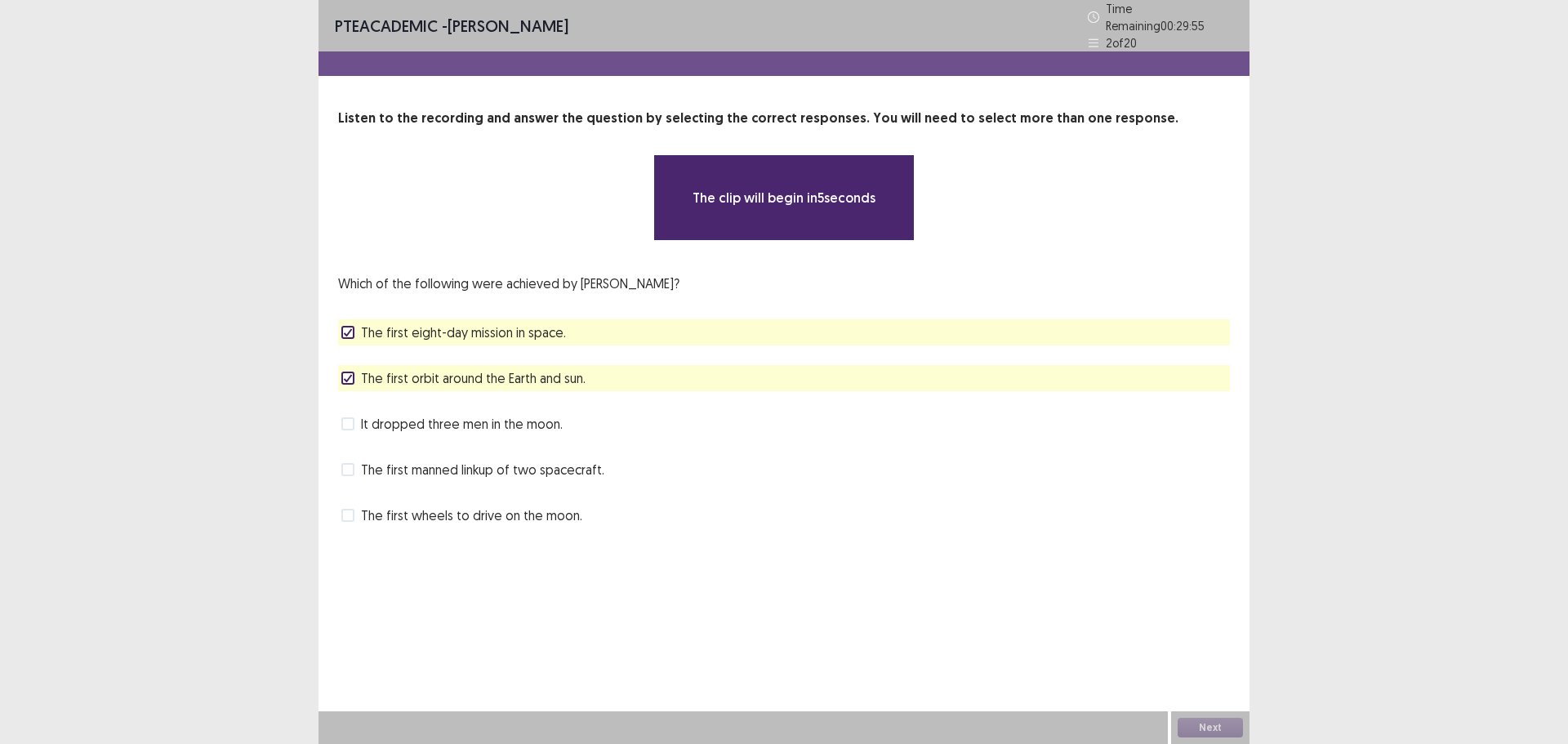
drag, startPoint x: 452, startPoint y: 321, endPoint x: 461, endPoint y: 355, distance: 35.2
click at [454, 323] on span "The first eight-day mission in space." at bounding box center [463, 332] width 205 height 20
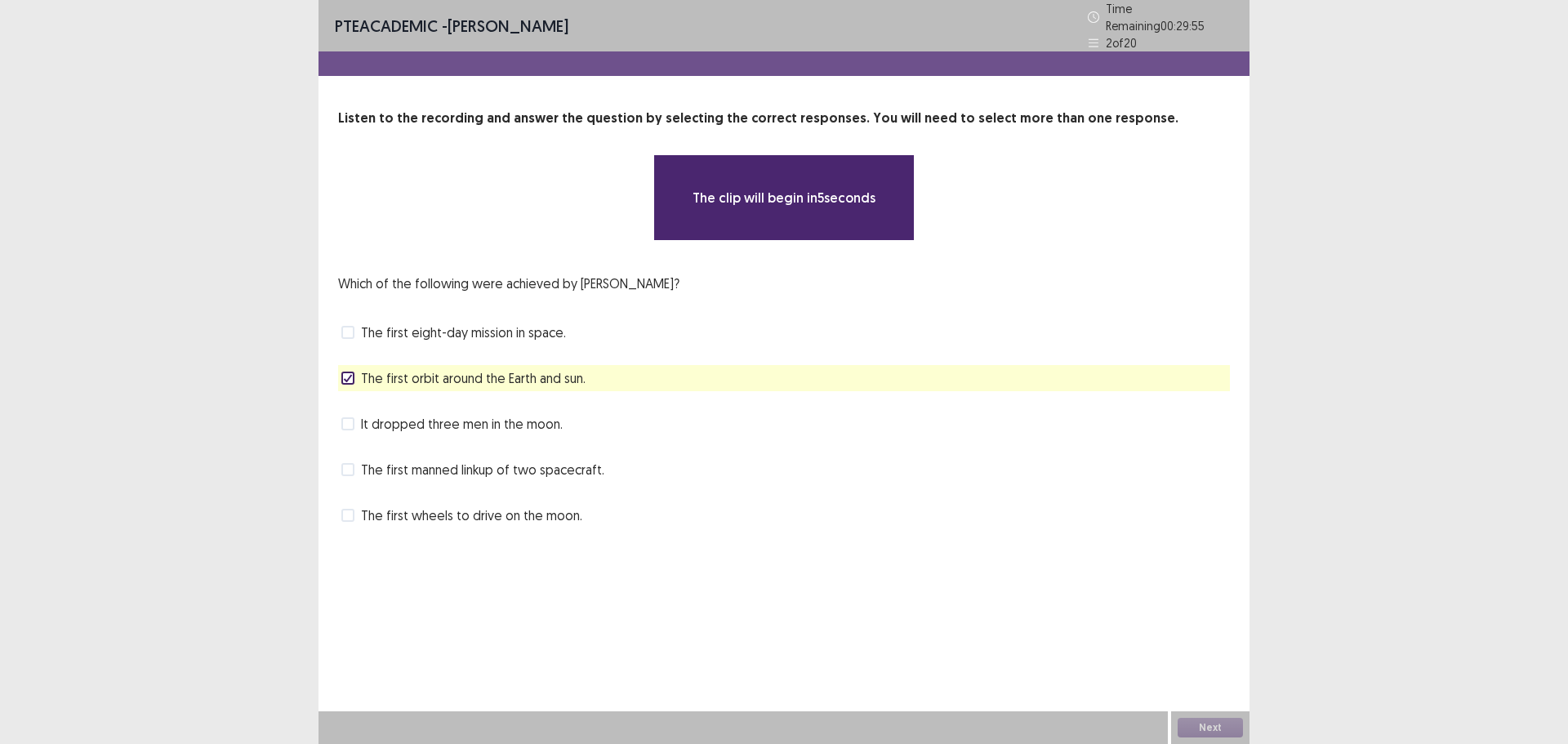
click at [464, 370] on span "The first orbit around the Earth and sun." at bounding box center [473, 378] width 225 height 20
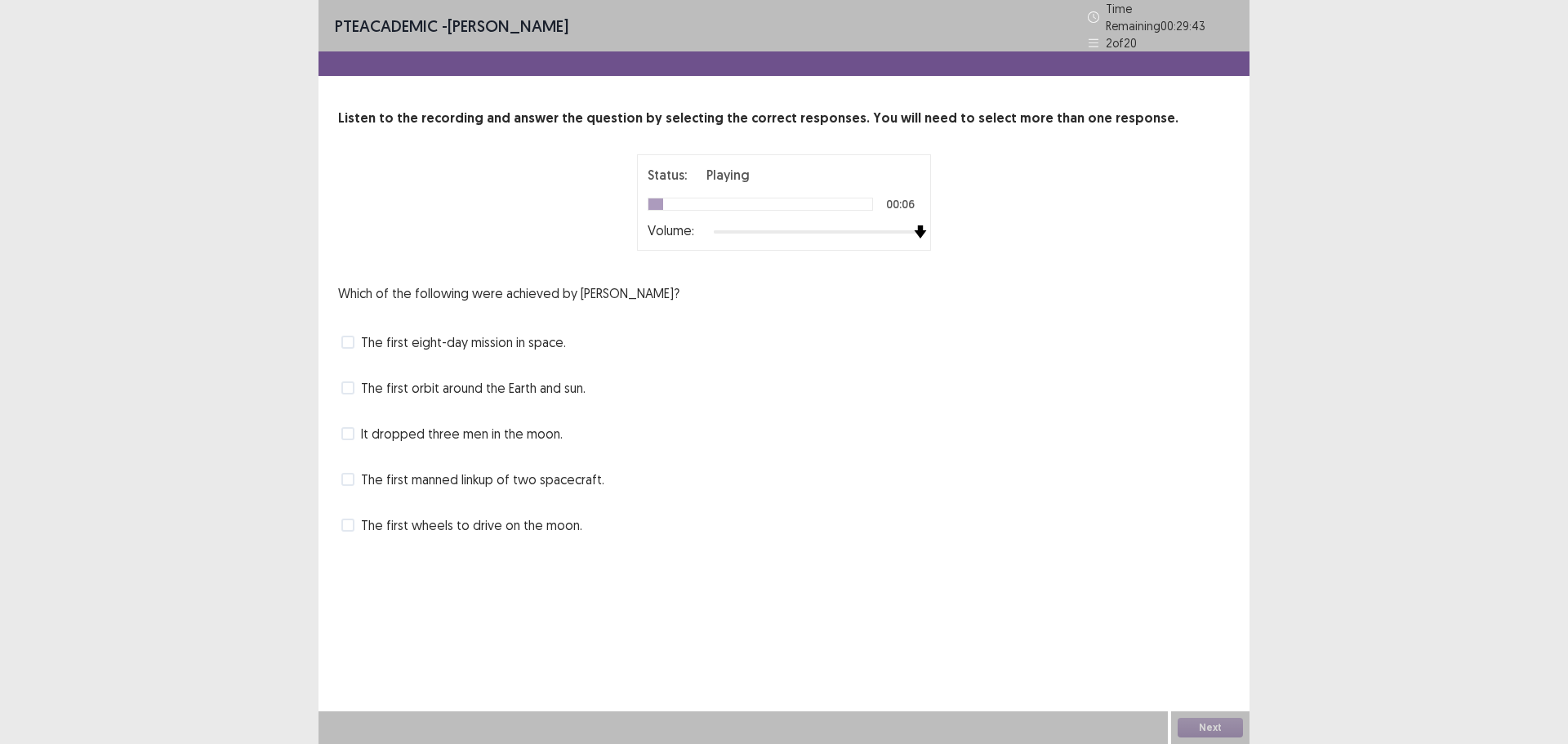
click at [968, 242] on div "Status: Playing 00:06 Volume:" at bounding box center [784, 202] width 408 height 96
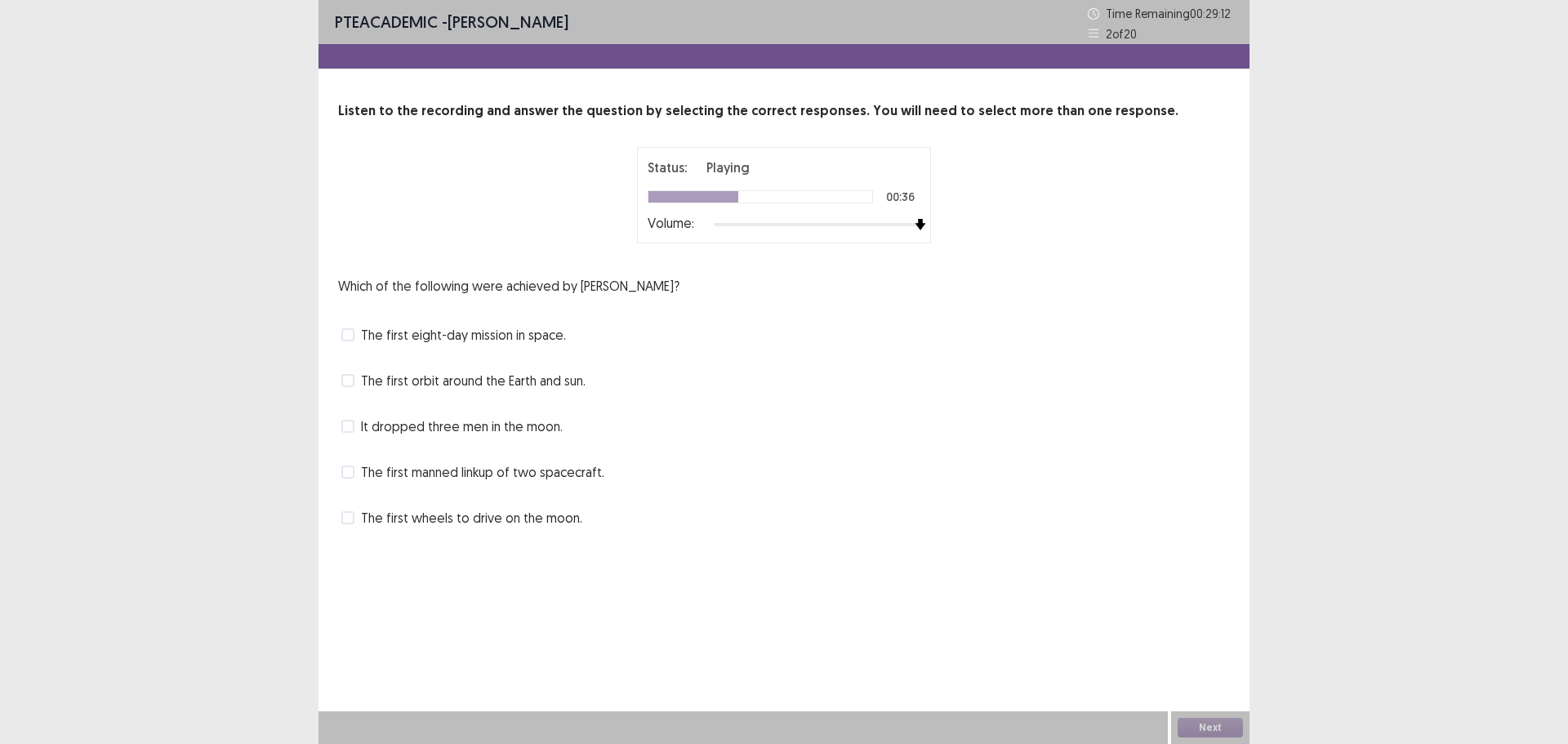
click at [487, 519] on span "The first wheels to drive on the moon." at bounding box center [471, 518] width 221 height 20
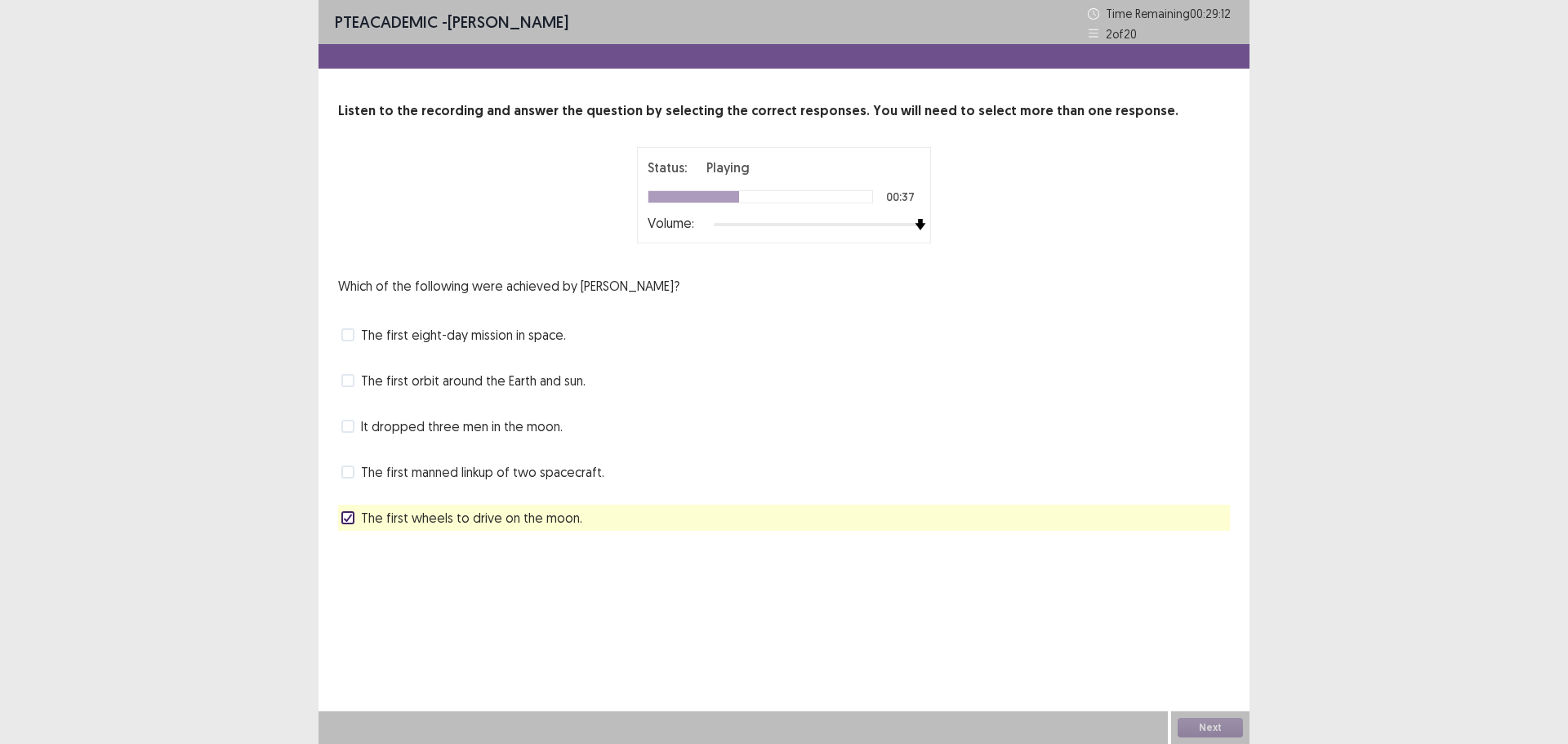
click at [487, 519] on span "The first wheels to drive on the moon." at bounding box center [471, 518] width 221 height 20
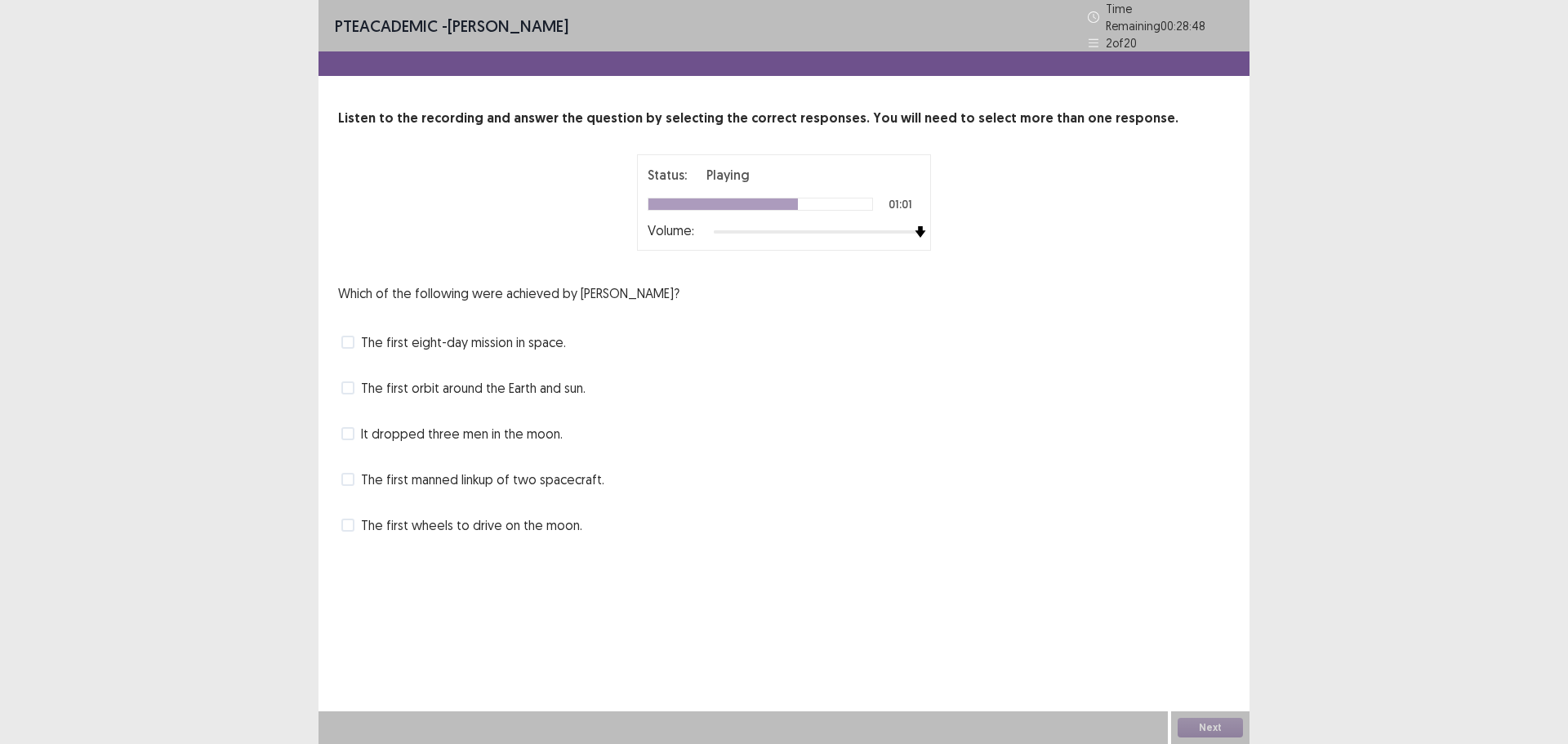
click at [521, 477] on span "The first manned linkup of two spacecraft." at bounding box center [482, 480] width 244 height 20
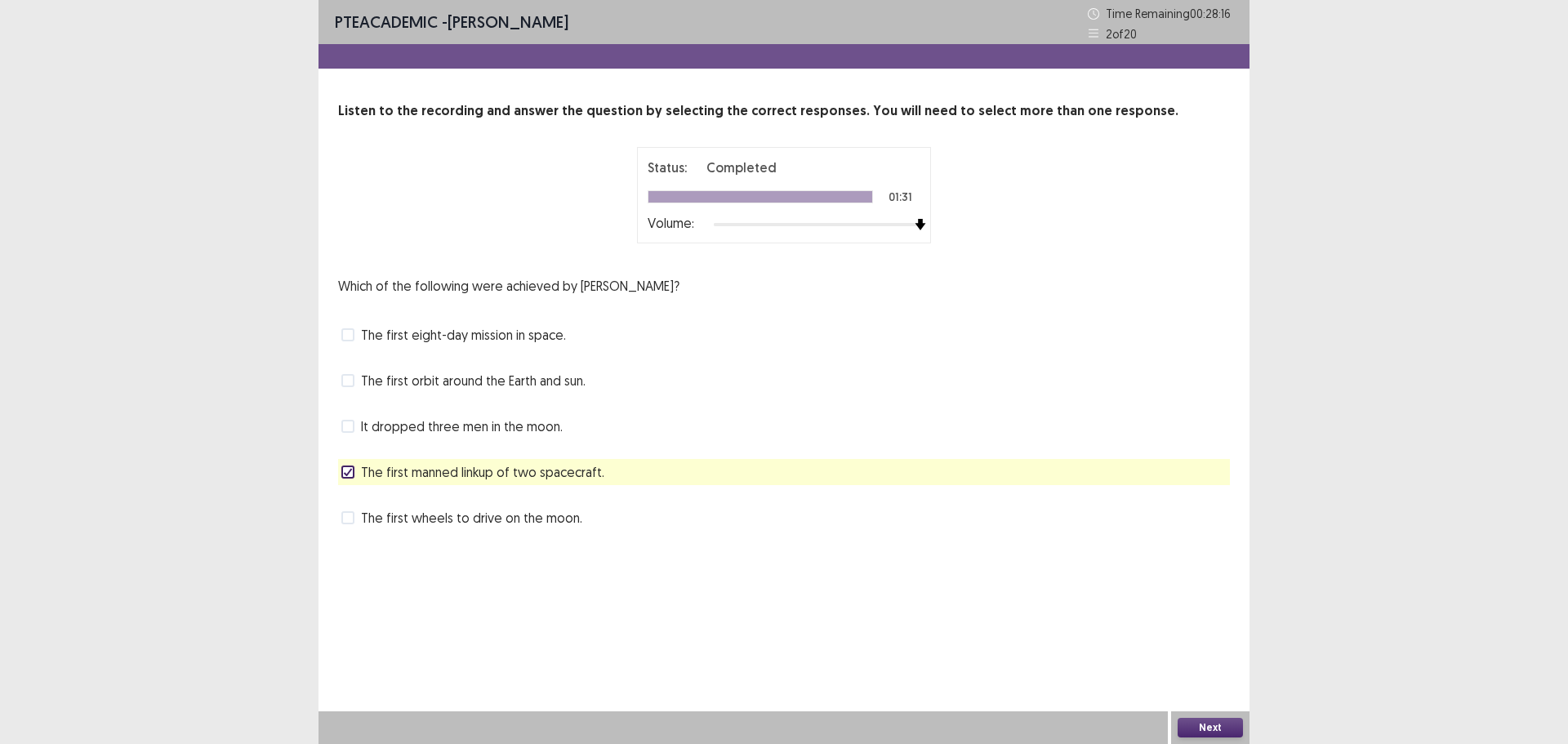
click at [1215, 735] on button "Next" at bounding box center [1210, 728] width 65 height 20
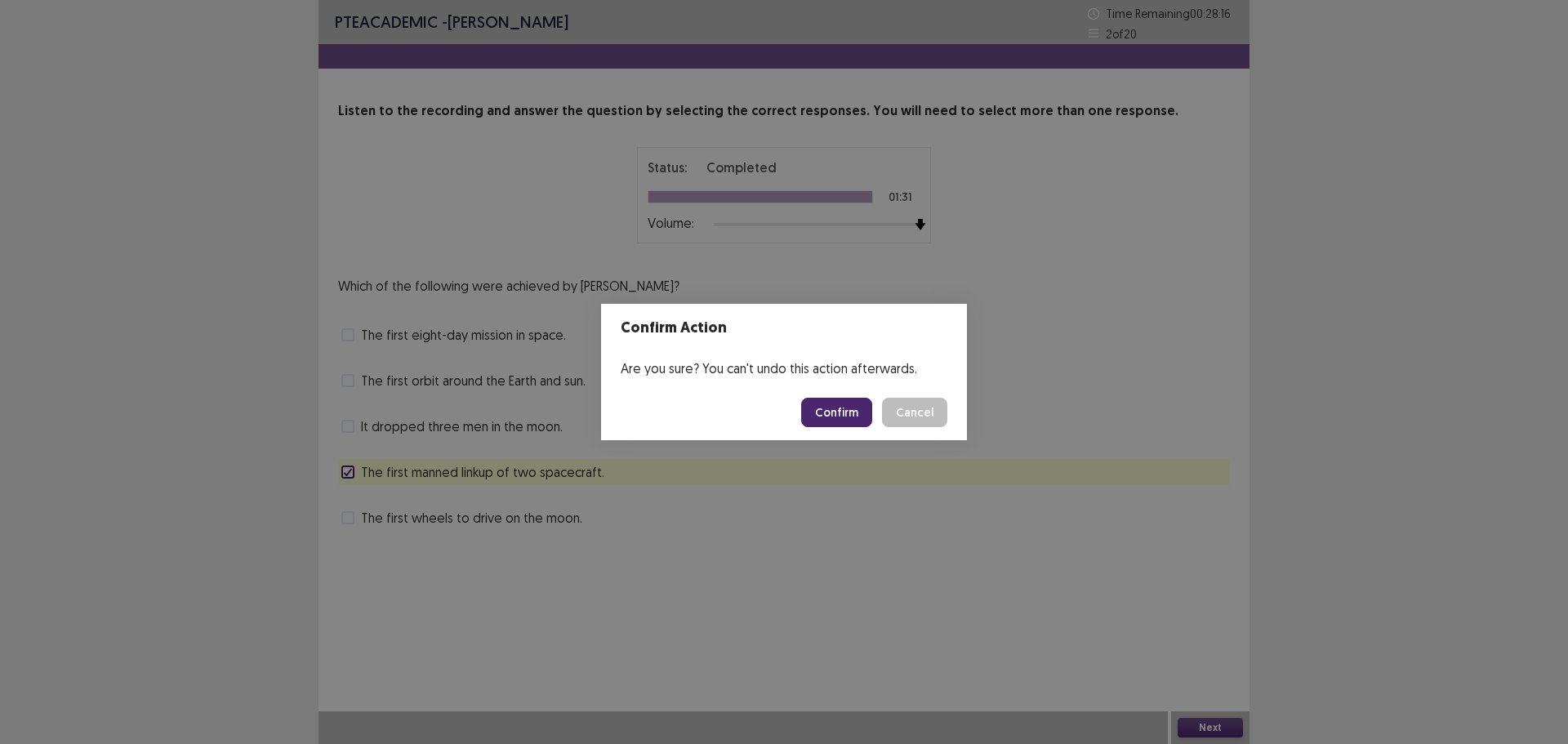
click at [825, 422] on button "Confirm" at bounding box center [837, 413] width 71 height 29
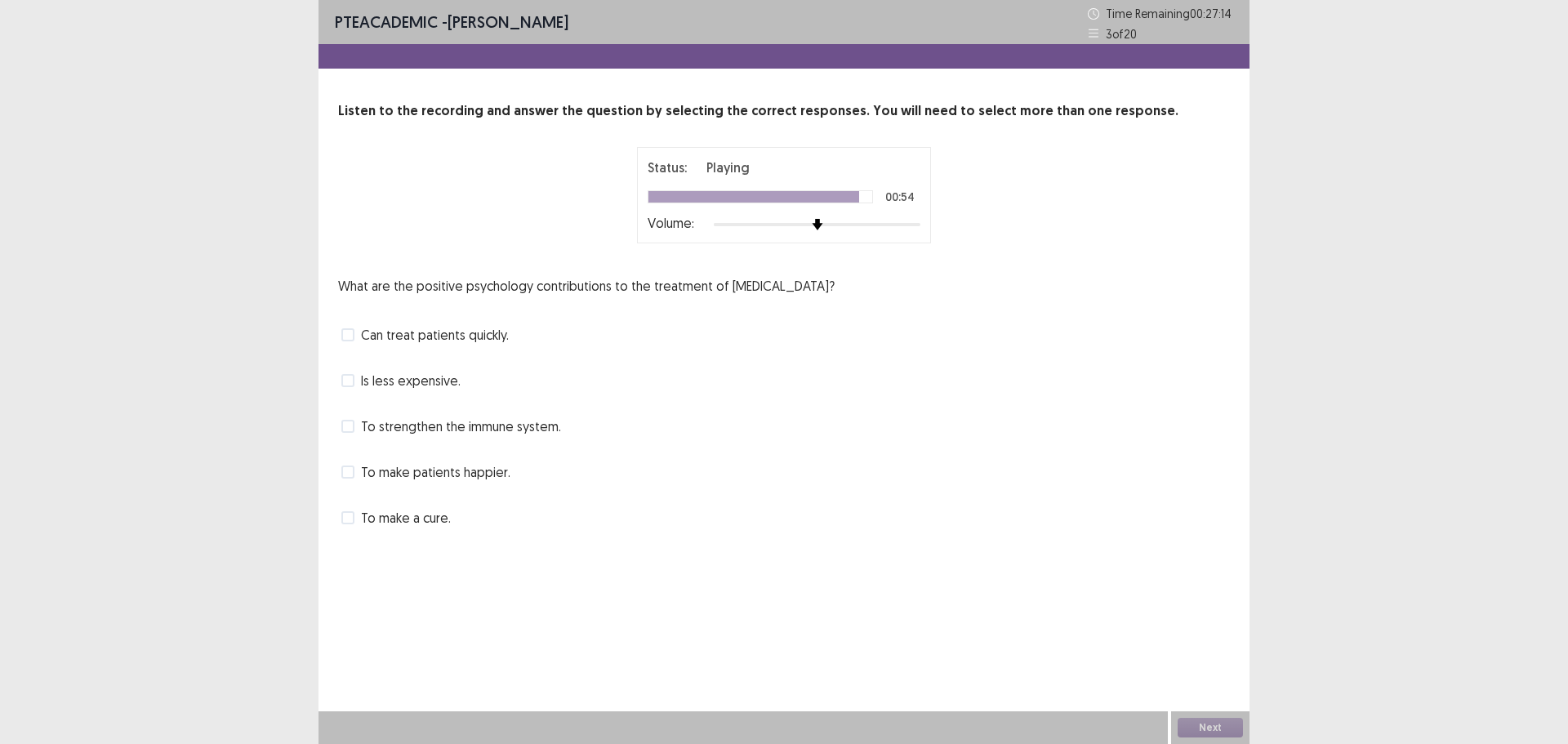
click at [429, 429] on span "To strengthen the immune system." at bounding box center [461, 426] width 200 height 20
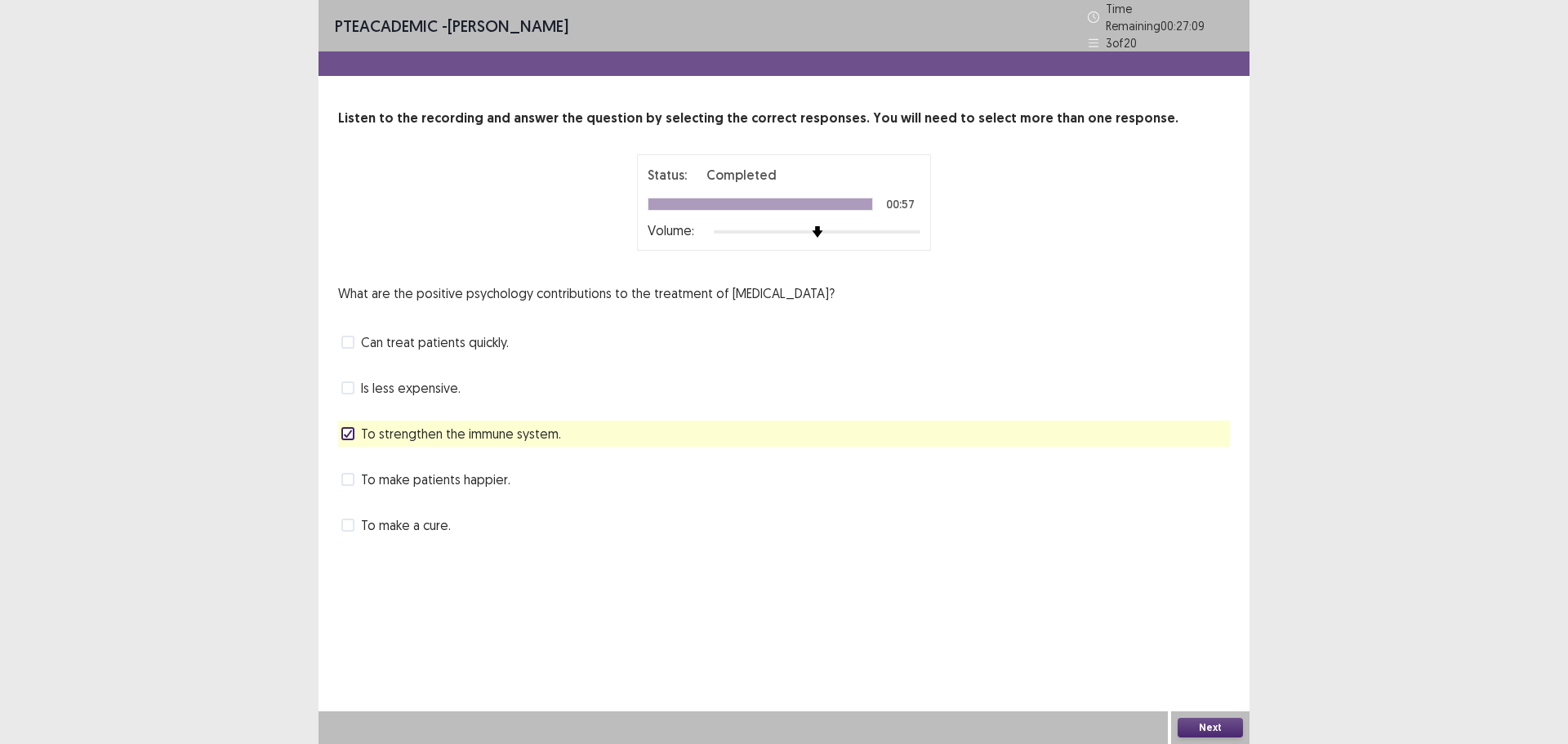
click at [1188, 724] on button "Next" at bounding box center [1210, 728] width 65 height 20
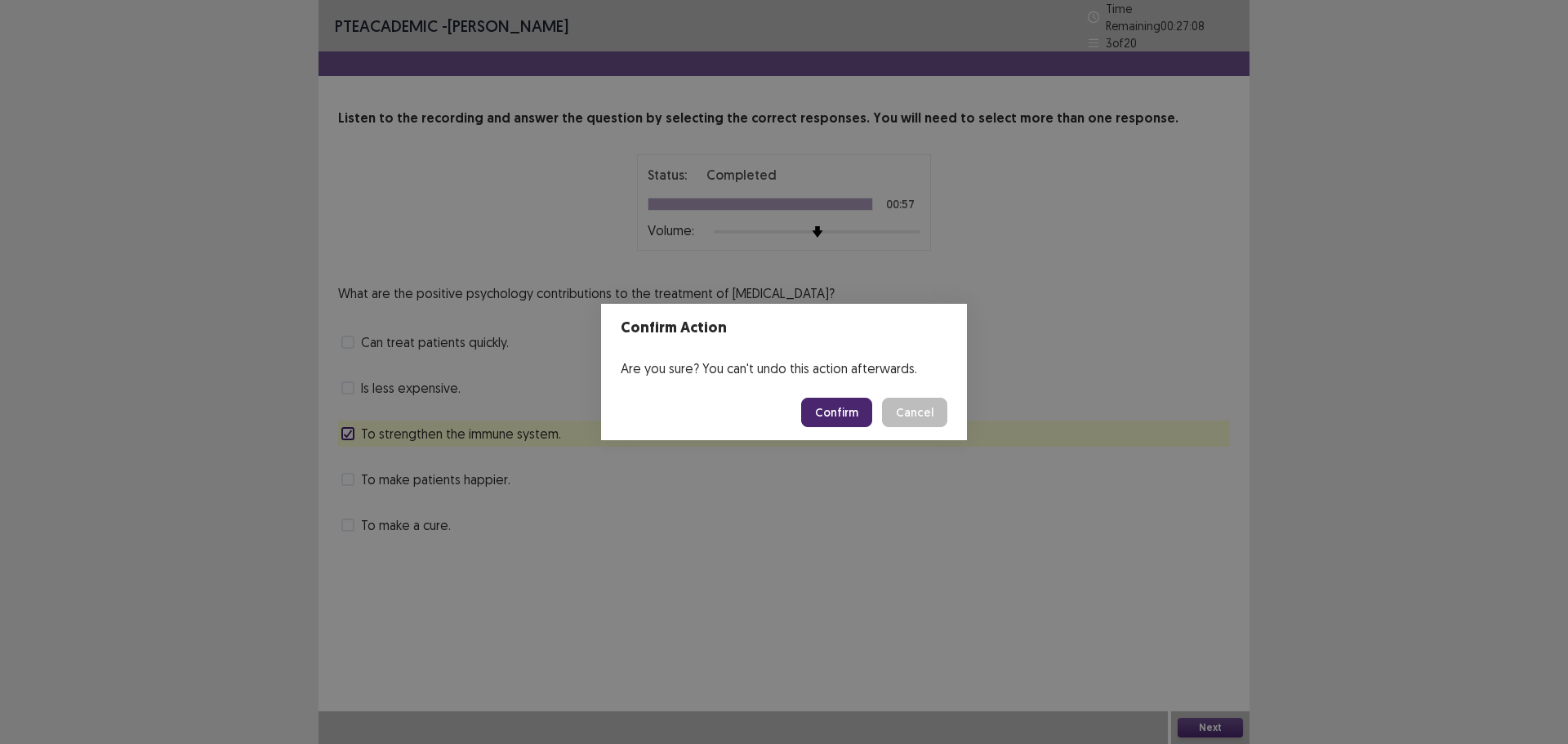
click at [859, 418] on button "Confirm" at bounding box center [837, 413] width 71 height 29
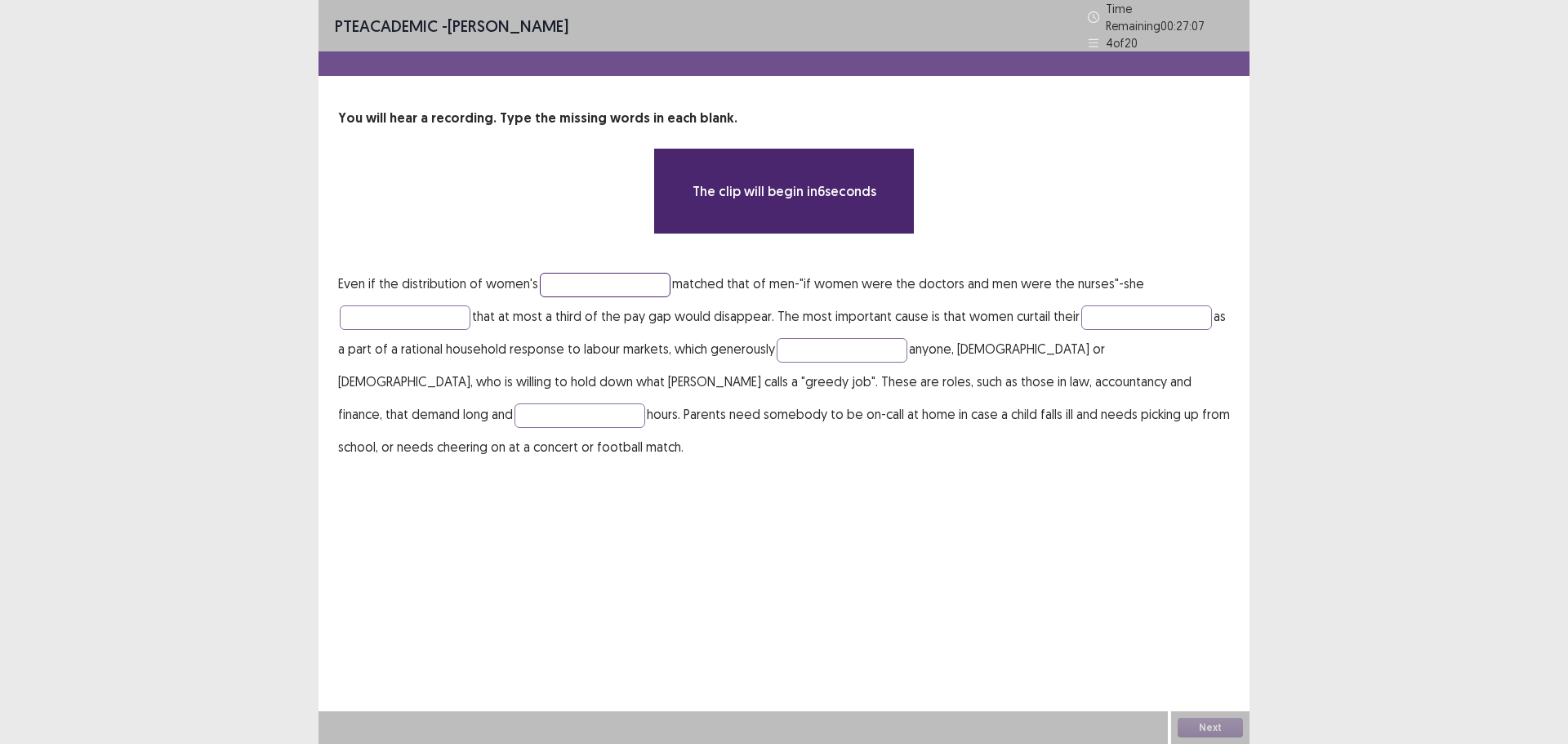
click at [588, 274] on input "text" at bounding box center [605, 285] width 131 height 24
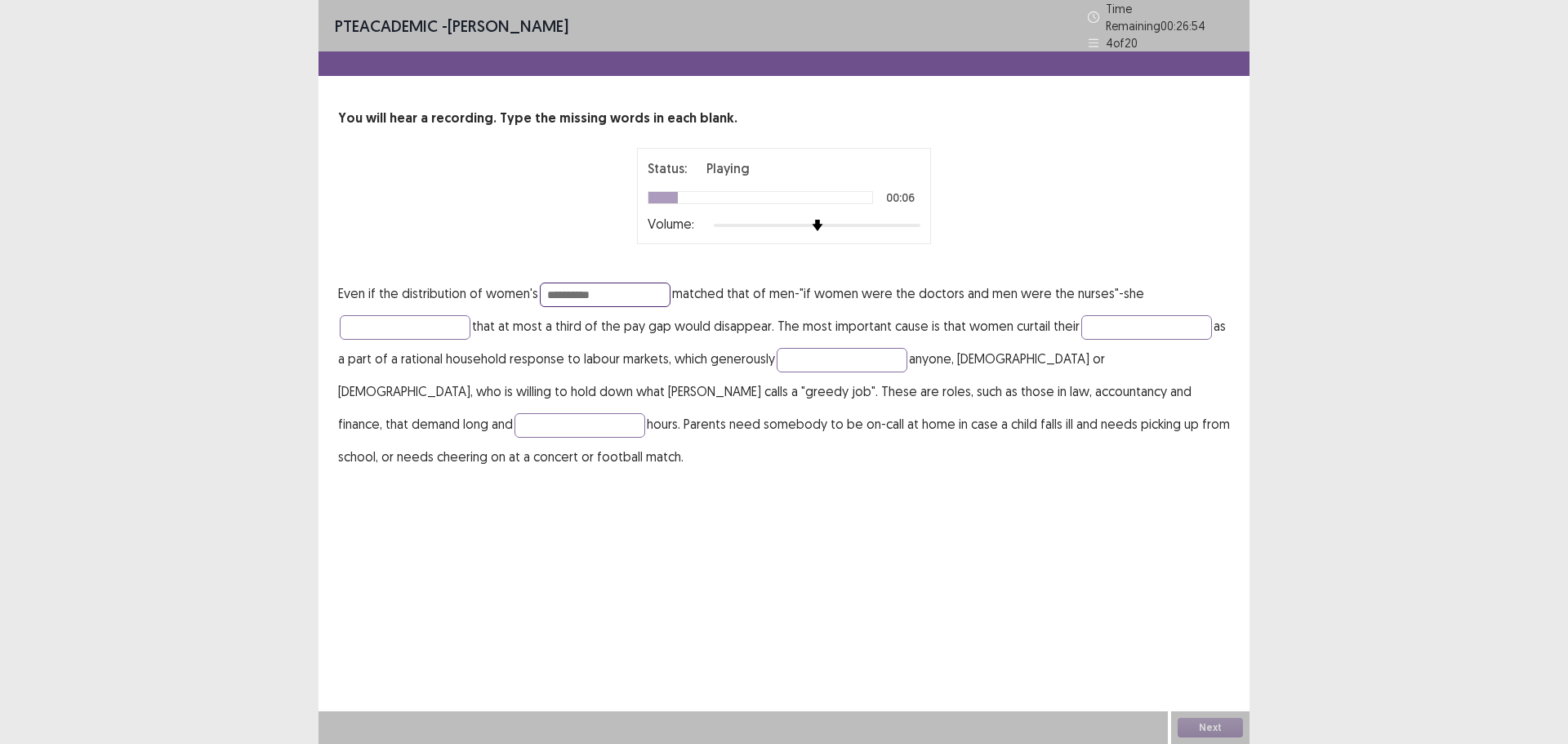
type input "**********"
type input "*******"
type input "******"
type input "**********"
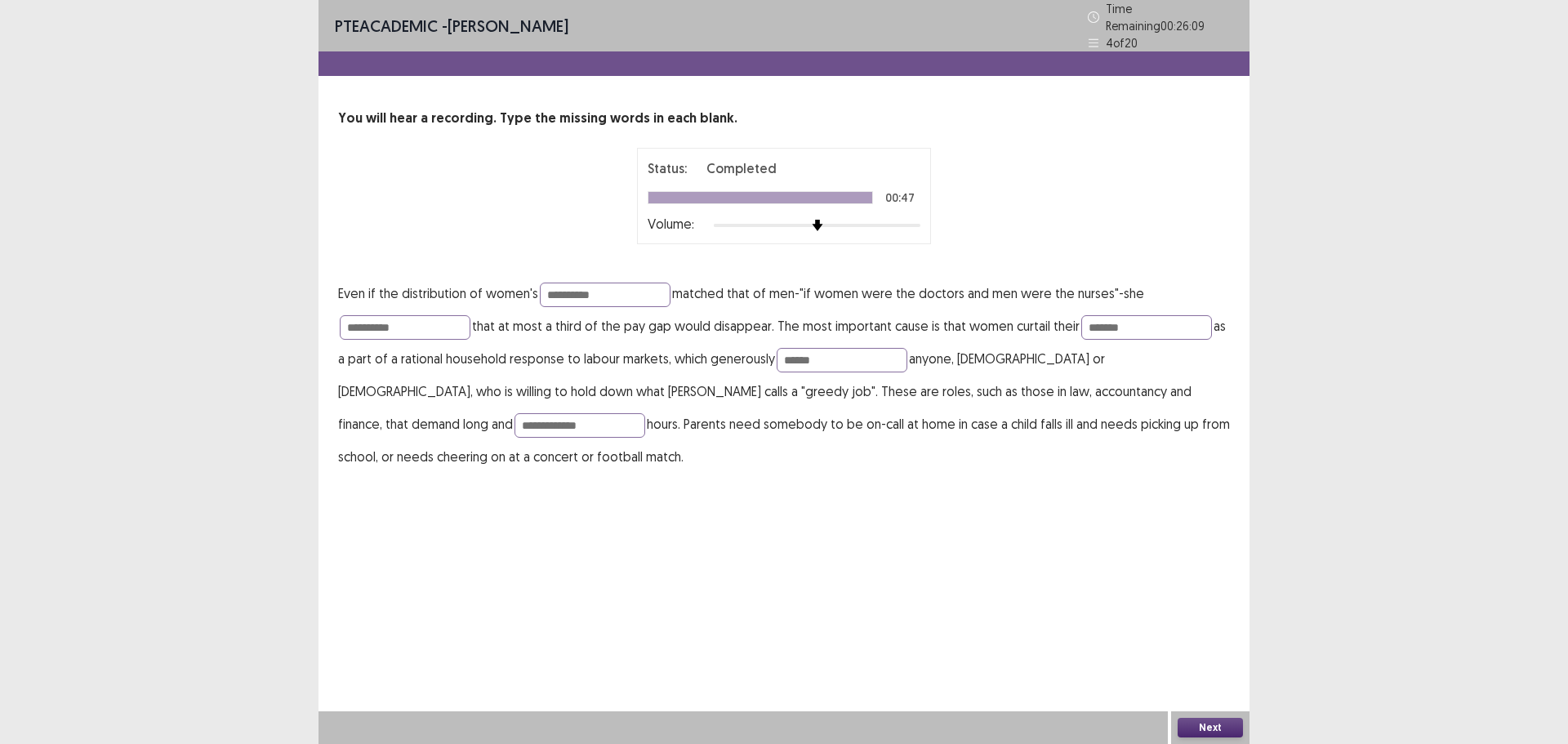
click at [1212, 734] on button "Next" at bounding box center [1210, 728] width 65 height 20
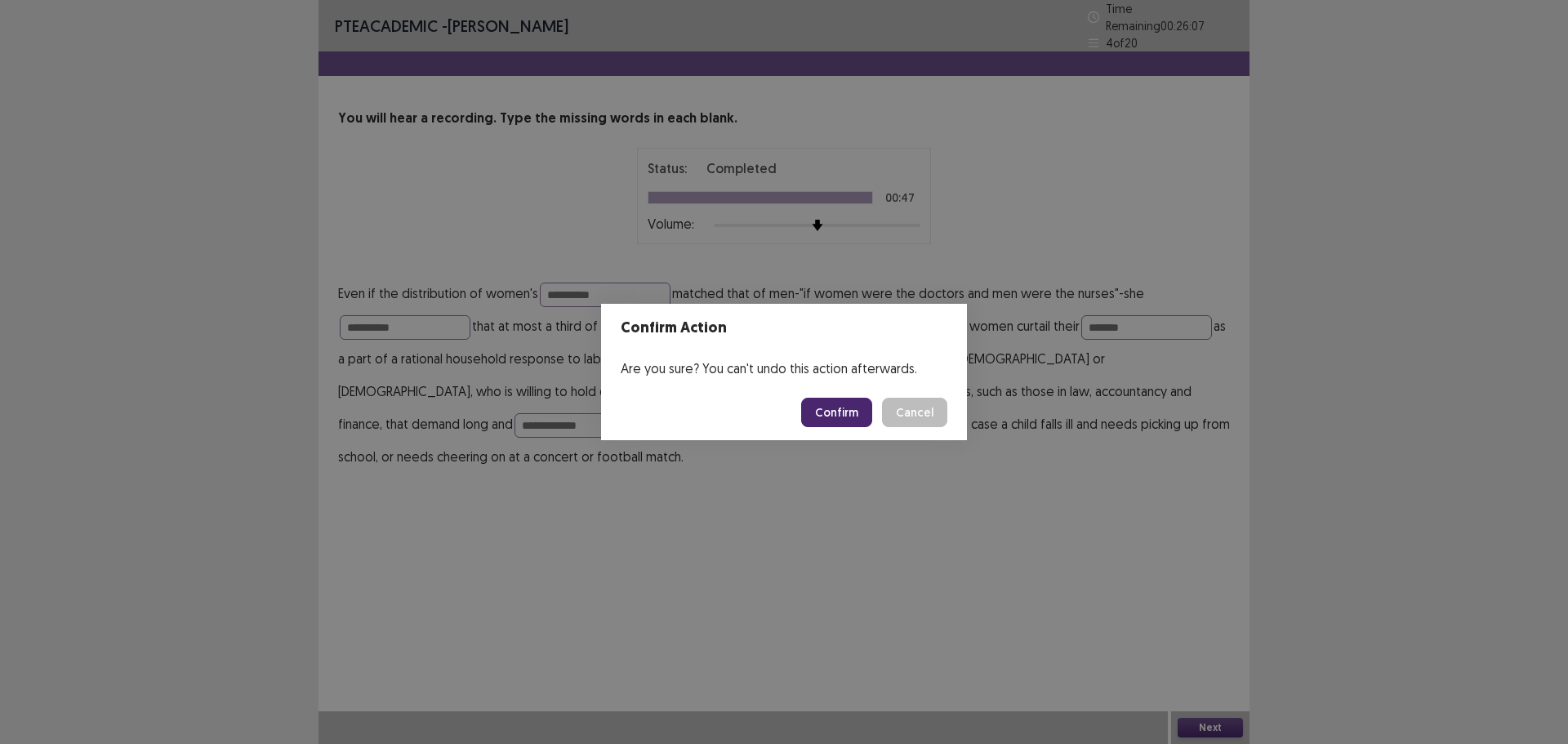
click at [835, 400] on button "Confirm" at bounding box center [837, 413] width 71 height 29
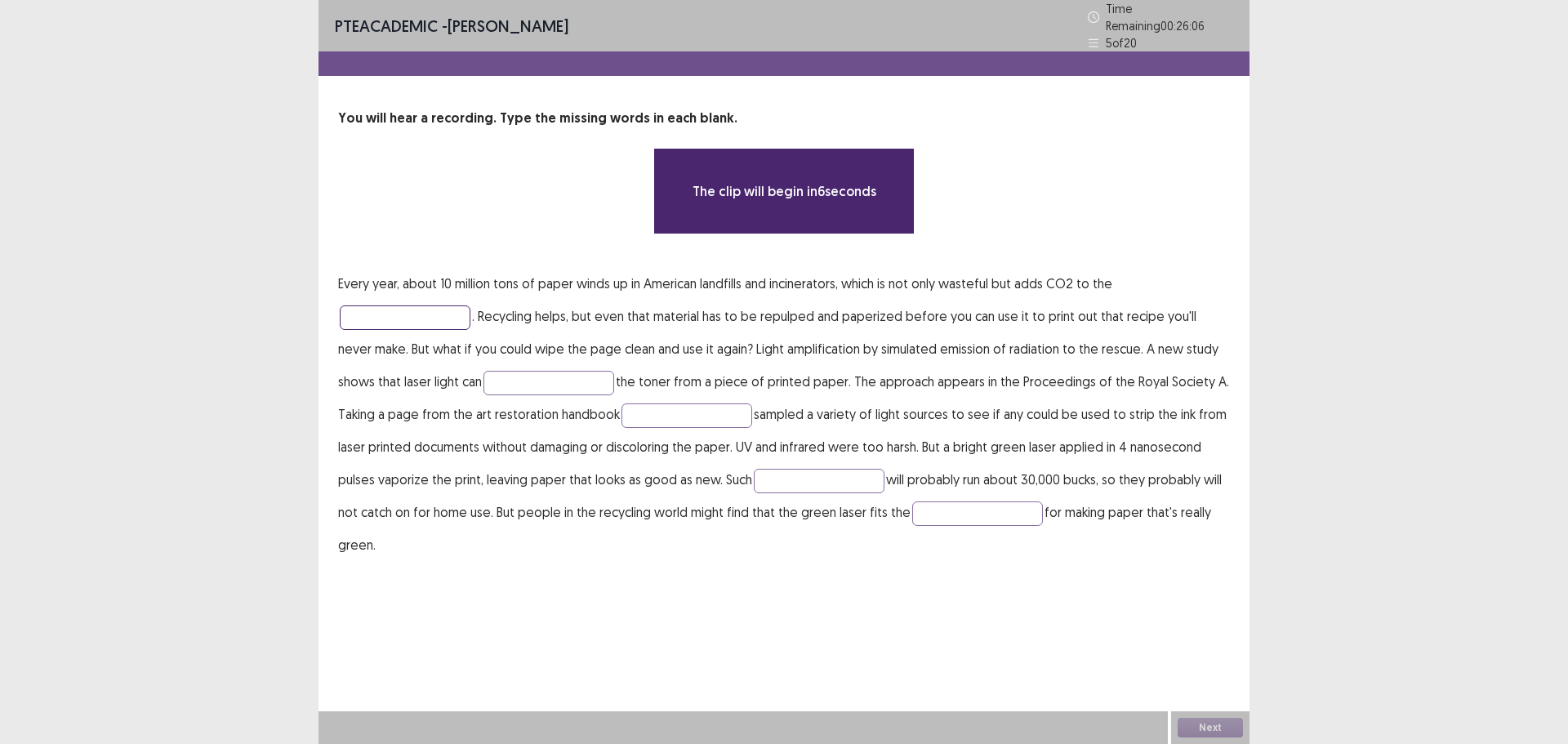
click at [446, 308] on input "text" at bounding box center [405, 317] width 131 height 24
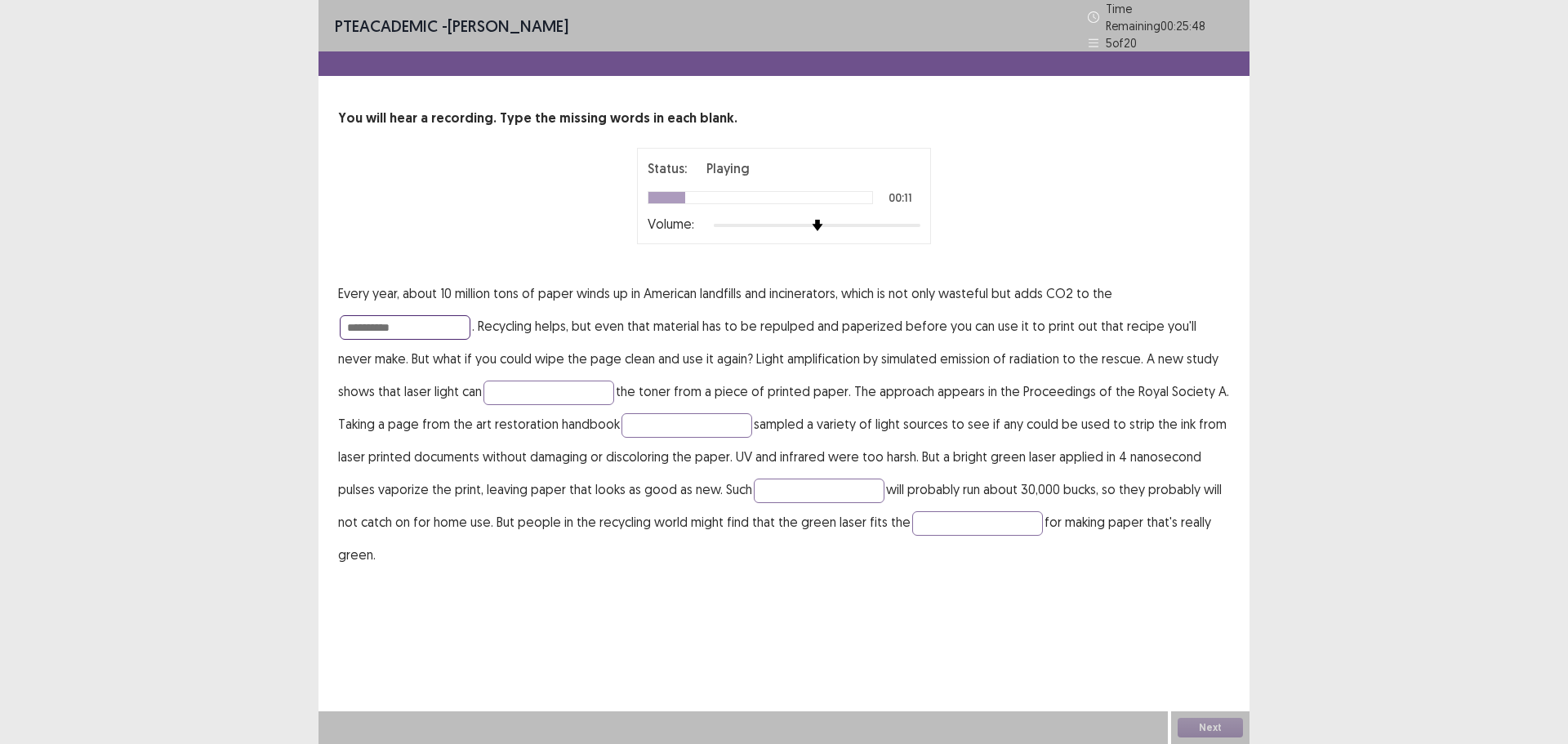
type input "**********"
type input "*****"
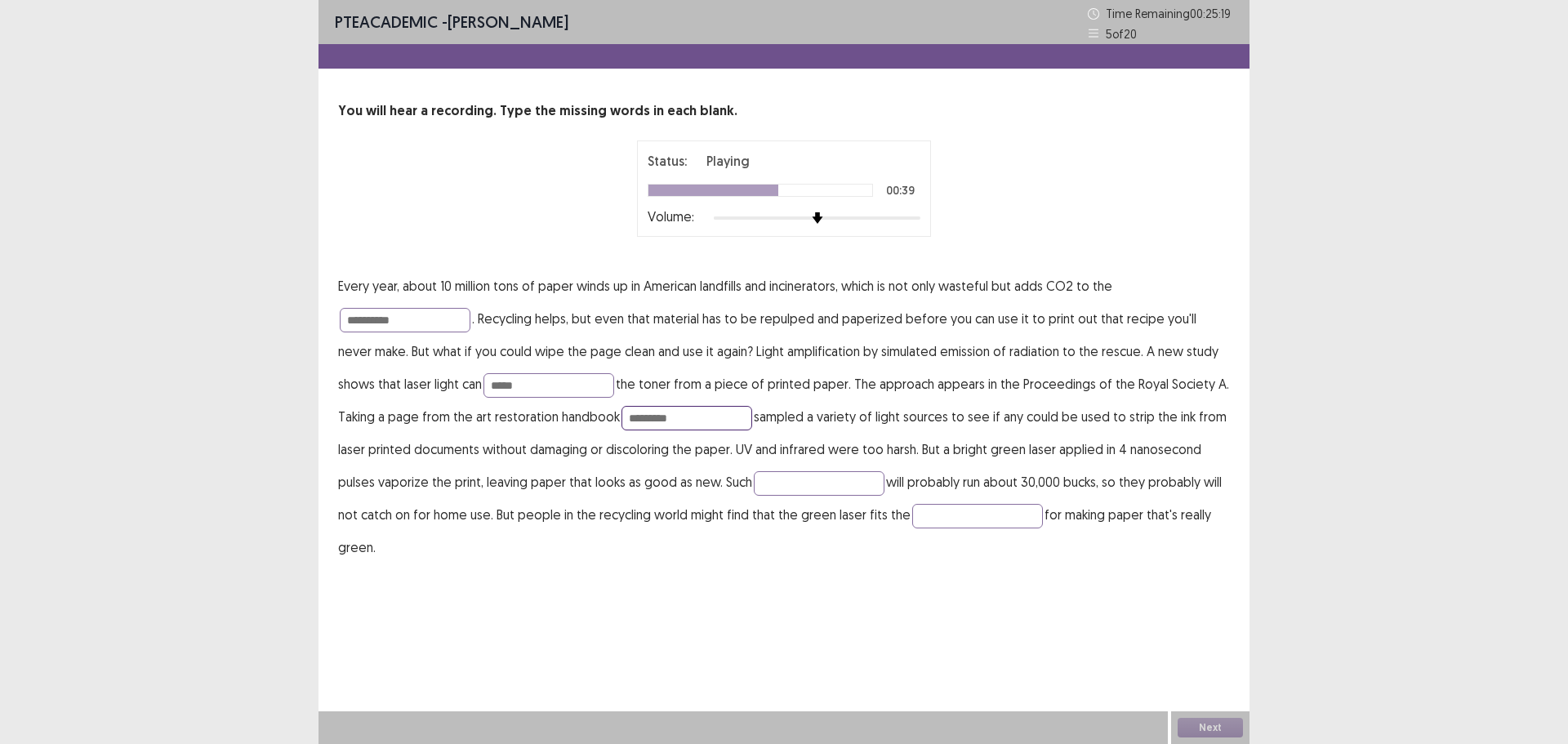
type input "*********"
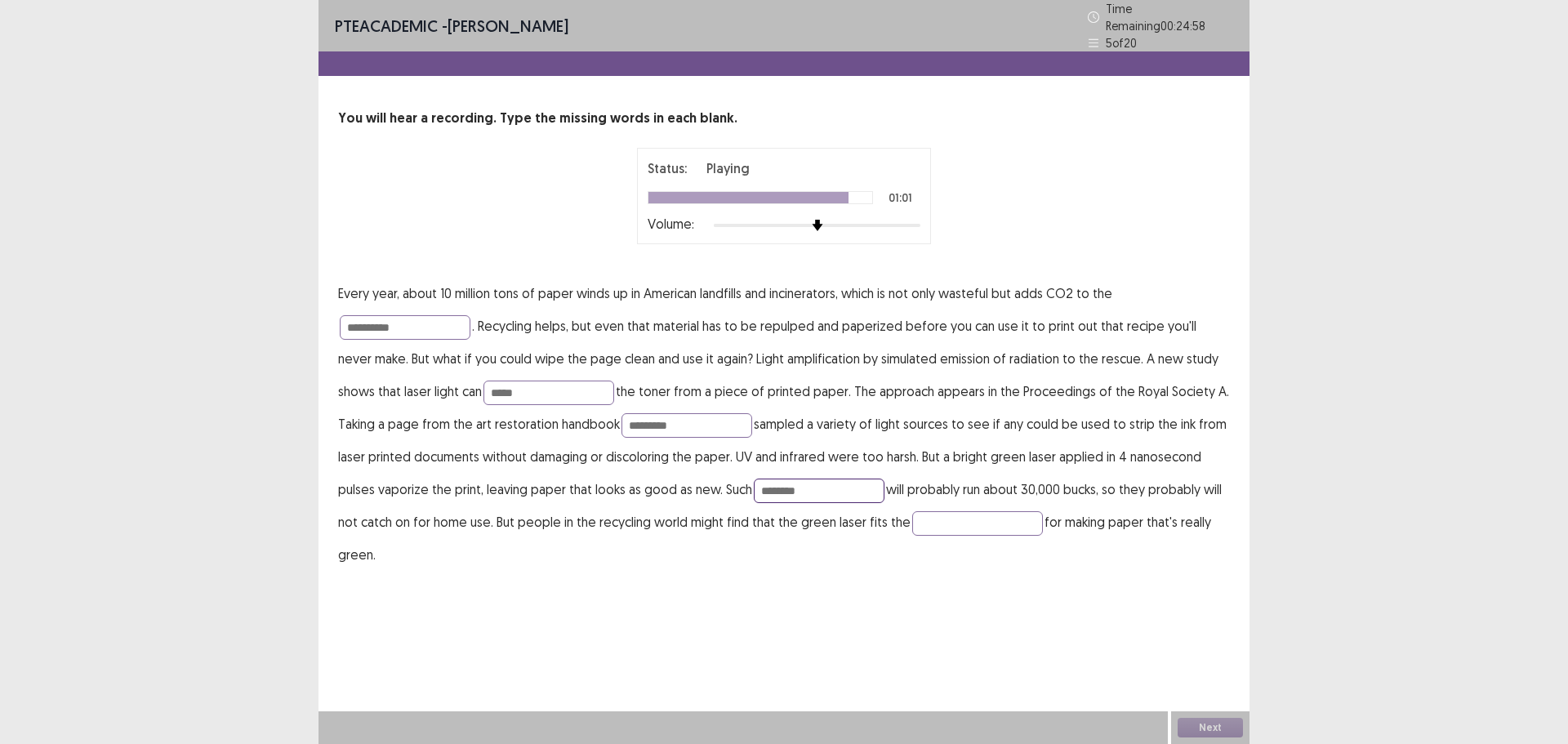
type input "********"
type input "*****"
click at [781, 481] on input "********" at bounding box center [819, 491] width 131 height 24
type input "*********"
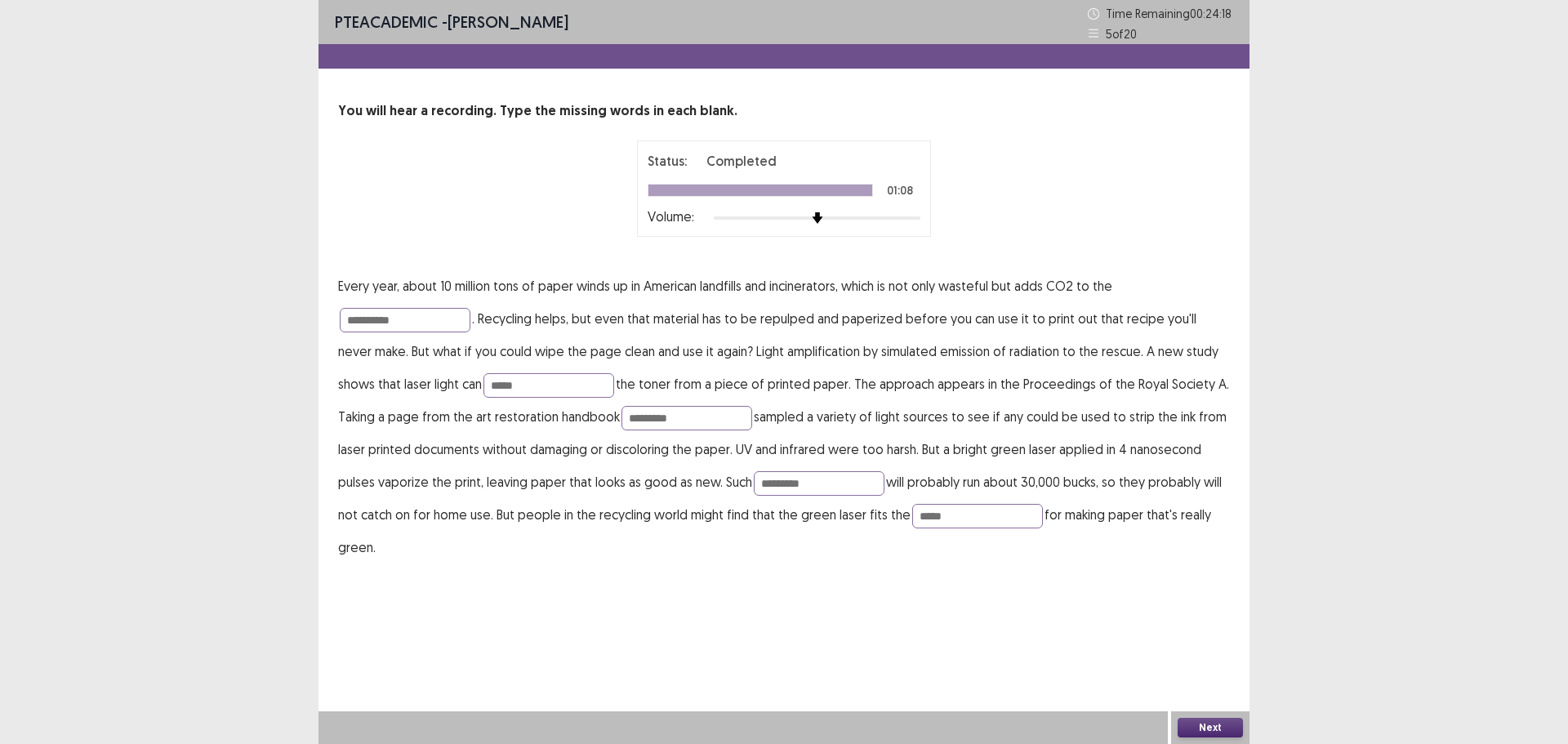
click at [1198, 720] on button "Next" at bounding box center [1210, 728] width 65 height 20
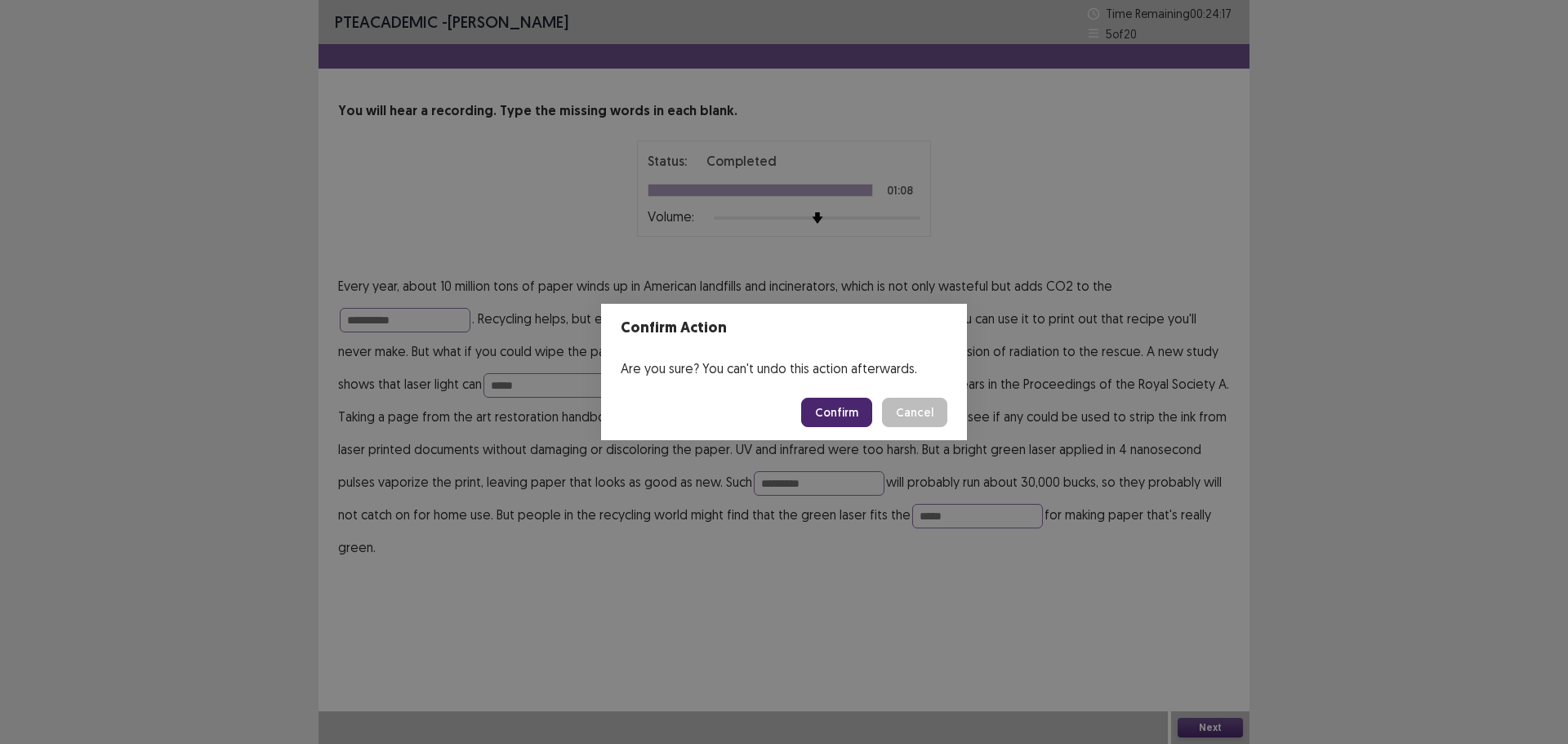
click at [851, 408] on button "Confirm" at bounding box center [837, 413] width 71 height 29
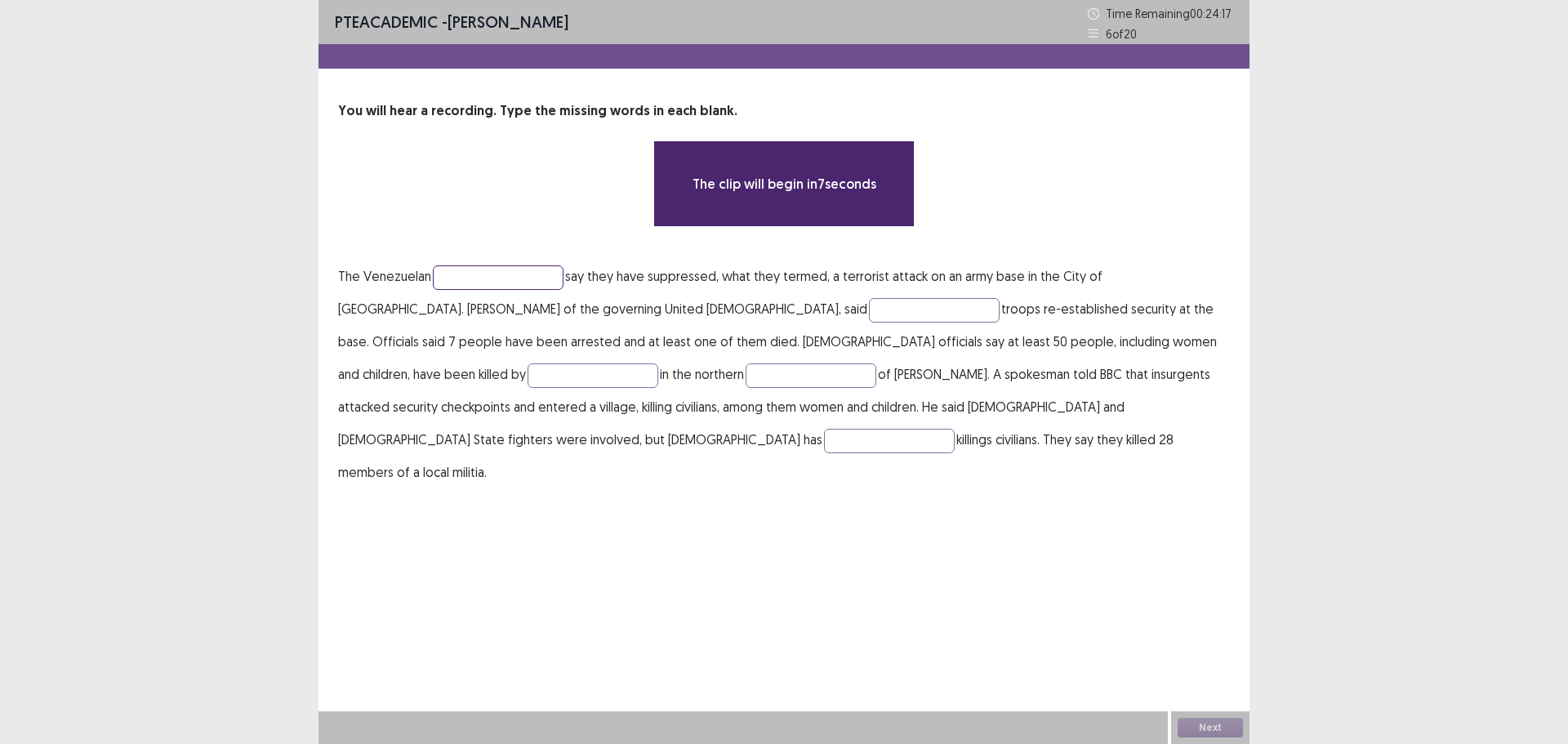
click at [465, 269] on input "text" at bounding box center [498, 277] width 131 height 24
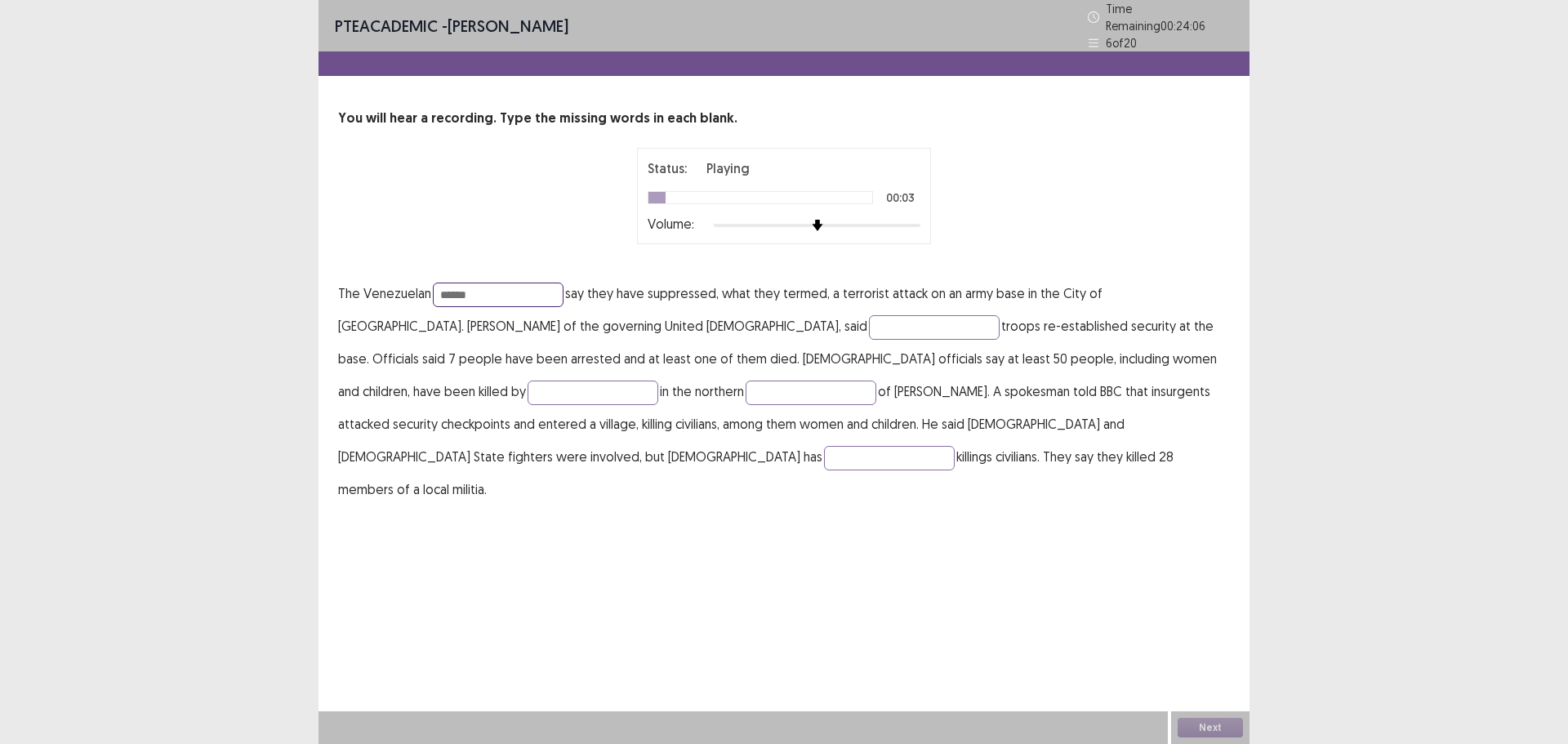
type input "******"
click at [955, 446] on input "text" at bounding box center [889, 458] width 131 height 24
type input "****"
click at [869, 317] on input "******" at bounding box center [934, 328] width 131 height 24
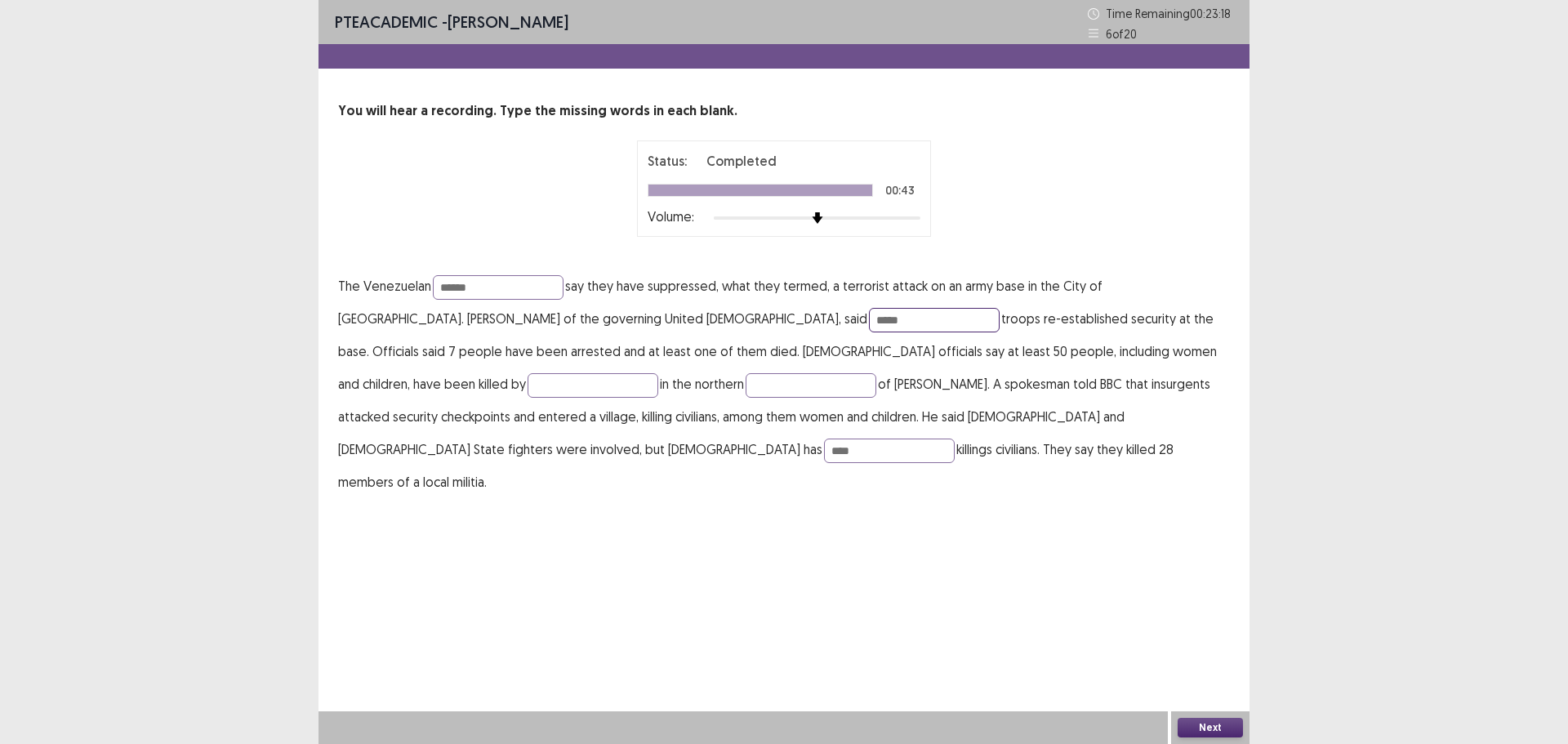
type input "*****"
click at [1192, 718] on button "Next" at bounding box center [1210, 728] width 65 height 20
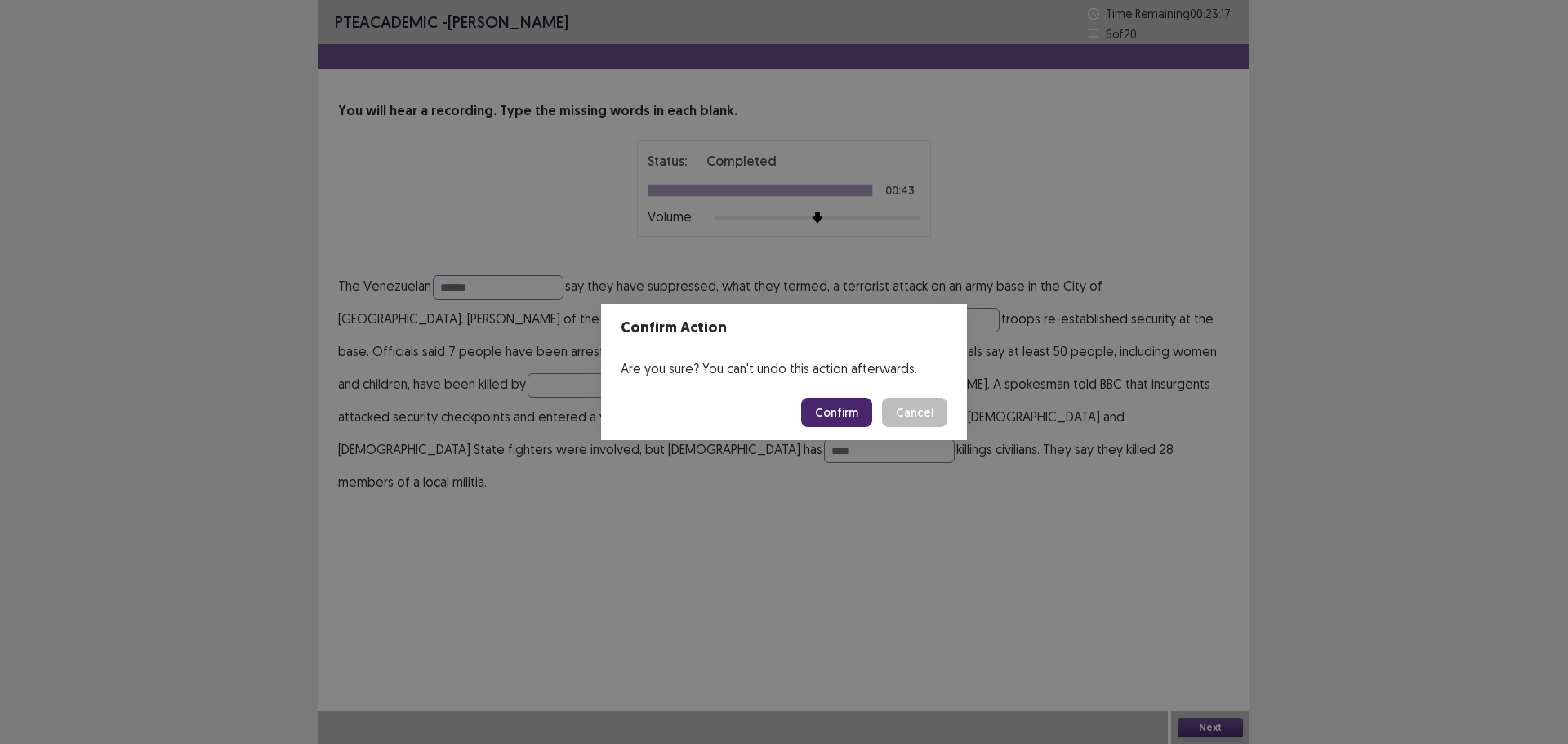
click at [839, 412] on button "Confirm" at bounding box center [837, 413] width 71 height 29
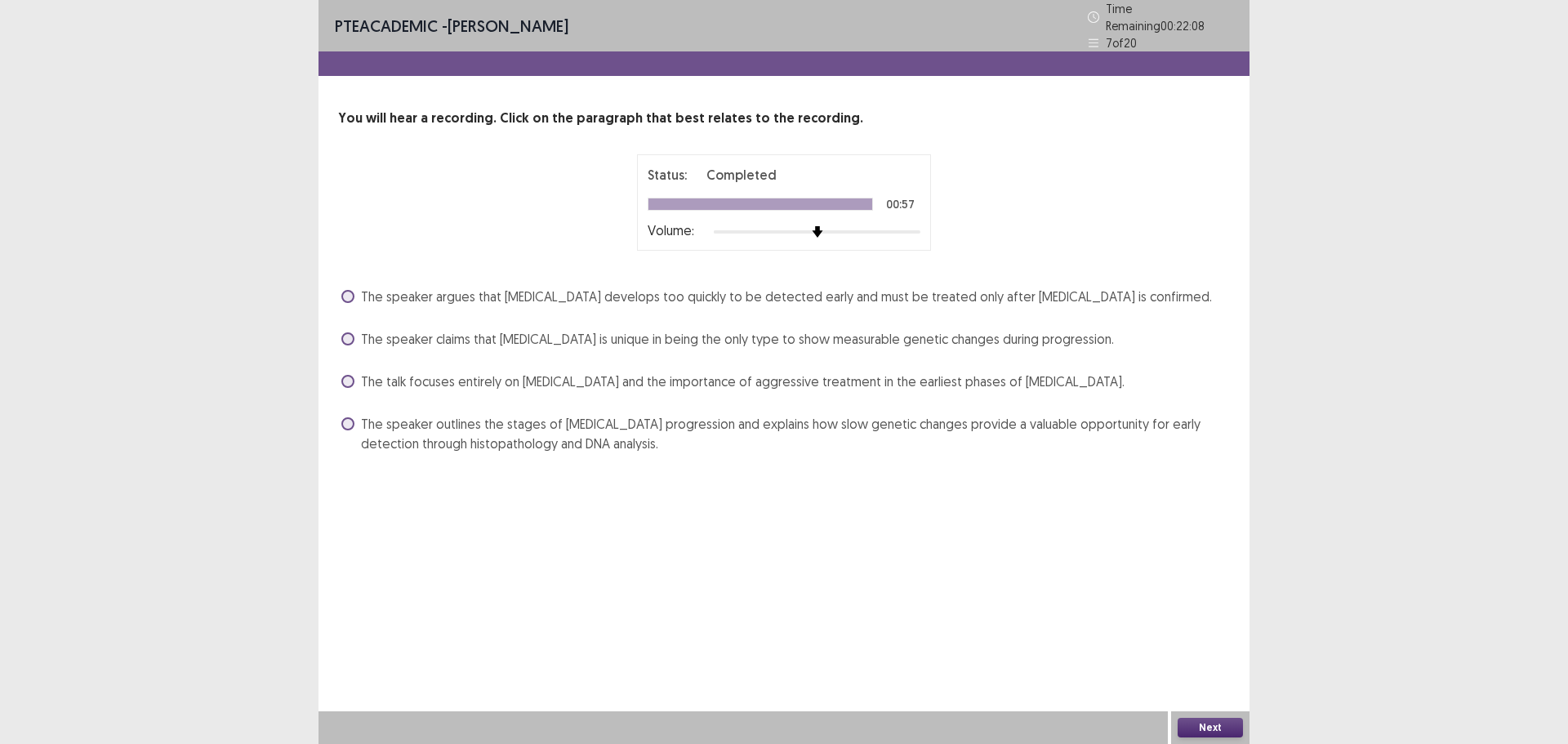
click at [445, 330] on span "The speaker claims that [MEDICAL_DATA] is unique in being the only type to show…" at bounding box center [737, 339] width 753 height 20
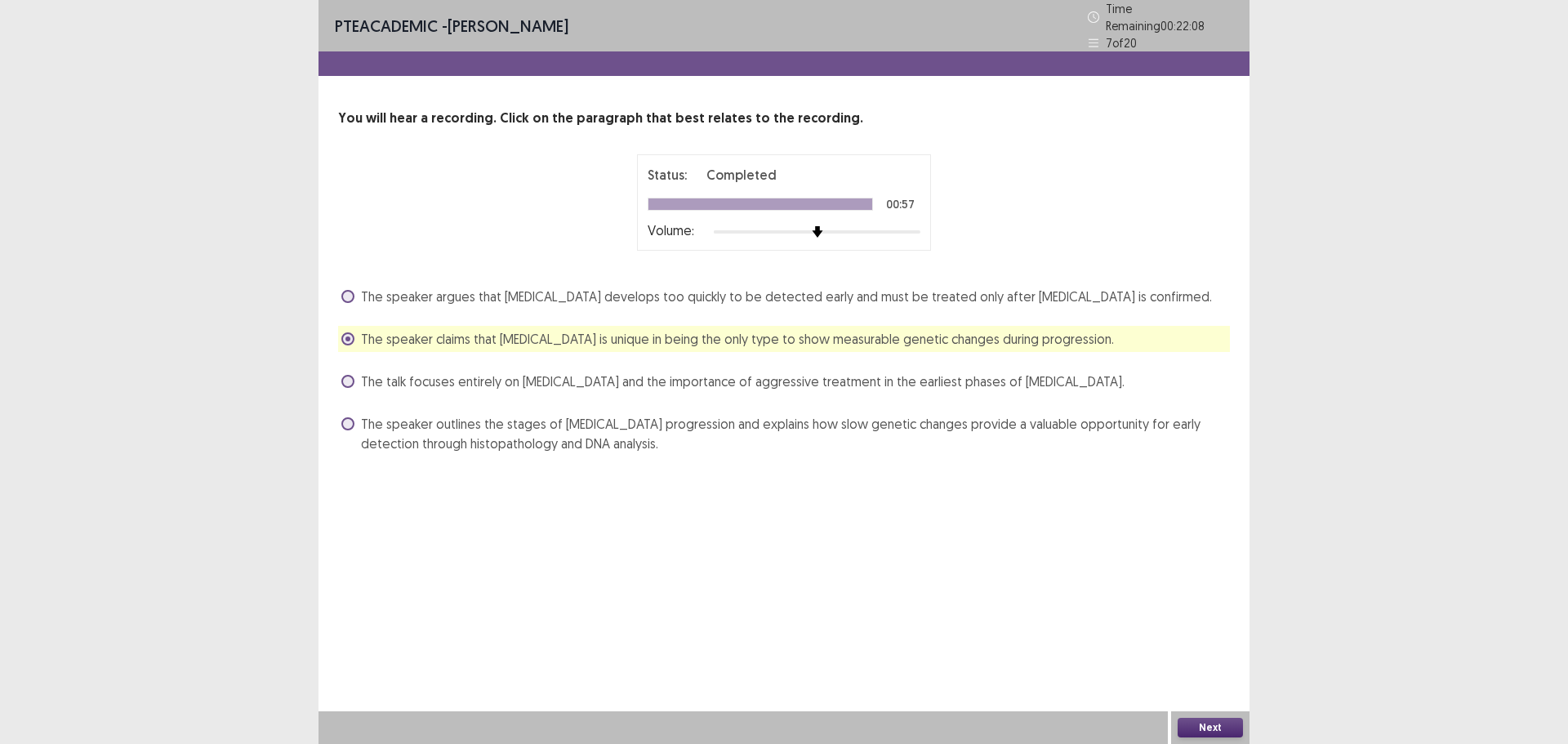
drag, startPoint x: 1153, startPoint y: 682, endPoint x: 1176, endPoint y: 699, distance: 28.6
click at [1155, 689] on div "PTE academic - [PERSON_NAME] Time Remaining 00 : 22 : 08 7 of 20 You will hear …" at bounding box center [784, 372] width 931 height 744
drag, startPoint x: 1191, startPoint y: 709, endPoint x: 1211, endPoint y: 716, distance: 21.2
click at [1203, 716] on div "PTE academic - [PERSON_NAME] Time Remaining 00 : 22 : 07 7 of 20 You will hear …" at bounding box center [784, 372] width 931 height 744
click at [1211, 716] on div "Next" at bounding box center [1211, 728] width 78 height 33
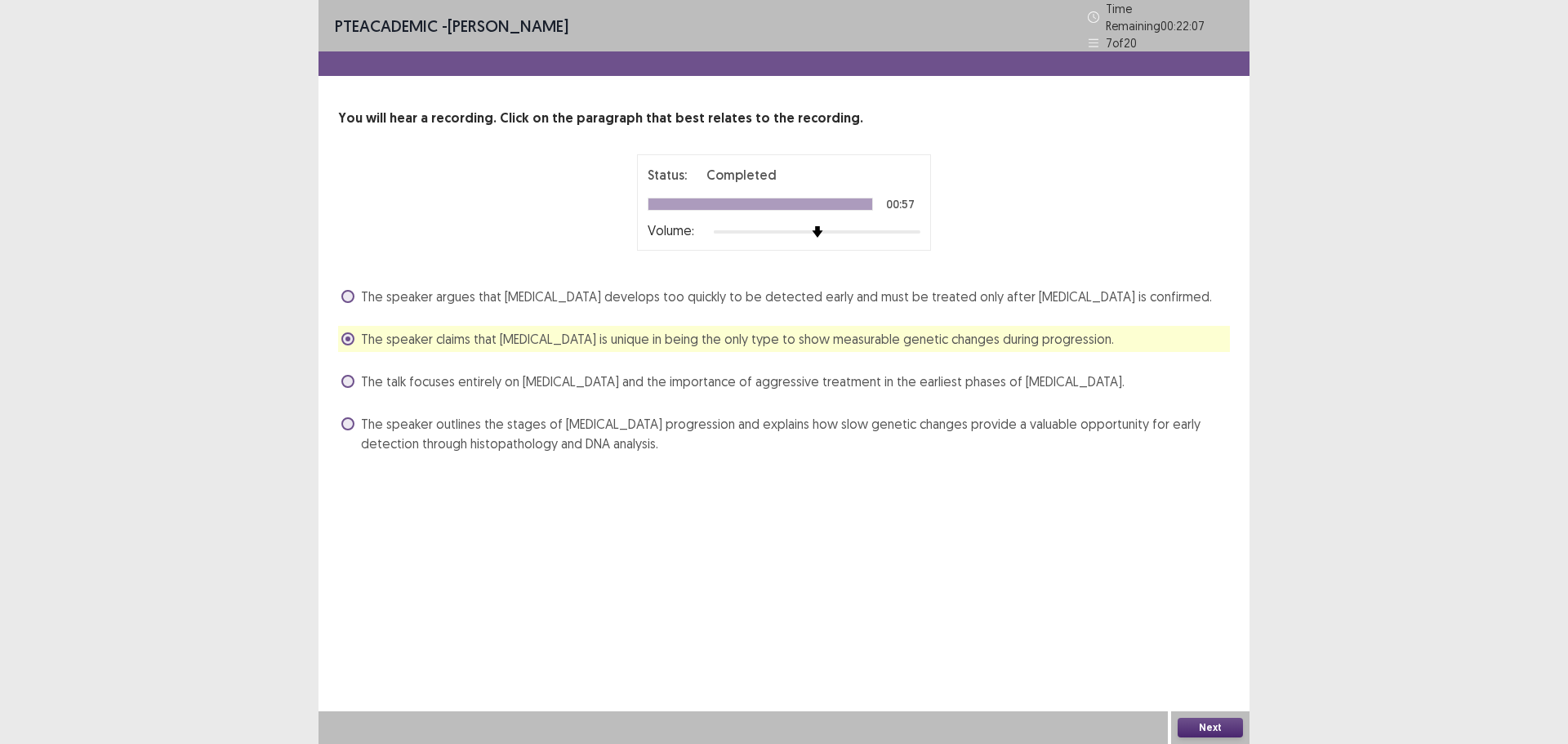
drag, startPoint x: 1234, startPoint y: 711, endPoint x: 1226, endPoint y: 723, distance: 14.4
click at [1229, 720] on div "PTE academic - [PERSON_NAME] Time Remaining 00 : 22 : 07 7 of 20 You will hear …" at bounding box center [784, 372] width 931 height 744
click at [1224, 727] on button "Next" at bounding box center [1210, 728] width 65 height 20
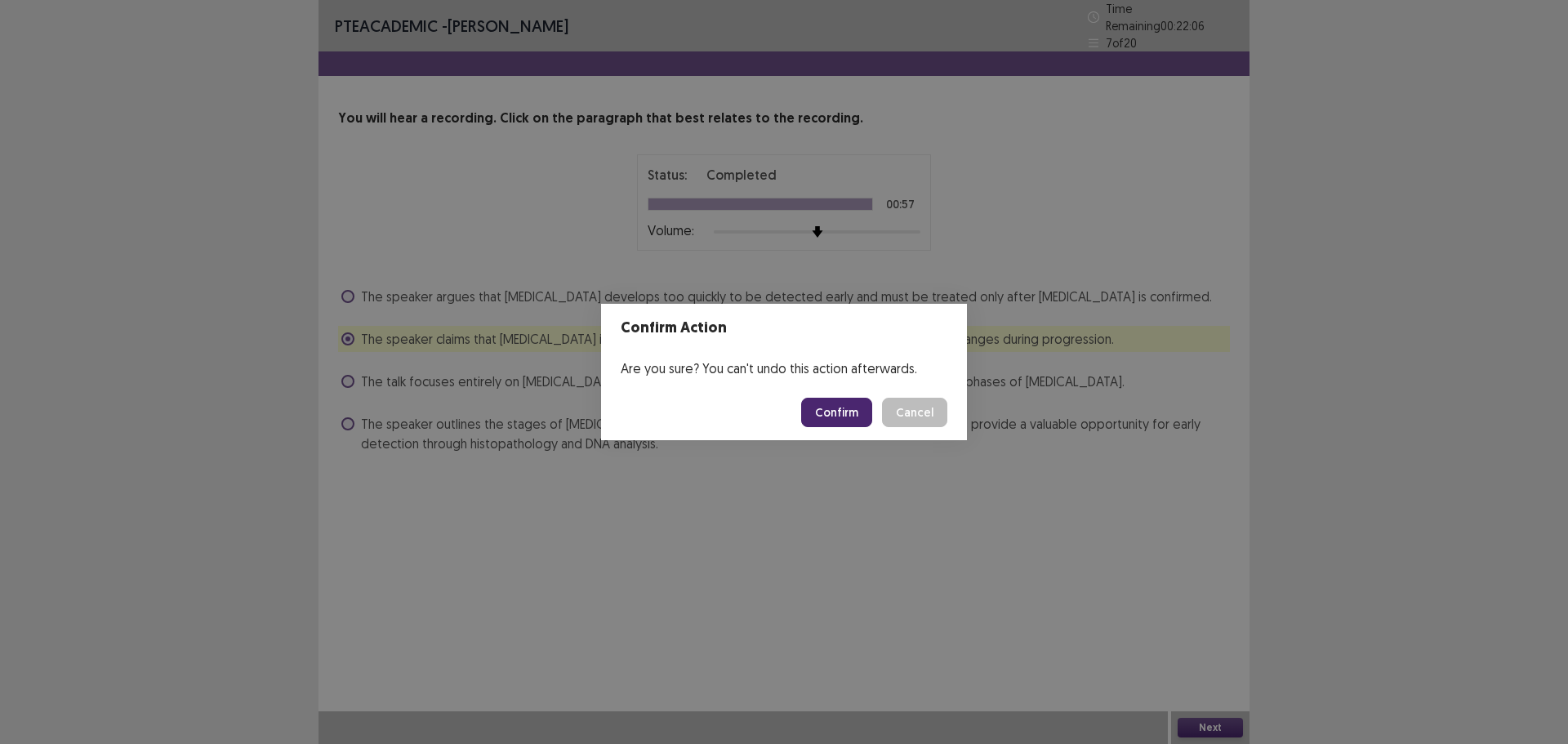
click at [839, 415] on button "Confirm" at bounding box center [837, 413] width 71 height 29
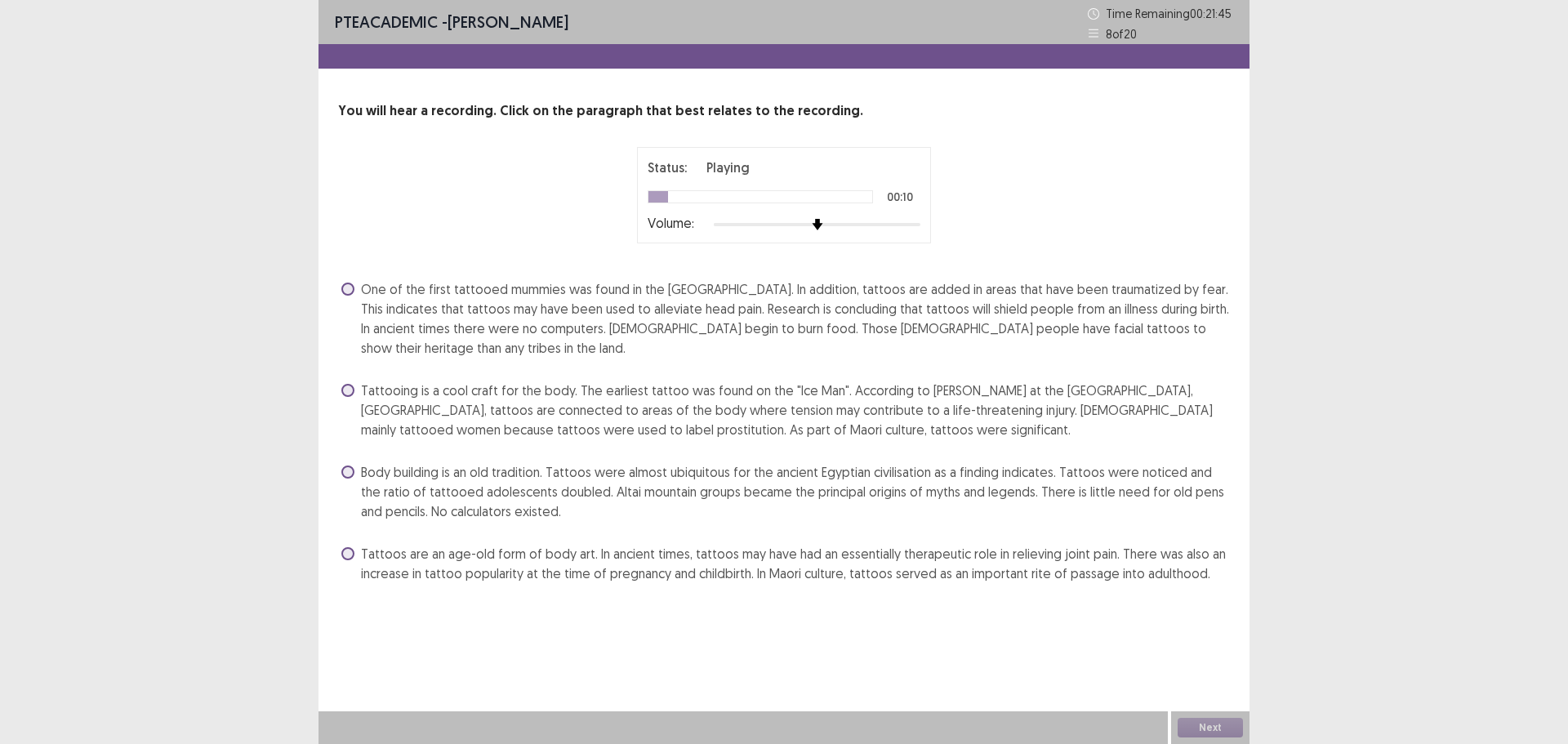
click at [355, 394] on label "Tattooing is a cool craft for the body. The earliest tattoo was found on the "I…" at bounding box center [786, 410] width 889 height 59
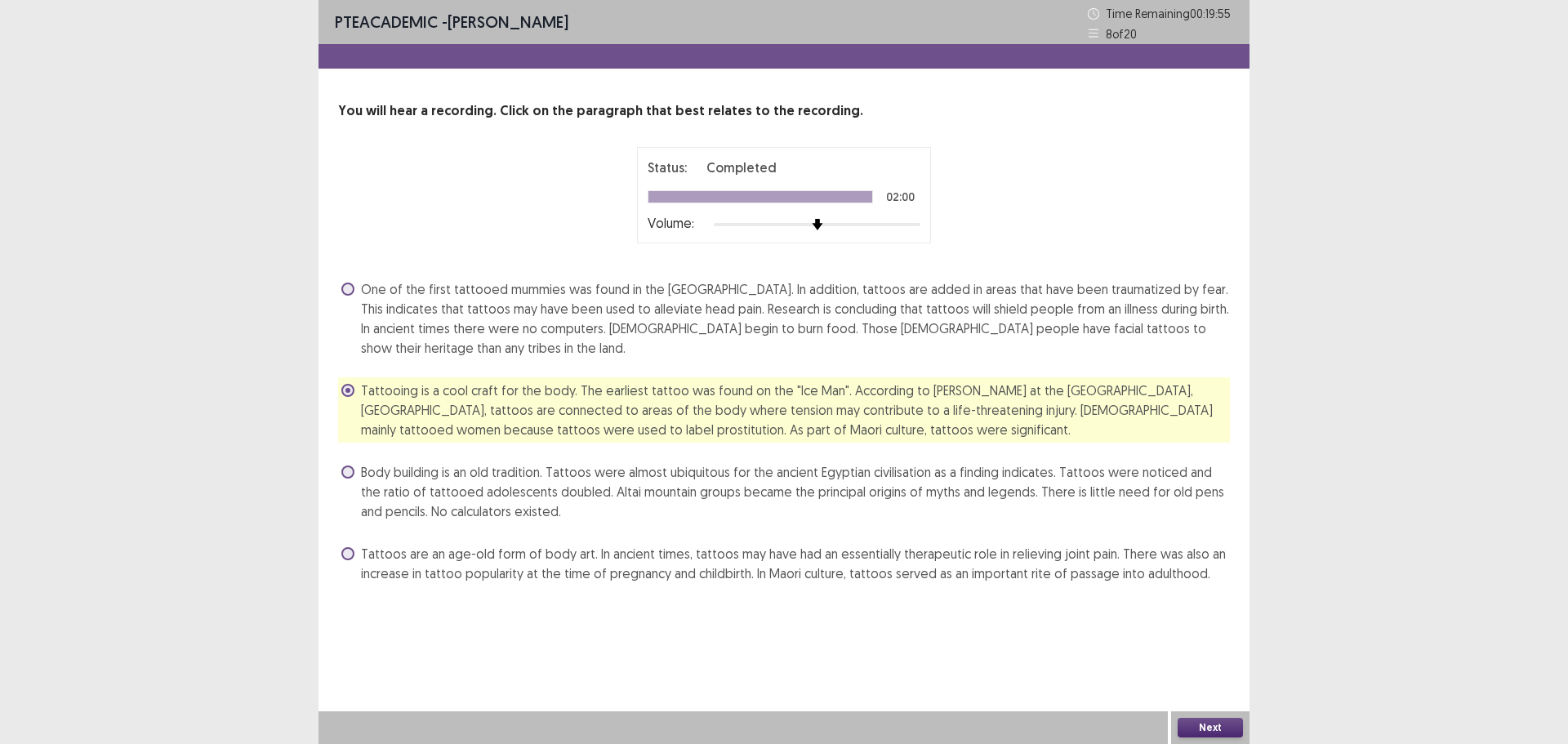
click at [1205, 727] on button "Next" at bounding box center [1210, 728] width 65 height 20
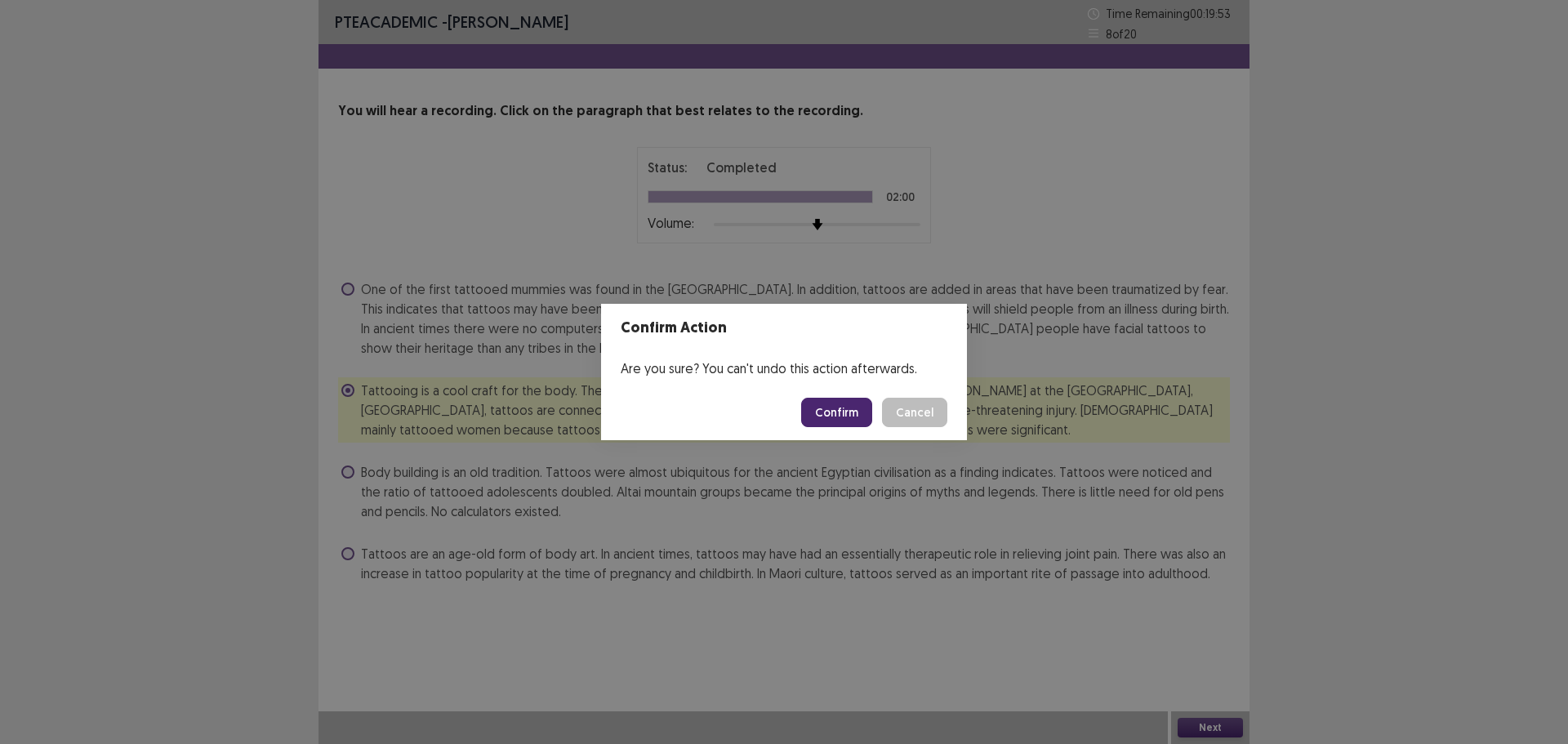
click at [832, 413] on button "Confirm" at bounding box center [837, 413] width 71 height 29
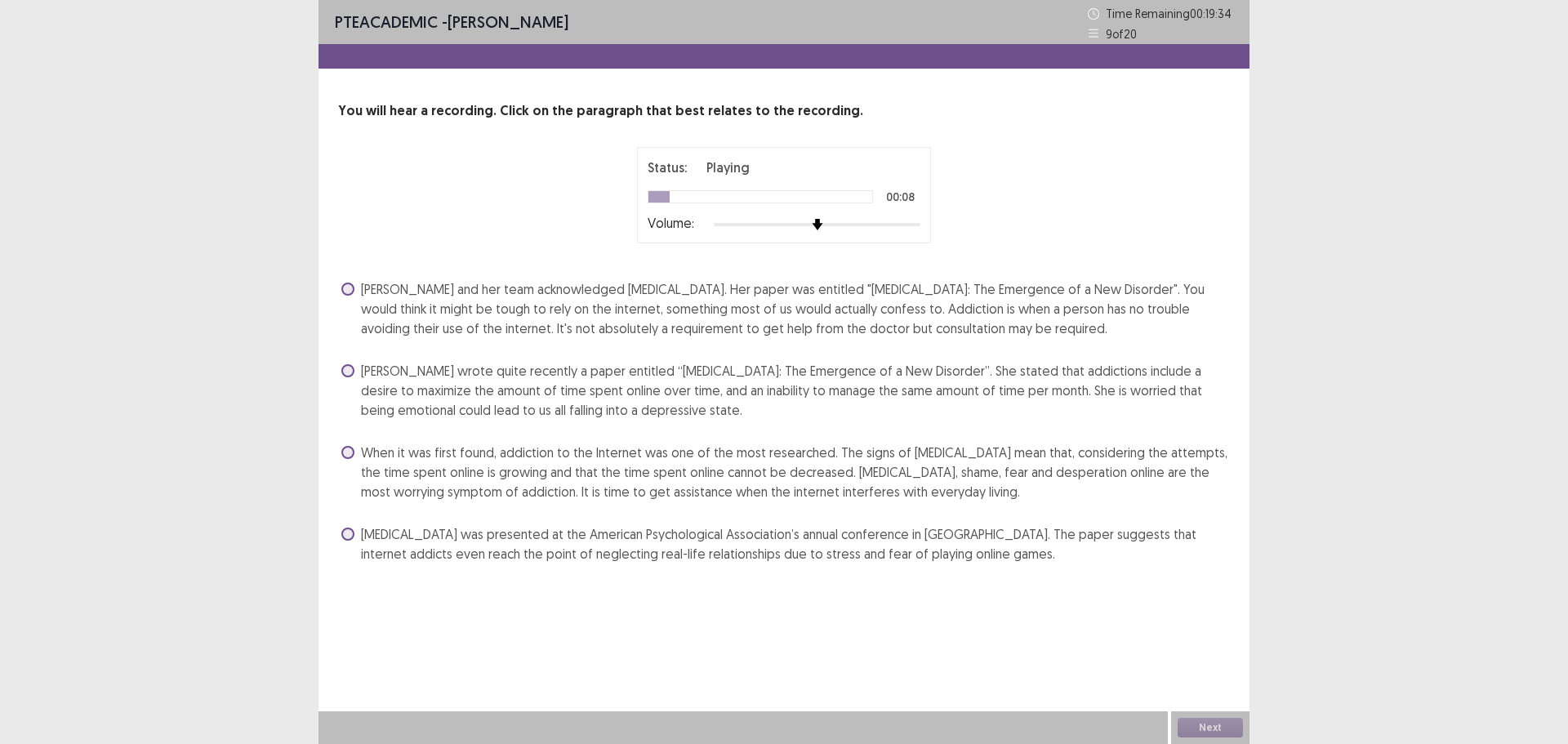
click at [678, 373] on span "[PERSON_NAME] wrote quite recently a paper entitled “[MEDICAL_DATA]: The Emerge…" at bounding box center [795, 390] width 869 height 59
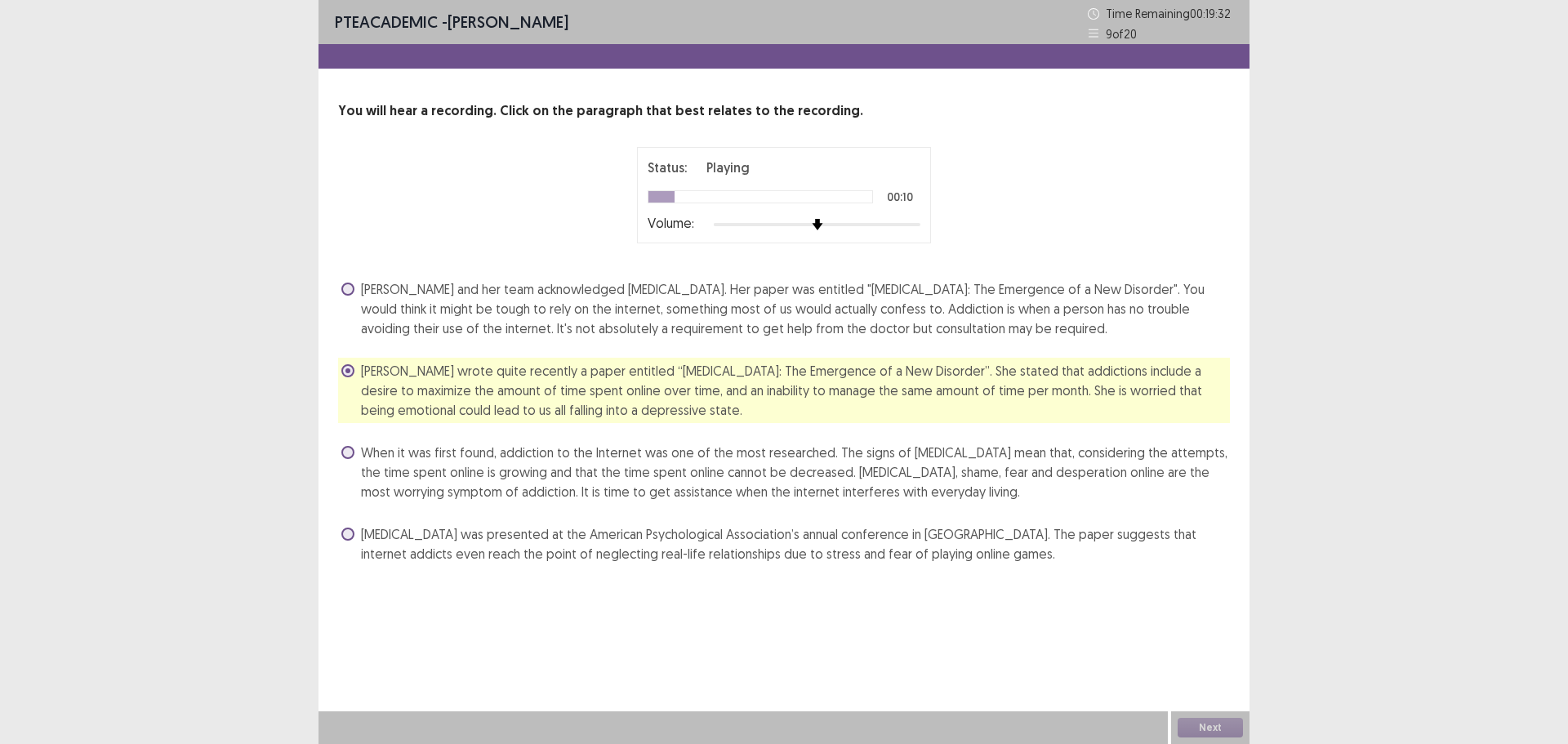
click at [699, 376] on span "[PERSON_NAME] wrote quite recently a paper entitled “[MEDICAL_DATA]: The Emerge…" at bounding box center [795, 390] width 869 height 59
click at [1201, 723] on button "Next" at bounding box center [1210, 728] width 65 height 20
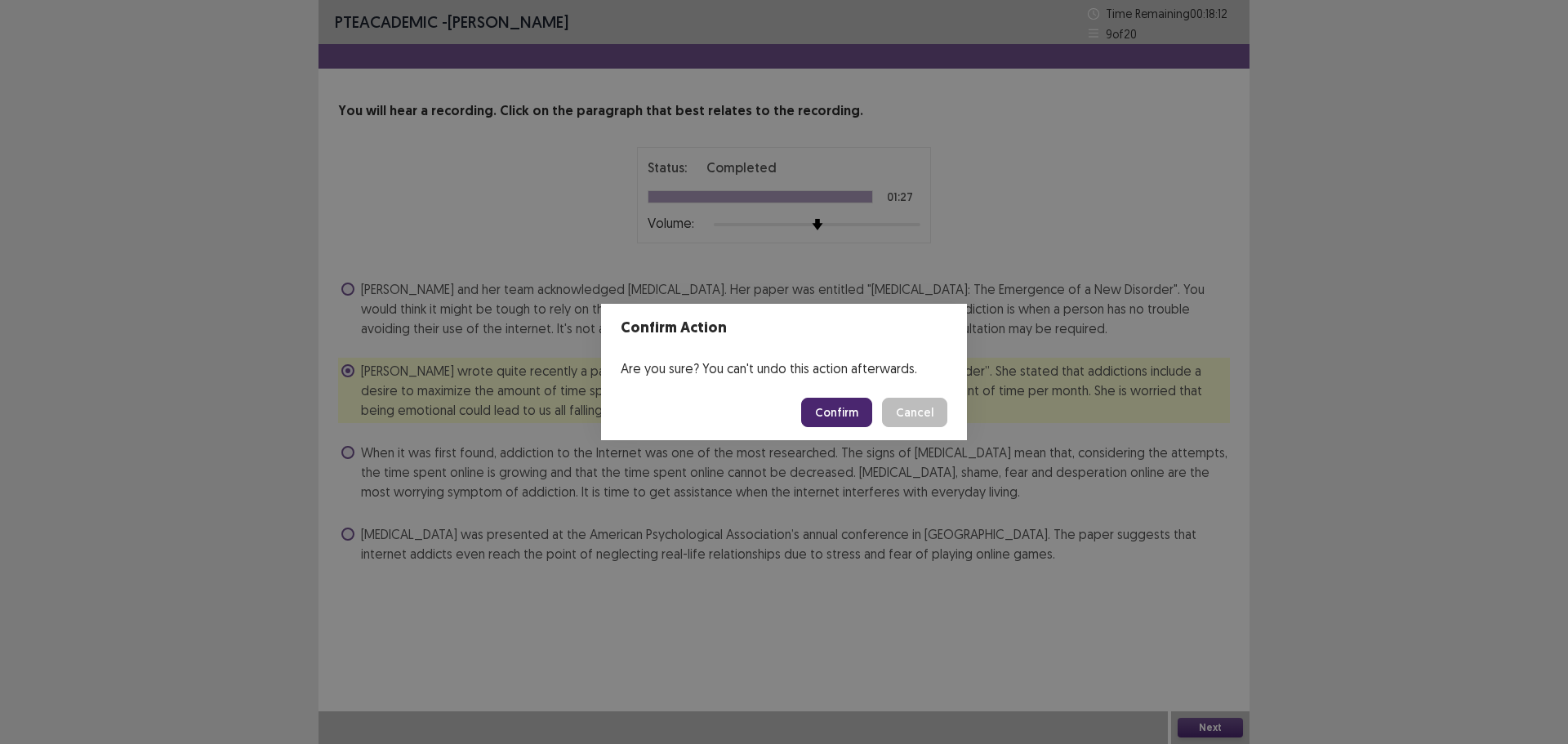
click at [843, 417] on button "Confirm" at bounding box center [837, 413] width 71 height 29
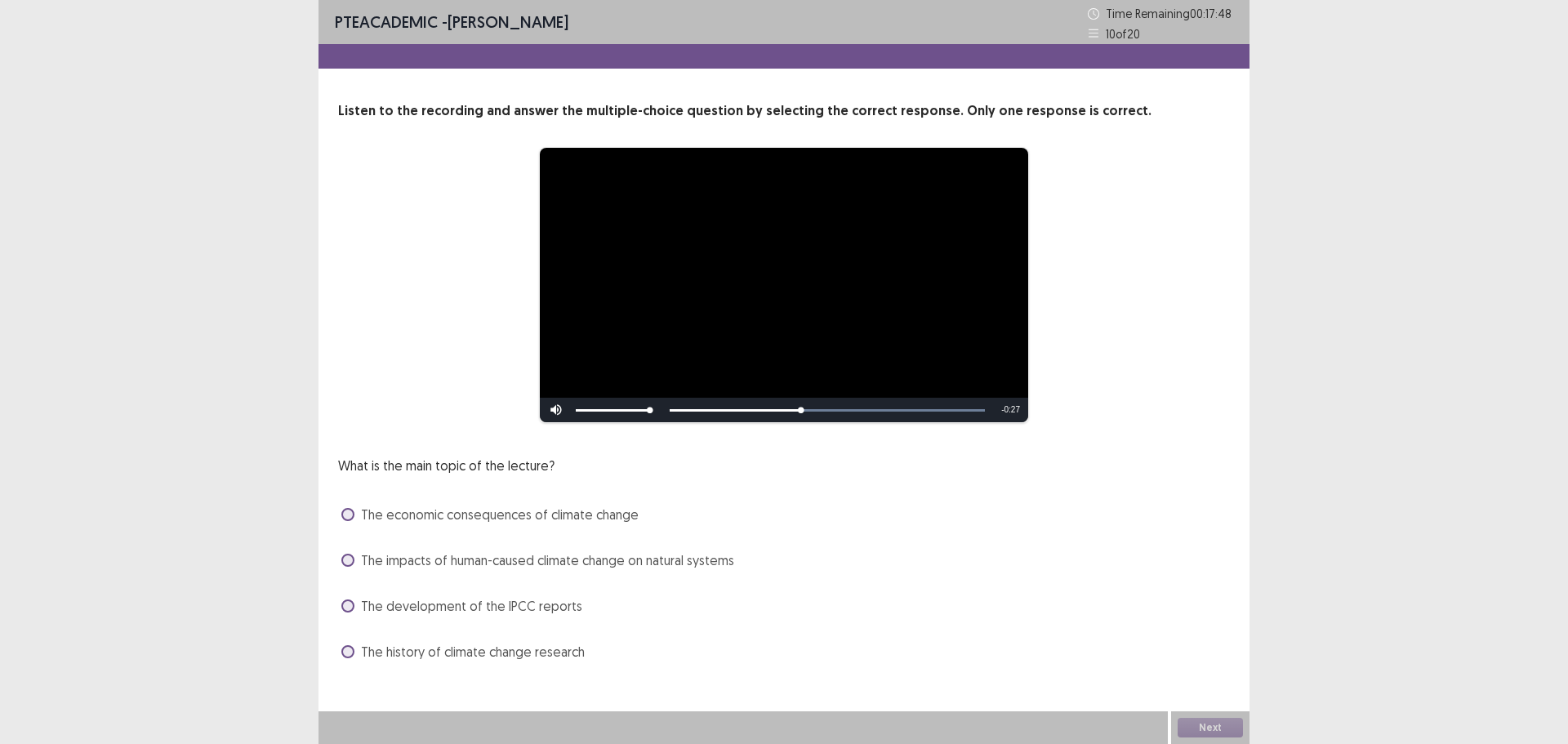
click at [567, 558] on span "The impacts of human-caused climate change on natural systems" at bounding box center [547, 560] width 373 height 20
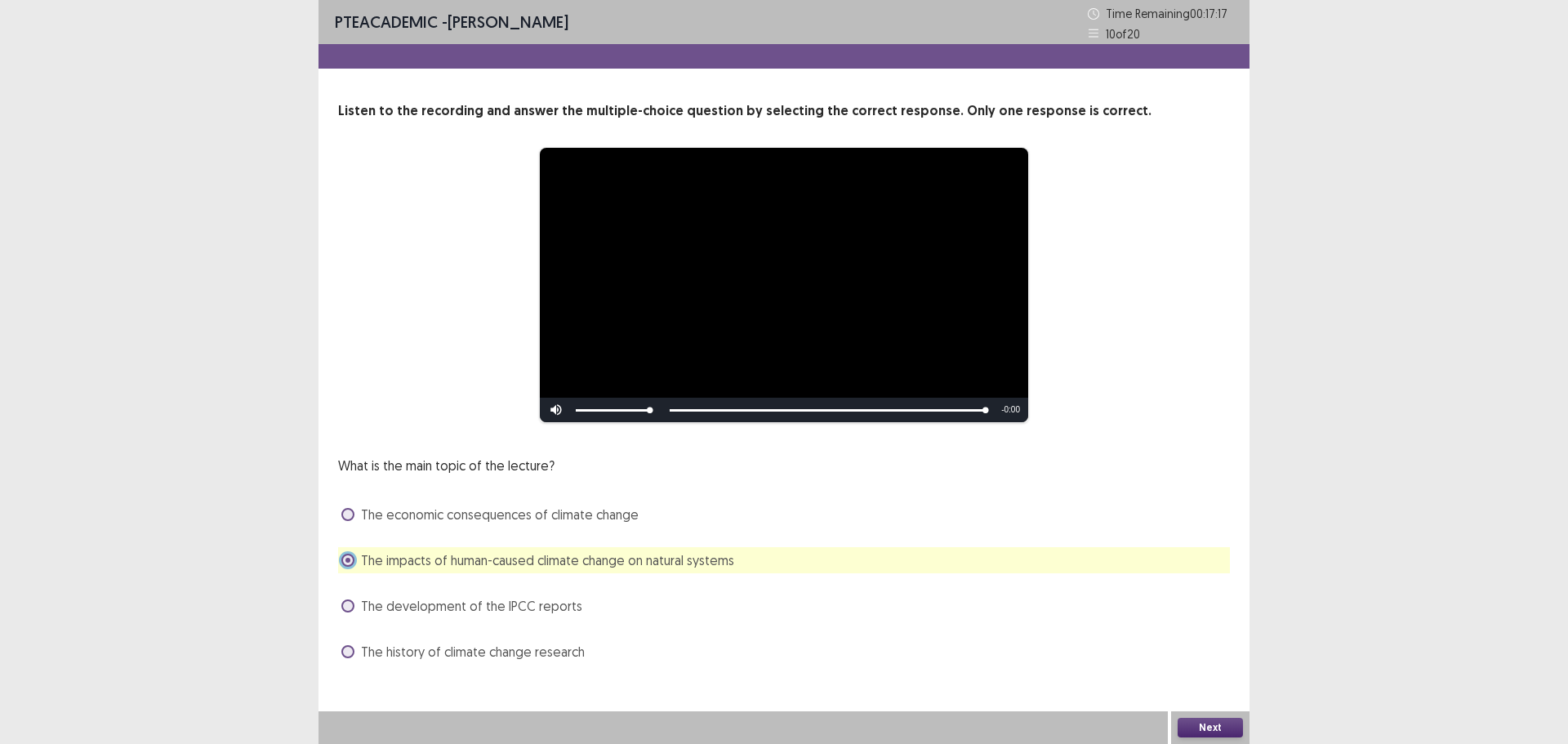
click at [1200, 720] on button "Next" at bounding box center [1210, 728] width 65 height 20
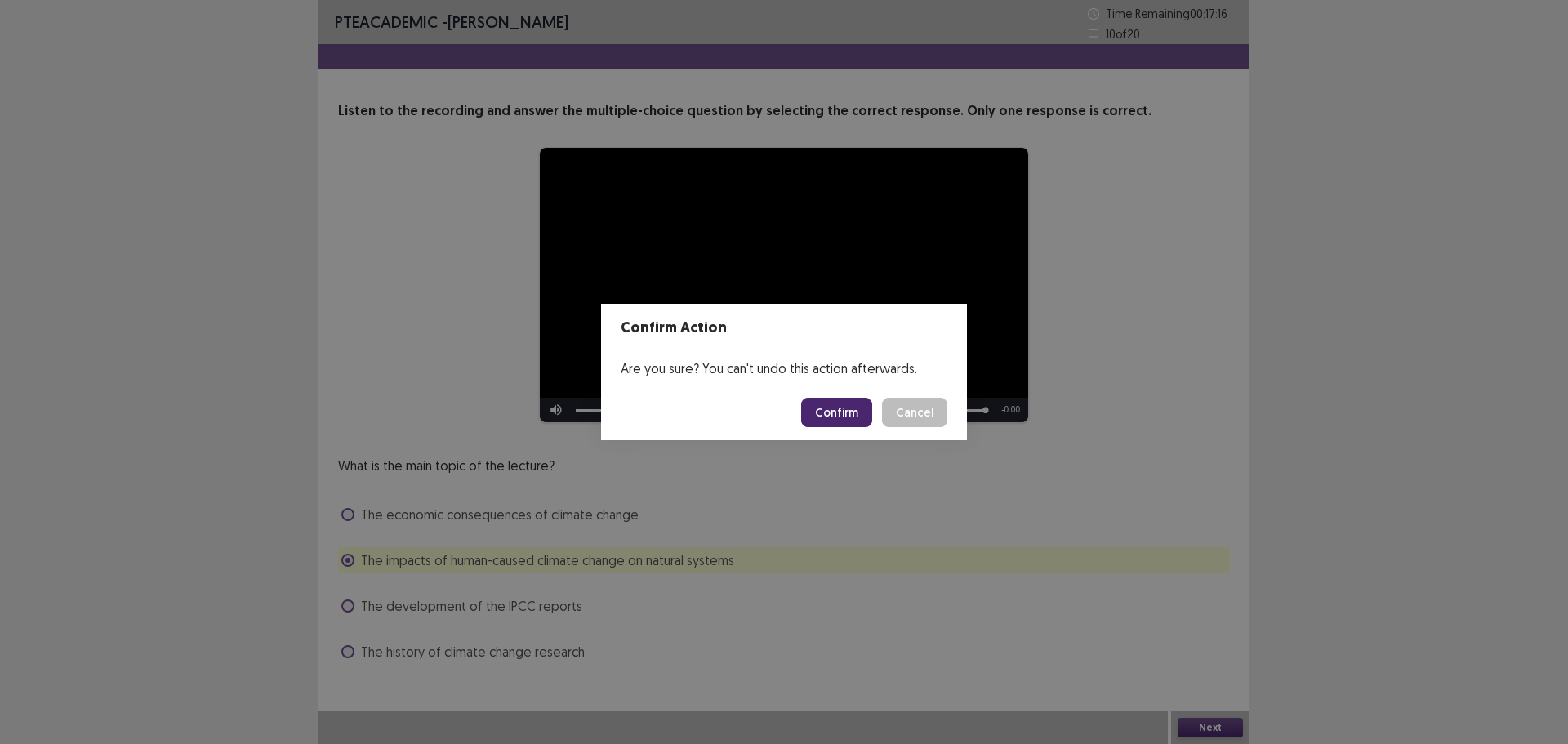
click at [837, 421] on button "Confirm" at bounding box center [837, 413] width 71 height 29
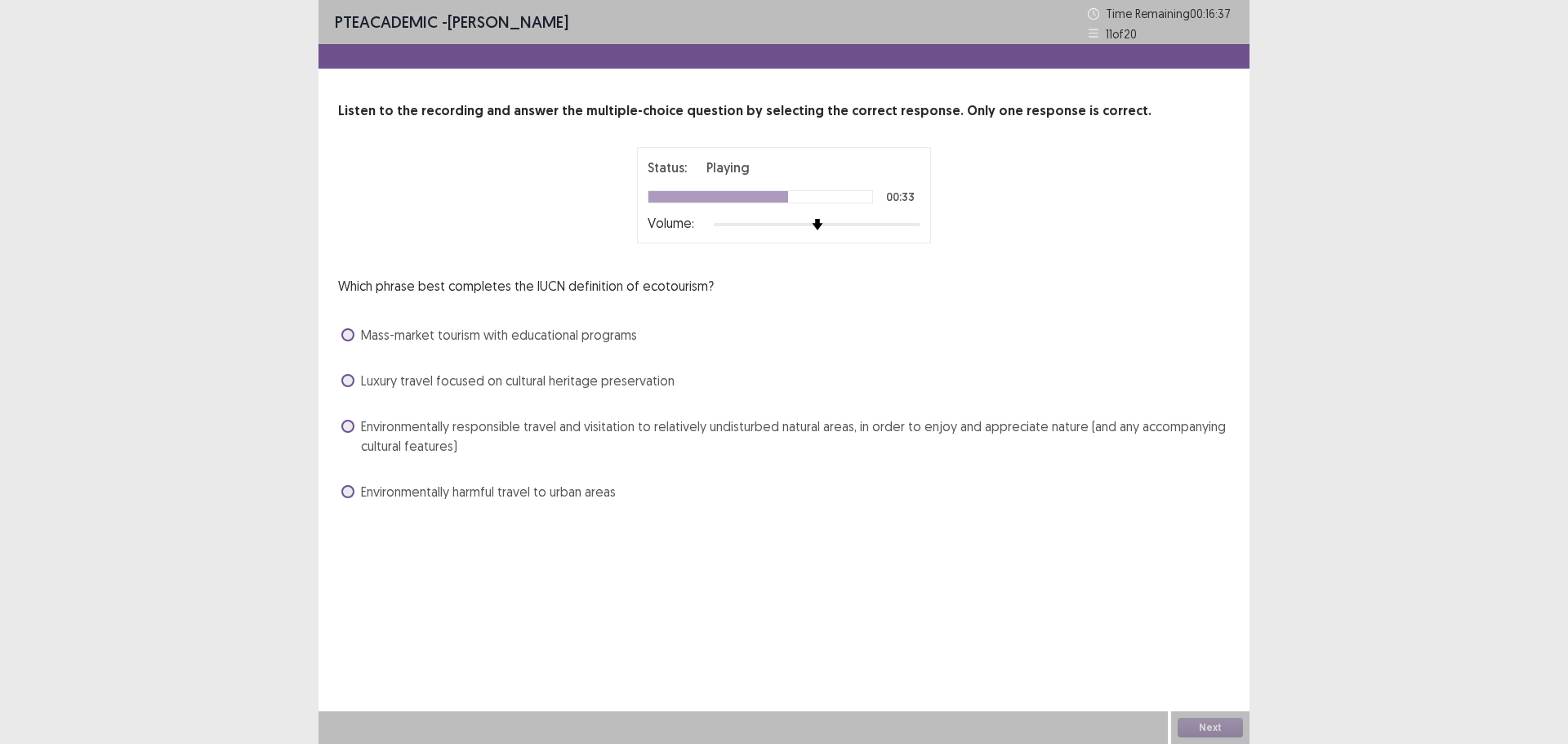
click at [504, 438] on span "Environmentally responsible travel and visitation to relatively undisturbed nat…" at bounding box center [795, 435] width 869 height 39
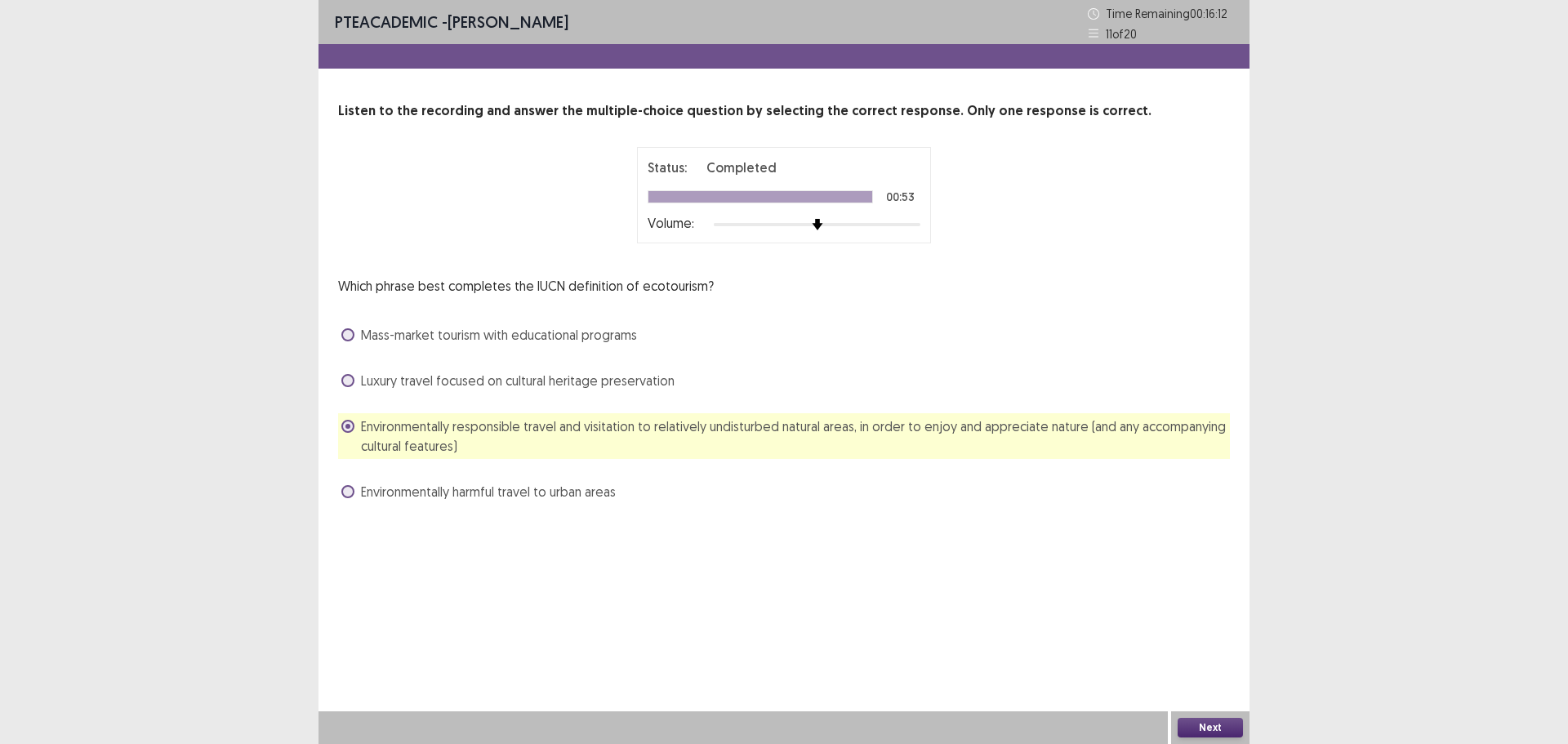
click at [1203, 728] on button "Next" at bounding box center [1210, 728] width 65 height 20
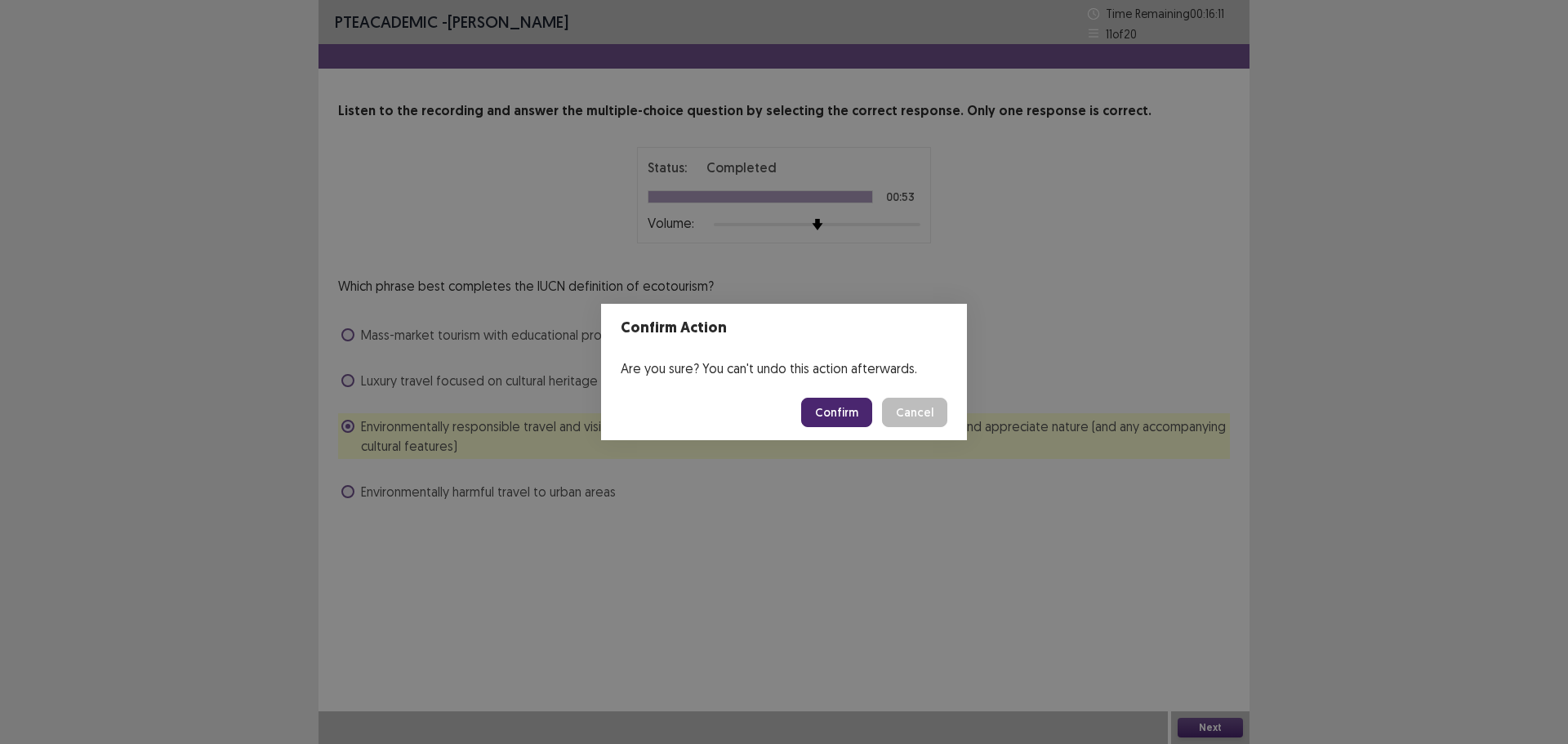
click at [843, 417] on button "Confirm" at bounding box center [837, 413] width 71 height 29
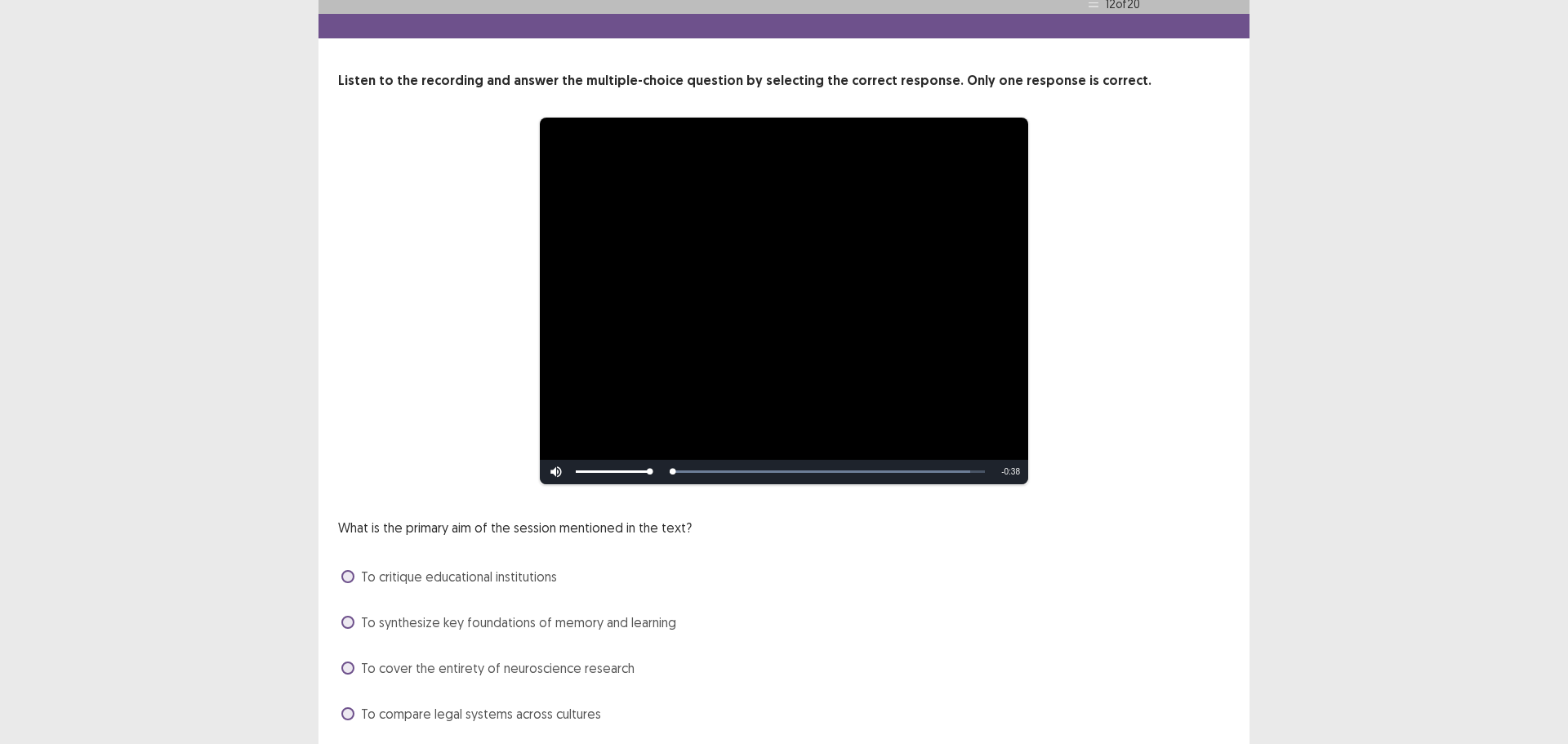
scroll to position [85, 0]
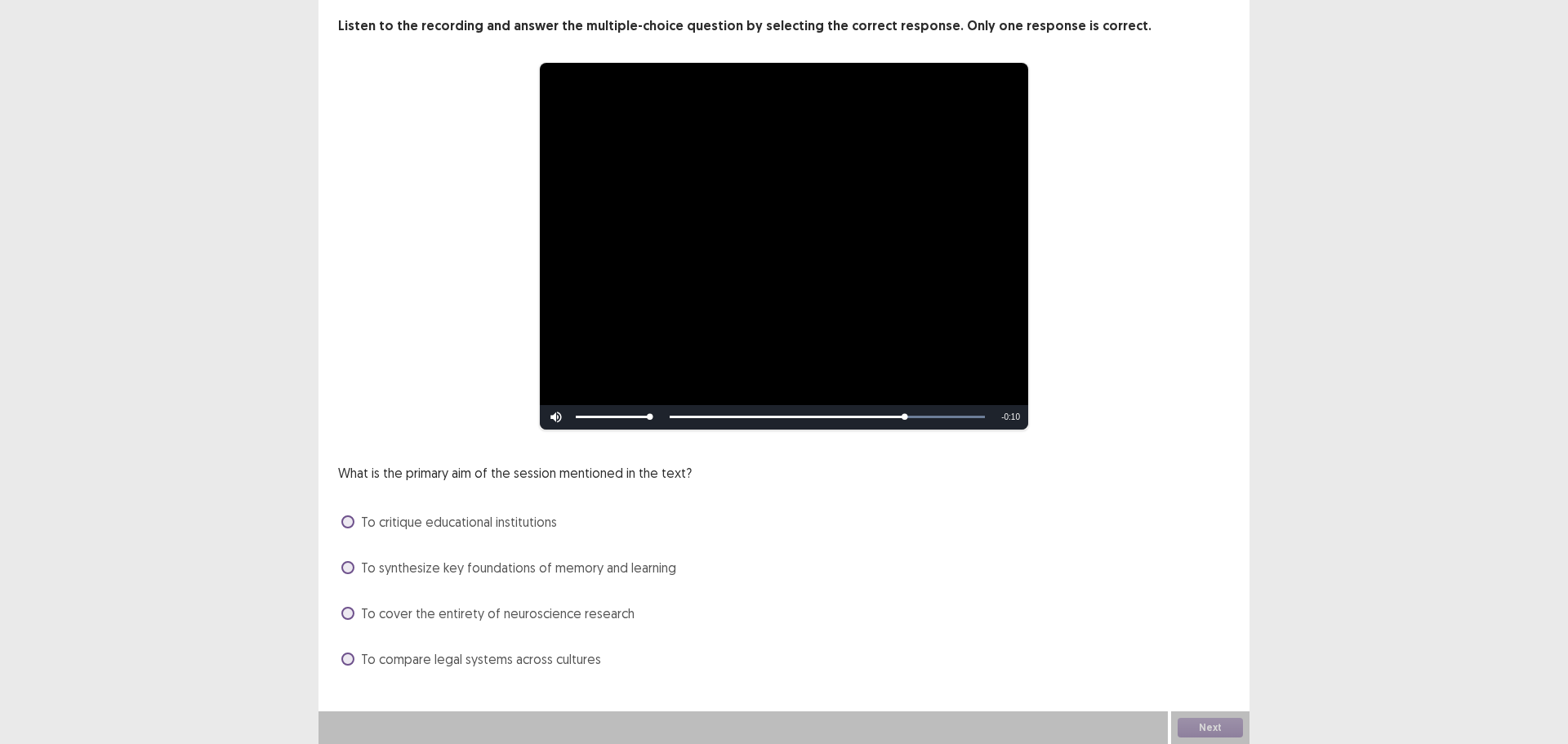
click at [477, 566] on span "To synthesize key foundations of memory and learning" at bounding box center [519, 567] width 316 height 20
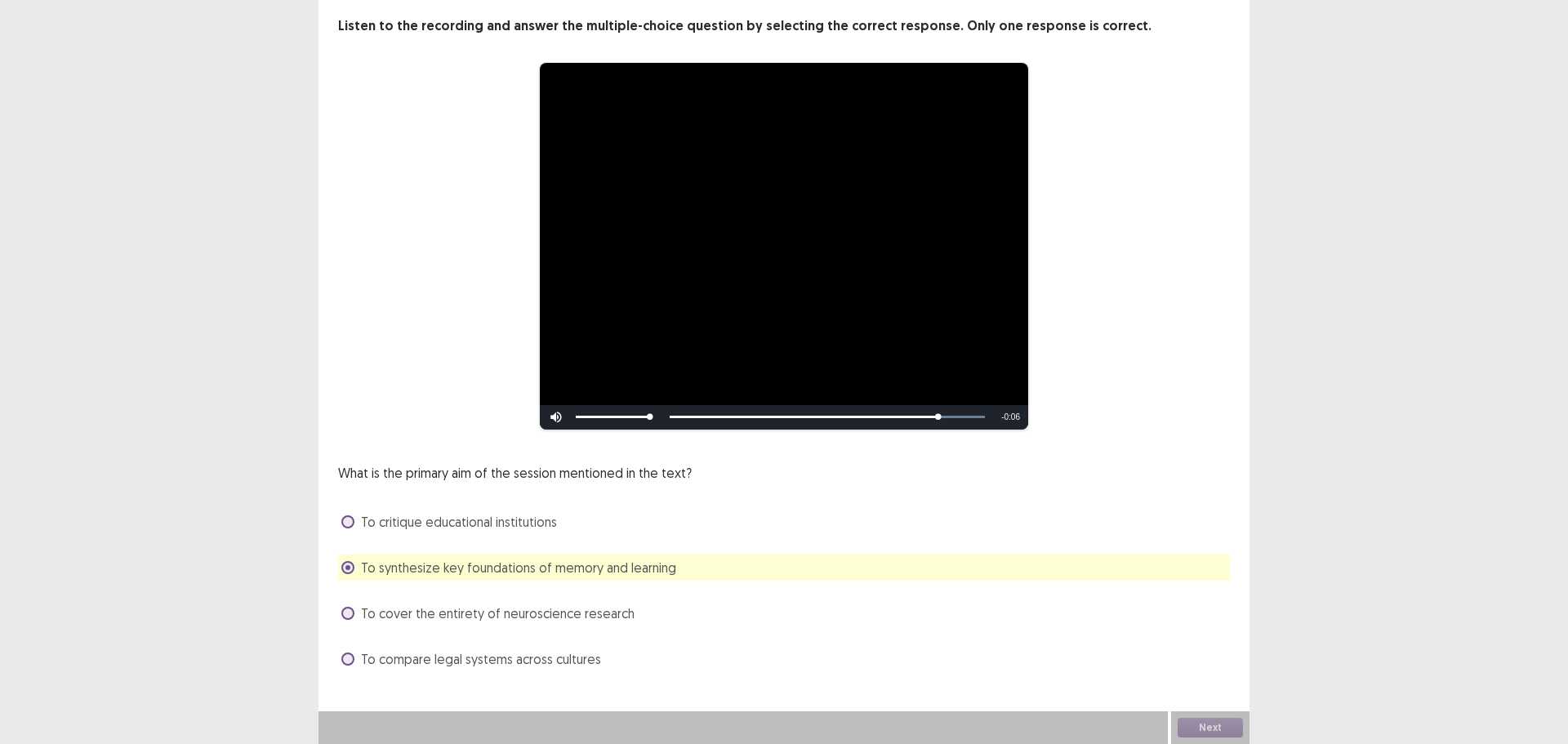
click at [1218, 726] on div "Next" at bounding box center [1211, 728] width 78 height 33
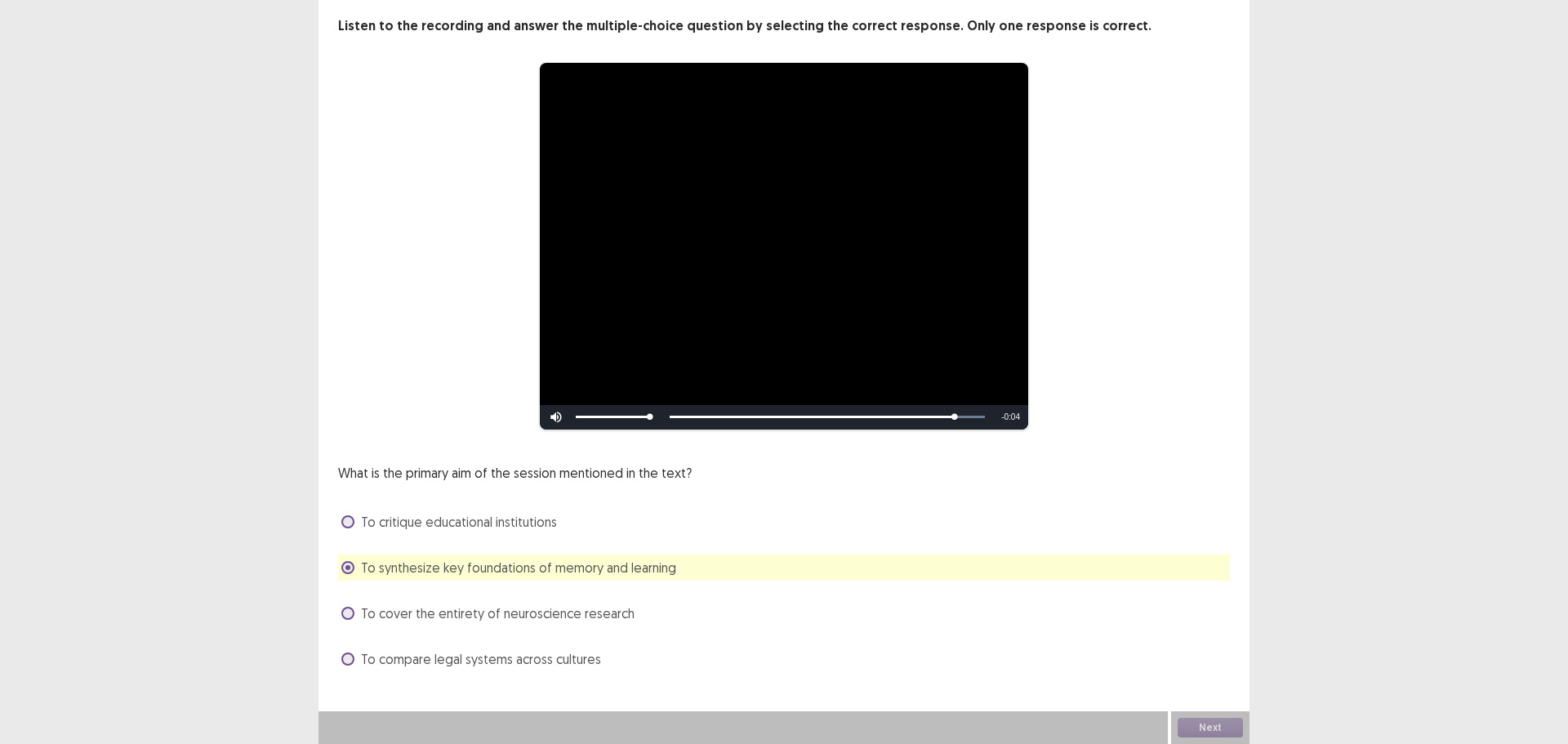
click at [1218, 726] on div "Next" at bounding box center [1211, 728] width 78 height 33
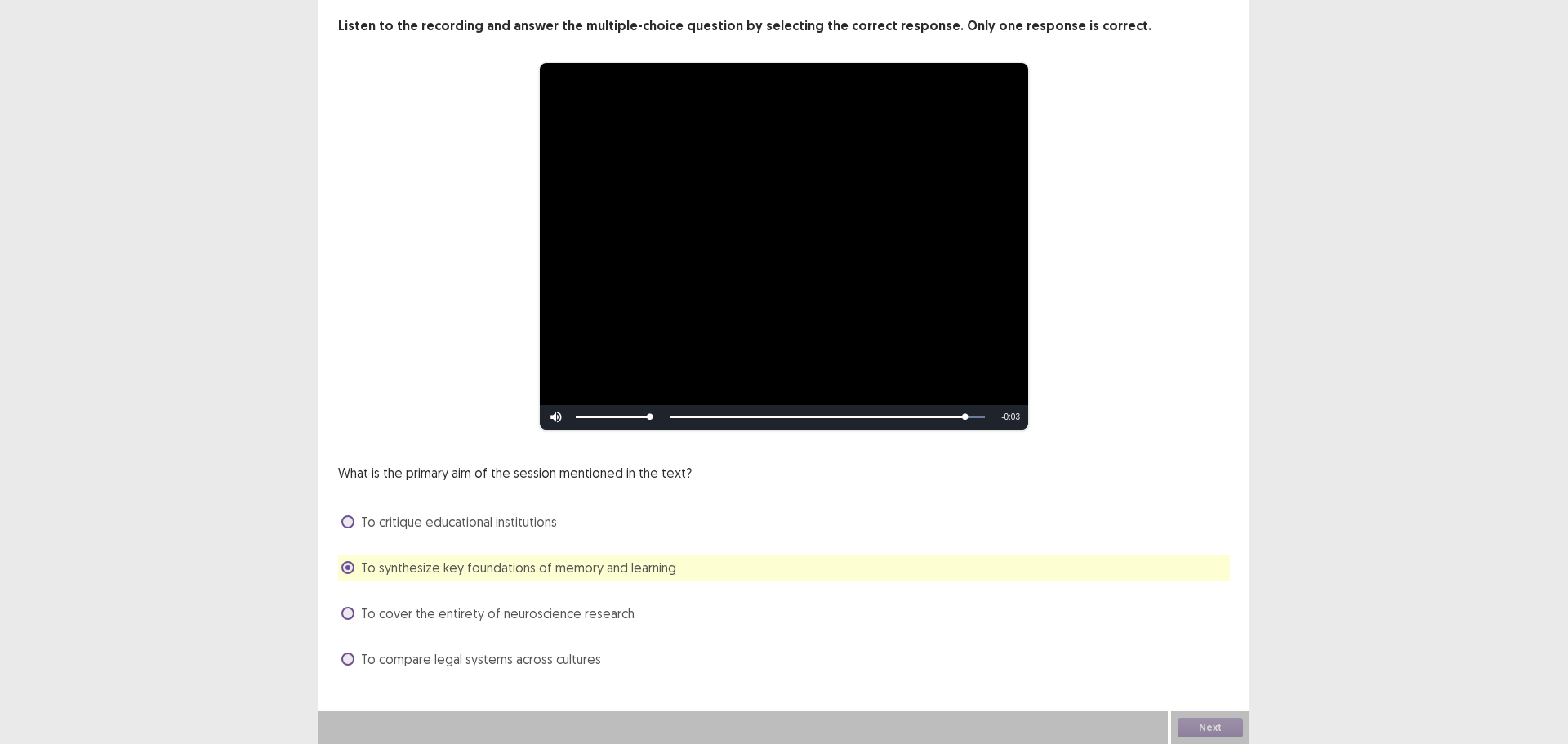
click at [1218, 726] on div "Next" at bounding box center [1211, 728] width 78 height 33
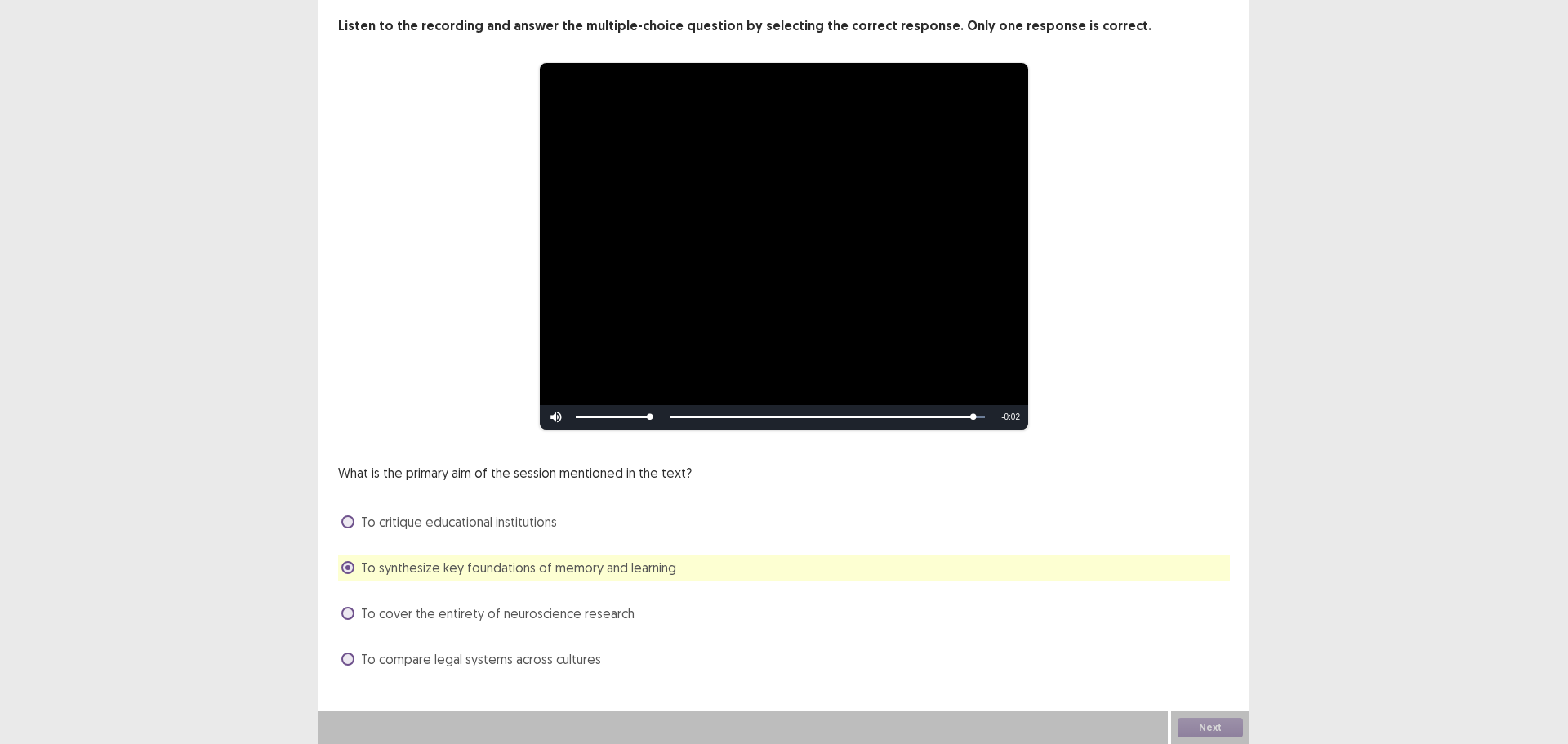
click at [1218, 726] on div "Next" at bounding box center [1211, 728] width 78 height 33
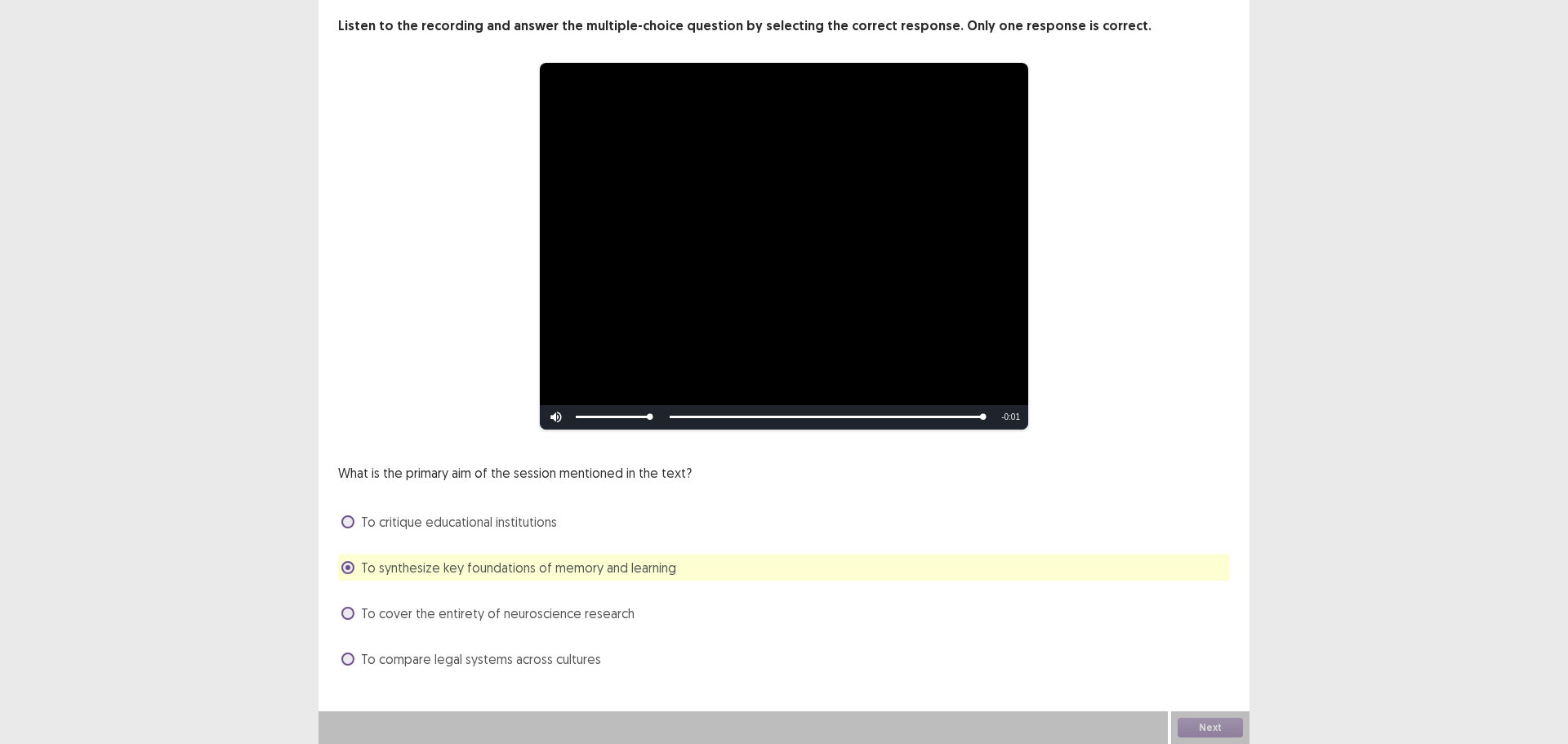
click at [1218, 726] on div "Next" at bounding box center [1211, 728] width 78 height 33
click at [1218, 726] on button "Next" at bounding box center [1210, 728] width 65 height 20
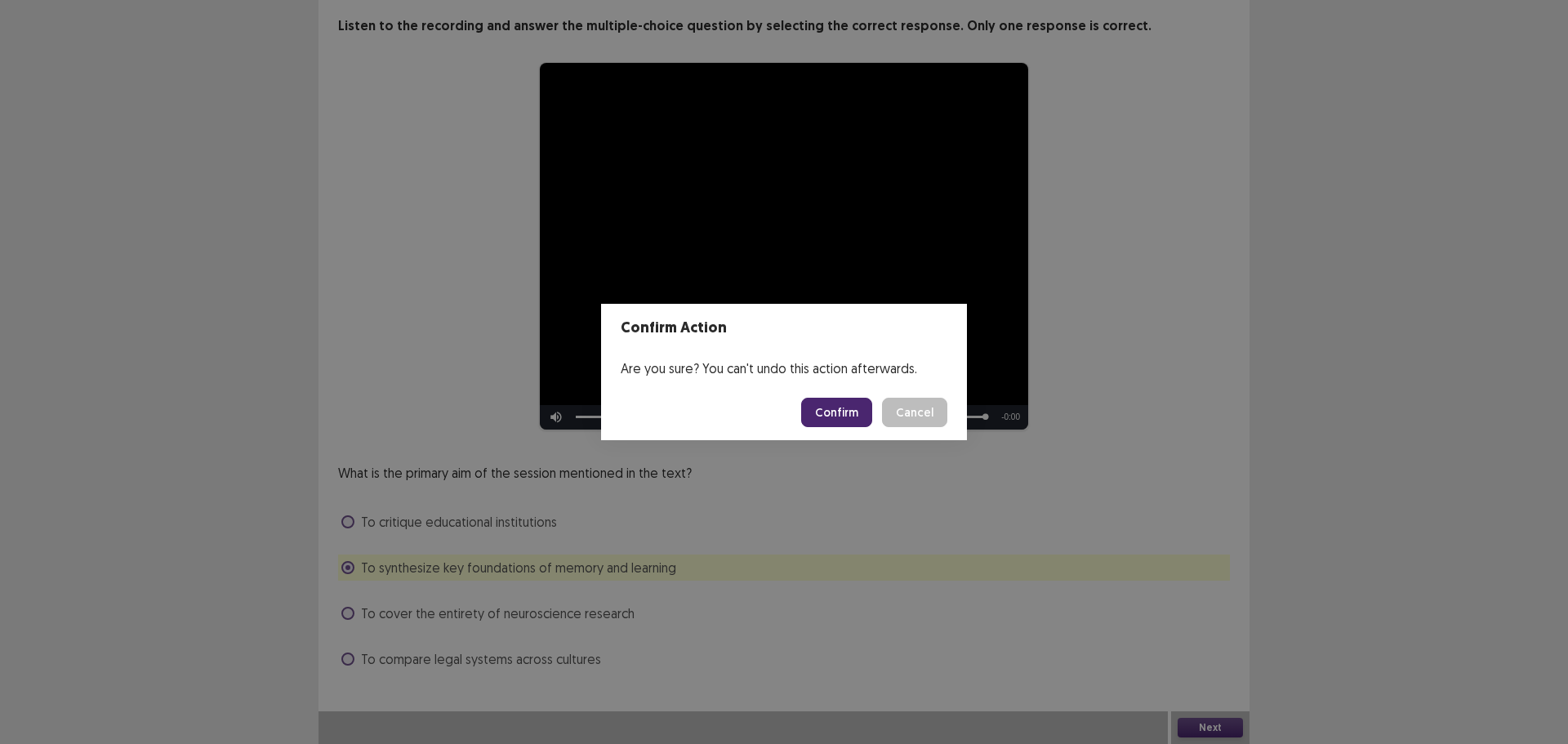
click at [850, 401] on button "Confirm" at bounding box center [837, 413] width 71 height 29
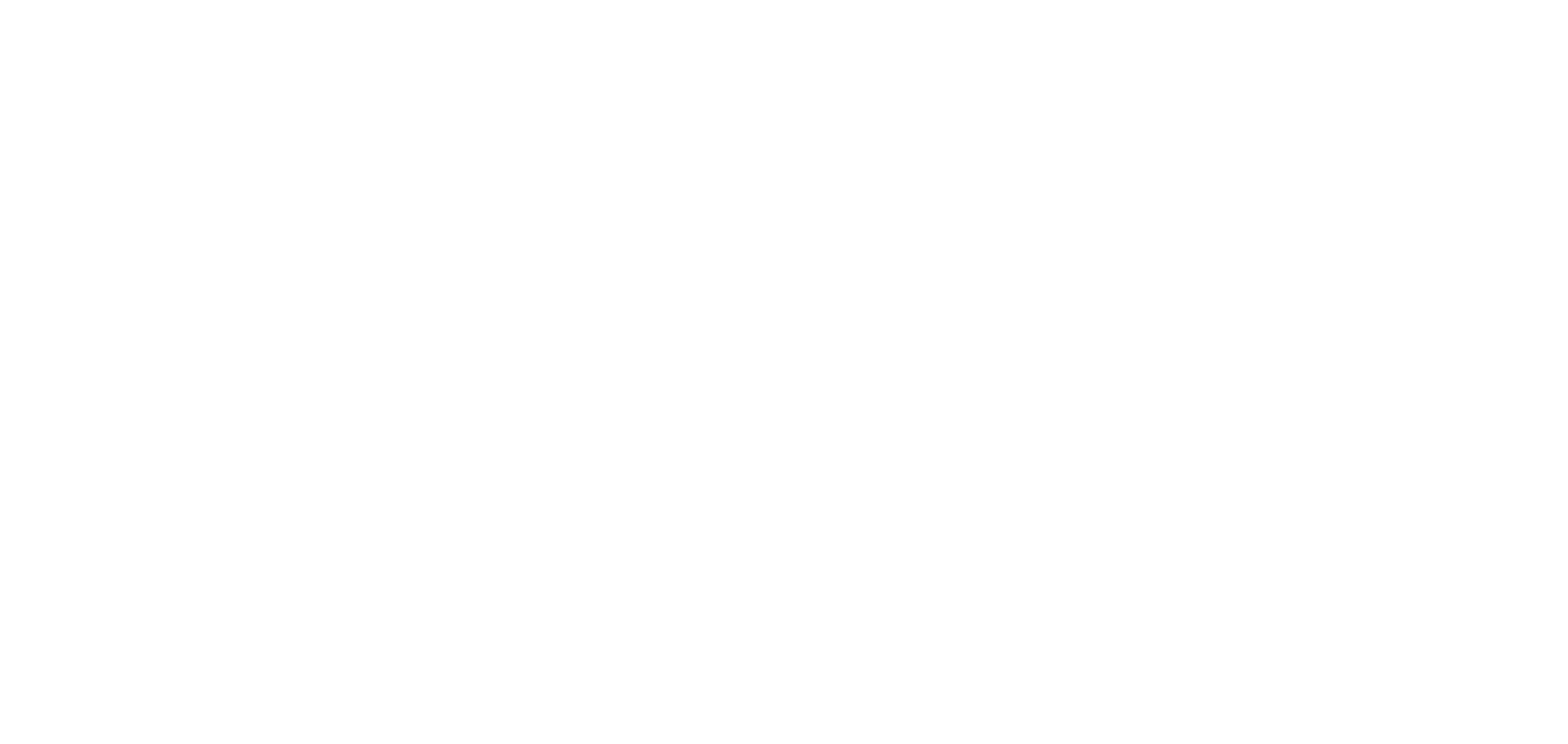
scroll to position [0, 0]
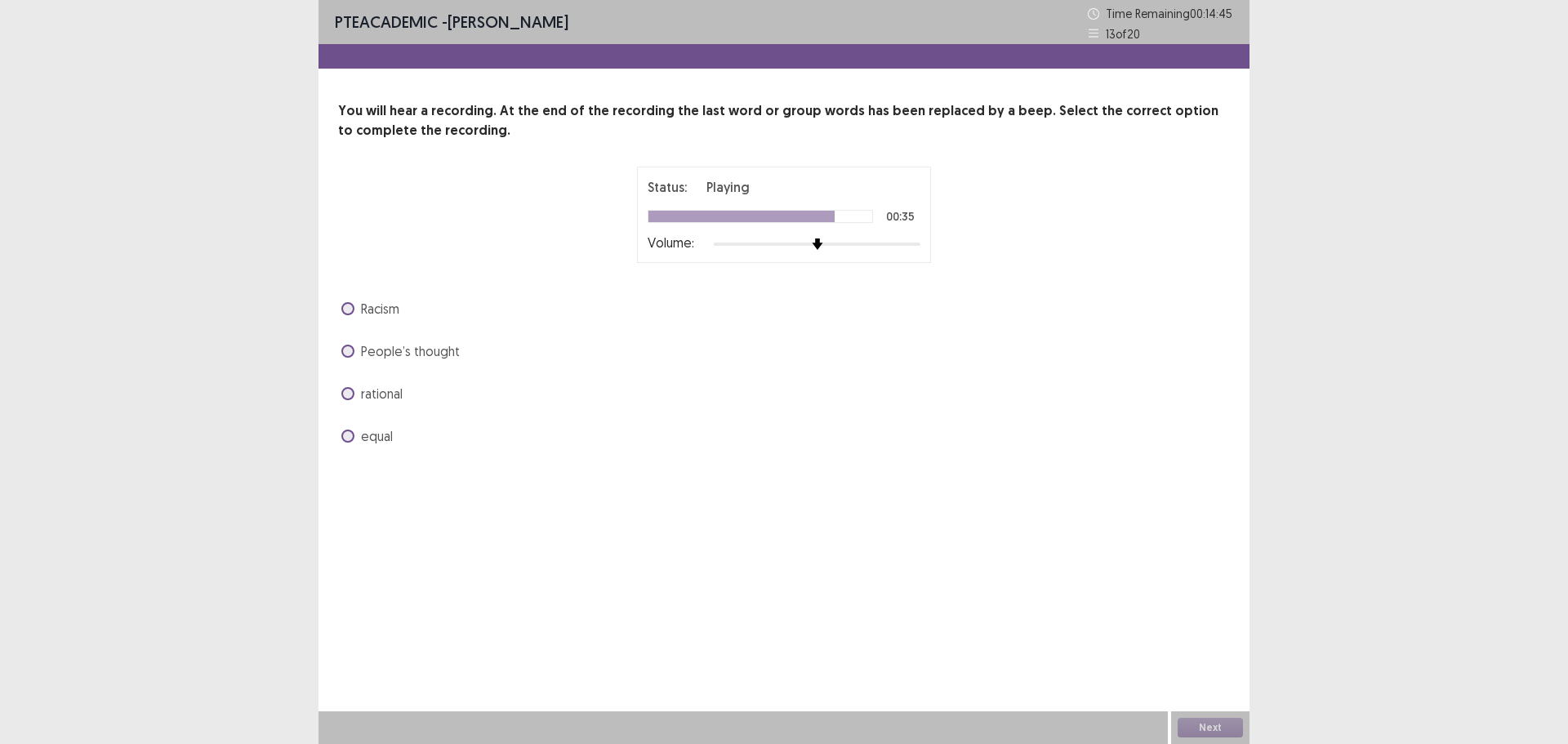
click at [161, 137] on div "PTE academic - [PERSON_NAME] Time Remaining 00 : 14 : 45 13 of 20 You will hear…" at bounding box center [784, 372] width 1568 height 744
click at [377, 437] on span "equal" at bounding box center [376, 436] width 32 height 20
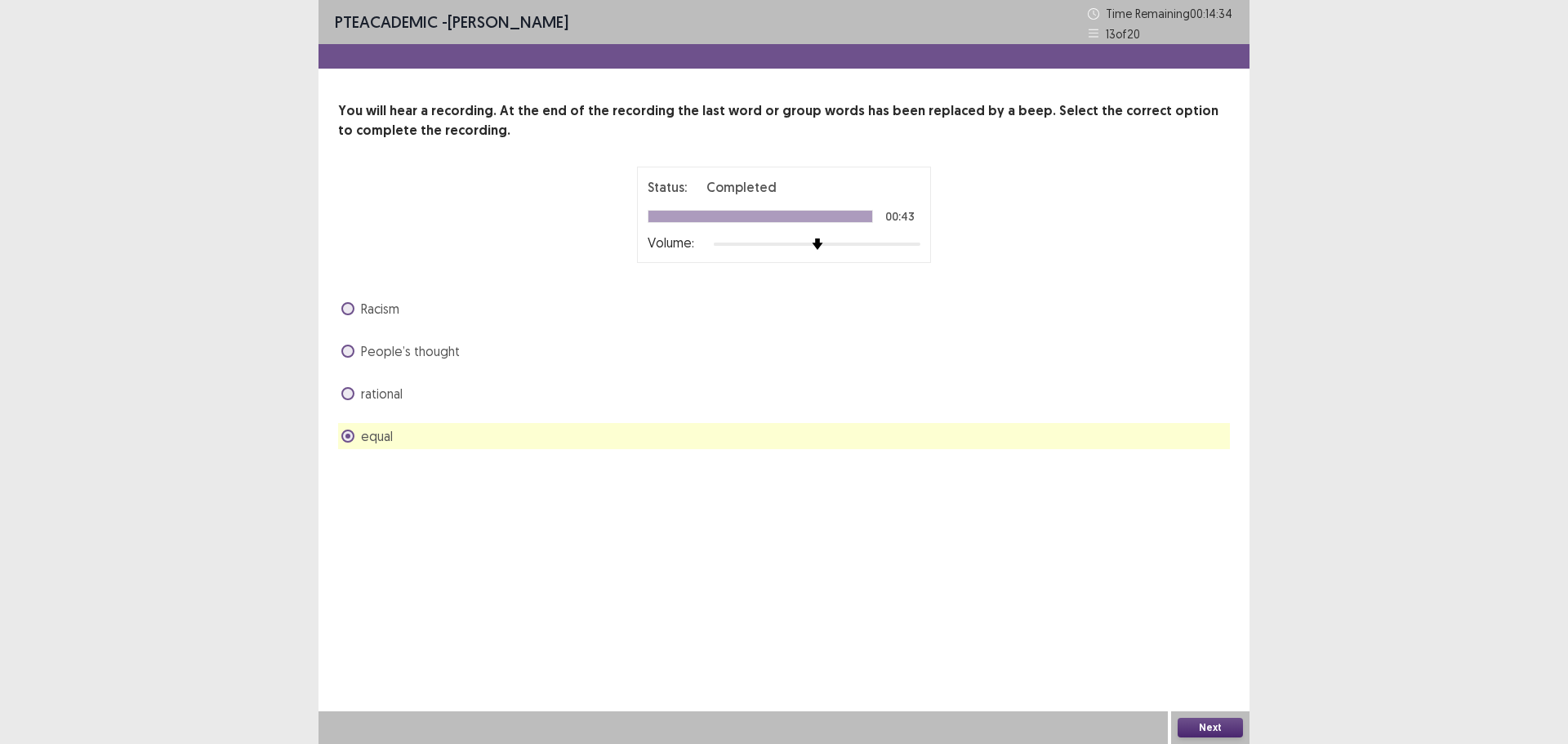
click at [1225, 724] on button "Next" at bounding box center [1210, 728] width 65 height 20
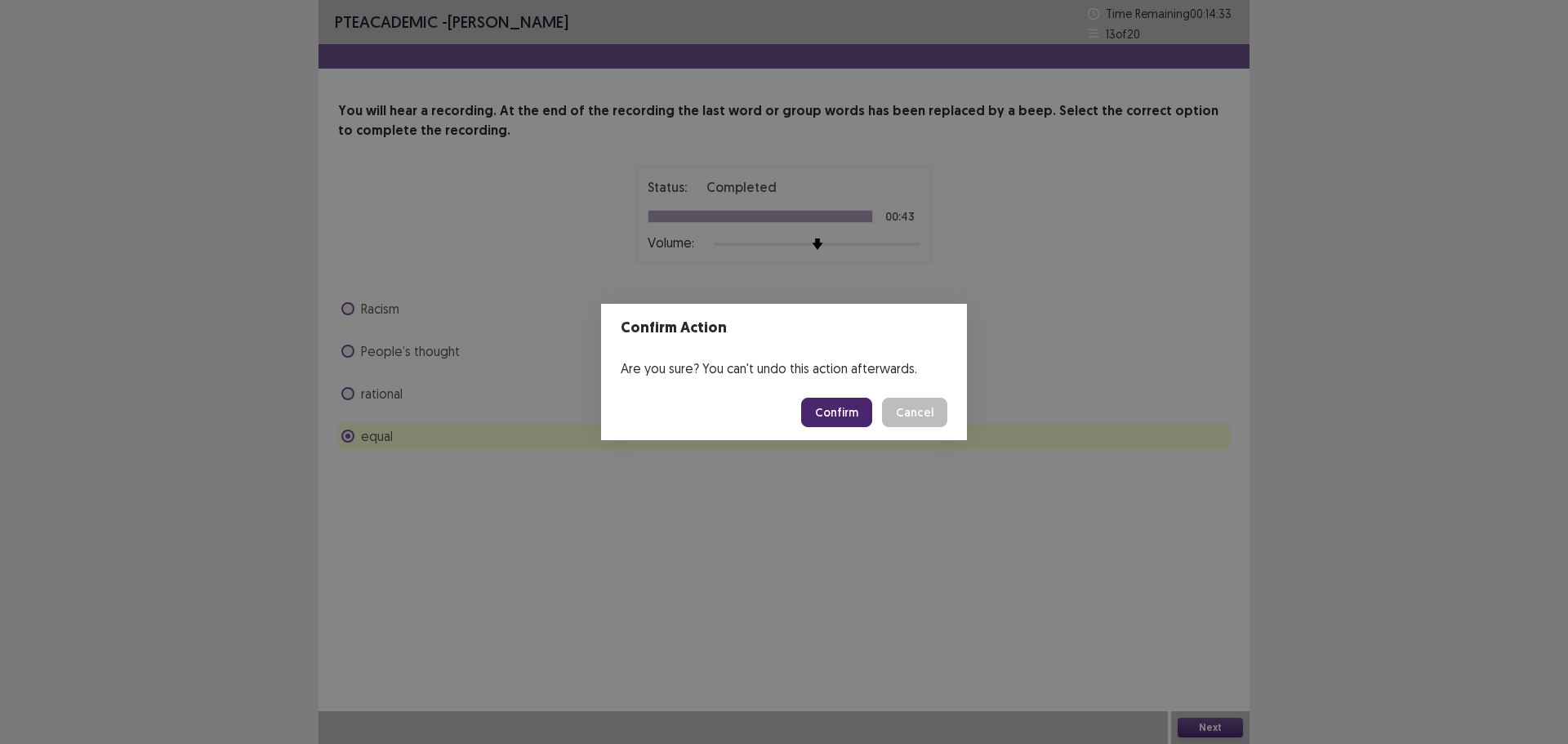
click at [828, 413] on button "Confirm" at bounding box center [837, 413] width 71 height 29
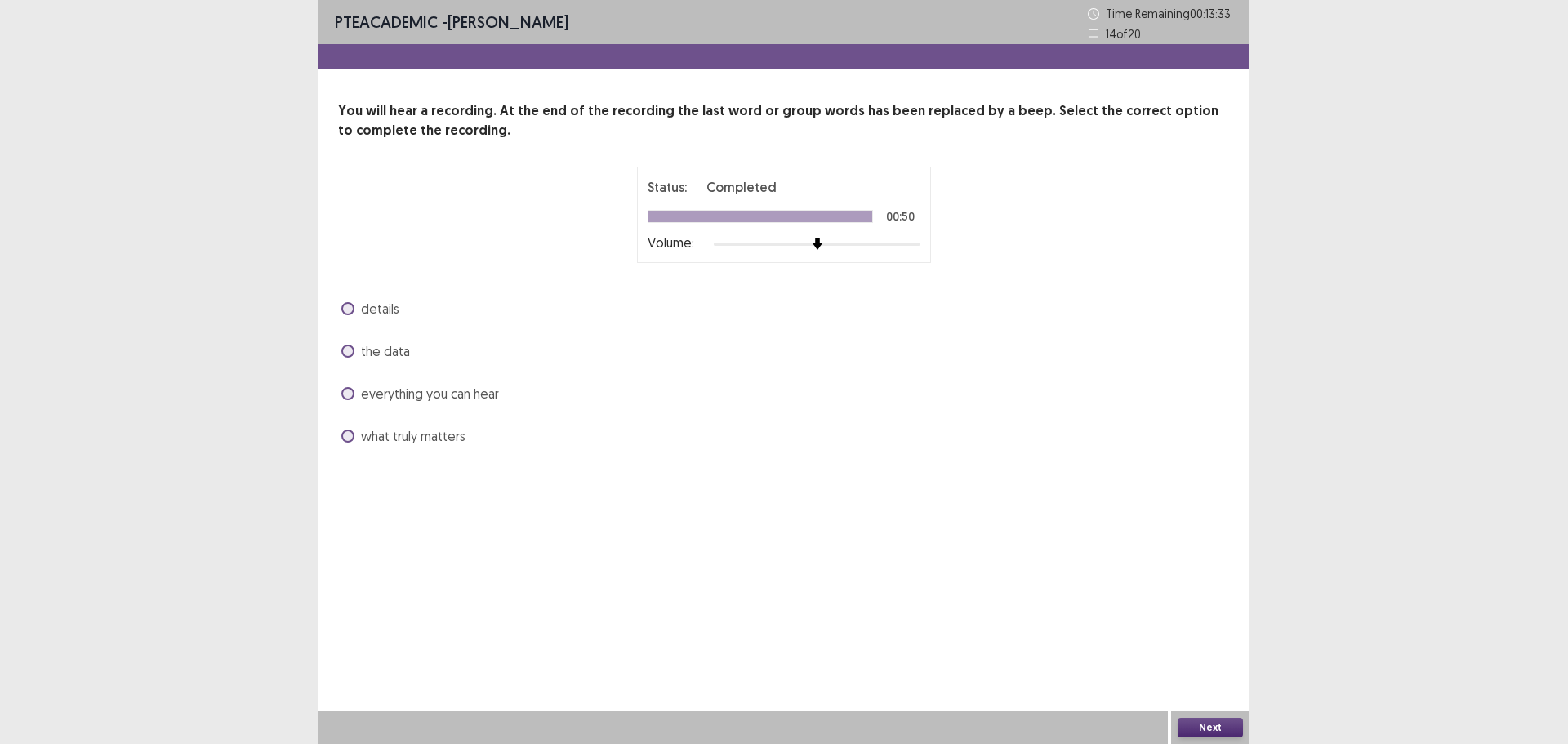
click at [406, 440] on span "what truly matters" at bounding box center [413, 436] width 105 height 20
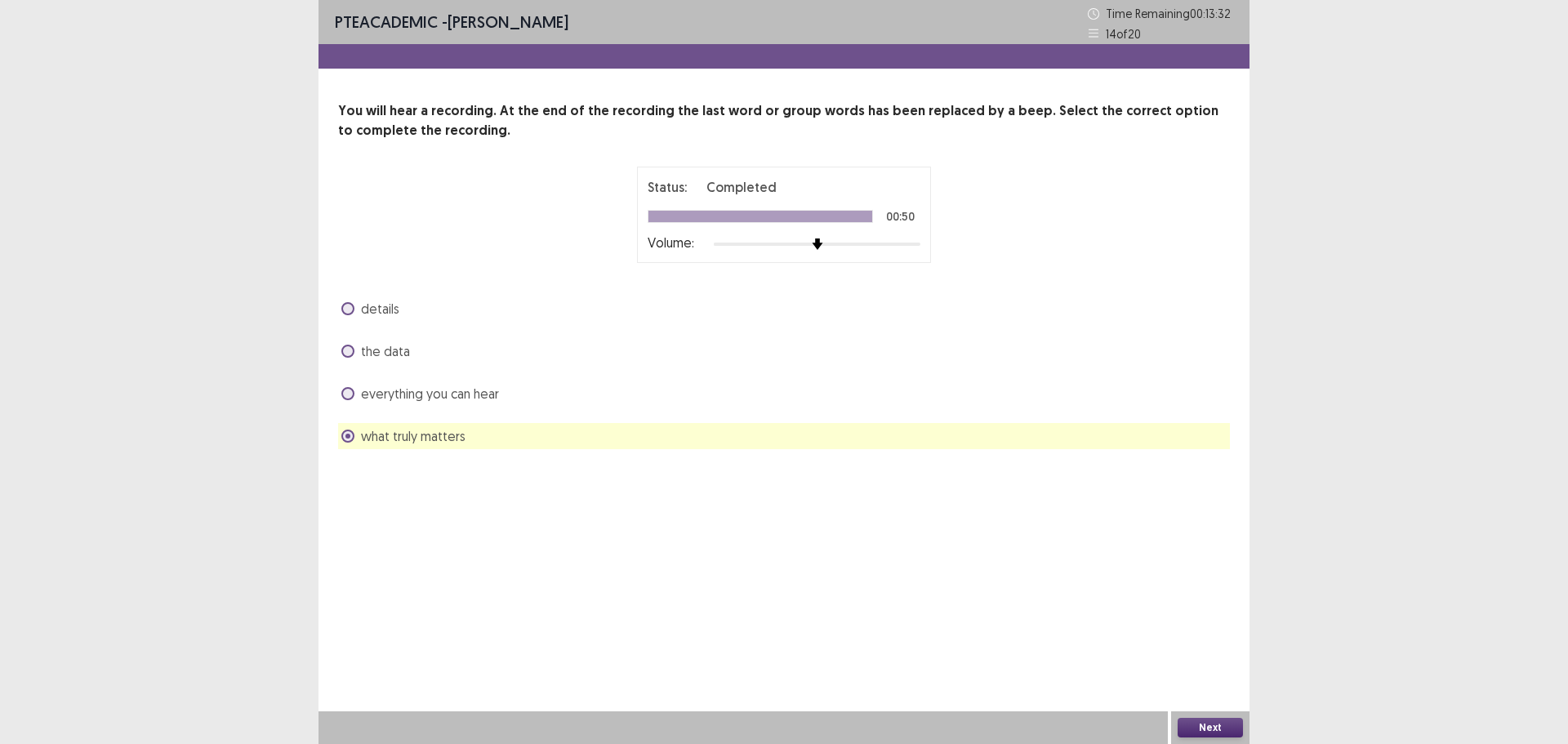
click at [1207, 728] on button "Next" at bounding box center [1210, 728] width 65 height 20
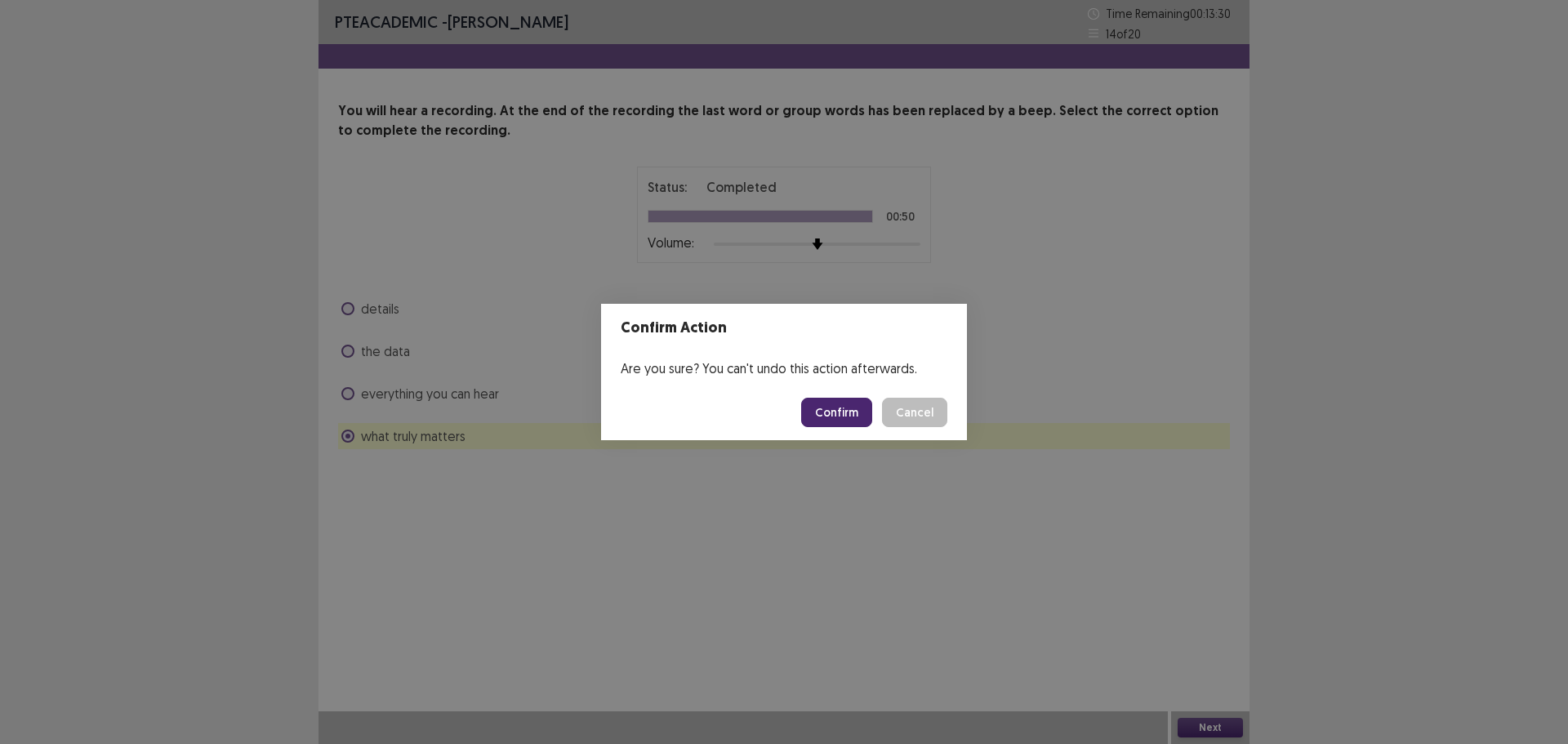
click at [833, 414] on button "Confirm" at bounding box center [837, 413] width 71 height 29
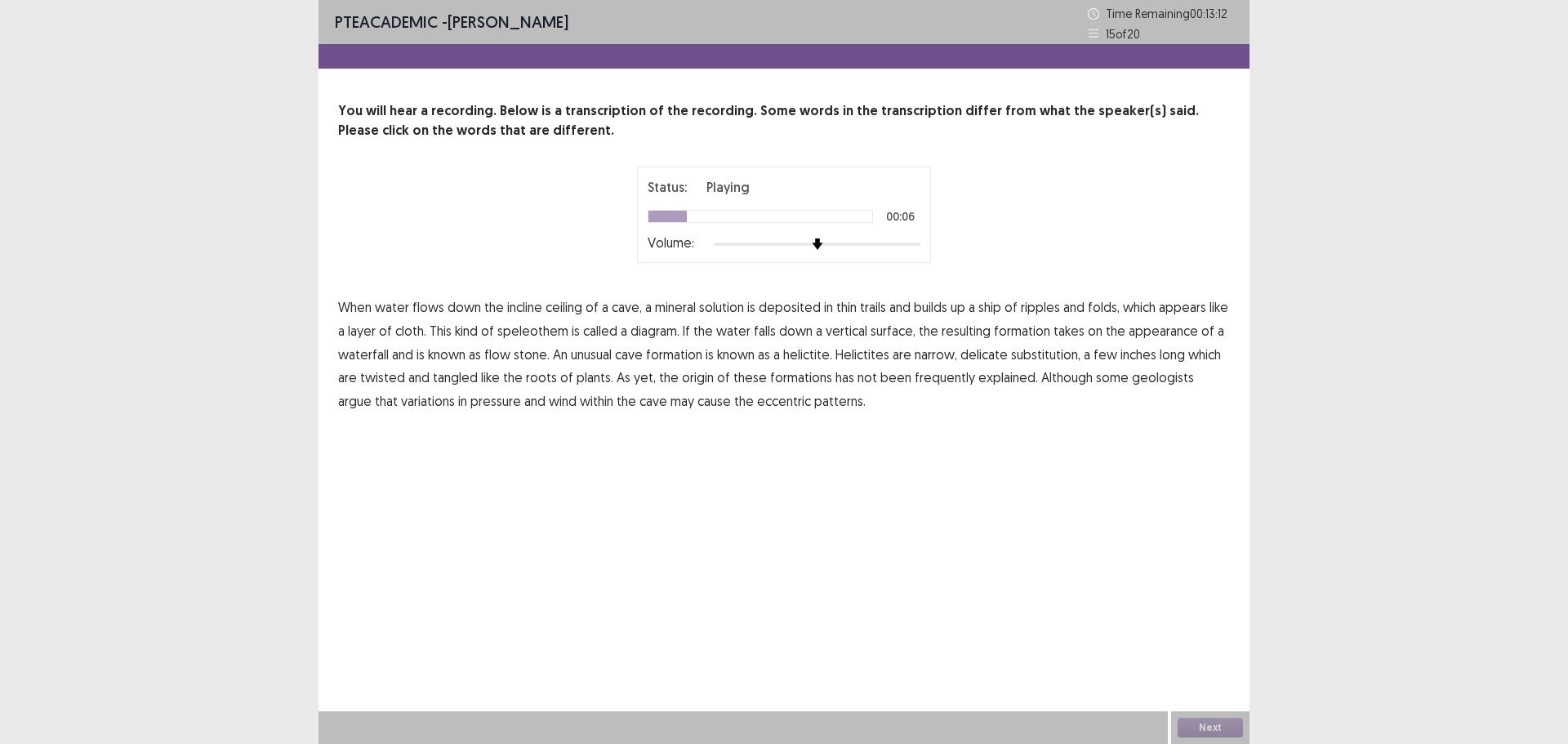
drag, startPoint x: 992, startPoint y: 307, endPoint x: 1090, endPoint y: 314, distance: 98.2
click at [994, 307] on span "ship" at bounding box center [990, 307] width 23 height 20
drag, startPoint x: 651, startPoint y: 336, endPoint x: 676, endPoint y: 336, distance: 25.0
click at [652, 336] on span "diagram." at bounding box center [655, 330] width 49 height 20
drag, startPoint x: 937, startPoint y: 355, endPoint x: 1117, endPoint y: 369, distance: 180.5
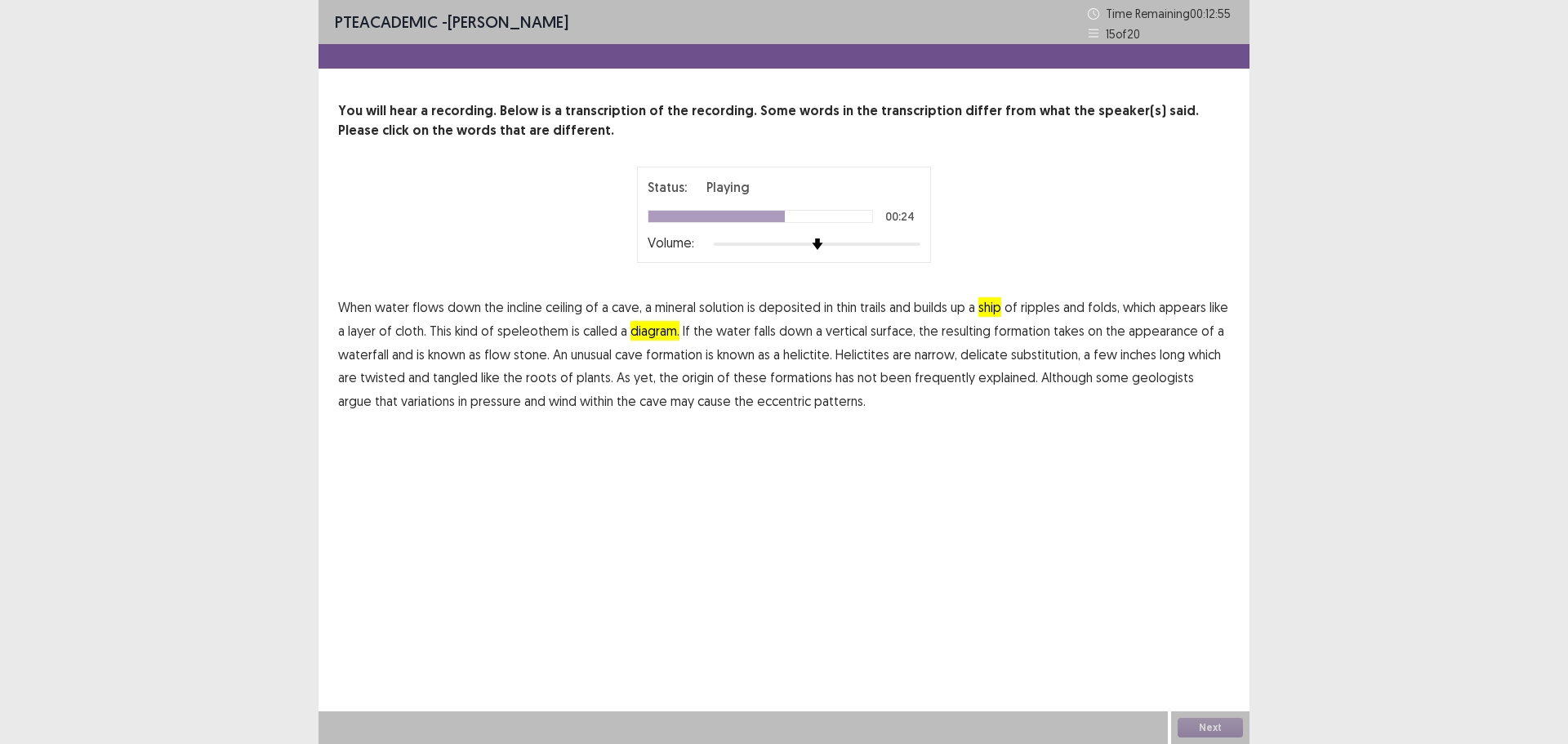
click at [1117, 369] on p "When water flows down the incline ceiling of a cave, a mineral solution is depo…" at bounding box center [784, 355] width 892 height 118
click at [1055, 357] on span "substitution," at bounding box center [1046, 354] width 69 height 20
click at [943, 378] on span "frequently" at bounding box center [945, 377] width 61 height 20
click at [1215, 728] on div "Next" at bounding box center [1211, 728] width 78 height 33
click at [1218, 728] on button "Next" at bounding box center [1210, 728] width 65 height 20
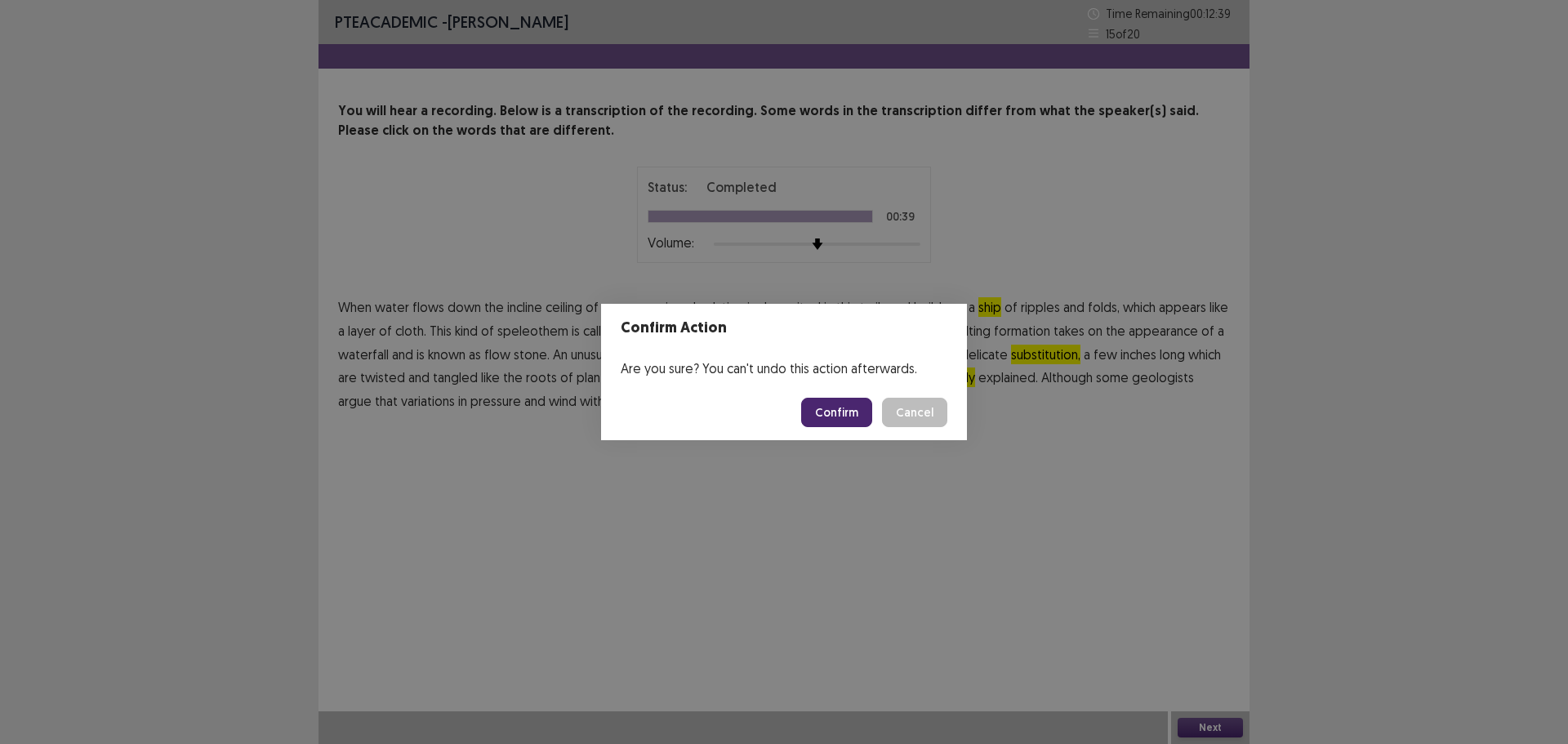
click at [846, 407] on button "Confirm" at bounding box center [837, 413] width 71 height 29
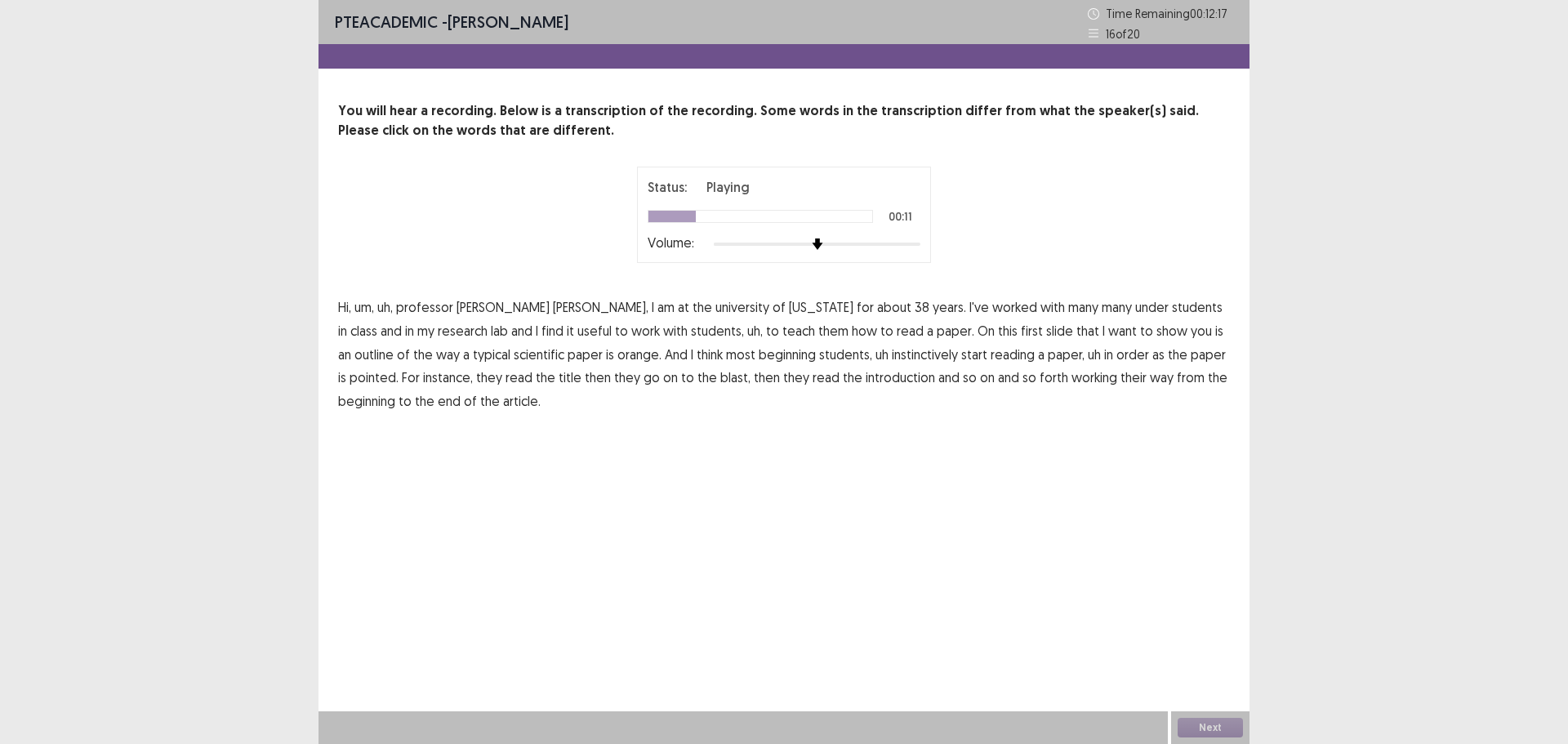
click at [1135, 311] on span "under" at bounding box center [1152, 307] width 34 height 20
click at [617, 358] on span "orange." at bounding box center [639, 354] width 44 height 20
click at [399, 368] on span "pointed." at bounding box center [374, 377] width 49 height 20
click at [721, 382] on span "blast," at bounding box center [735, 377] width 30 height 20
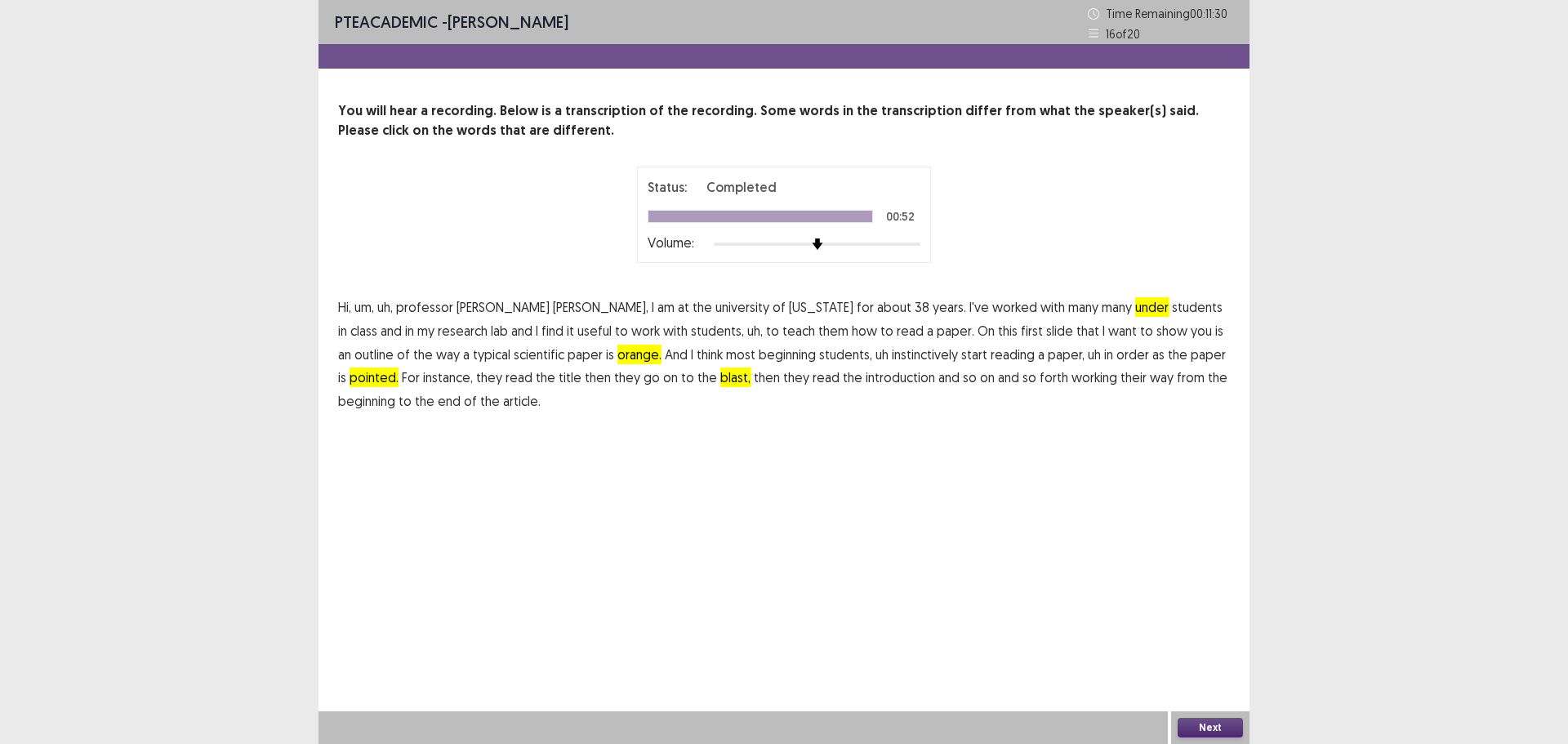
click at [1193, 733] on button "Next" at bounding box center [1210, 728] width 65 height 20
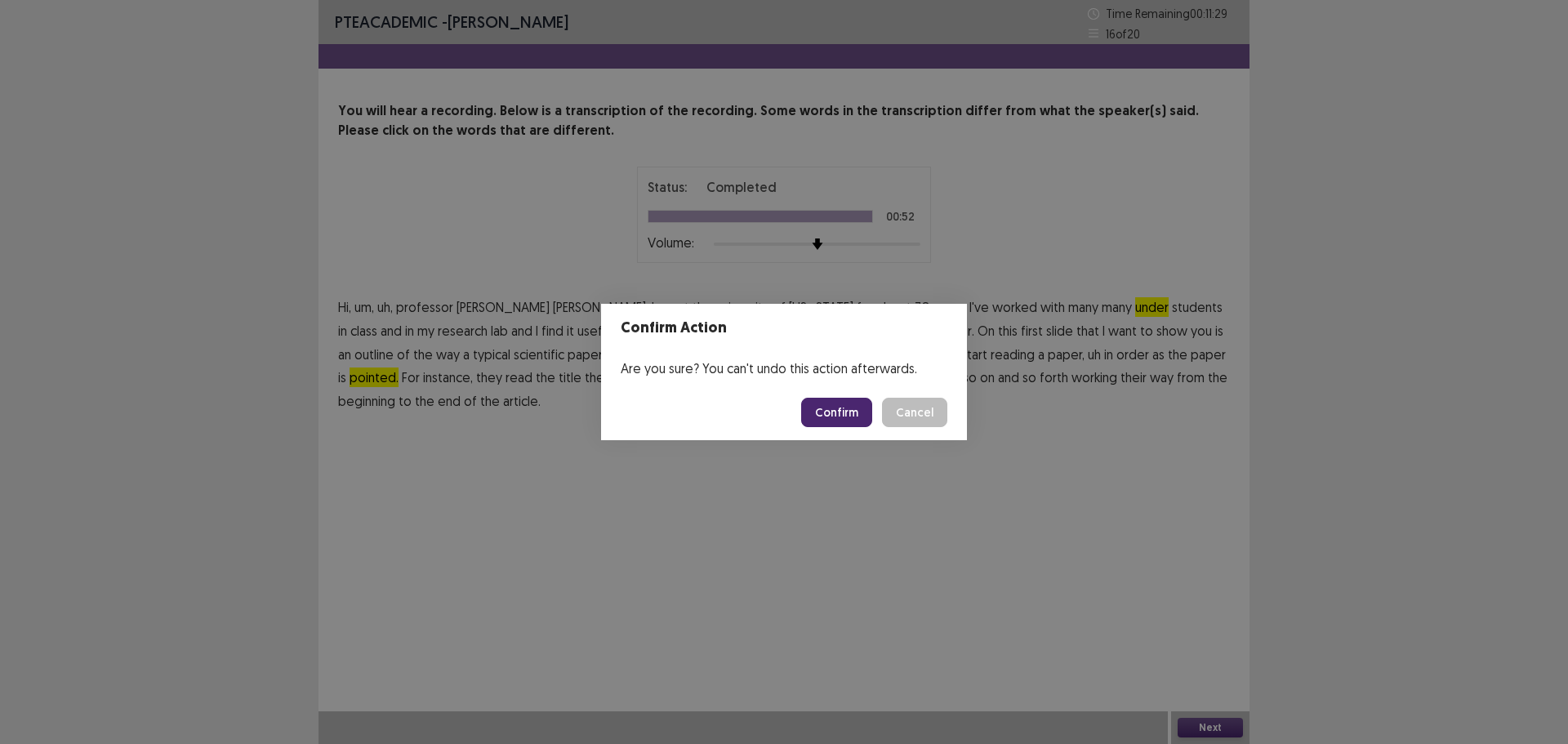
click at [823, 414] on button "Confirm" at bounding box center [837, 413] width 71 height 29
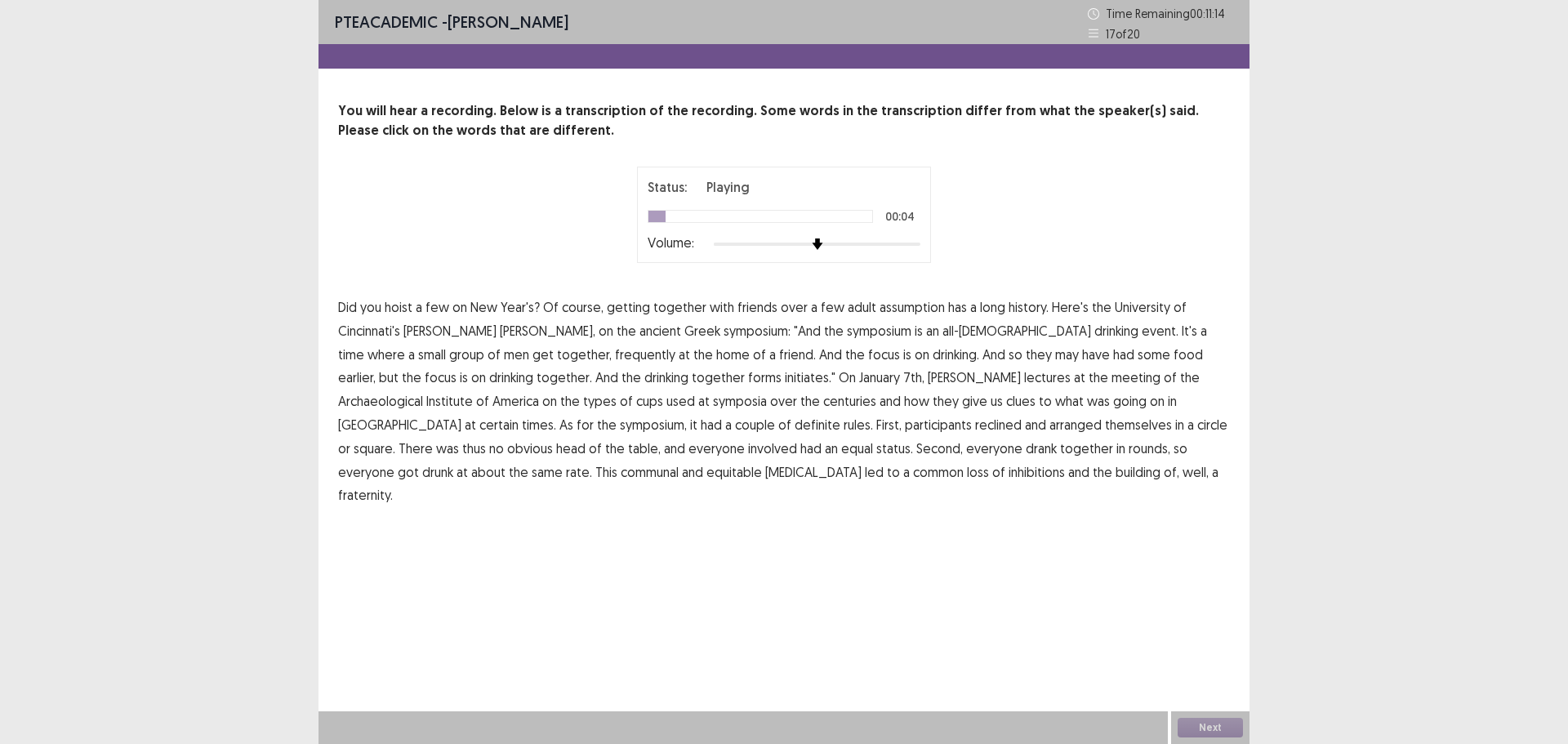
click at [900, 309] on span "assumption" at bounding box center [911, 307] width 65 height 20
drag, startPoint x: 429, startPoint y: 360, endPoint x: 448, endPoint y: 362, distance: 19.1
click at [615, 360] on span "frequently" at bounding box center [645, 354] width 61 height 20
click at [785, 382] on span "initiates."" at bounding box center [810, 377] width 50 height 20
click at [519, 414] on span "certain" at bounding box center [499, 424] width 39 height 20
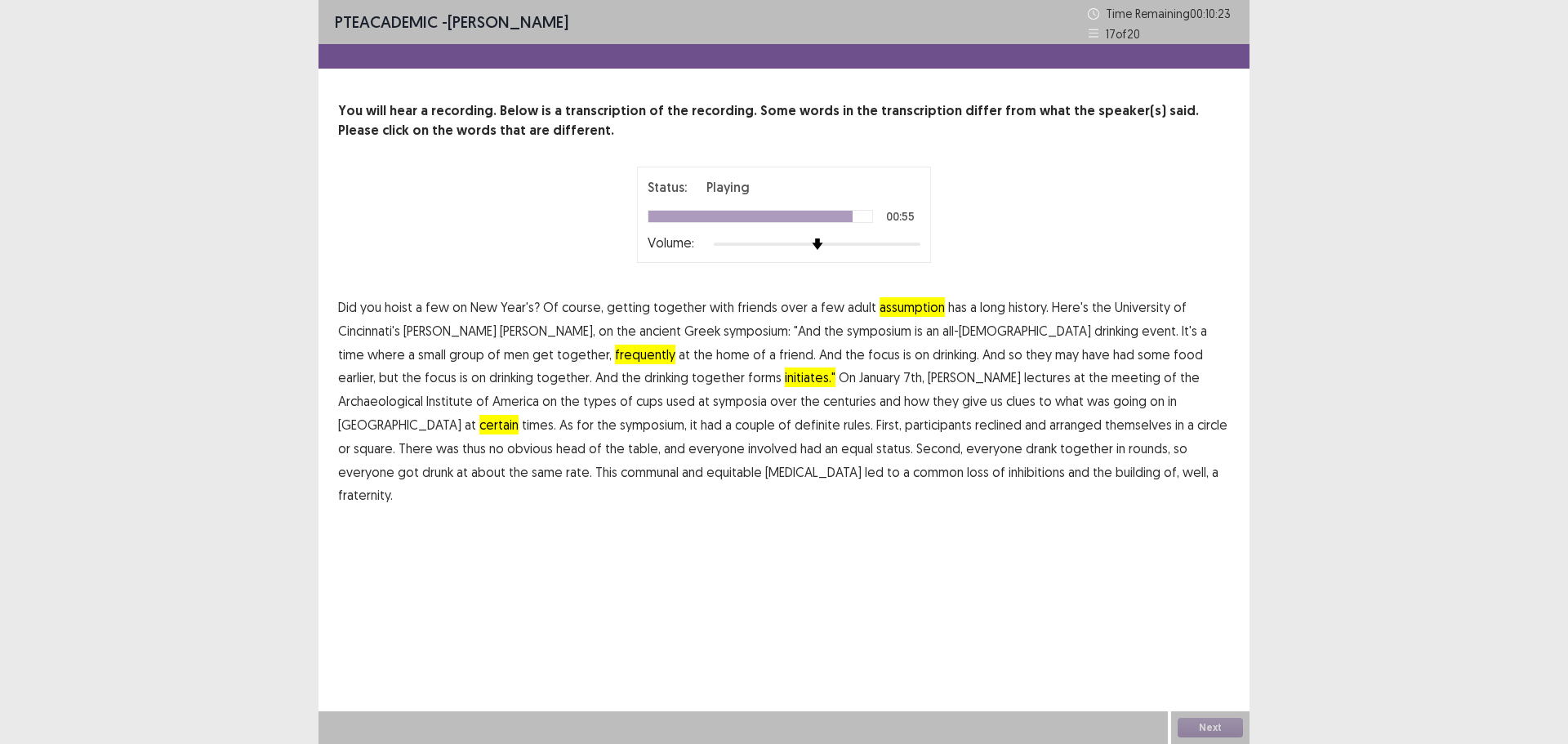
click at [766, 473] on span "[MEDICAL_DATA]" at bounding box center [813, 472] width 96 height 20
click at [1215, 728] on button "Next" at bounding box center [1210, 728] width 65 height 20
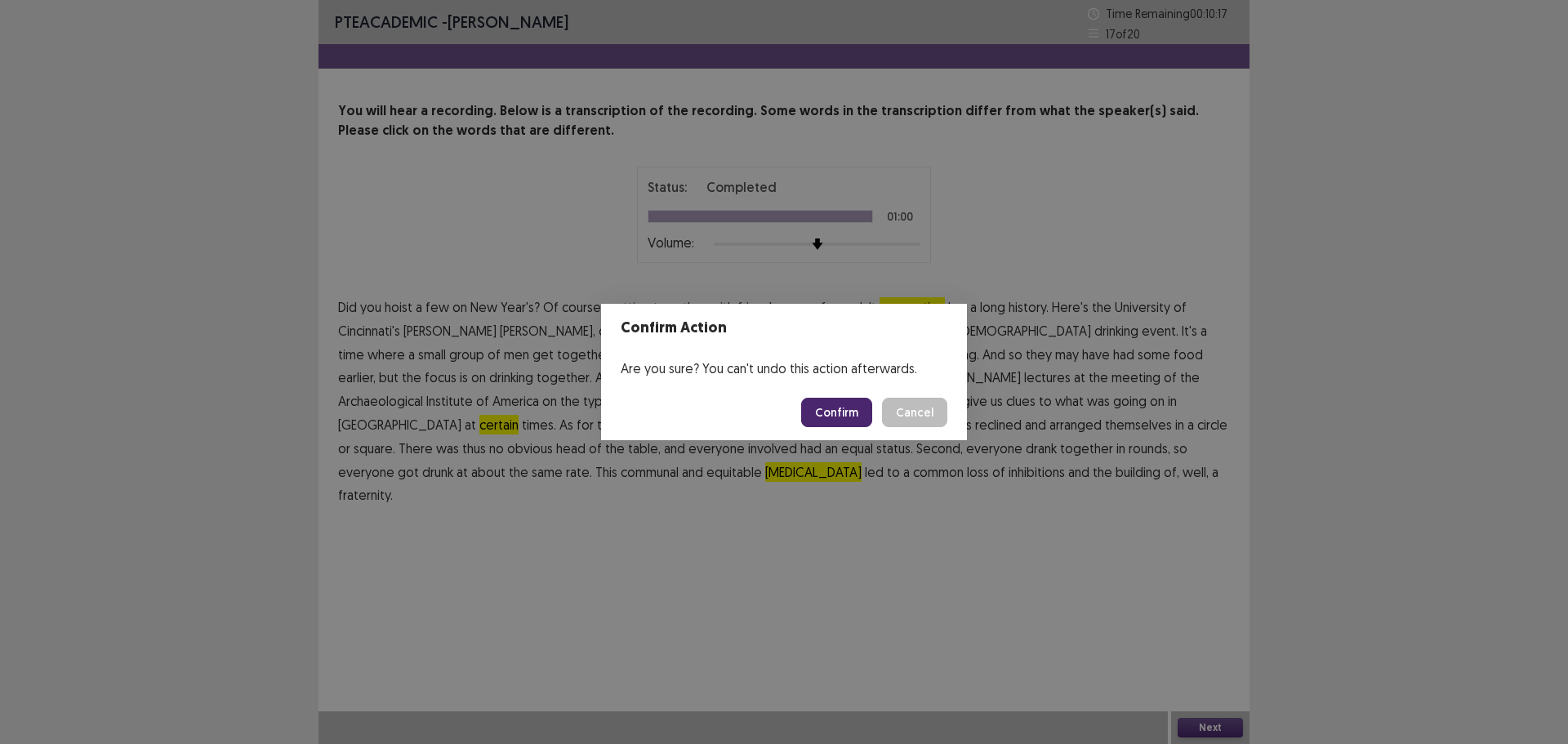
click at [833, 400] on button "Confirm" at bounding box center [837, 413] width 71 height 29
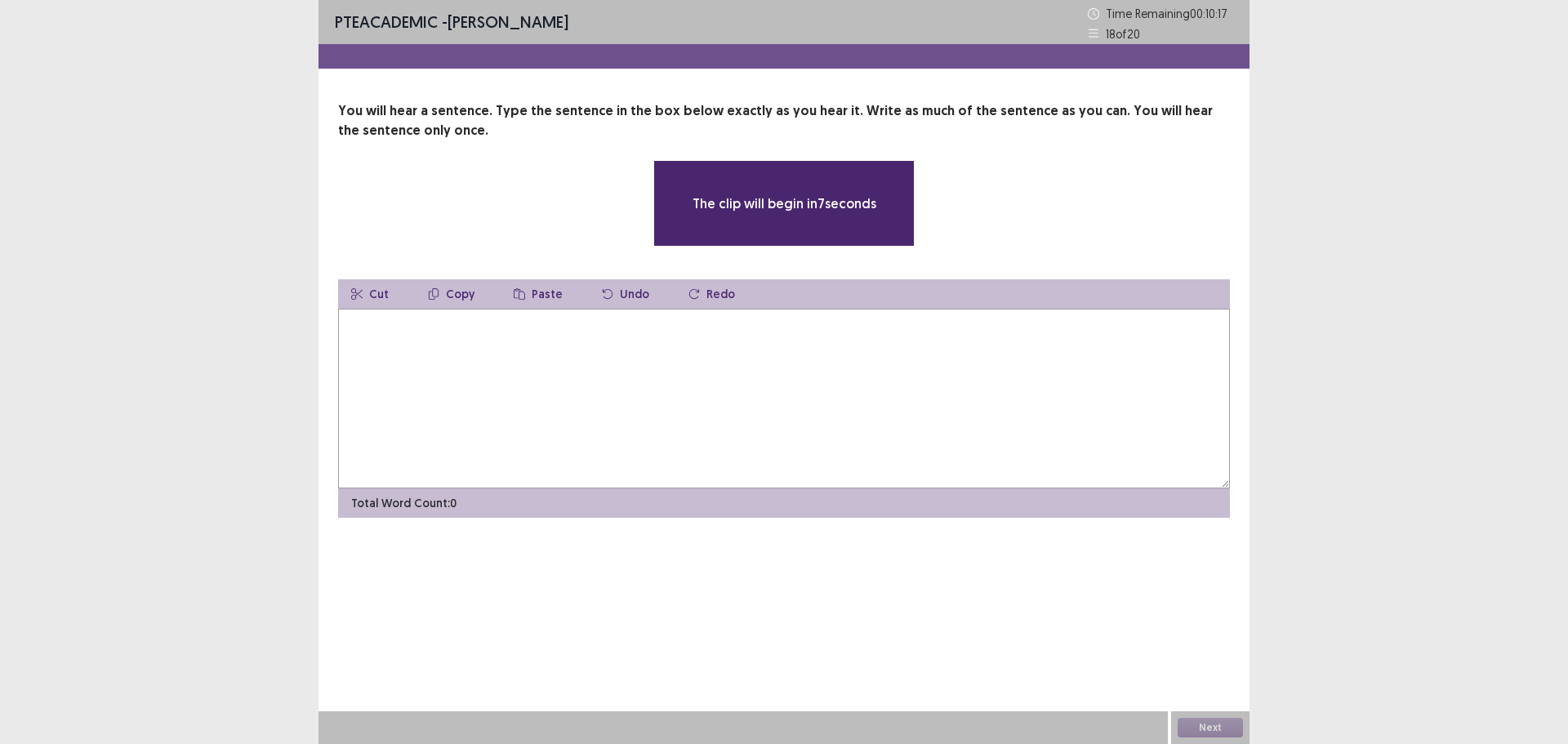
click at [626, 402] on textarea at bounding box center [784, 398] width 892 height 179
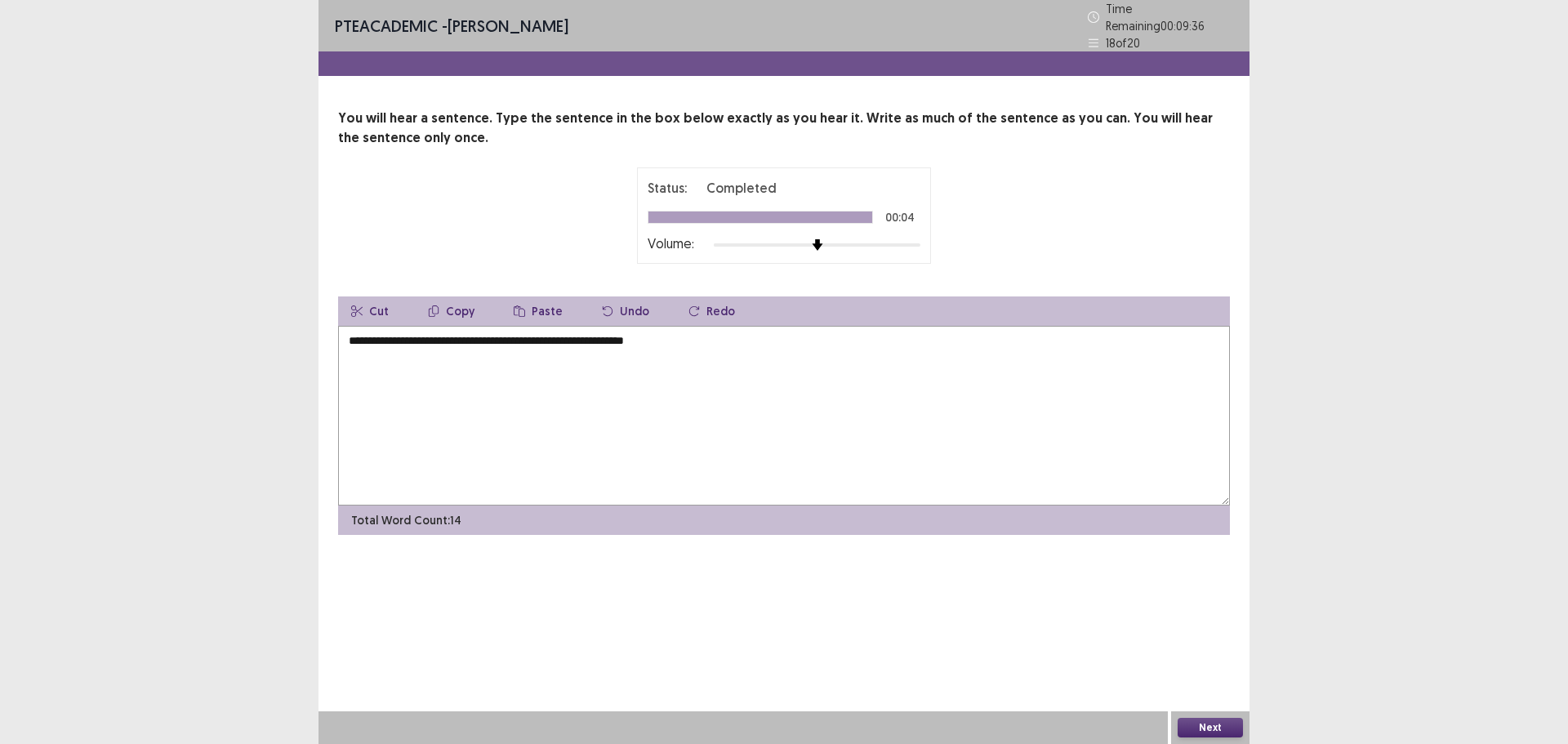
type textarea "**********"
click at [1197, 726] on button "Next" at bounding box center [1210, 728] width 65 height 20
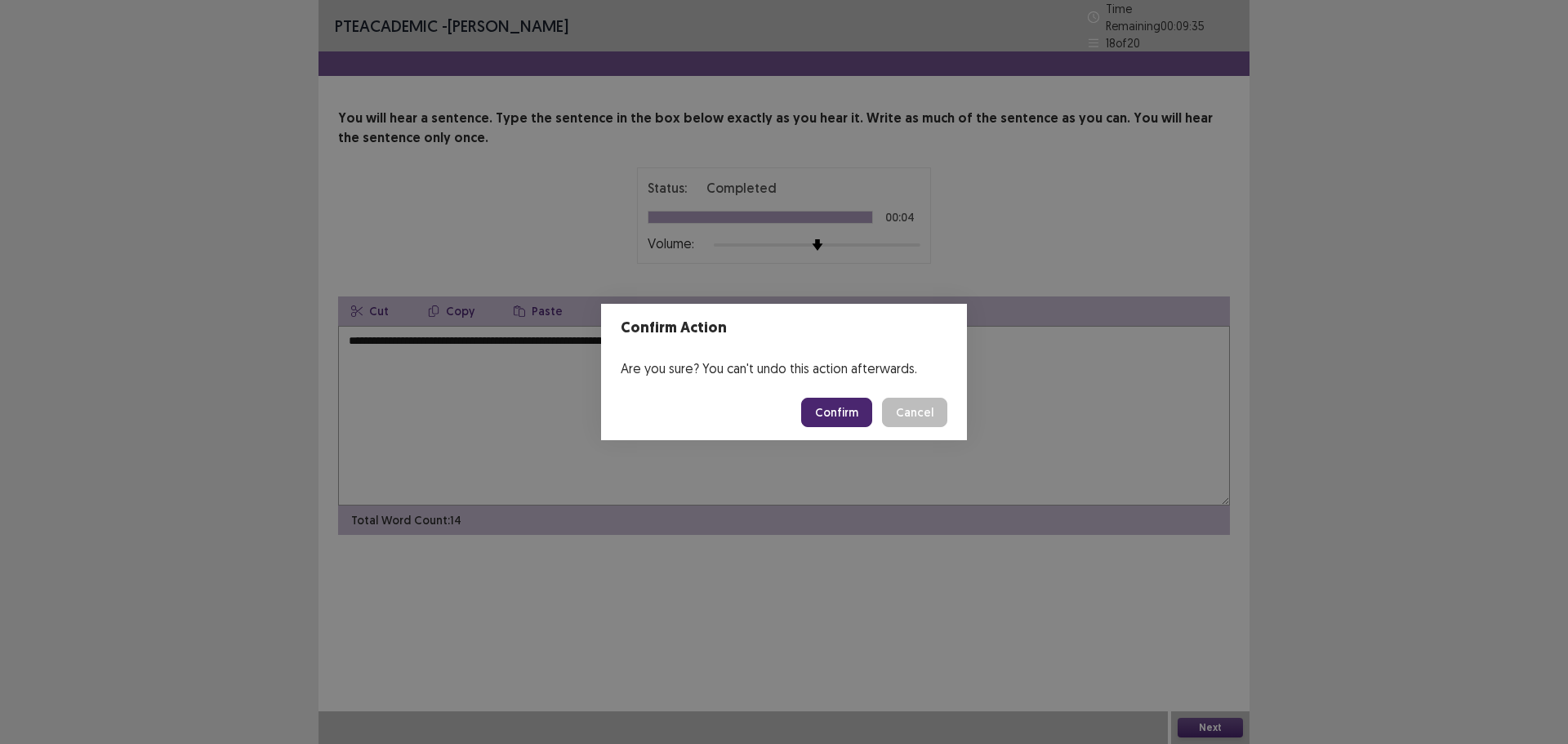
click at [838, 414] on button "Confirm" at bounding box center [837, 413] width 71 height 29
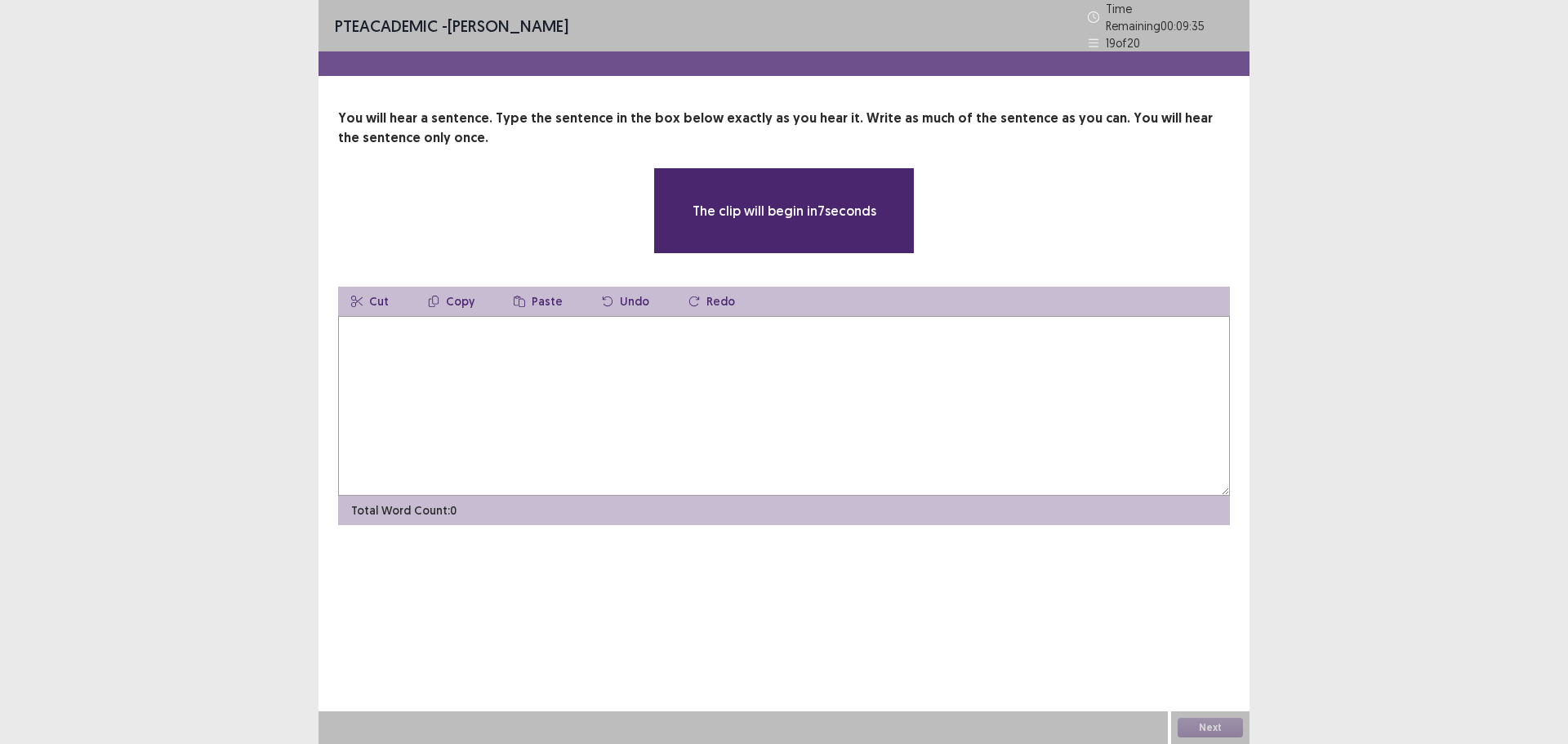
drag, startPoint x: 798, startPoint y: 408, endPoint x: 583, endPoint y: 393, distance: 215.5
click at [582, 391] on textarea at bounding box center [784, 406] width 892 height 179
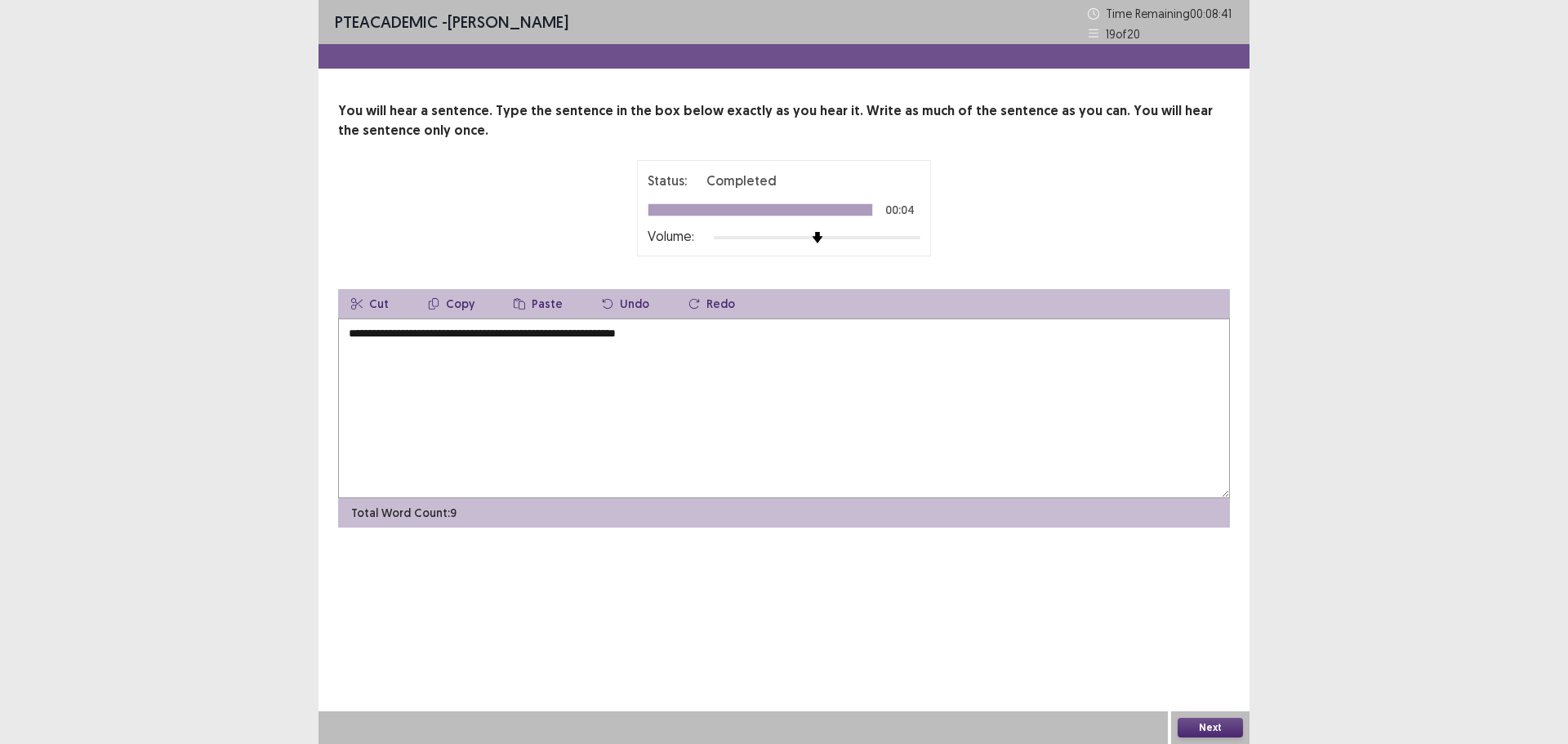
type textarea "**********"
click at [1196, 729] on button "Next" at bounding box center [1210, 728] width 65 height 20
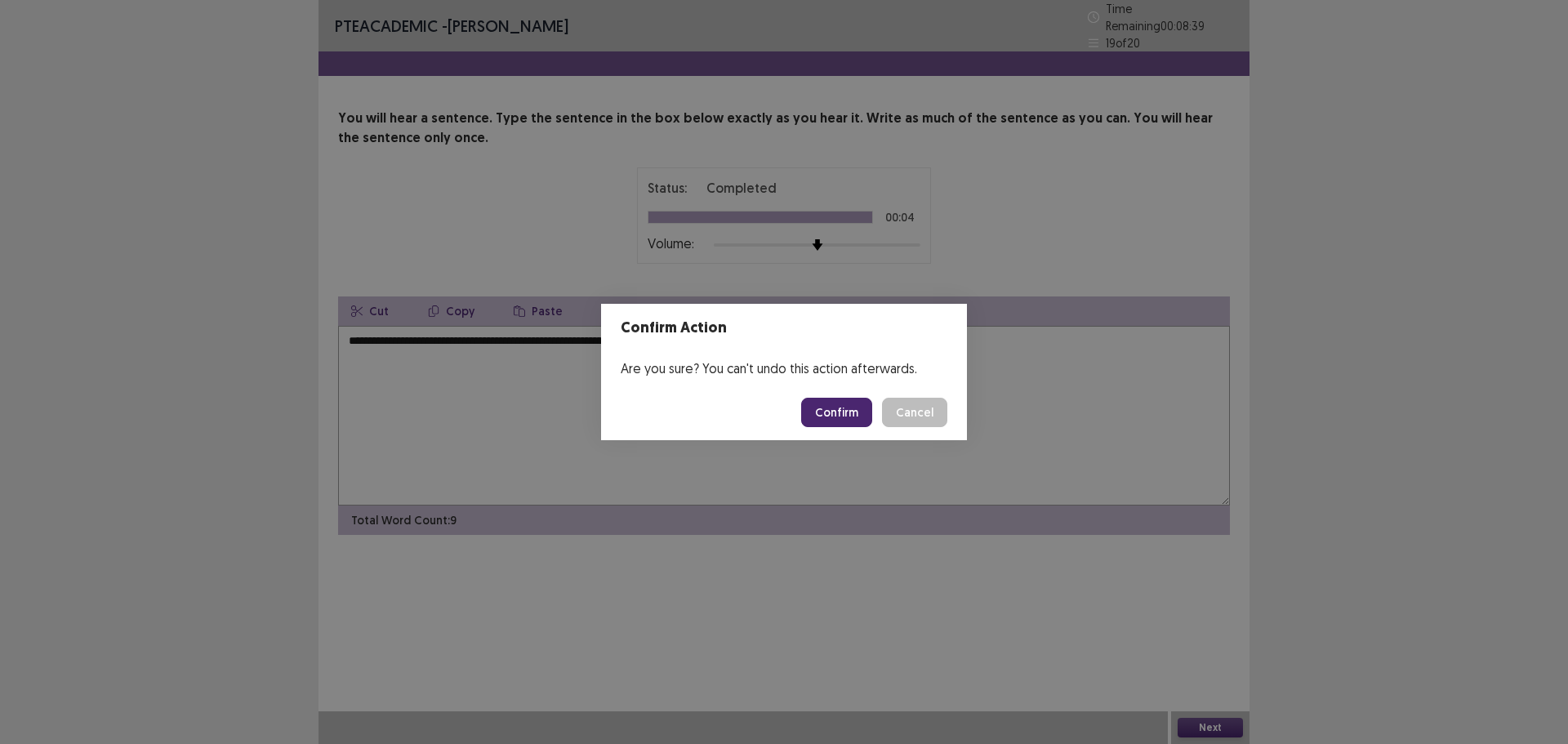
click at [822, 415] on button "Confirm" at bounding box center [837, 413] width 71 height 29
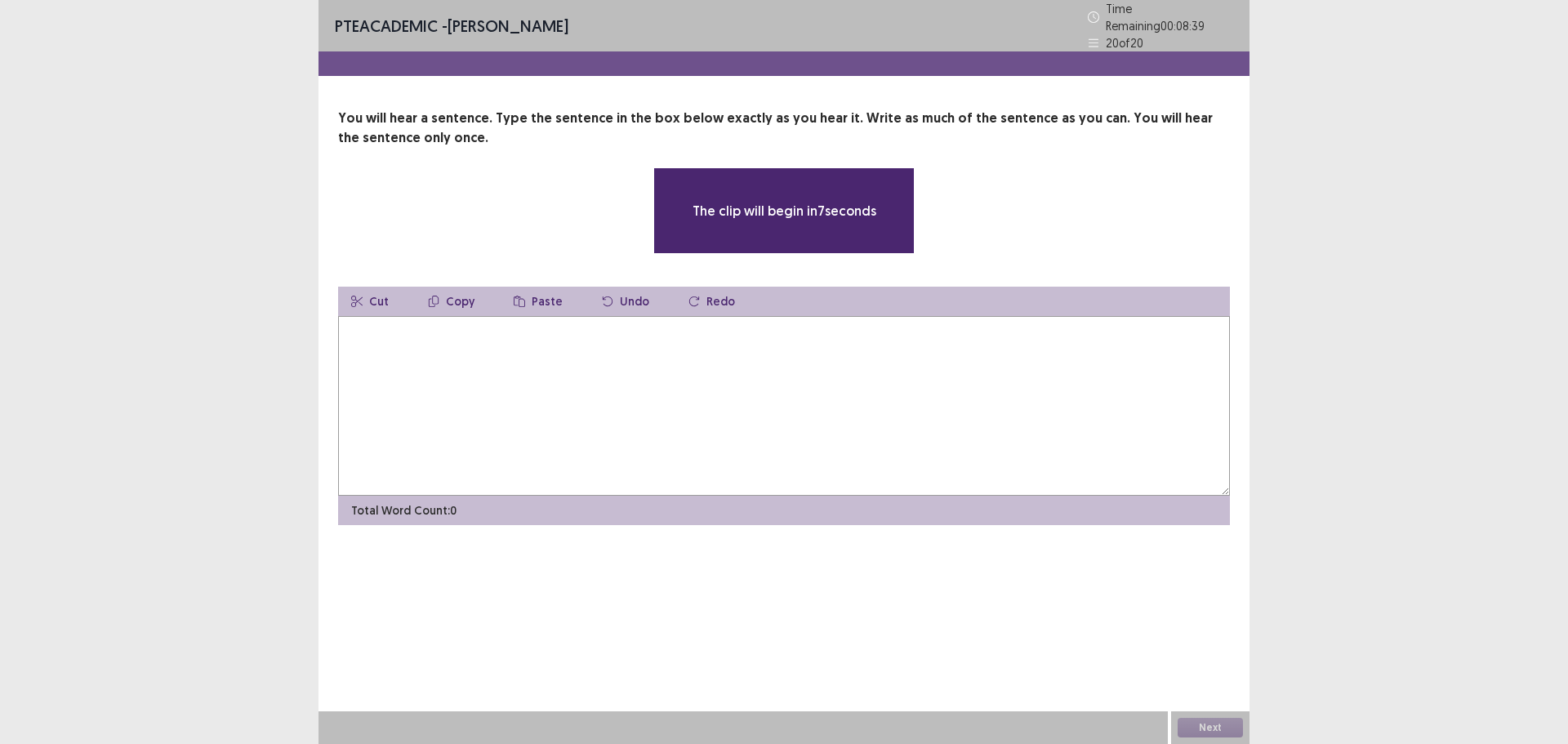
click at [640, 387] on textarea at bounding box center [784, 406] width 892 height 179
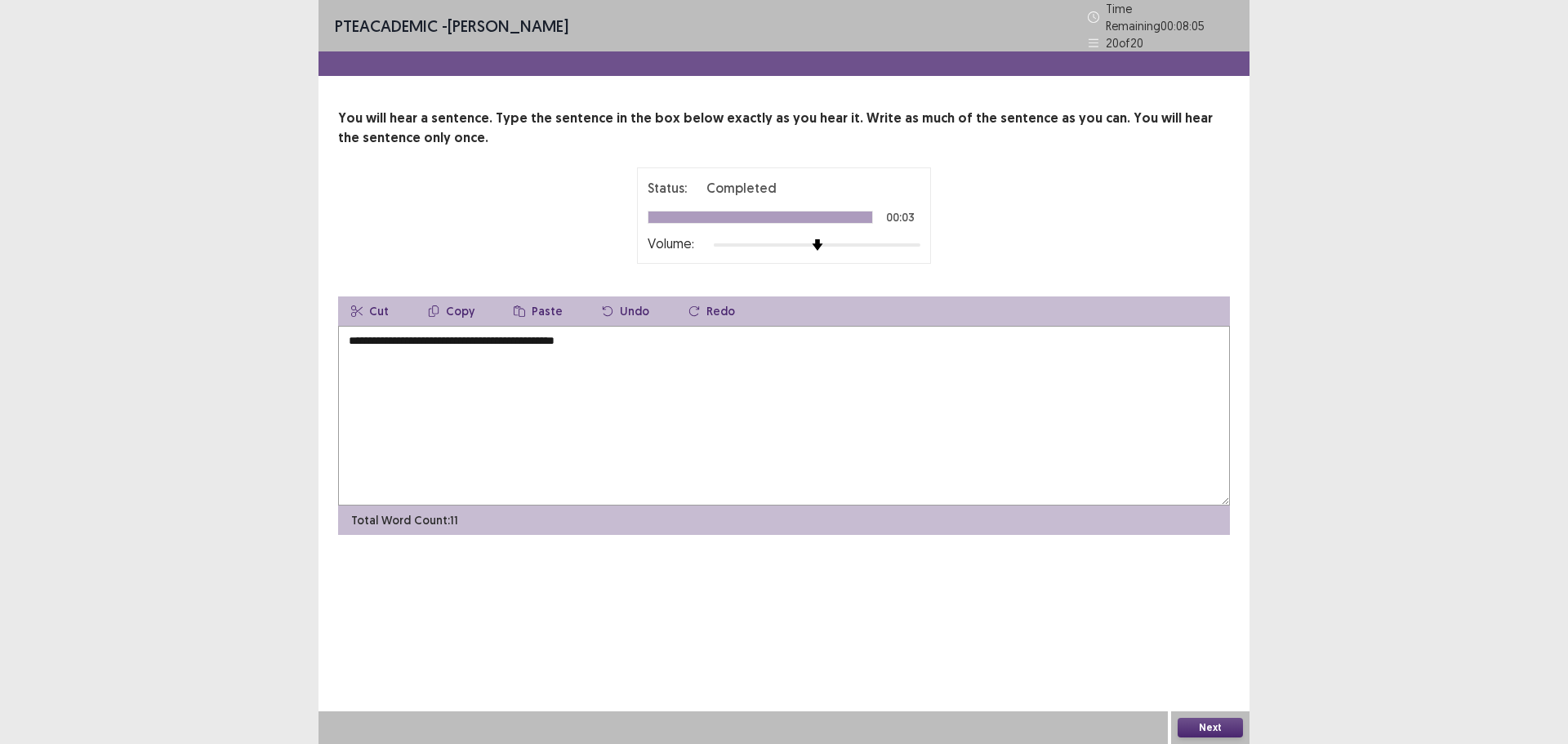
type textarea "**********"
click at [1201, 724] on button "Next" at bounding box center [1210, 728] width 65 height 20
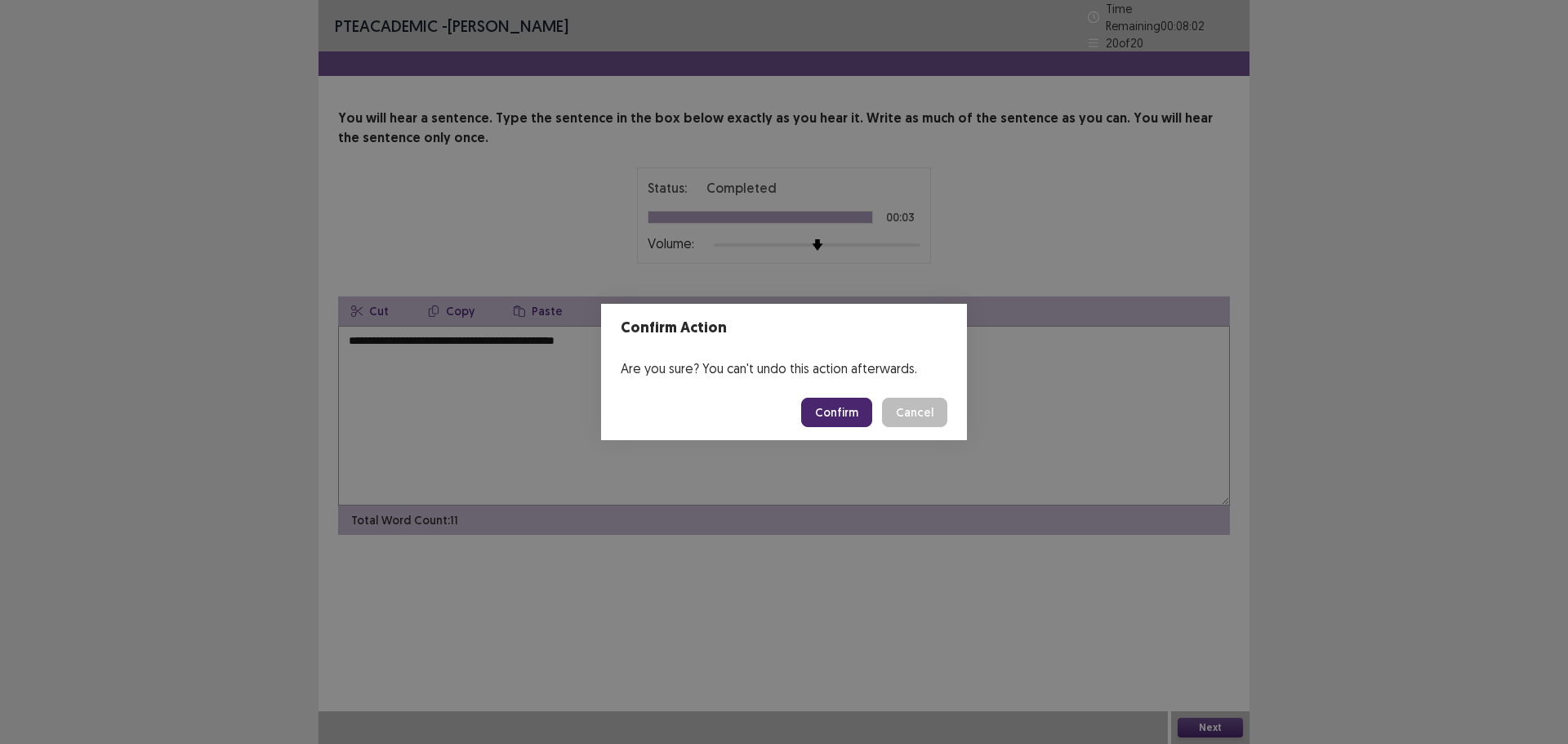
click at [841, 413] on button "Confirm" at bounding box center [837, 413] width 71 height 29
